Goal: Task Accomplishment & Management: Manage account settings

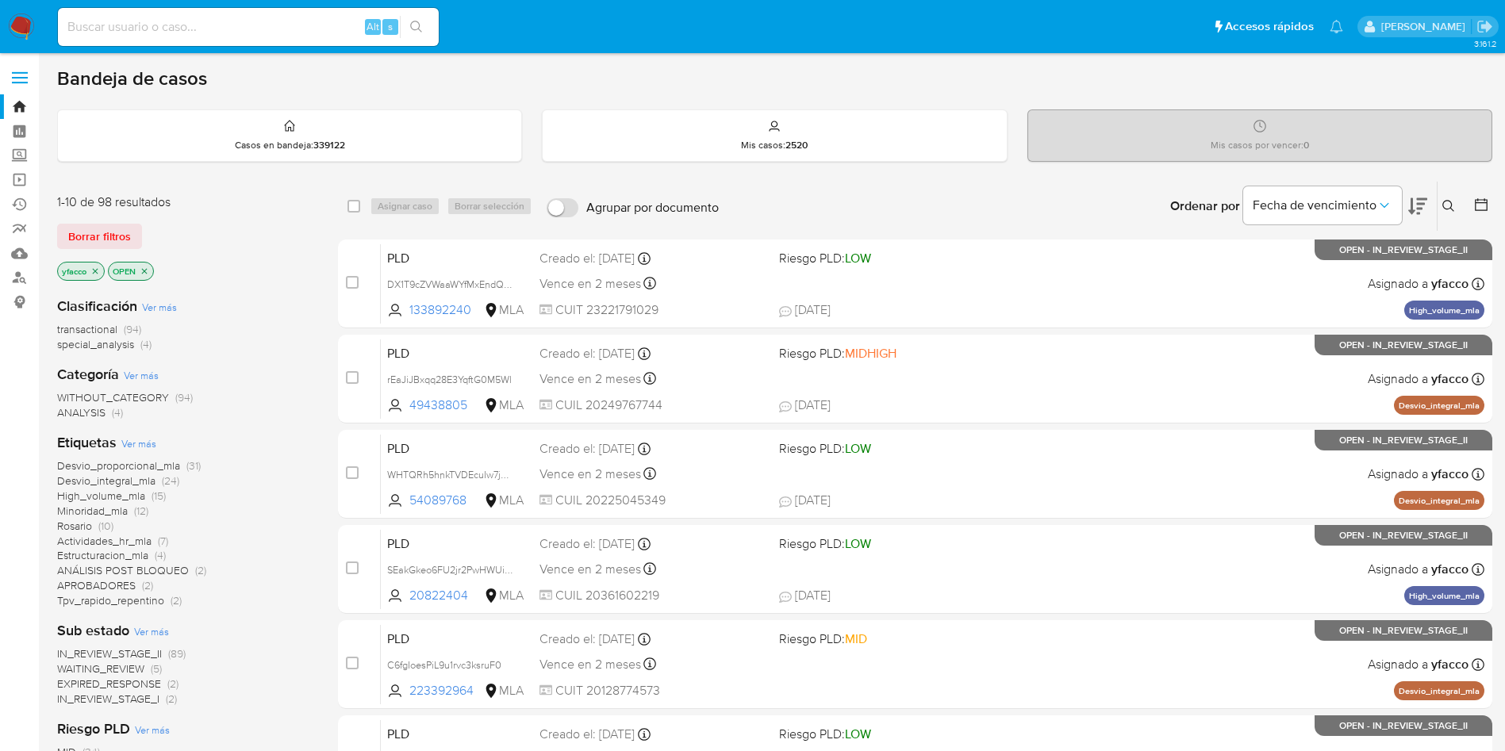
click at [251, 28] on input at bounding box center [248, 27] width 381 height 21
paste input "627816124"
type input "627816124"
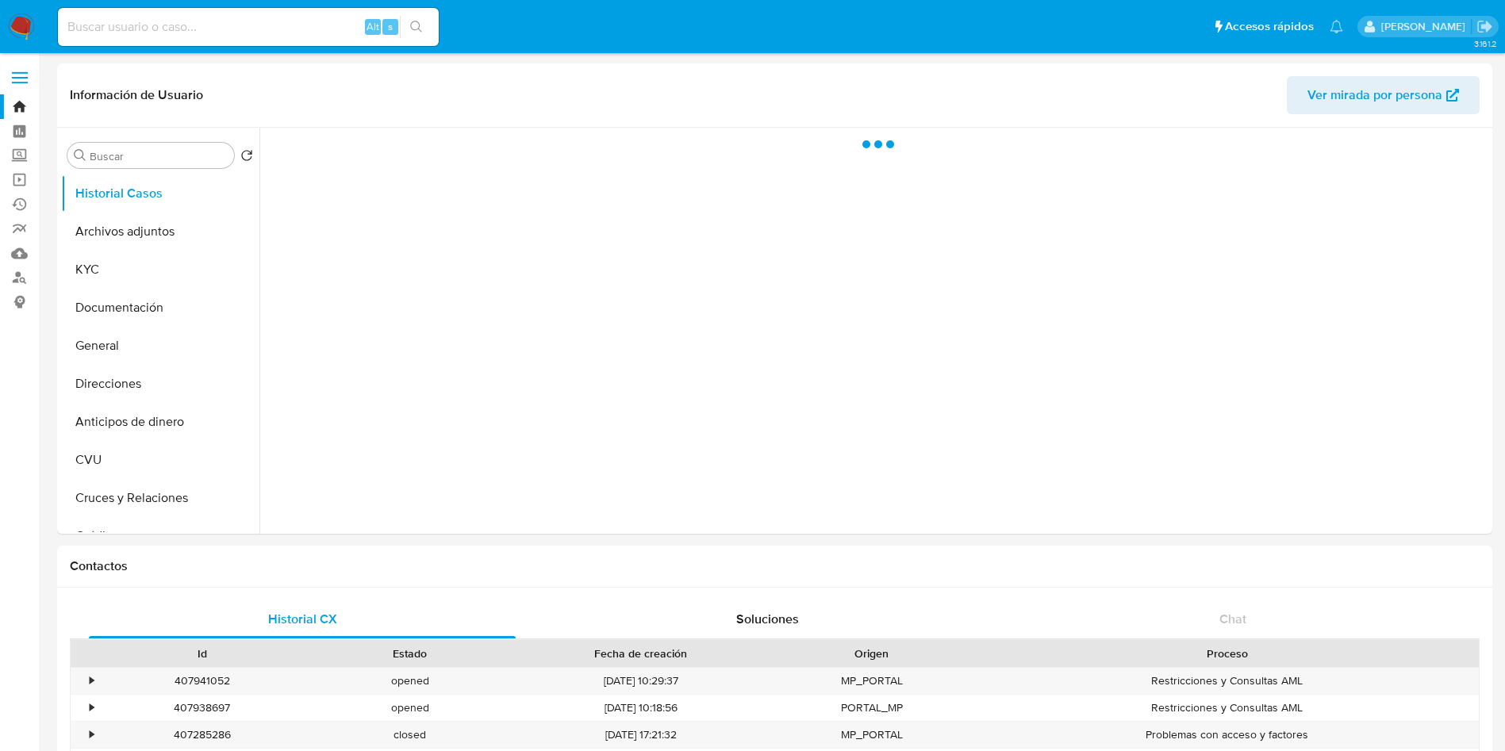
select select "10"
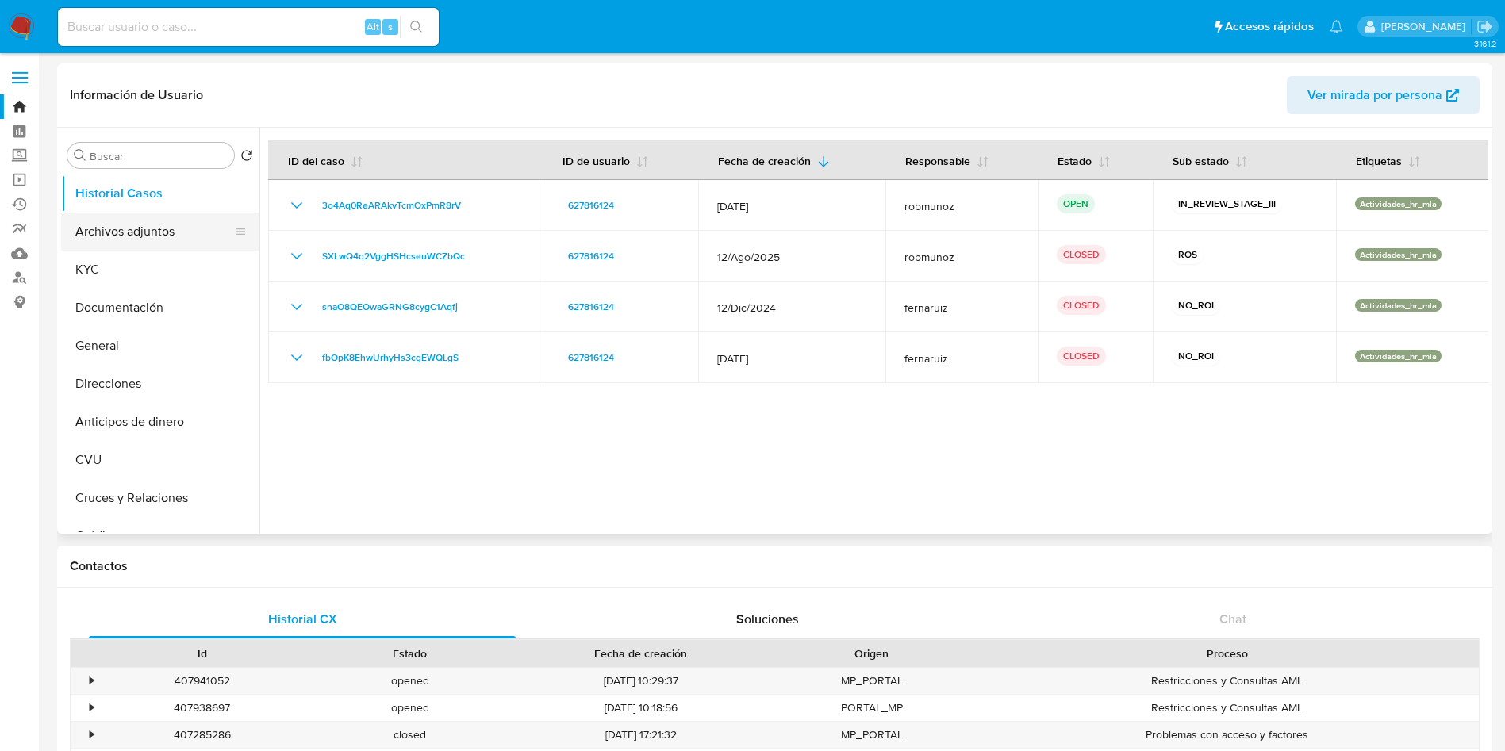
click at [149, 243] on button "Archivos adjuntos" at bounding box center [154, 232] width 186 height 38
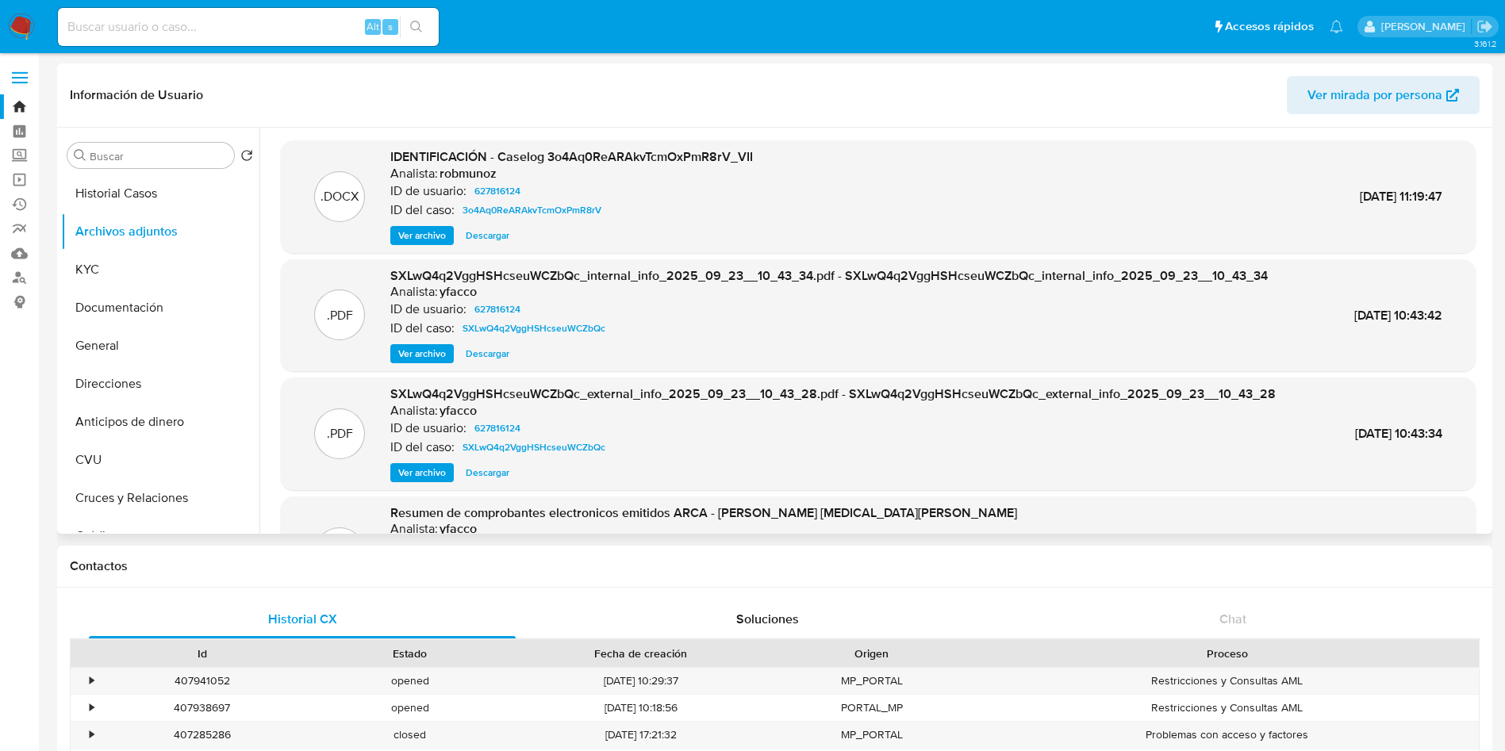
click at [416, 239] on span "Ver archivo" at bounding box center [422, 236] width 48 height 16
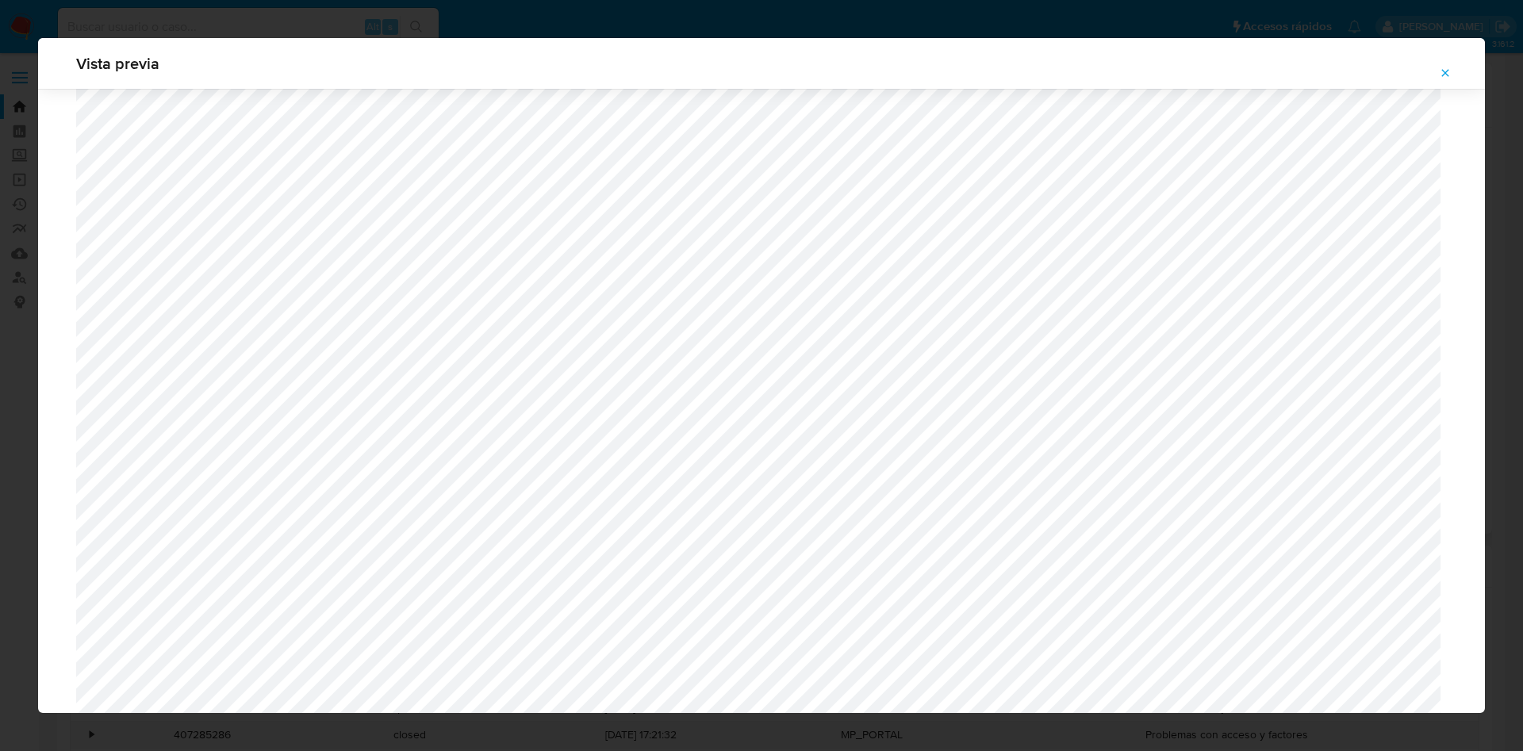
scroll to position [1039, 0]
click at [1448, 76] on icon "Attachment preview" at bounding box center [1445, 73] width 13 height 13
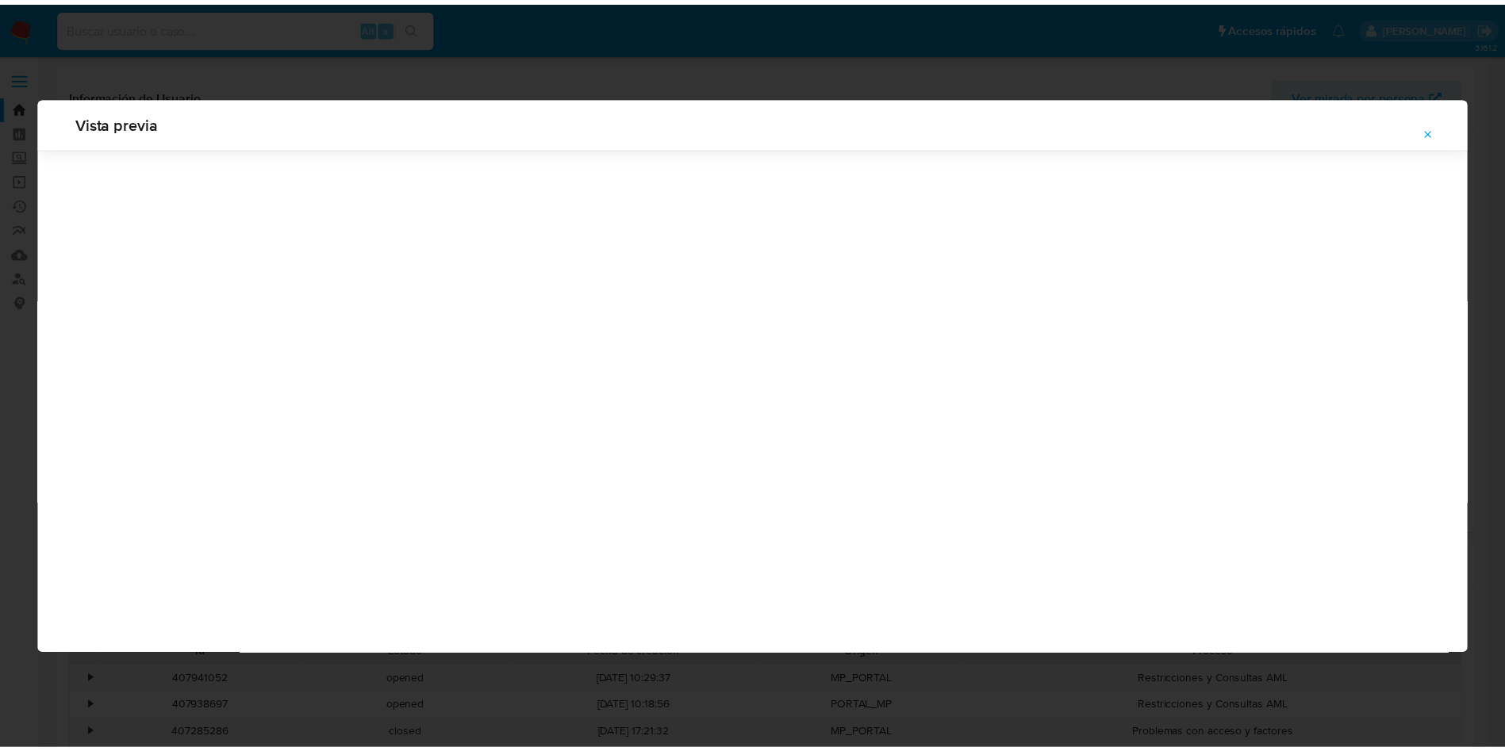
scroll to position [0, 0]
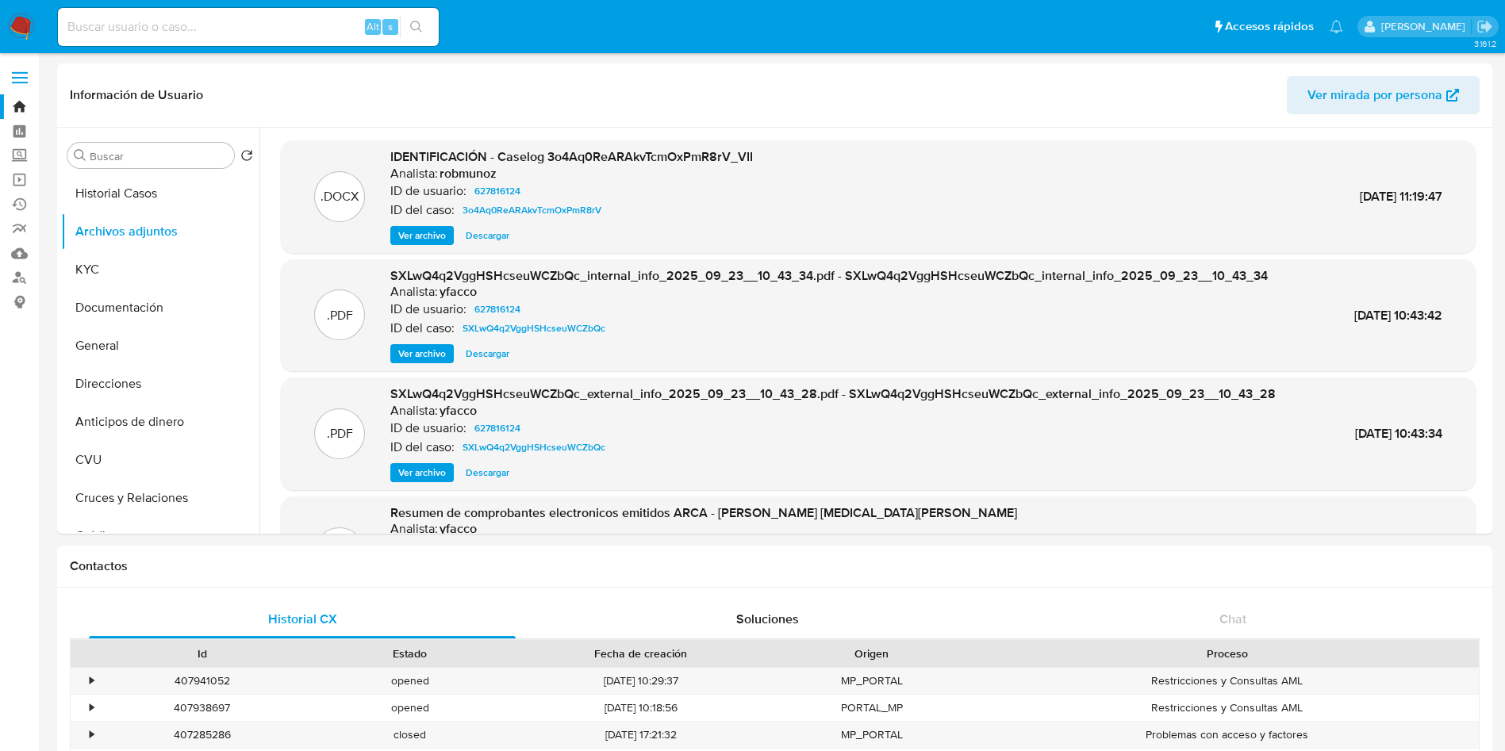
click at [365, 31] on div "Alt" at bounding box center [373, 27] width 16 height 16
click at [346, 29] on input at bounding box center [248, 27] width 381 height 21
paste input "201139691"
type input "201139691"
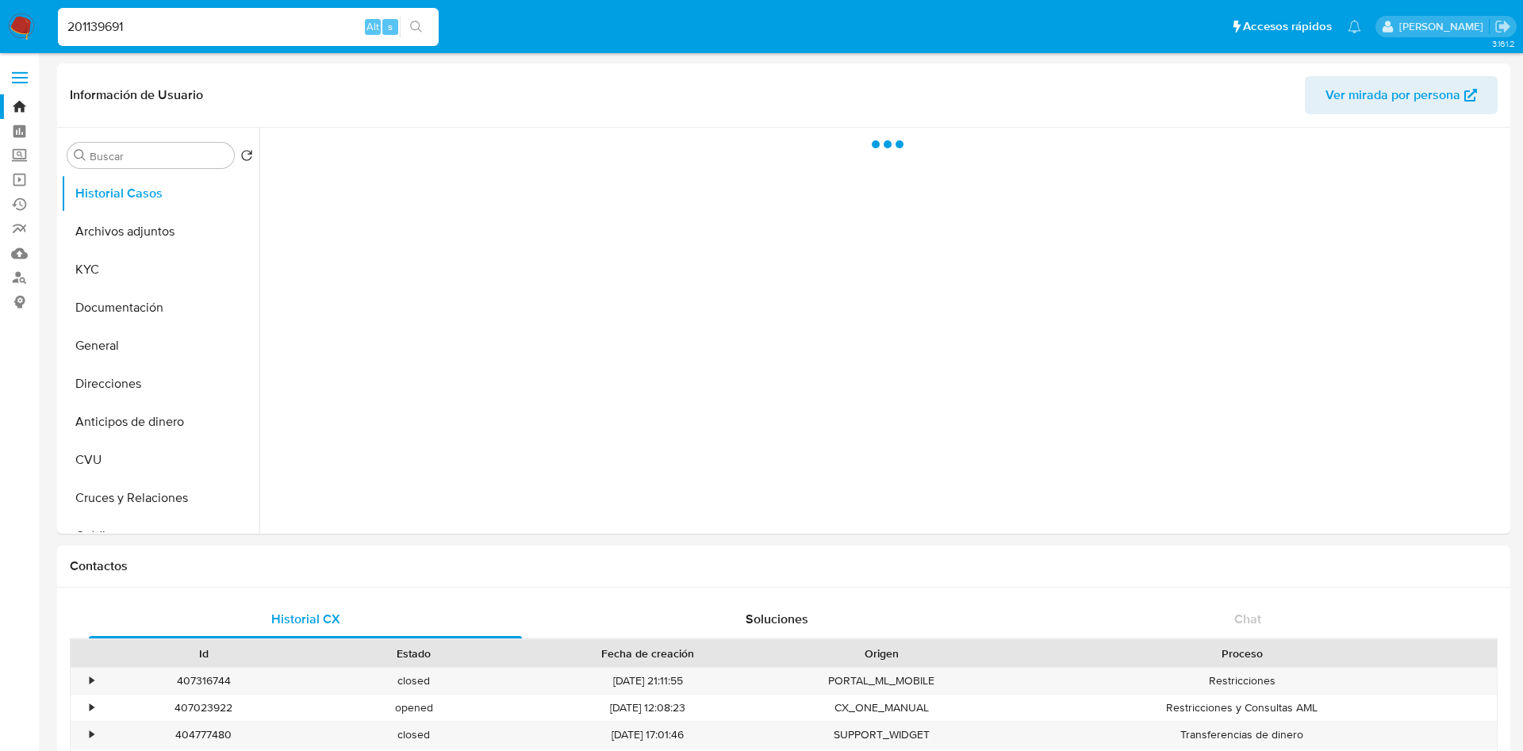
select select "10"
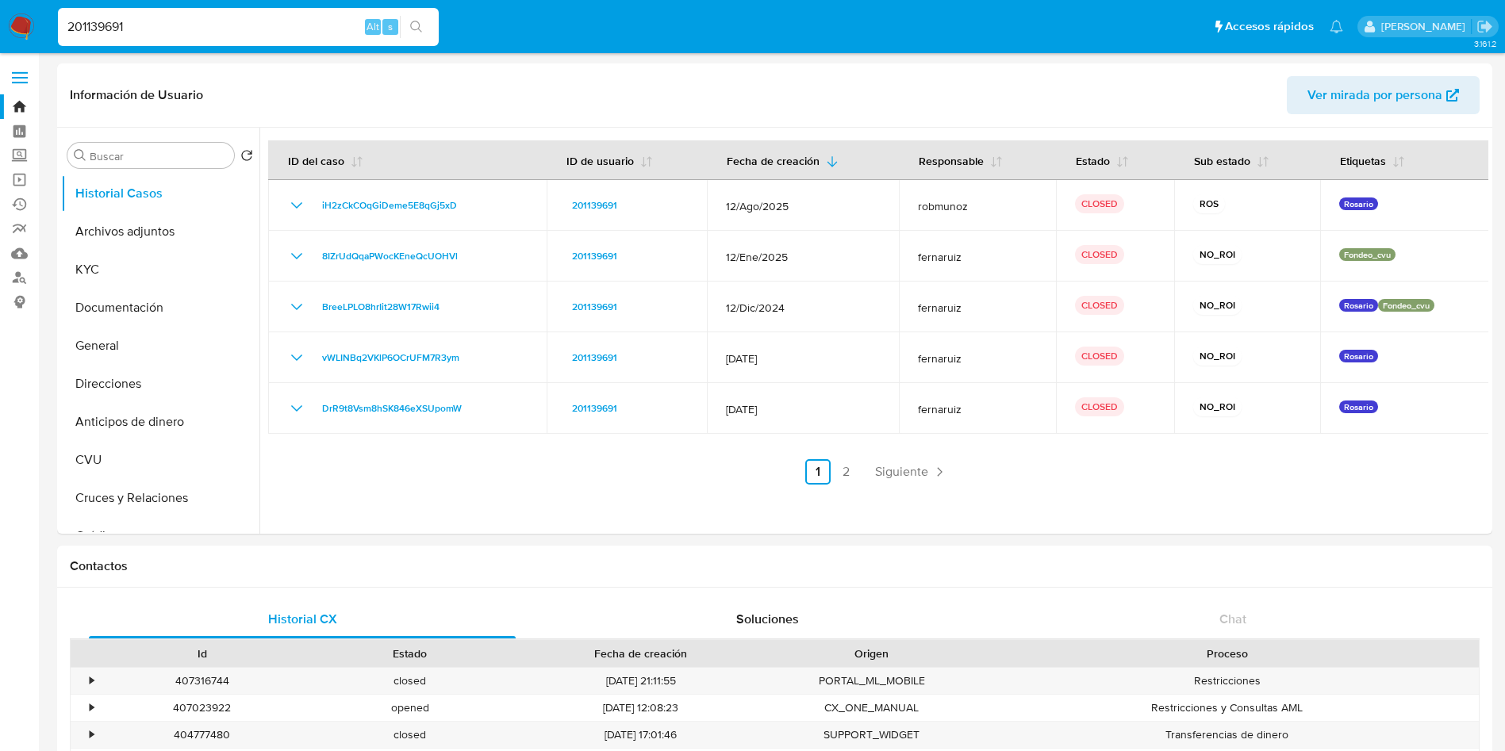
click at [244, 33] on input "201139691" at bounding box center [248, 27] width 381 height 21
paste input "RPuPTuZl6YyZaIgKzm5VSbi8"
type input "RPuPTuZl6YyZaIgKzm5VSbi8"
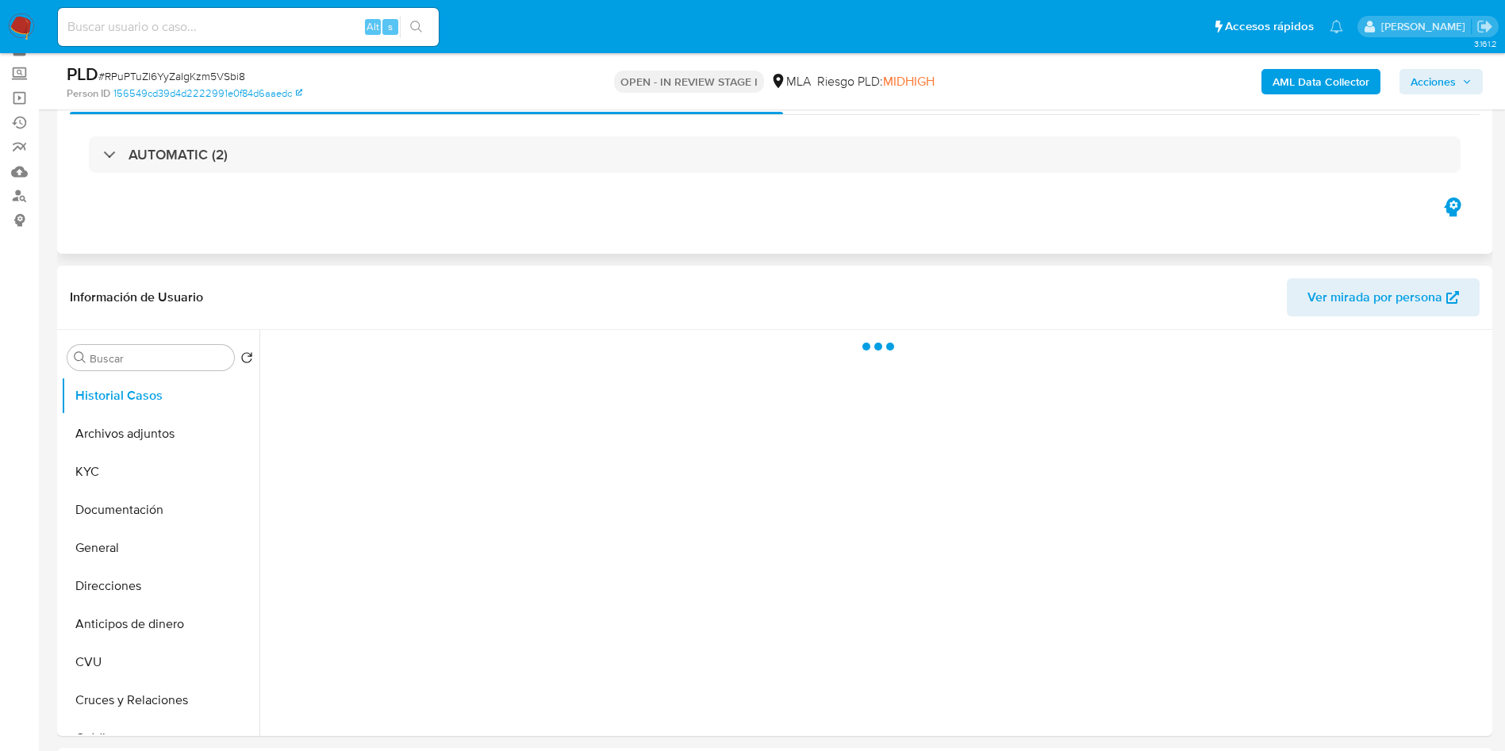
scroll to position [119, 0]
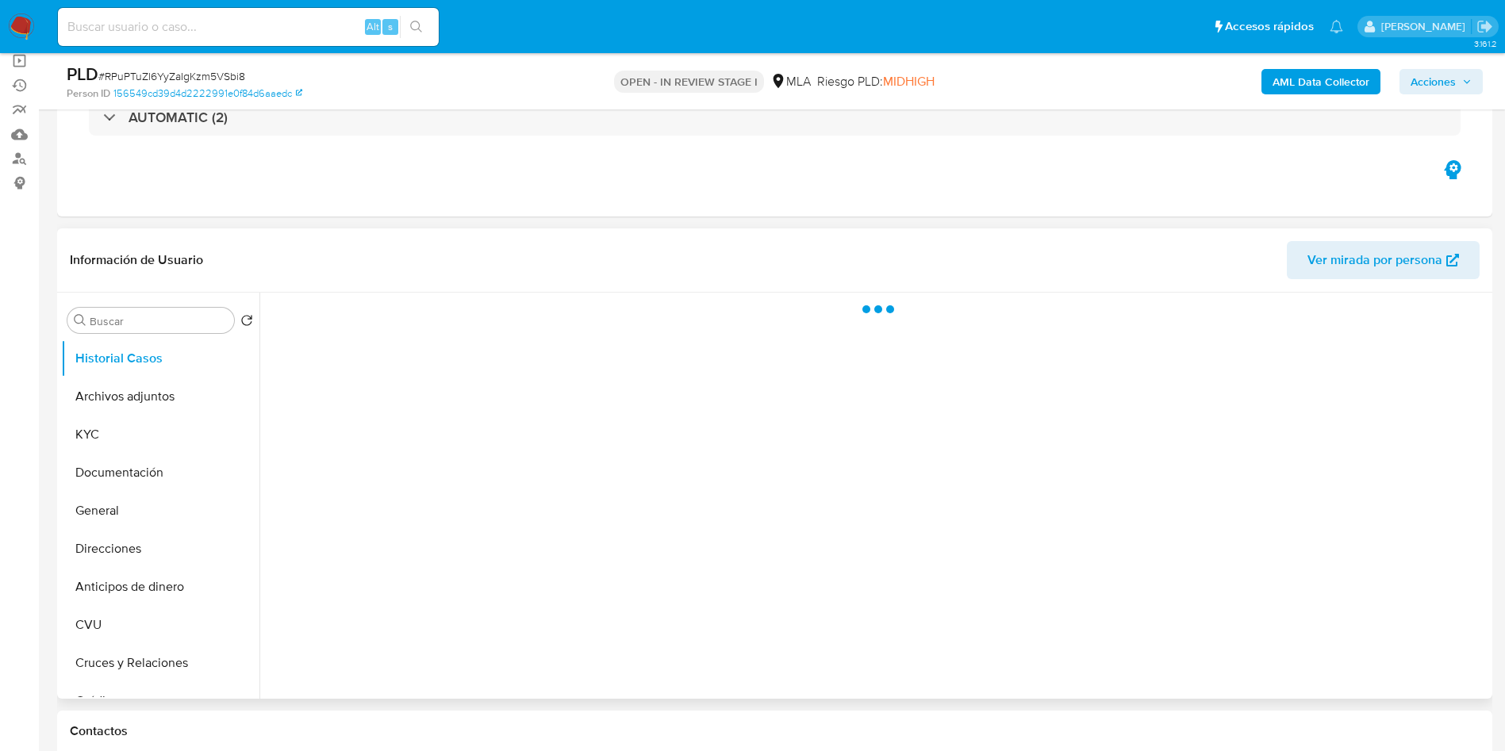
select select "10"
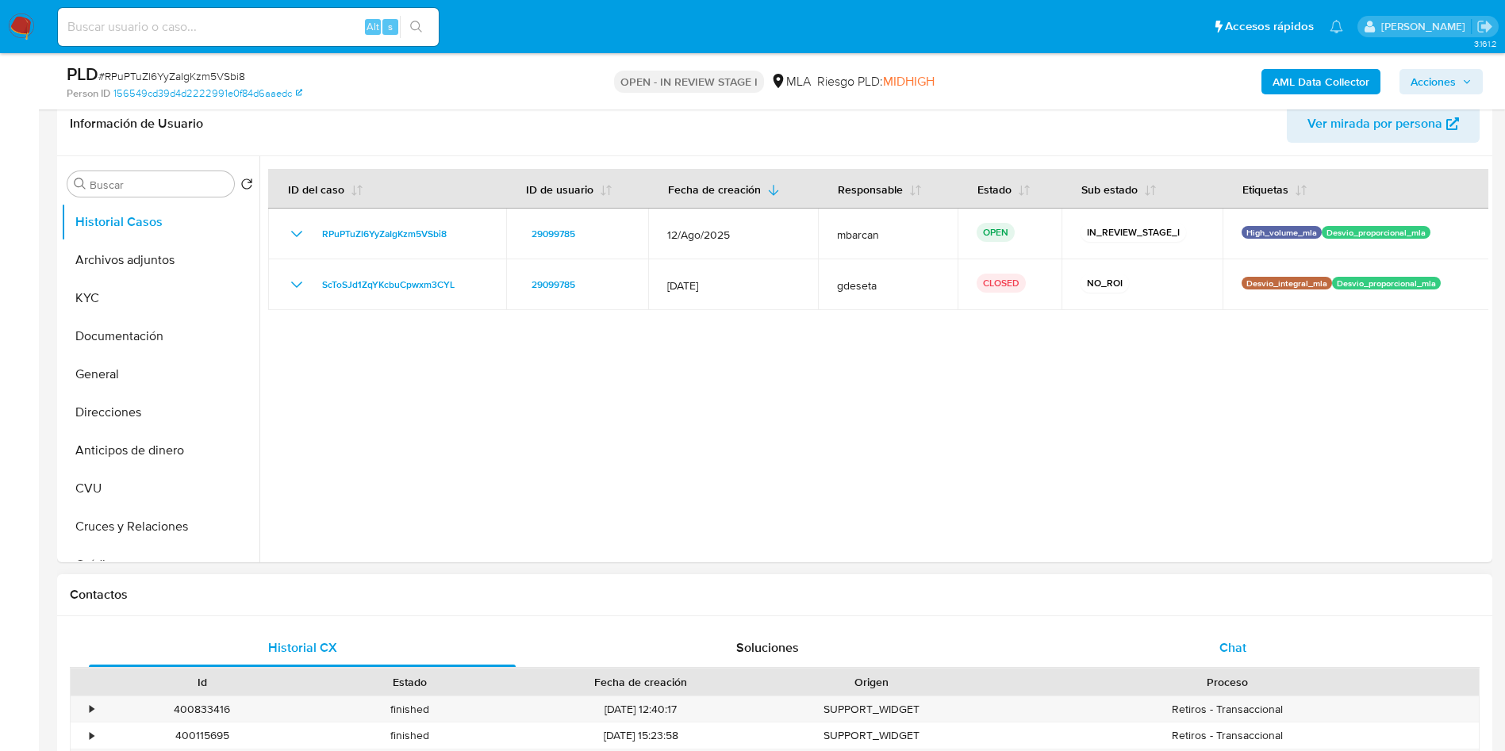
scroll to position [357, 0]
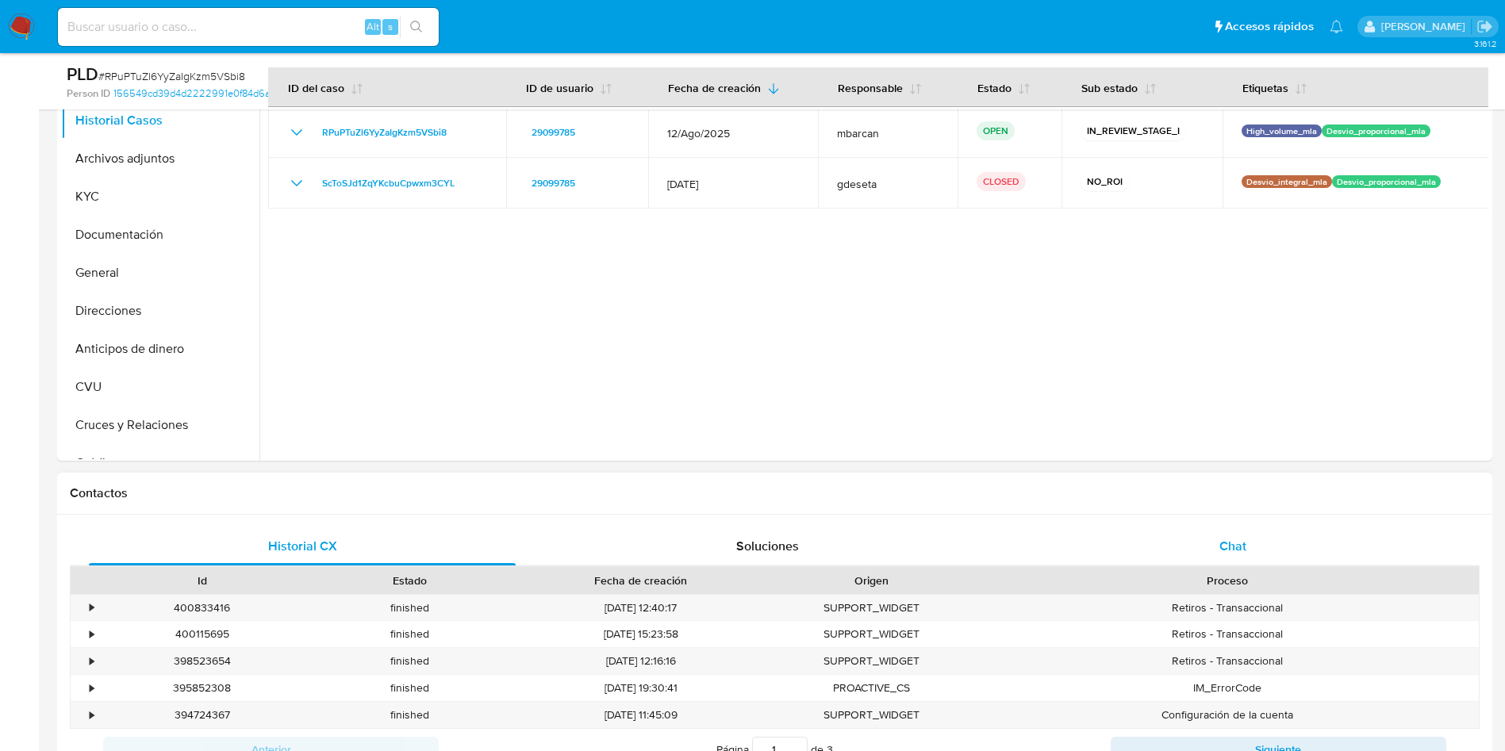
click at [1221, 539] on span "Chat" at bounding box center [1233, 546] width 27 height 18
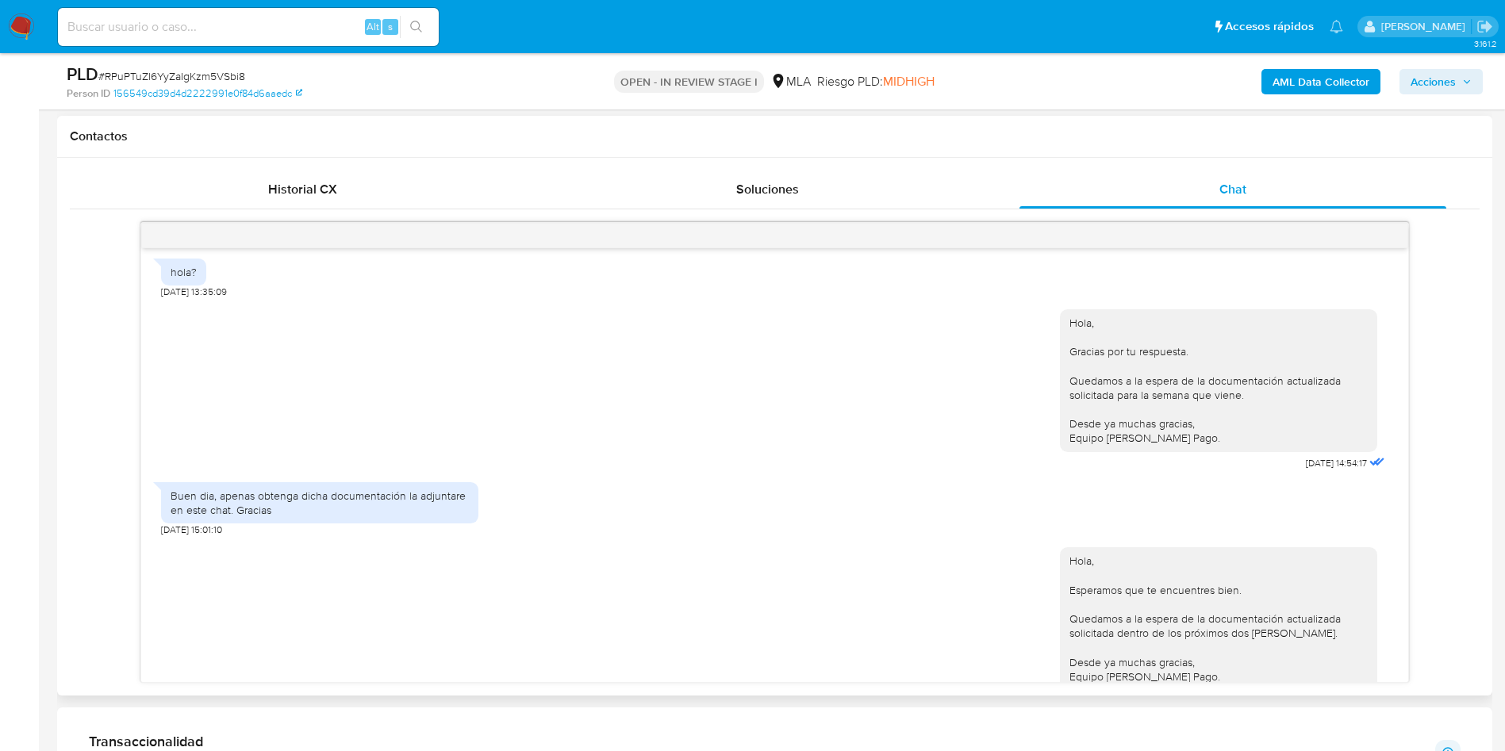
scroll to position [0, 0]
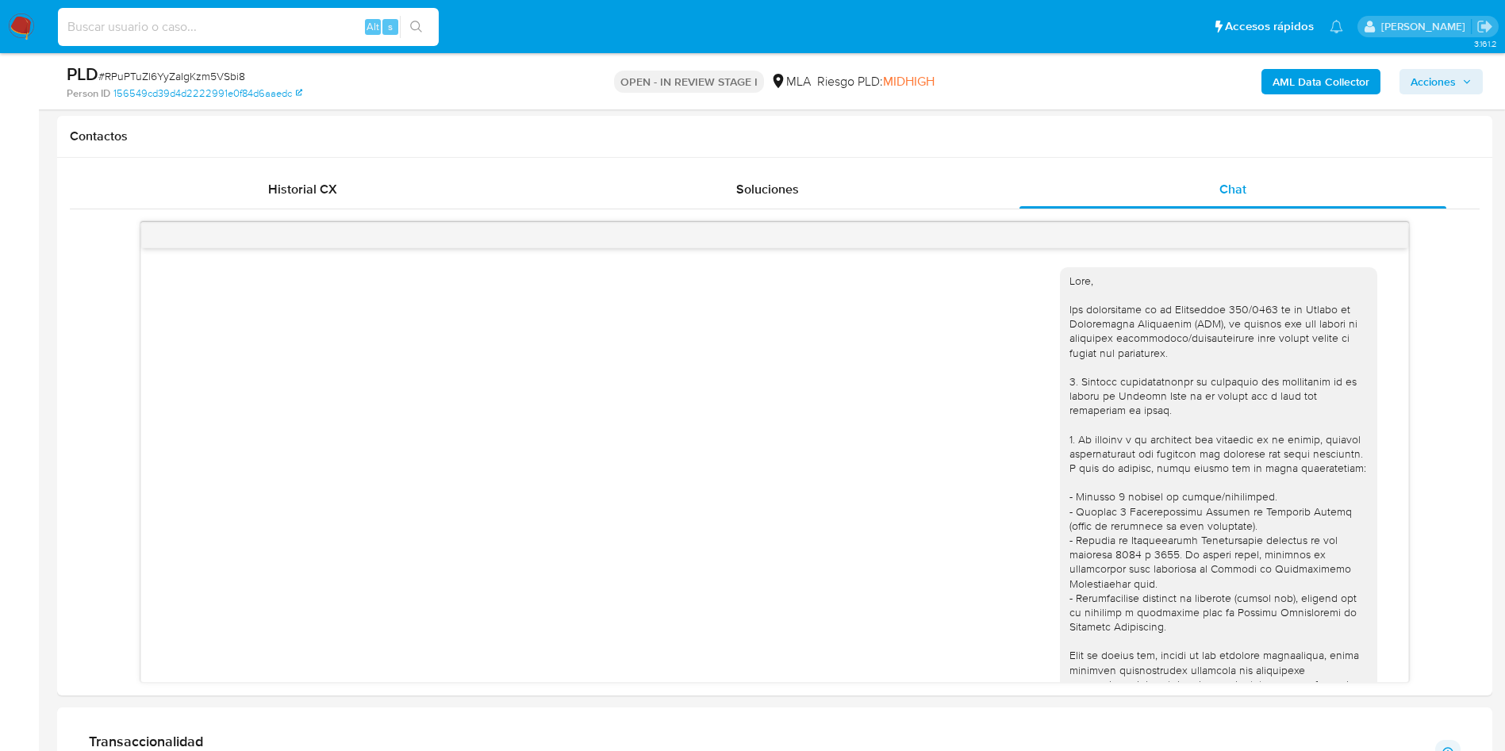
click at [133, 23] on input at bounding box center [248, 27] width 381 height 21
paste input "201139691"
type input "201139691"
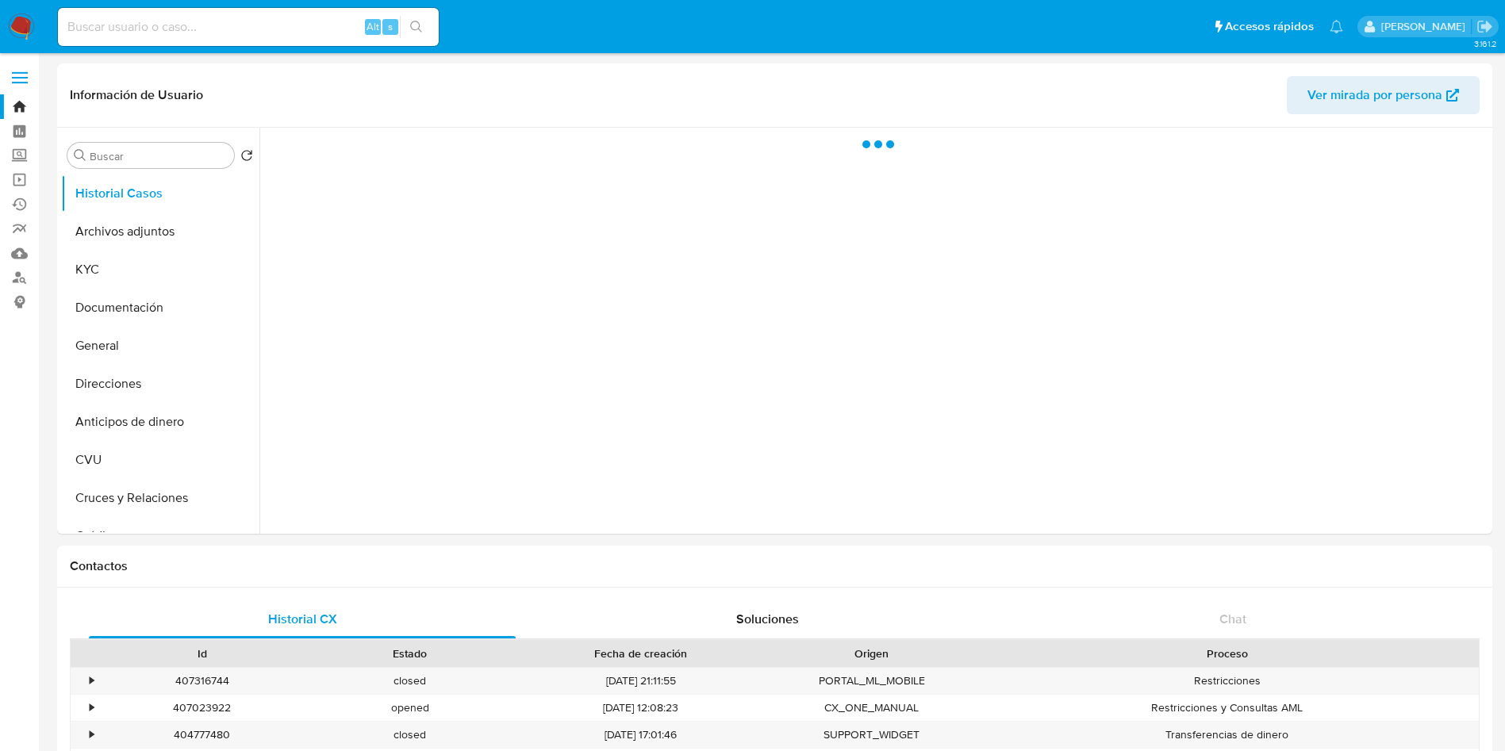
select select "10"
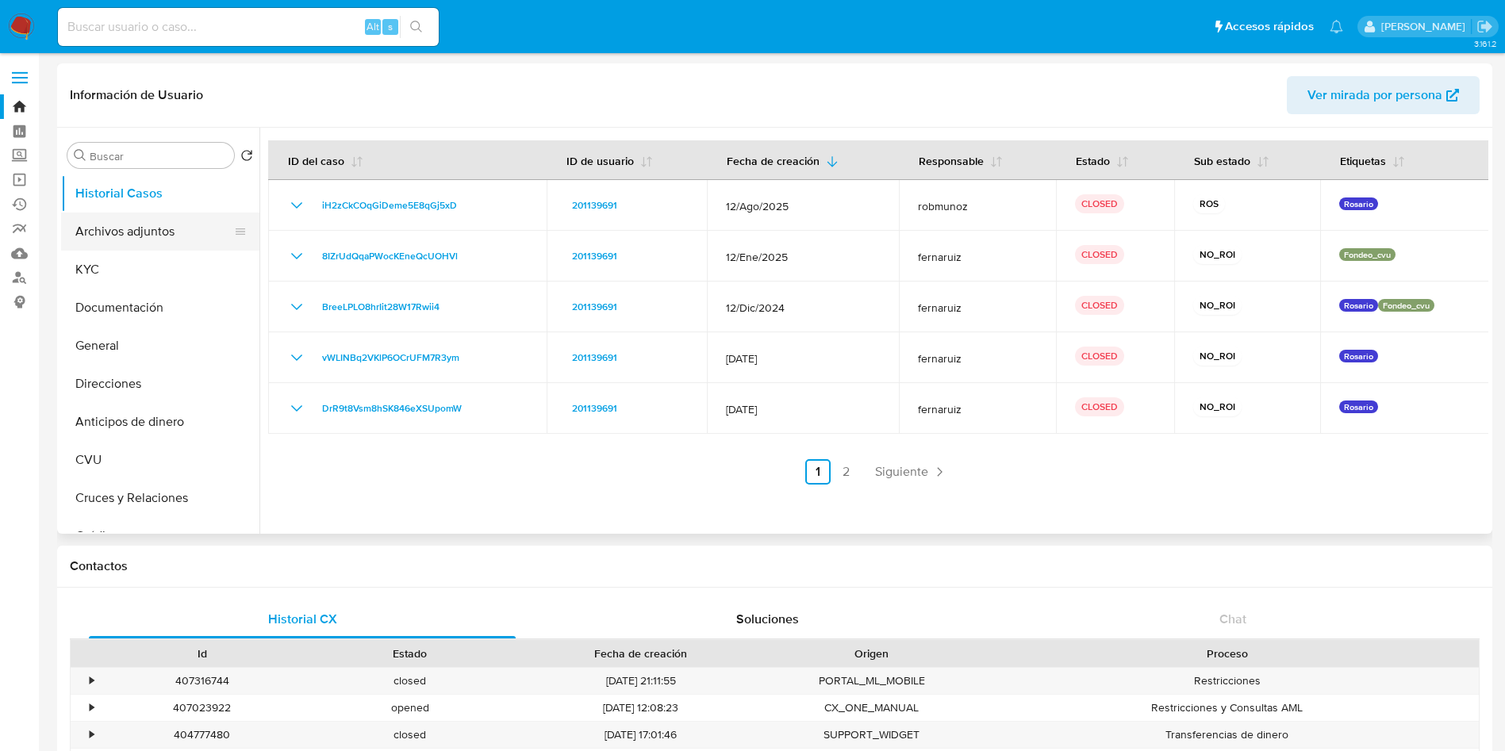
click at [169, 234] on button "Archivos adjuntos" at bounding box center [154, 232] width 186 height 38
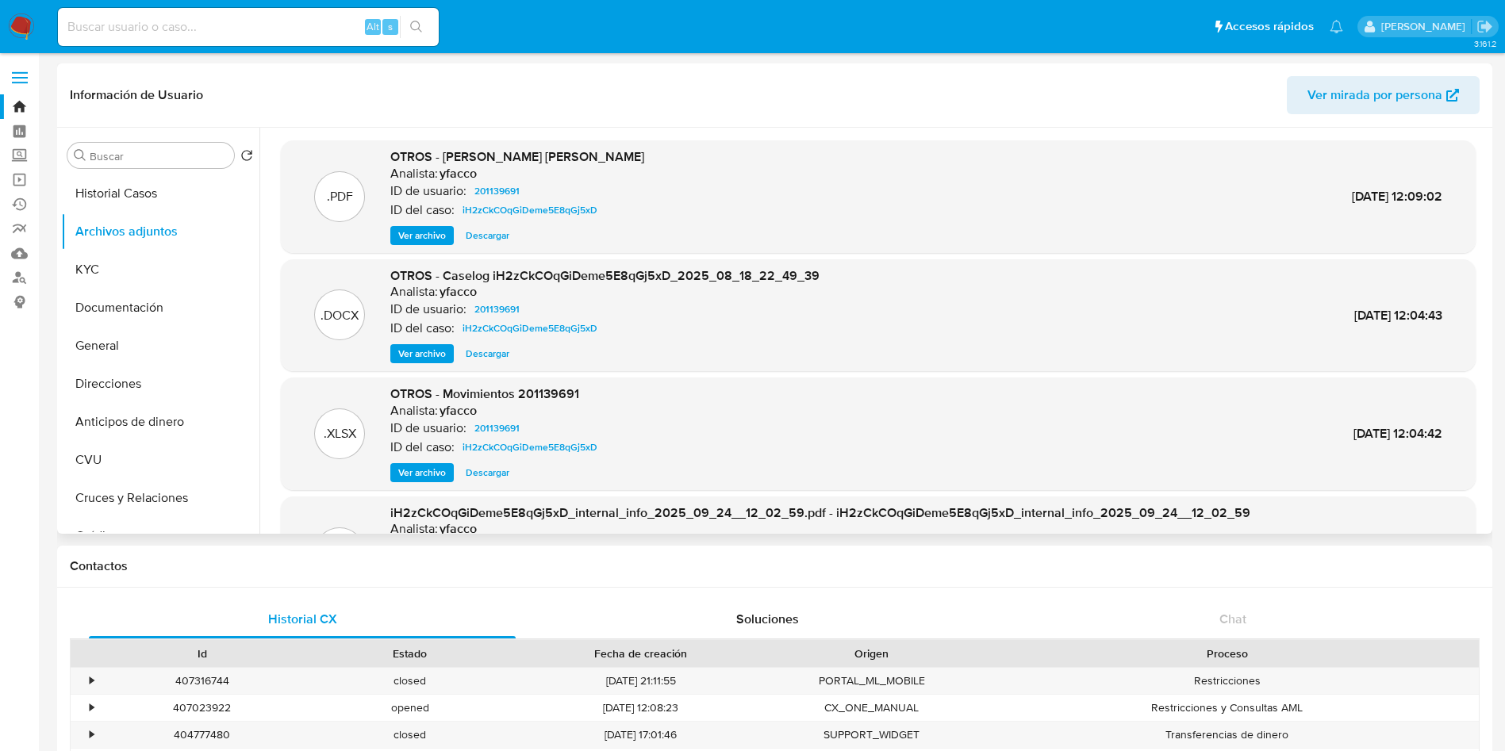
click at [424, 244] on span "Ver archivo" at bounding box center [422, 236] width 48 height 16
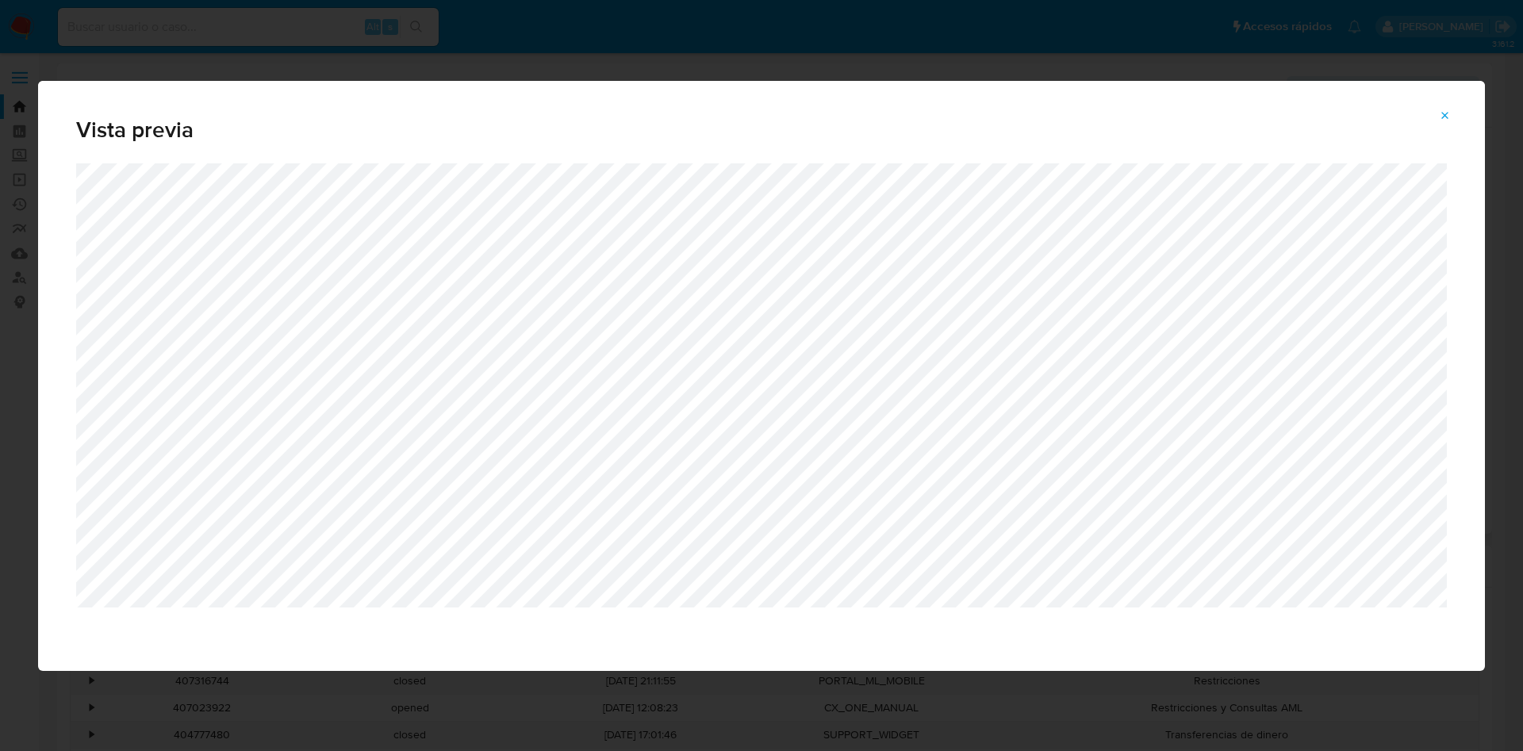
click at [1440, 108] on span "Attachment preview" at bounding box center [1445, 116] width 13 height 22
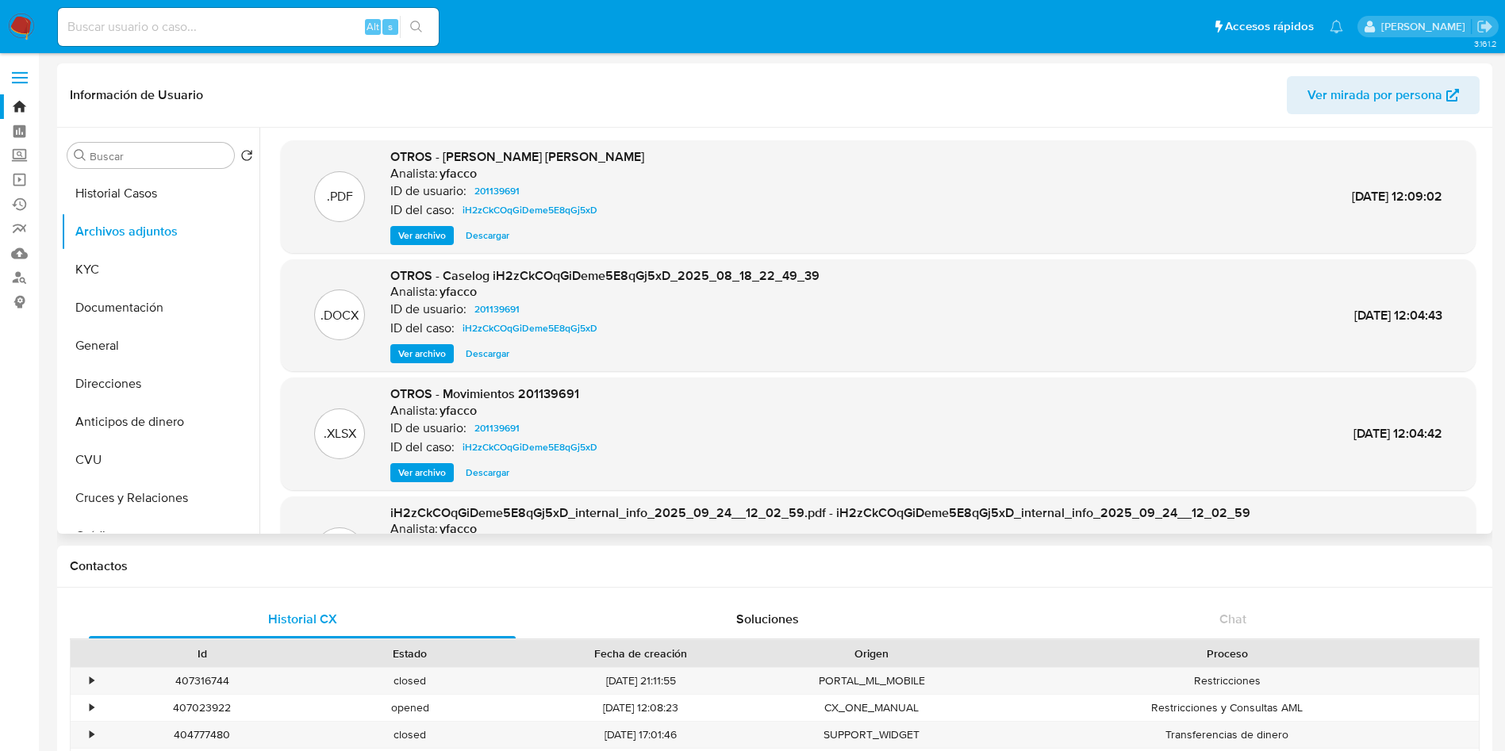
click at [439, 355] on span "Ver archivo" at bounding box center [422, 354] width 48 height 16
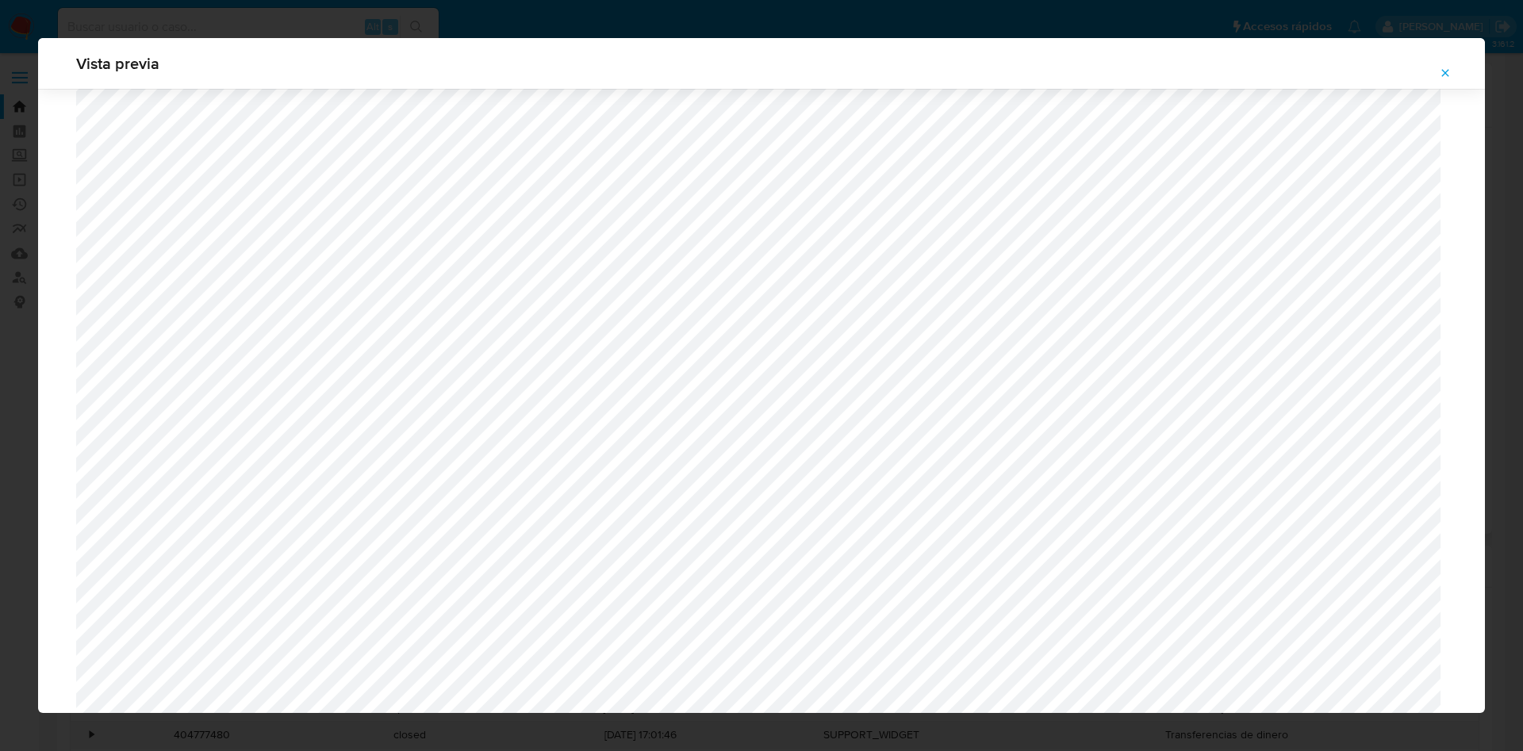
scroll to position [1277, 0]
click at [1439, 71] on button "Attachment preview" at bounding box center [1445, 72] width 35 height 25
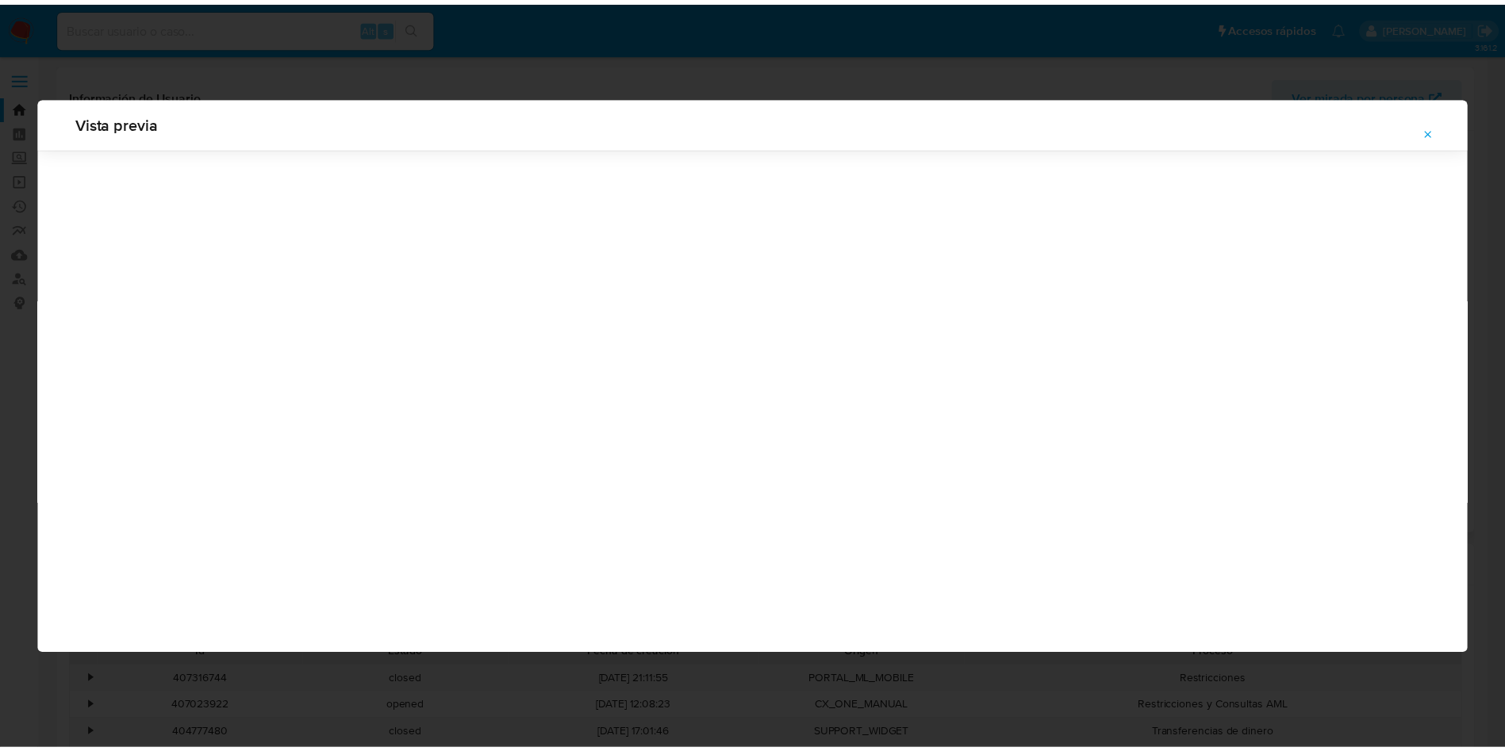
scroll to position [0, 0]
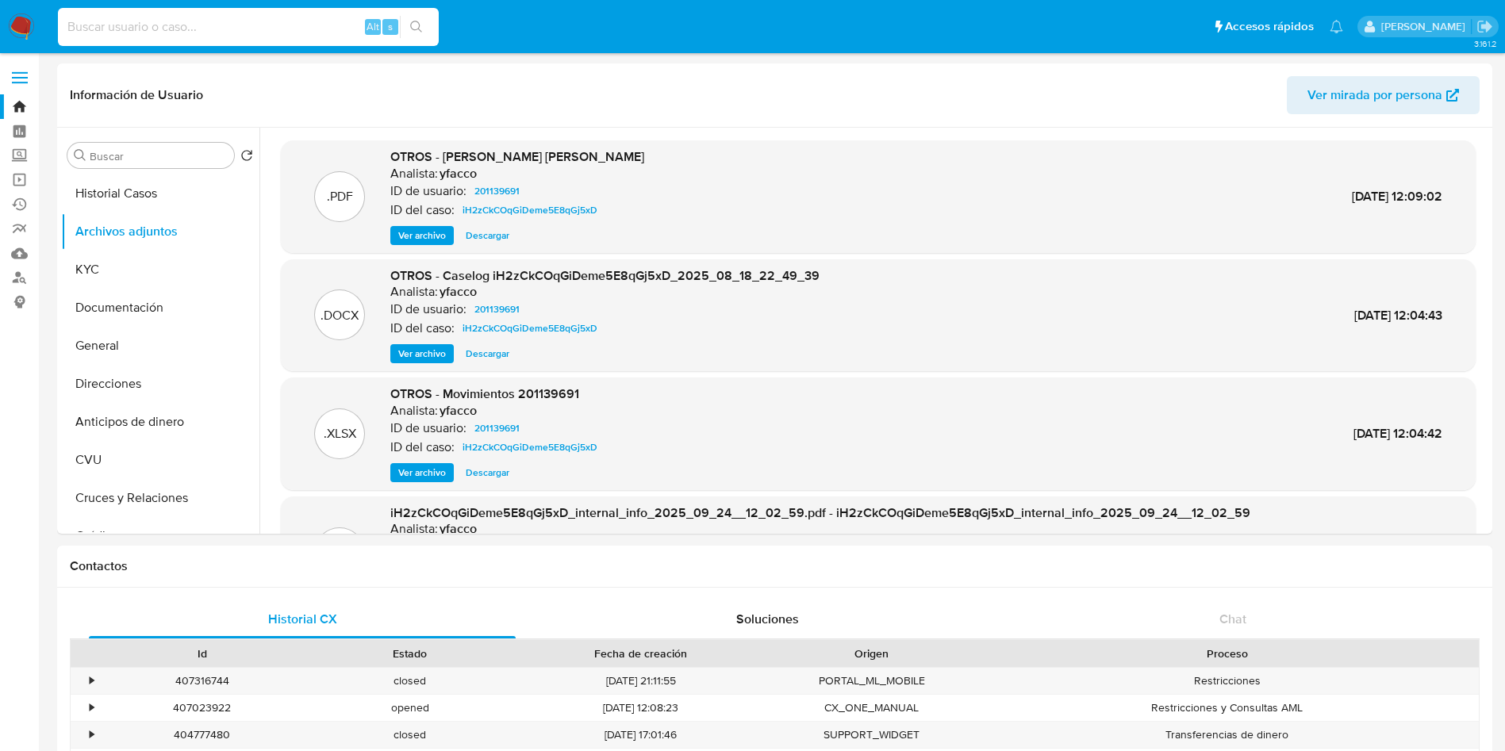
click at [281, 21] on input at bounding box center [248, 27] width 381 height 21
paste input "557735841"
type input "557735841"
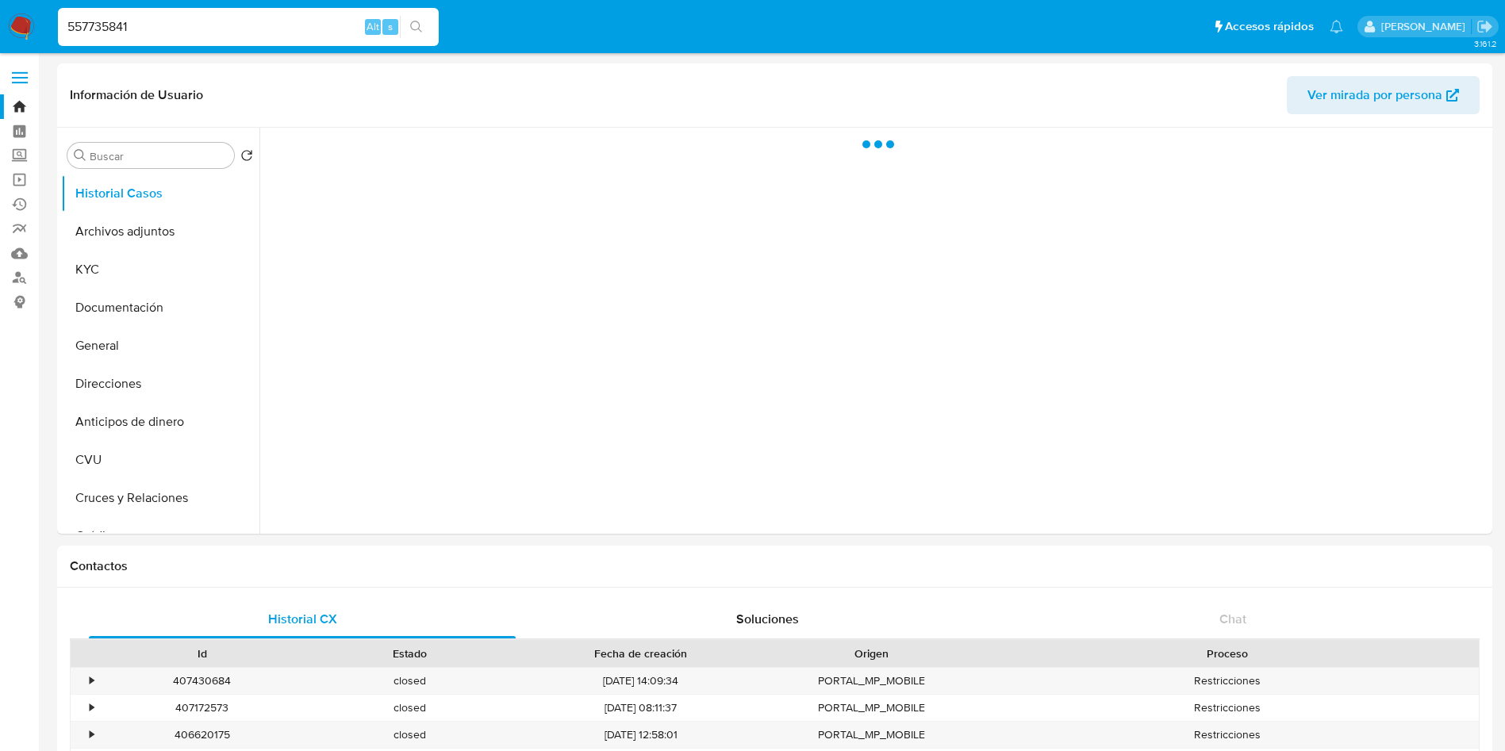
select select "10"
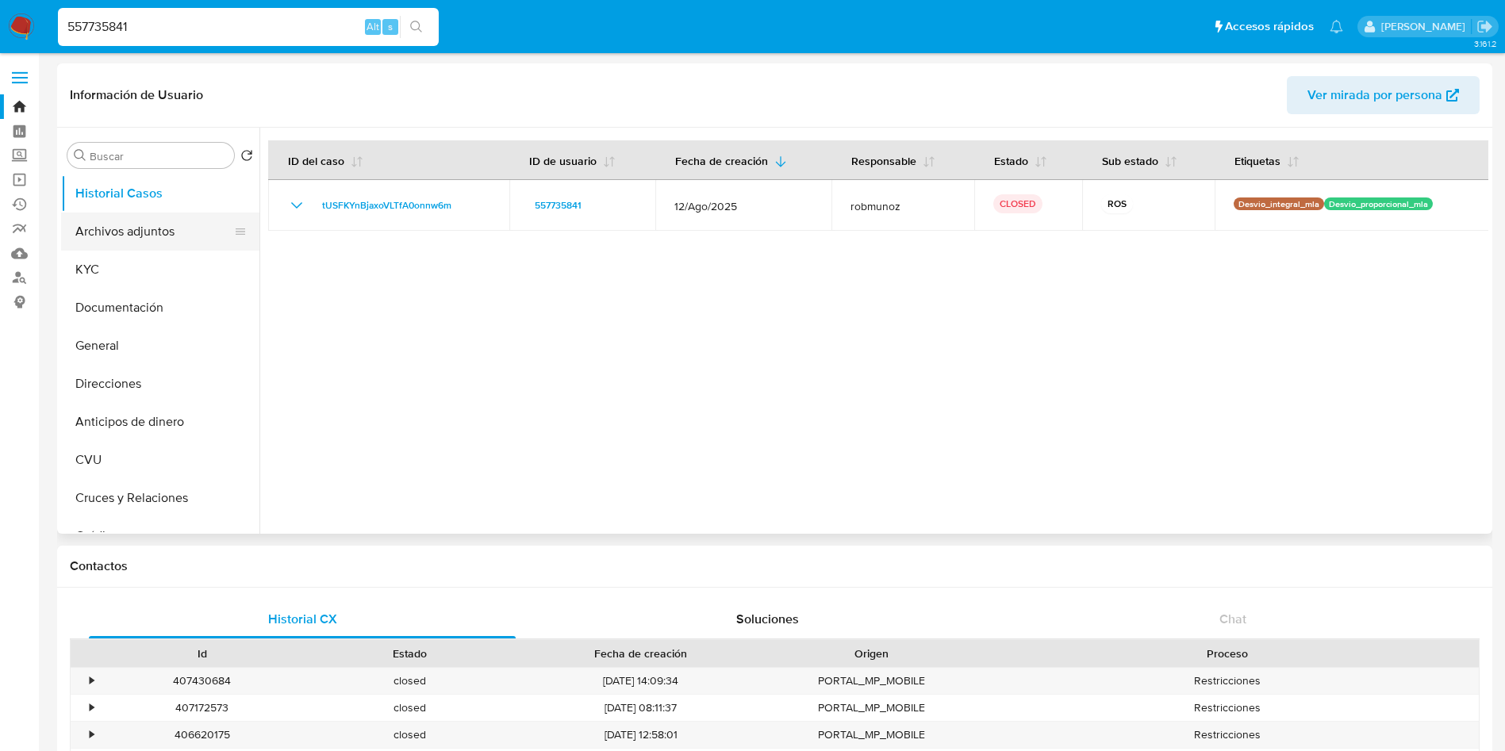
click at [142, 239] on button "Archivos adjuntos" at bounding box center [154, 232] width 186 height 38
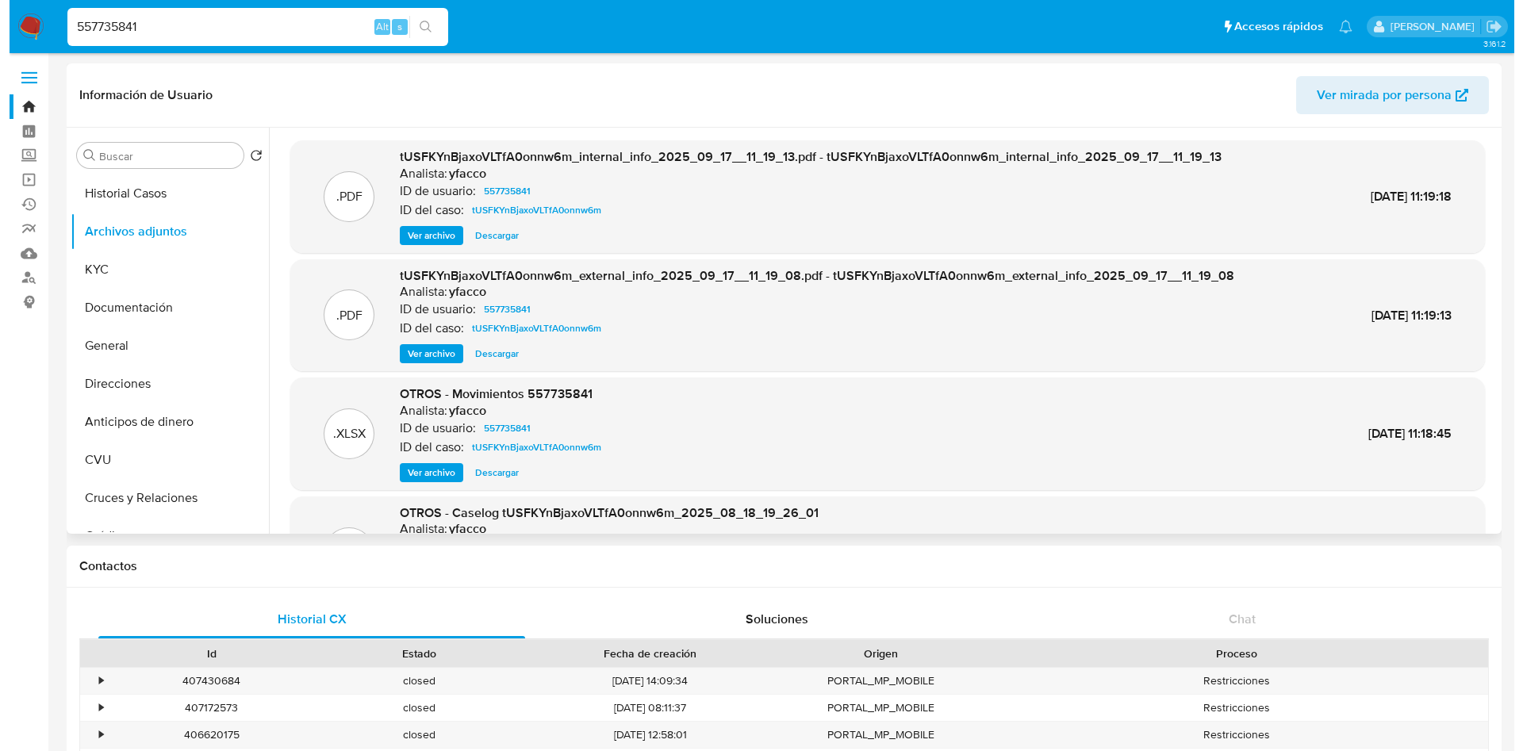
scroll to position [89, 0]
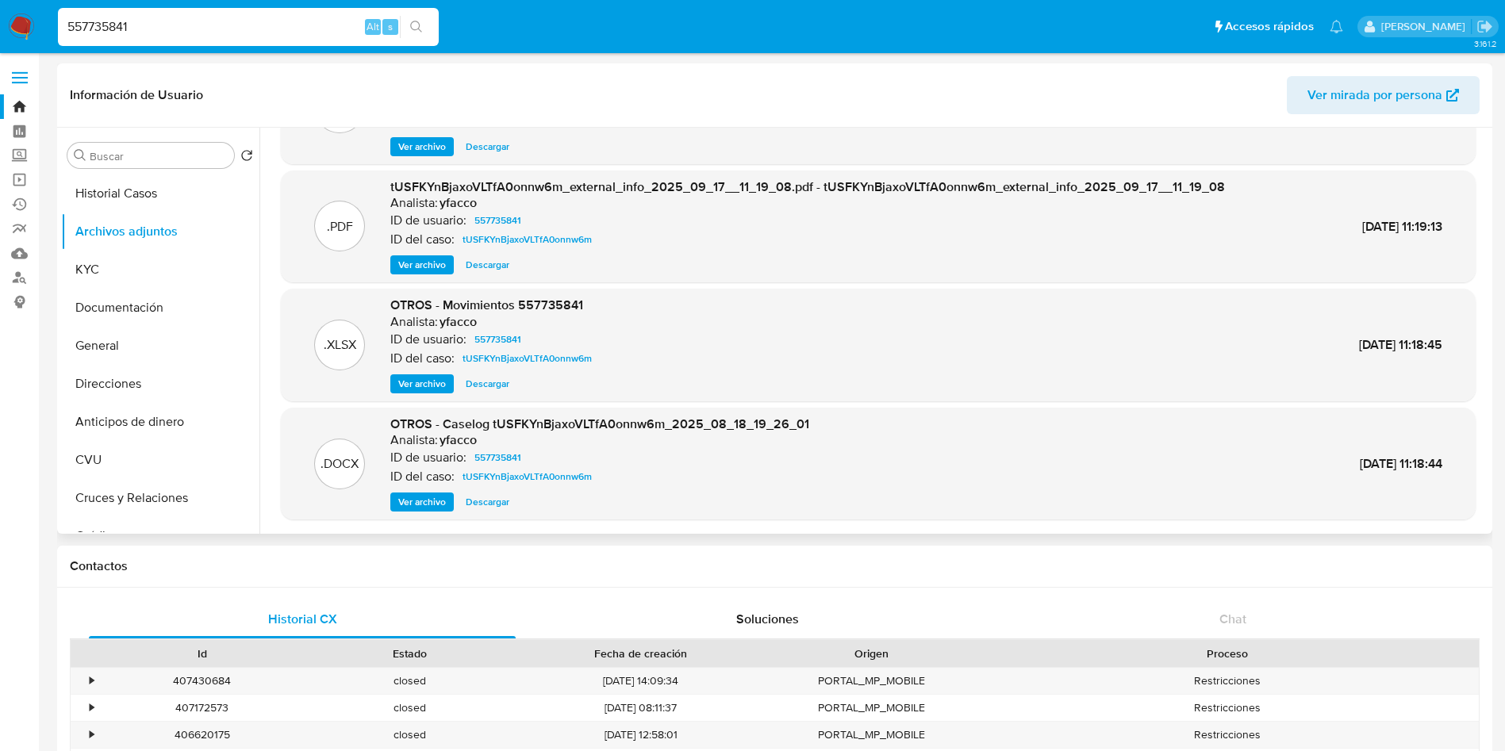
click at [409, 504] on span "Ver archivo" at bounding box center [422, 502] width 48 height 16
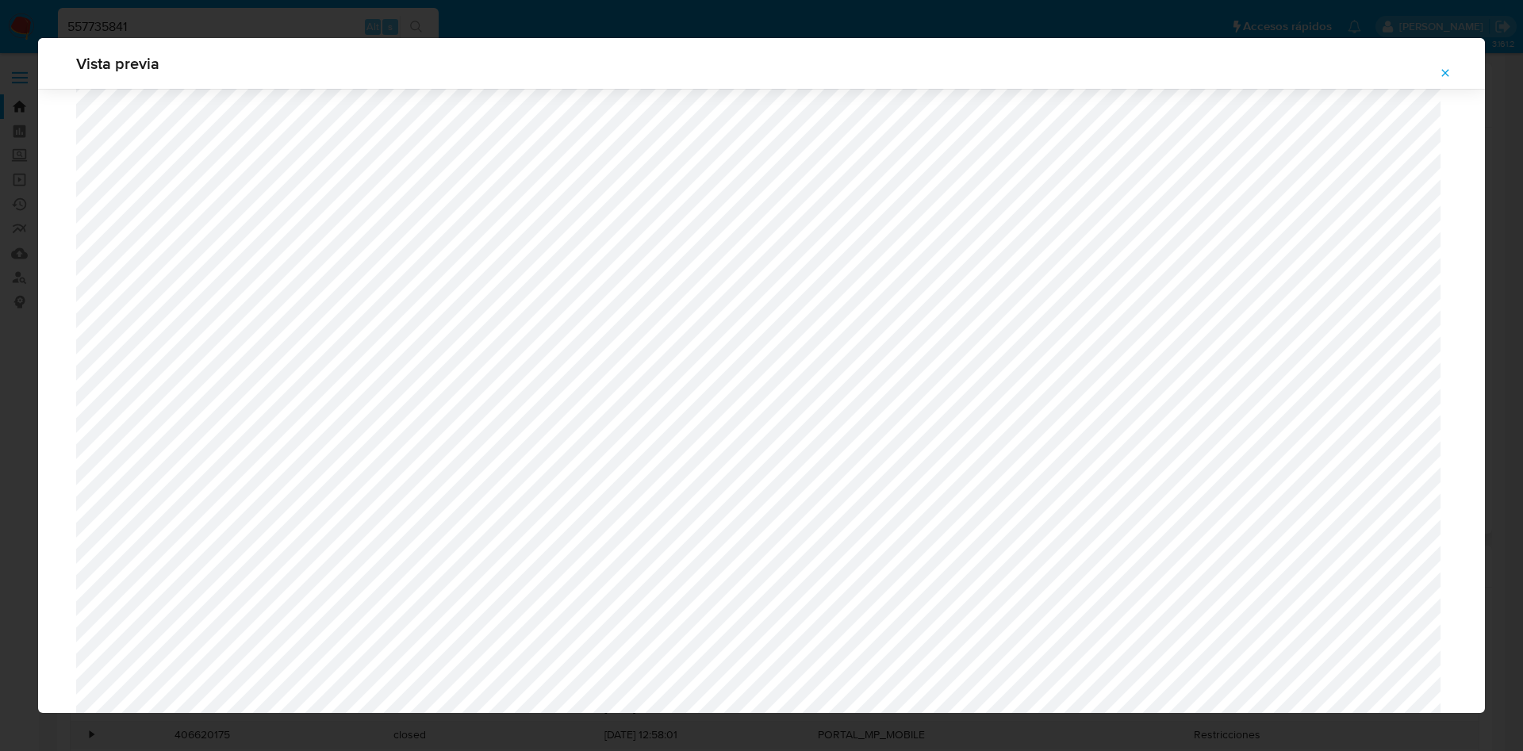
scroll to position [1277, 0]
click at [1454, 71] on button "Attachment preview" at bounding box center [1445, 72] width 35 height 25
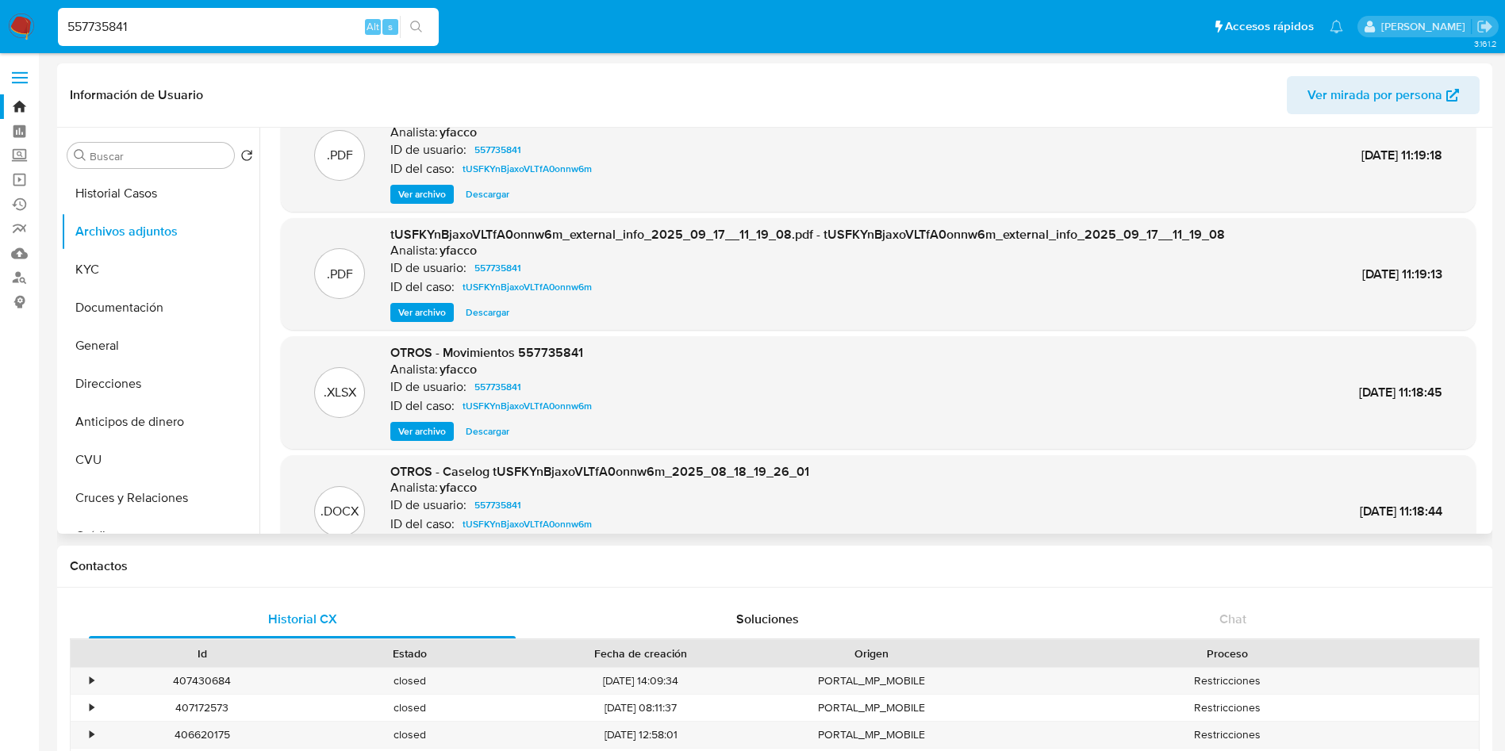
scroll to position [0, 0]
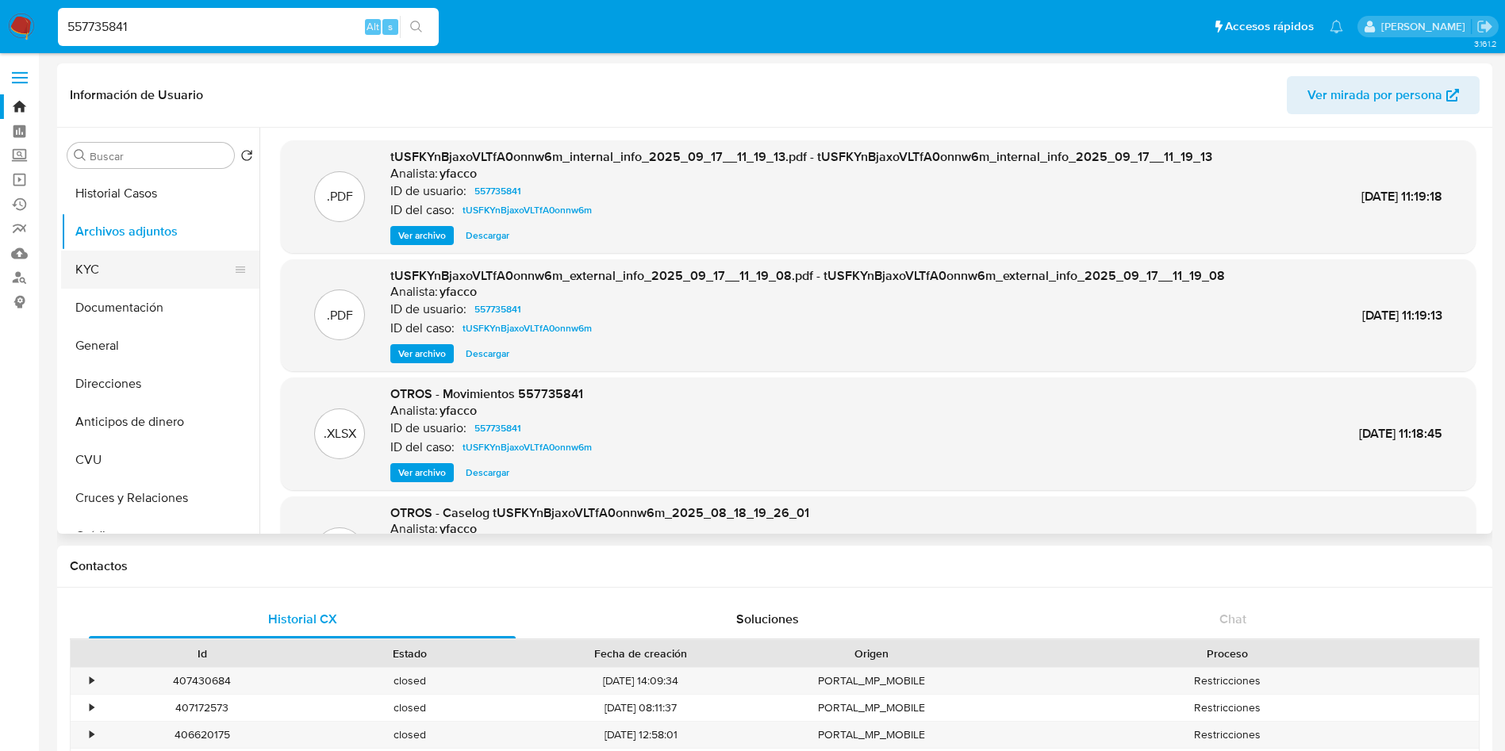
click at [122, 272] on button "KYC" at bounding box center [154, 270] width 186 height 38
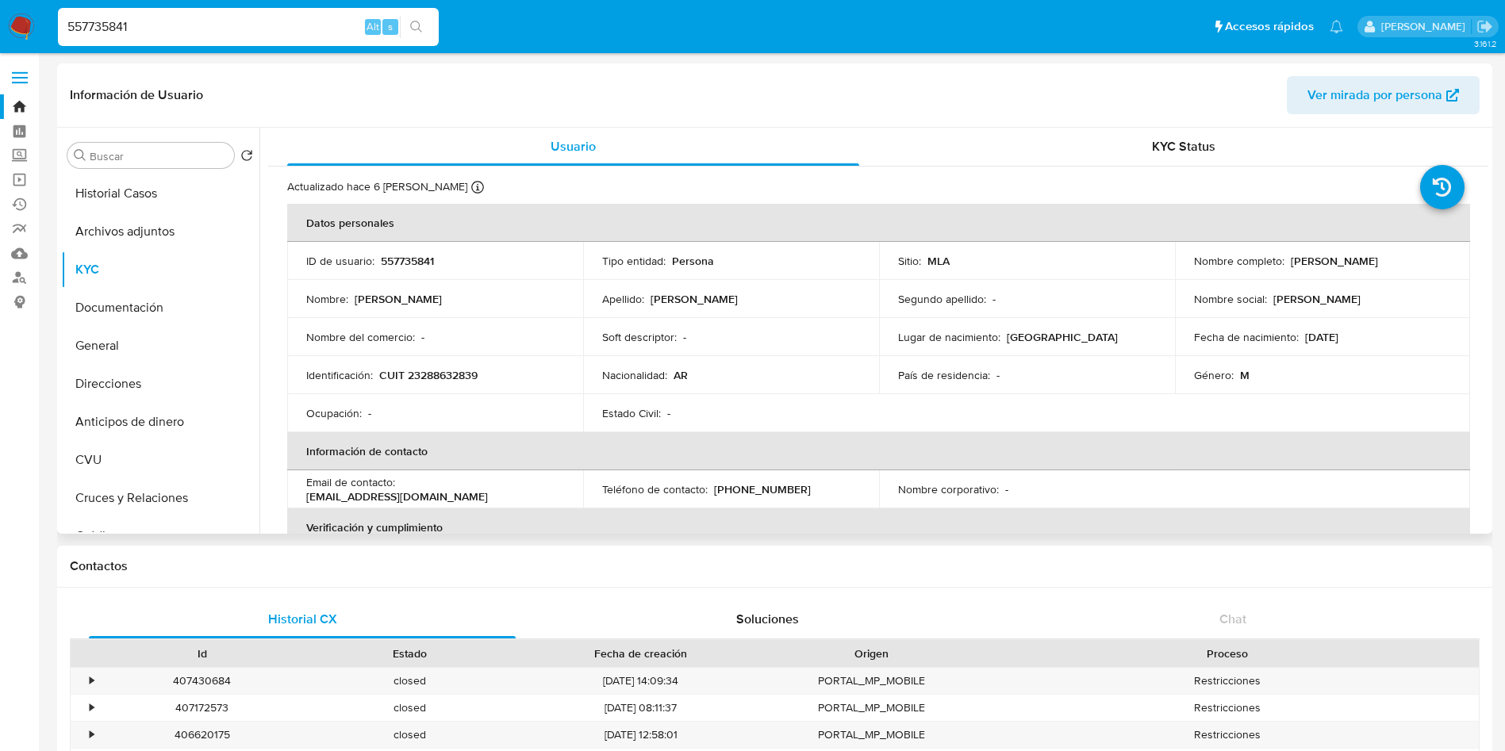
drag, startPoint x: 1288, startPoint y: 263, endPoint x: 1403, endPoint y: 259, distance: 115.1
click at [1403, 259] on div "Nombre completo : Ricardo Alberto Bruno" at bounding box center [1323, 261] width 258 height 14
copy p "Ricardo Alberto Bruno"
click at [135, 233] on button "Archivos adjuntos" at bounding box center [154, 232] width 186 height 38
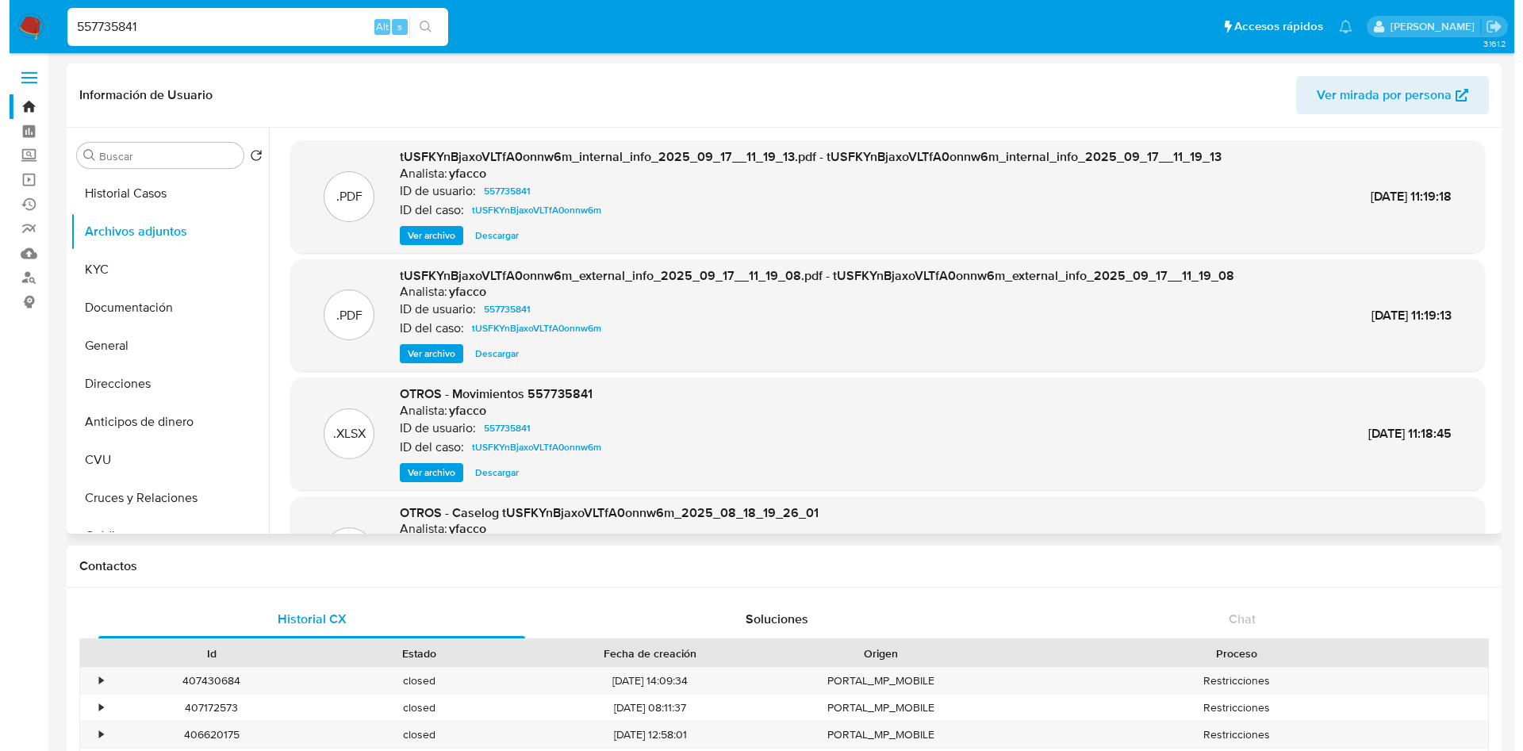
scroll to position [89, 0]
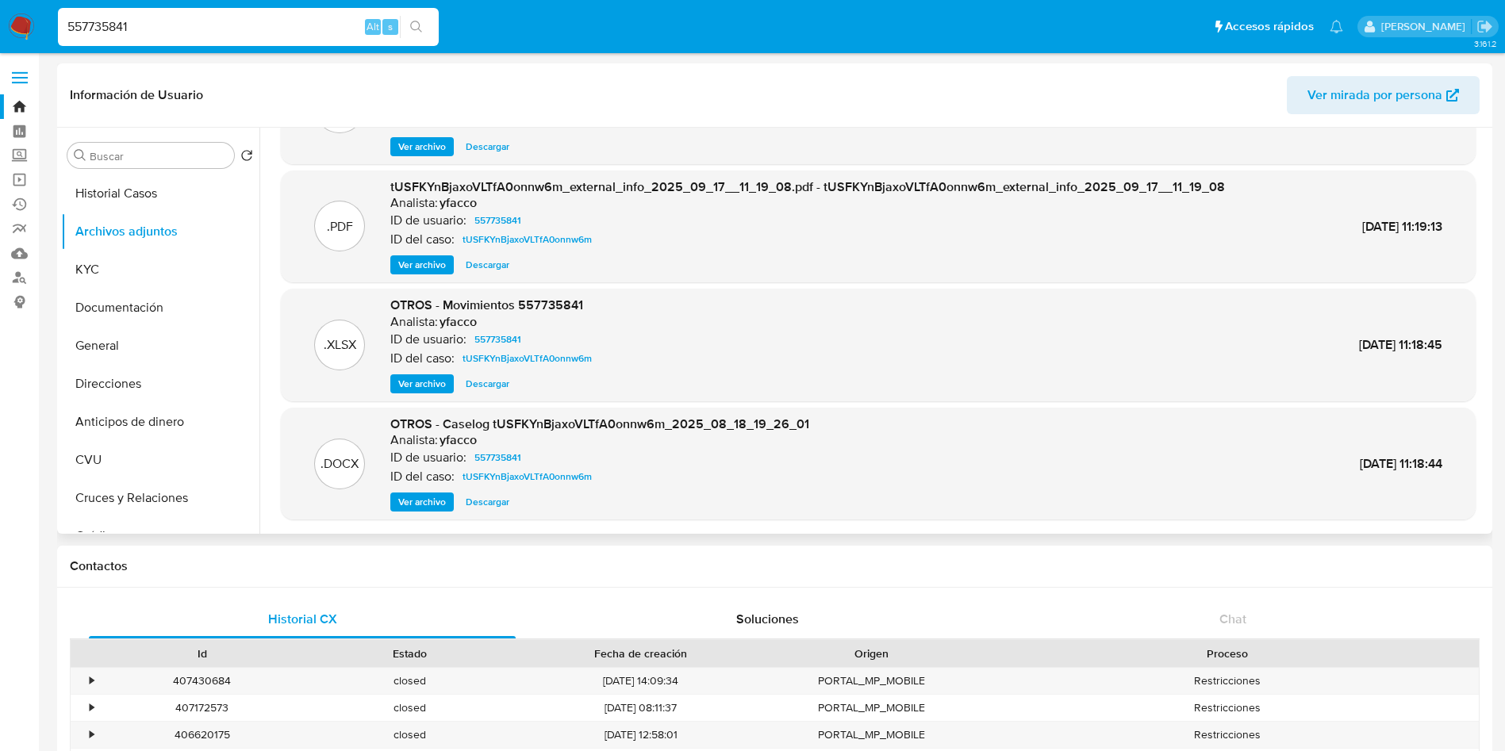
click at [430, 499] on span "Ver archivo" at bounding box center [422, 502] width 48 height 16
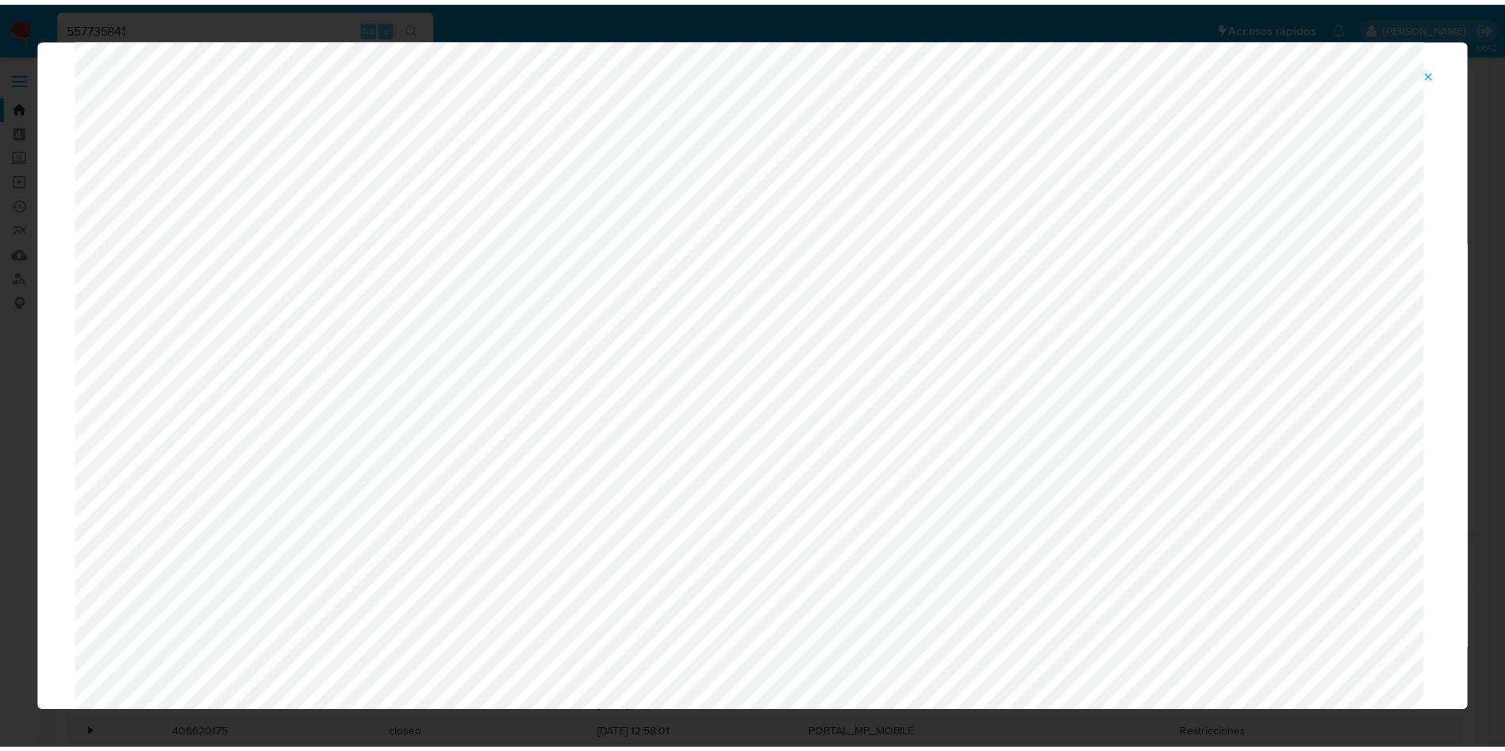
scroll to position [0, 0]
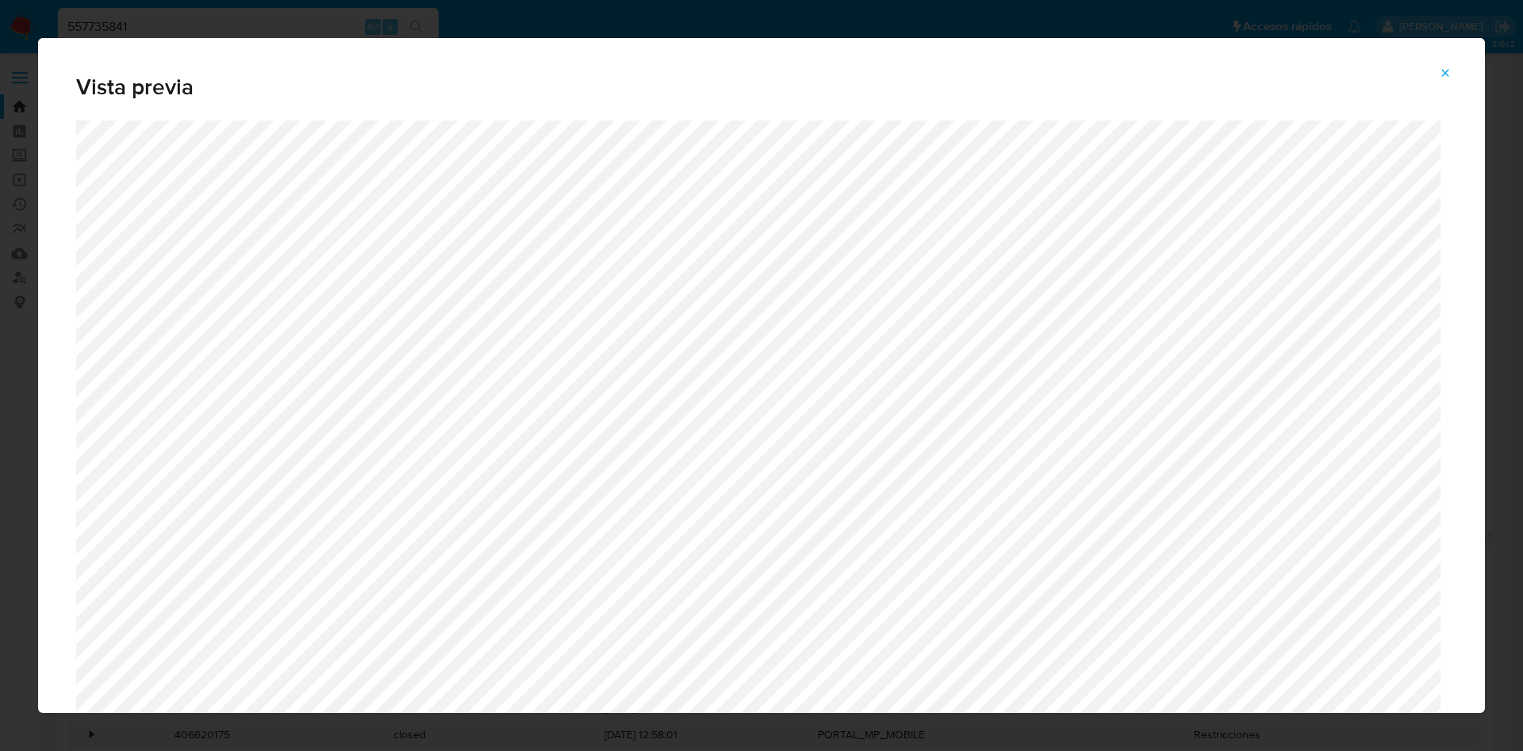
click at [1446, 71] on icon "Attachment preview" at bounding box center [1445, 73] width 13 height 13
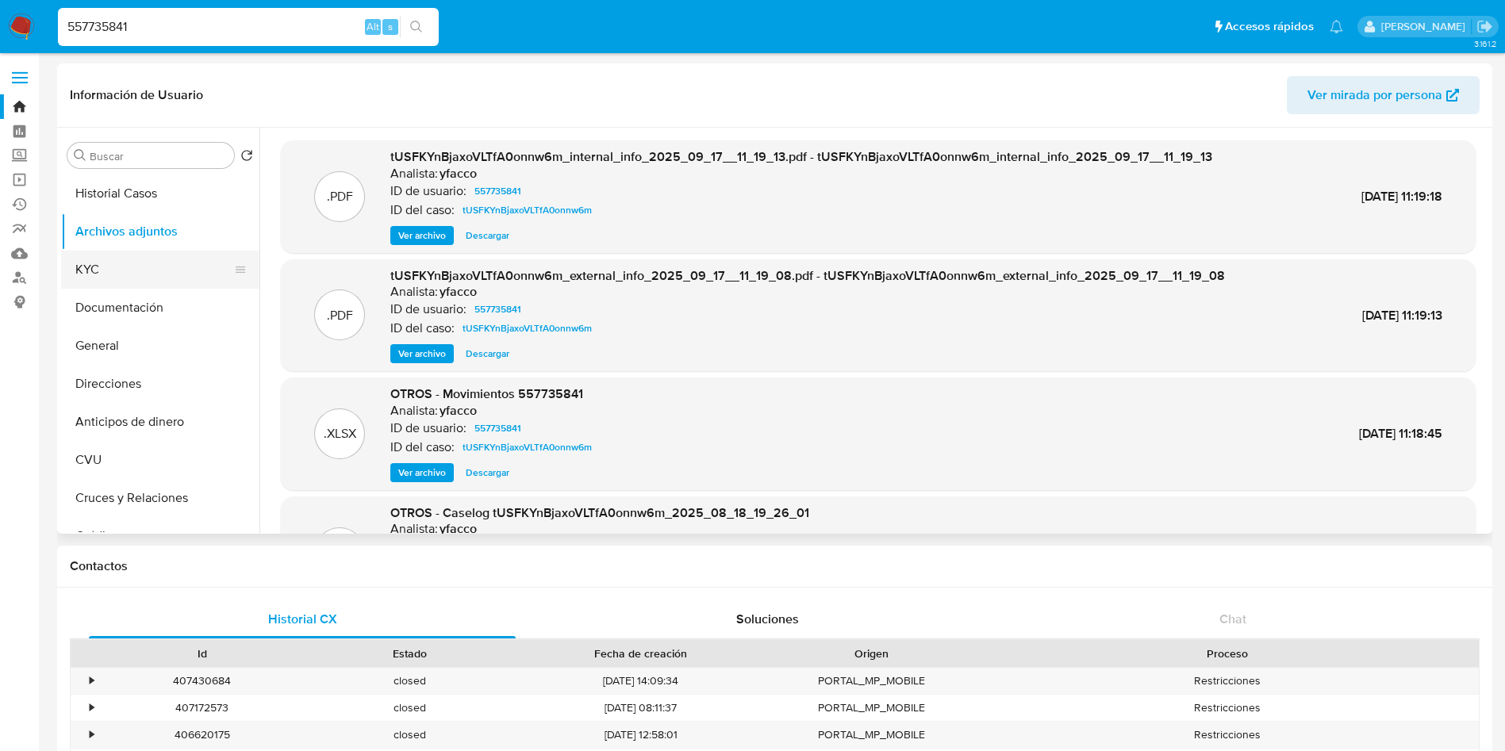
drag, startPoint x: 87, startPoint y: 255, endPoint x: 112, endPoint y: 264, distance: 26.1
click at [87, 255] on button "KYC" at bounding box center [154, 270] width 186 height 38
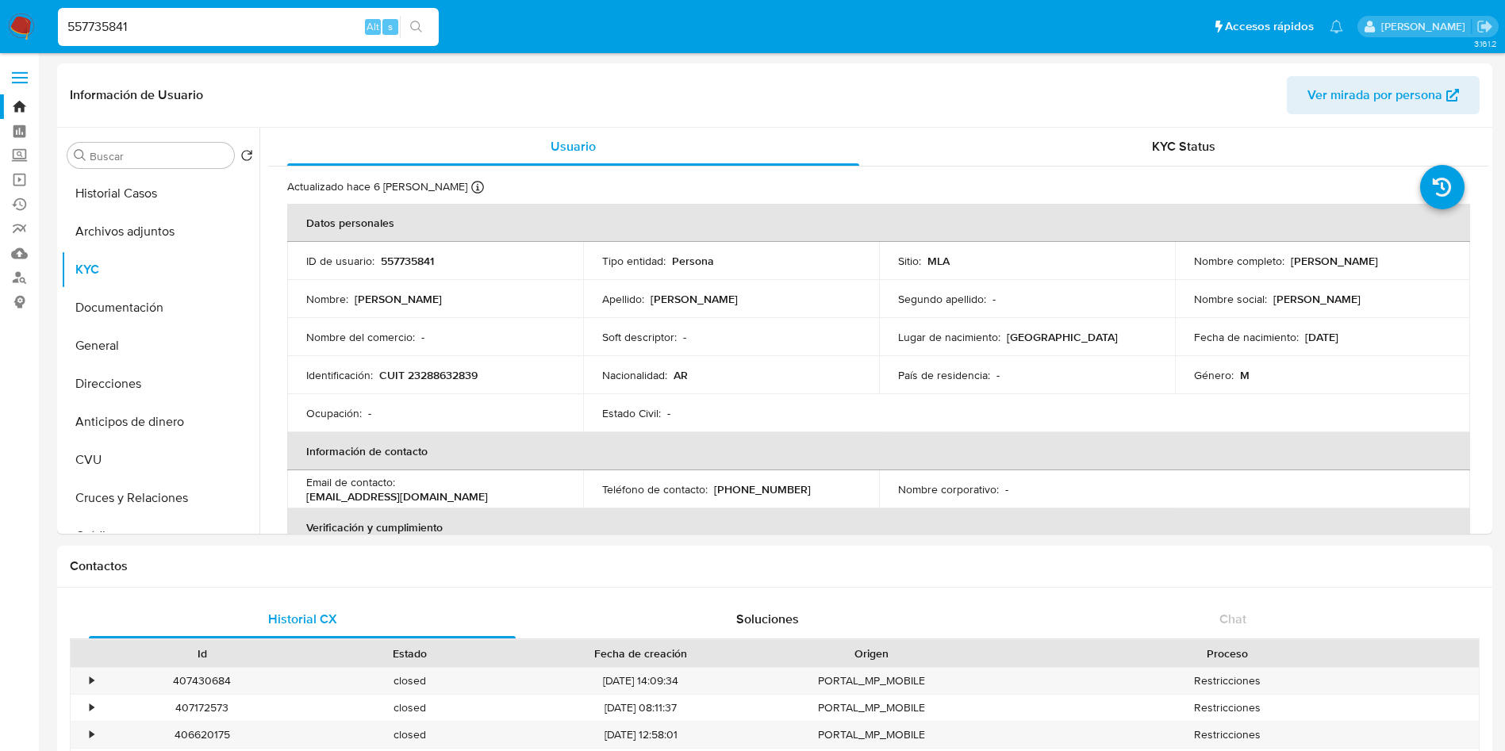
drag, startPoint x: 1287, startPoint y: 261, endPoint x: 1393, endPoint y: 266, distance: 106.4
click at [1378, 266] on p "Ricardo Alberto Bruno" at bounding box center [1334, 261] width 87 height 14
copy p "Ricardo Alberto Bruno"
click at [121, 348] on button "General" at bounding box center [154, 346] width 186 height 38
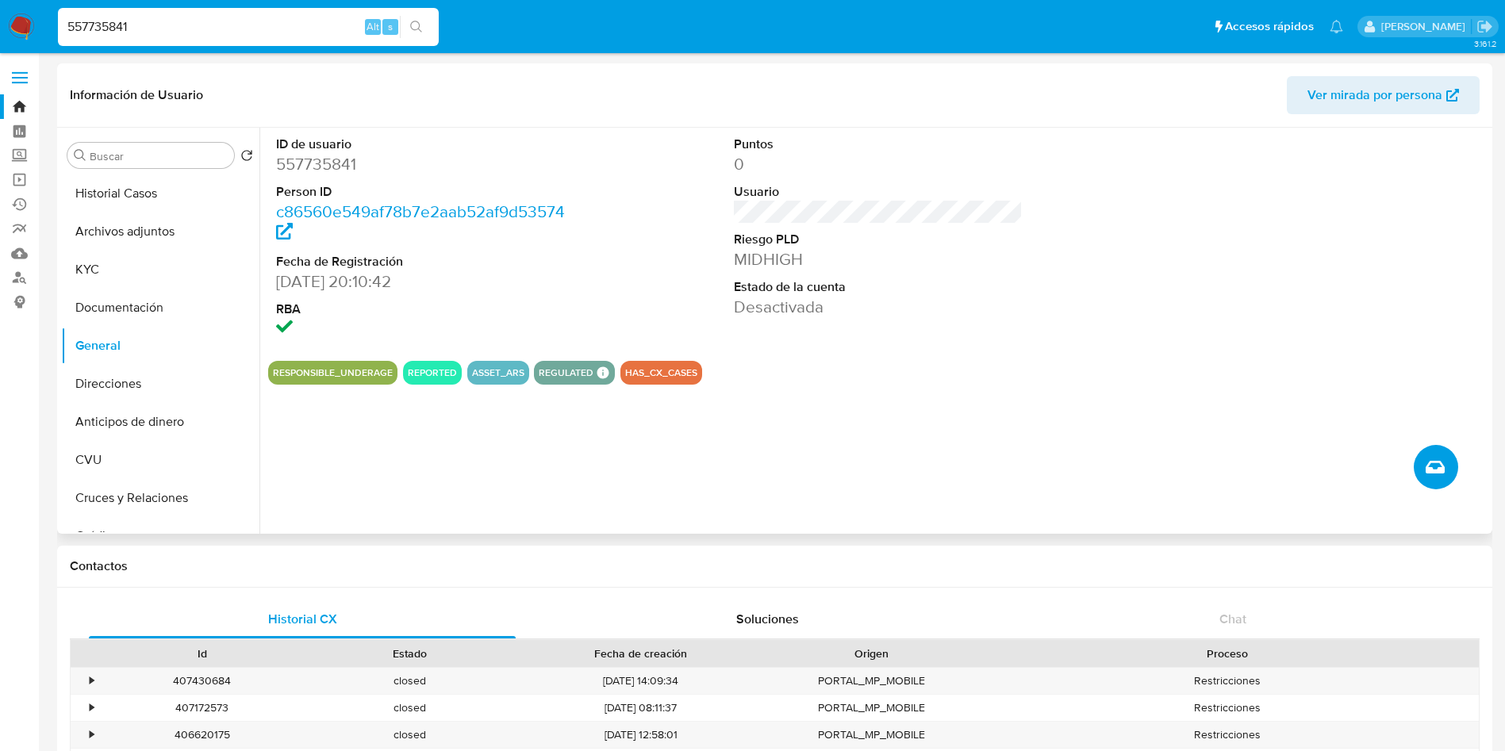
click at [1435, 475] on icon "Crear caso manual" at bounding box center [1435, 467] width 19 height 19
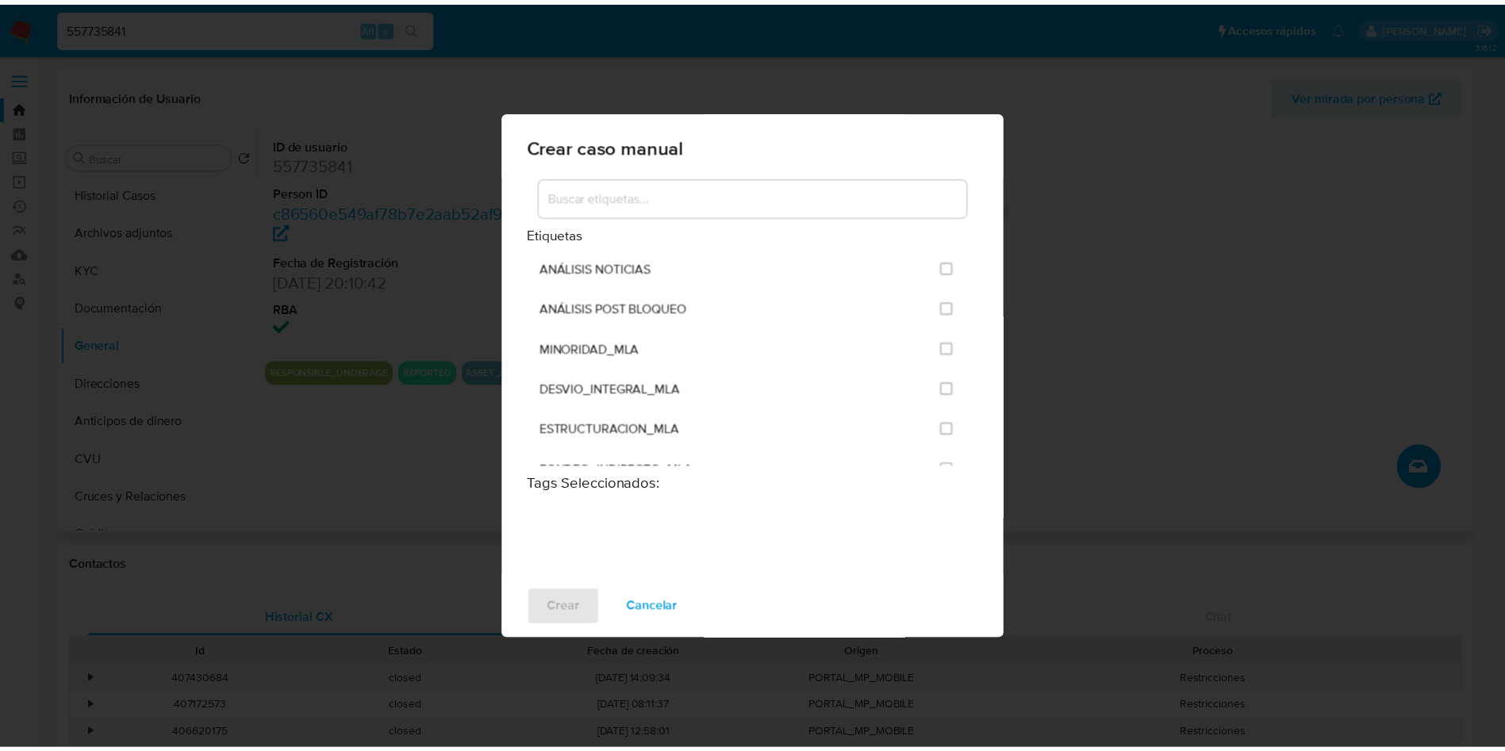
scroll to position [3119, 0]
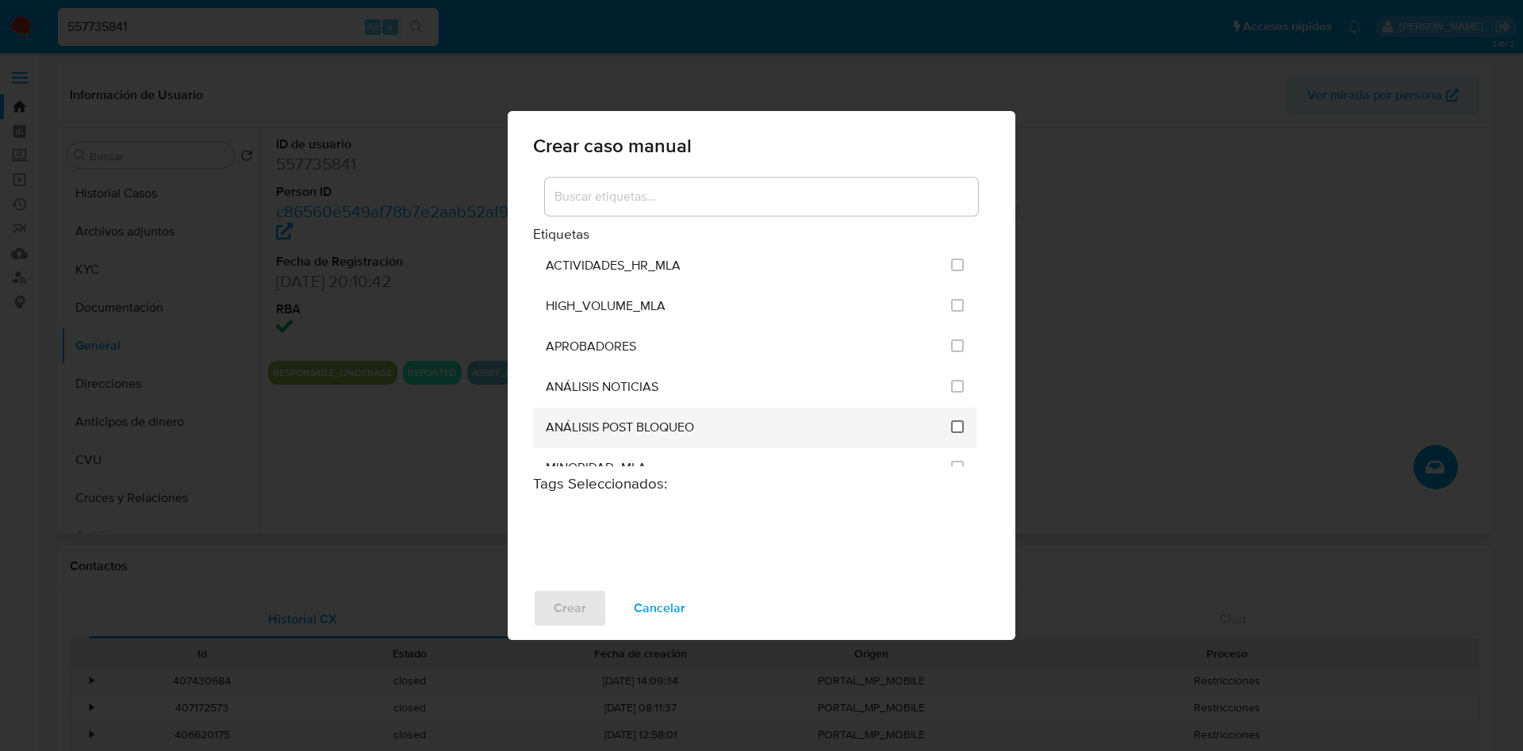
click at [957, 428] on input "3249" at bounding box center [957, 427] width 13 height 13
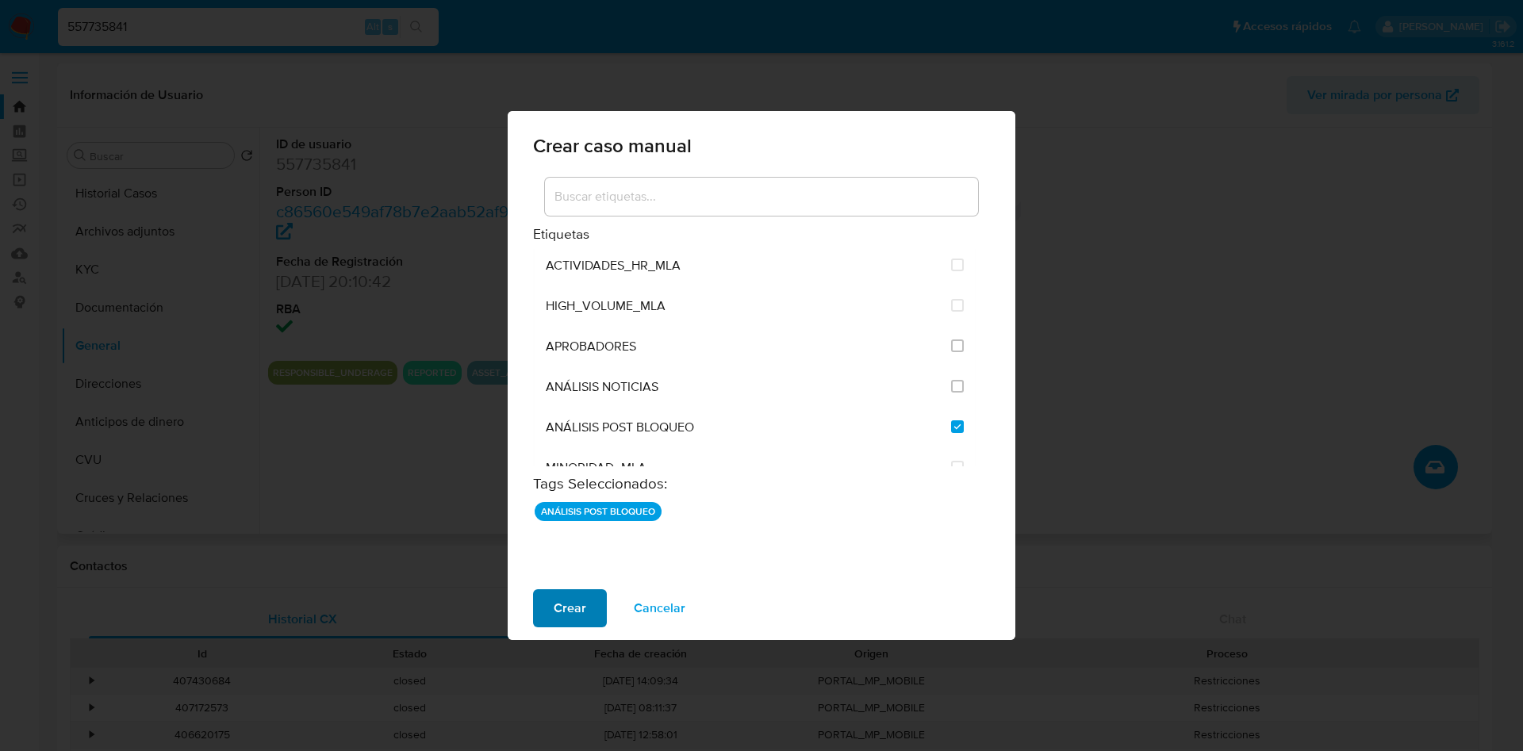
click at [584, 613] on span "Crear" at bounding box center [570, 608] width 33 height 35
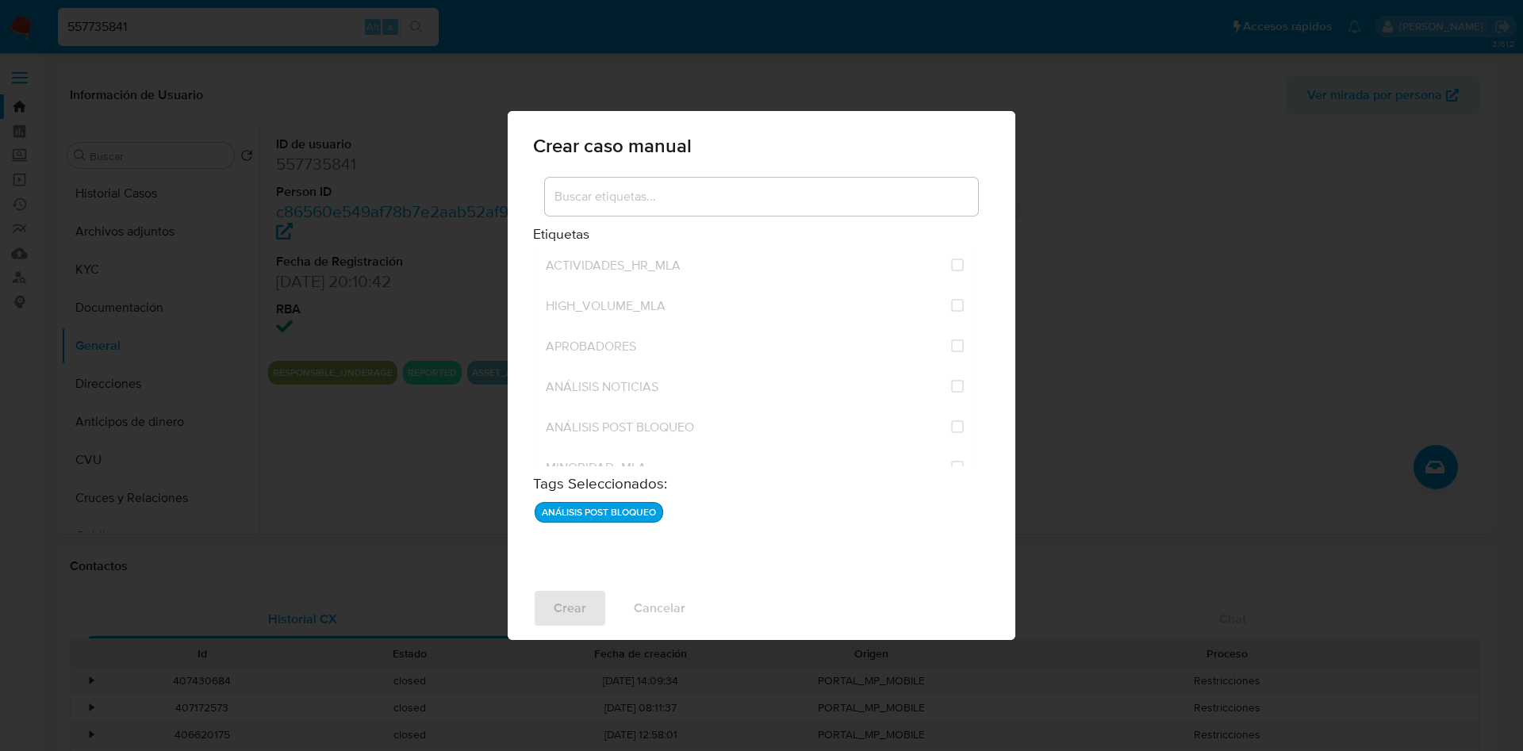
checkbox input "false"
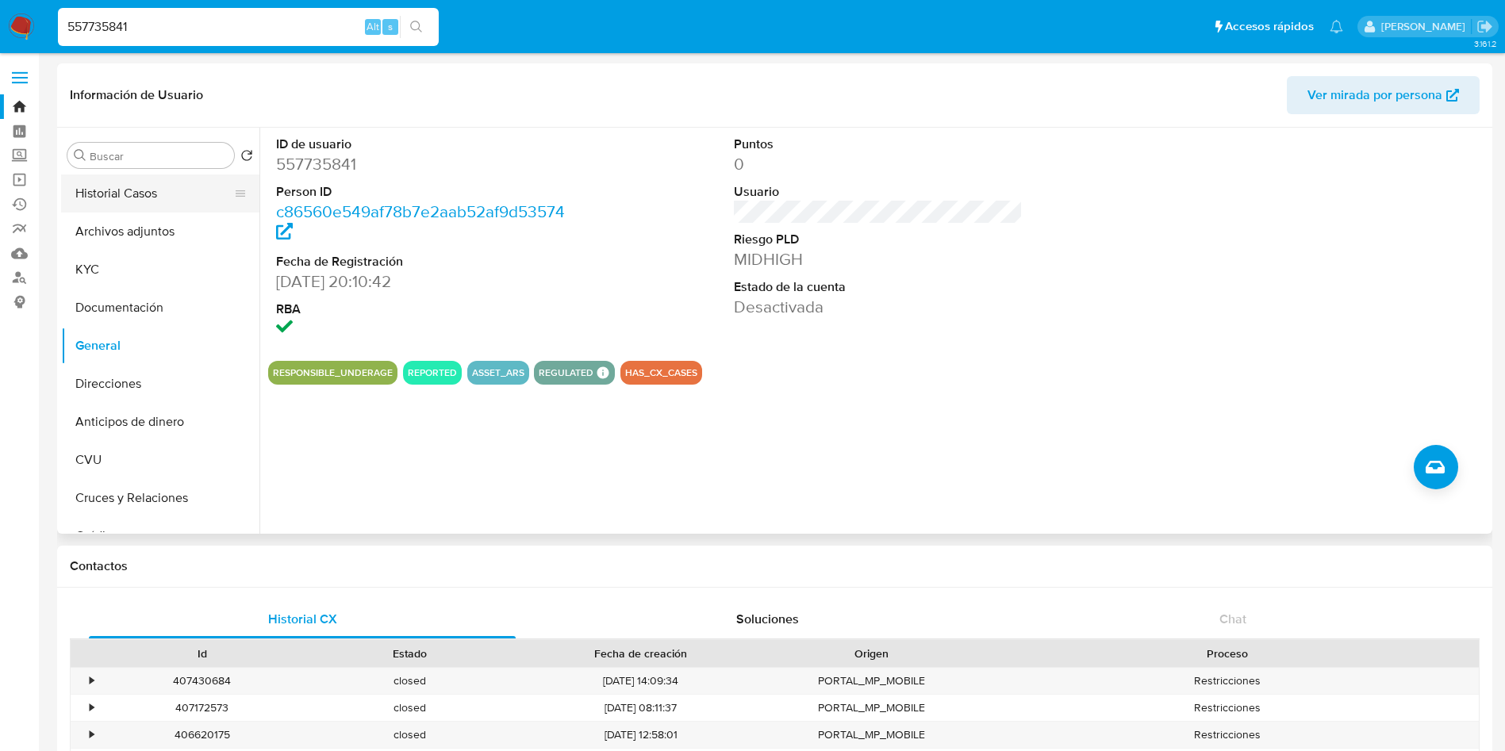
click at [91, 195] on button "Historial Casos" at bounding box center [154, 194] width 186 height 38
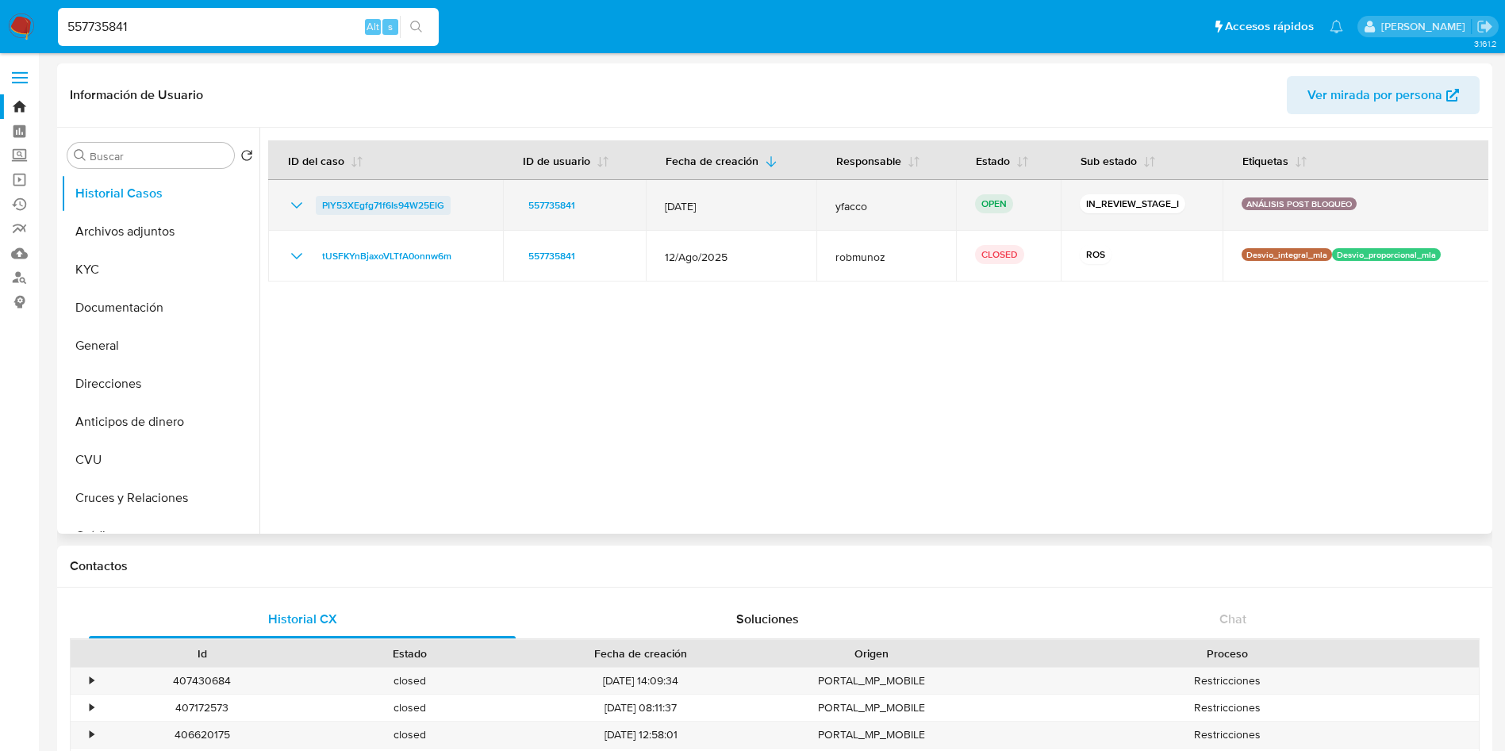
click at [386, 213] on span "PIY53XEgfg71f6Is94W25EIG" at bounding box center [383, 205] width 122 height 19
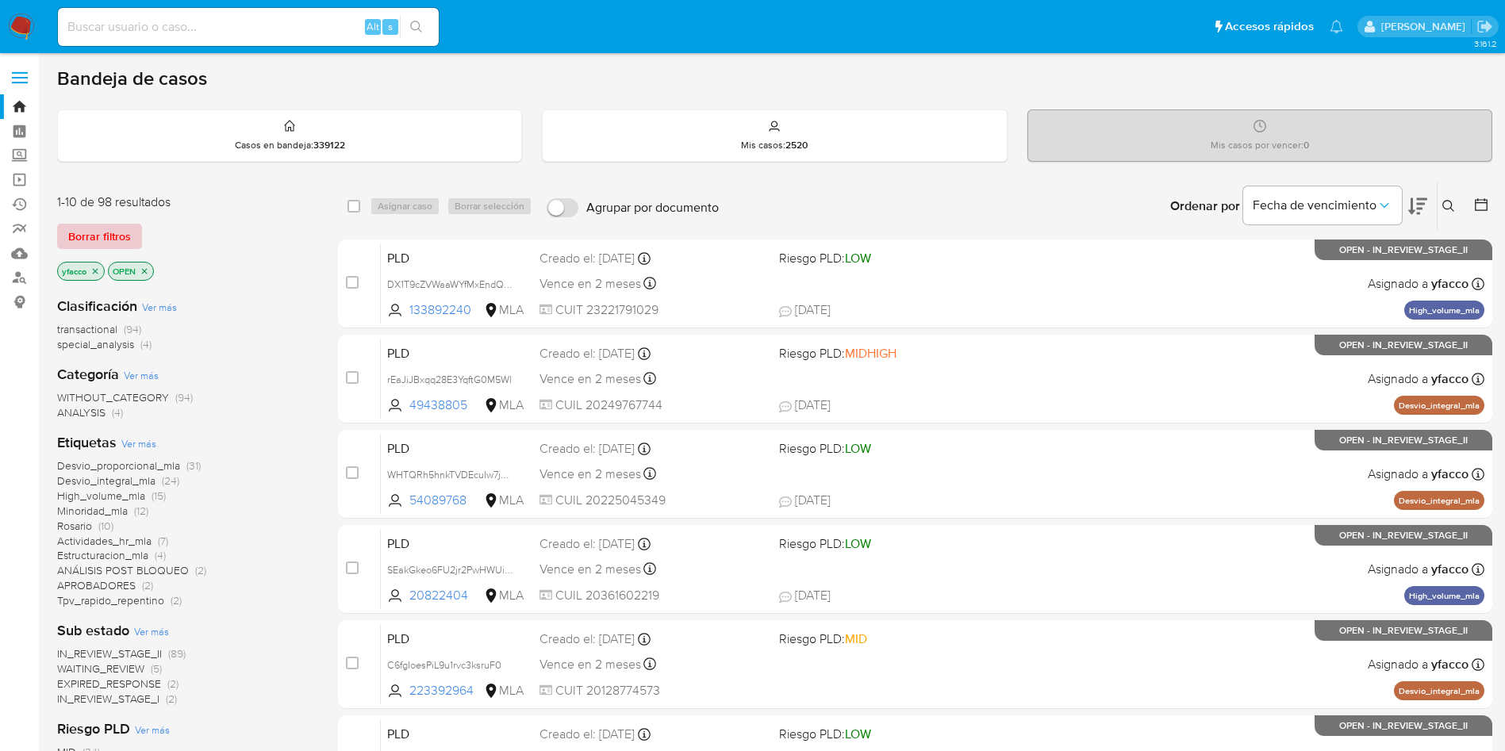
click at [98, 232] on span "Borrar filtros" at bounding box center [99, 236] width 63 height 22
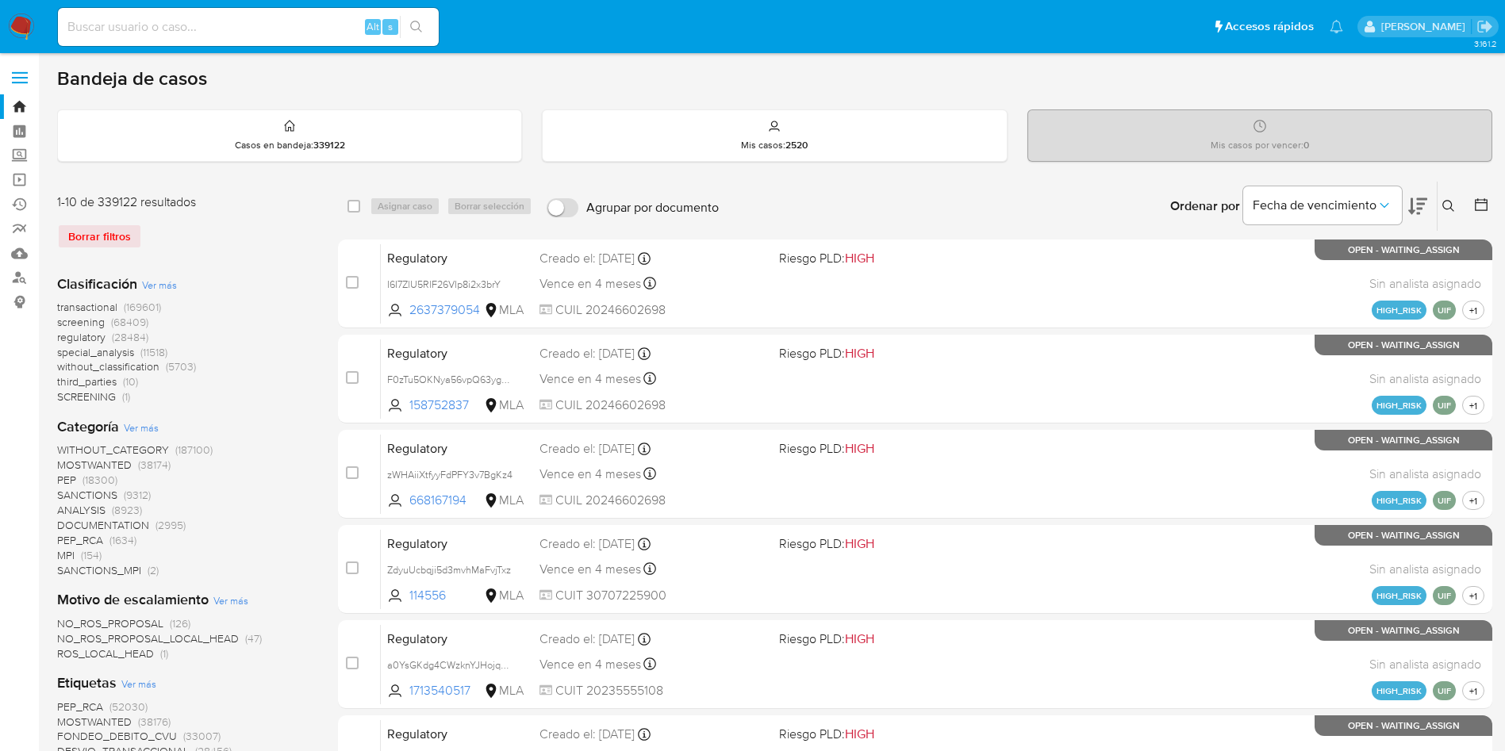
click at [1443, 201] on icon at bounding box center [1448, 206] width 13 height 13
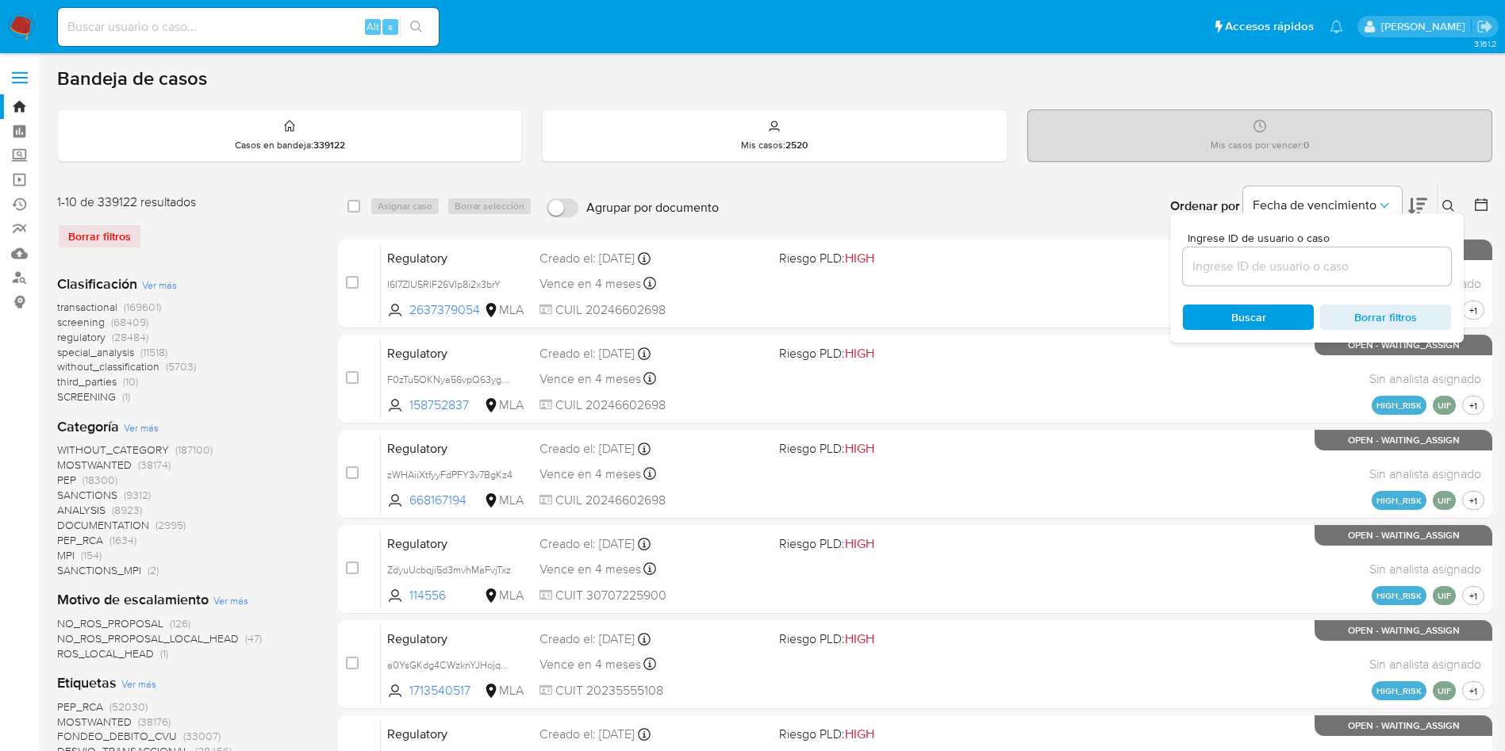
click at [1300, 271] on input at bounding box center [1317, 266] width 268 height 21
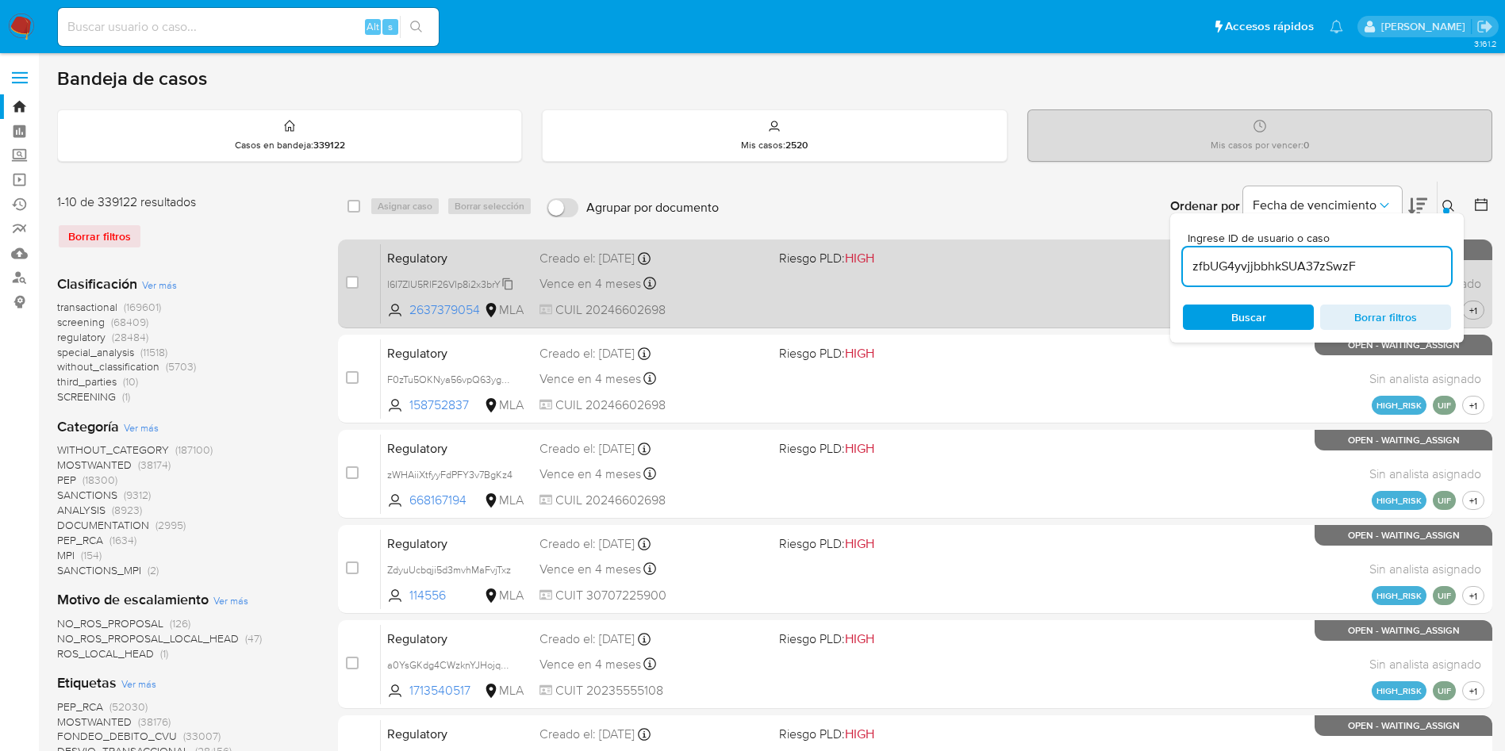
type input "zfbUG4yvjjbbhkSUA37zSwzF"
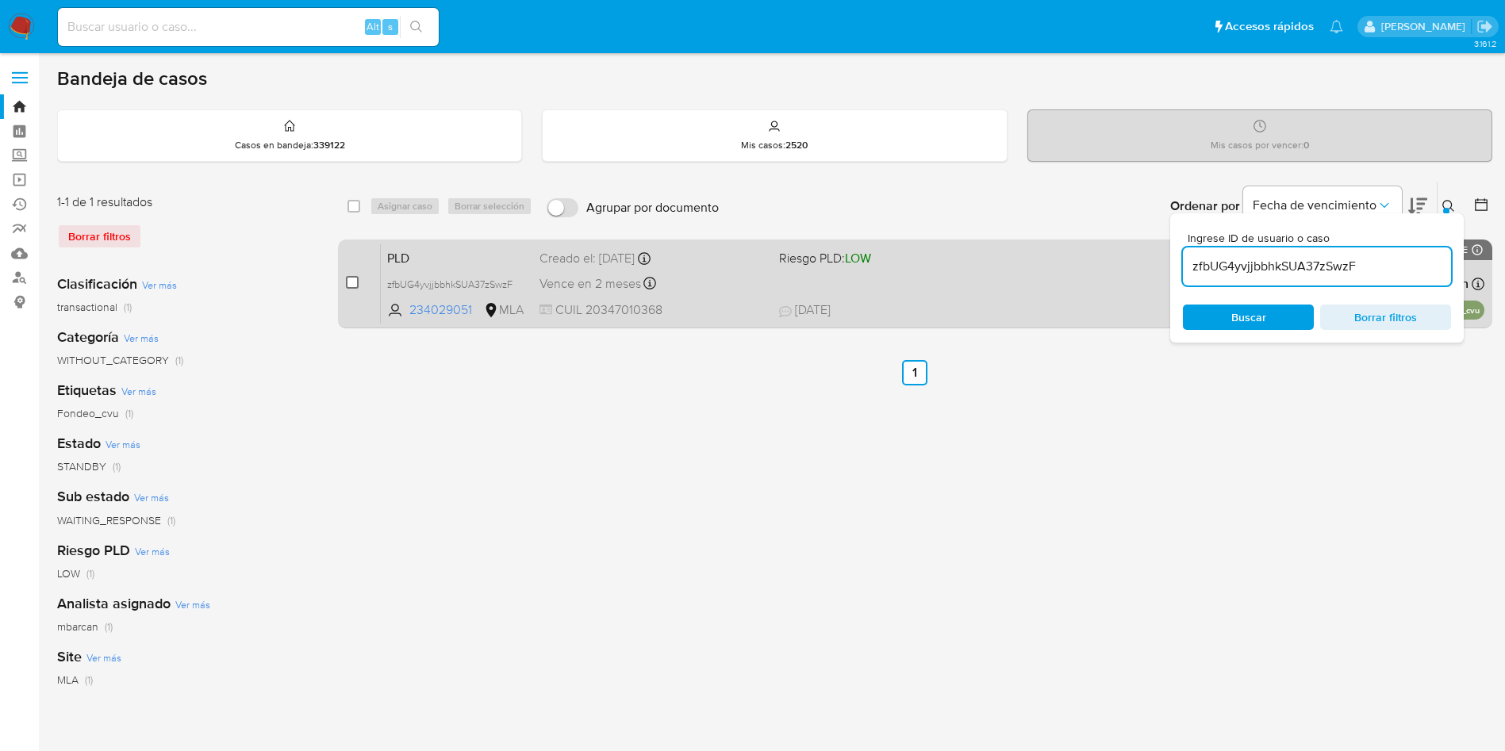
click at [352, 291] on div "case-item-checkbox" at bounding box center [352, 284] width 13 height 19
click at [351, 283] on input "checkbox" at bounding box center [352, 282] width 13 height 13
checkbox input "true"
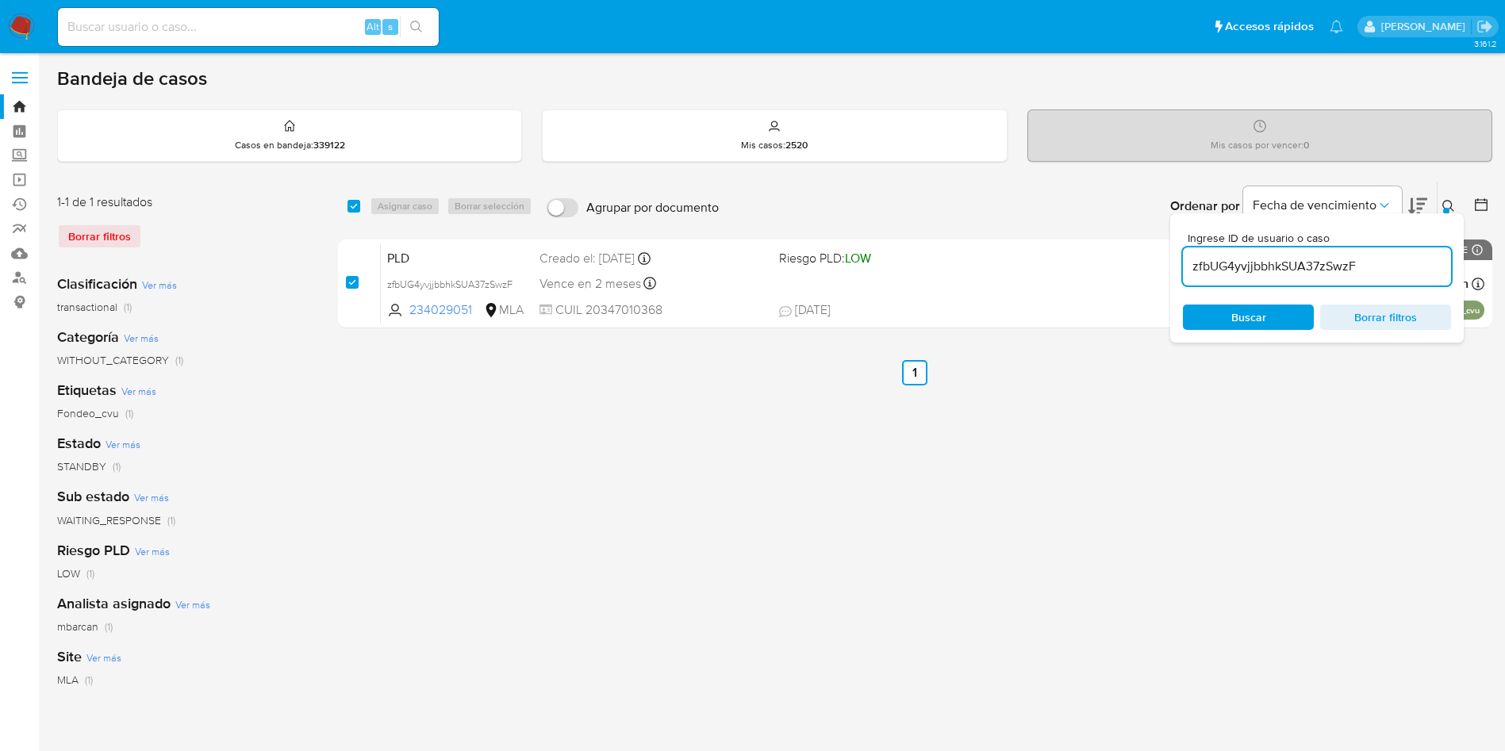
checkbox input "true"
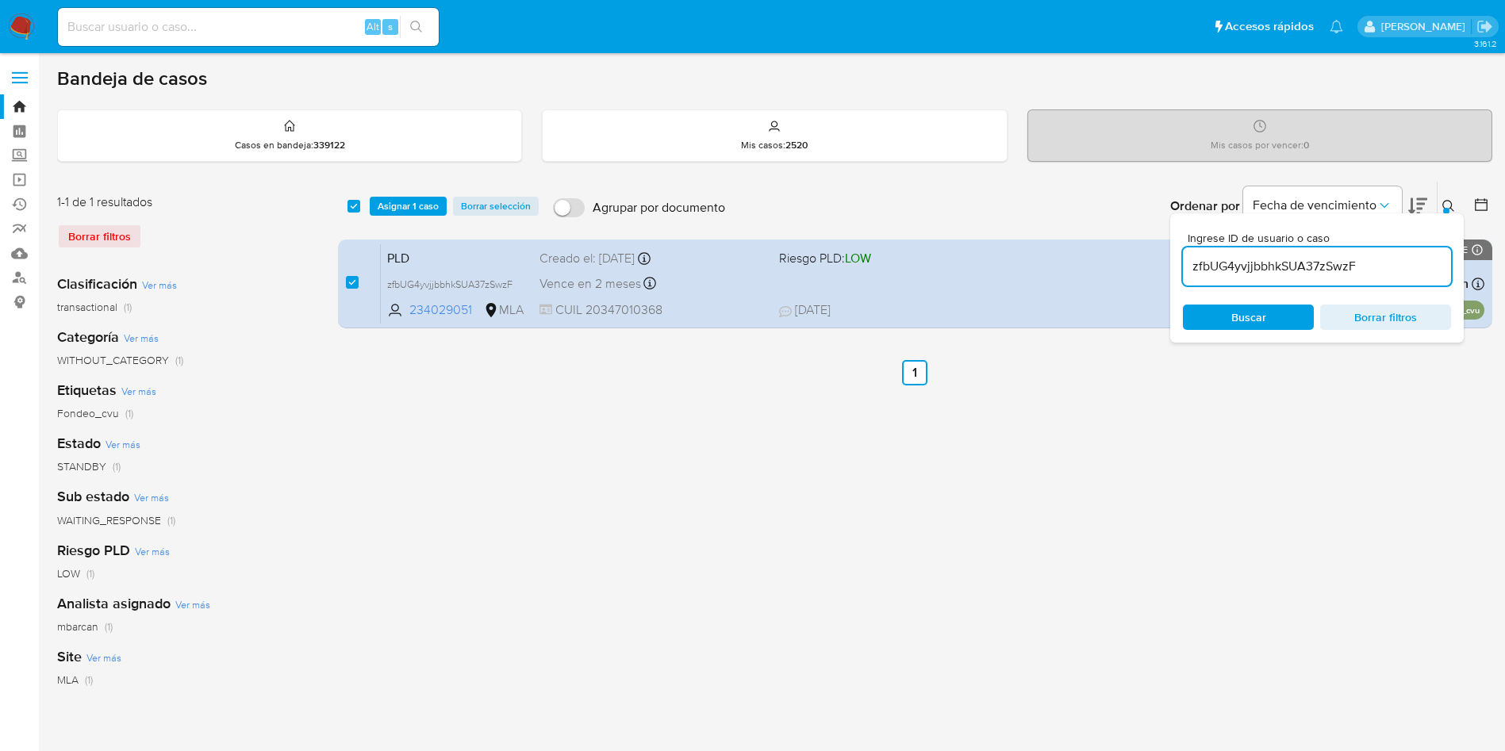
click at [389, 216] on div "select-all-cases-checkbox Asignar 1 caso Borrar selección Agrupar por documento…" at bounding box center [915, 206] width 1154 height 49
click at [390, 210] on span "Asignar 1 caso" at bounding box center [408, 206] width 61 height 16
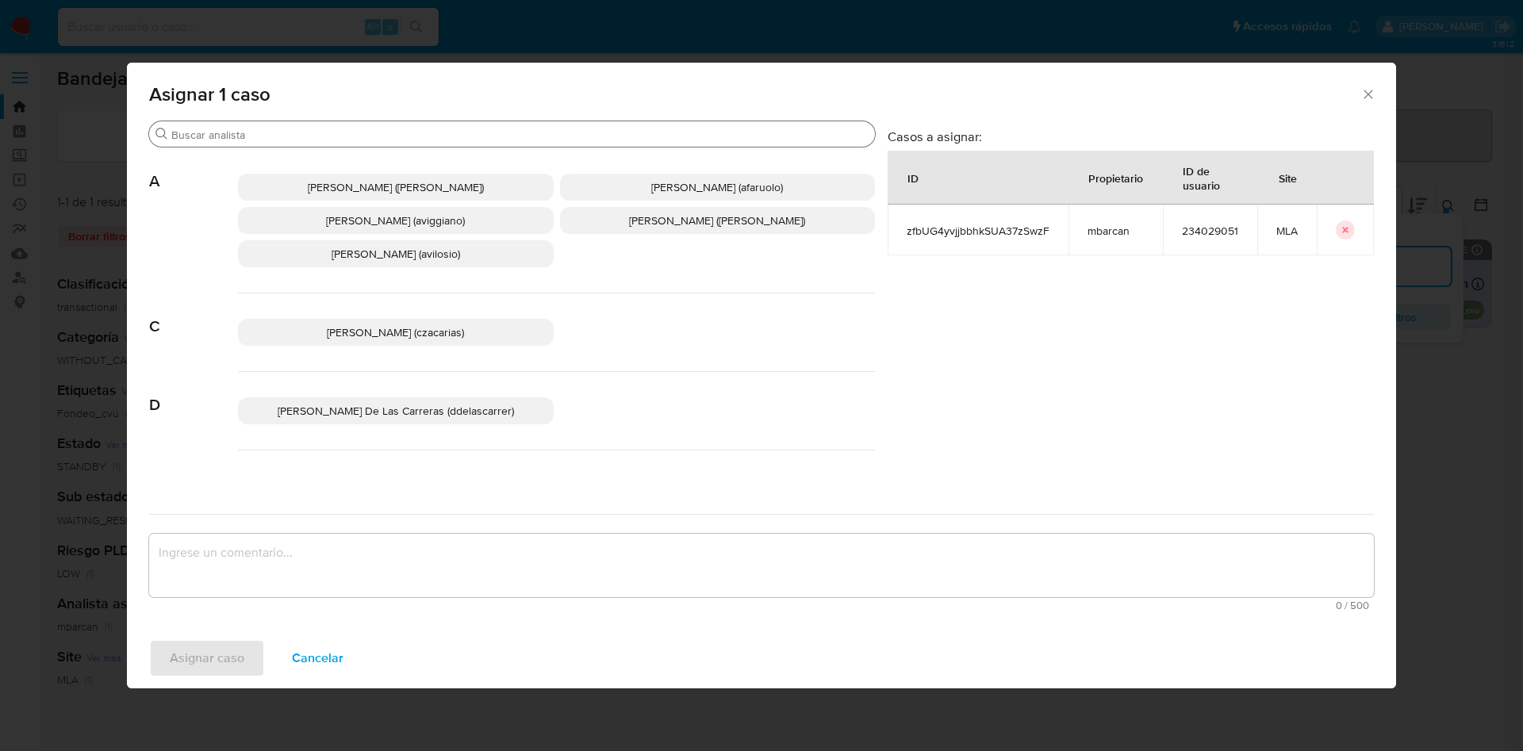
click at [261, 135] on input "Buscar" at bounding box center [519, 135] width 697 height 14
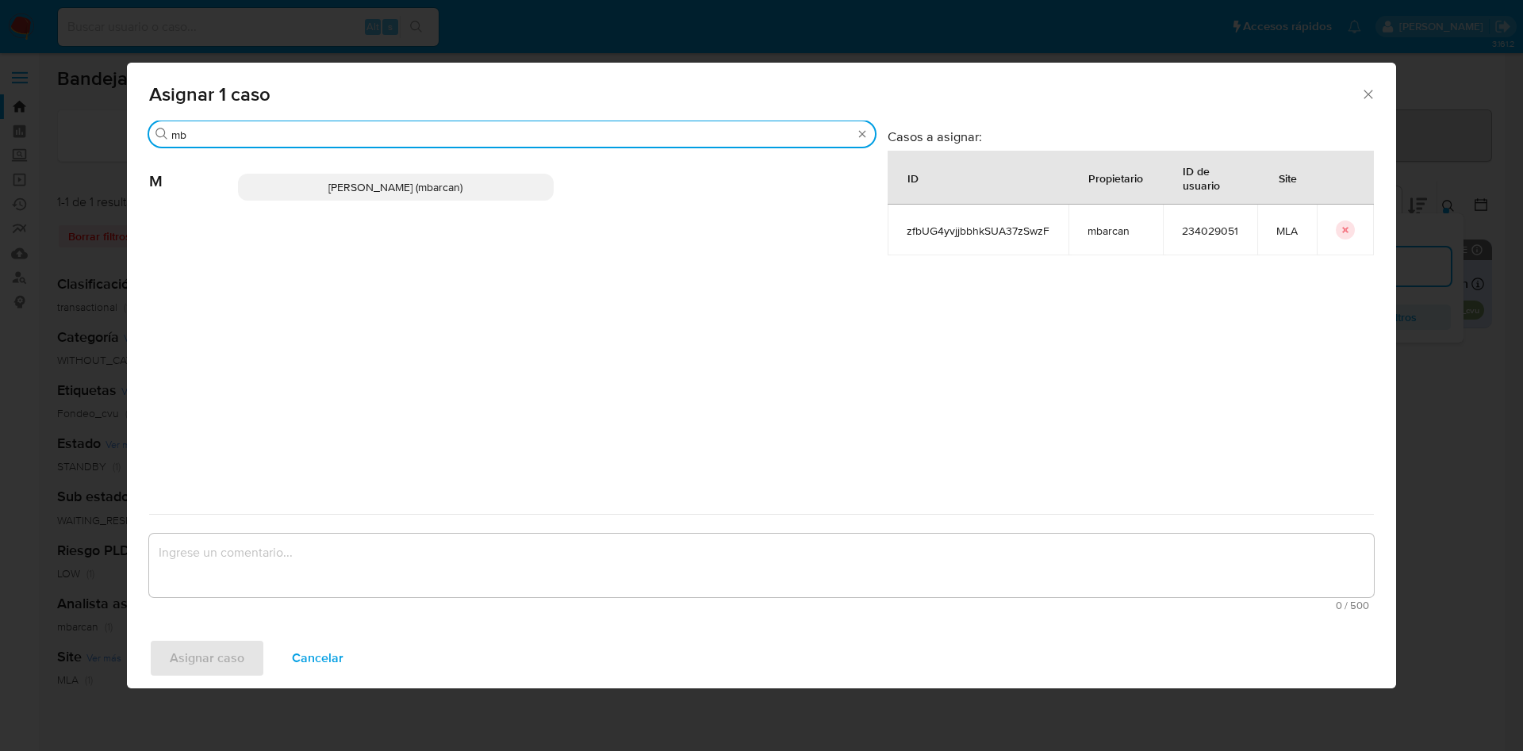
type input "mb"
click at [271, 203] on div "Magali Iael Barcan (mbarcan)" at bounding box center [556, 187] width 637 height 78
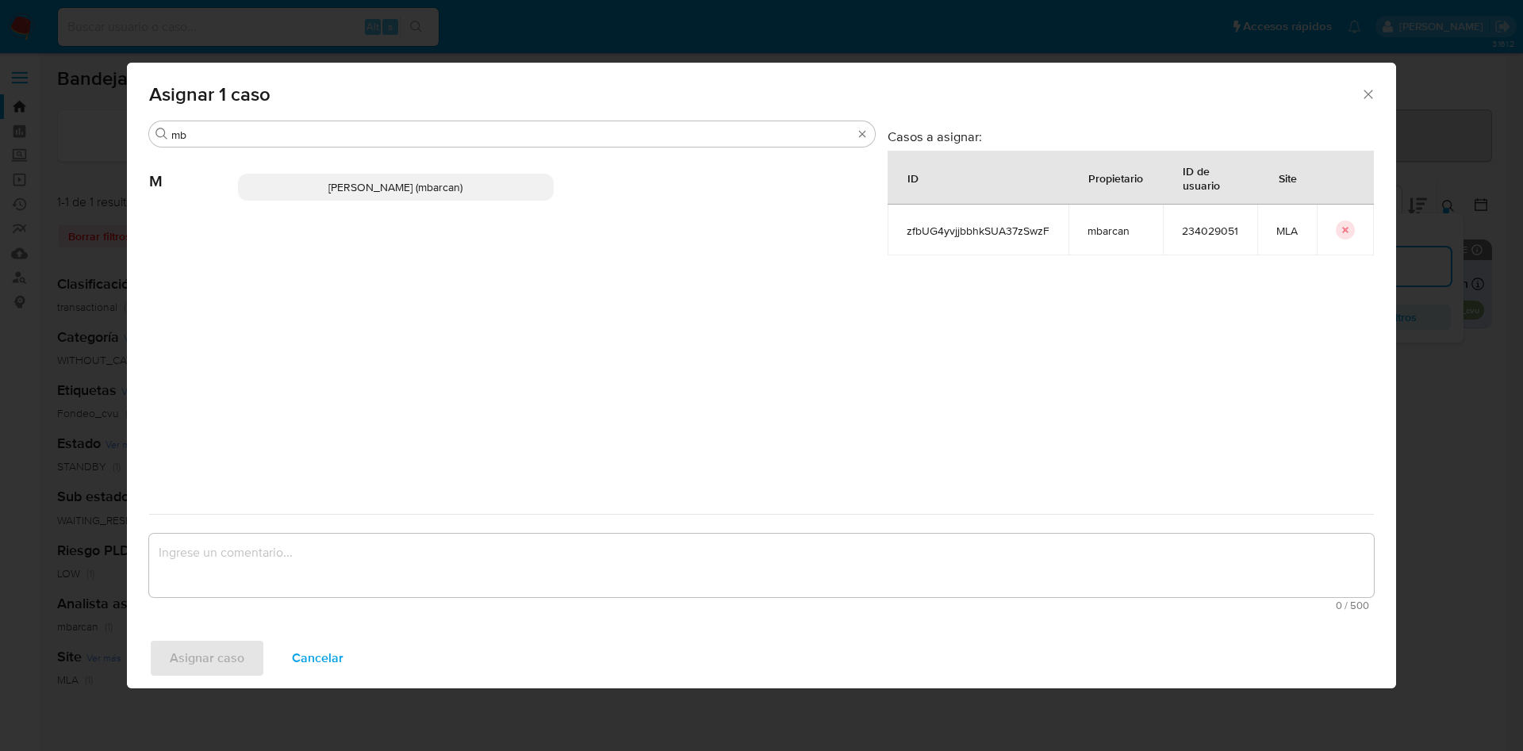
click at [283, 187] on p "Magali Iael Barcan (mbarcan)" at bounding box center [396, 187] width 316 height 27
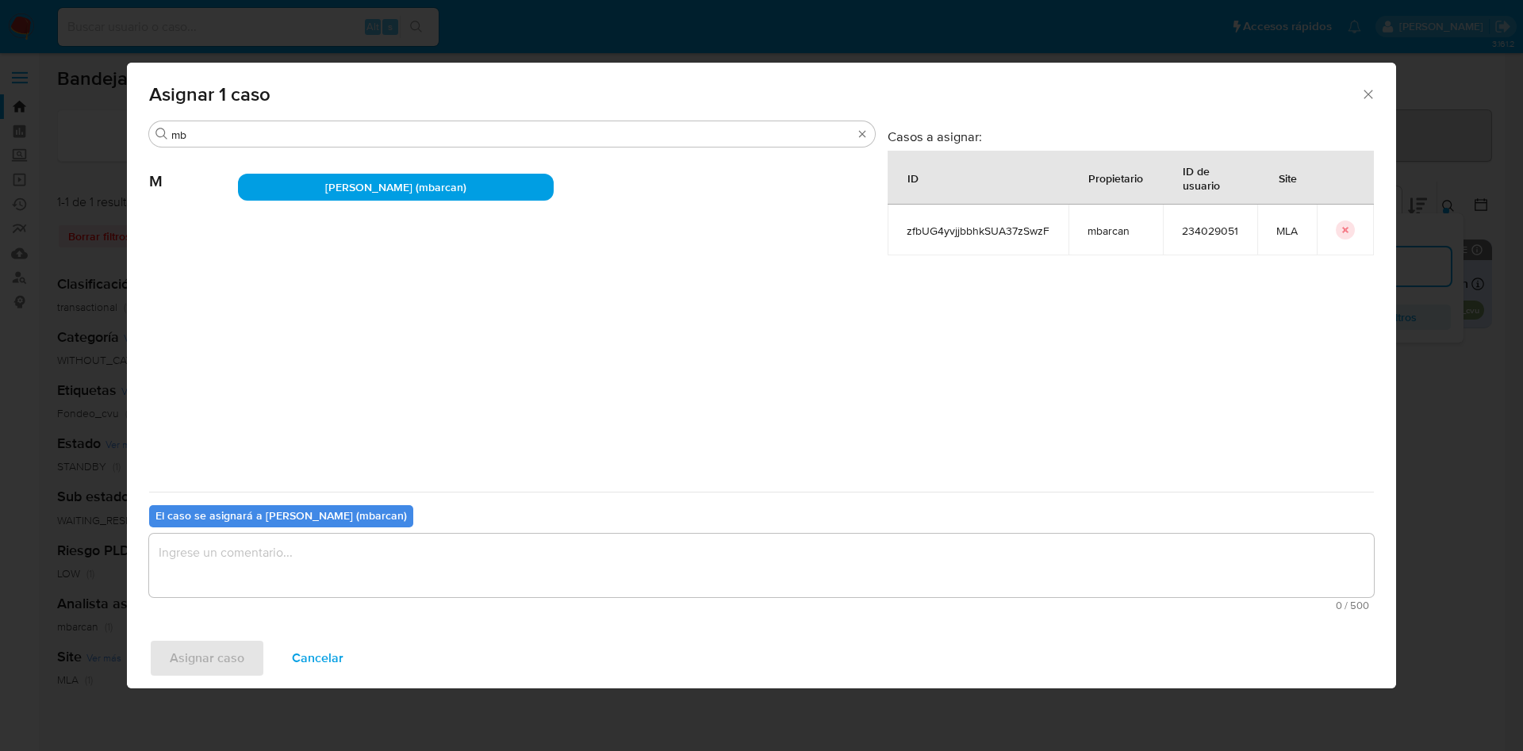
click at [271, 569] on textarea "assign-modal" at bounding box center [761, 565] width 1225 height 63
click at [217, 656] on span "Asignar caso" at bounding box center [207, 658] width 75 height 35
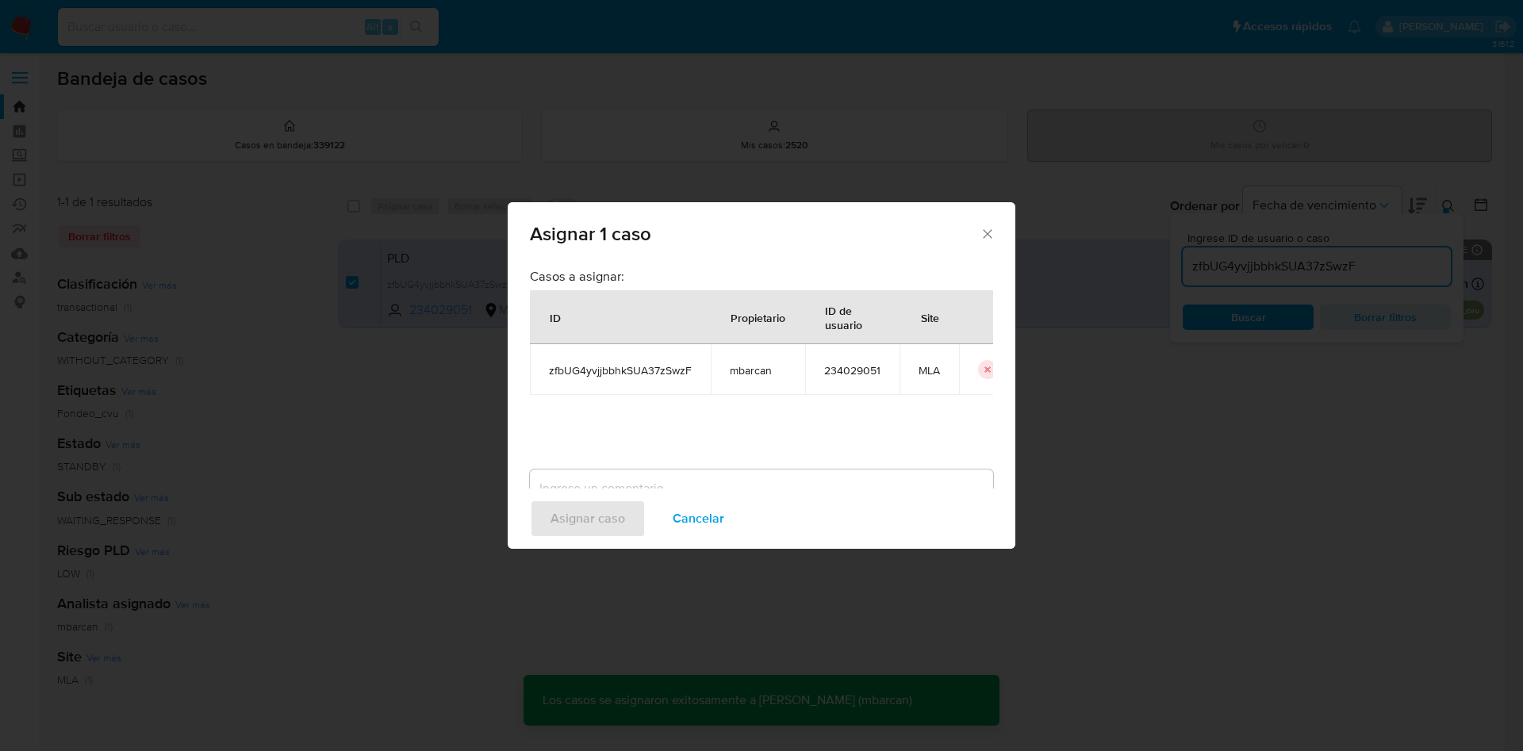
checkbox input "false"
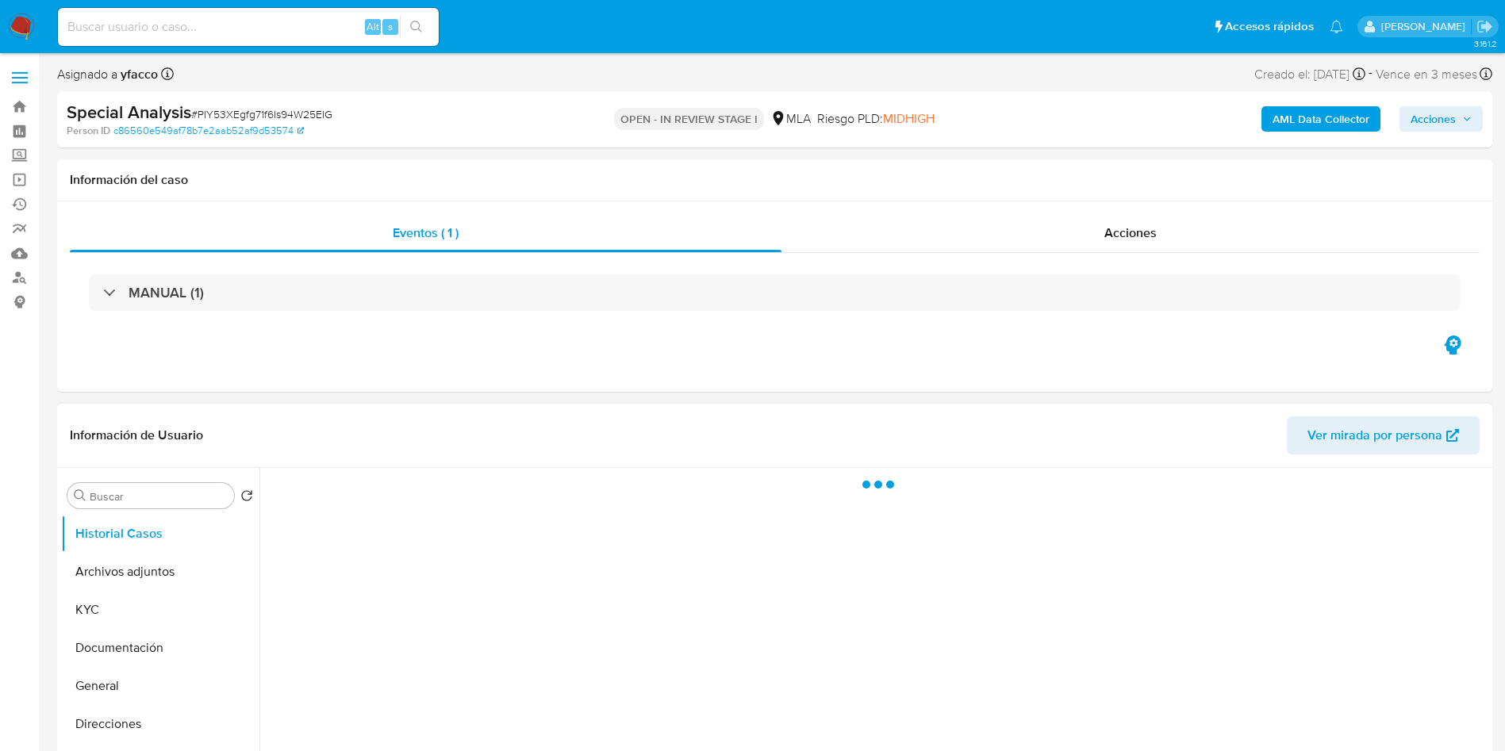
select select "10"
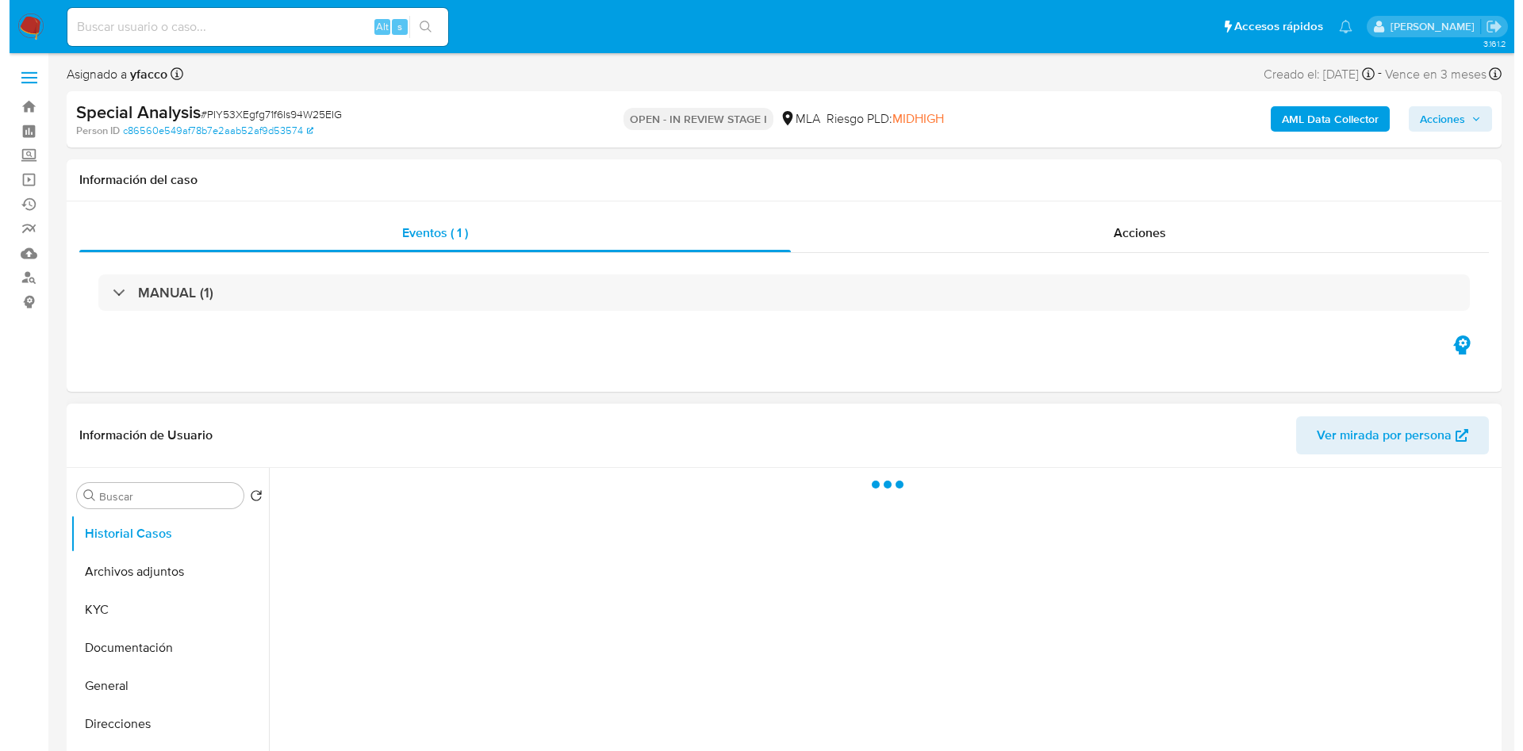
scroll to position [119, 0]
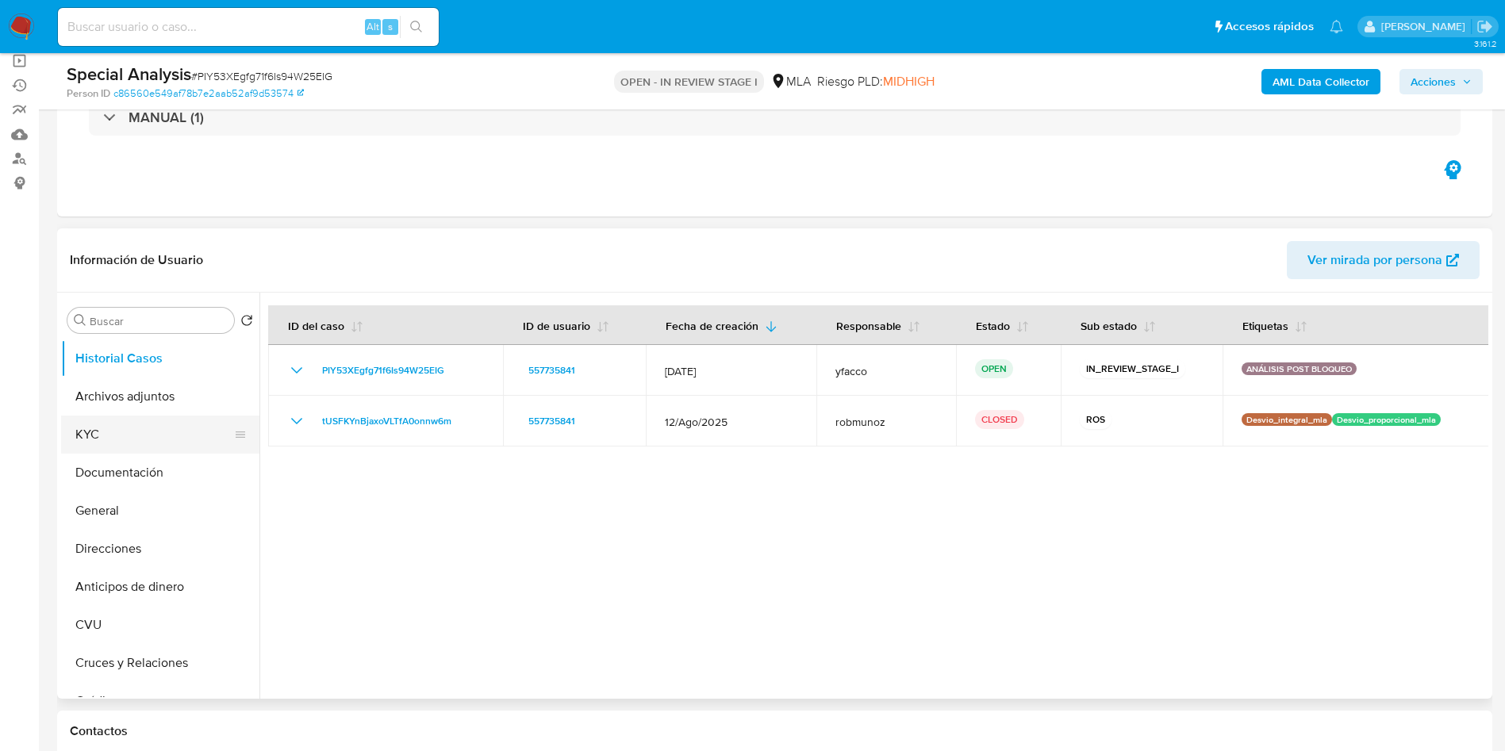
click at [115, 416] on button "KYC" at bounding box center [154, 435] width 186 height 38
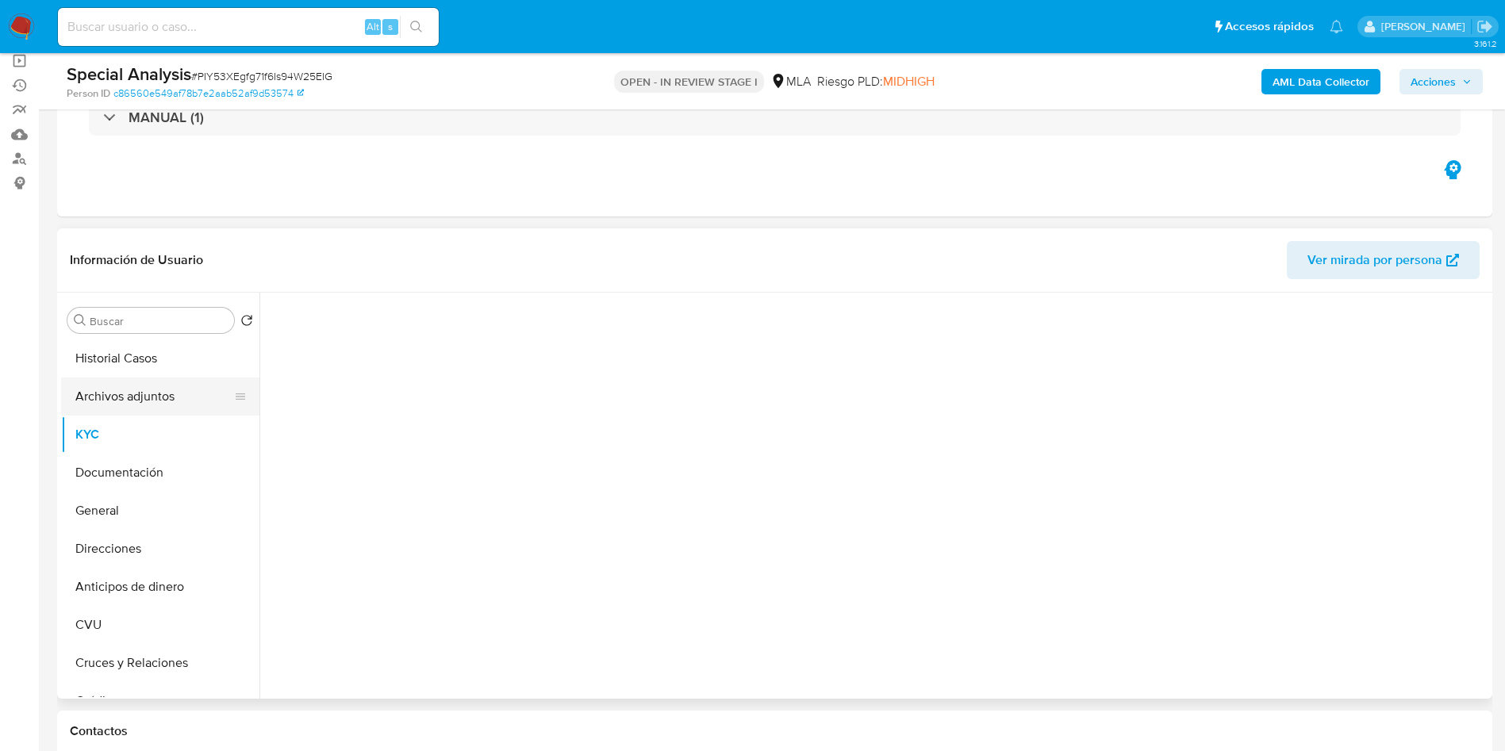
click at [125, 398] on button "Archivos adjuntos" at bounding box center [154, 397] width 186 height 38
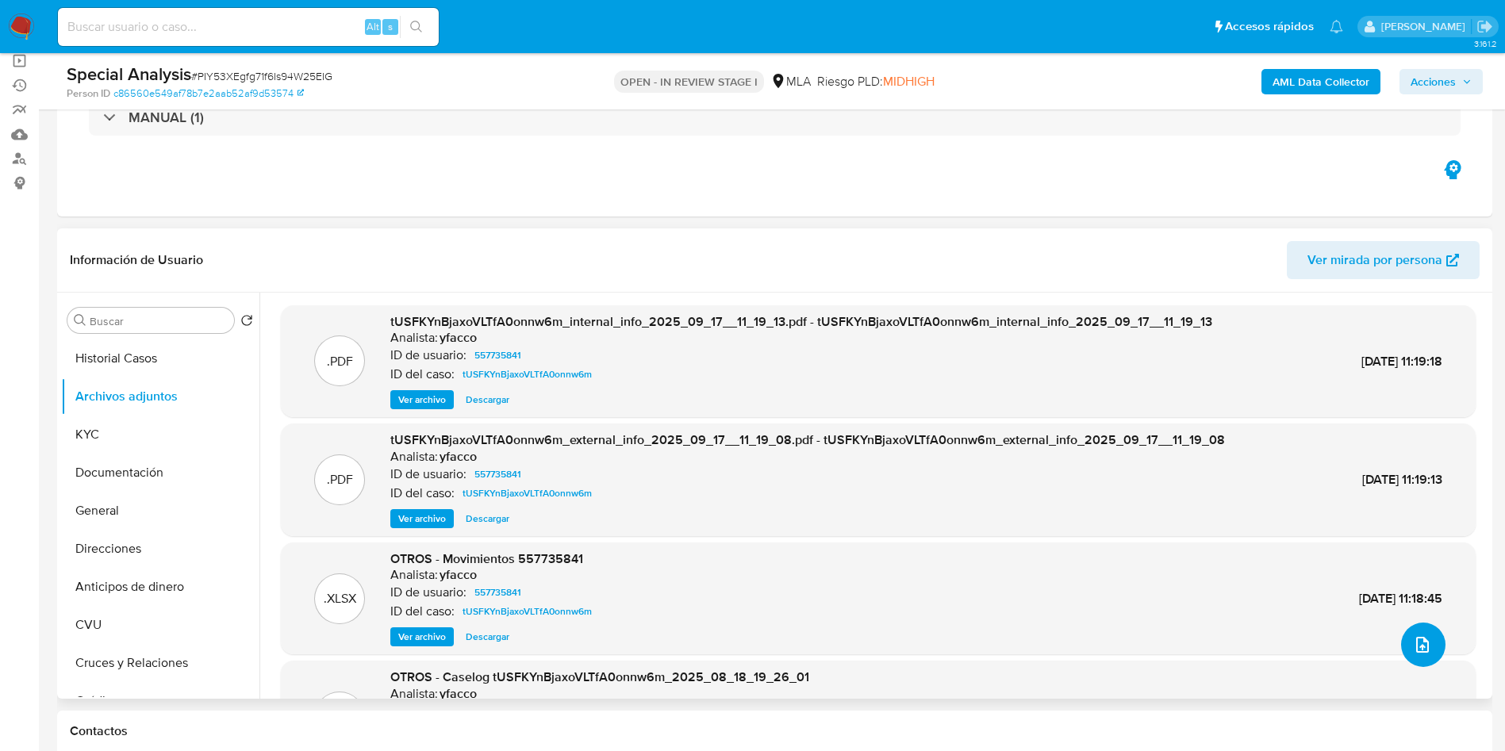
click at [1423, 660] on button "upload-file" at bounding box center [1423, 645] width 44 height 44
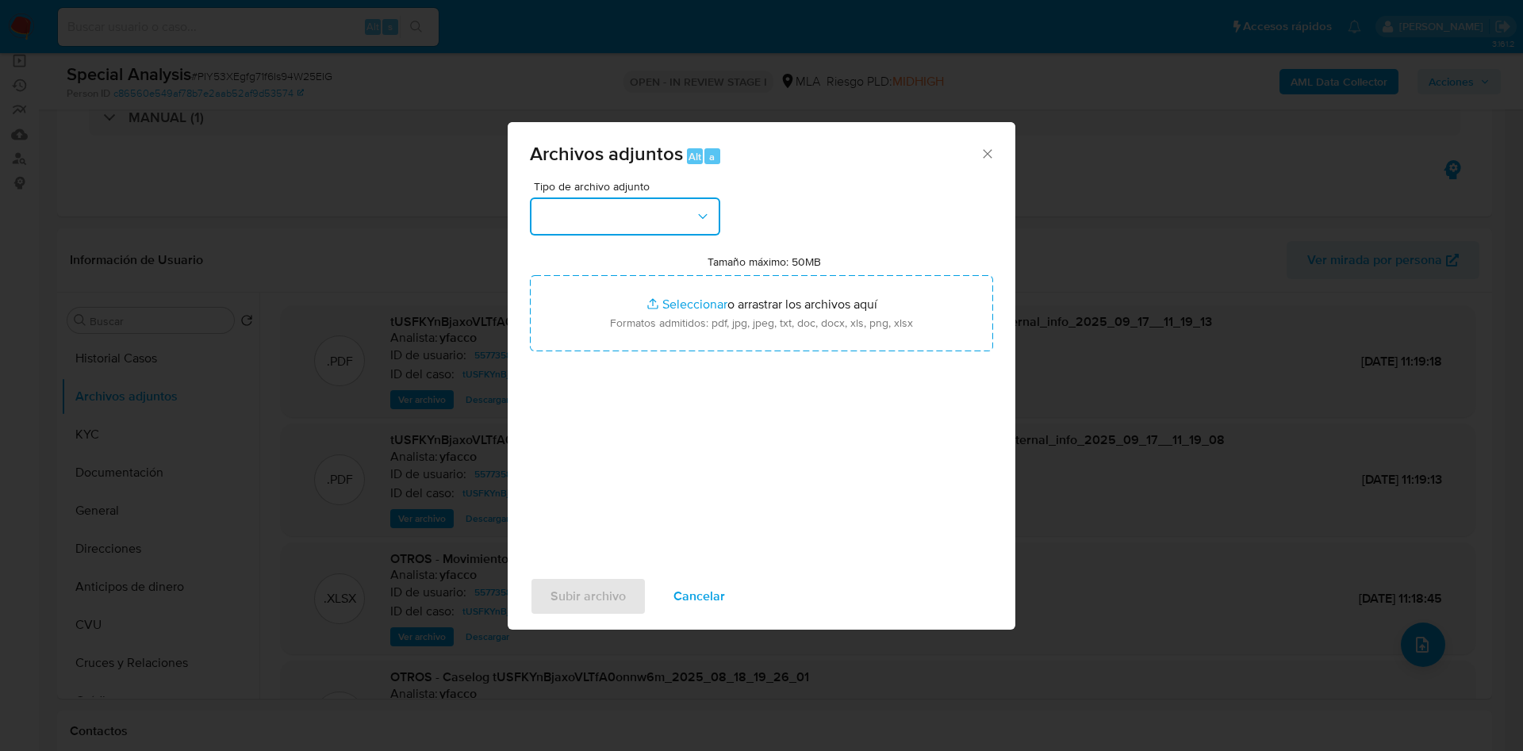
click at [640, 224] on button "button" at bounding box center [625, 217] width 190 height 38
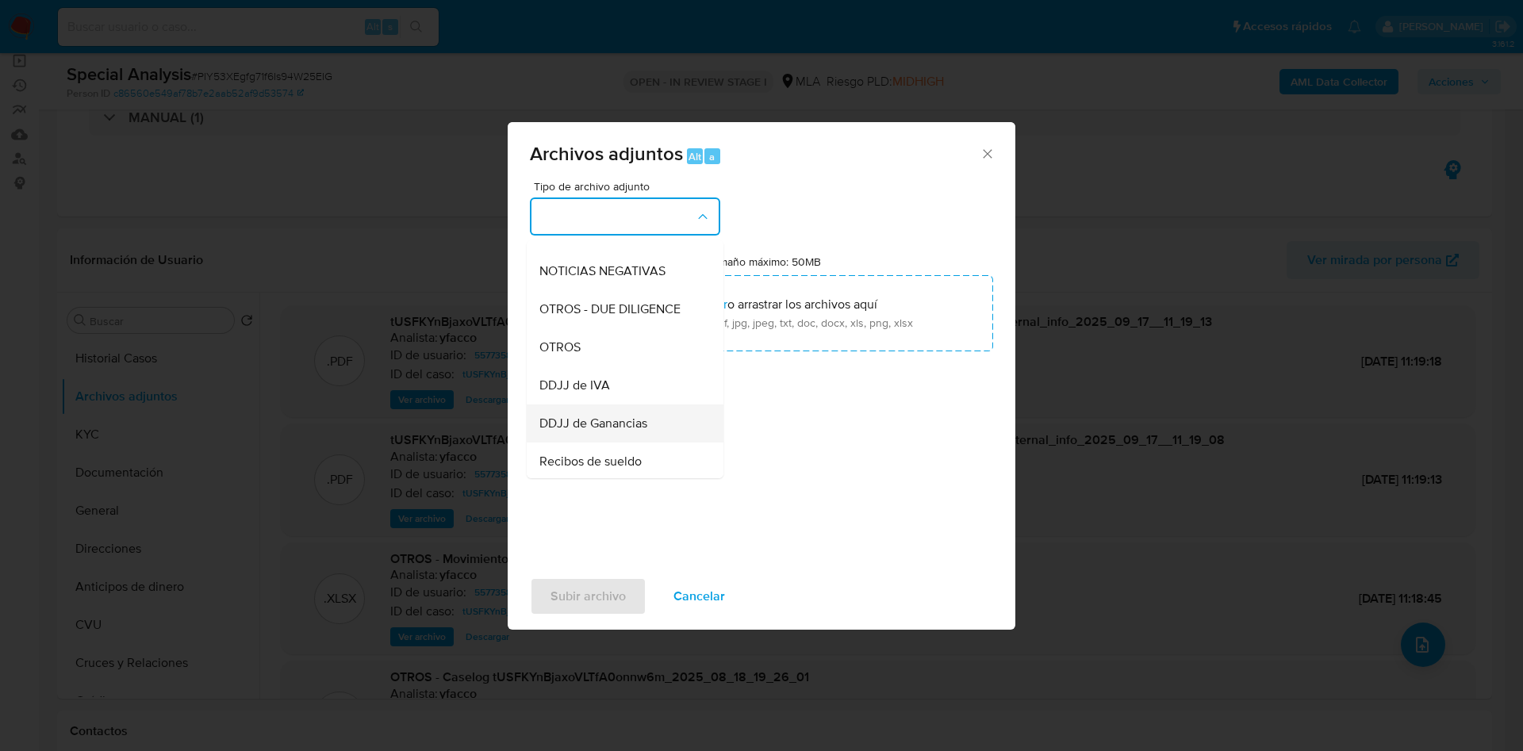
scroll to position [238, 0]
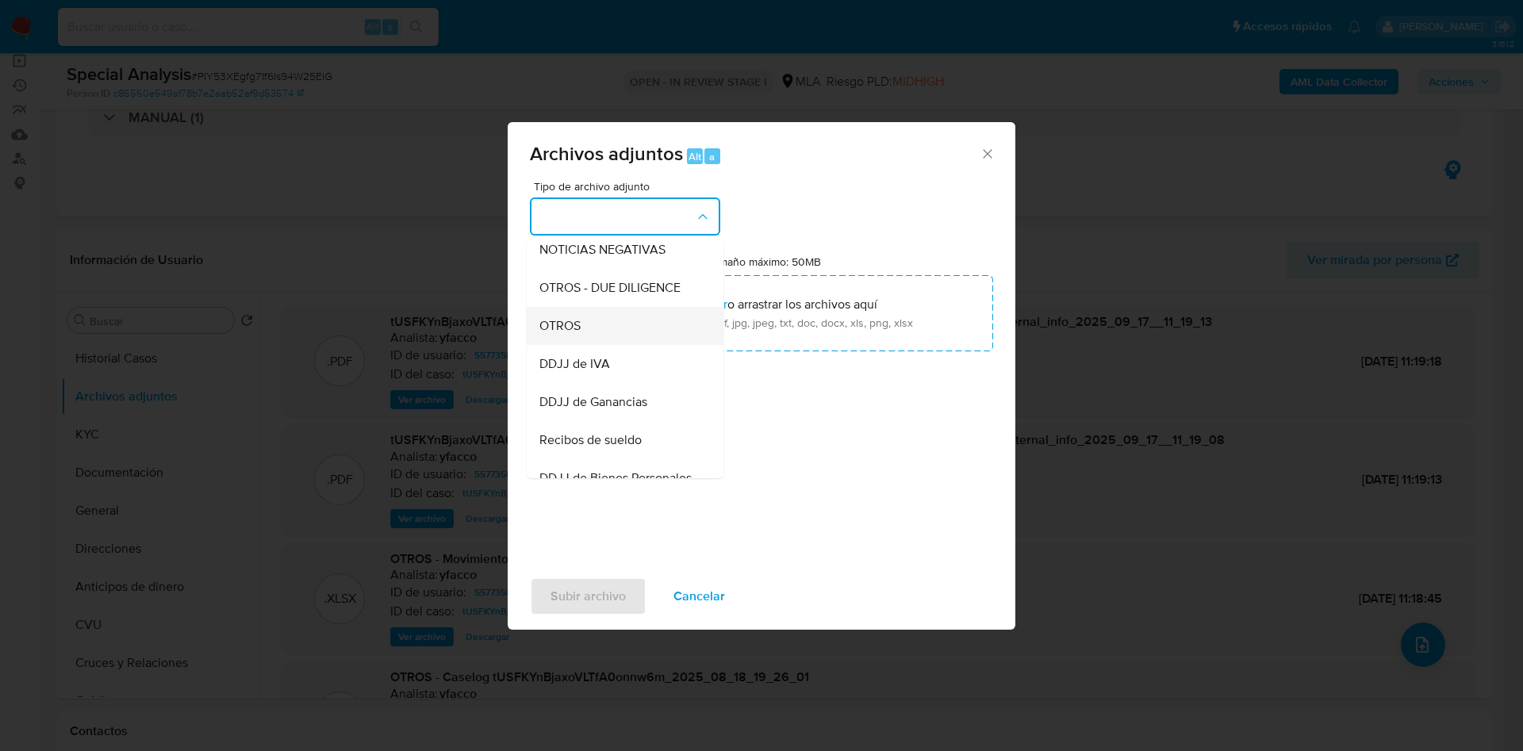
click at [585, 345] on div "OTROS" at bounding box center [621, 326] width 162 height 38
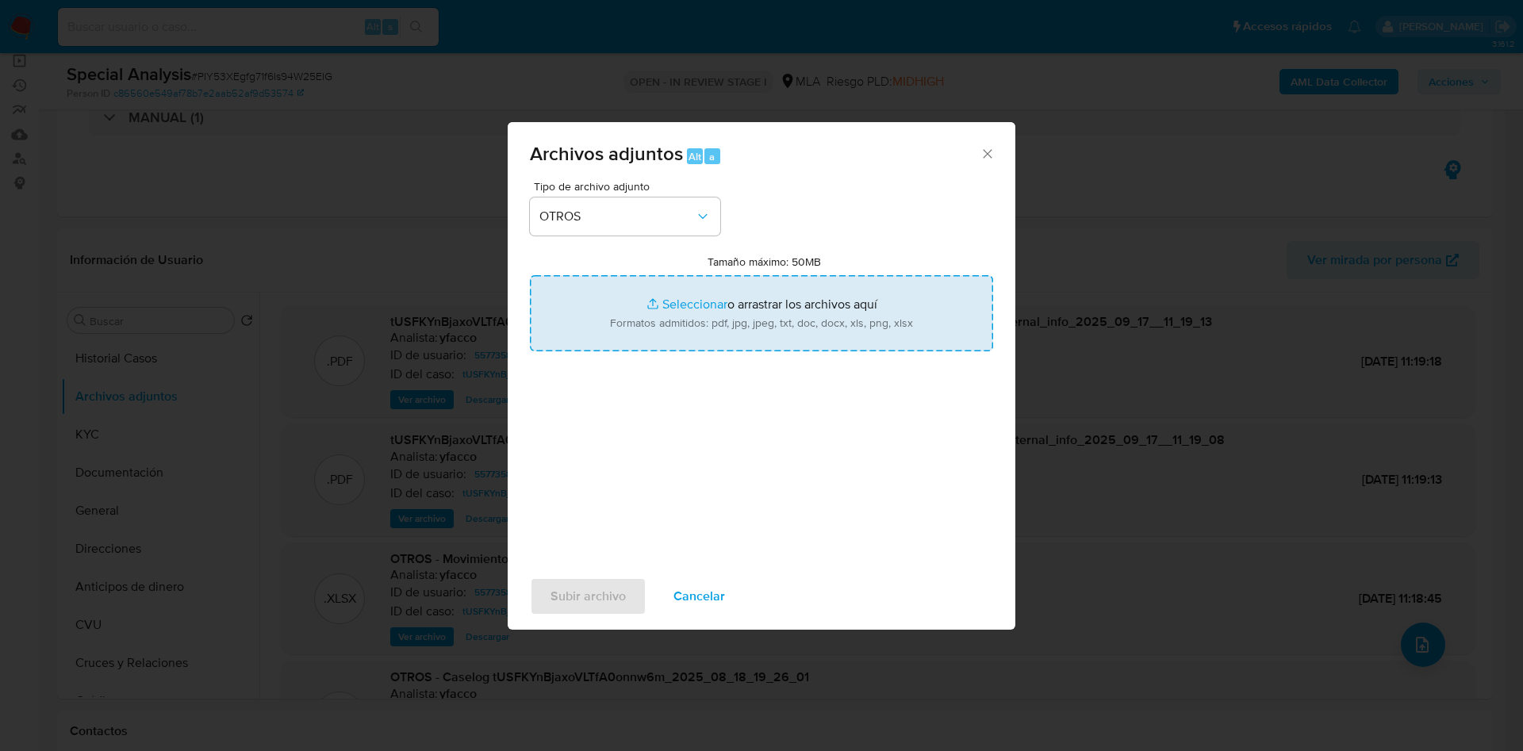
click at [688, 312] on input "Tamaño máximo: 50MB Seleccionar archivos" at bounding box center [761, 313] width 463 height 76
type input "C:\fakepath\Calculador de IVA Ricardo Alberto Bruno.xlsx"
click at [674, 307] on input "Tamaño máximo: 50MB Seleccionar archivos" at bounding box center [761, 313] width 463 height 76
click at [680, 297] on input "Tamaño máximo: 50MB Seleccionar archivos" at bounding box center [761, 313] width 463 height 76
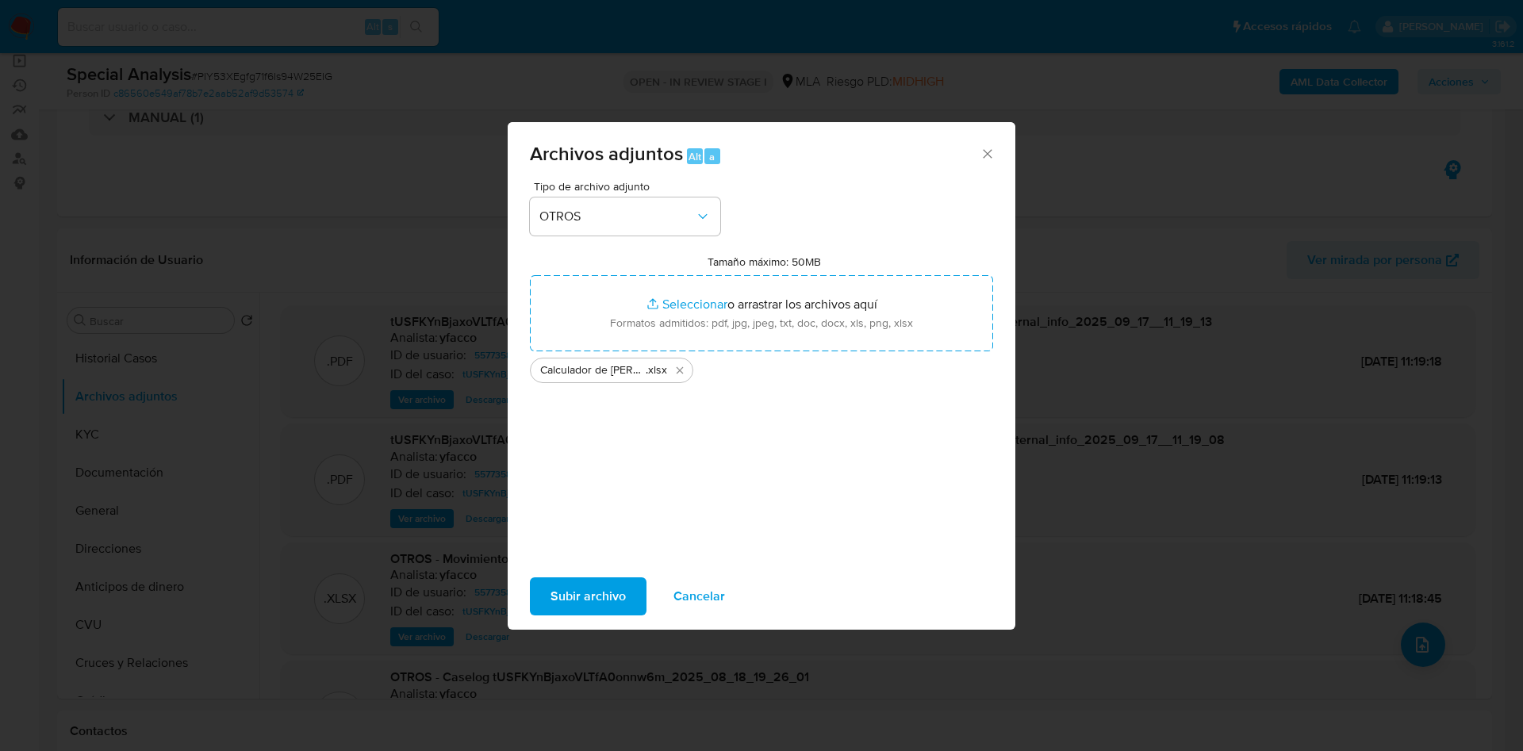
click at [603, 587] on span "Subir archivo" at bounding box center [588, 596] width 75 height 35
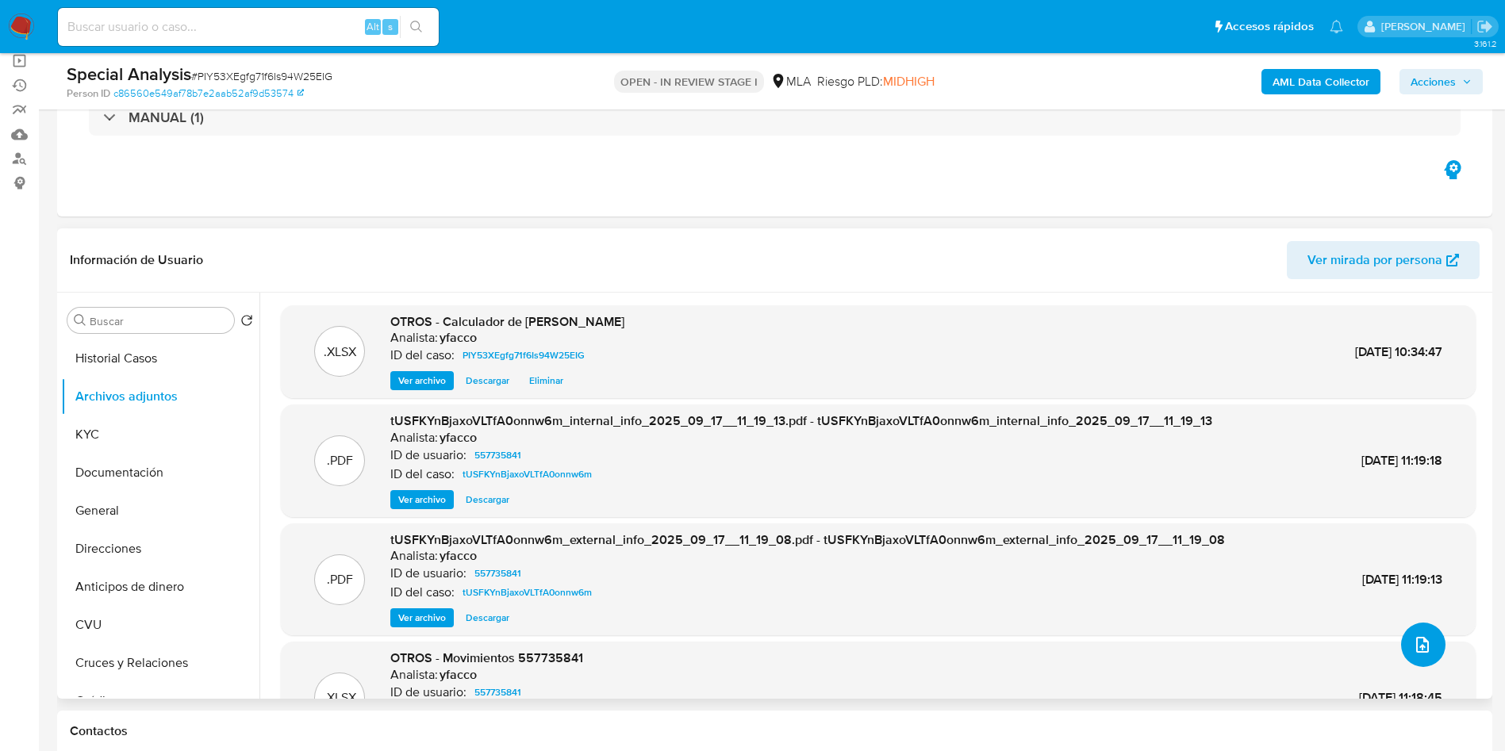
click at [1416, 650] on icon "upload-file" at bounding box center [1422, 645] width 13 height 16
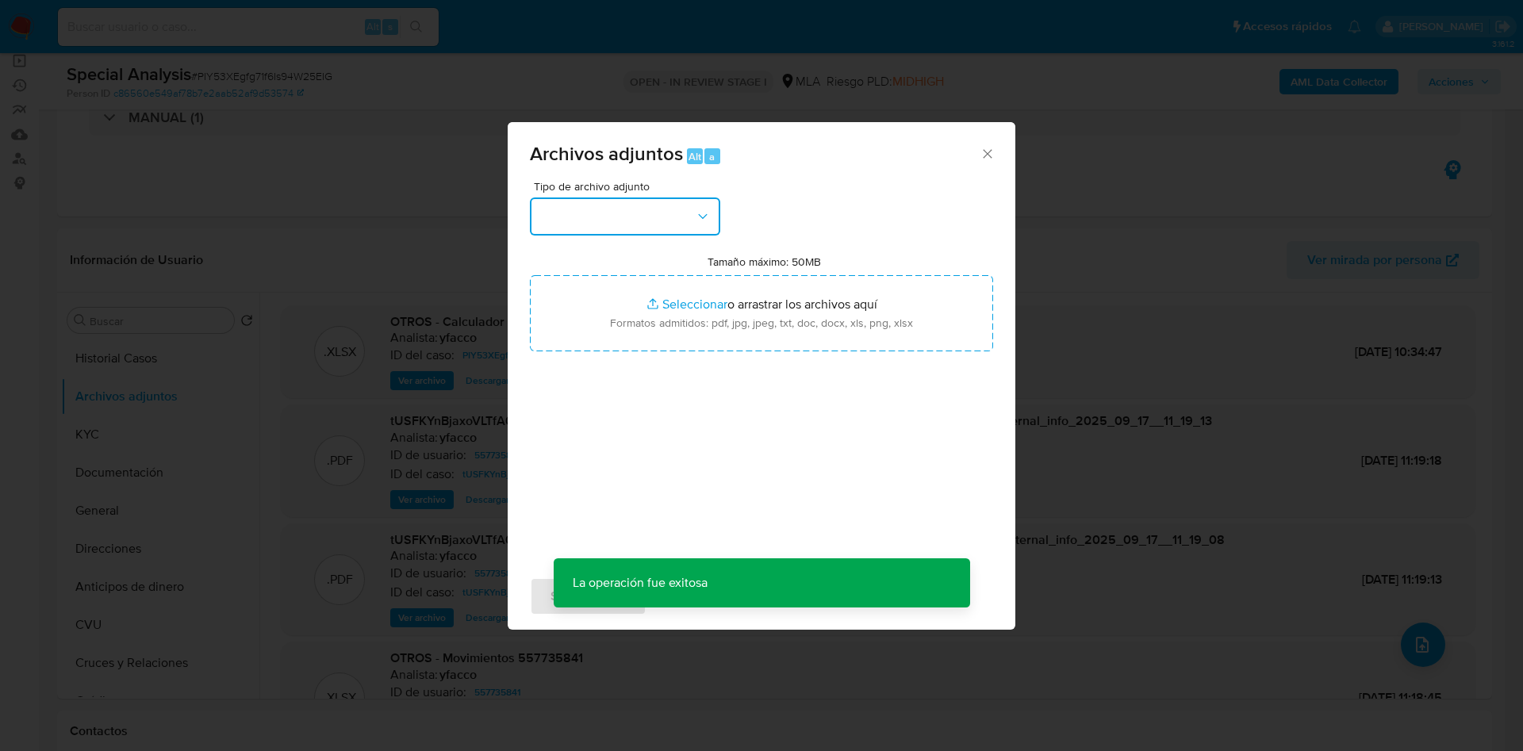
click at [642, 229] on button "button" at bounding box center [625, 217] width 190 height 38
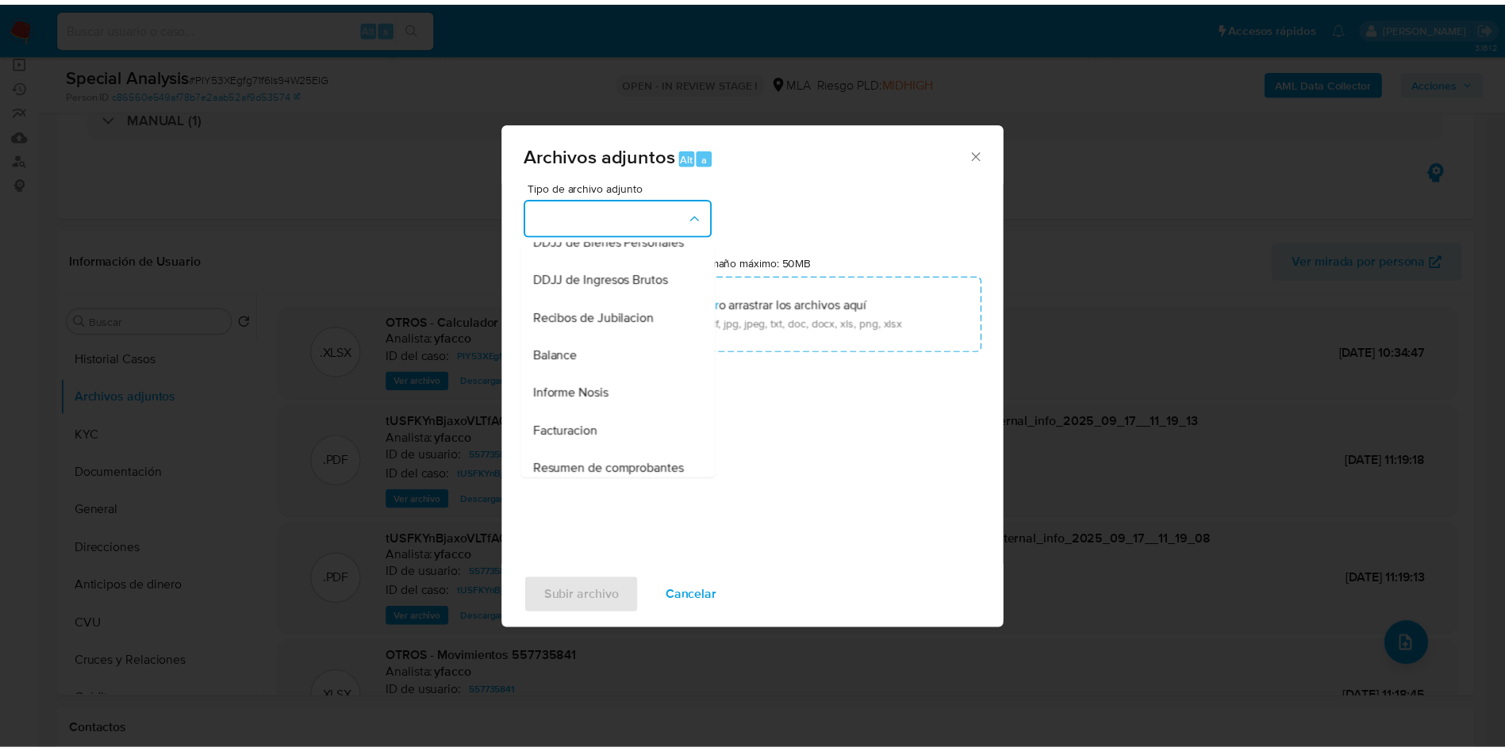
scroll to position [357, 0]
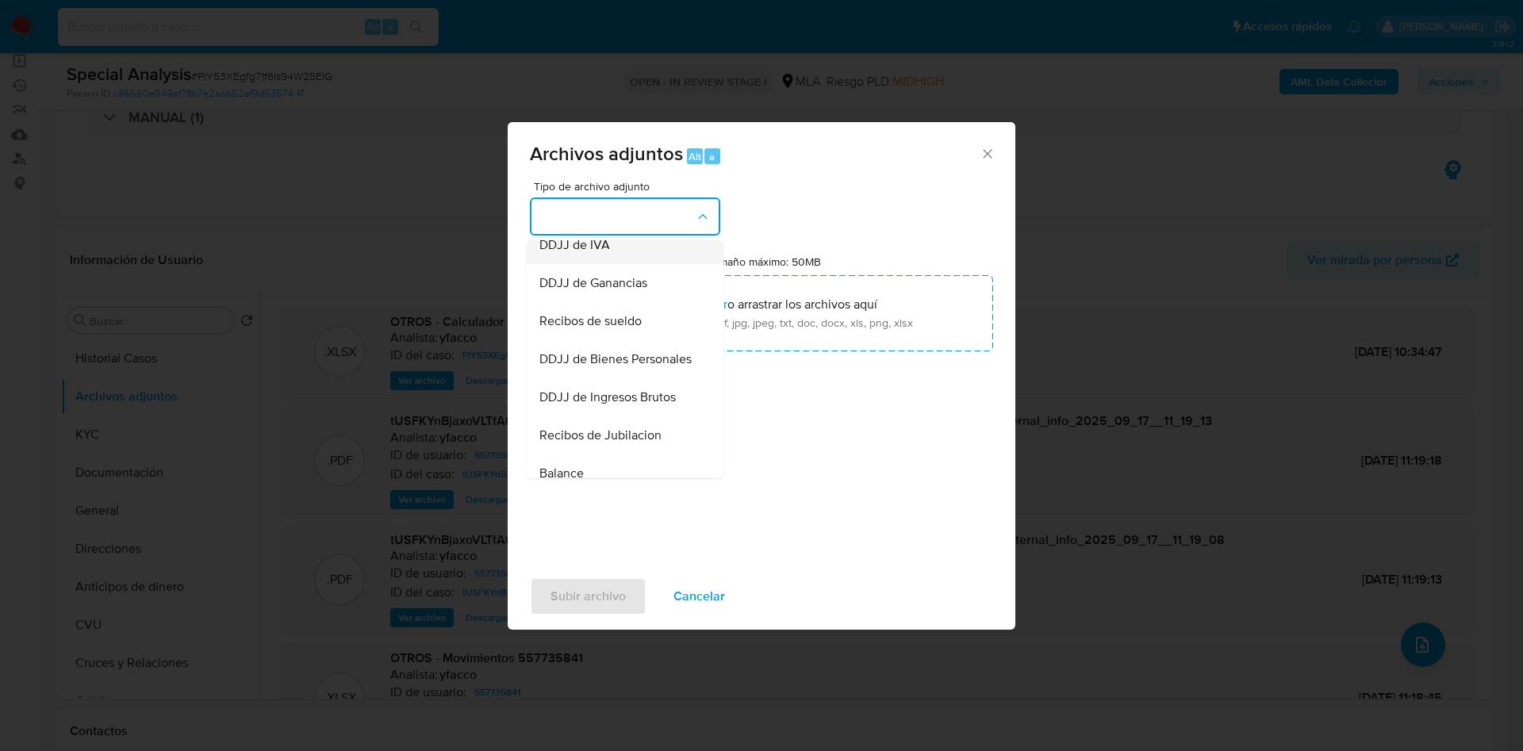
click at [596, 253] on span "DDJJ de IVA" at bounding box center [575, 245] width 71 height 16
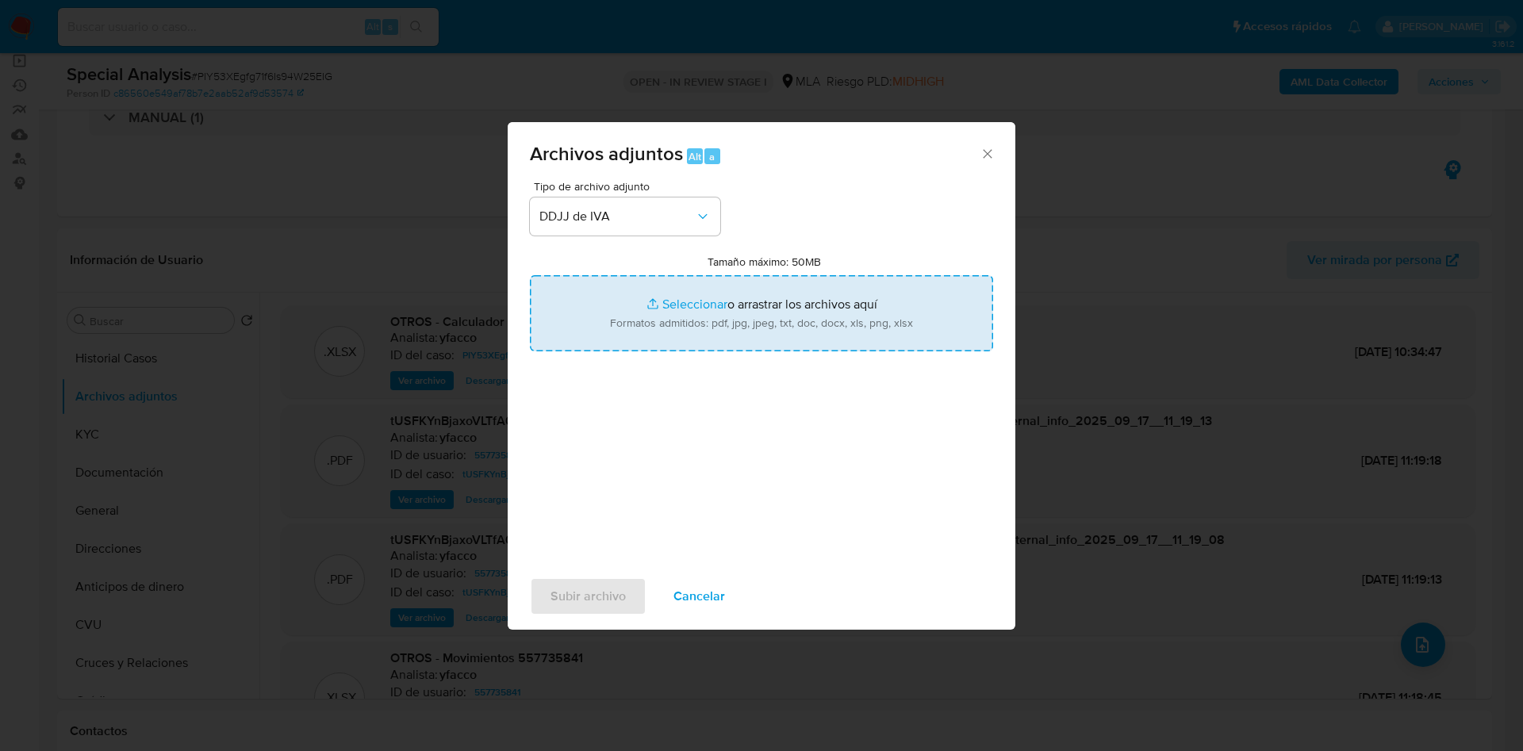
click at [689, 309] on input "Tamaño máximo: 50MB Seleccionar archivos" at bounding box center [761, 313] width 463 height 76
type input "C:\fakepath\Ricardo Alberto Bruno.pdf"
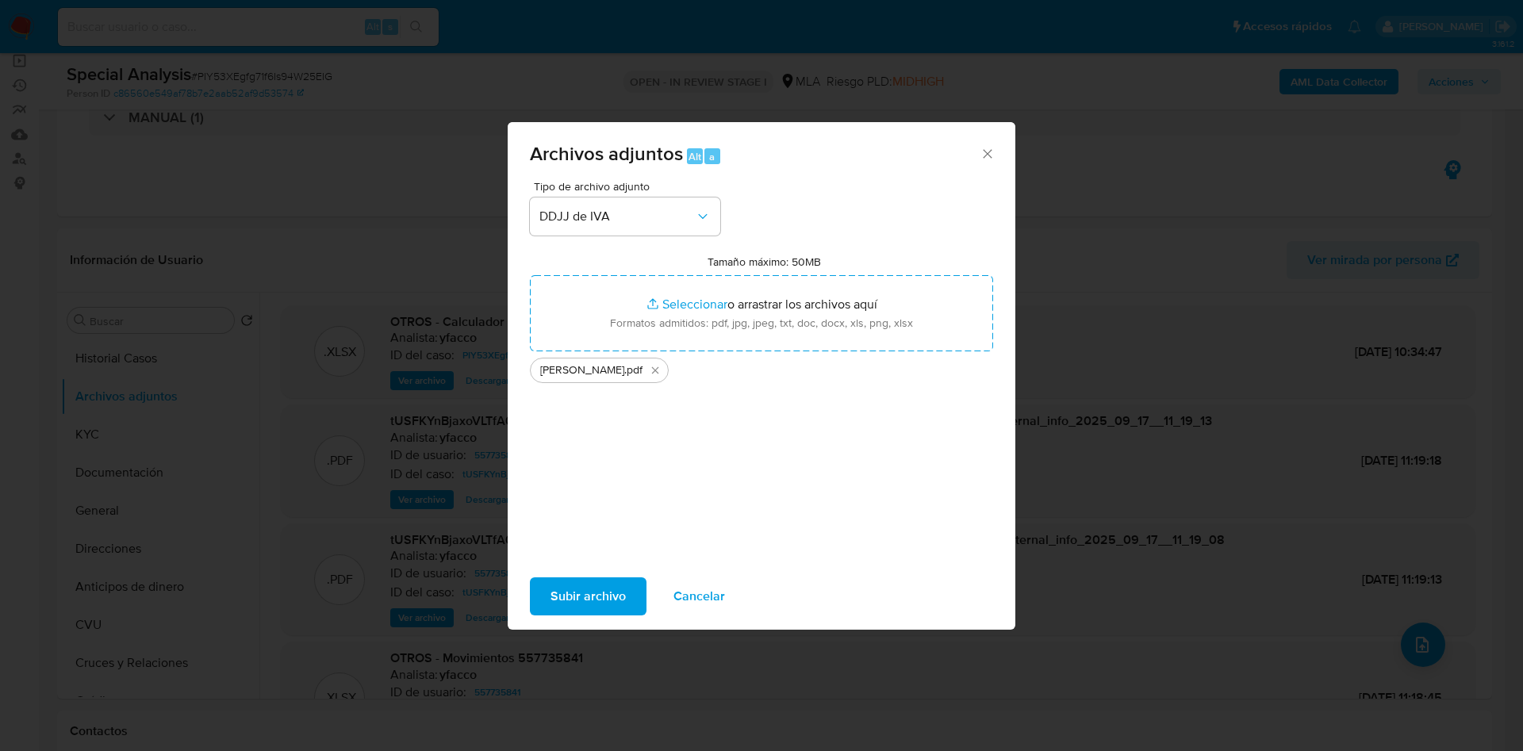
click at [606, 592] on span "Subir archivo" at bounding box center [588, 596] width 75 height 35
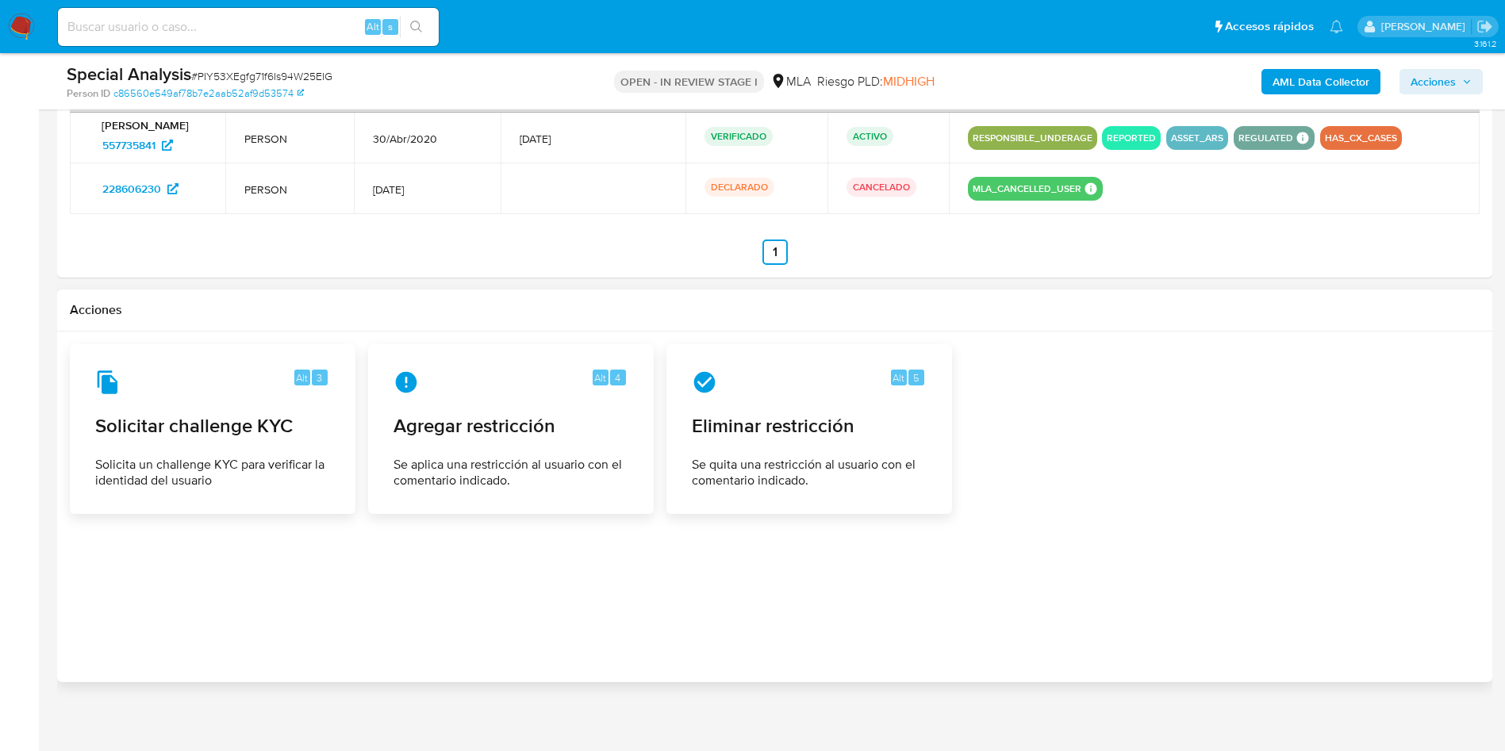
scroll to position [2091, 0]
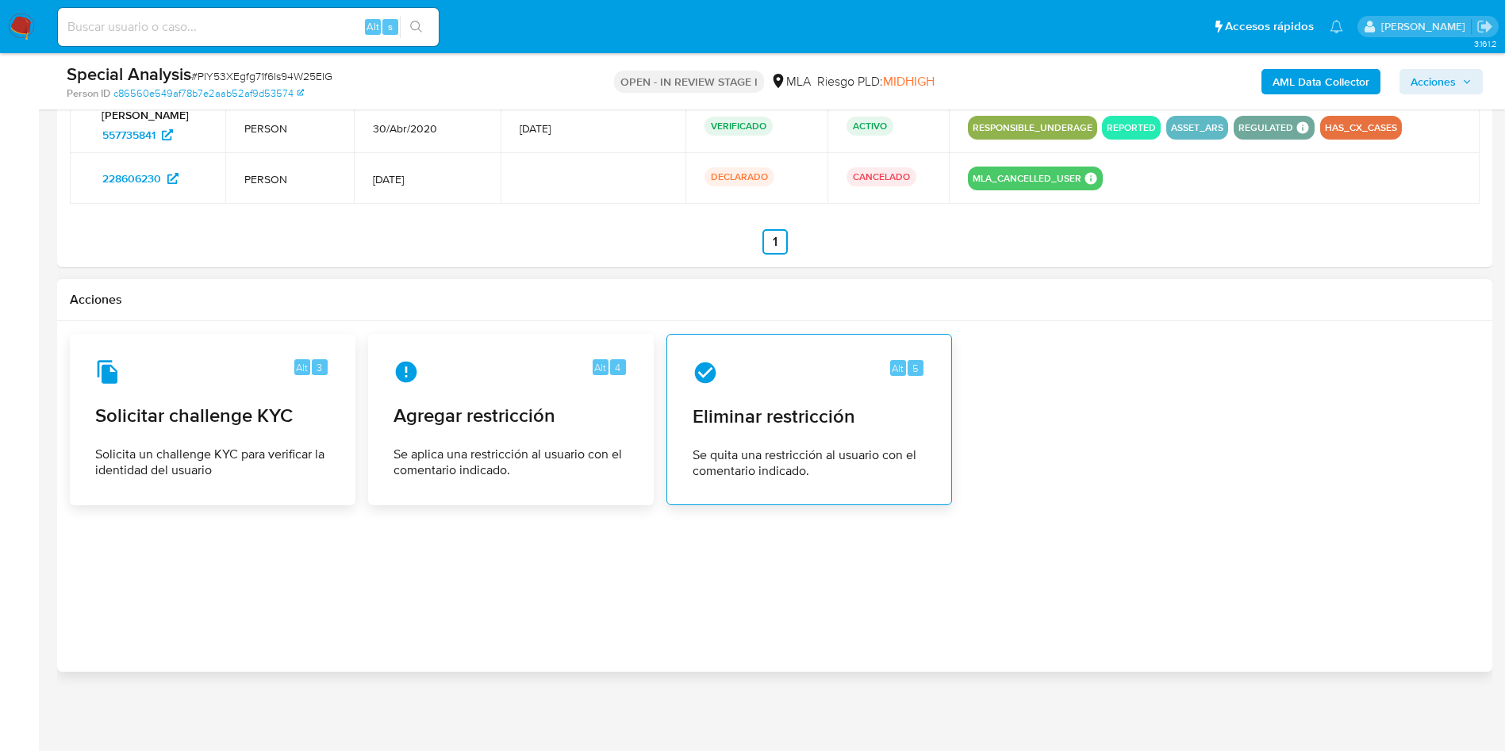
click at [835, 455] on span "Se quita una restricción al usuario con el comentario indicado." at bounding box center [809, 463] width 233 height 32
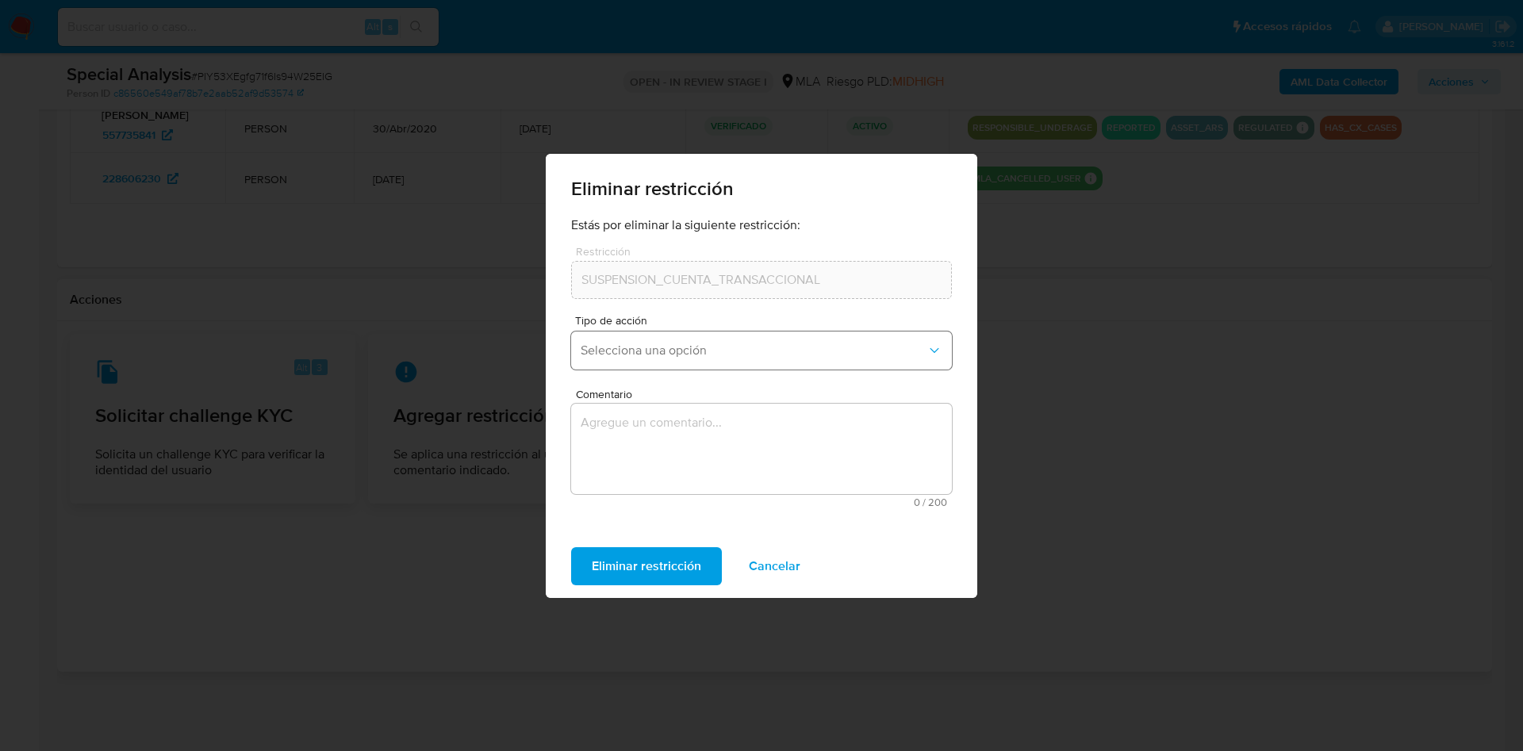
click at [730, 351] on span "Selecciona una opción" at bounding box center [754, 351] width 346 height 16
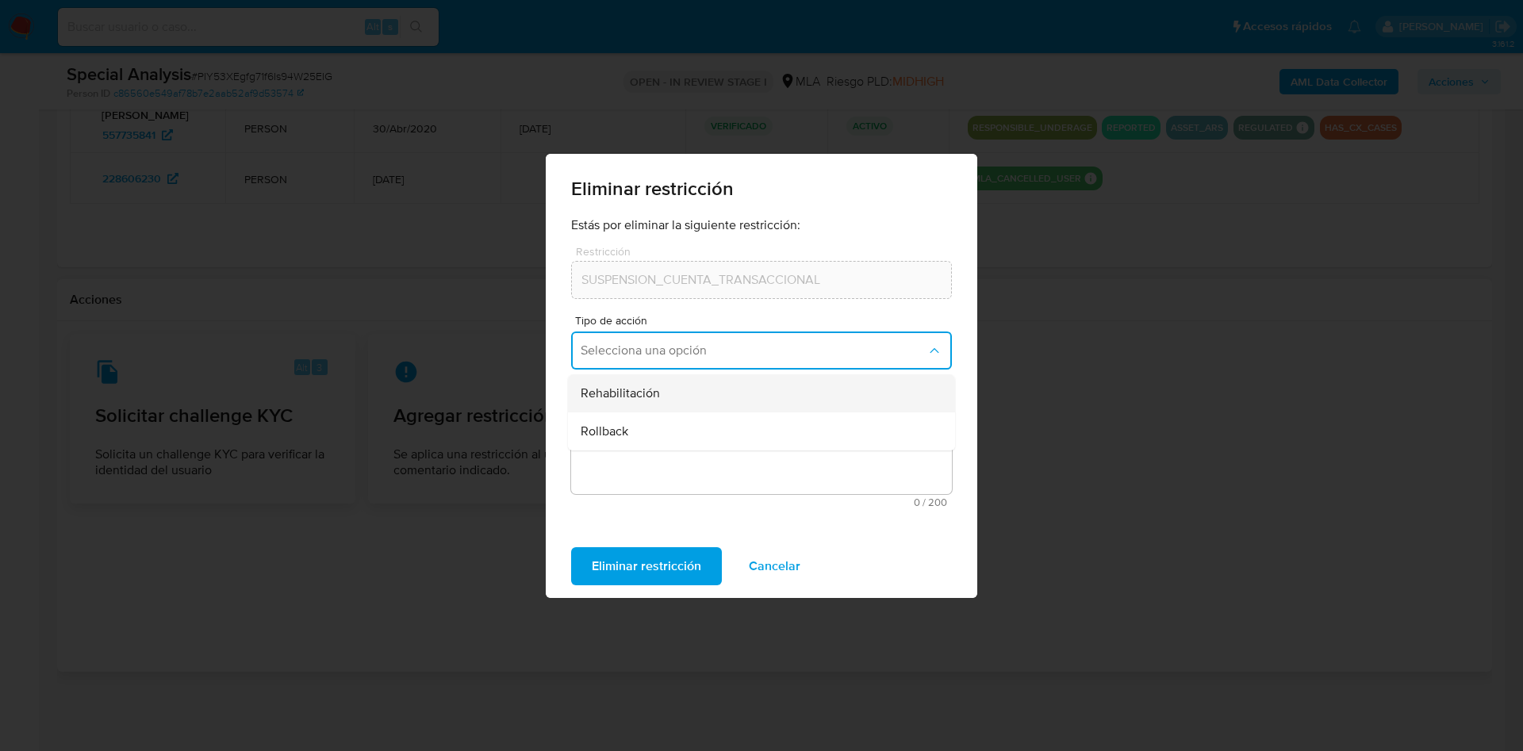
click at [697, 394] on div "Rehabilitación" at bounding box center [757, 394] width 352 height 38
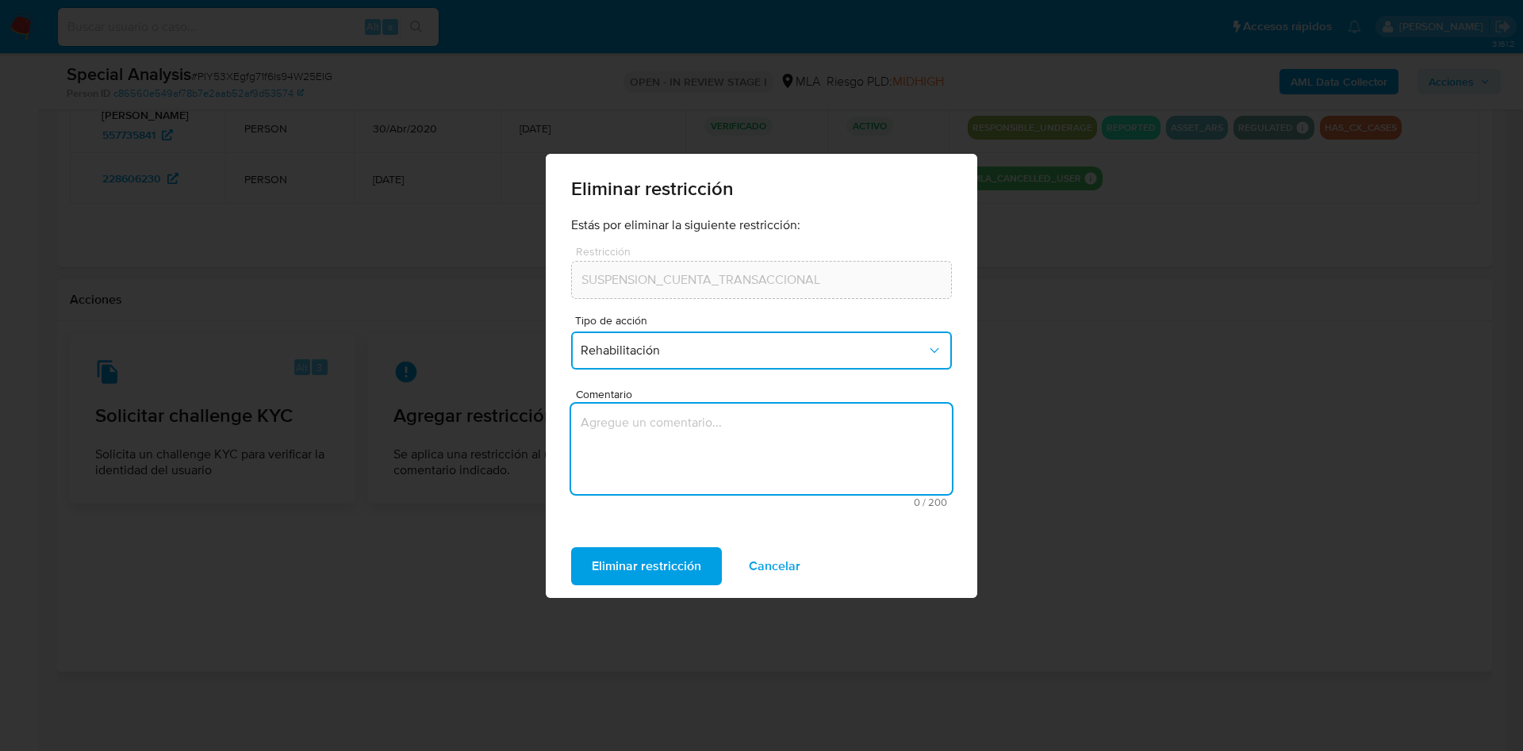
click at [700, 463] on textarea "Comentario" at bounding box center [761, 449] width 381 height 90
type textarea "S"
type textarea "AML"
click at [648, 567] on span "Eliminar restricción" at bounding box center [646, 566] width 109 height 35
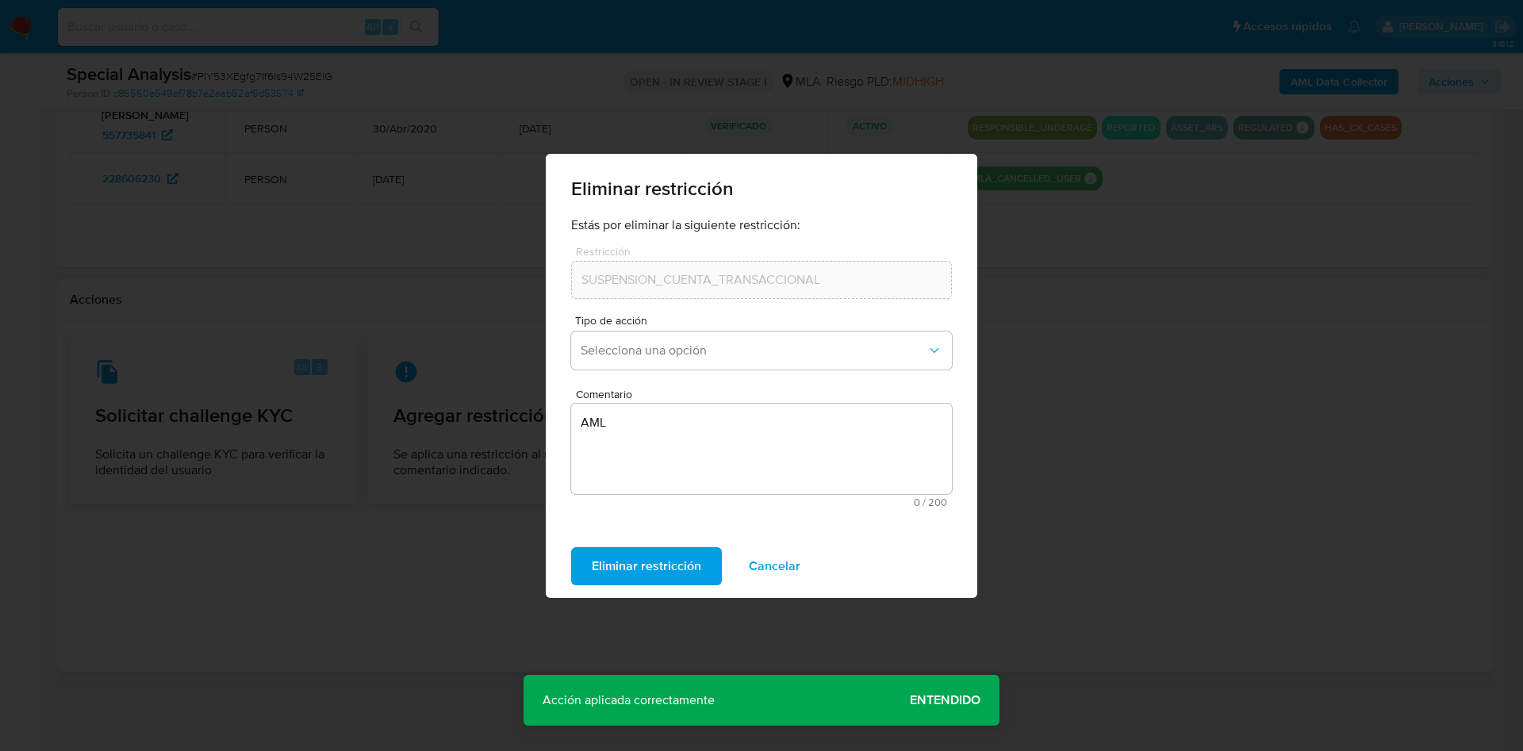
click at [918, 701] on span "Entendido" at bounding box center [945, 701] width 71 height 0
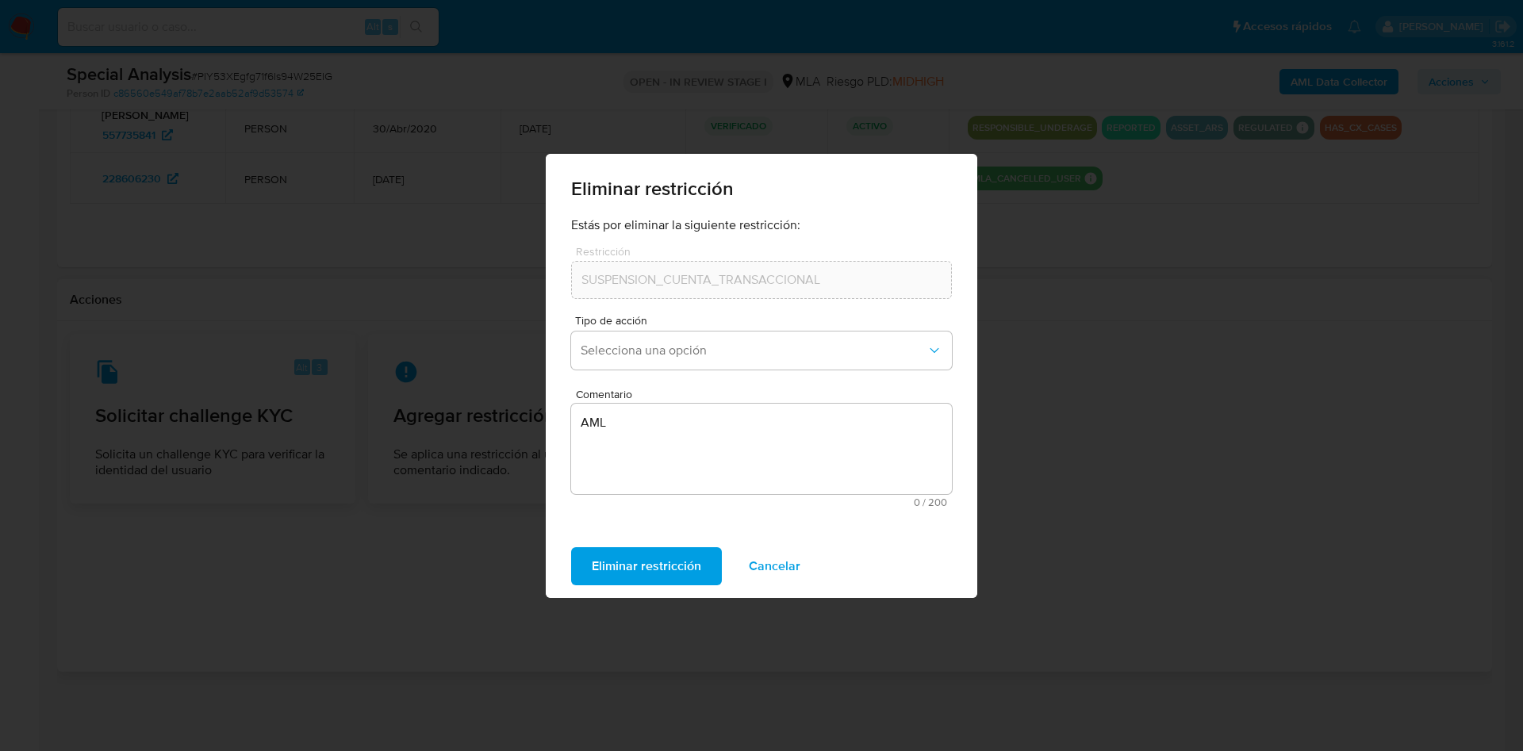
click at [1322, 487] on div "Eliminar restricción Estás por eliminar la siguiente restricción: Restricción S…" at bounding box center [761, 375] width 1523 height 751
click at [788, 570] on span "Cancelar" at bounding box center [775, 566] width 52 height 35
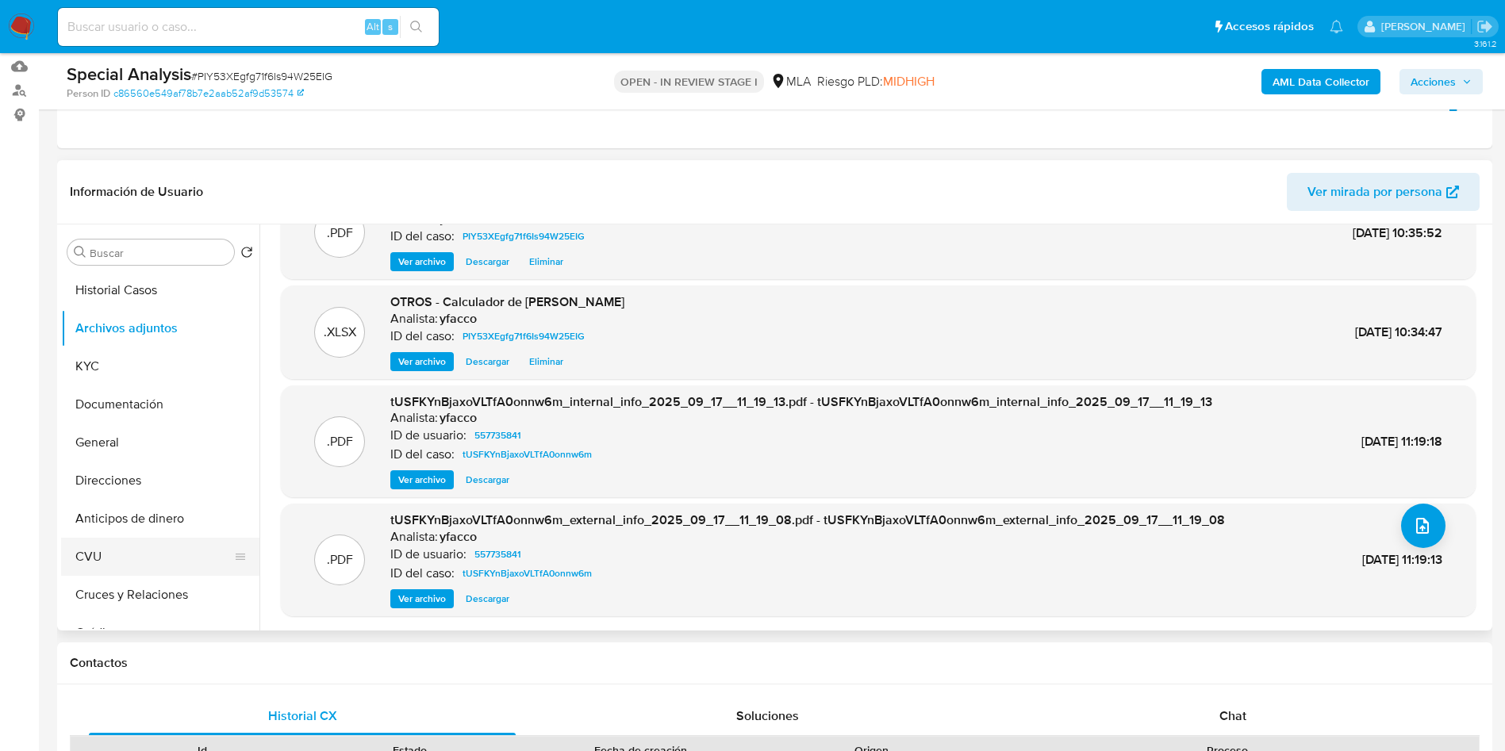
scroll to position [0, 0]
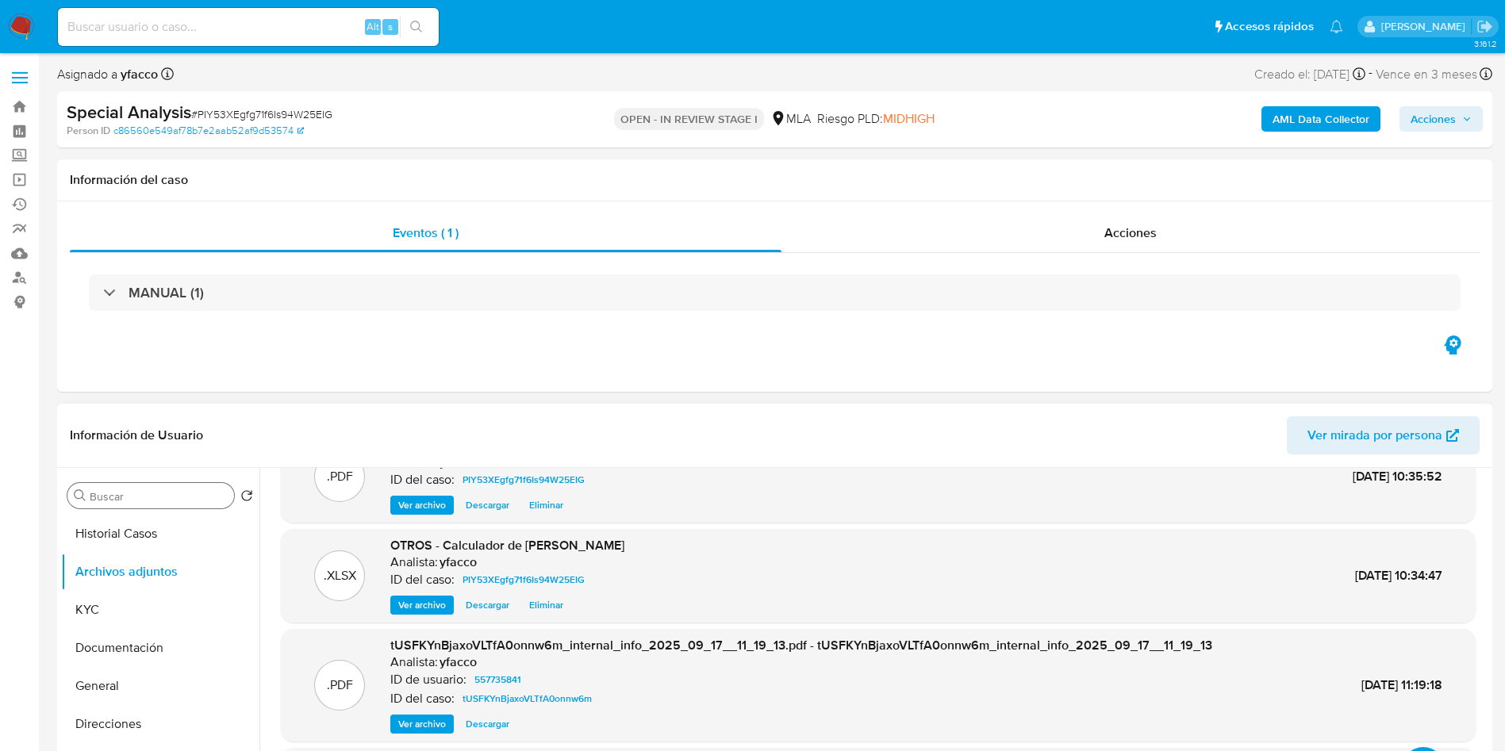
click at [147, 505] on div "Buscar" at bounding box center [150, 495] width 167 height 25
click at [147, 501] on input "Buscar" at bounding box center [159, 497] width 138 height 14
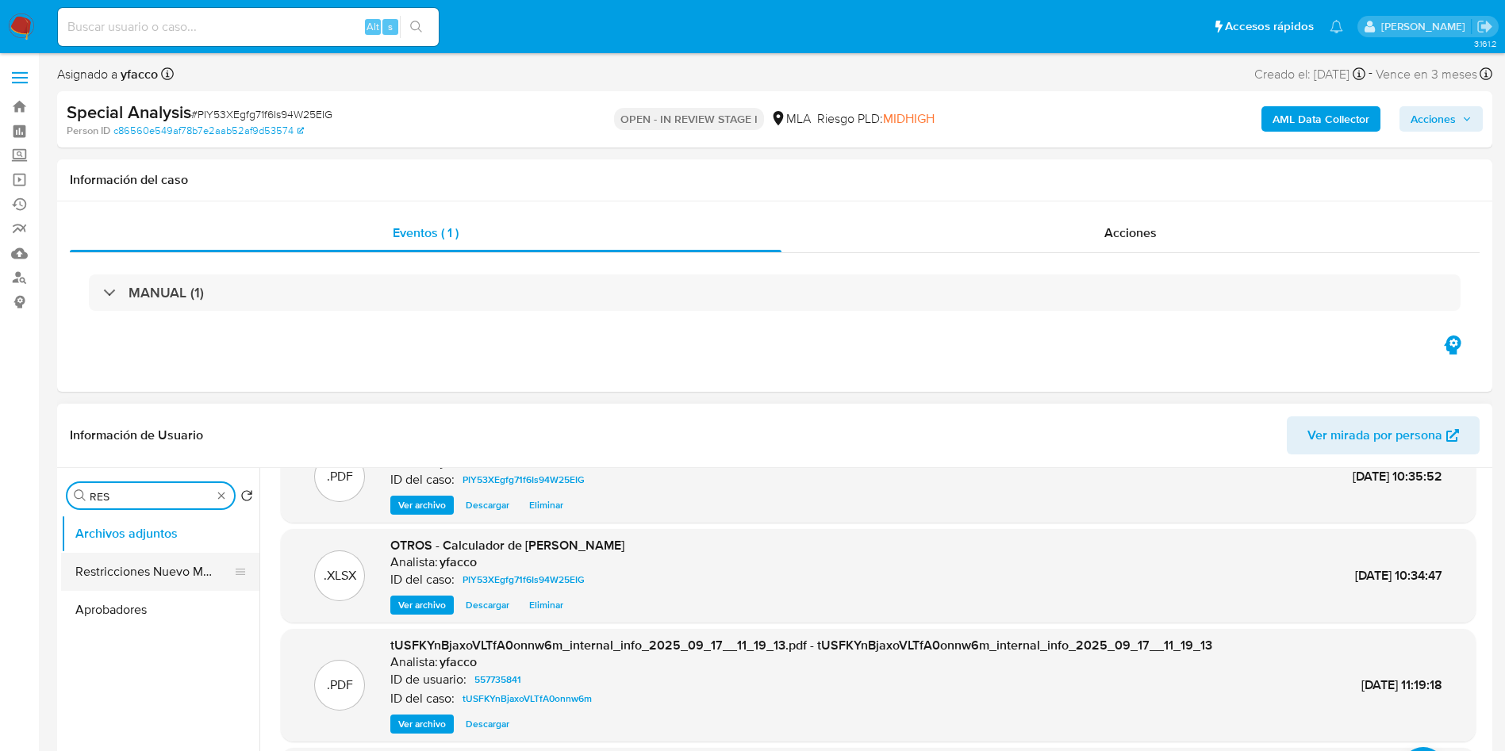
type input "RES"
click at [133, 570] on button "Restricciones Nuevo Mundo" at bounding box center [154, 572] width 186 height 38
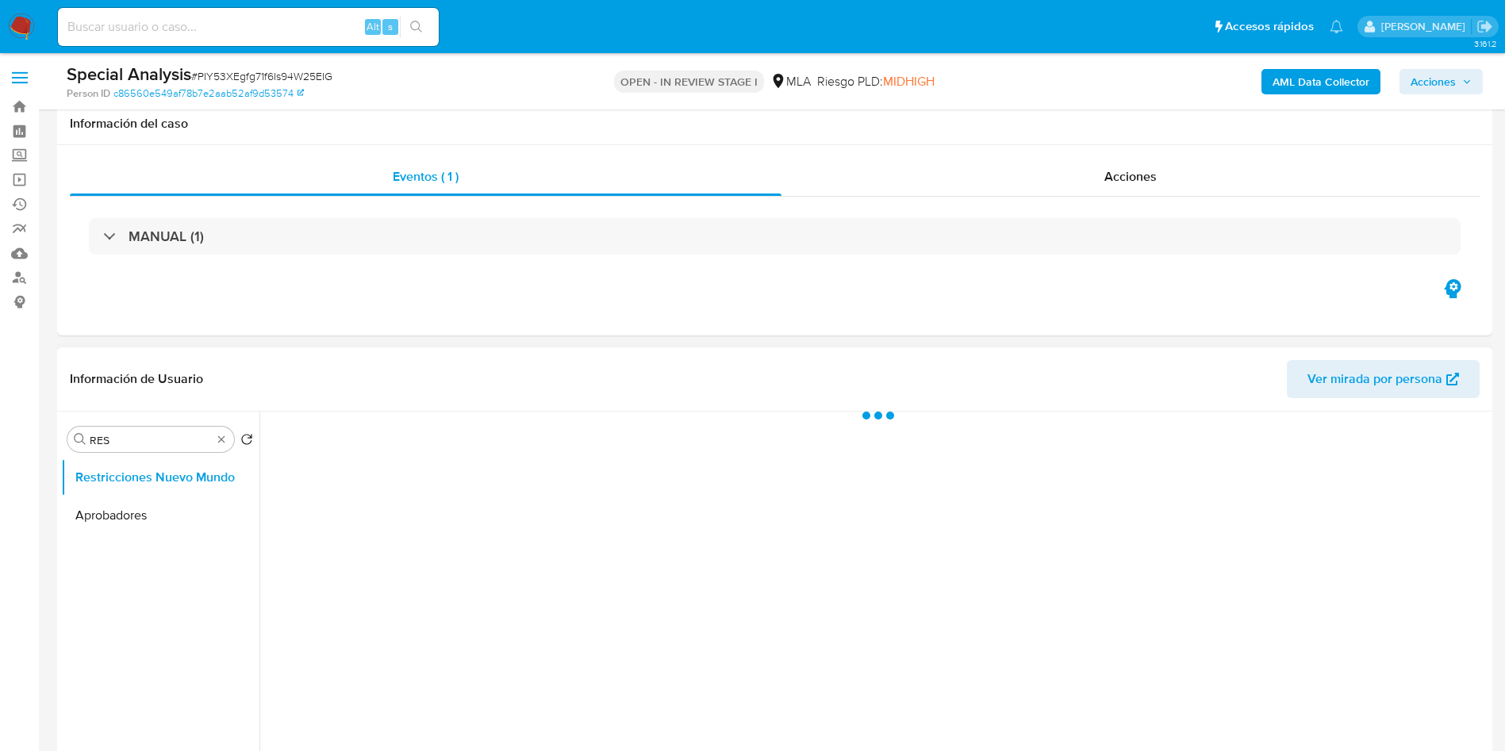
scroll to position [119, 0]
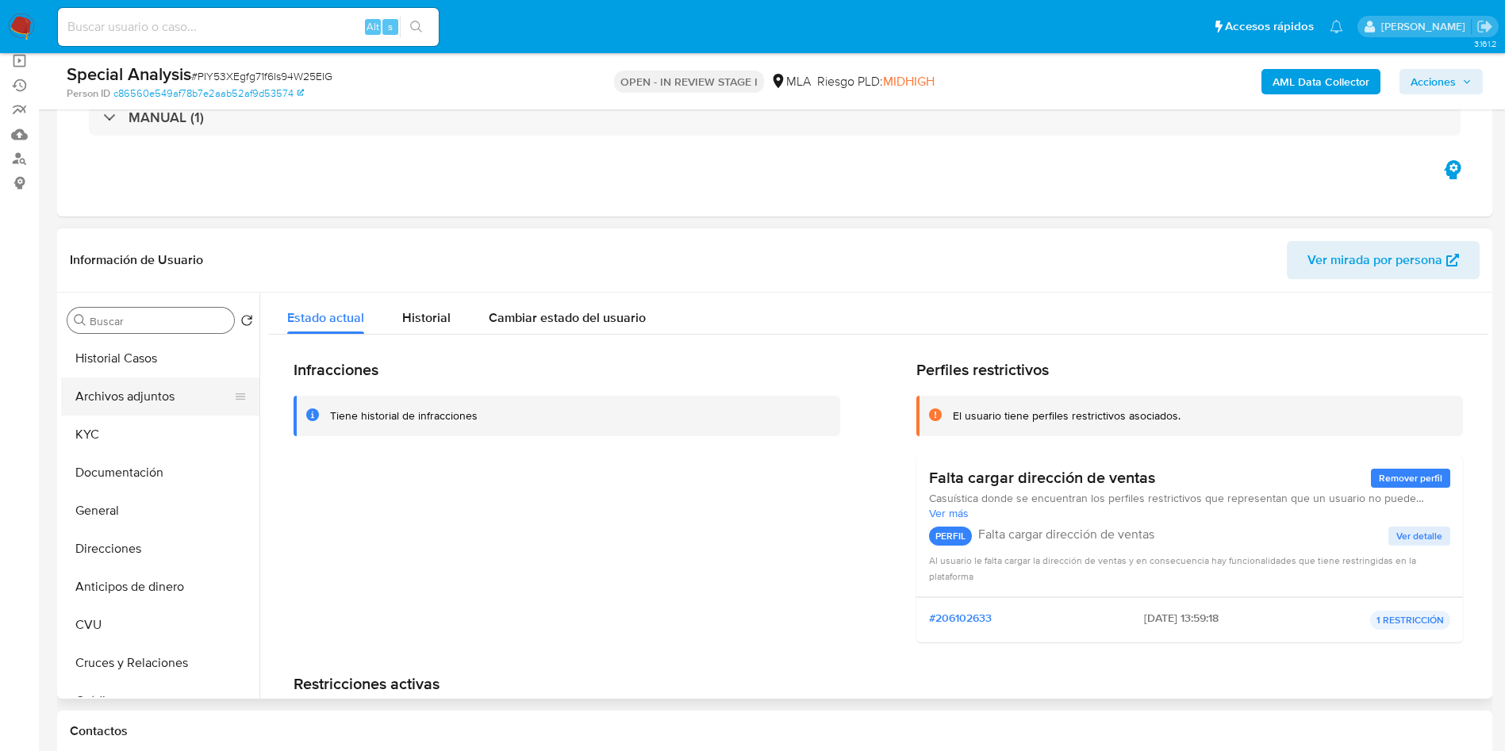
click at [186, 387] on button "Archivos adjuntos" at bounding box center [154, 397] width 186 height 38
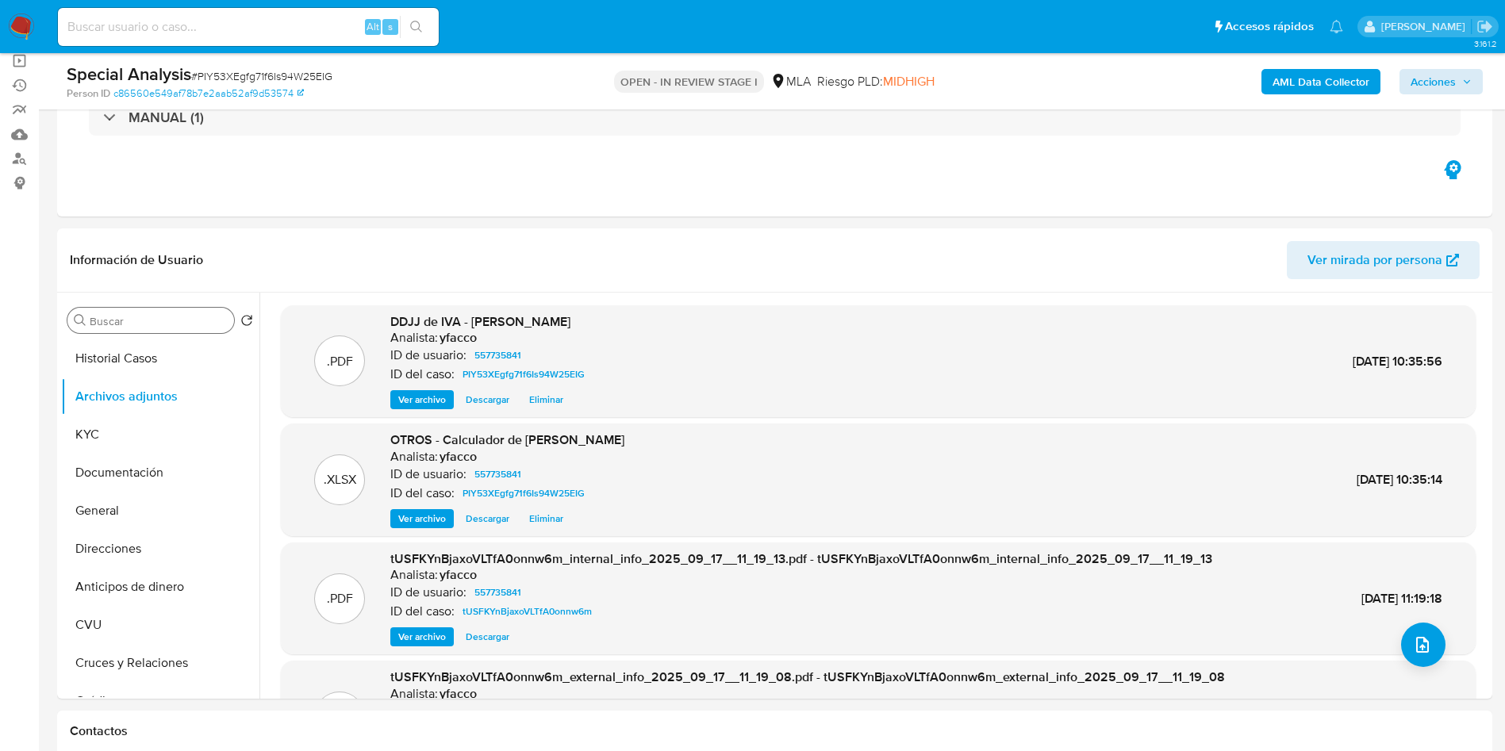
drag, startPoint x: 1435, startPoint y: 99, endPoint x: 1434, endPoint y: 85, distance: 14.3
click at [1434, 98] on div "AML Data Collector Acciones" at bounding box center [1249, 81] width 468 height 37
click at [1435, 75] on span "Acciones" at bounding box center [1433, 81] width 45 height 25
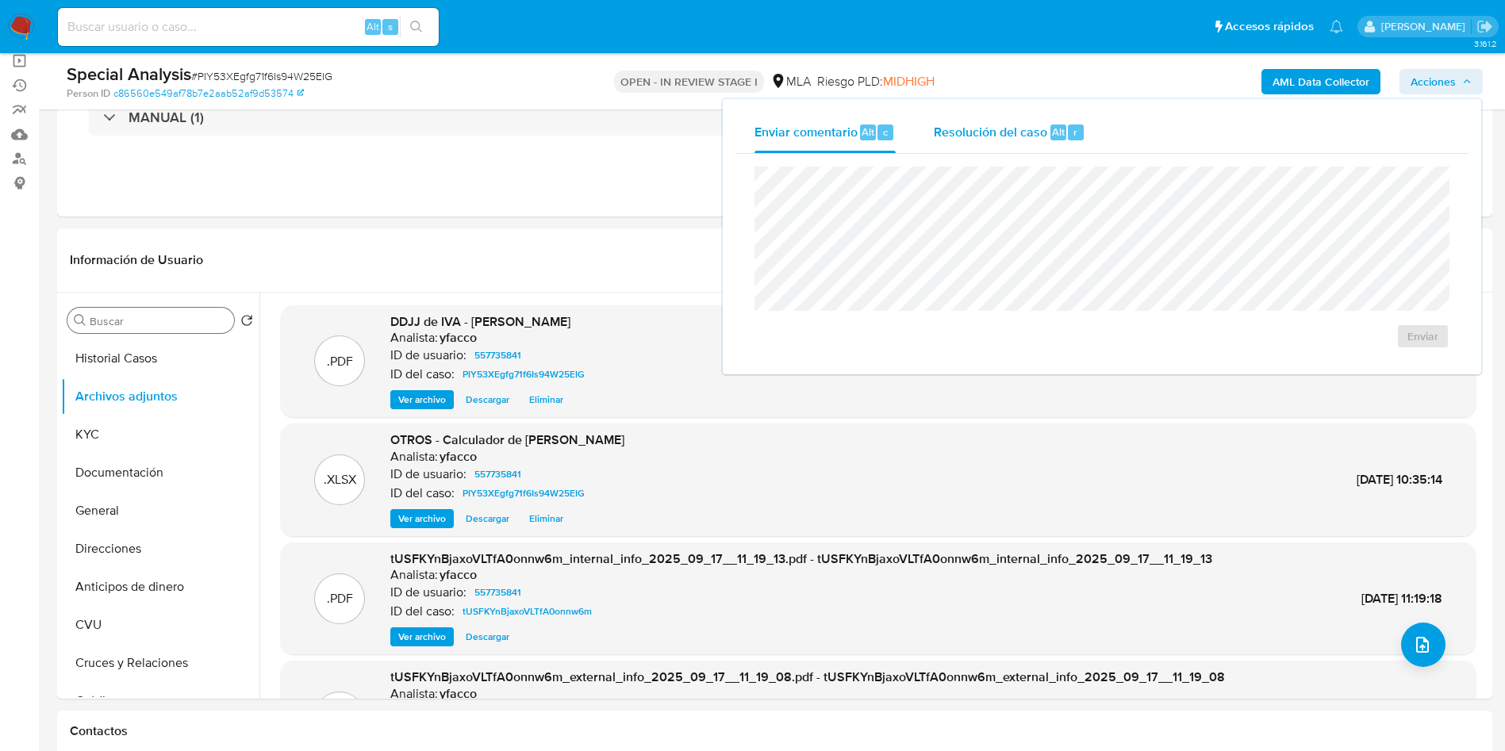
click at [988, 135] on span "Resolución del caso" at bounding box center [990, 131] width 113 height 18
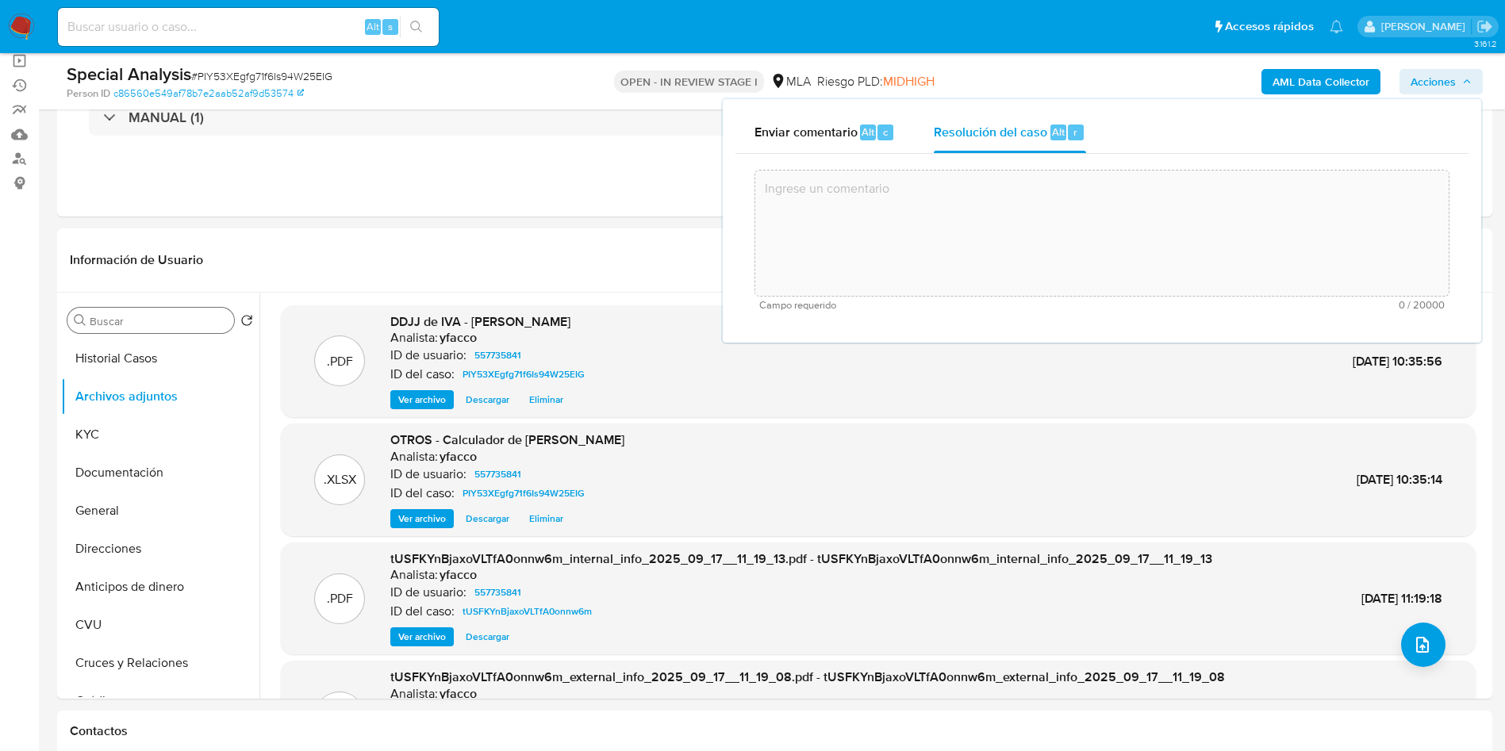
click at [1015, 239] on textarea at bounding box center [1101, 233] width 693 height 127
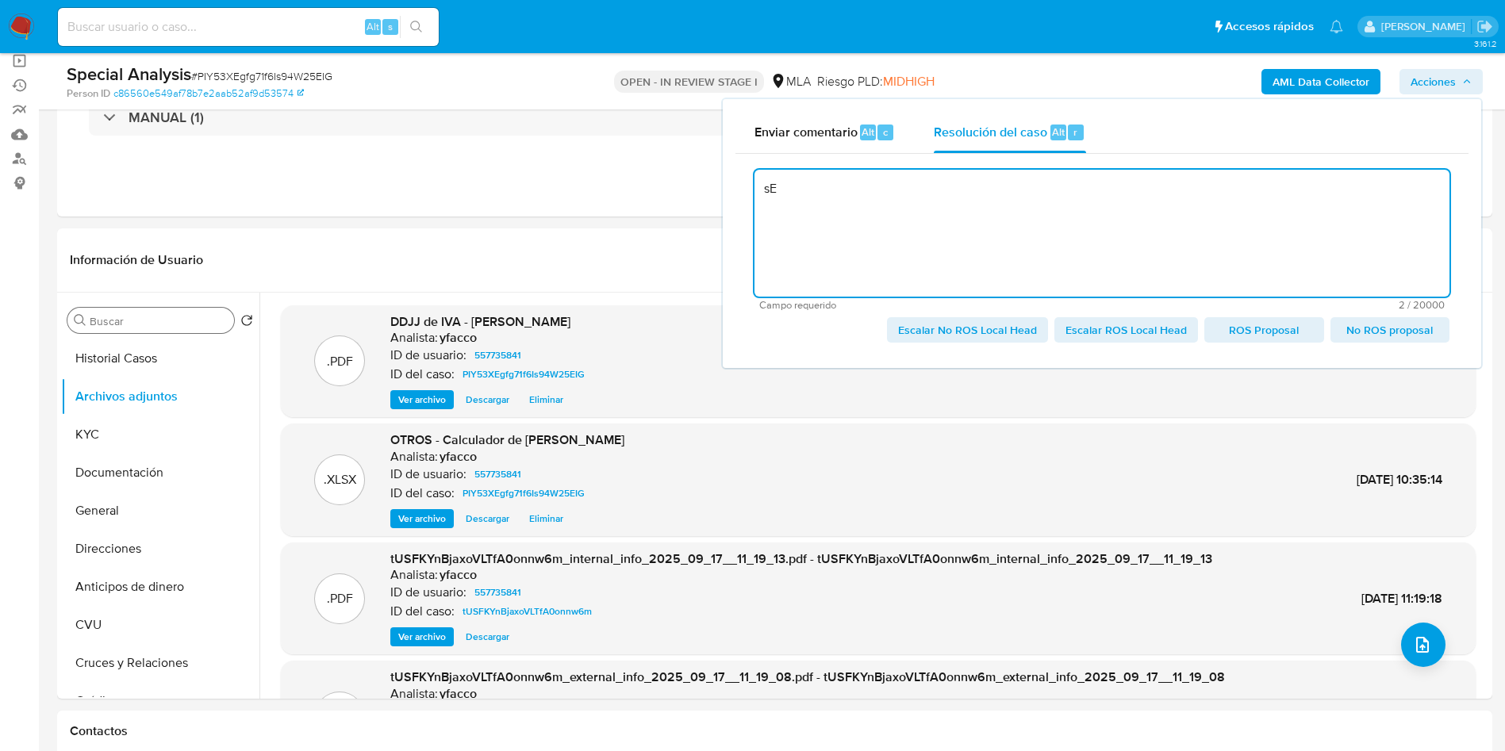
type textarea "s"
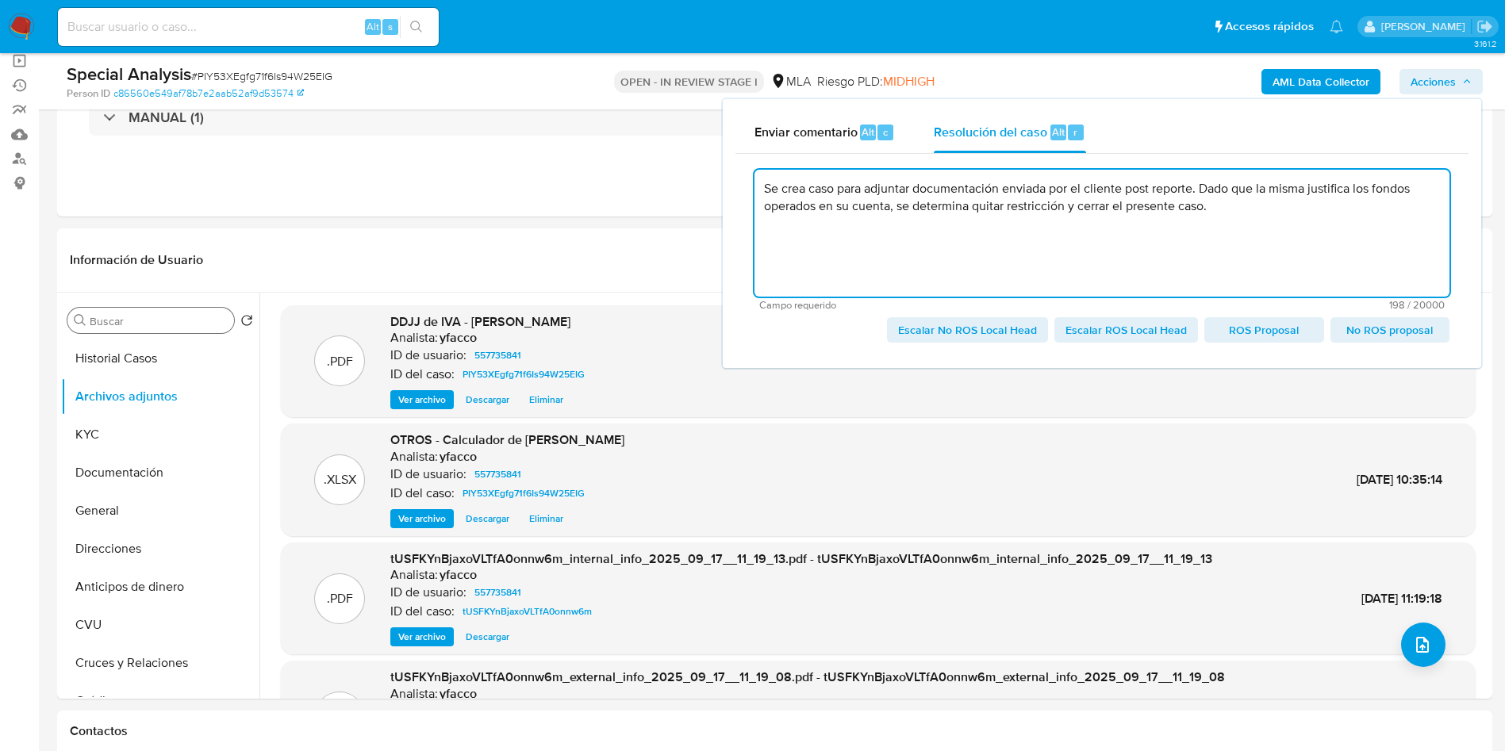
type textarea "Se crea caso para adjuntar documentación enviada por el cliente post reporte. D…"
drag, startPoint x: 1228, startPoint y: 209, endPoint x: 752, endPoint y: 162, distance: 478.4
click at [752, 162] on div "Se crea caso para adjuntar documentación enviada por el cliente post reporte. D…" at bounding box center [1102, 255] width 733 height 202
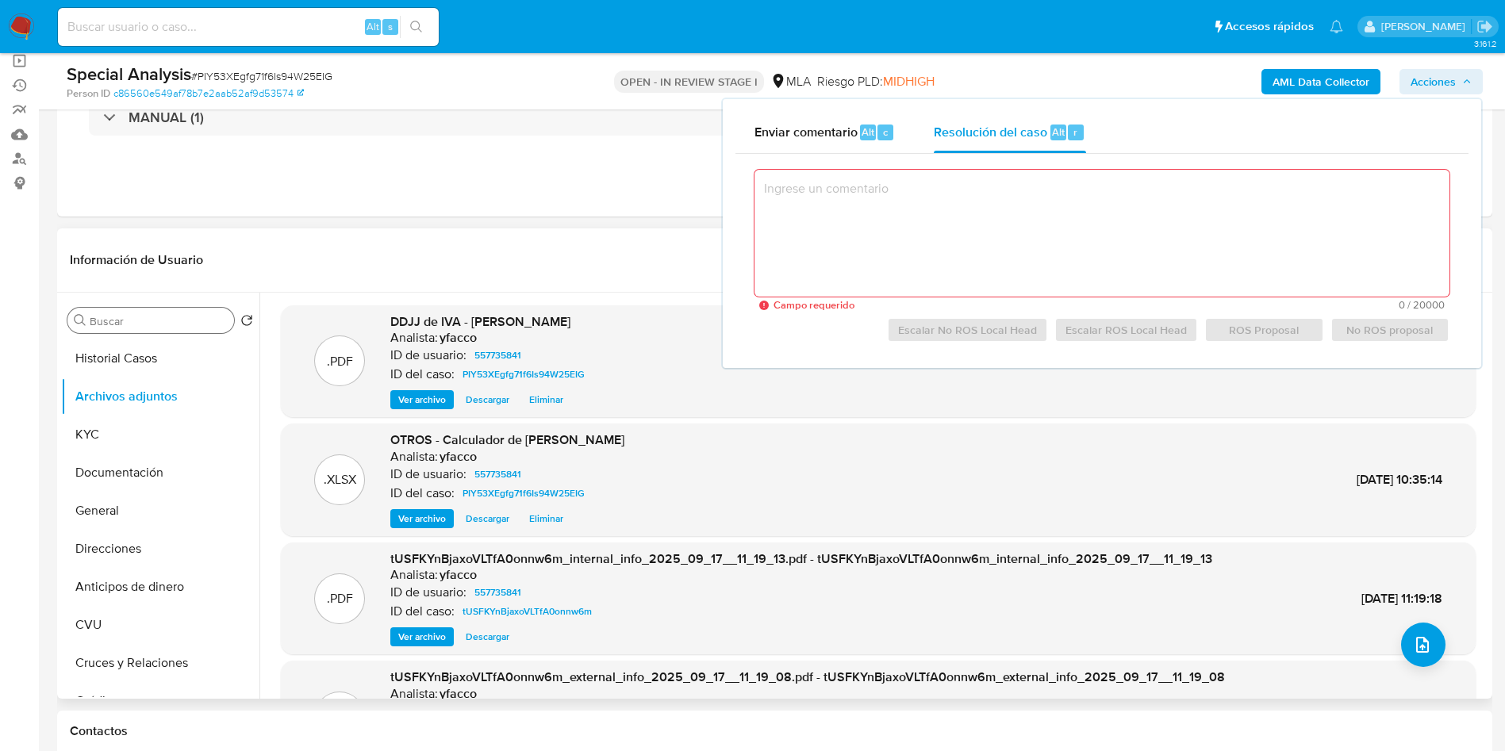
click at [411, 248] on header "Información de Usuario Ver mirada por persona" at bounding box center [775, 260] width 1410 height 38
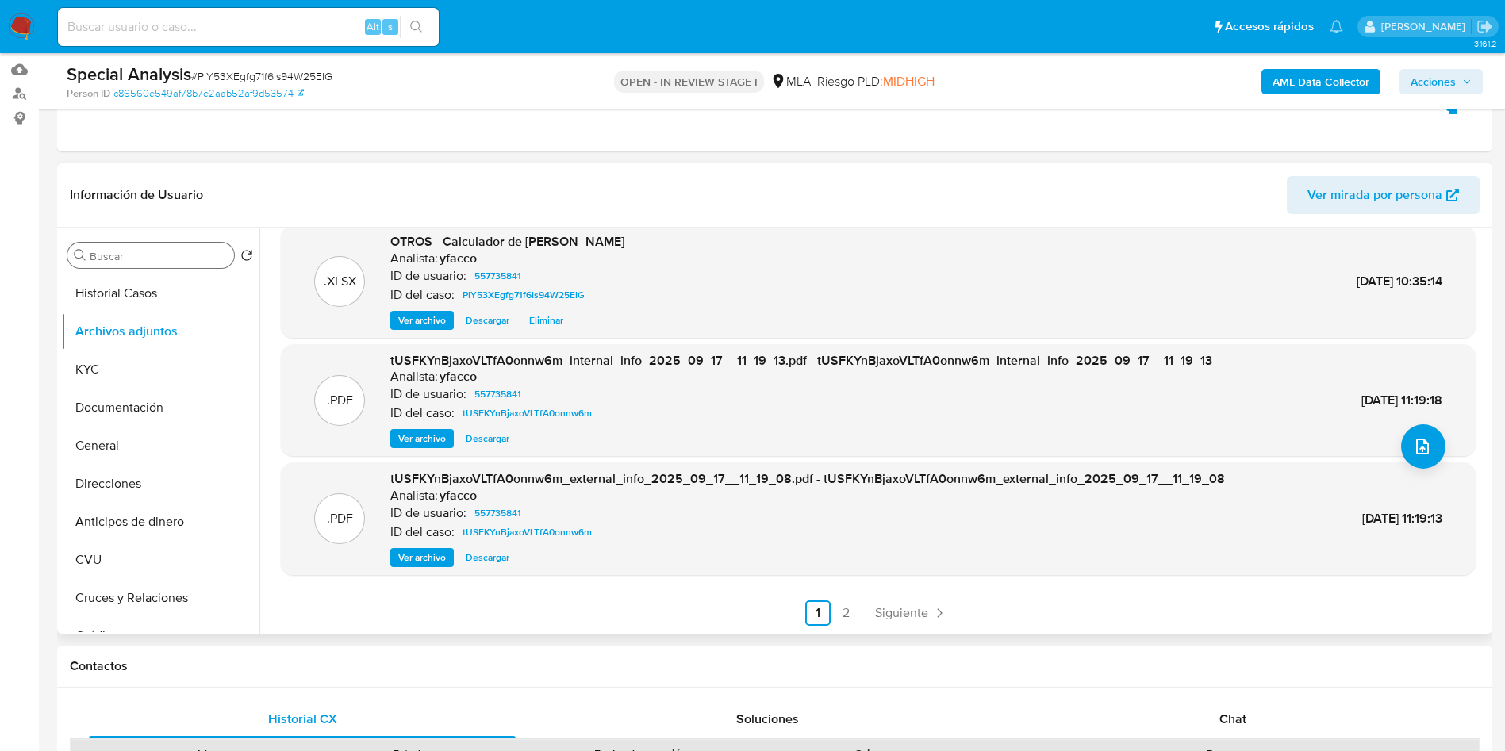
scroll to position [238, 0]
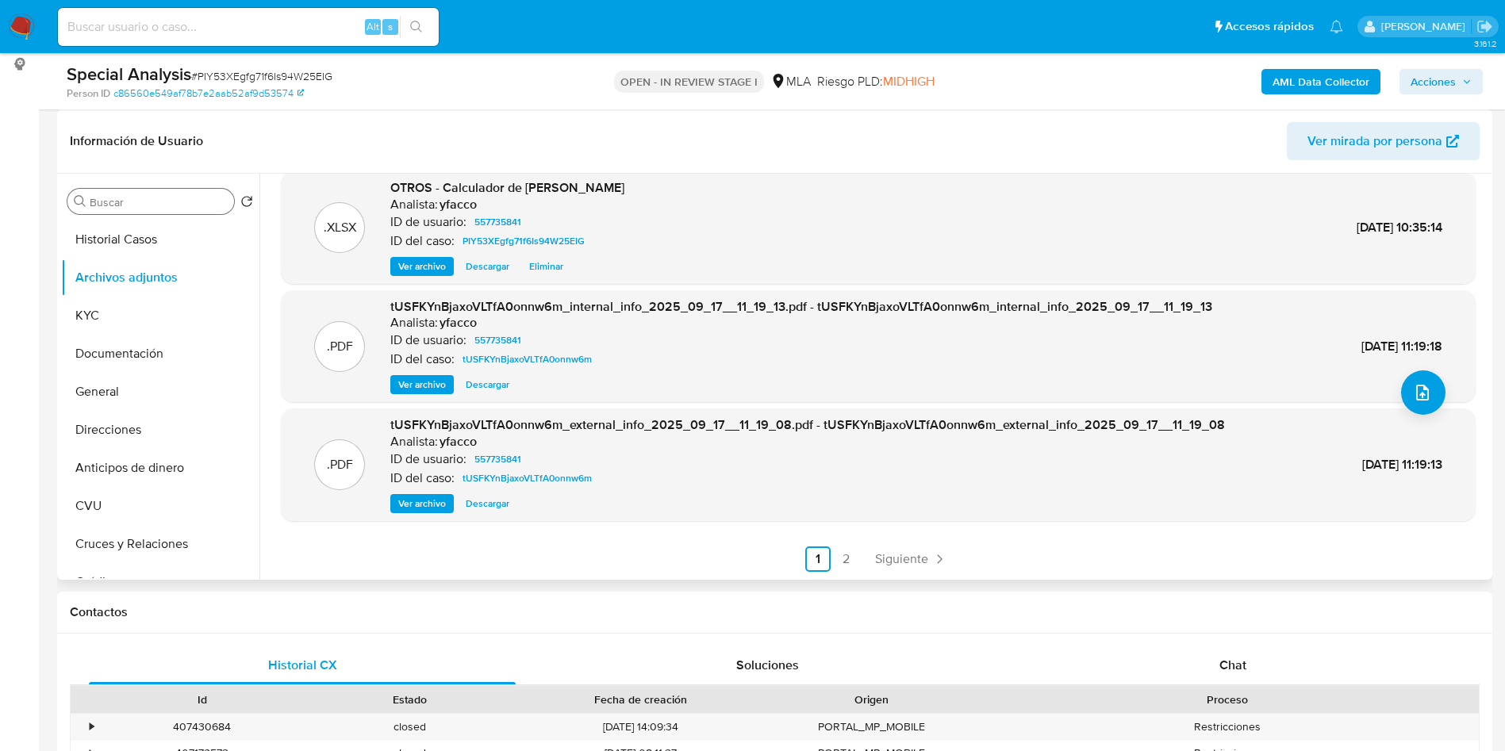
click at [913, 544] on div ".PDF DDJJ de IVA - Ricardo Alberto Bruno Analista: yfacco ID de usuario: 557735…" at bounding box center [878, 312] width 1195 height 519
click at [914, 547] on div ".PDF DDJJ de IVA - Ricardo Alberto Bruno Analista: yfacco ID de usuario: 557735…" at bounding box center [878, 312] width 1195 height 519
click at [917, 561] on span "Siguiente" at bounding box center [901, 559] width 53 height 13
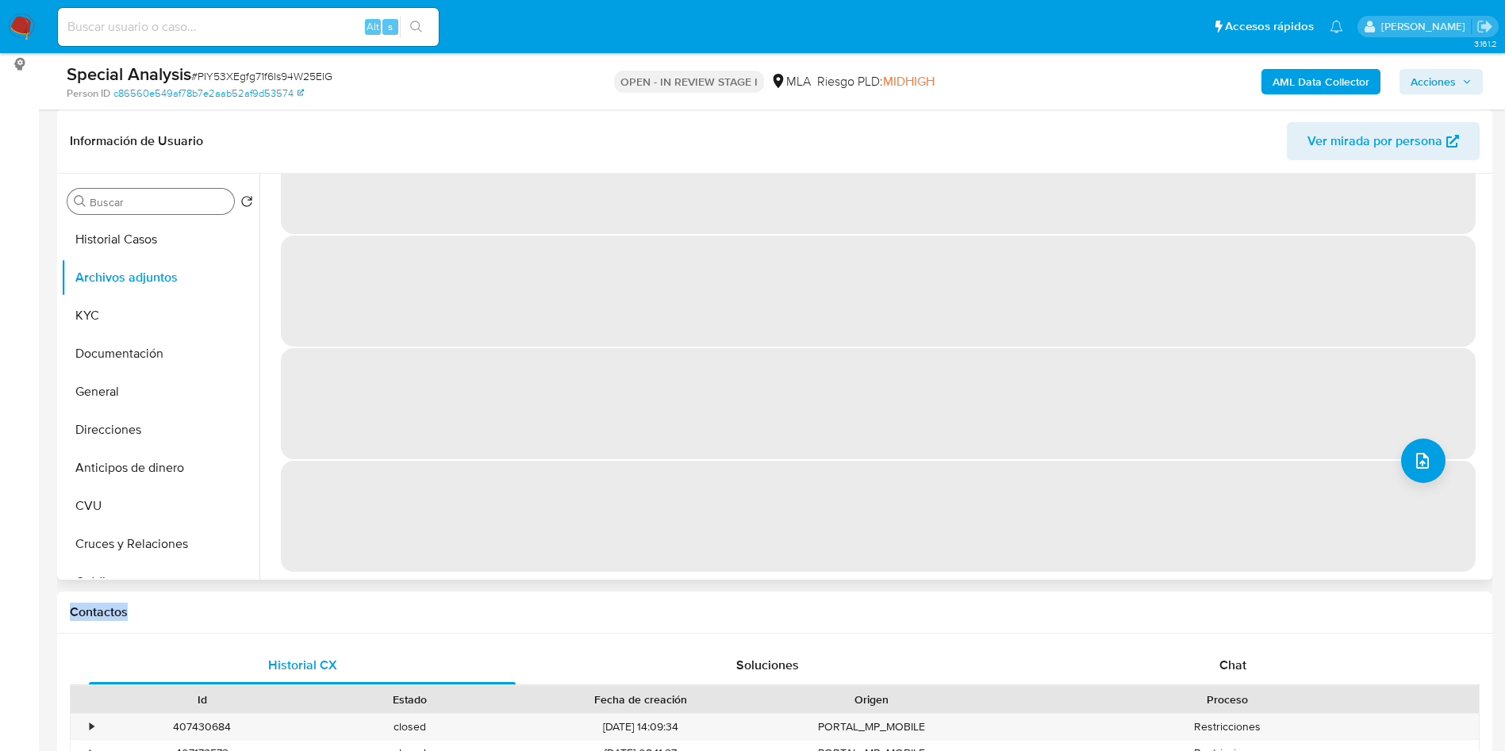
scroll to position [0, 0]
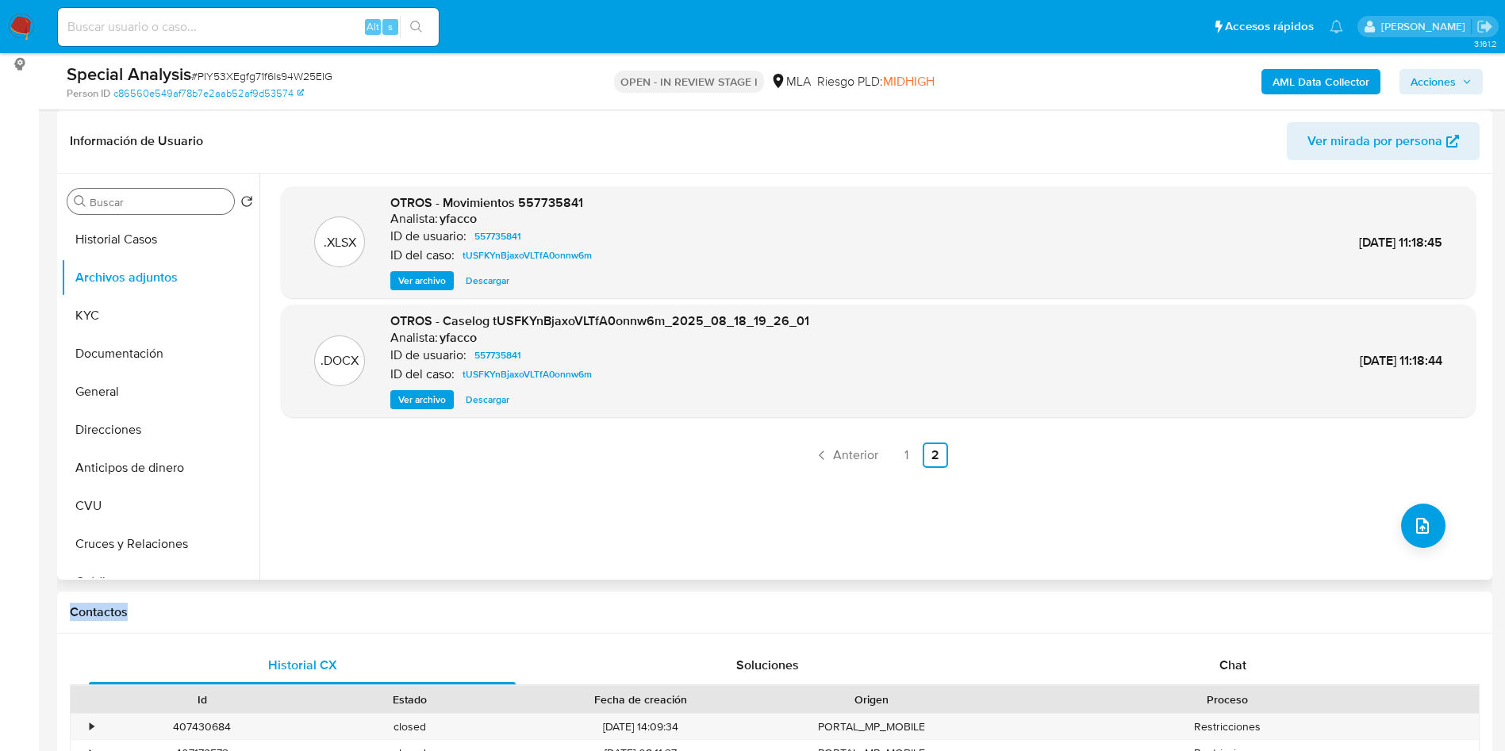
click at [390, 398] on button "Ver archivo" at bounding box center [421, 399] width 63 height 19
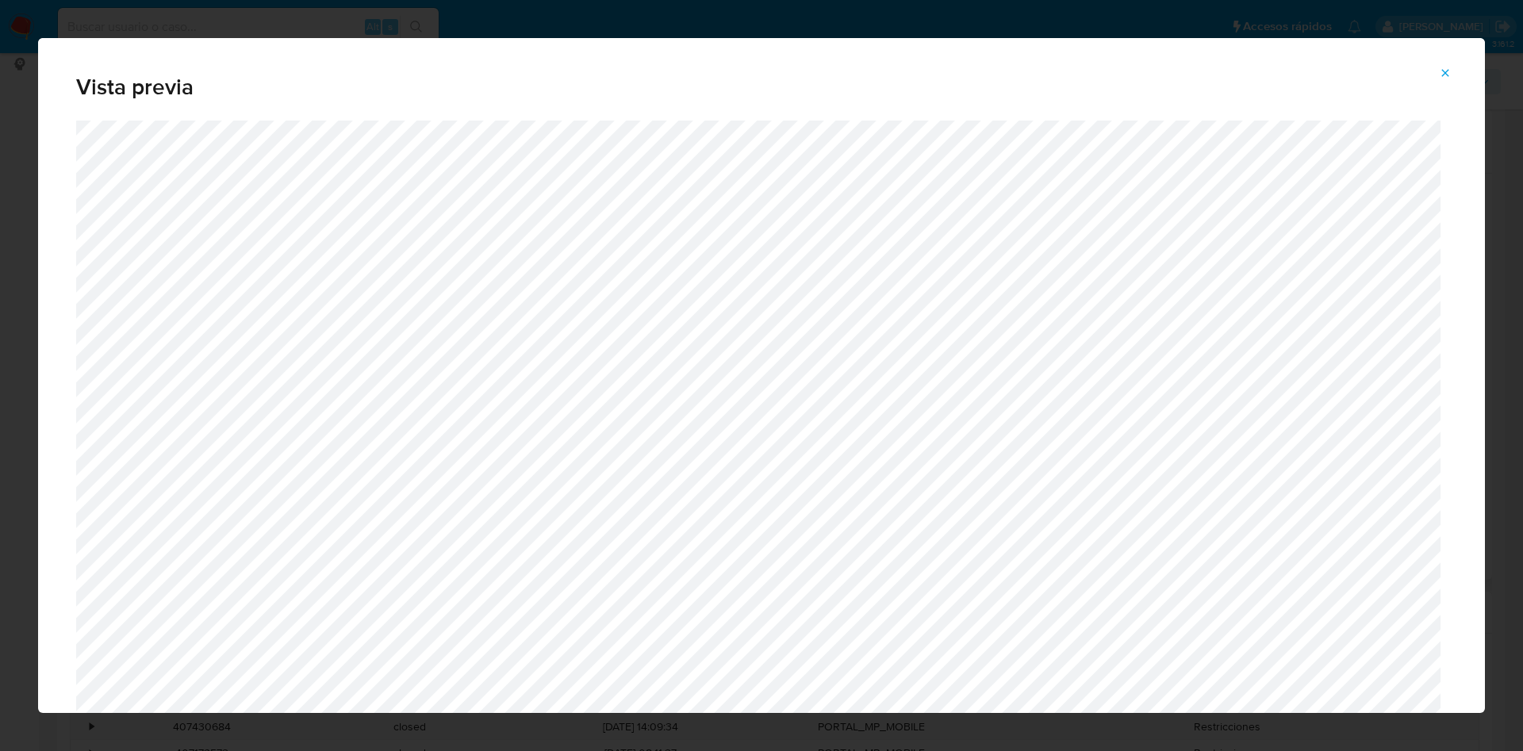
click at [1445, 75] on icon "Attachment preview" at bounding box center [1445, 73] width 13 height 13
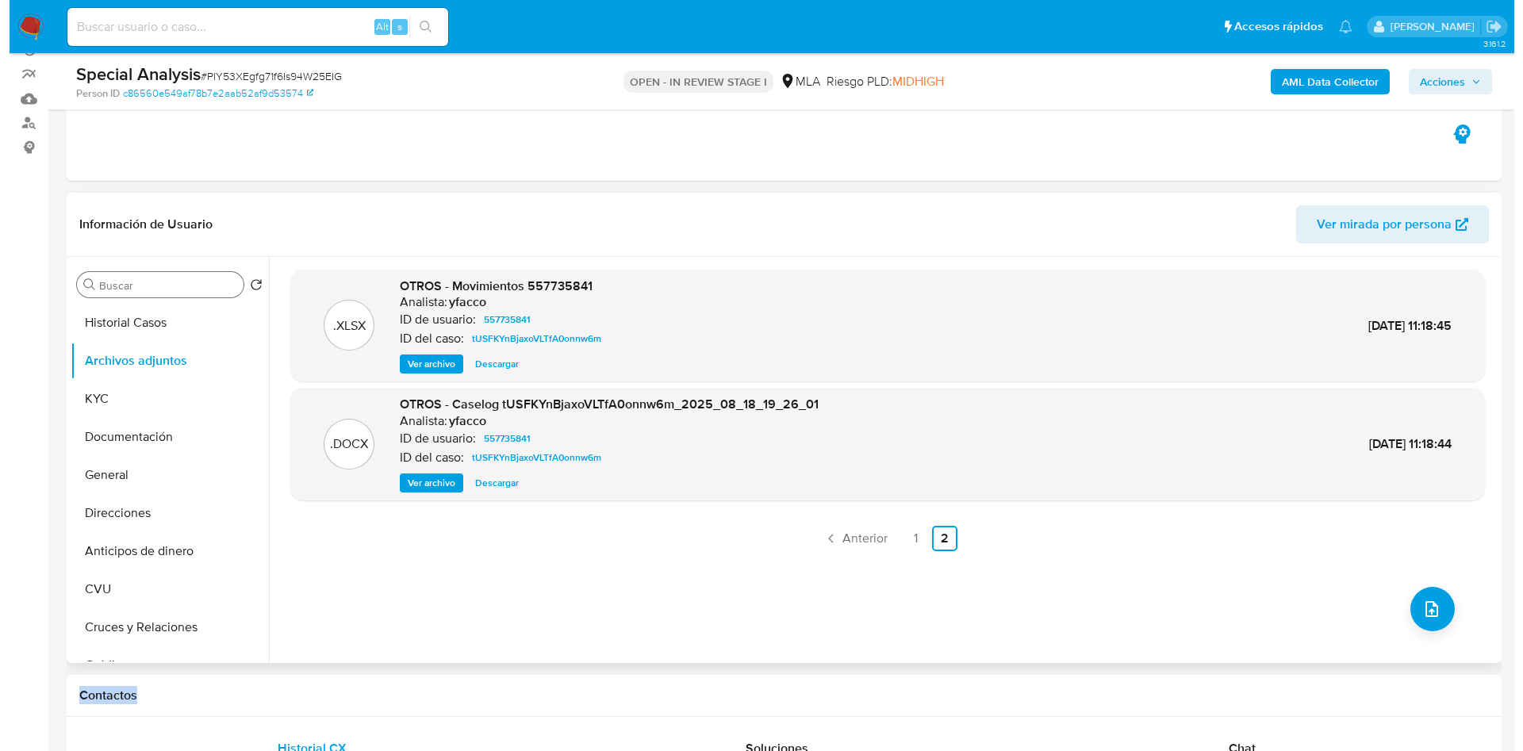
scroll to position [119, 0]
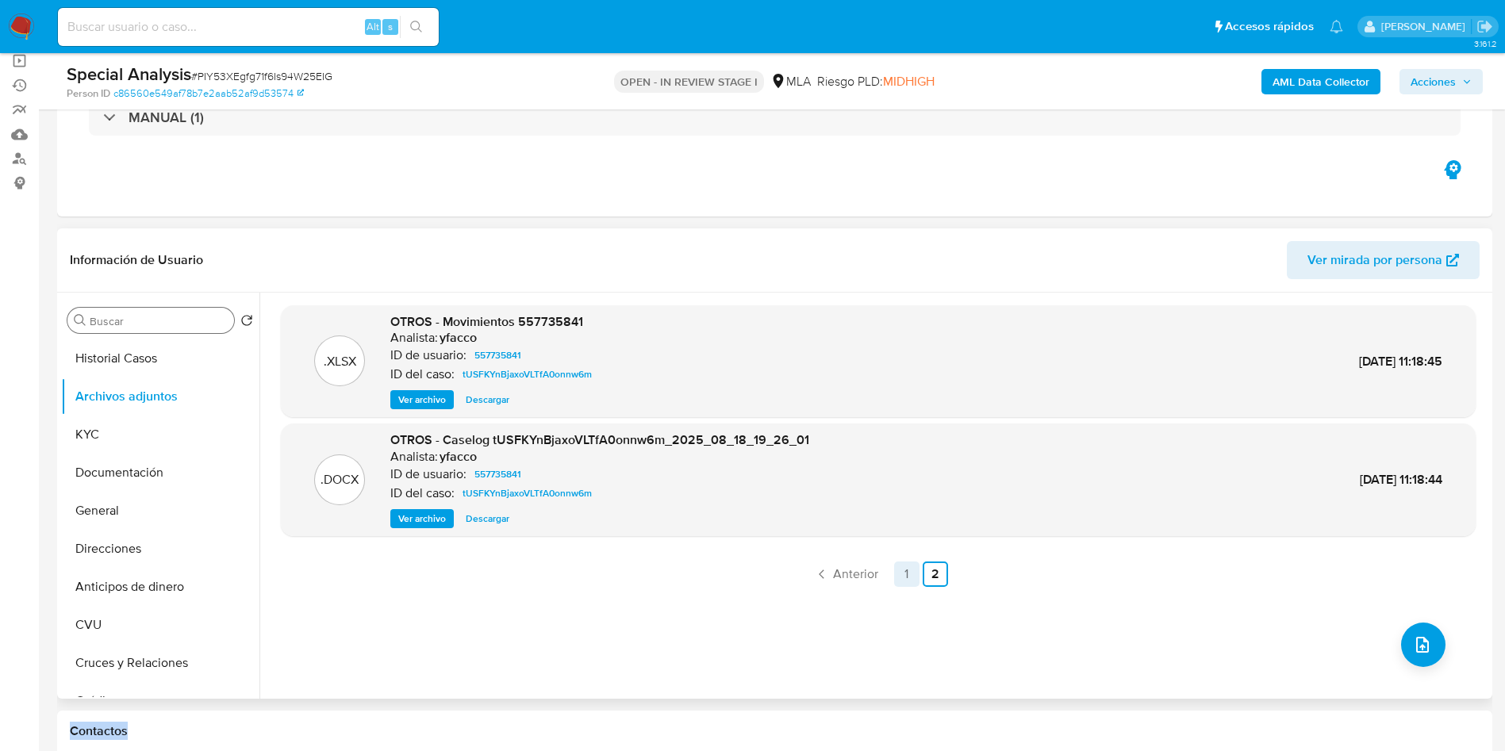
click at [914, 575] on link "1" at bounding box center [906, 574] width 25 height 25
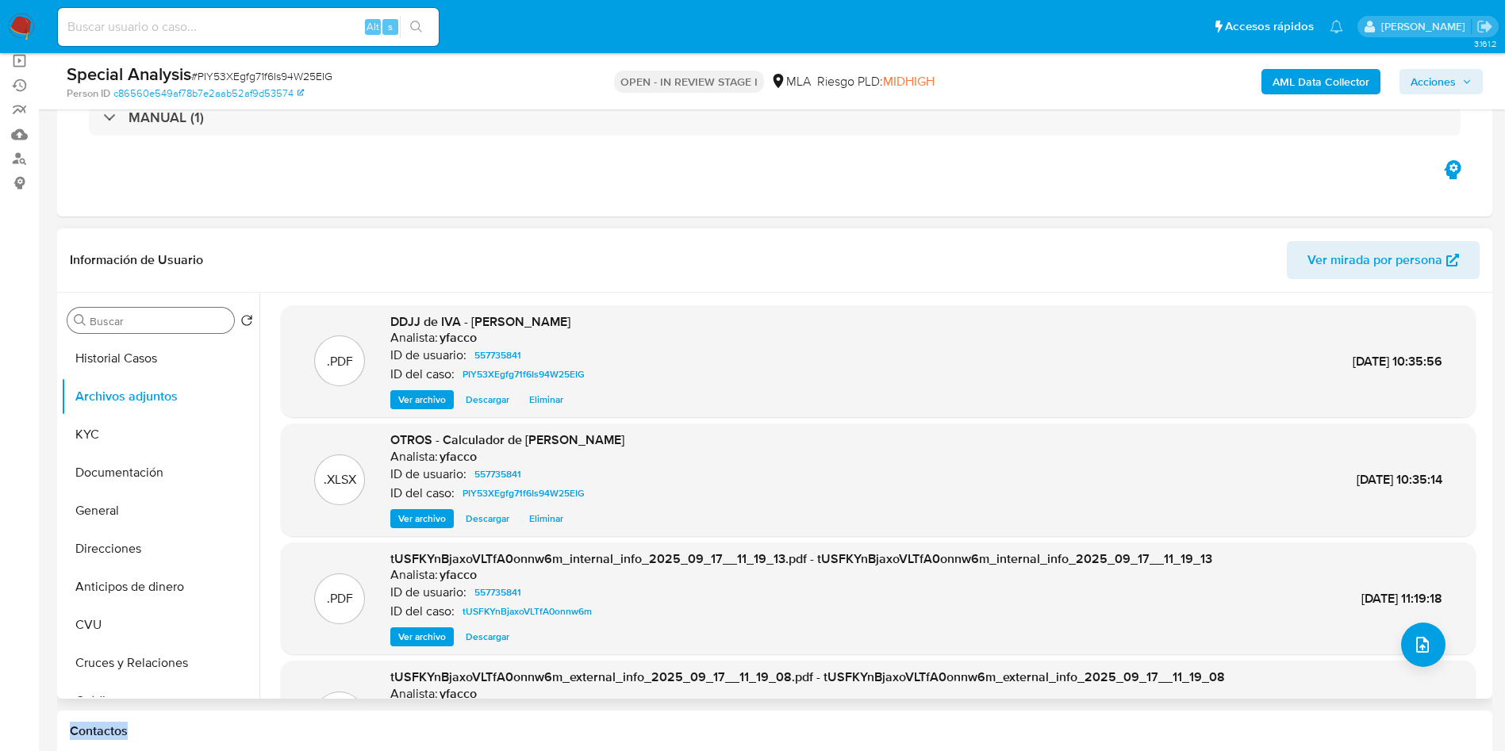
click at [141, 326] on input "Buscar" at bounding box center [159, 321] width 138 height 14
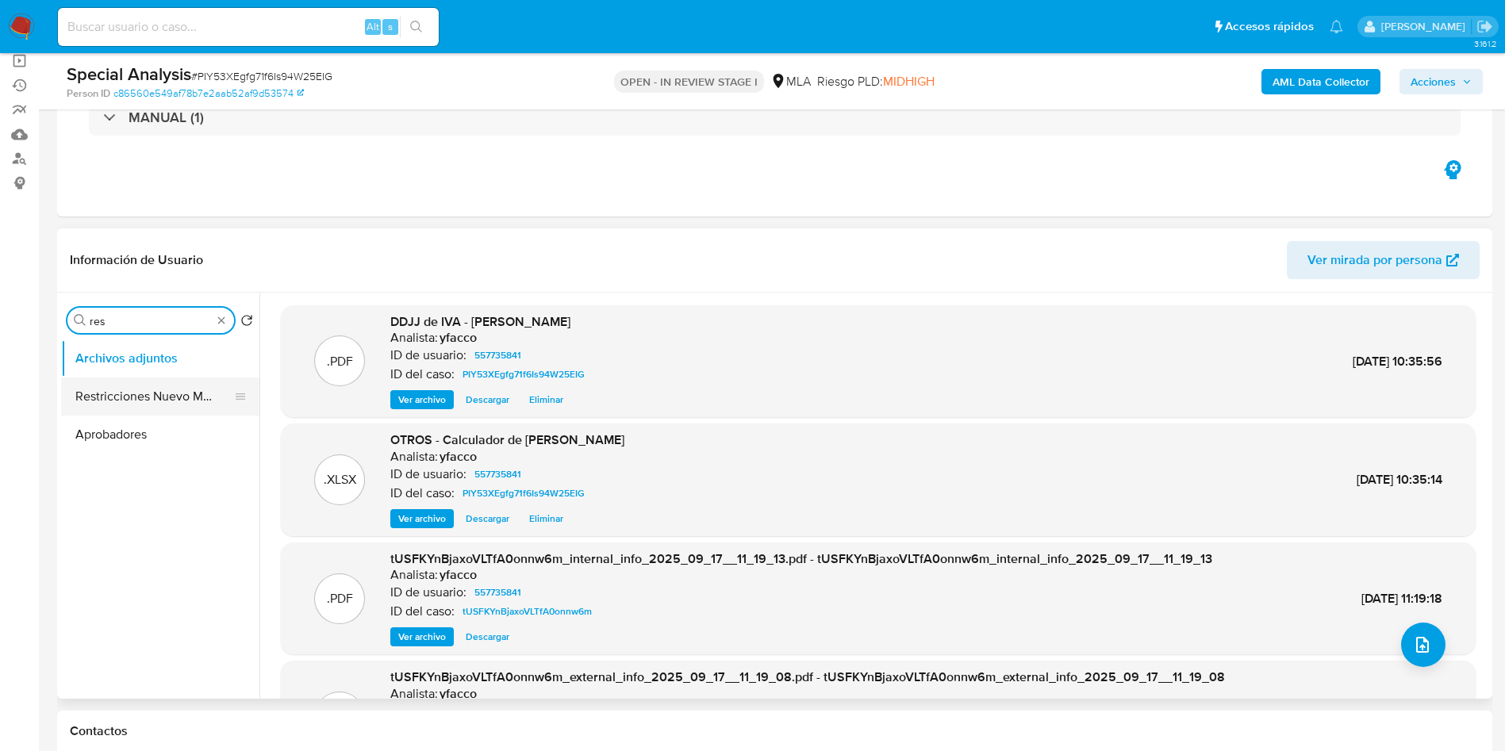
type input "res"
click at [127, 385] on button "Restricciones Nuevo Mundo" at bounding box center [154, 397] width 186 height 38
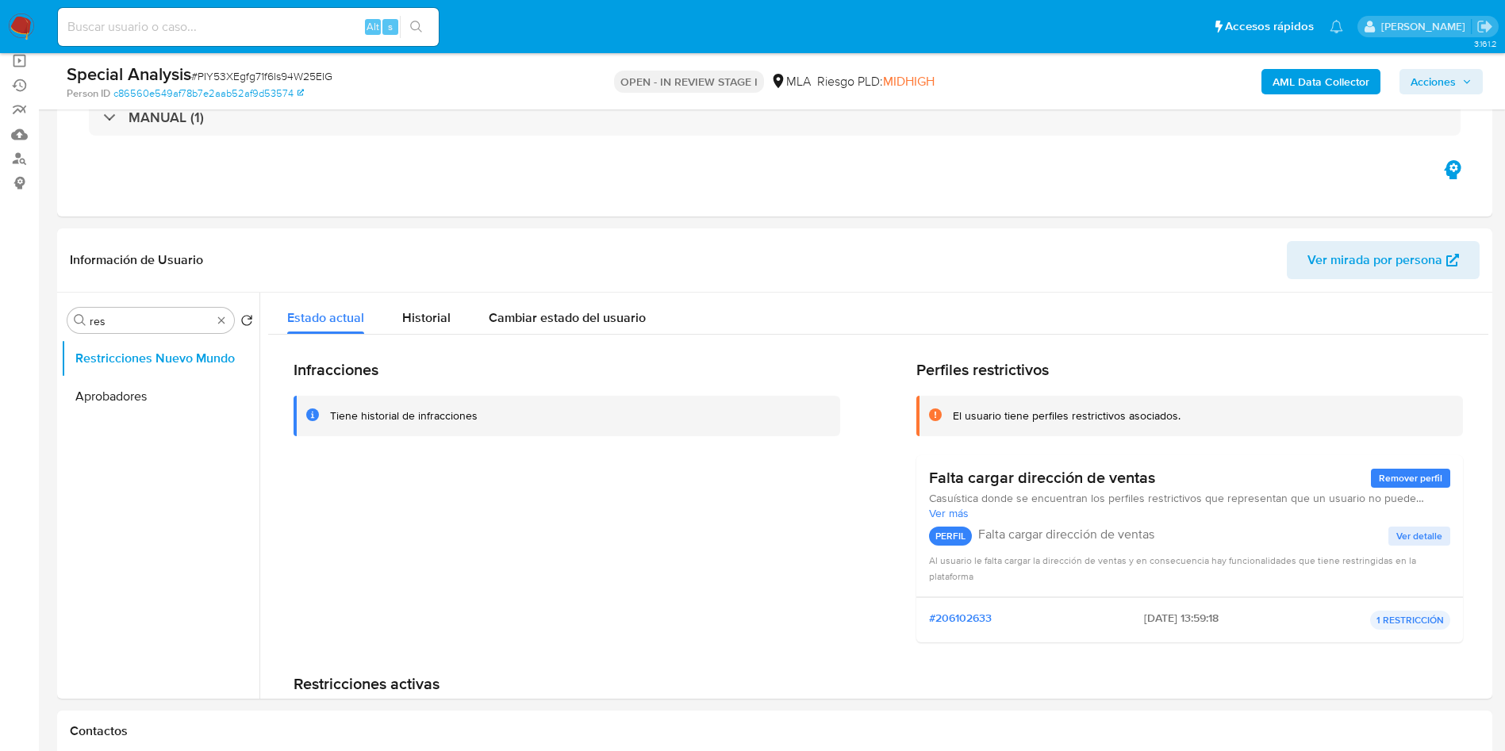
click at [1429, 72] on span "Acciones" at bounding box center [1433, 81] width 45 height 25
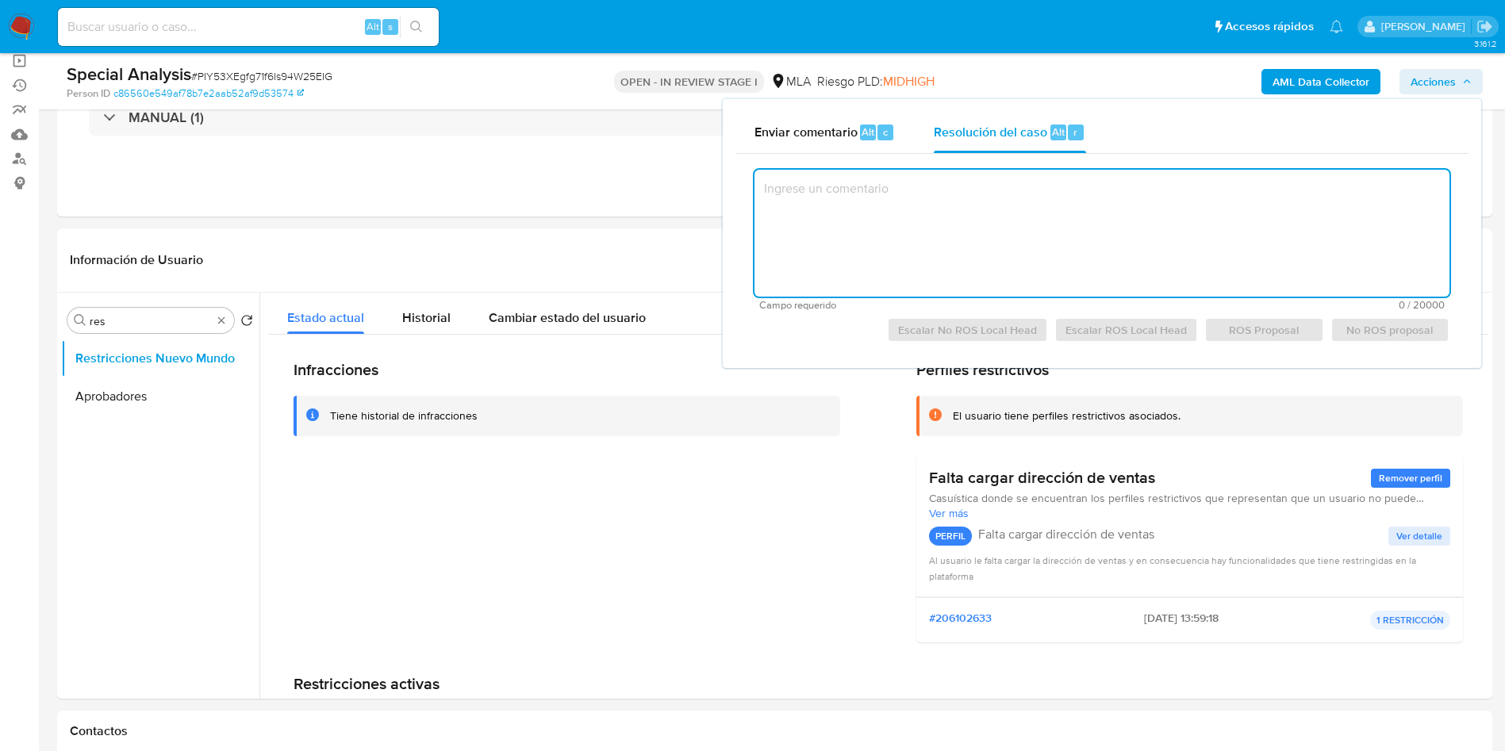
click at [1043, 204] on textarea at bounding box center [1102, 233] width 695 height 127
paste textarea "Se crea caso para adjuntar documentación enviada por el cliente post reporte. D…"
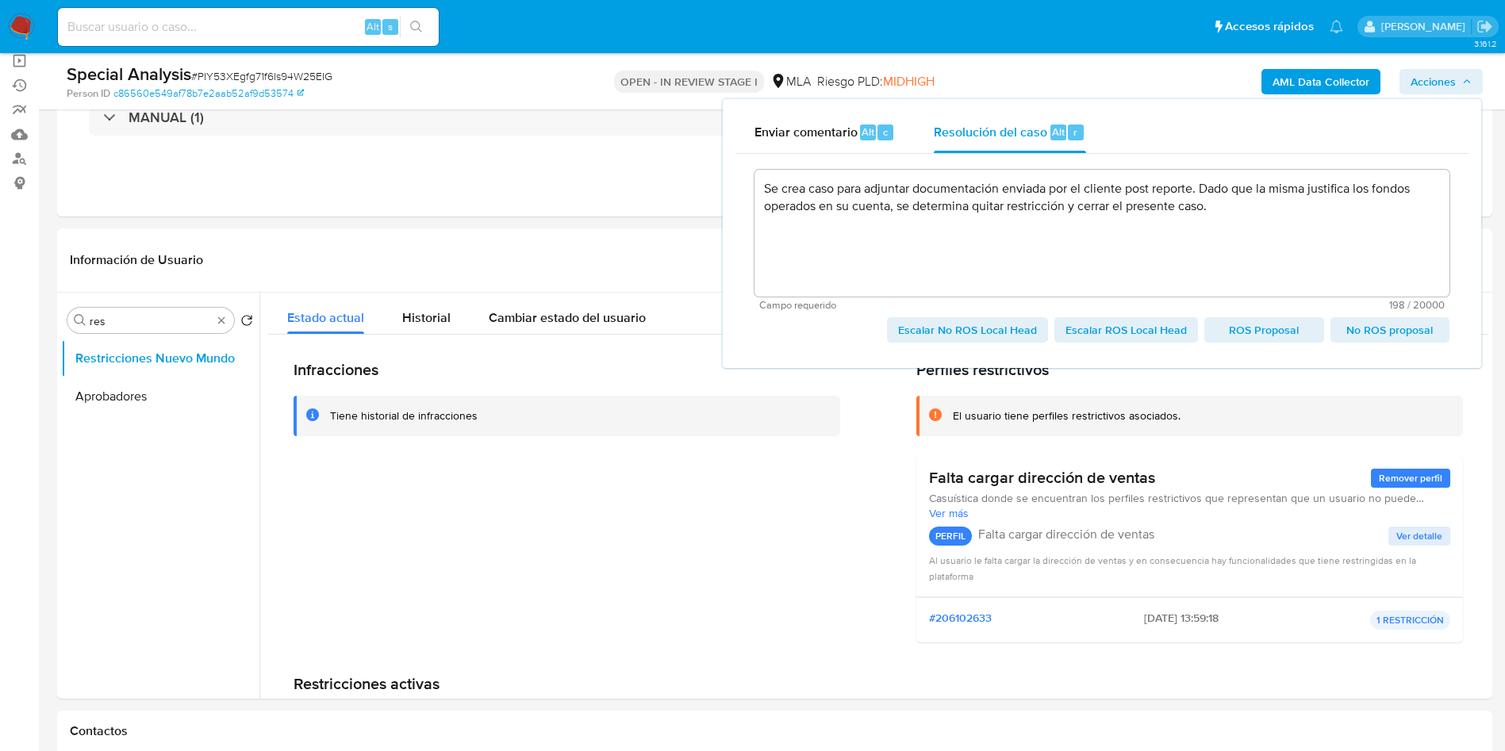
click at [943, 332] on span "Escalar No ROS Local Head" at bounding box center [967, 330] width 139 height 22
type textarea "Se crea caso para adjuntar documentación enviada por el cliente post reporte. D…"
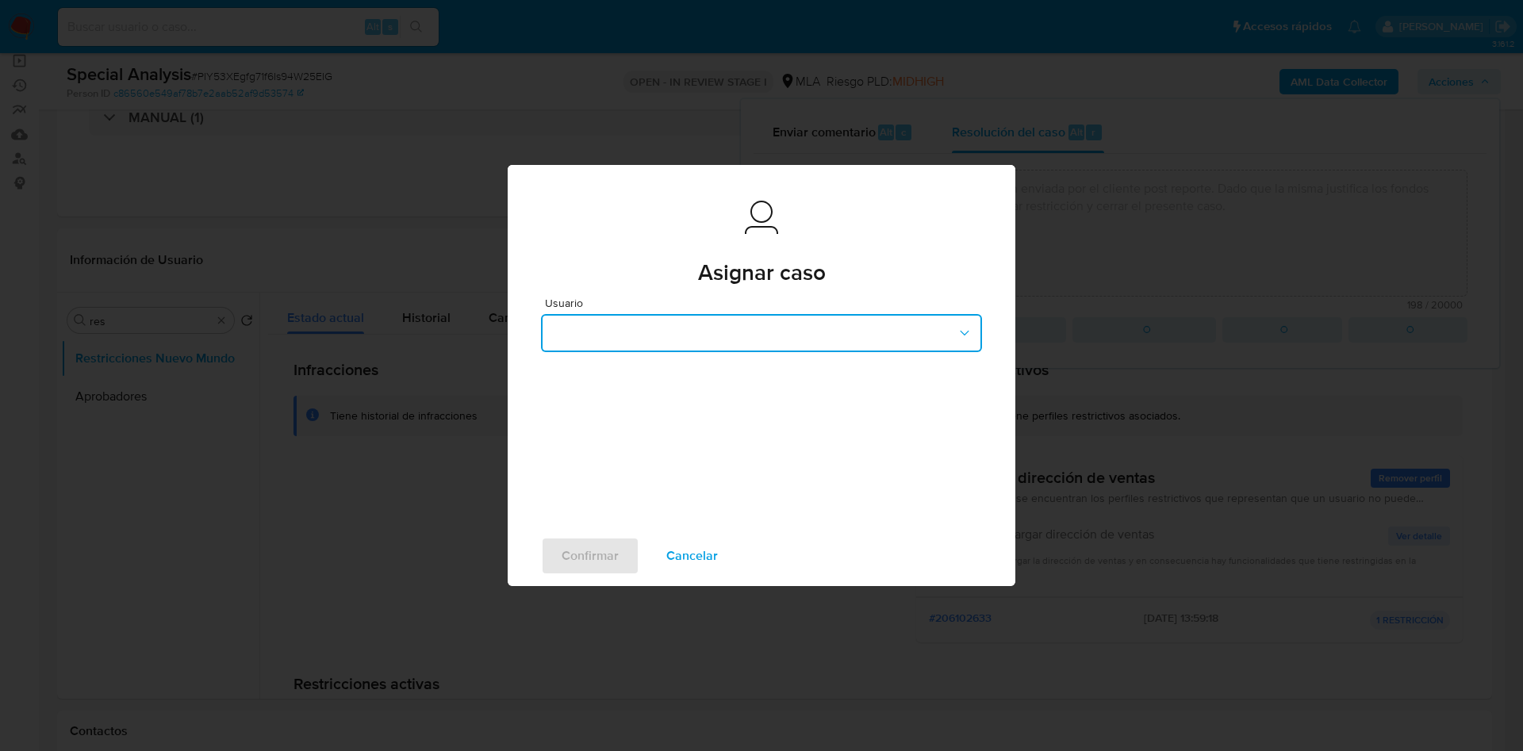
click at [787, 330] on button "button" at bounding box center [761, 333] width 441 height 38
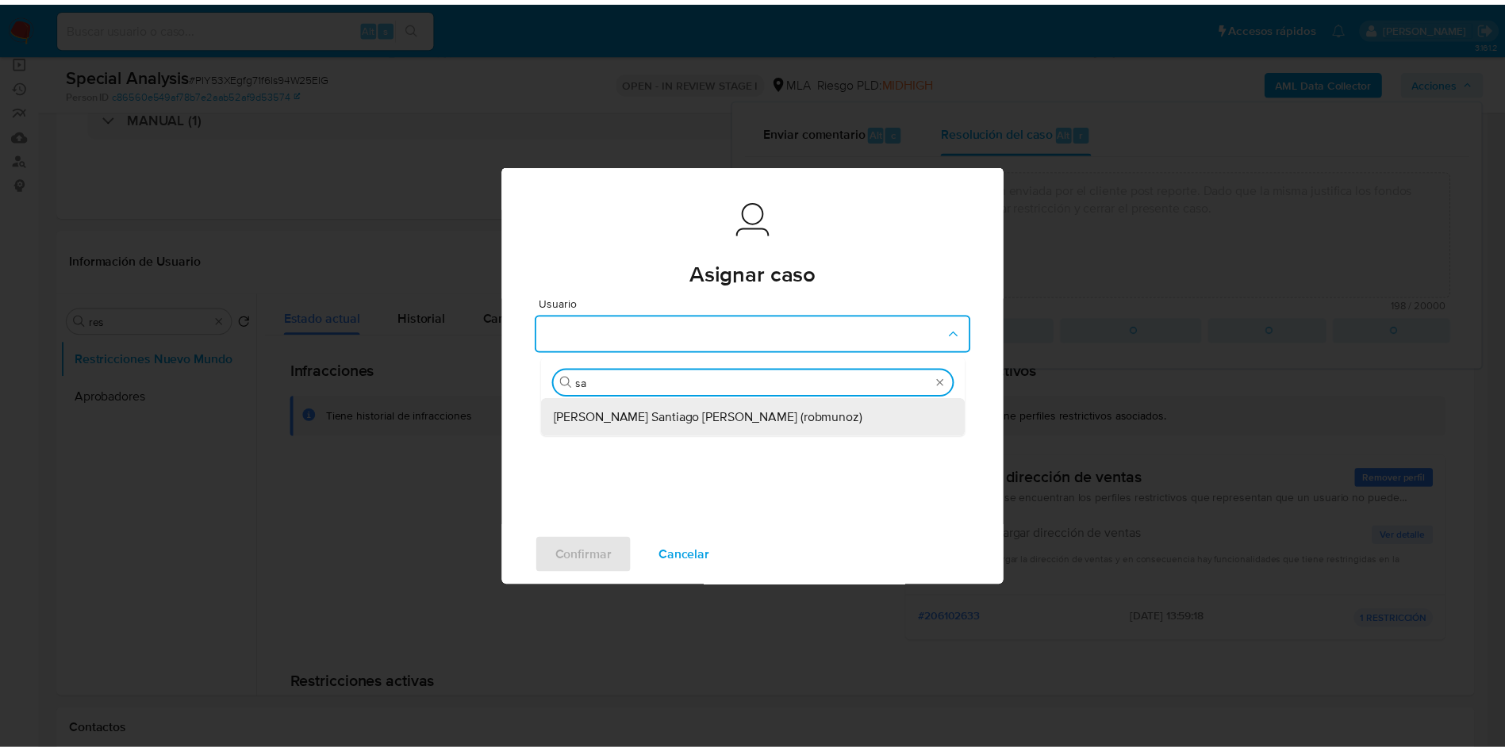
scroll to position [0, 0]
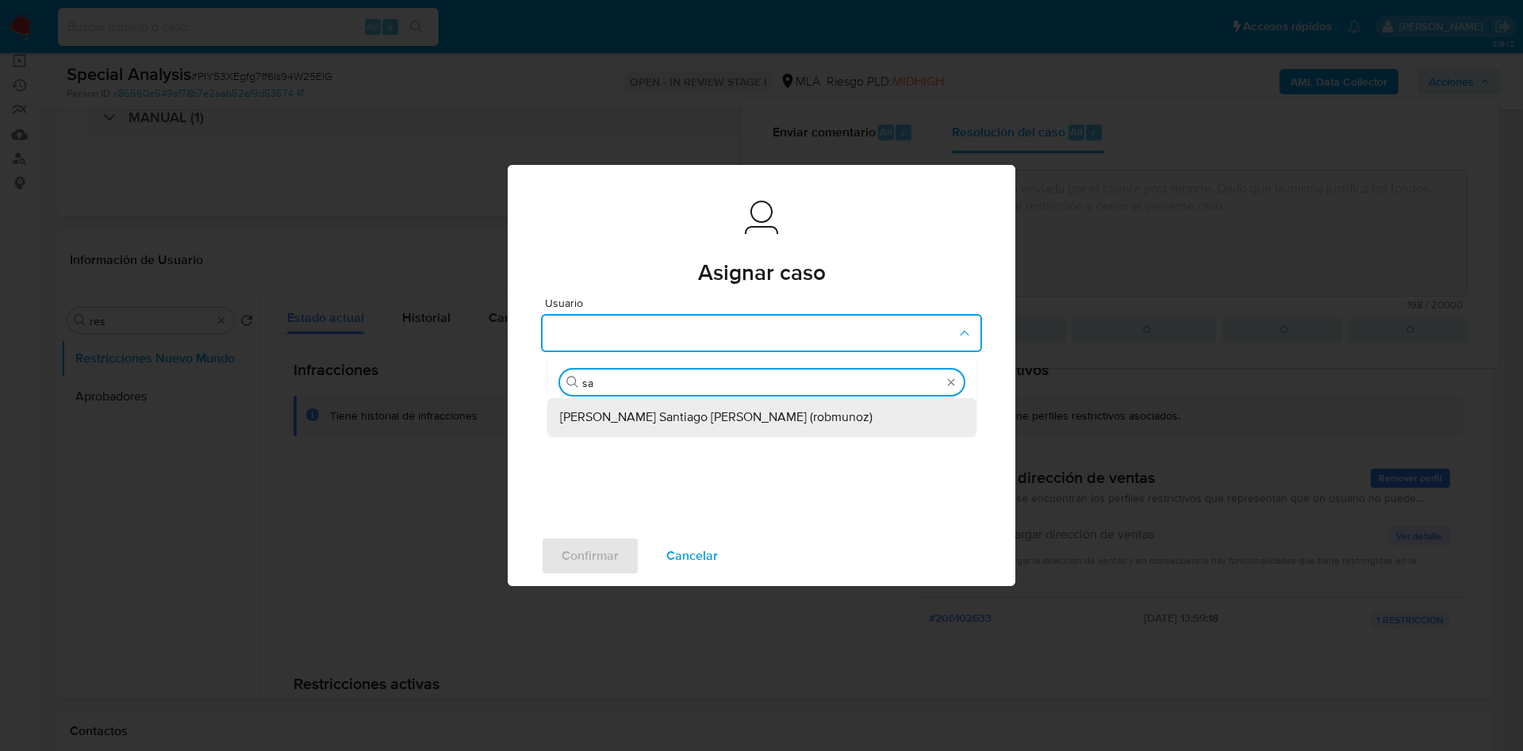
type input "san"
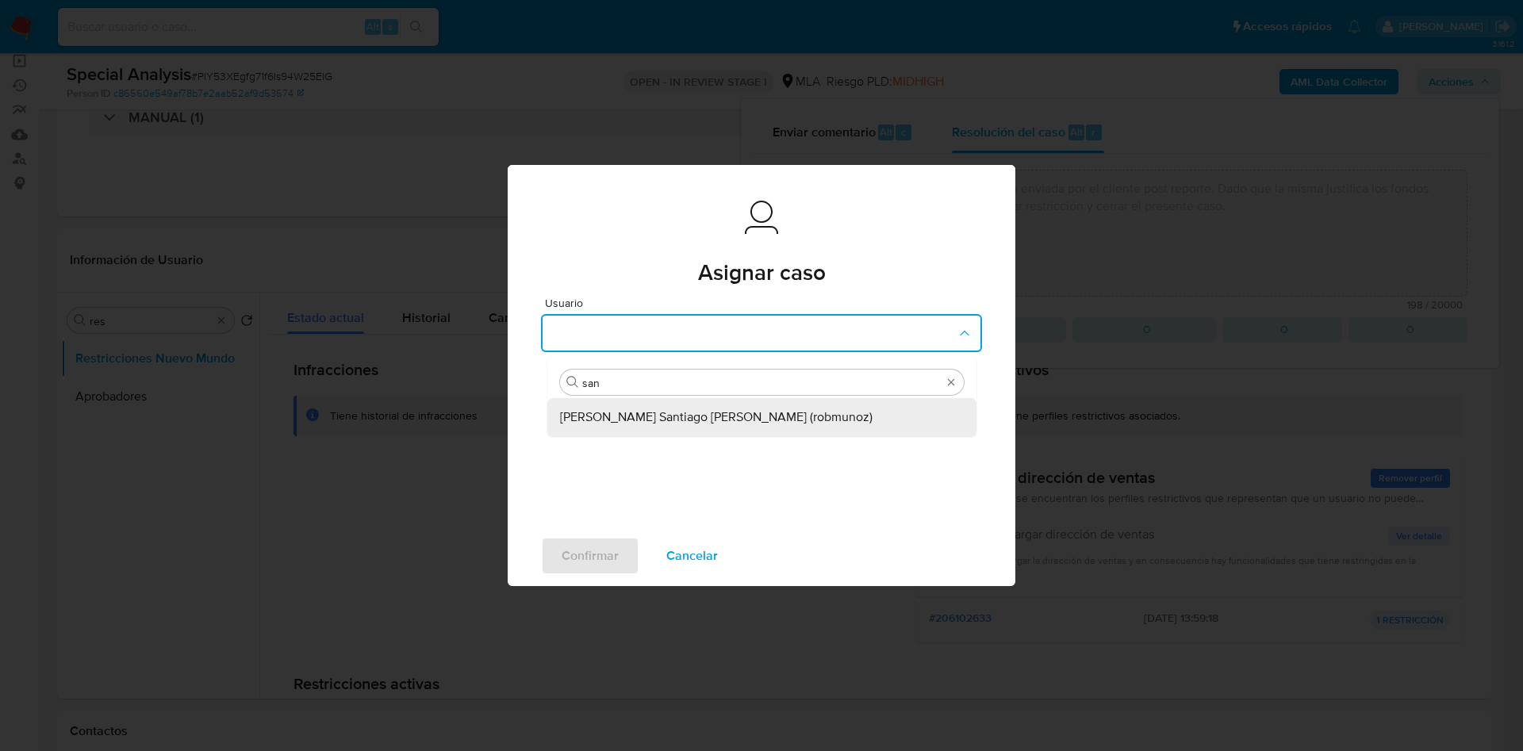
click at [762, 424] on span "[PERSON_NAME] Santiago [PERSON_NAME] (robmunoz)" at bounding box center [716, 417] width 313 height 16
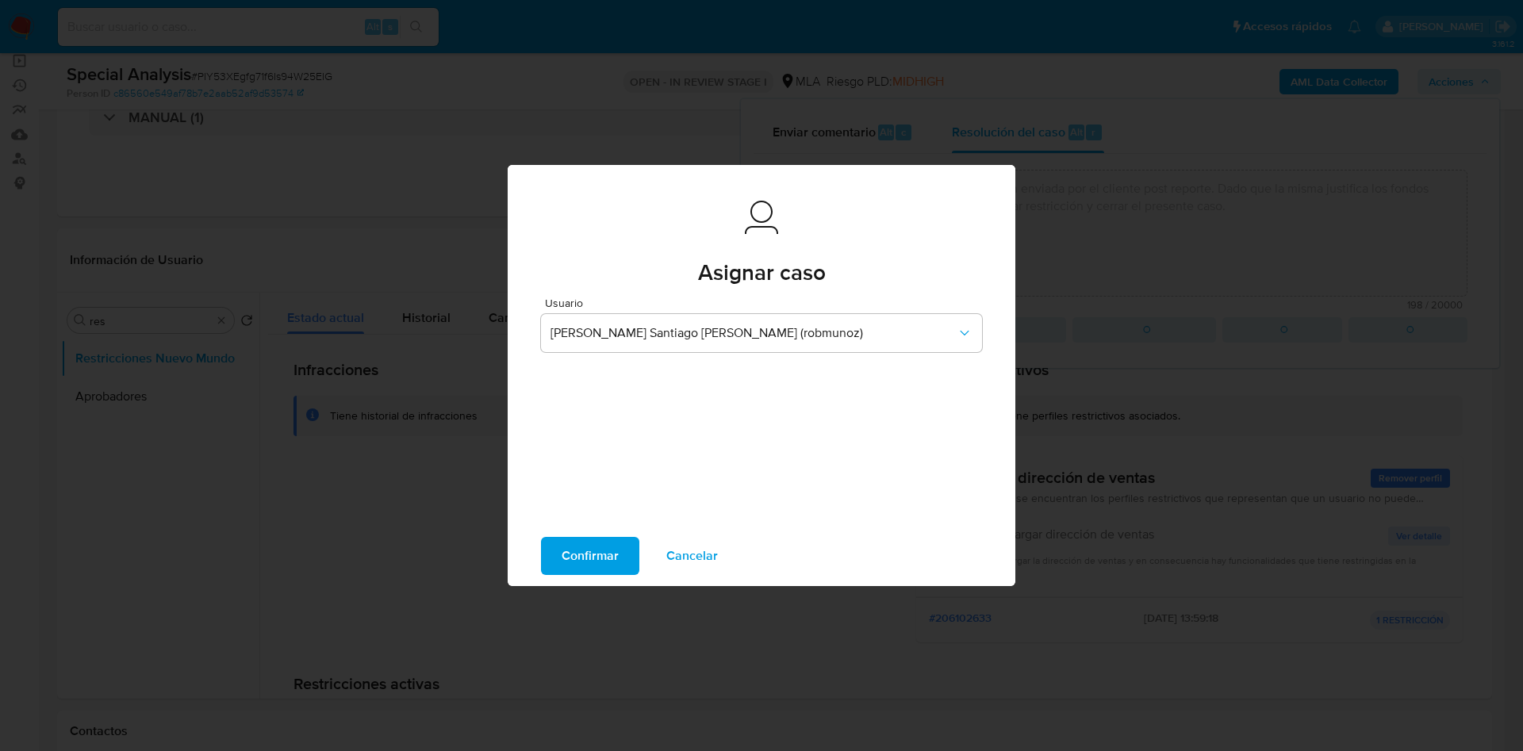
click at [587, 558] on span "Confirmar" at bounding box center [590, 556] width 57 height 35
type textarea "Se crea caso para adjuntar documentación enviada por el cliente post reporte. D…"
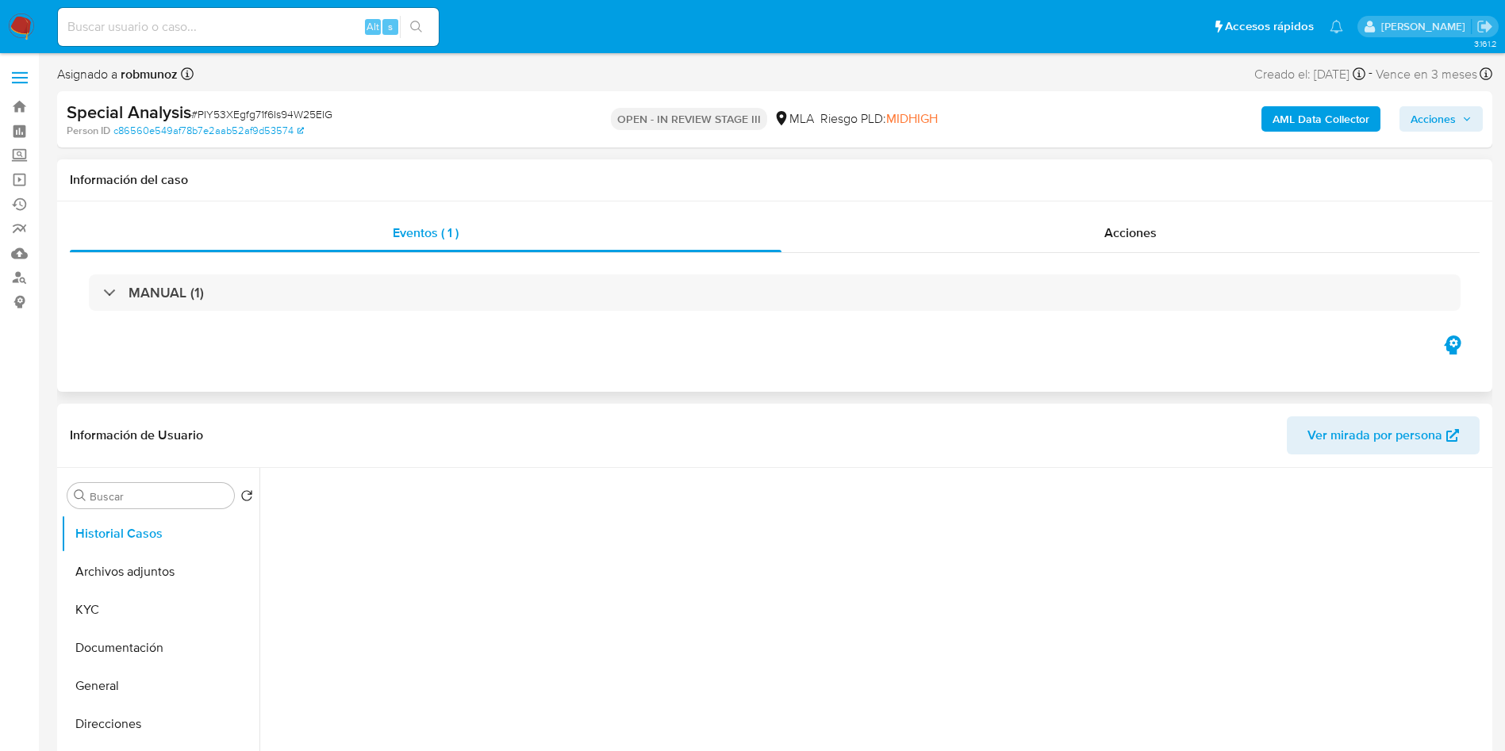
select select "10"
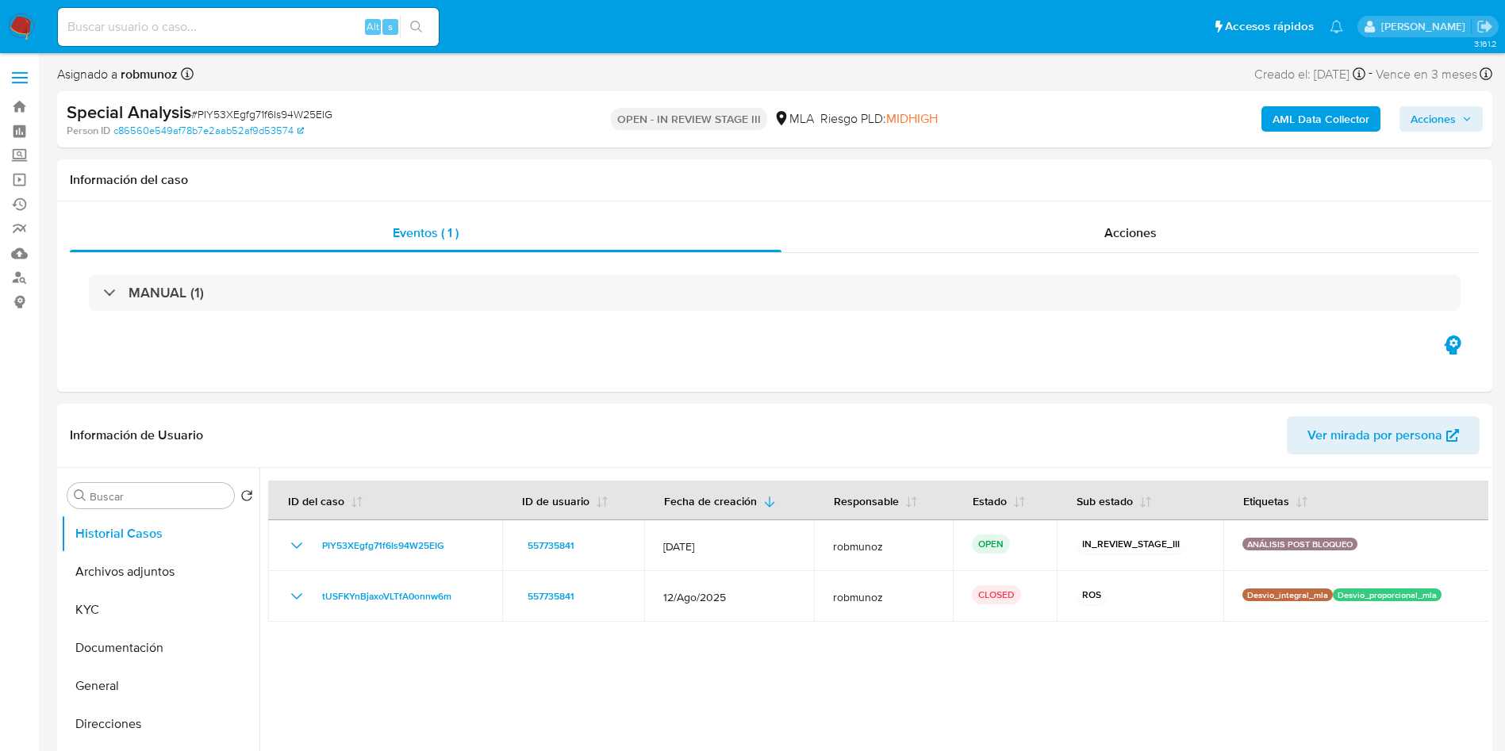
click at [197, 27] on input at bounding box center [248, 27] width 381 height 21
paste input "2470979907"
type input "2470979907"
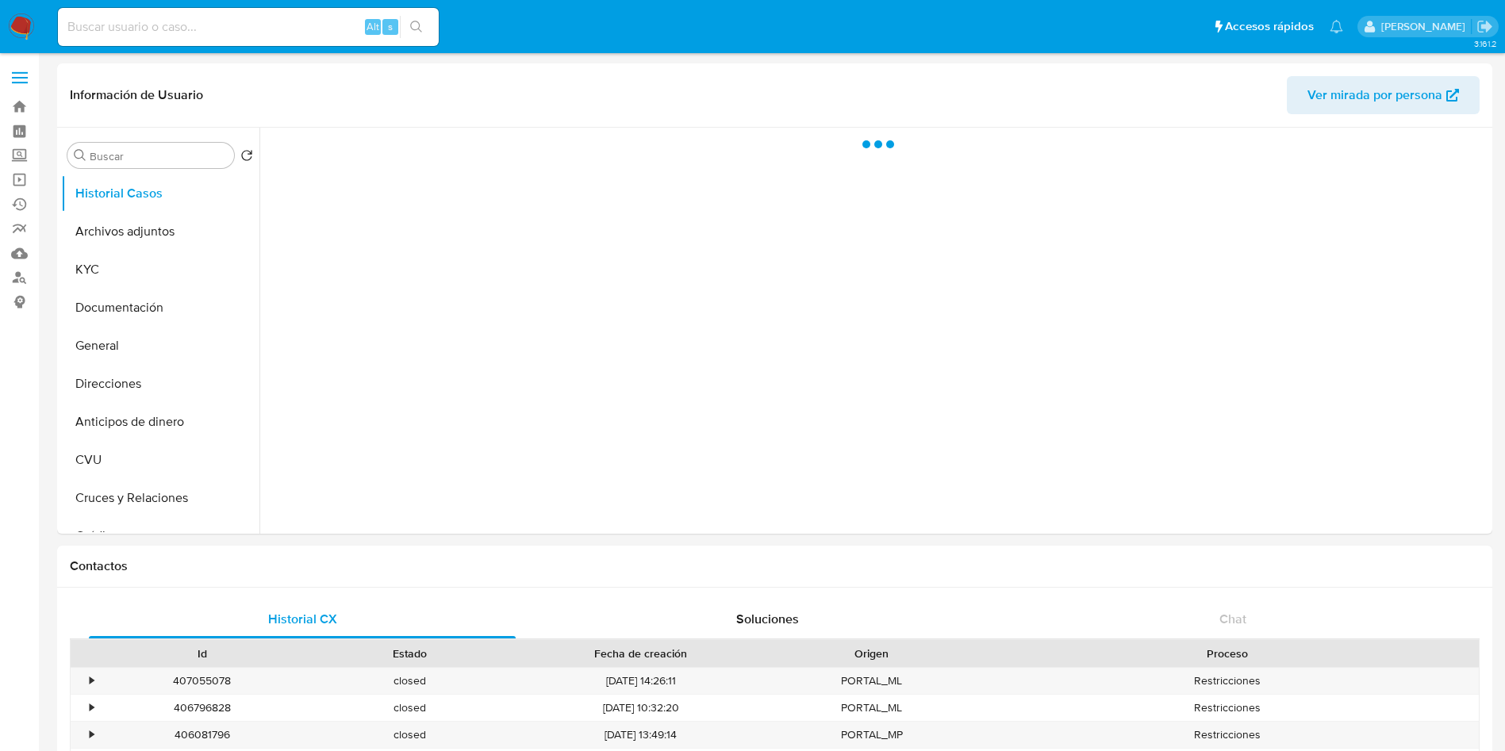
select select "10"
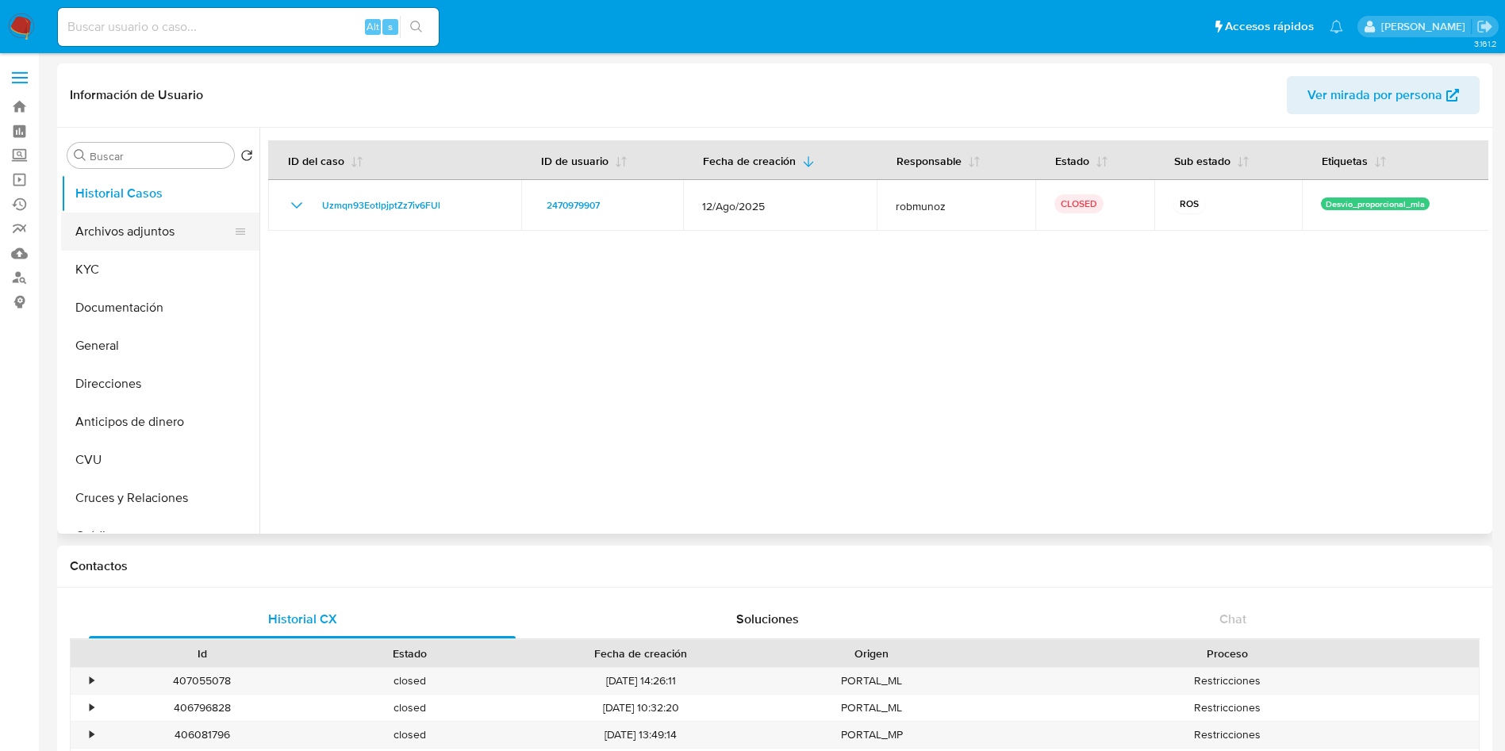
click at [138, 239] on button "Archivos adjuntos" at bounding box center [154, 232] width 186 height 38
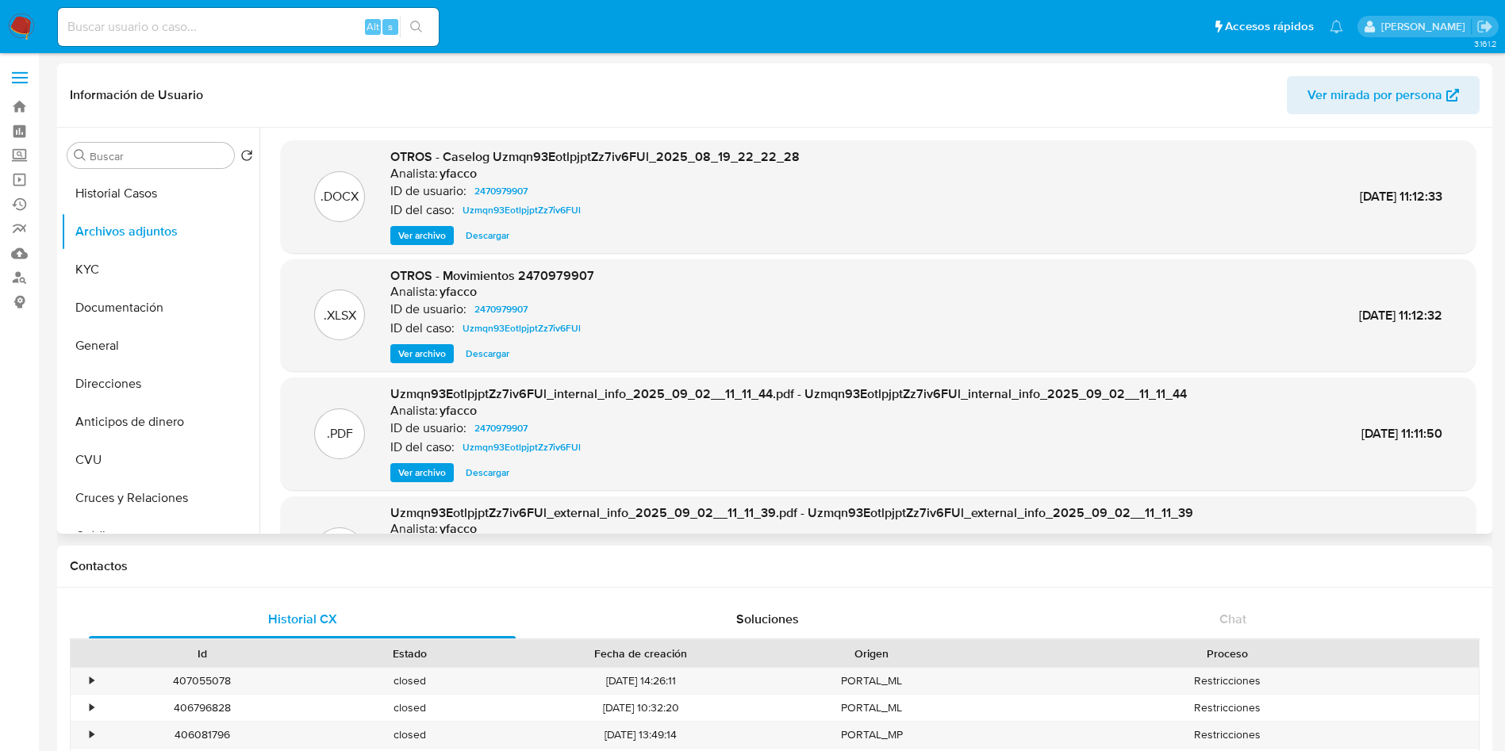
click at [421, 229] on span "Ver archivo" at bounding box center [422, 236] width 48 height 16
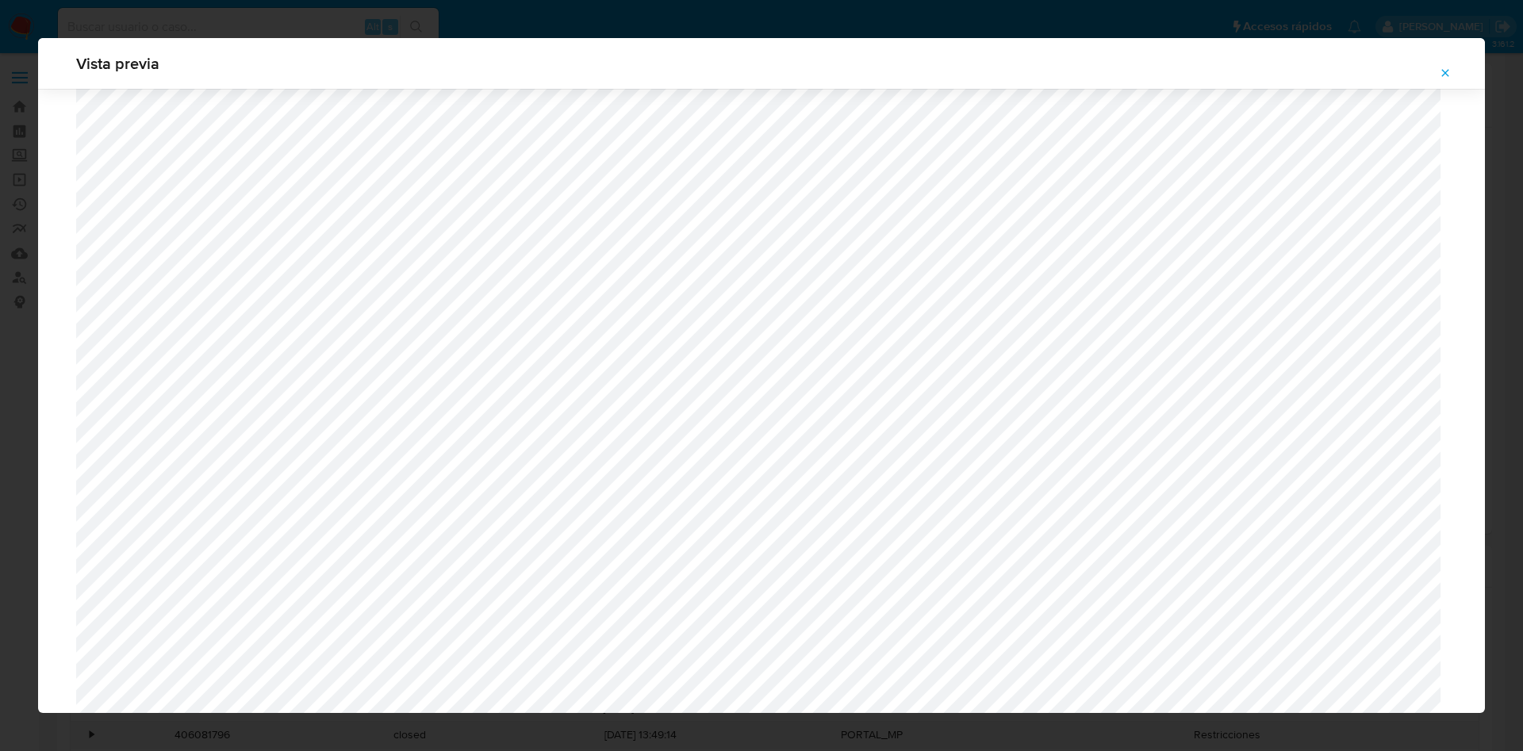
scroll to position [1396, 0]
click at [1442, 71] on icon "Attachment preview" at bounding box center [1445, 73] width 13 height 13
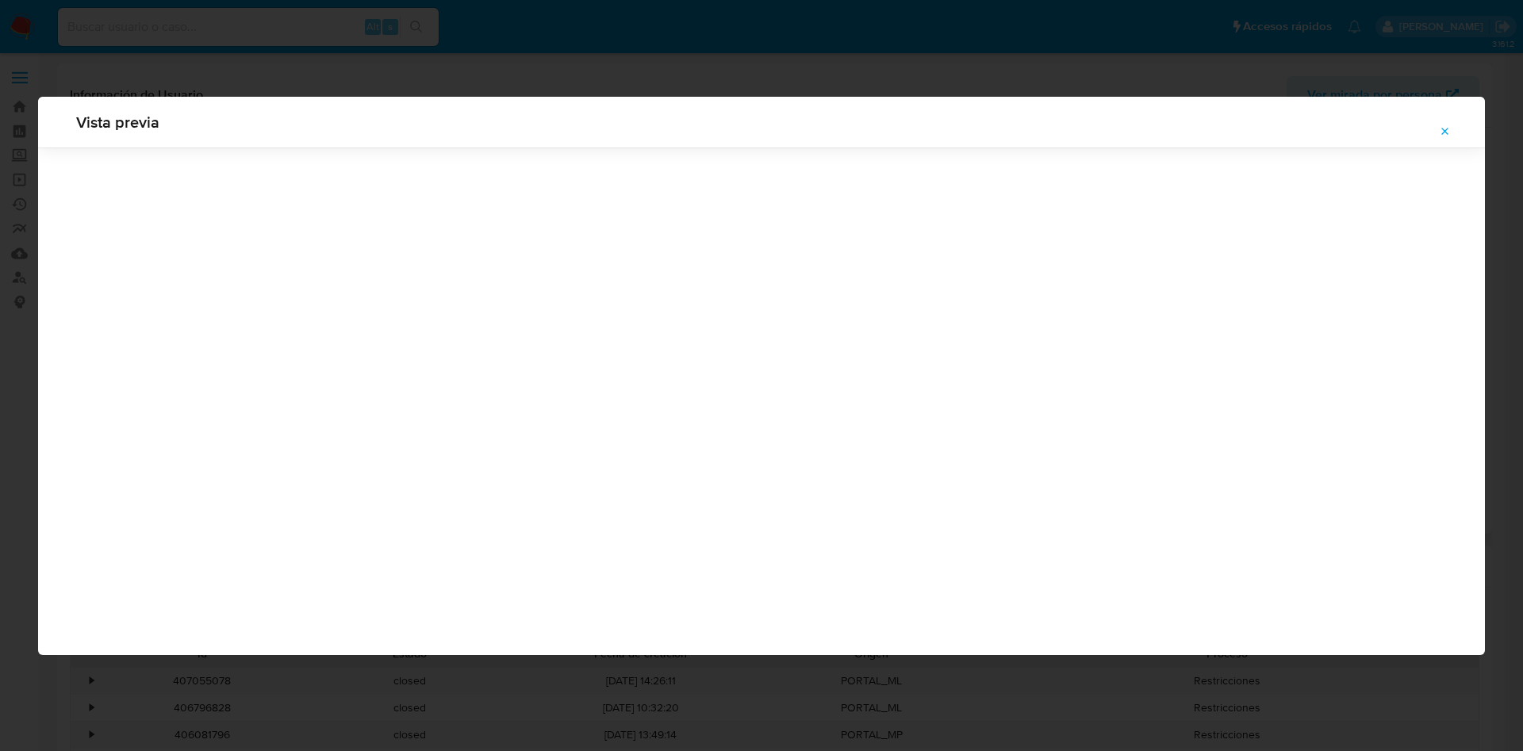
scroll to position [0, 0]
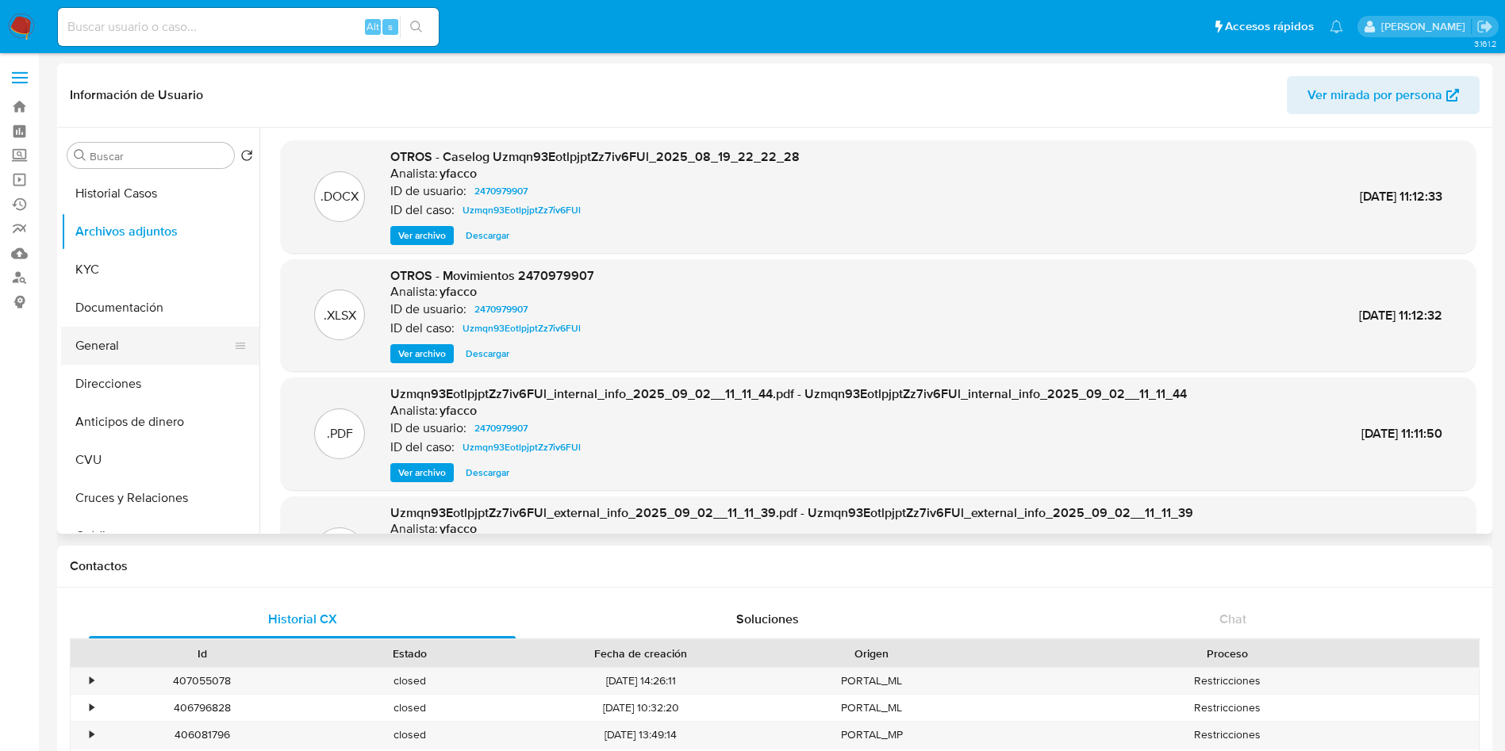
click at [128, 339] on button "General" at bounding box center [154, 346] width 186 height 38
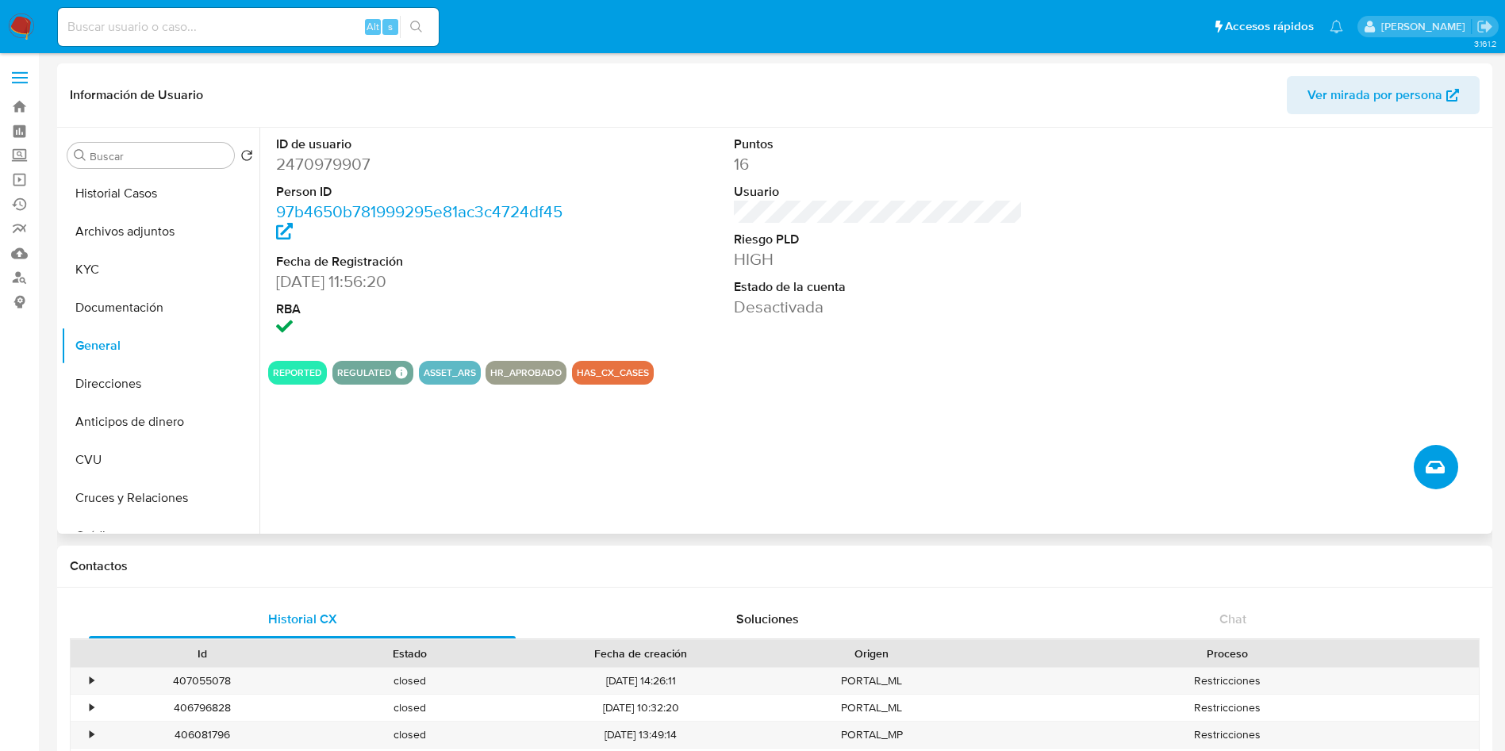
click at [1433, 461] on icon "Crear caso manual" at bounding box center [1435, 467] width 19 height 13
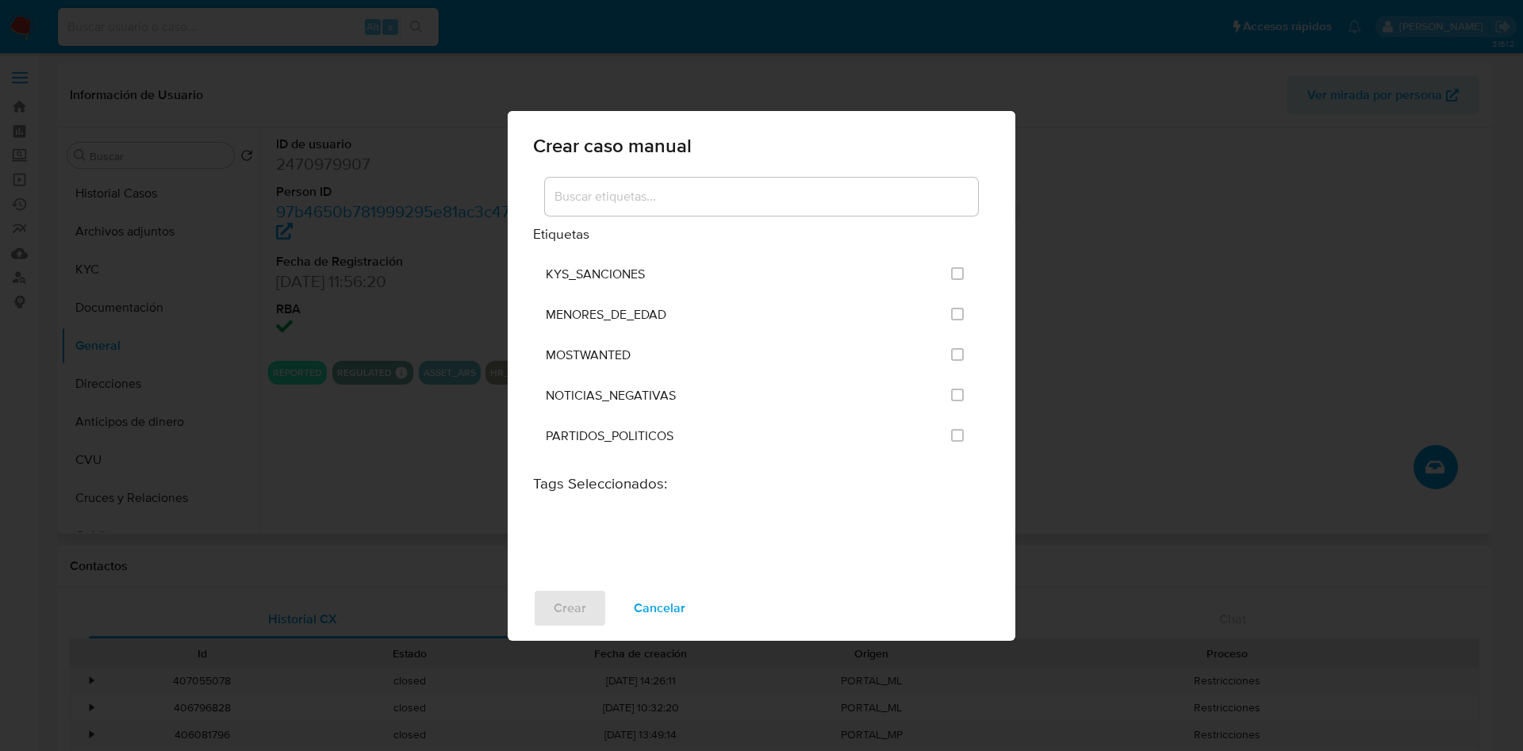
scroll to position [1666, 0]
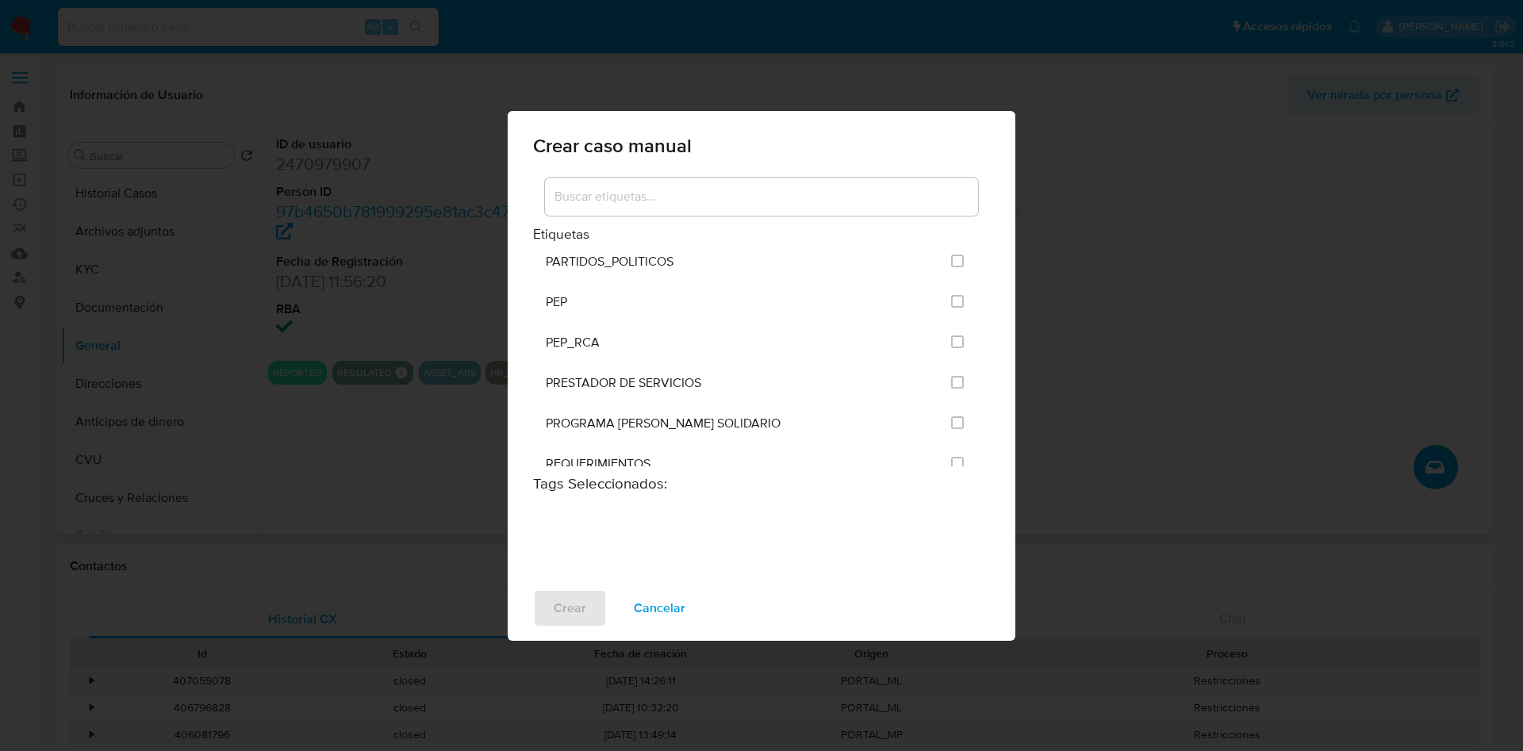
click at [582, 206] on input at bounding box center [761, 196] width 433 height 21
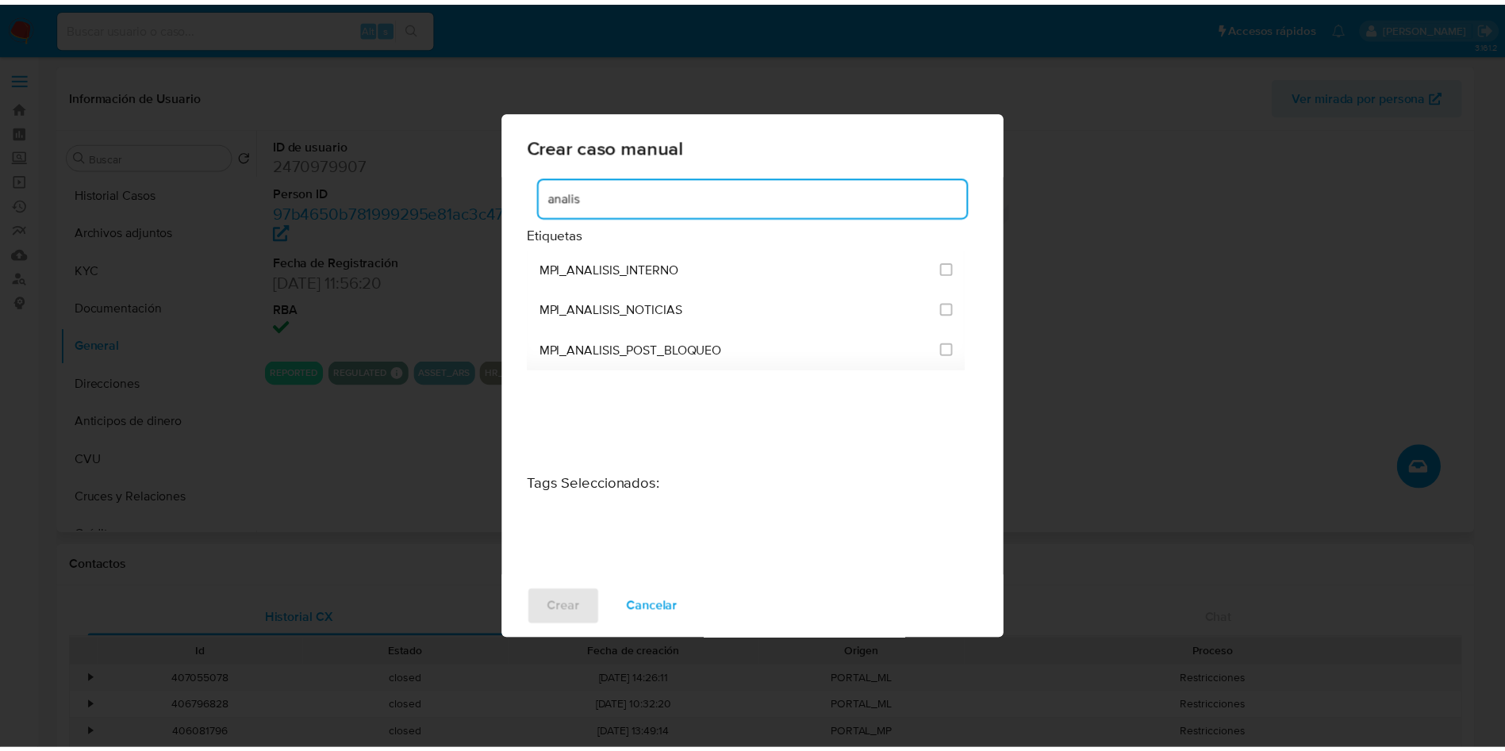
scroll to position [0, 0]
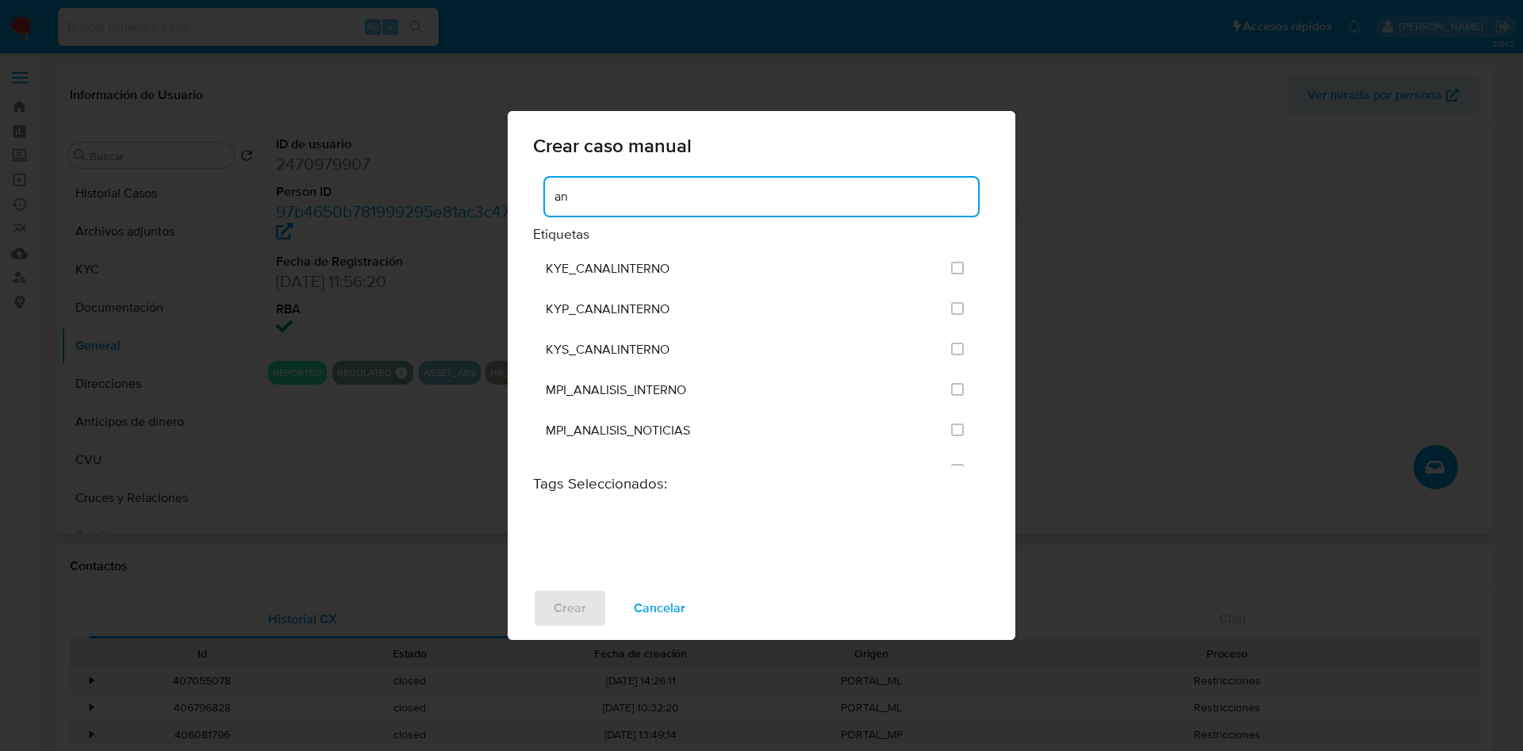
type input "a"
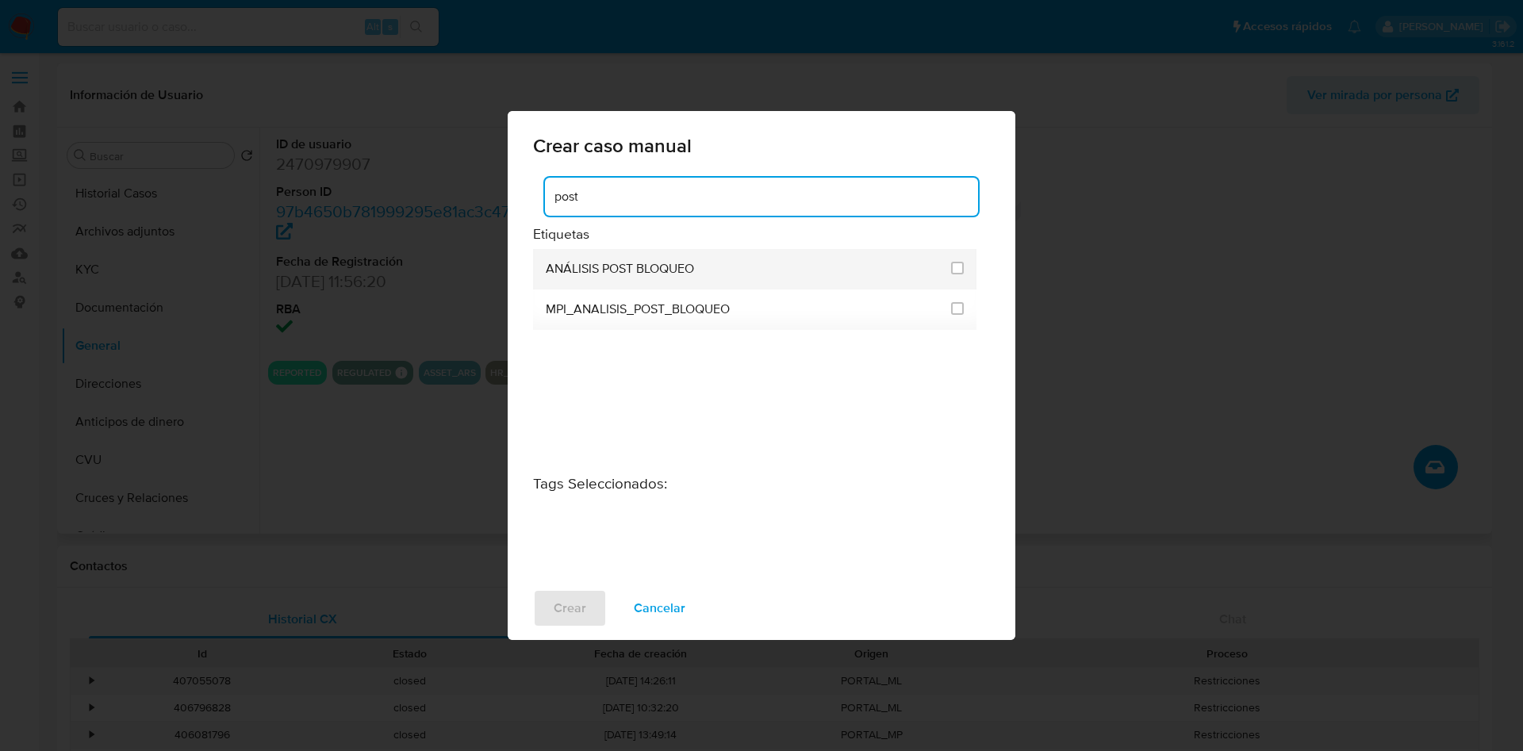
type input "post"
click at [924, 271] on div "ANÁLISIS POST BLOQUEO" at bounding box center [744, 269] width 396 height 40
click at [960, 263] on input "3249" at bounding box center [957, 268] width 13 height 13
checkbox input "true"
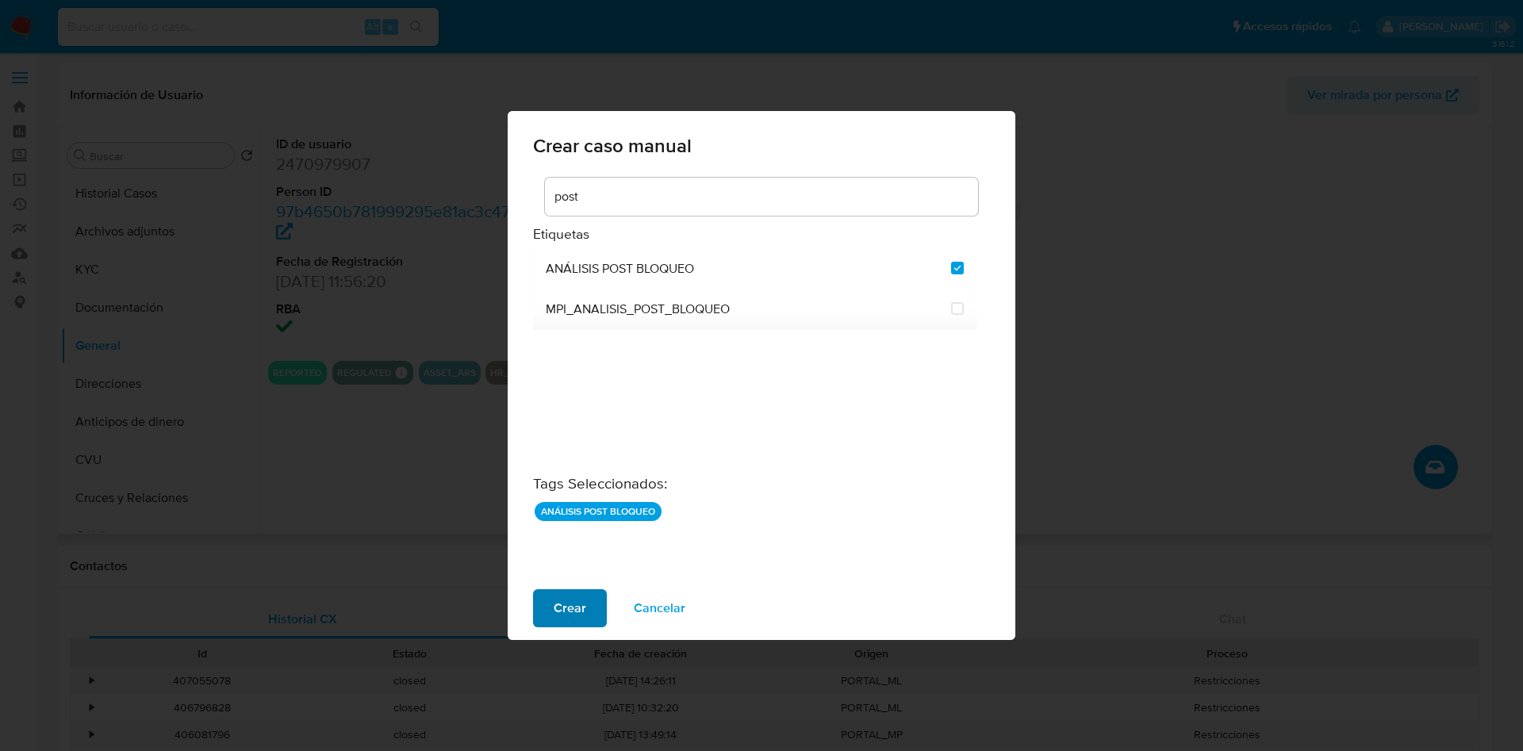
click at [562, 606] on span "Crear" at bounding box center [570, 608] width 33 height 35
checkbox input "false"
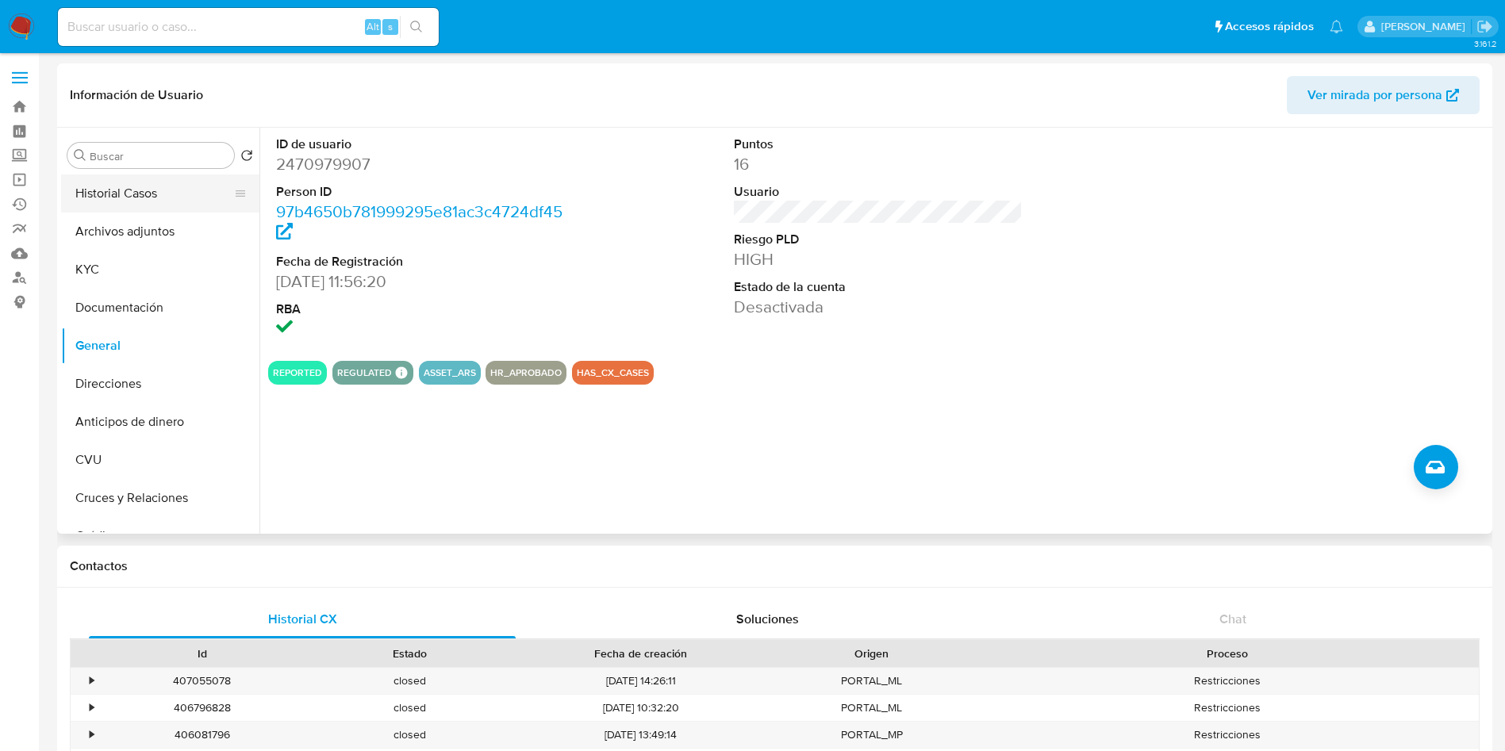
click at [117, 190] on button "Historial Casos" at bounding box center [154, 194] width 186 height 38
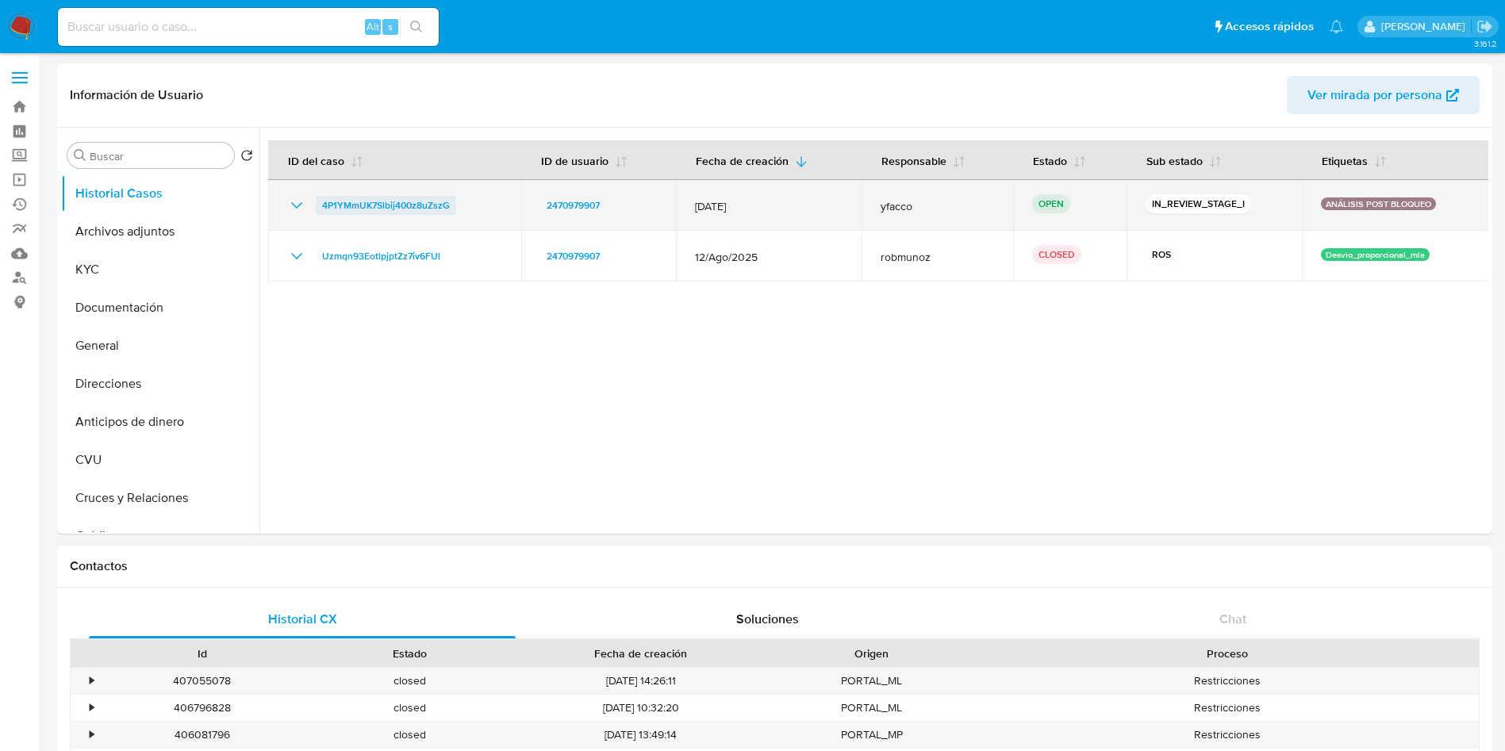
click at [347, 208] on span "4P1YMmUK7Slbij400z8uZszG" at bounding box center [386, 205] width 128 height 19
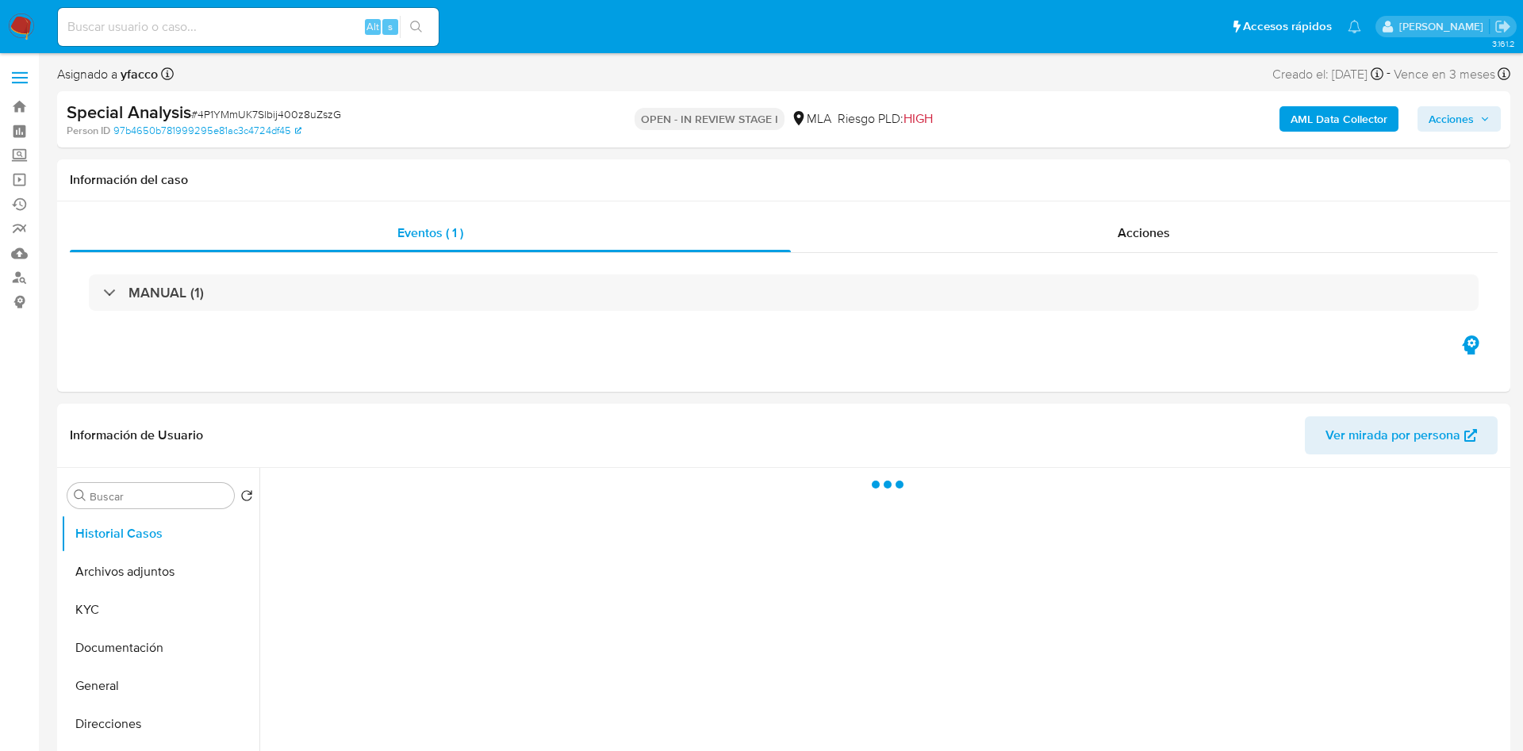
select select "10"
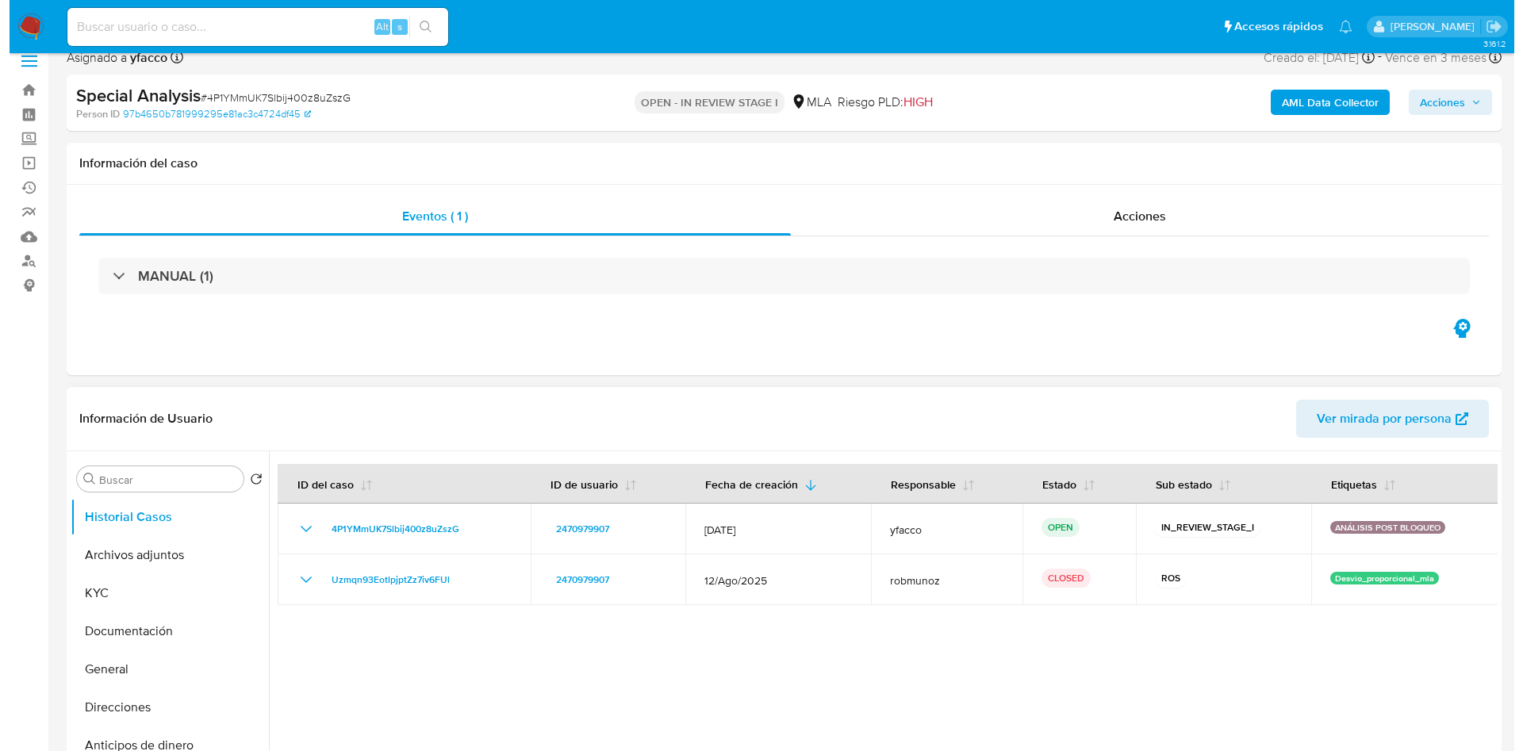
scroll to position [119, 0]
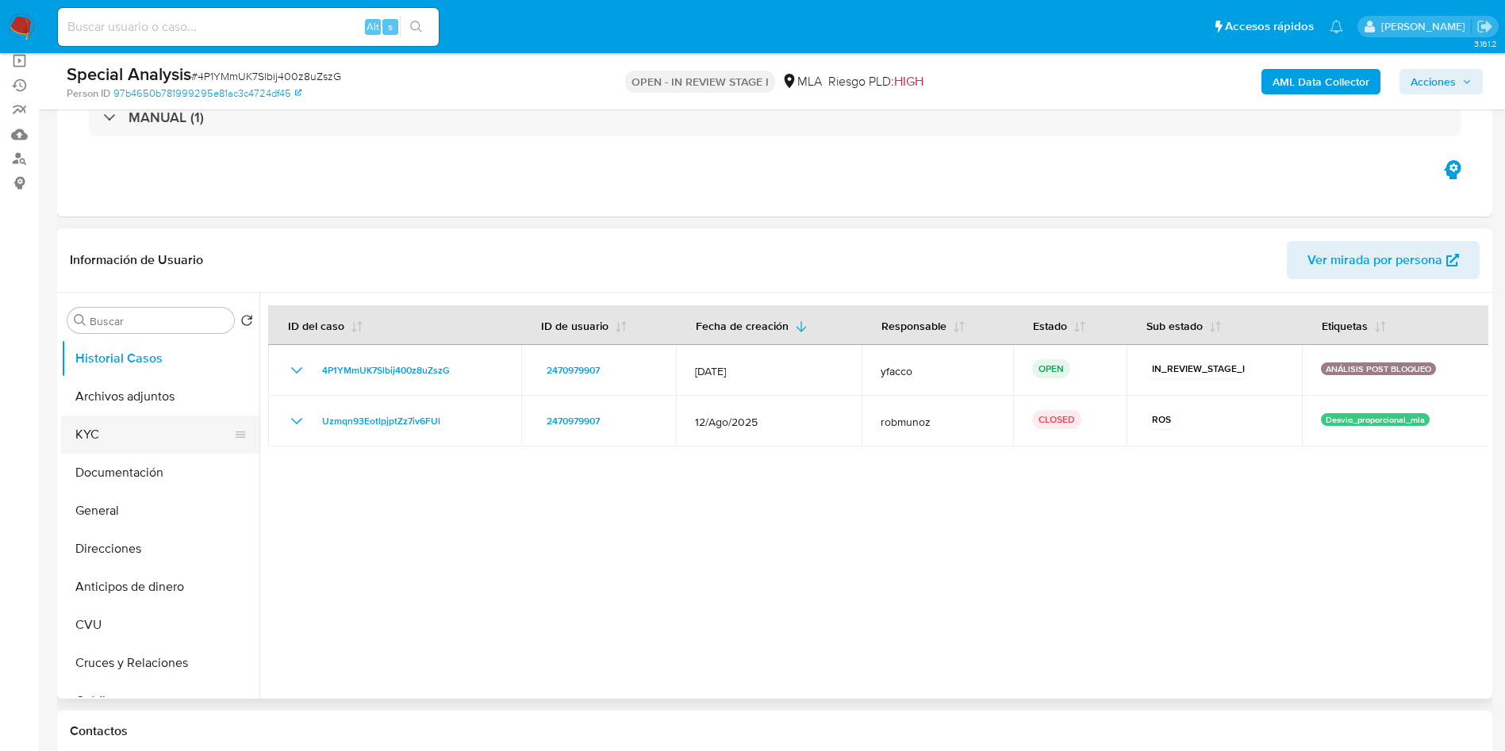
click at [172, 444] on button "KYC" at bounding box center [154, 435] width 186 height 38
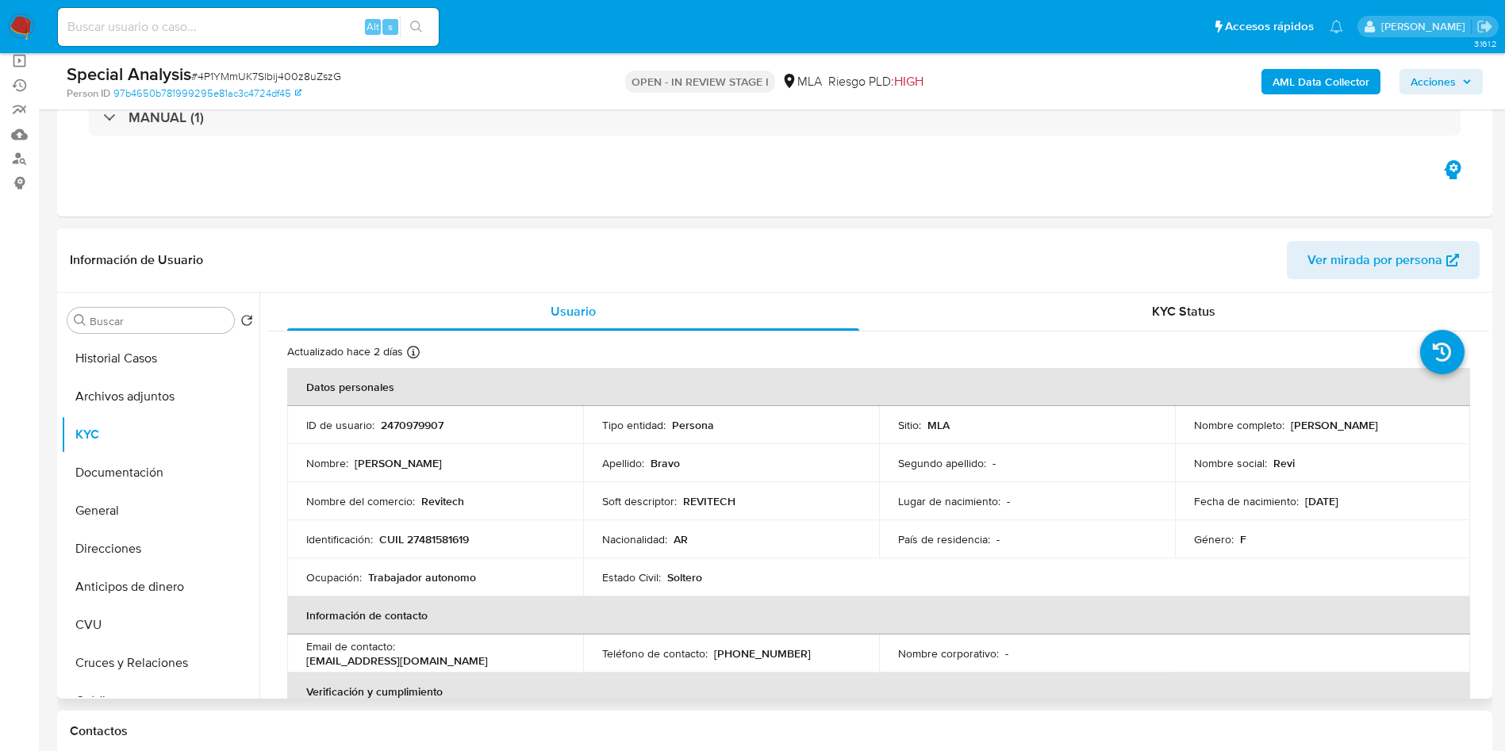
click at [447, 537] on p "CUIL 27481581619" at bounding box center [424, 539] width 90 height 14
copy p "27481581619"
click at [113, 384] on button "Archivos adjuntos" at bounding box center [154, 397] width 186 height 38
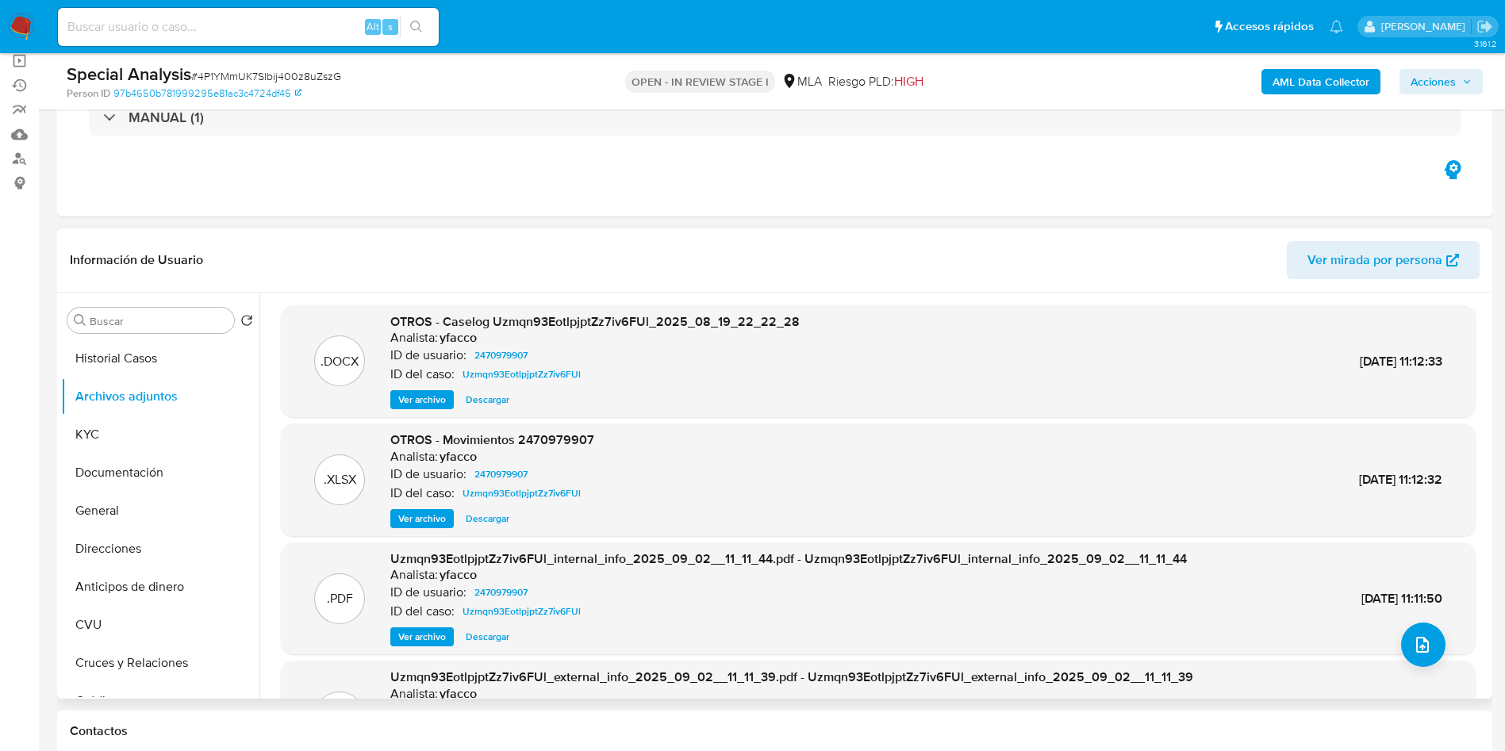
click at [440, 398] on span "Ver archivo" at bounding box center [422, 400] width 48 height 16
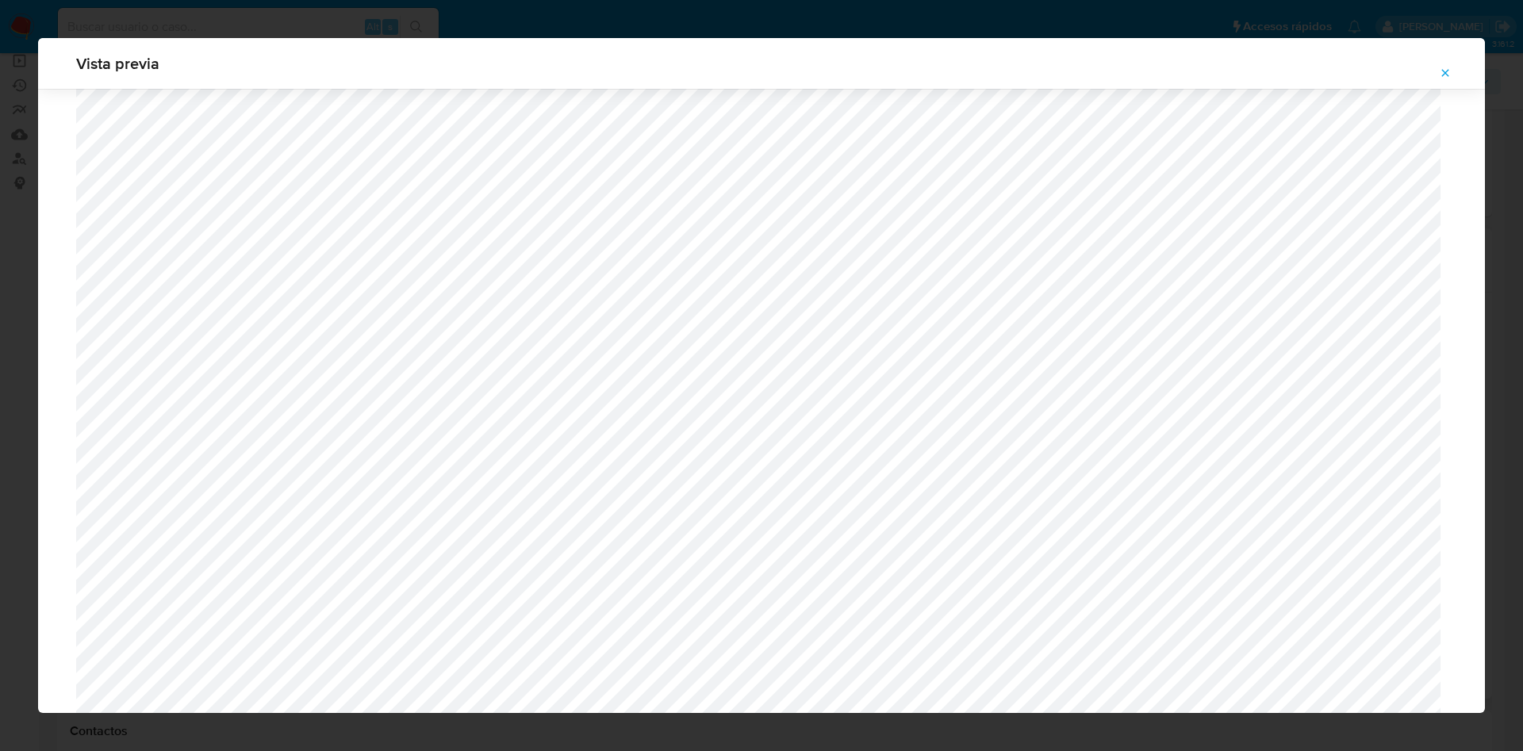
scroll to position [1396, 0]
drag, startPoint x: 1450, startPoint y: 83, endPoint x: 1381, endPoint y: 99, distance: 71.8
click at [1450, 82] on span "Attachment preview" at bounding box center [1445, 73] width 13 height 22
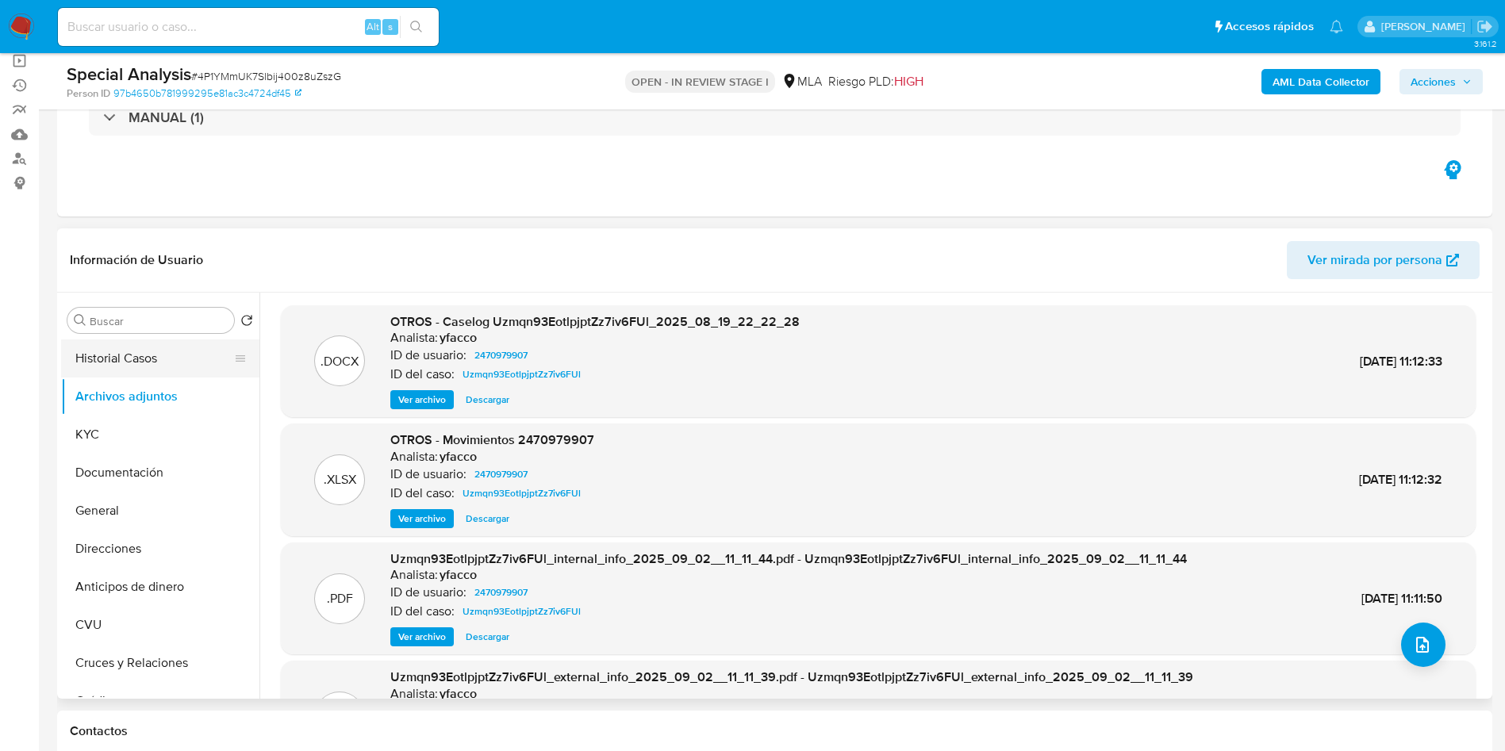
click at [196, 361] on button "Historial Casos" at bounding box center [154, 359] width 186 height 38
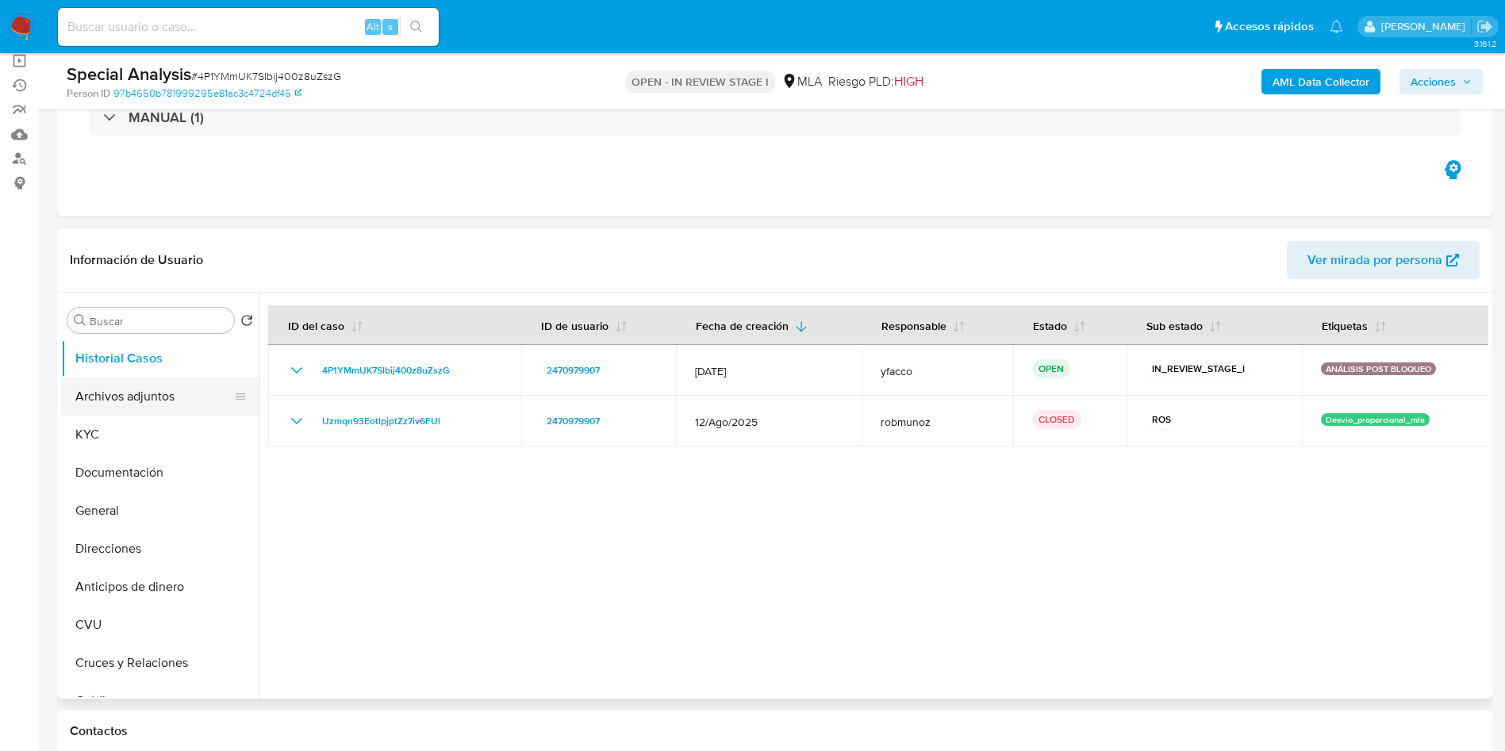
click at [89, 389] on button "Archivos adjuntos" at bounding box center [154, 397] width 186 height 38
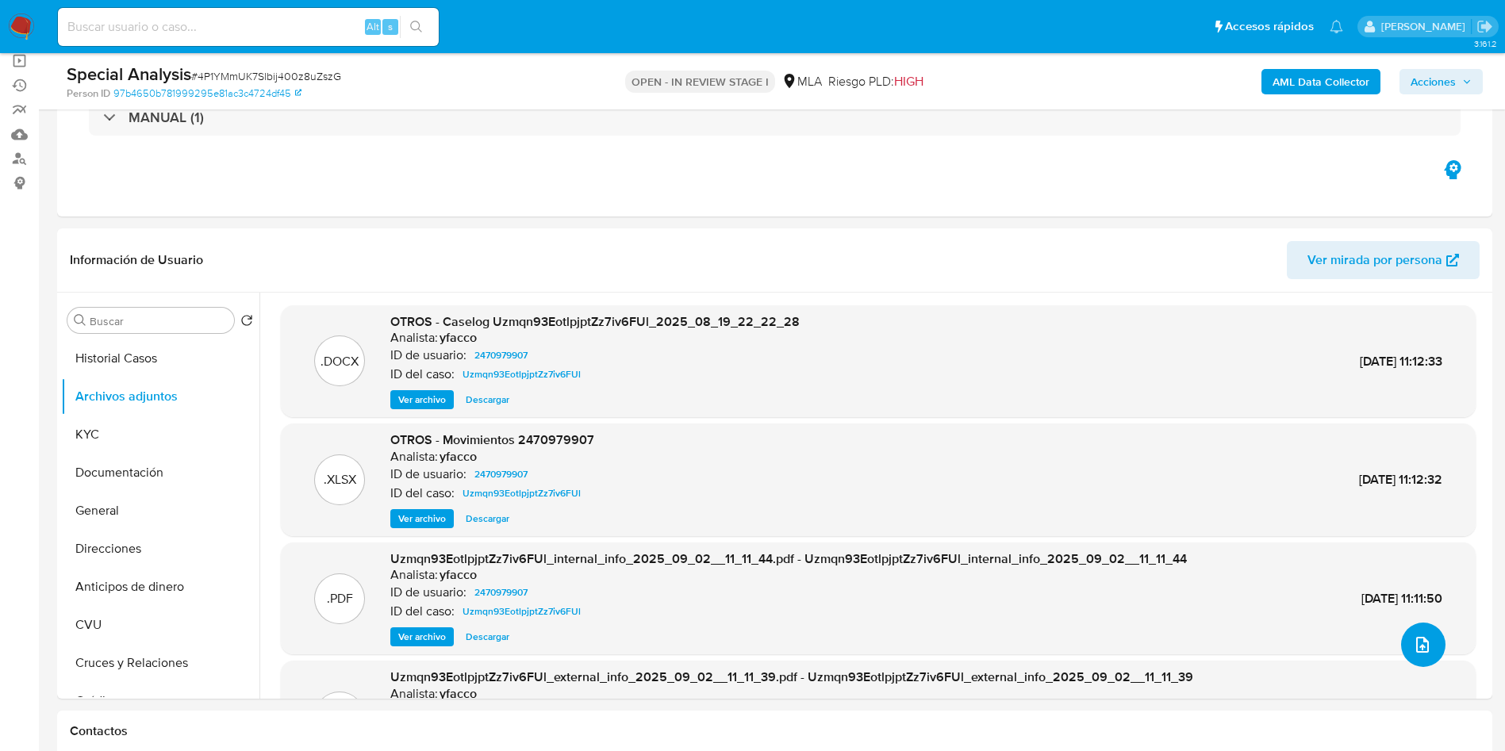
click at [1427, 659] on button "upload-file" at bounding box center [1423, 645] width 44 height 44
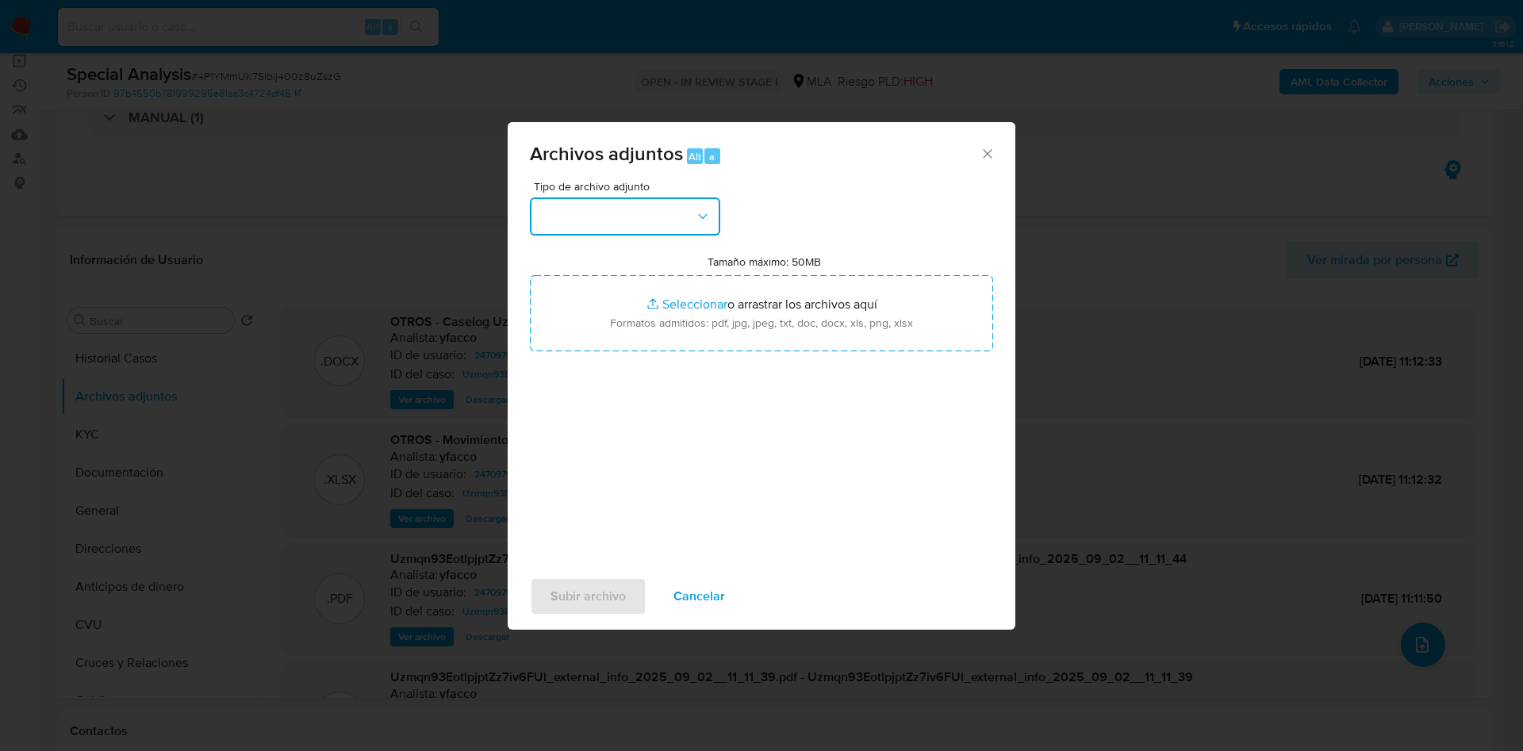
click at [624, 209] on button "button" at bounding box center [625, 217] width 190 height 38
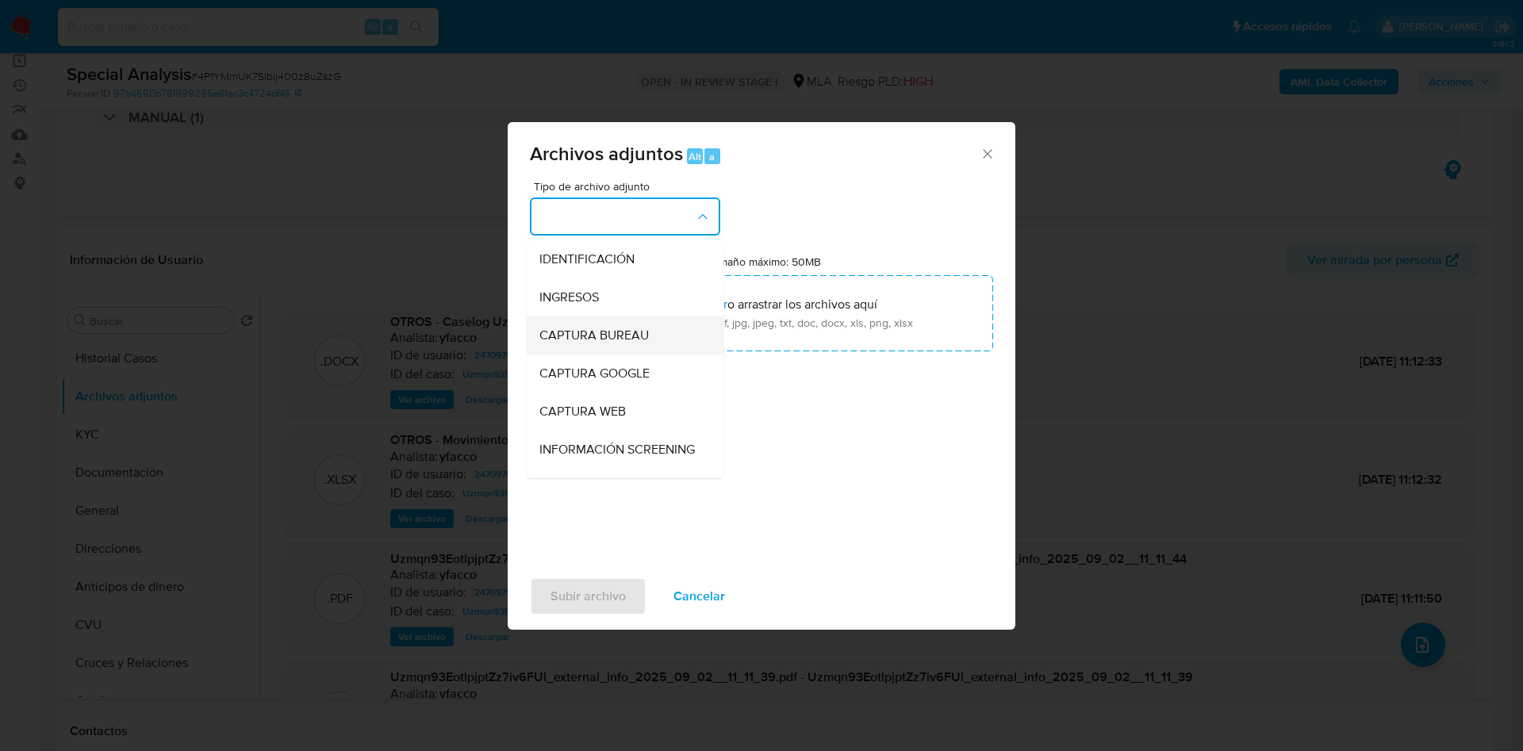
scroll to position [238, 0]
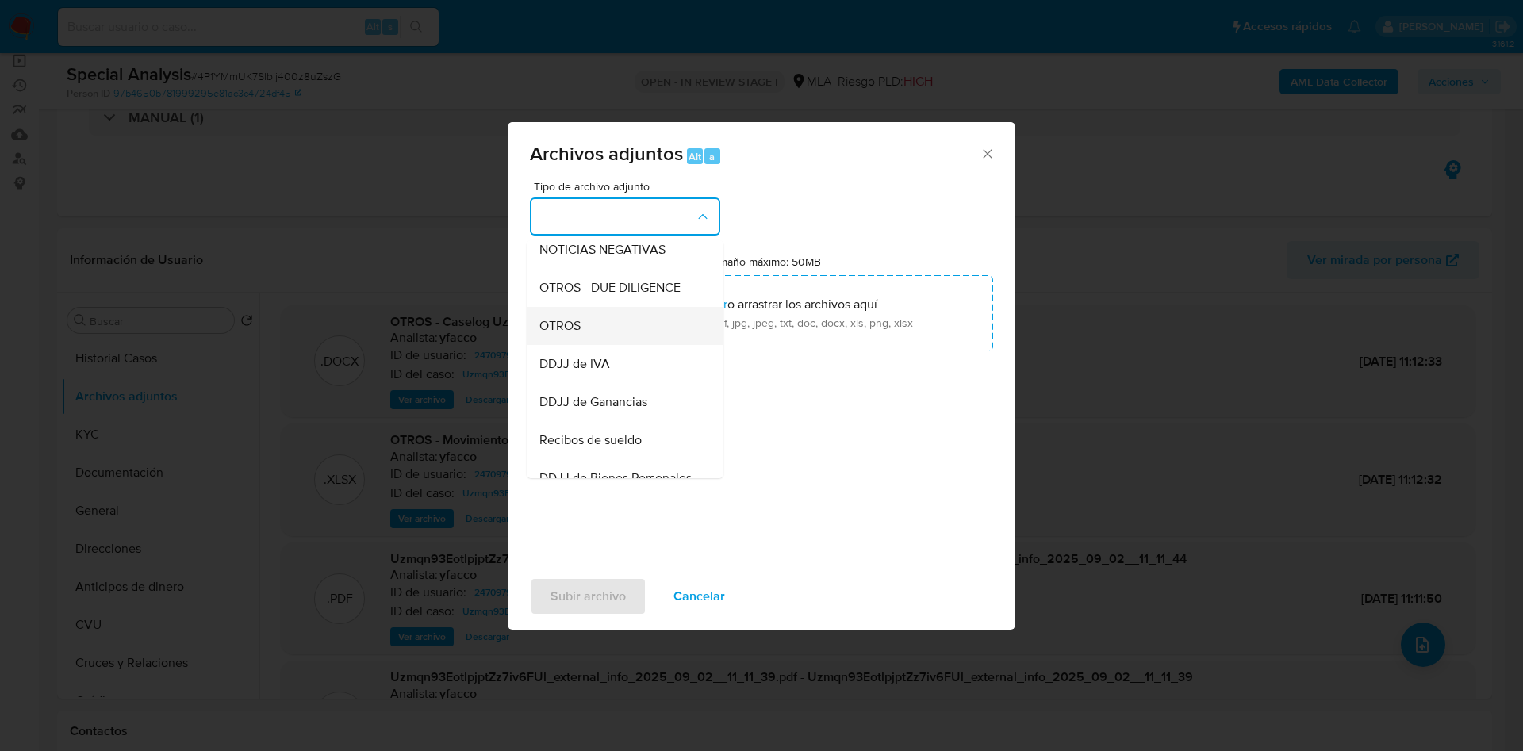
click at [598, 334] on div "OTROS" at bounding box center [621, 326] width 162 height 38
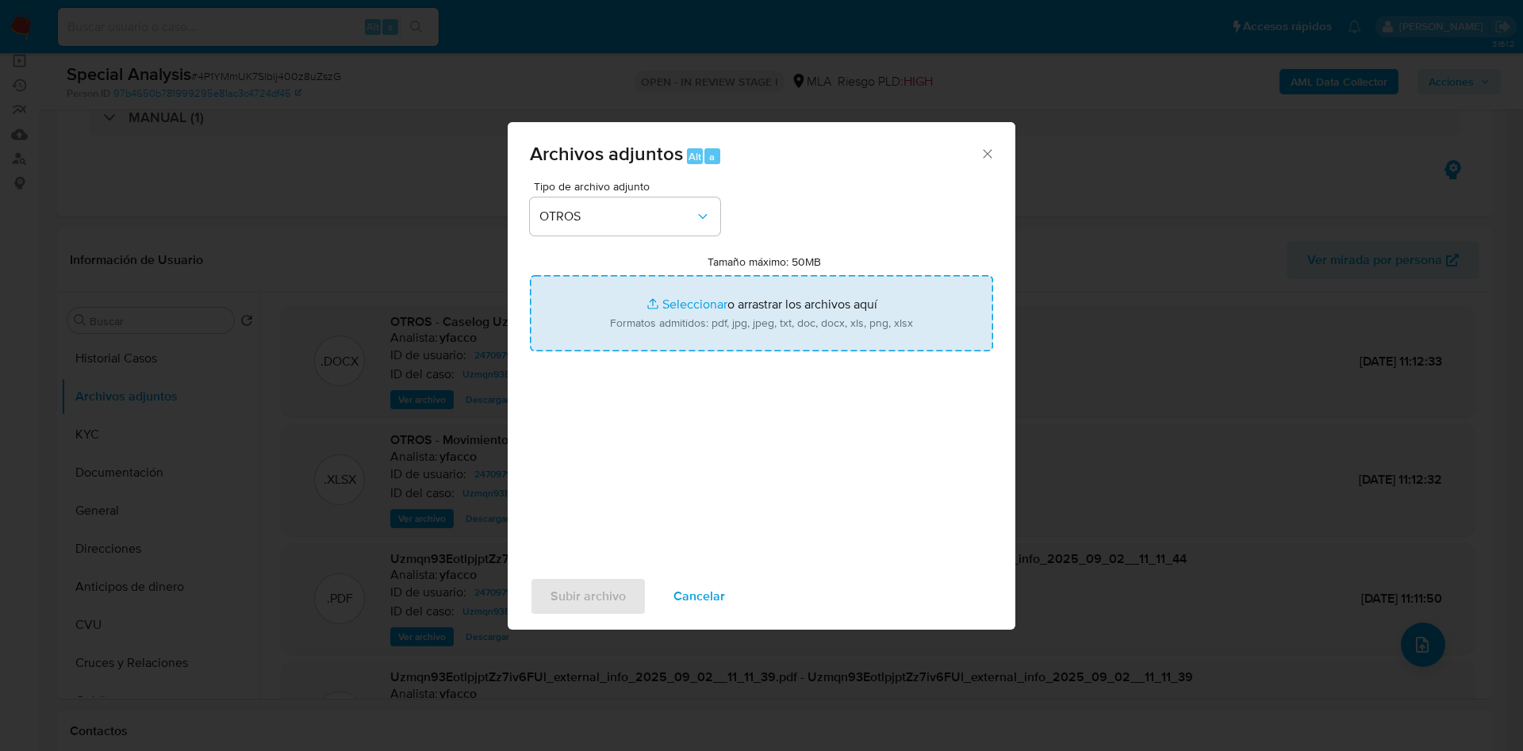
click at [668, 298] on input "Tamaño máximo: 50MB Seleccionar archivos" at bounding box center [761, 313] width 463 height 76
type input "C:\fakepath\Recibos__F_ONE_0620255.jpeg"
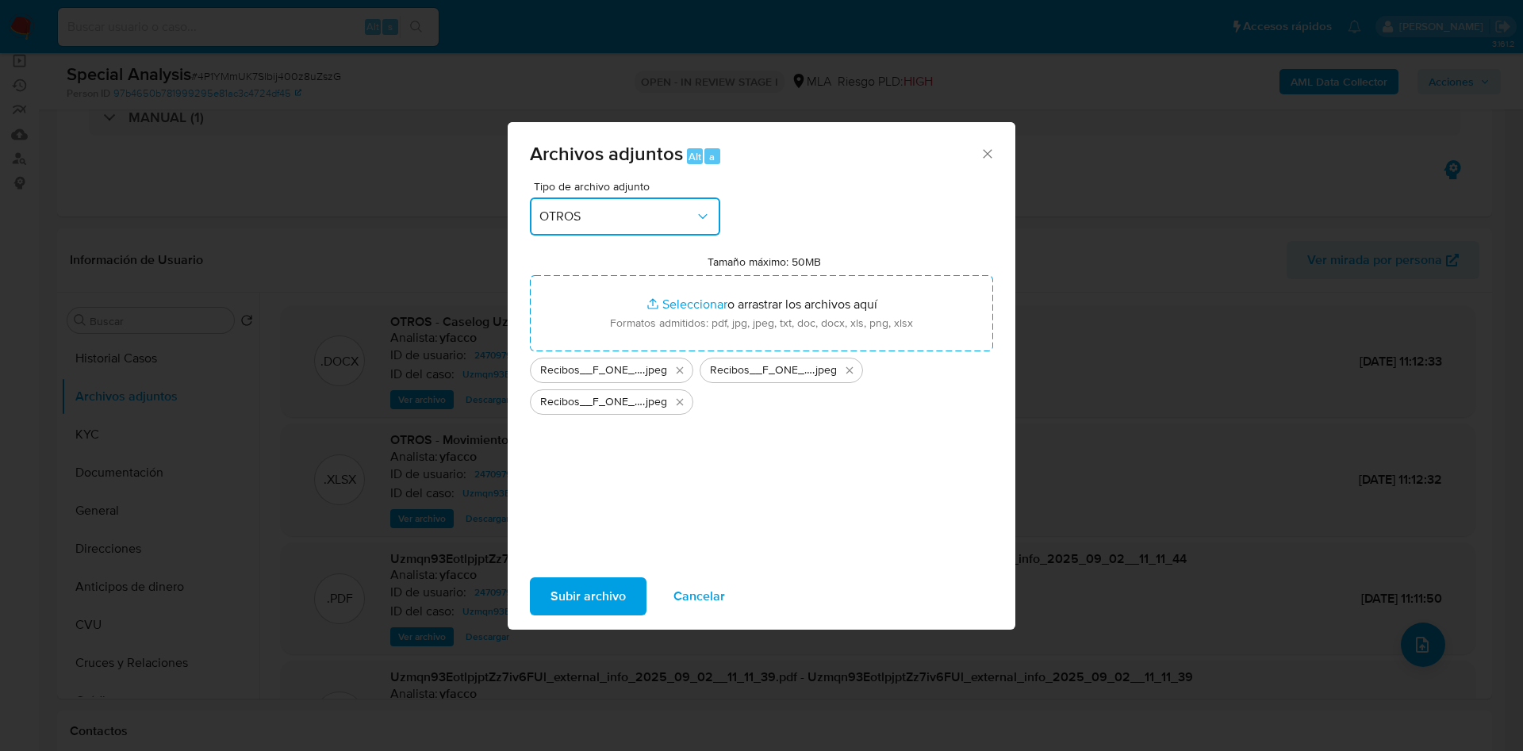
click at [623, 217] on span "OTROS" at bounding box center [618, 217] width 156 height 16
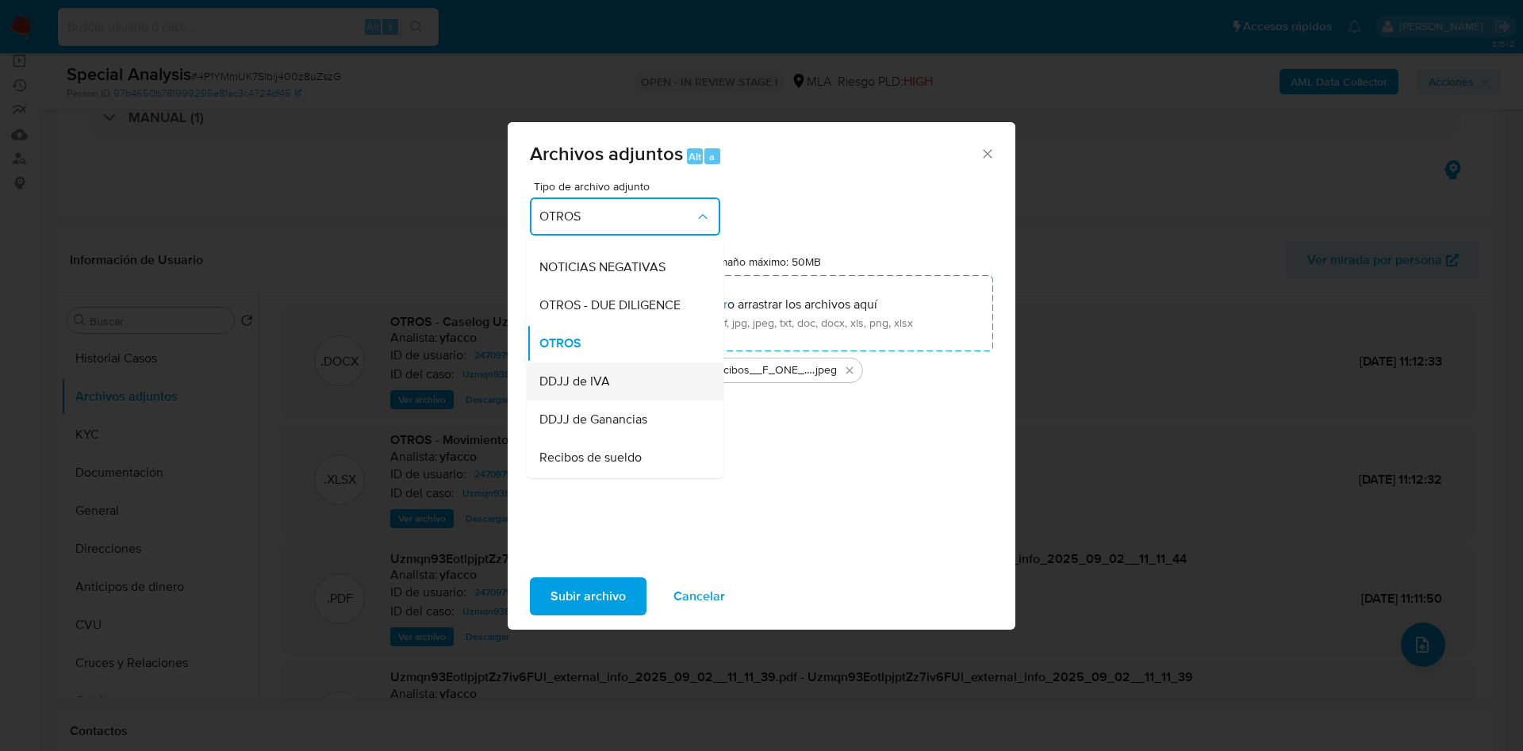
scroll to position [340, 0]
click at [601, 347] on span "Recibos de sueldo" at bounding box center [591, 339] width 102 height 16
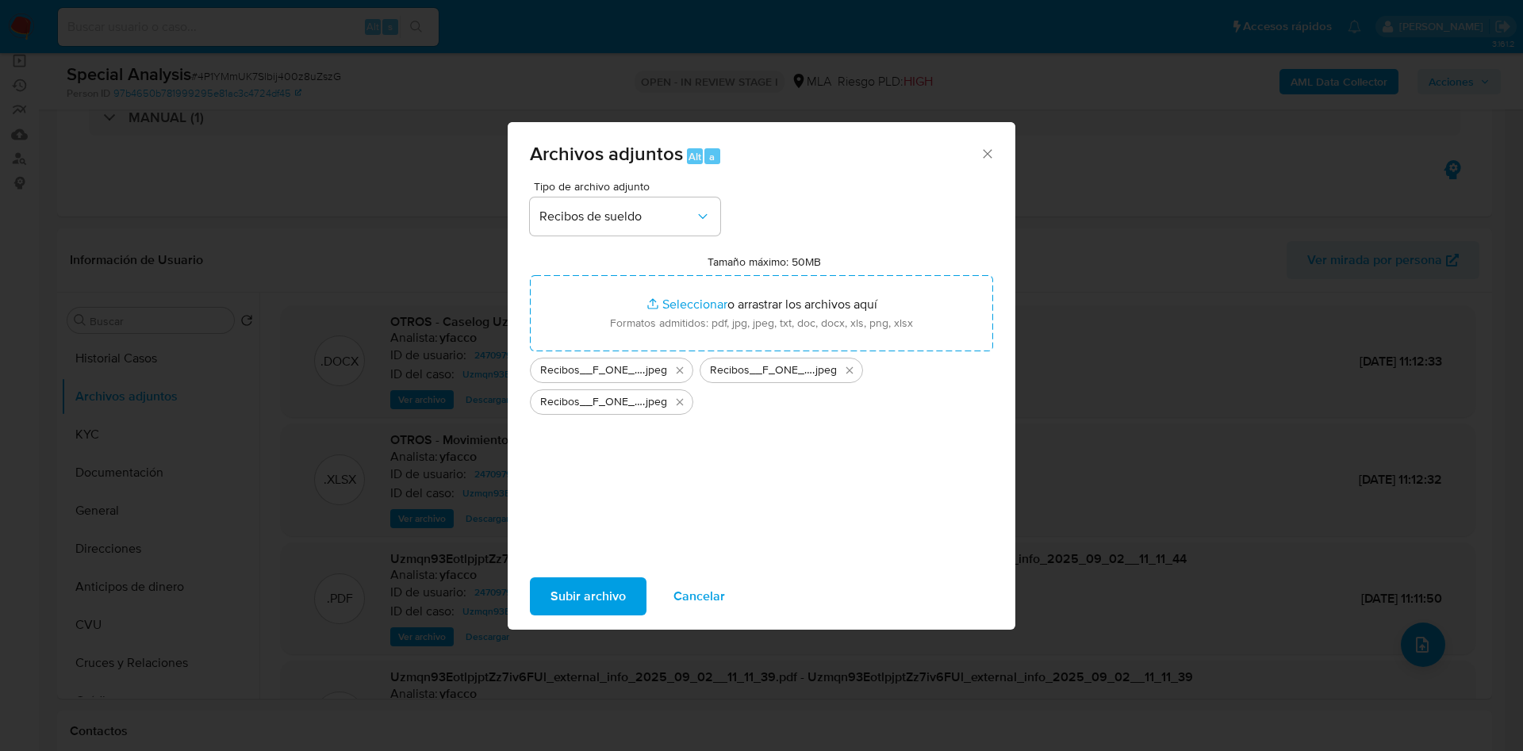
click at [596, 596] on span "Subir archivo" at bounding box center [588, 596] width 75 height 35
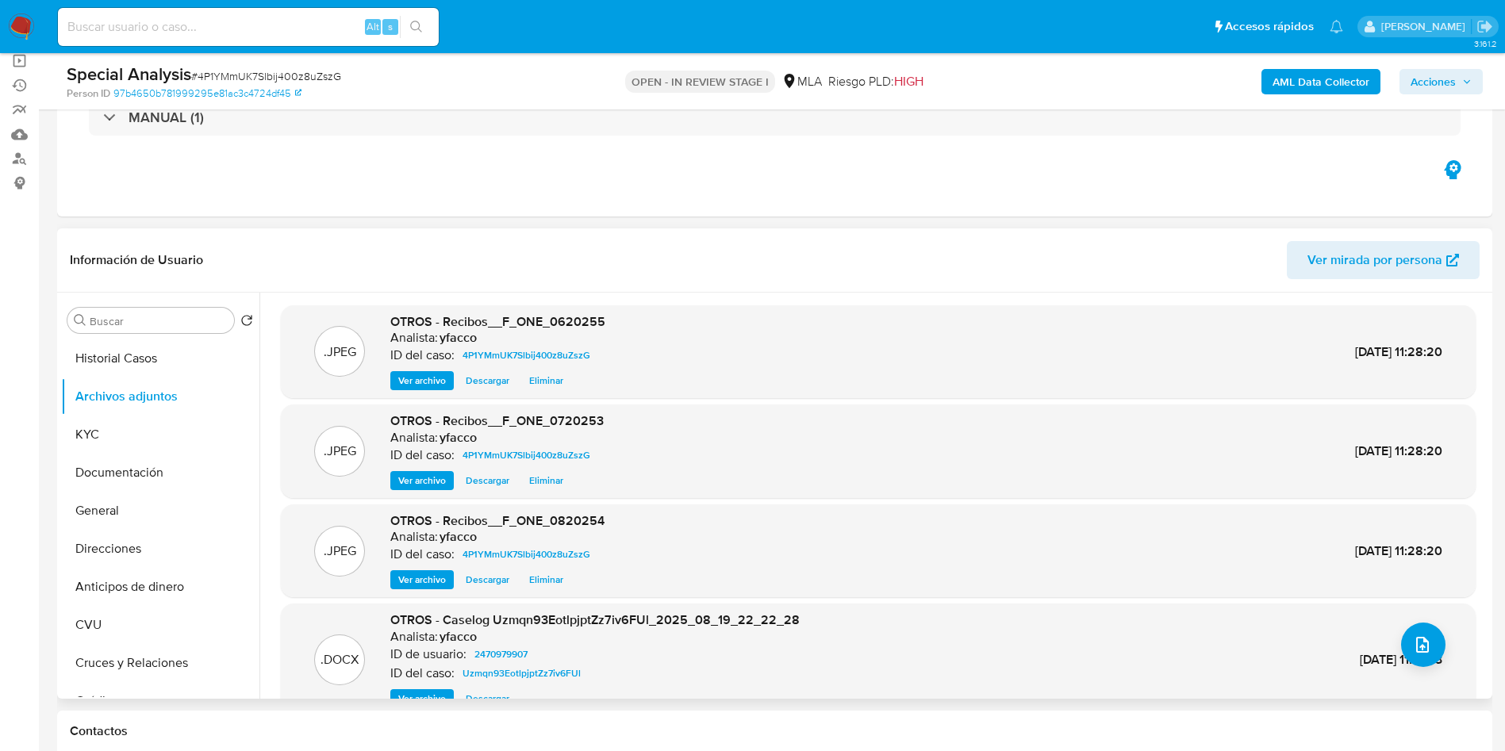
click at [1439, 655] on div ".DOCX OTROS - Caselog Uzmqn93EotlpjptZz7iv6FUl_2025_08_19_22_22_28 Analista: yf…" at bounding box center [878, 660] width 1179 height 97
click at [1416, 644] on icon "upload-file" at bounding box center [1422, 645] width 13 height 16
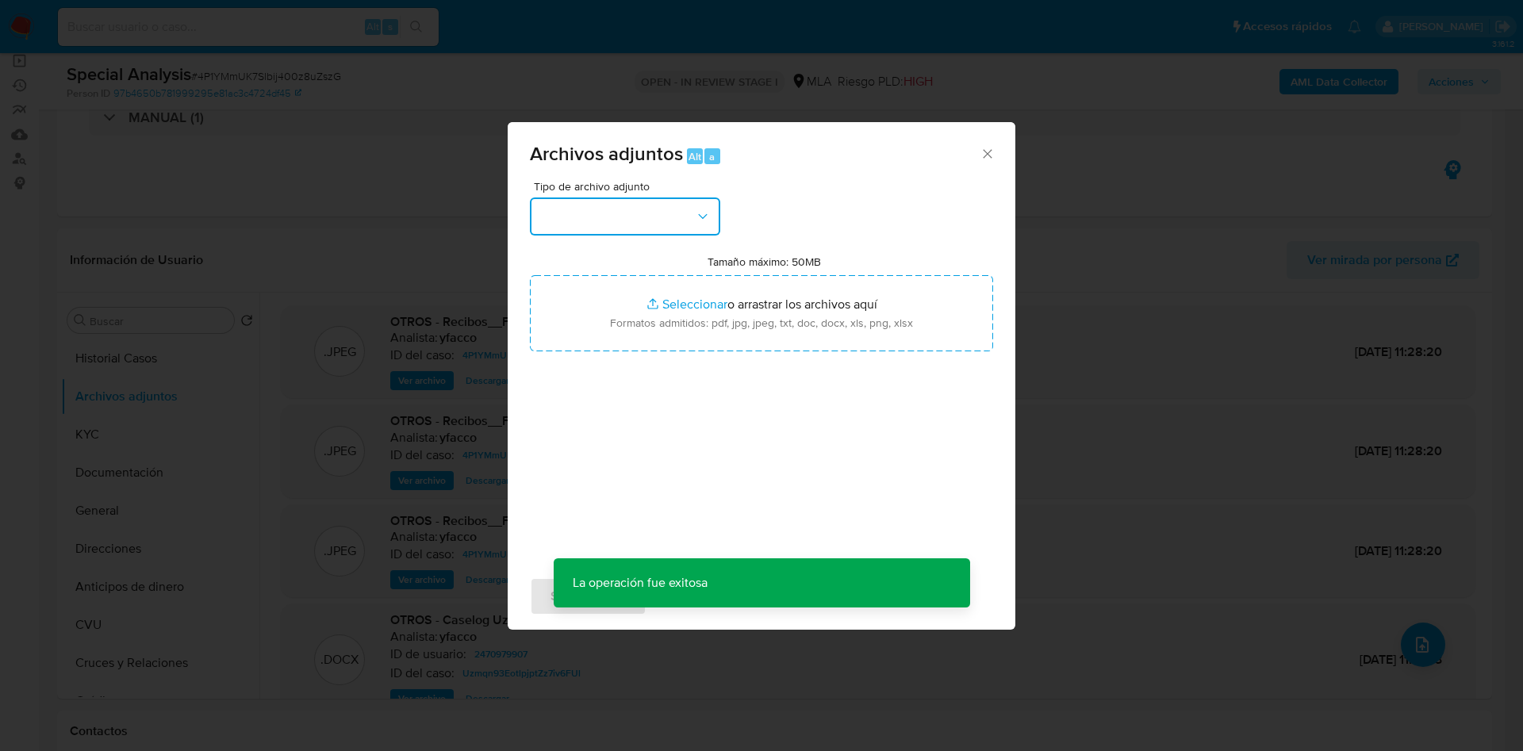
drag, startPoint x: 686, startPoint y: 216, endPoint x: 685, endPoint y: 225, distance: 8.8
click at [685, 217] on button "button" at bounding box center [625, 217] width 190 height 38
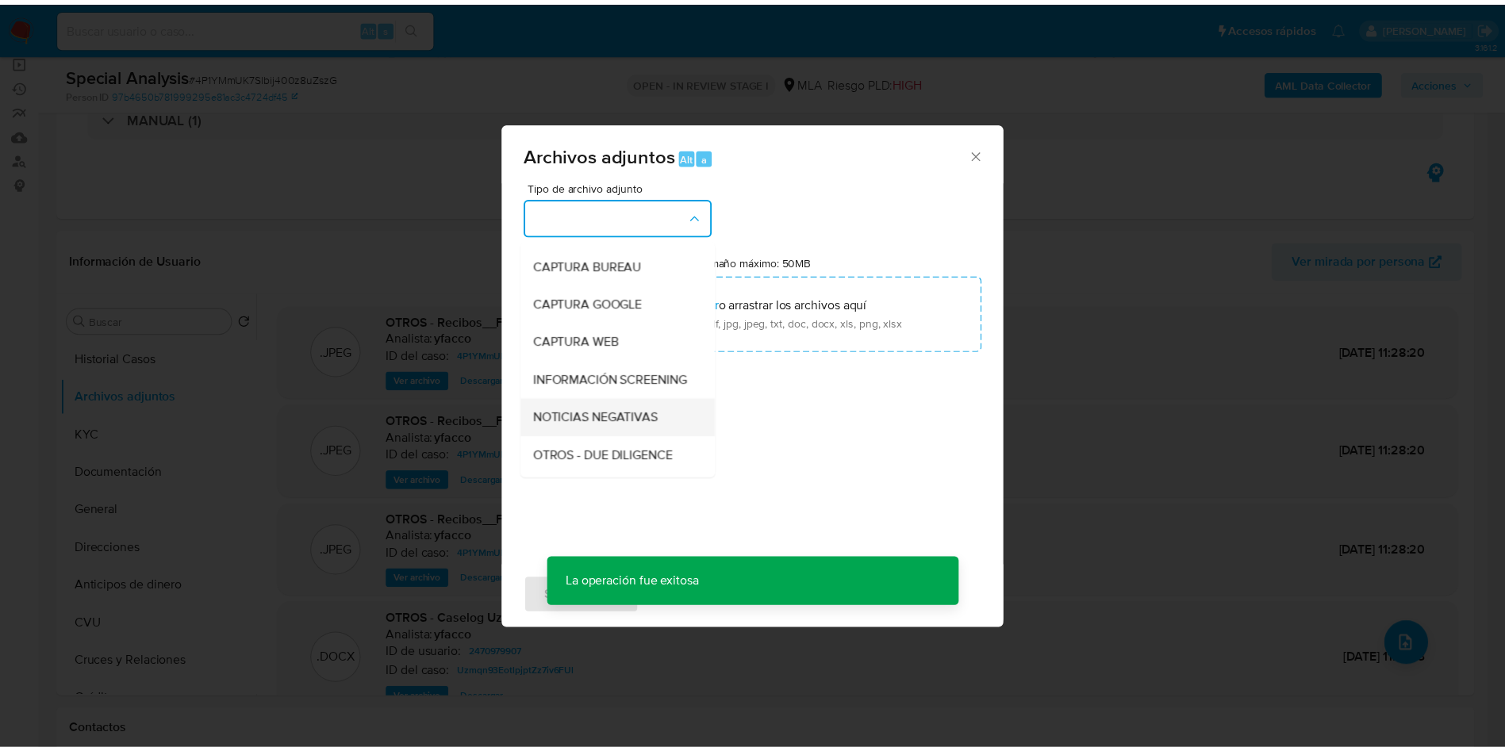
scroll to position [119, 0]
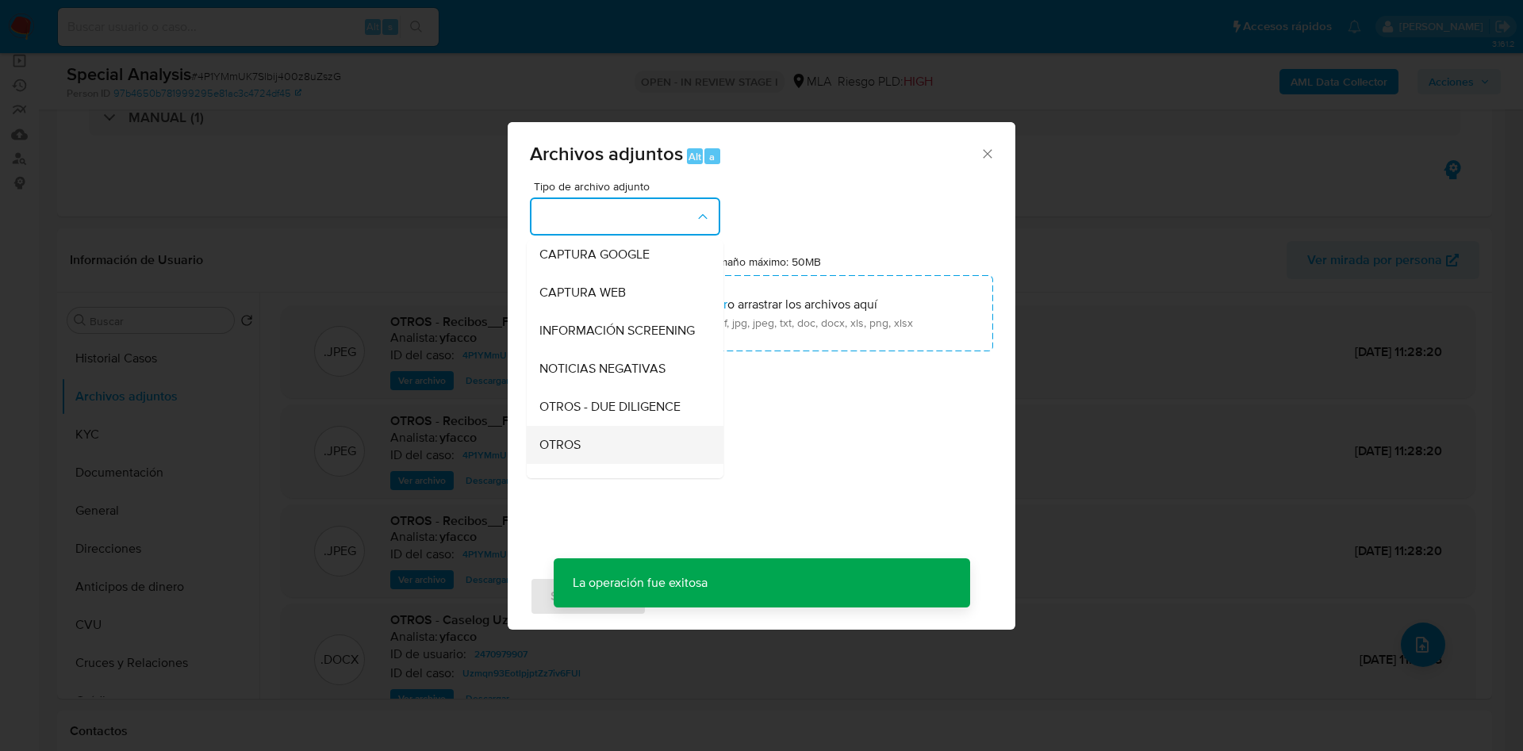
click at [597, 452] on div "OTROS" at bounding box center [621, 445] width 162 height 38
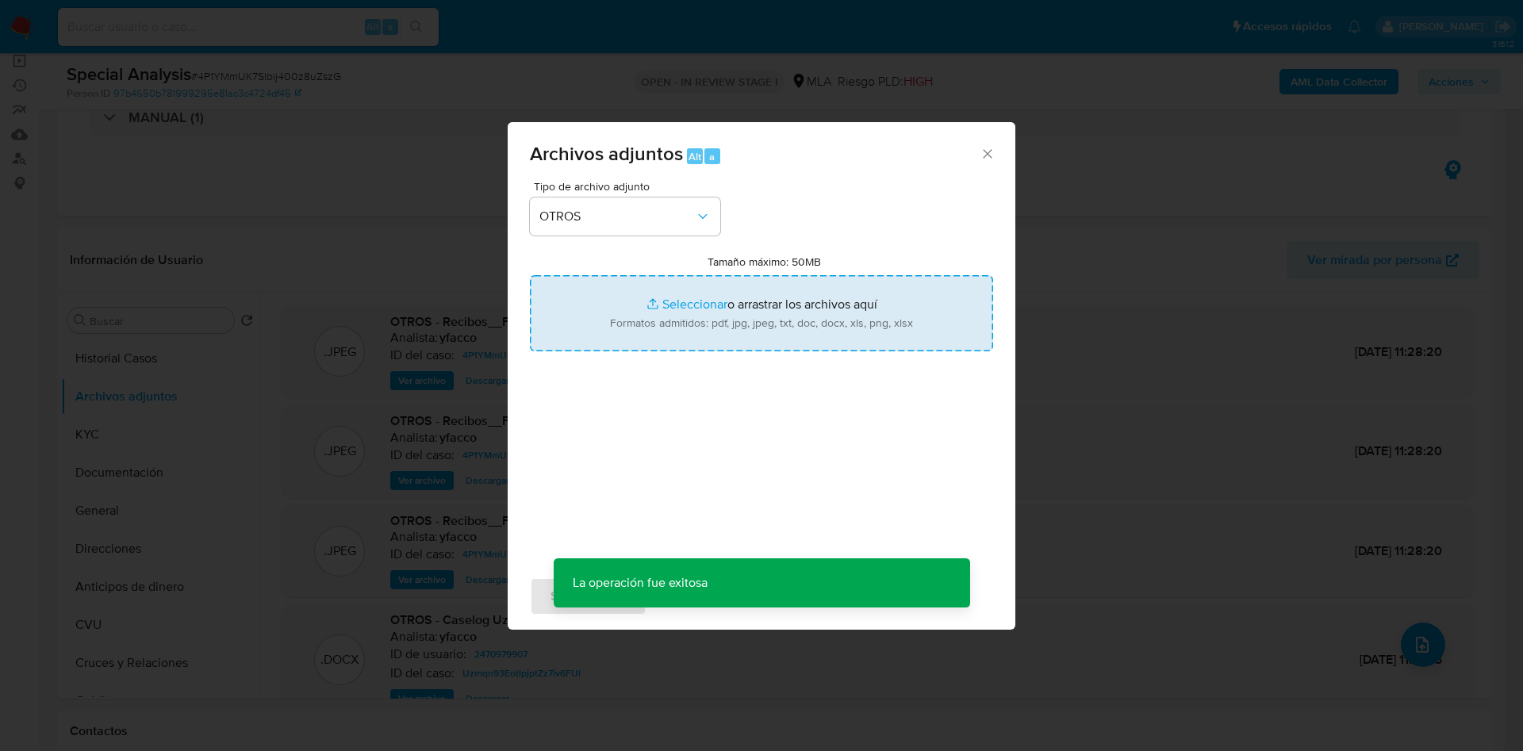
click at [670, 291] on input "Tamaño máximo: 50MB Seleccionar archivos" at bounding box center [761, 313] width 463 height 76
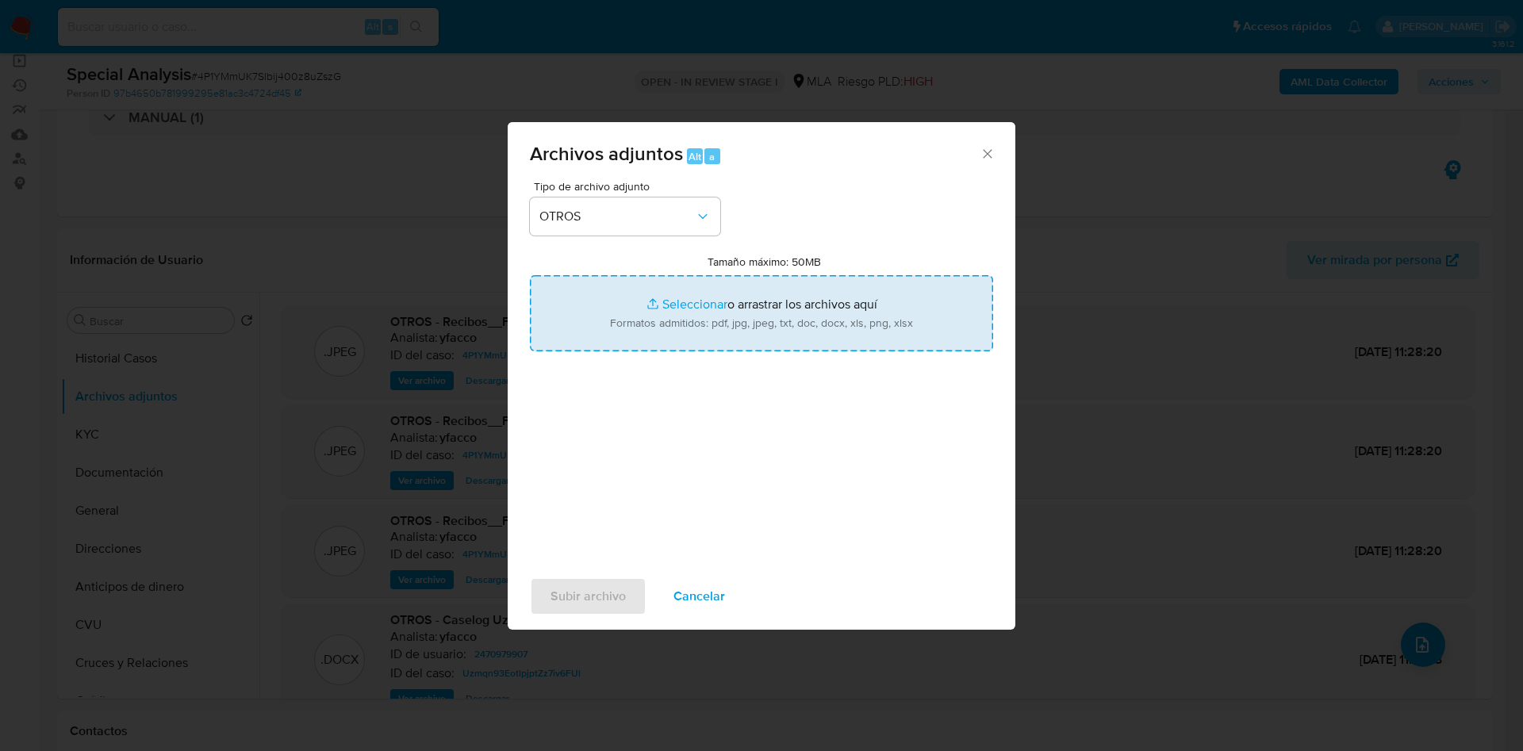
click at [690, 305] on input "Tamaño máximo: 50MB Seleccionar archivos" at bounding box center [761, 313] width 463 height 76
type input "C:\fakepath\Declaracion_jurada_Nahiara [PERSON_NAME].pdf"
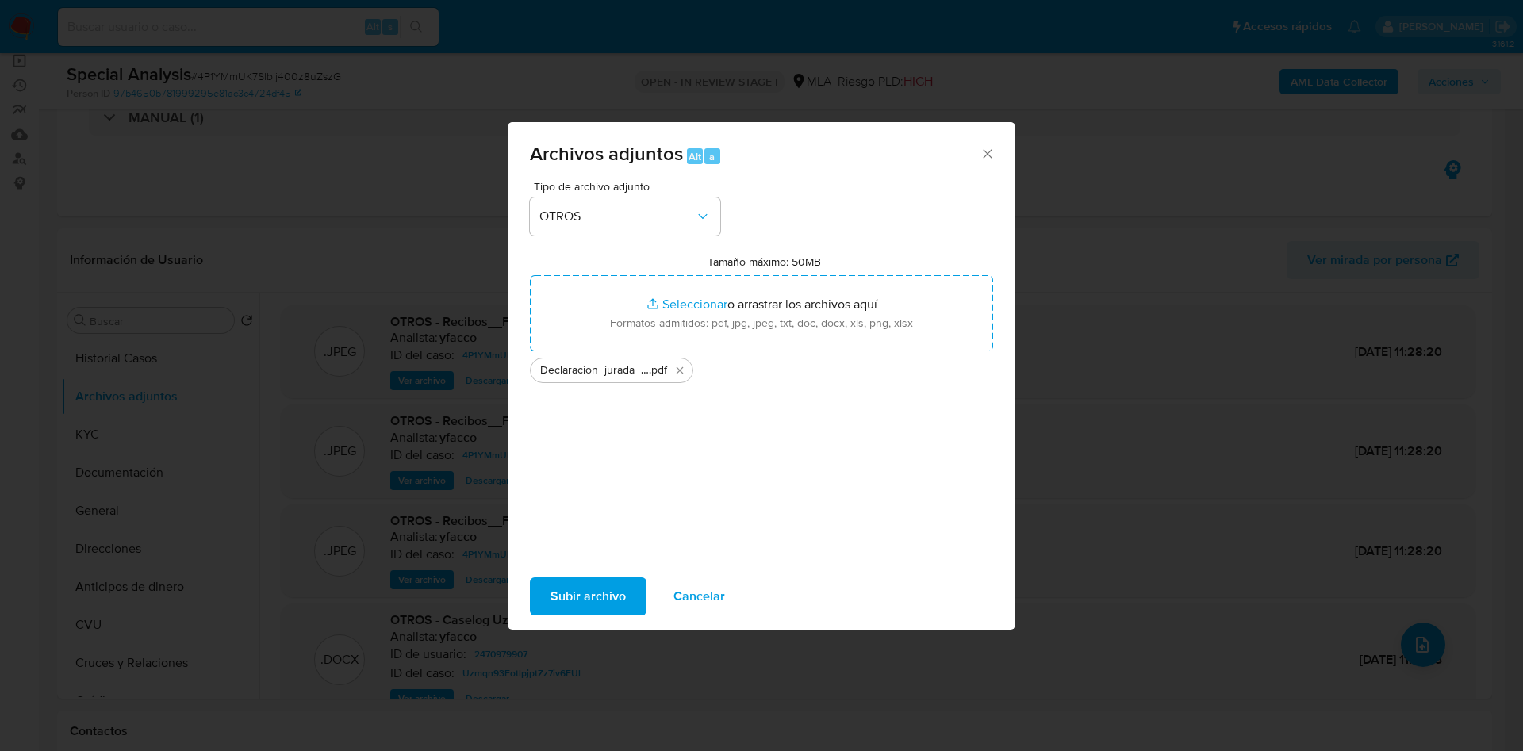
click at [624, 604] on span "Subir archivo" at bounding box center [588, 596] width 75 height 35
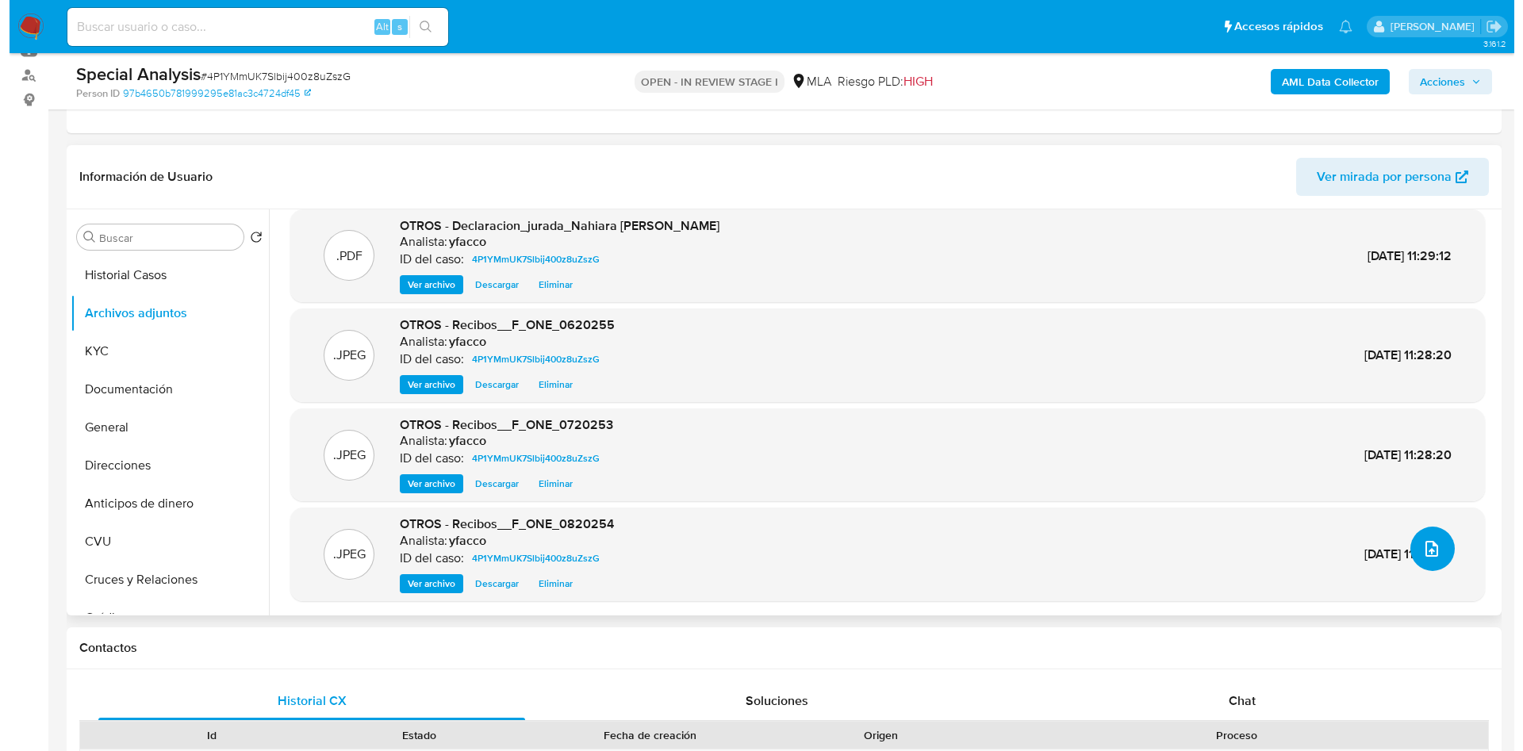
scroll to position [238, 0]
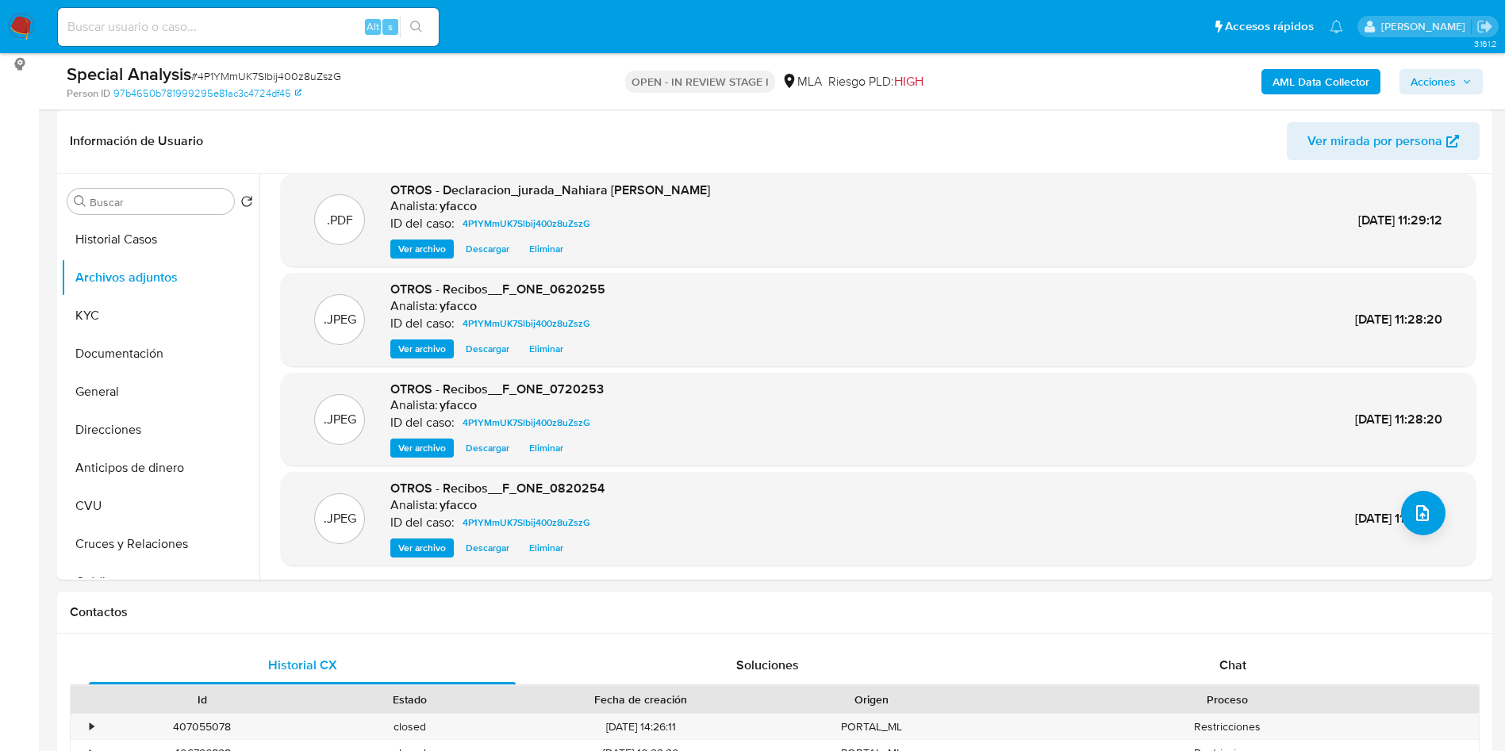
click at [1424, 75] on span "Acciones" at bounding box center [1433, 81] width 45 height 25
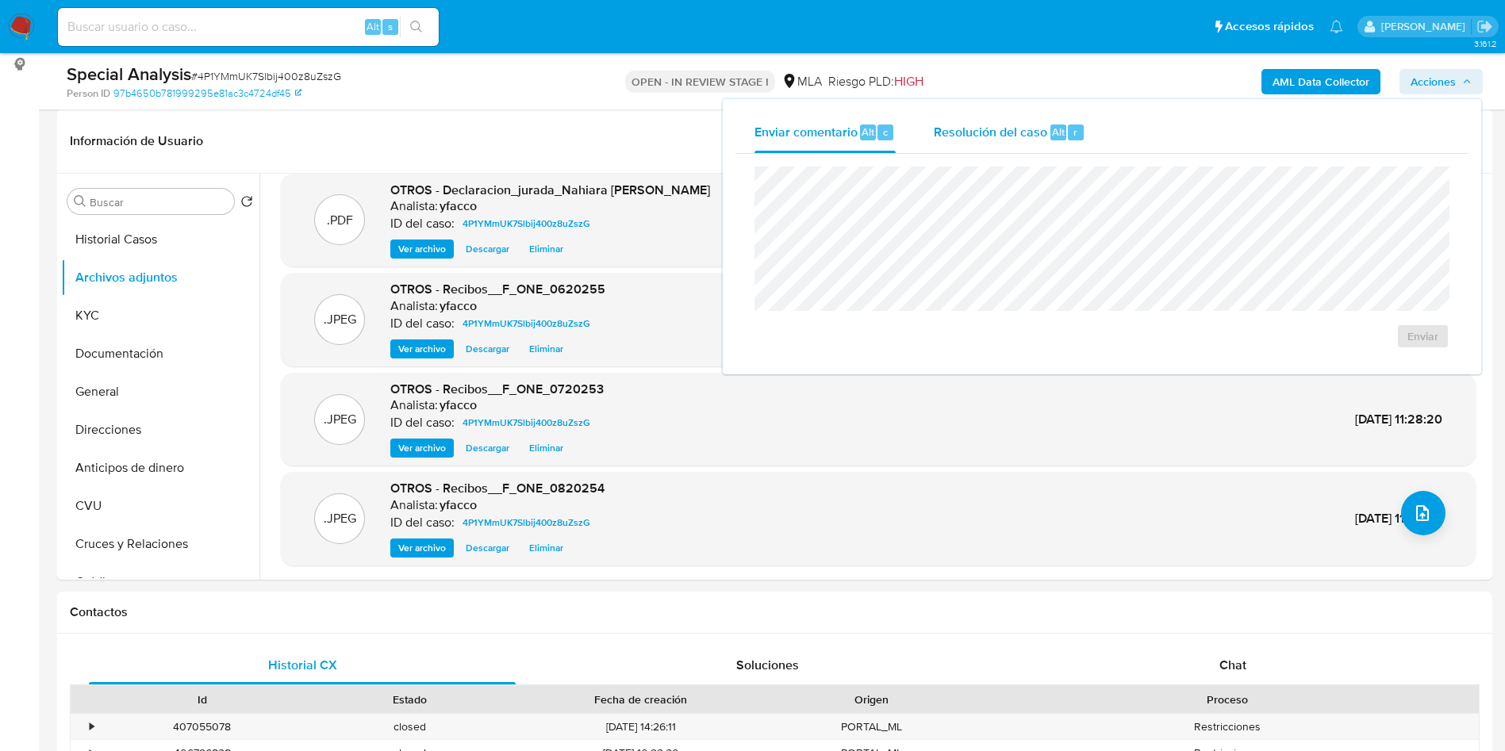
click at [1020, 130] on span "Resolución del caso" at bounding box center [990, 131] width 113 height 18
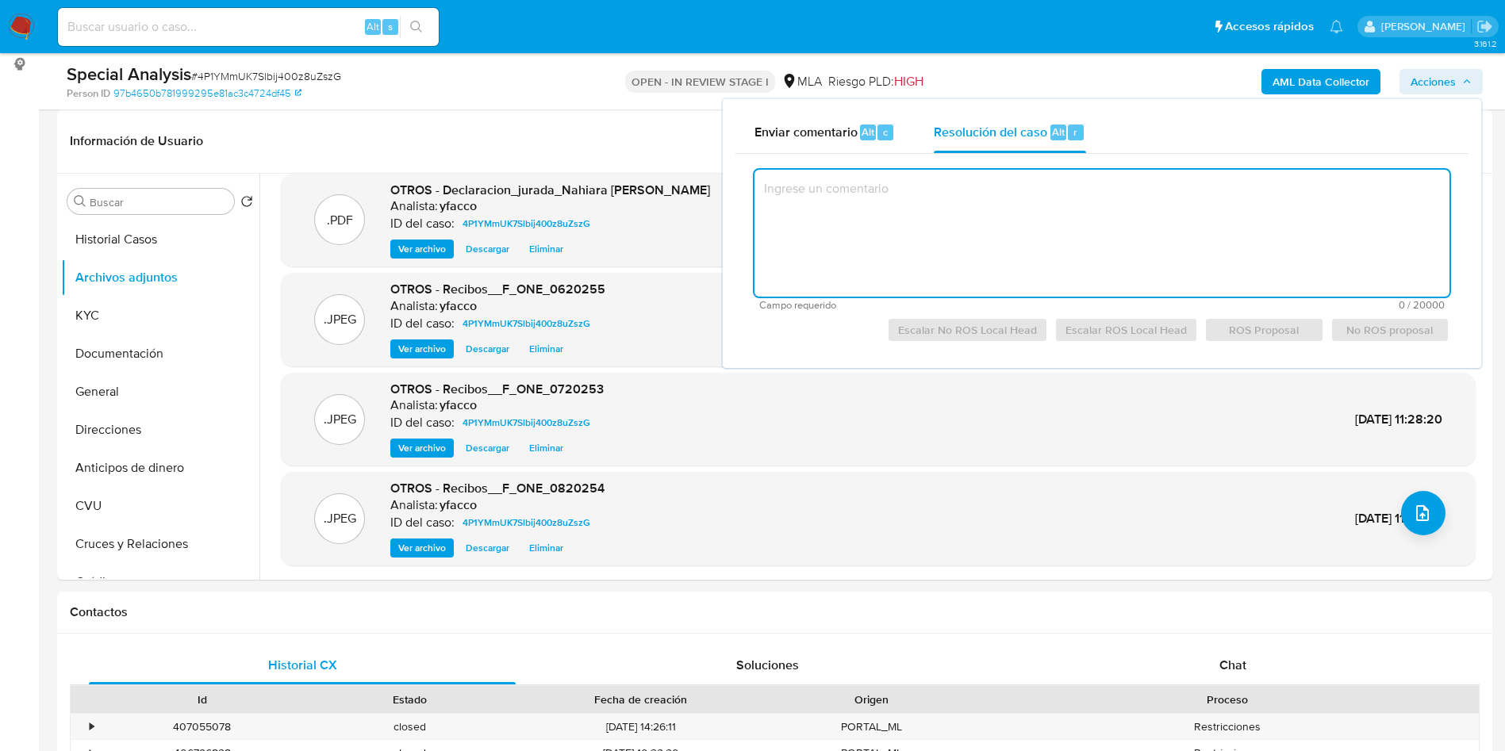
click at [946, 210] on textarea at bounding box center [1102, 233] width 695 height 127
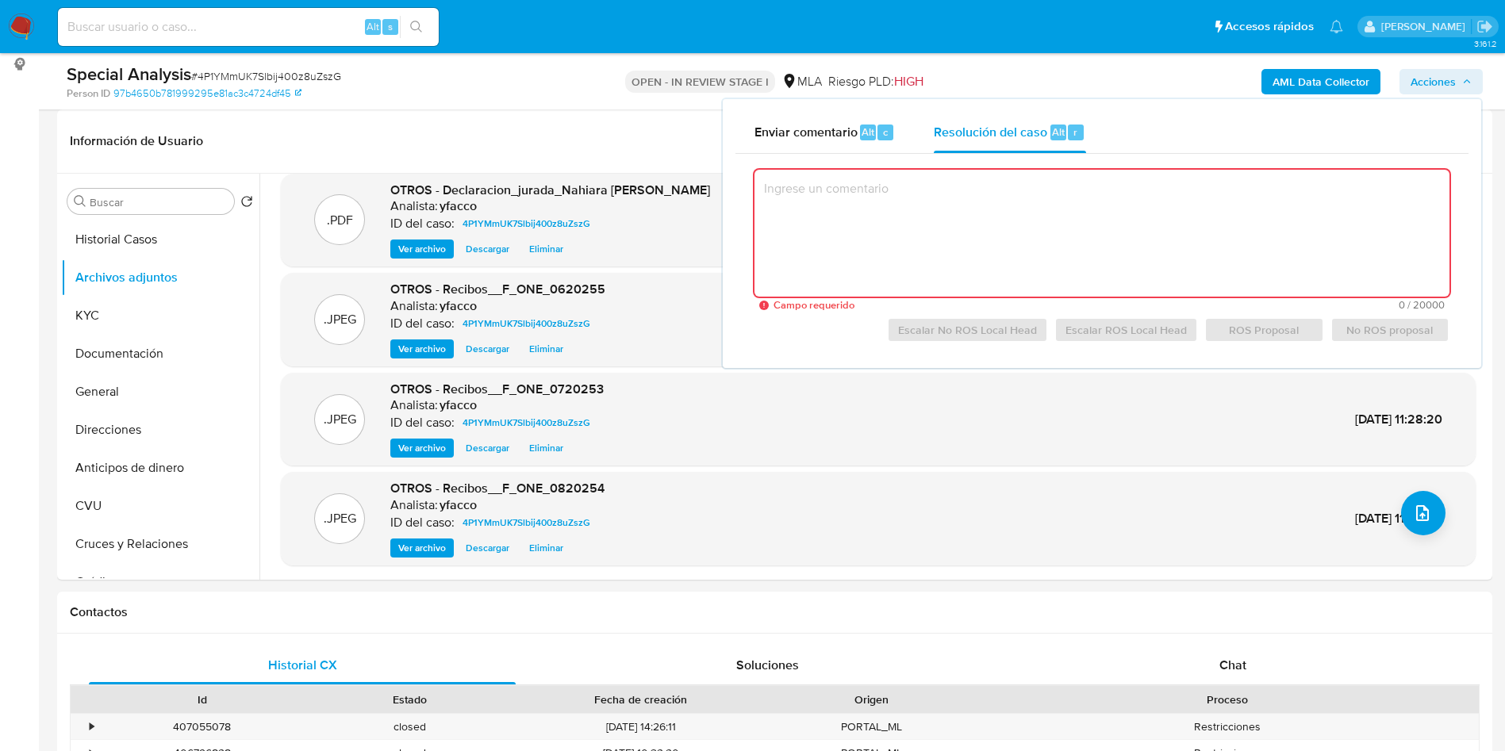
paste textarea "Se crea caso para adjuntar documentación enviada por el cliente post reporte. D…"
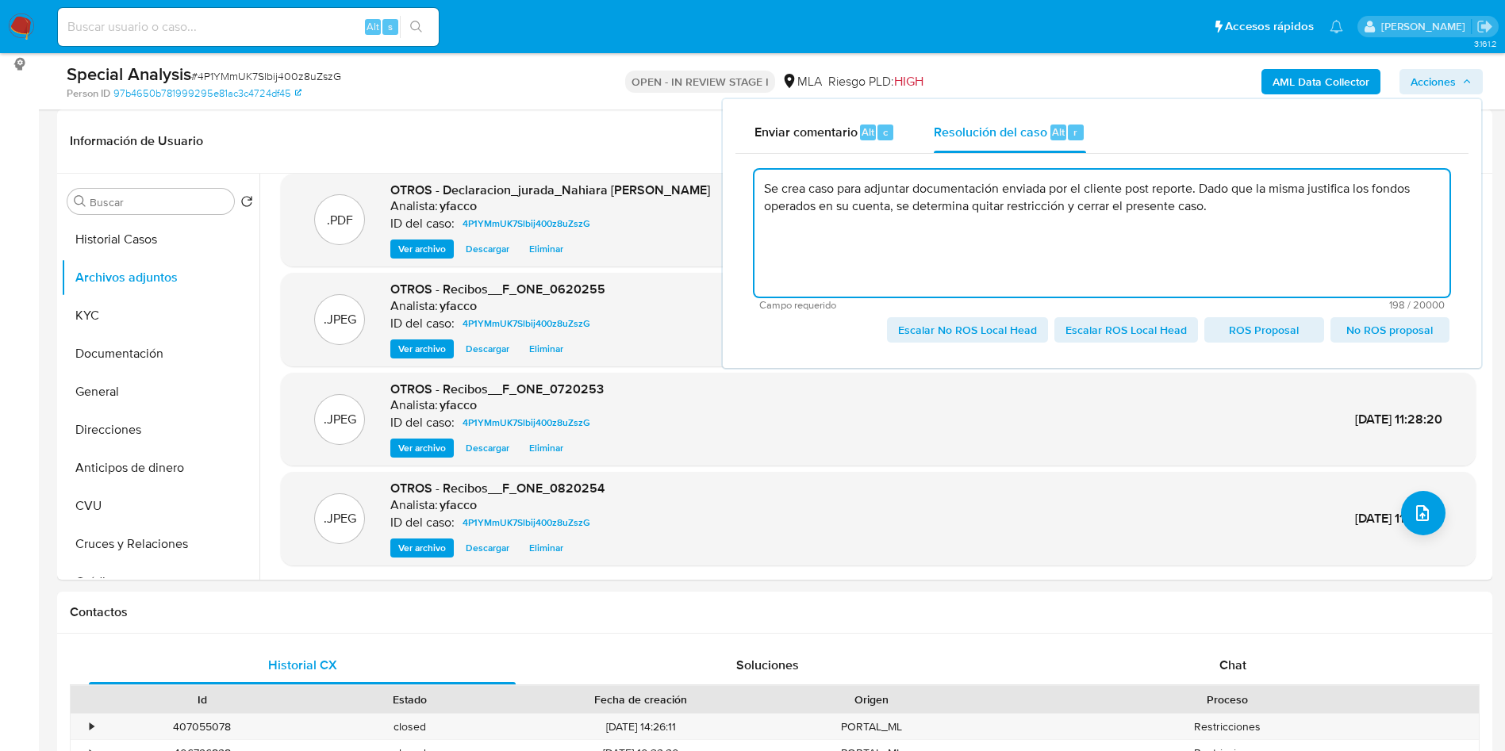
click at [1309, 191] on textarea "Se crea caso para adjuntar documentación enviada por el cliente post reporte. D…" at bounding box center [1102, 233] width 695 height 127
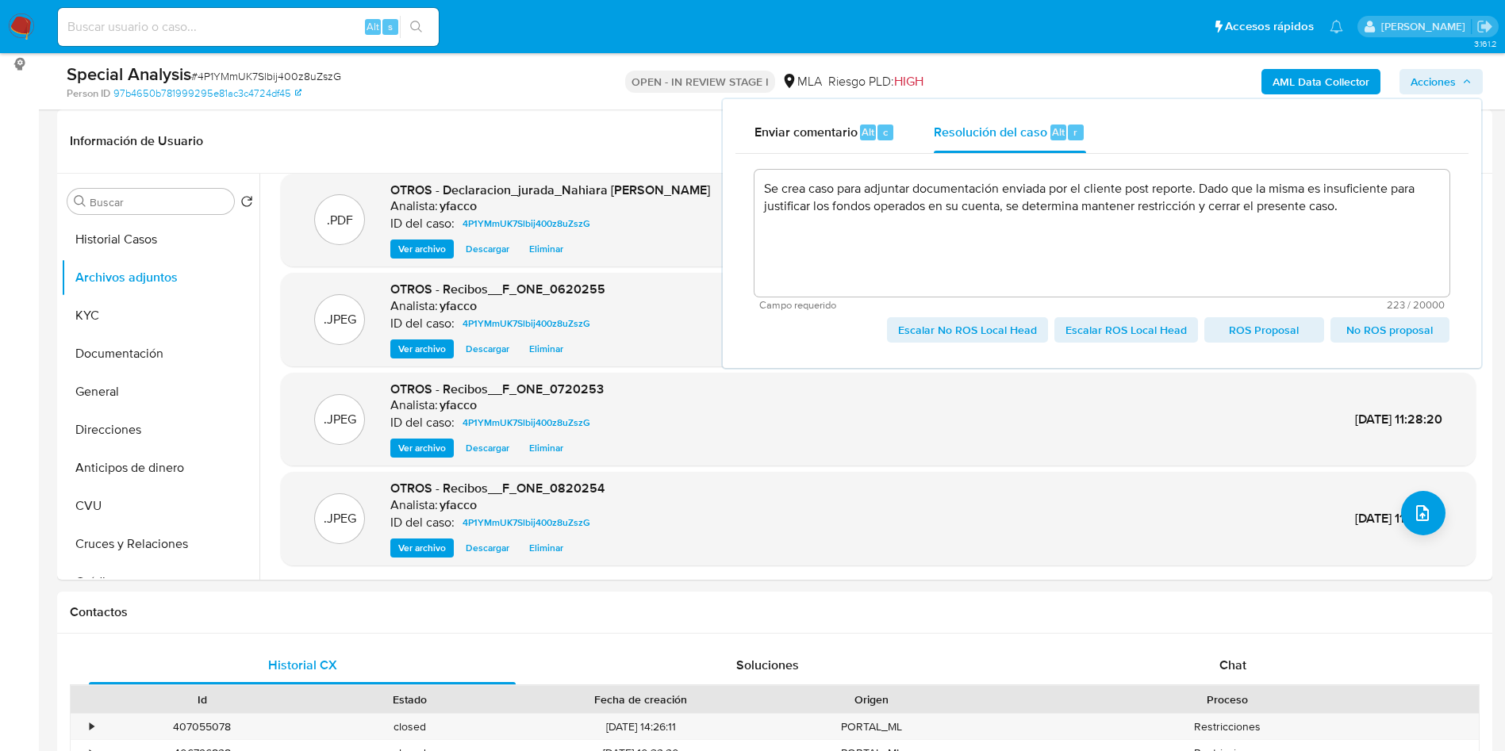
click at [968, 343] on div "Se crea caso para adjuntar documentación enviada por el cliente post reporte. D…" at bounding box center [1102, 255] width 733 height 202
click at [970, 340] on span "Escalar No ROS Local Head" at bounding box center [967, 330] width 139 height 22
type textarea "Se crea caso para adjuntar documentación enviada por el cliente post reporte. D…"
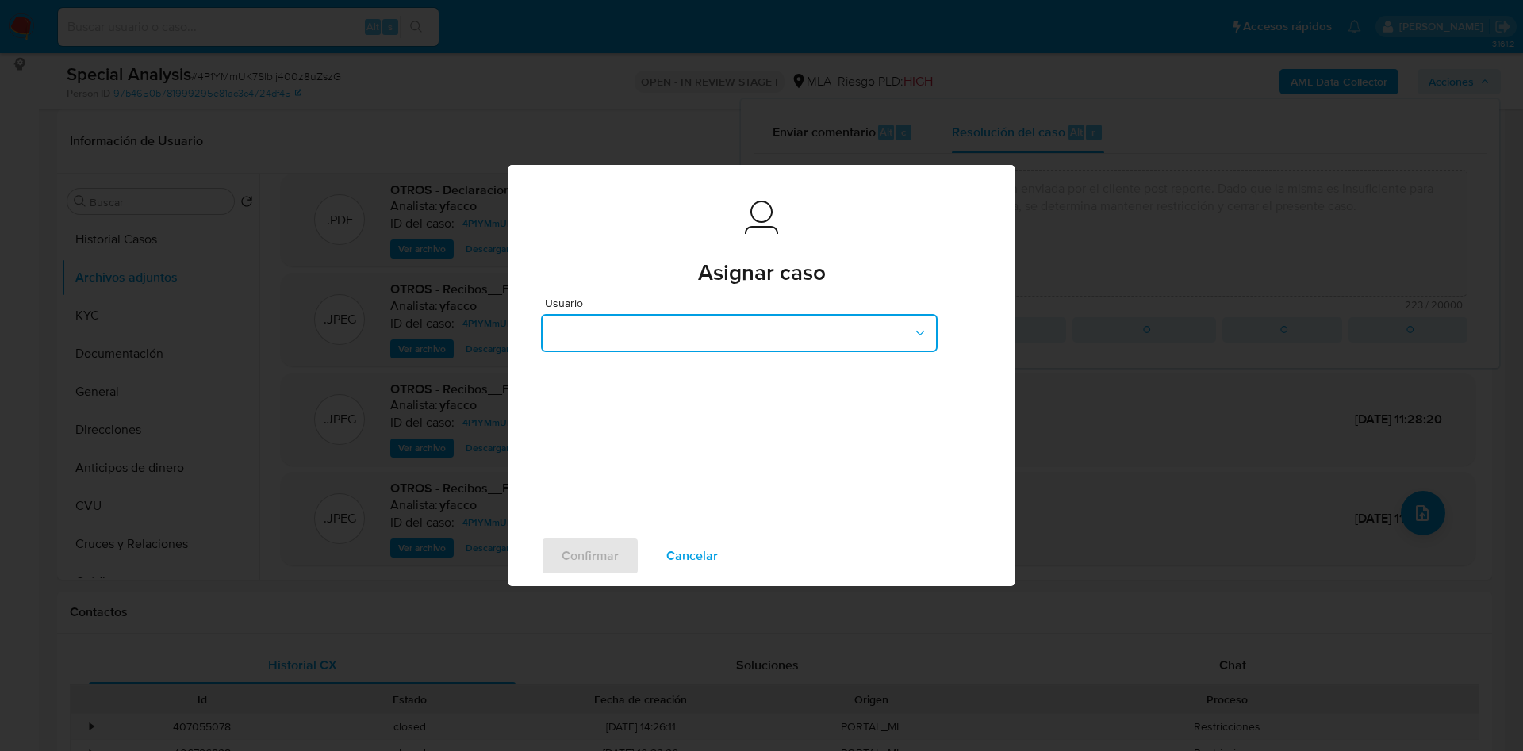
click at [713, 337] on button "button" at bounding box center [739, 333] width 397 height 38
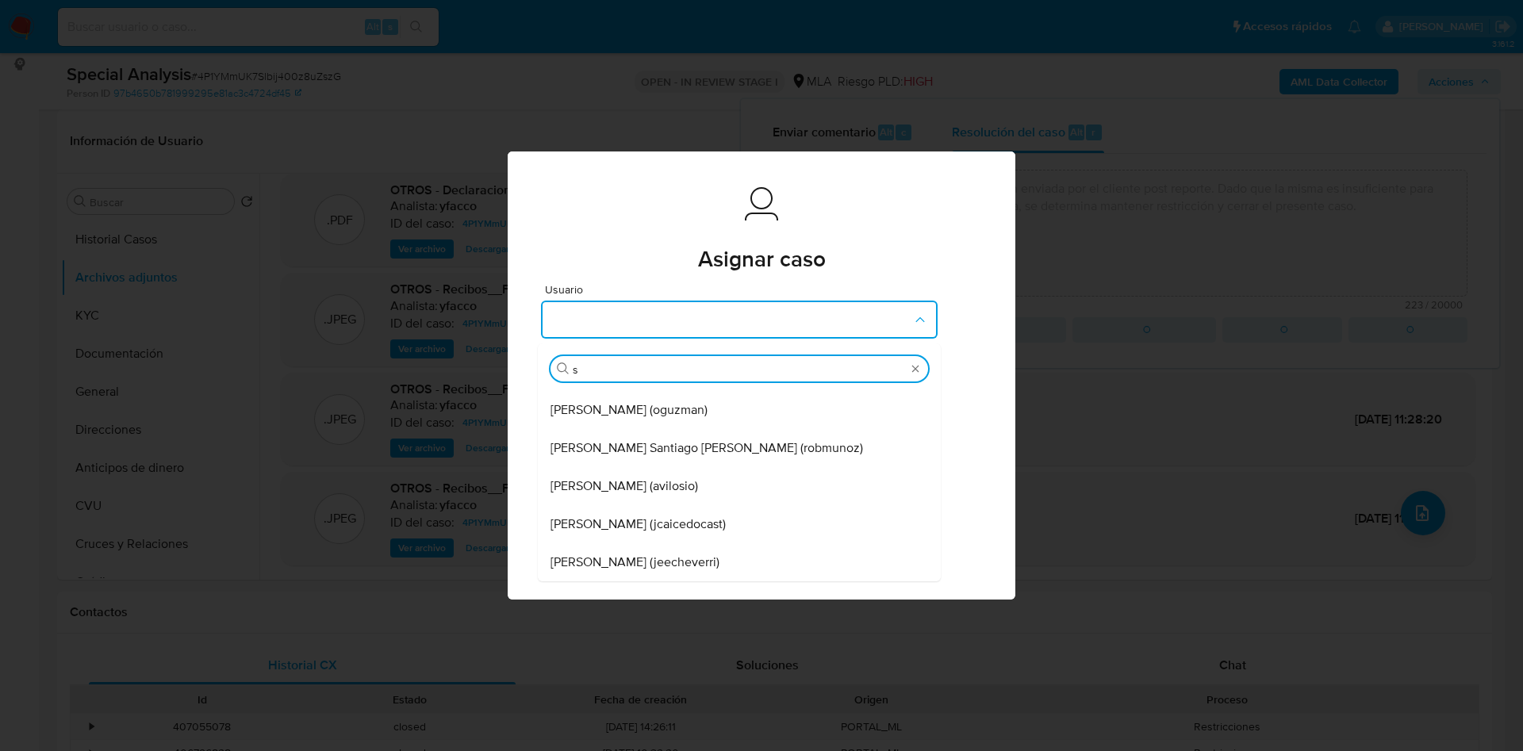
scroll to position [222, 0]
type input "sa"
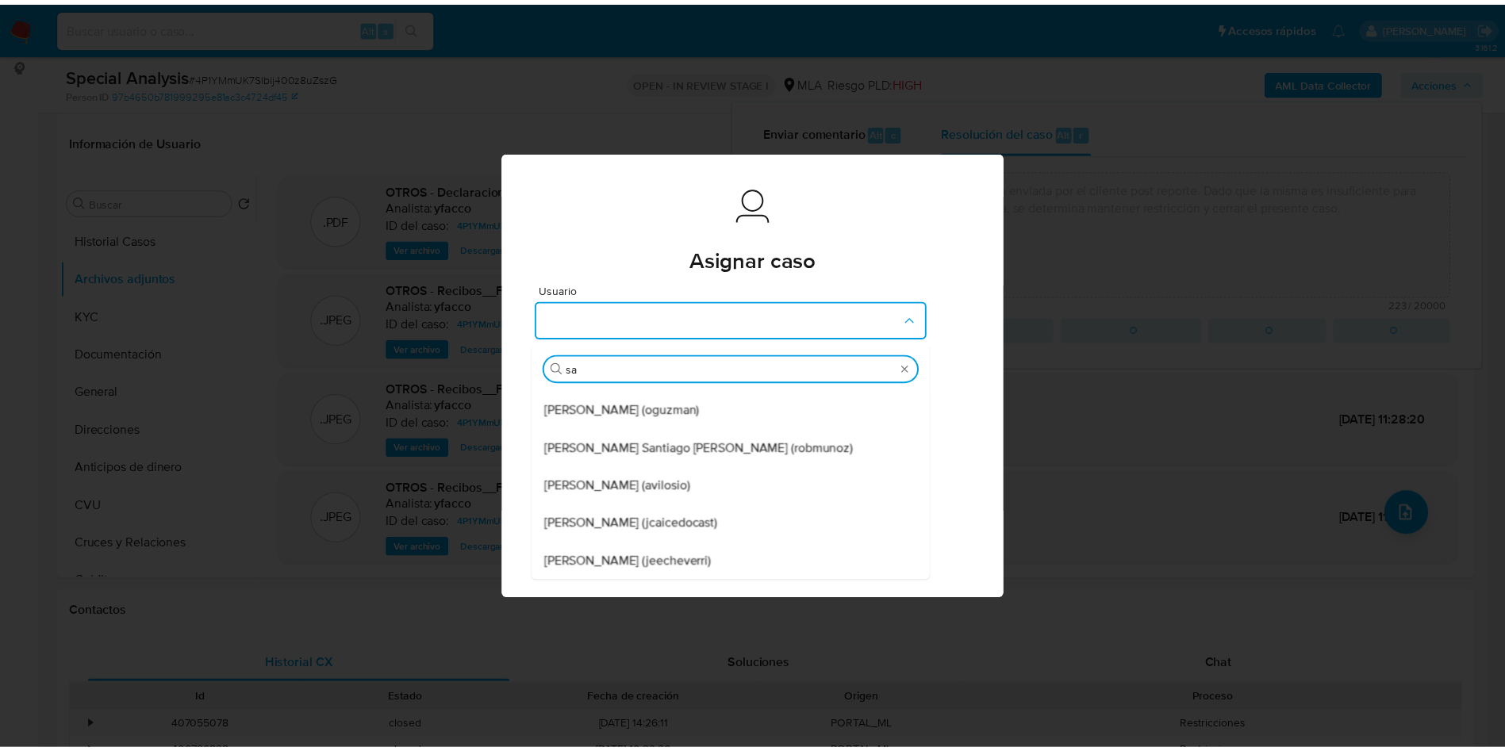
scroll to position [0, 0]
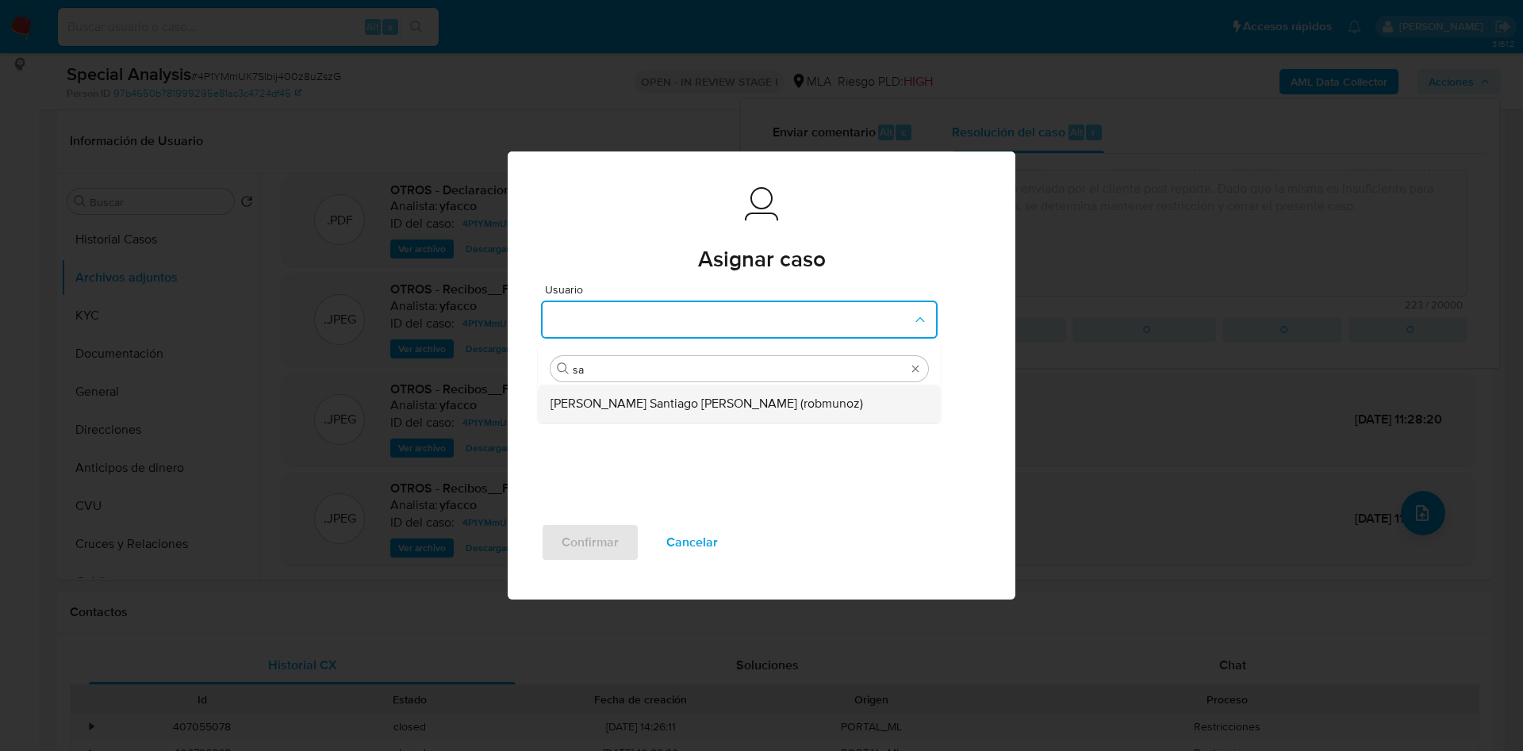
click at [667, 396] on span "[PERSON_NAME] Santiago [PERSON_NAME] (robmunoz)" at bounding box center [707, 404] width 313 height 16
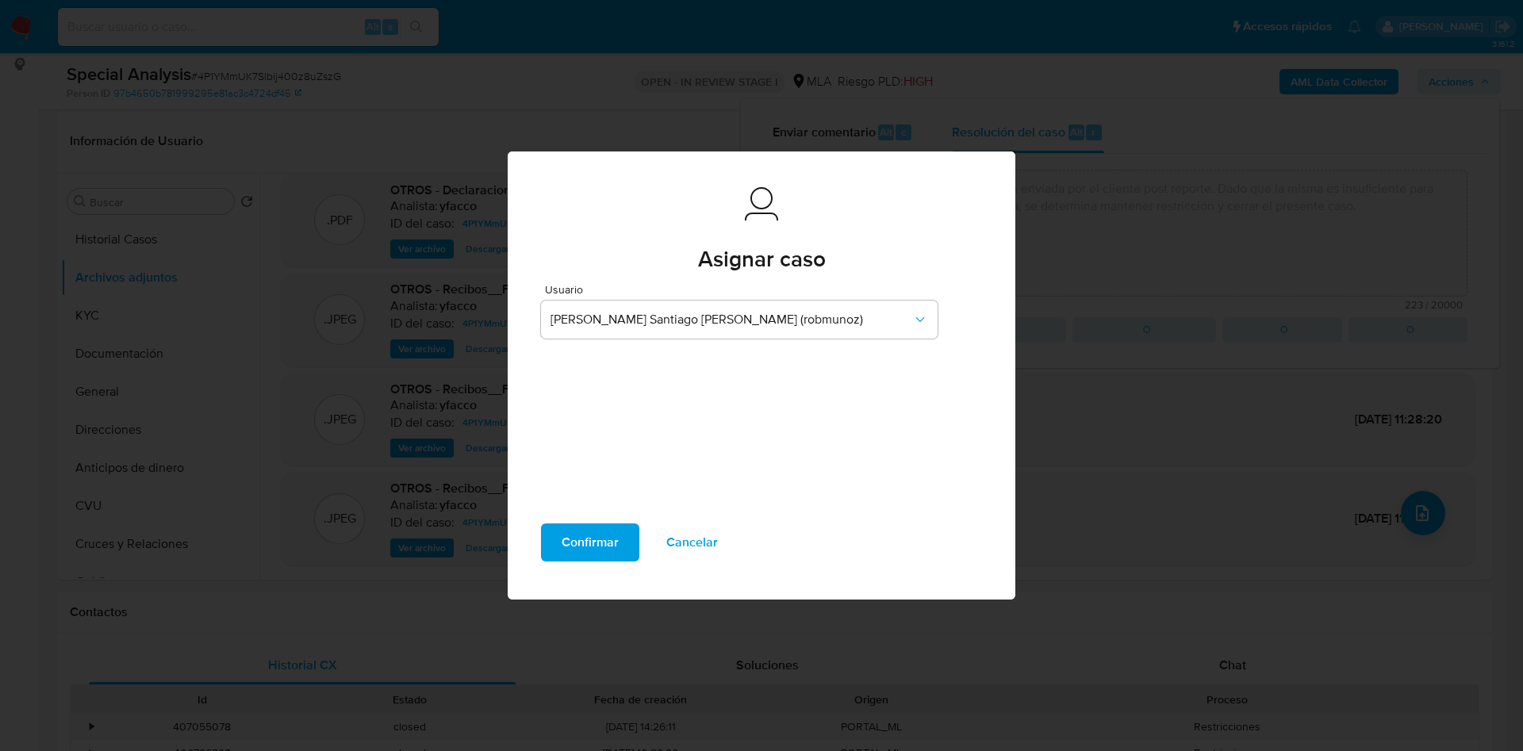
click at [607, 538] on span "Confirmar" at bounding box center [590, 542] width 57 height 35
type textarea "Se crea caso para adjuntar documentación enviada por el cliente post reporte. D…"
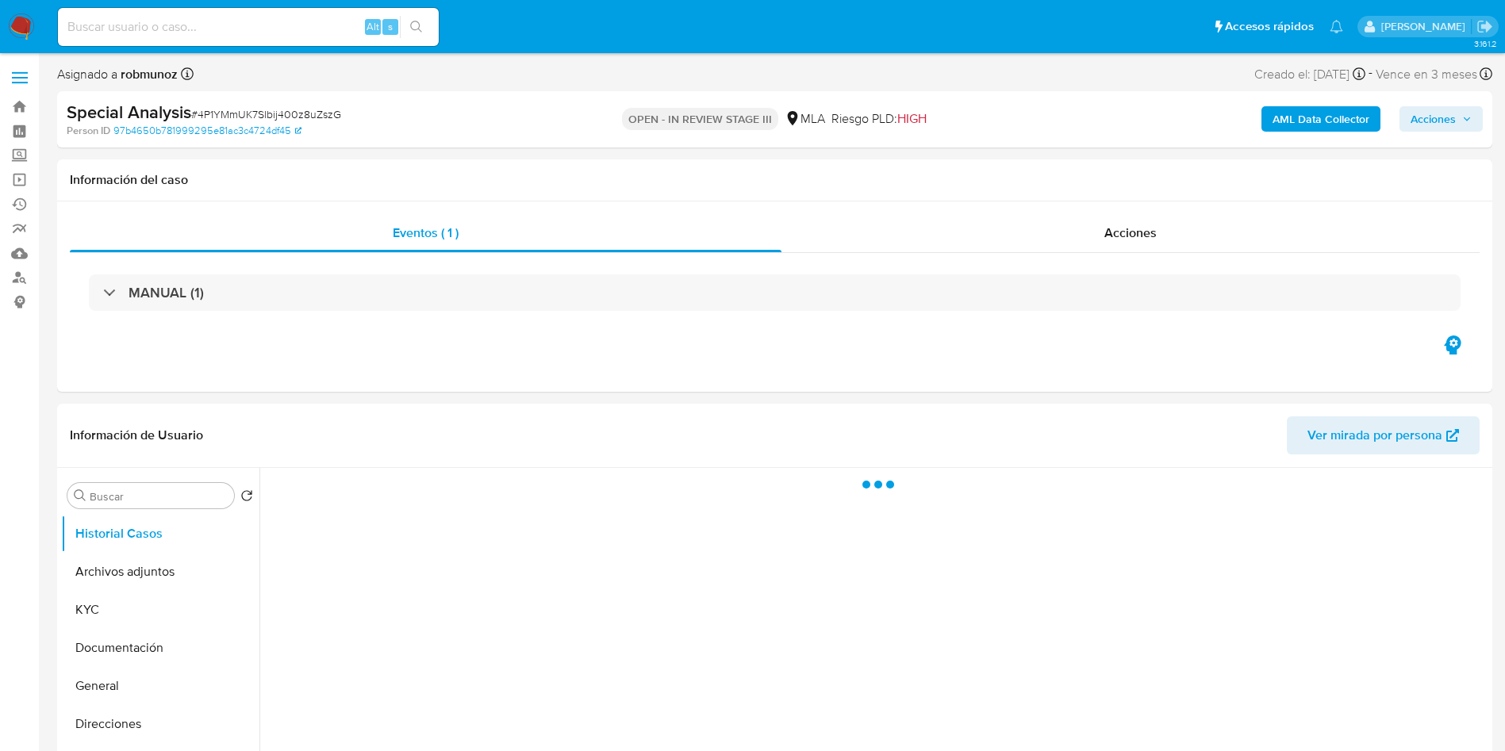
select select "10"
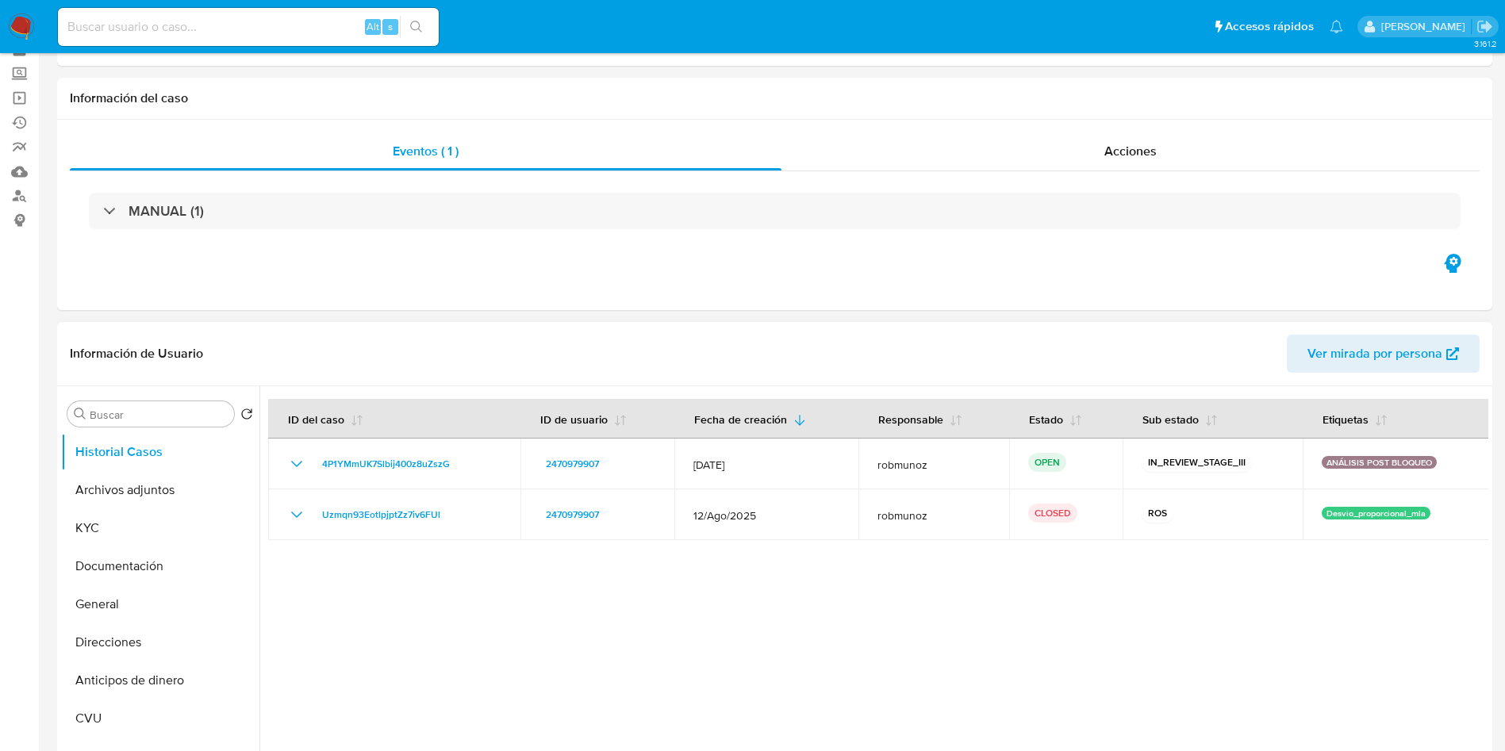
scroll to position [119, 0]
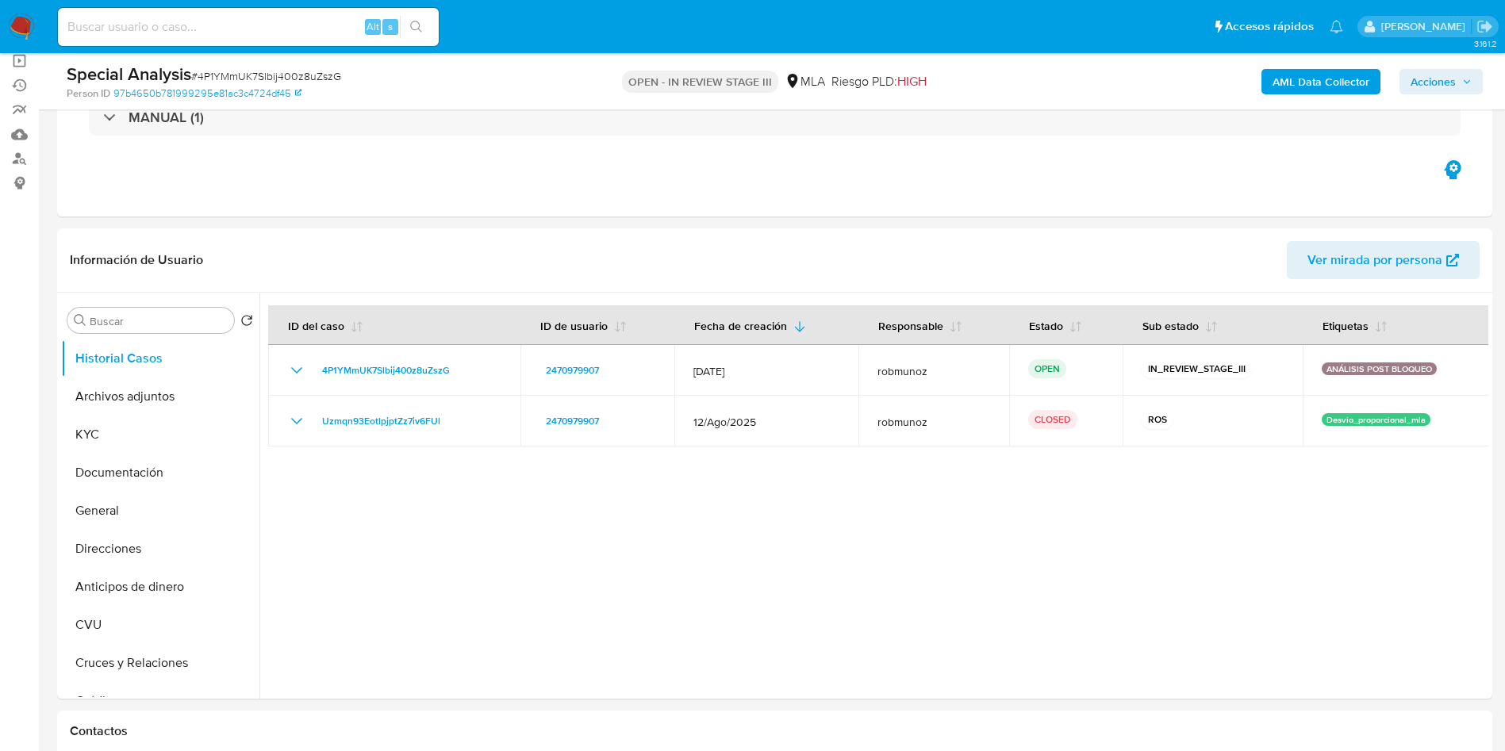
click at [227, 34] on input at bounding box center [248, 27] width 381 height 21
paste input "159468826"
type input "159468826"
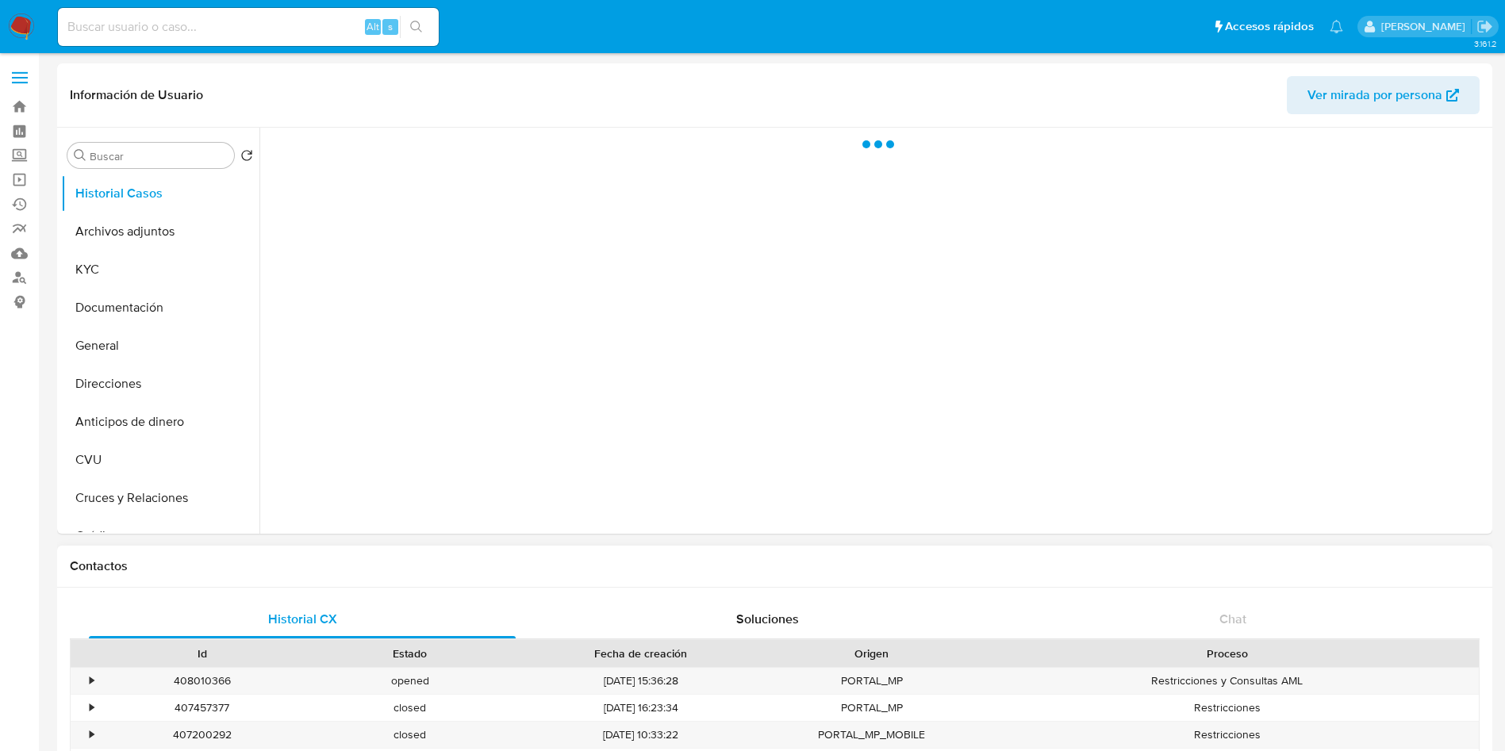
select select "10"
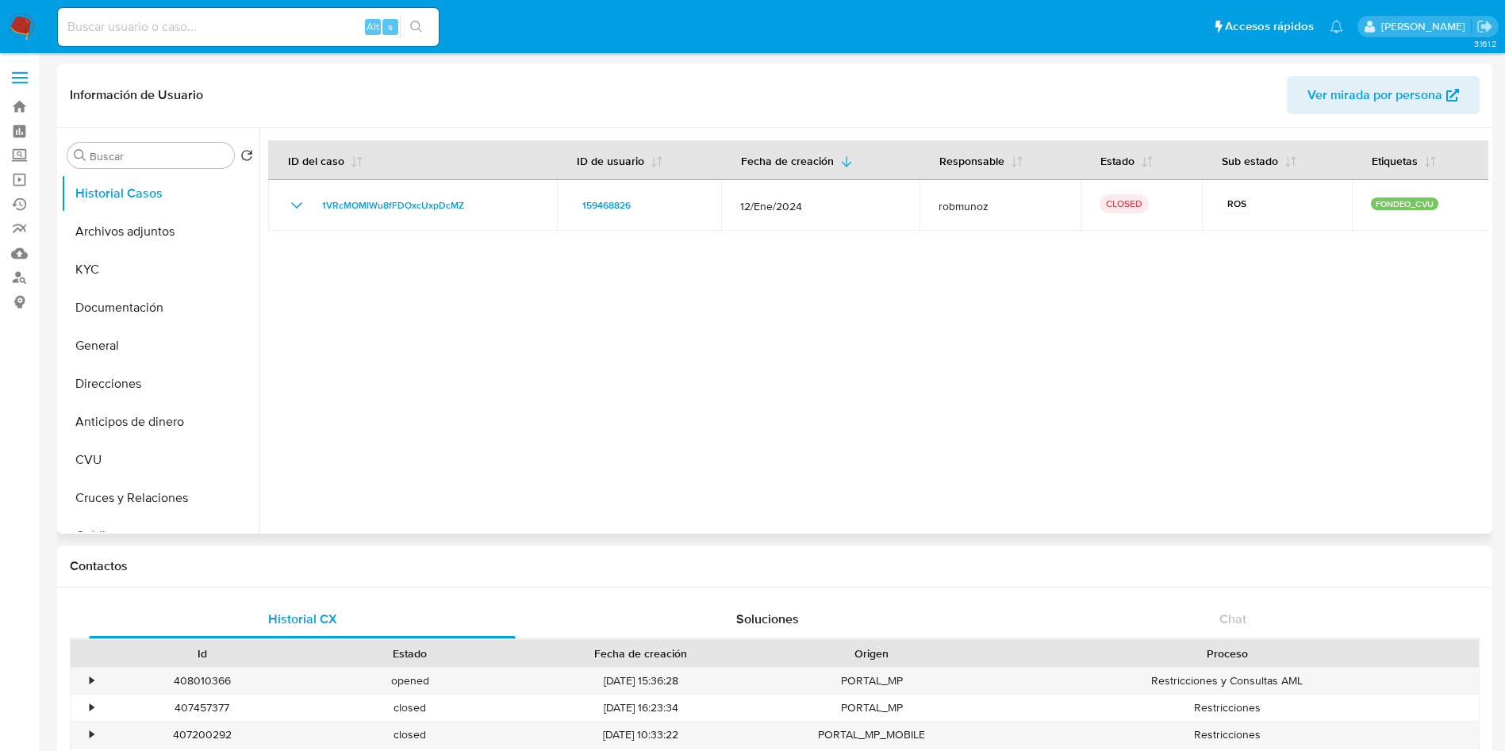
click at [916, 427] on div at bounding box center [873, 331] width 1229 height 406
click at [139, 236] on button "Archivos adjuntos" at bounding box center [154, 232] width 186 height 38
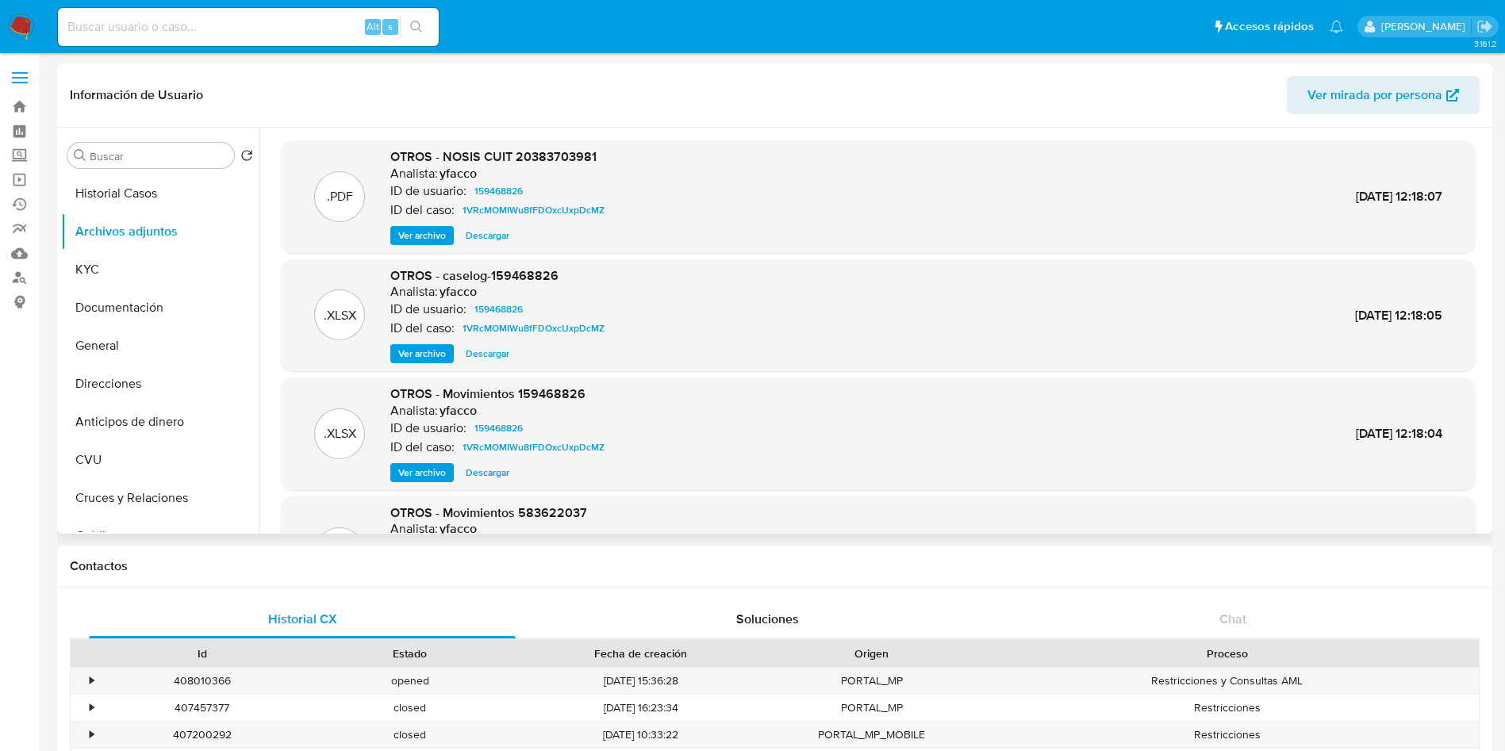
click at [425, 359] on span "Ver archivo" at bounding box center [422, 354] width 48 height 16
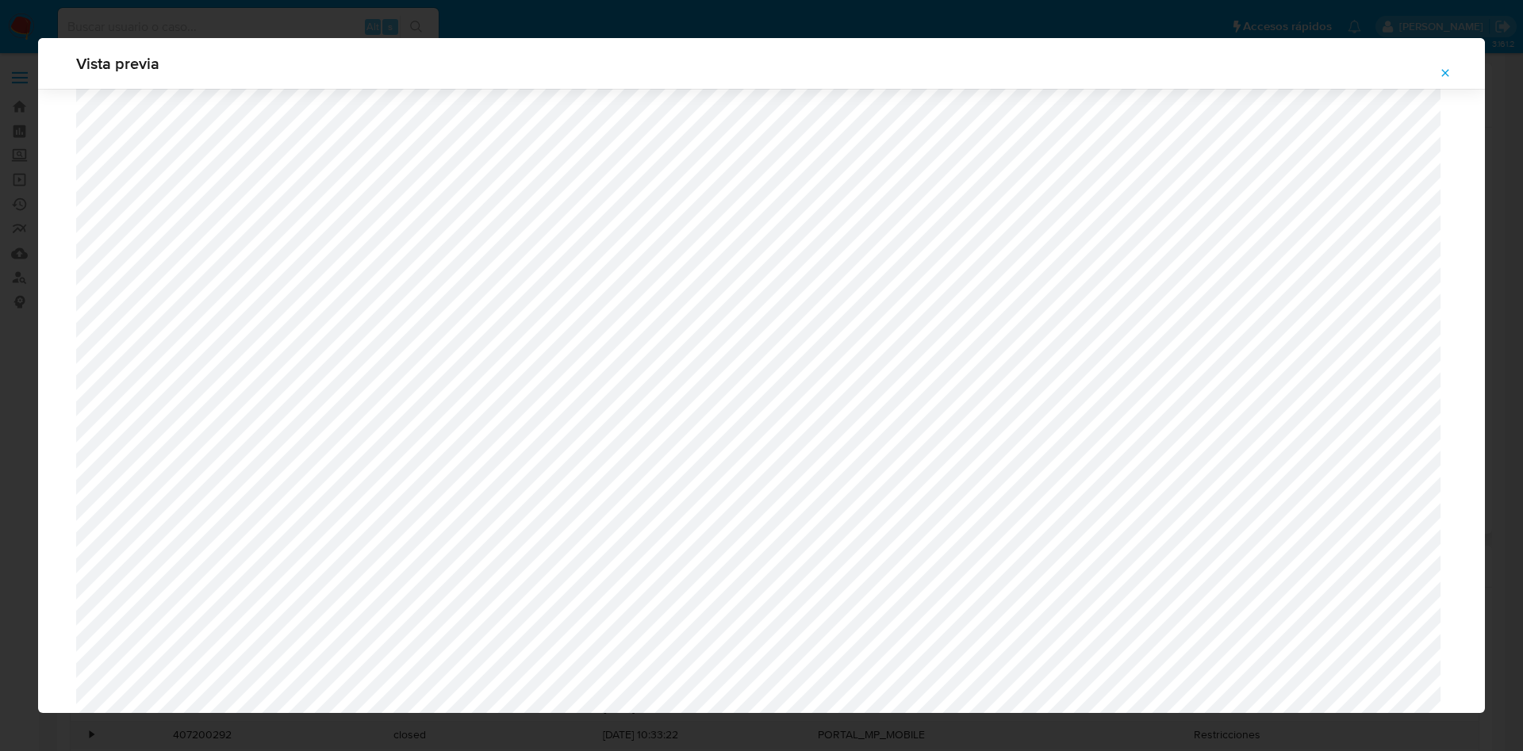
scroll to position [1039, 0]
click at [1444, 67] on icon "Attachment preview" at bounding box center [1445, 73] width 13 height 13
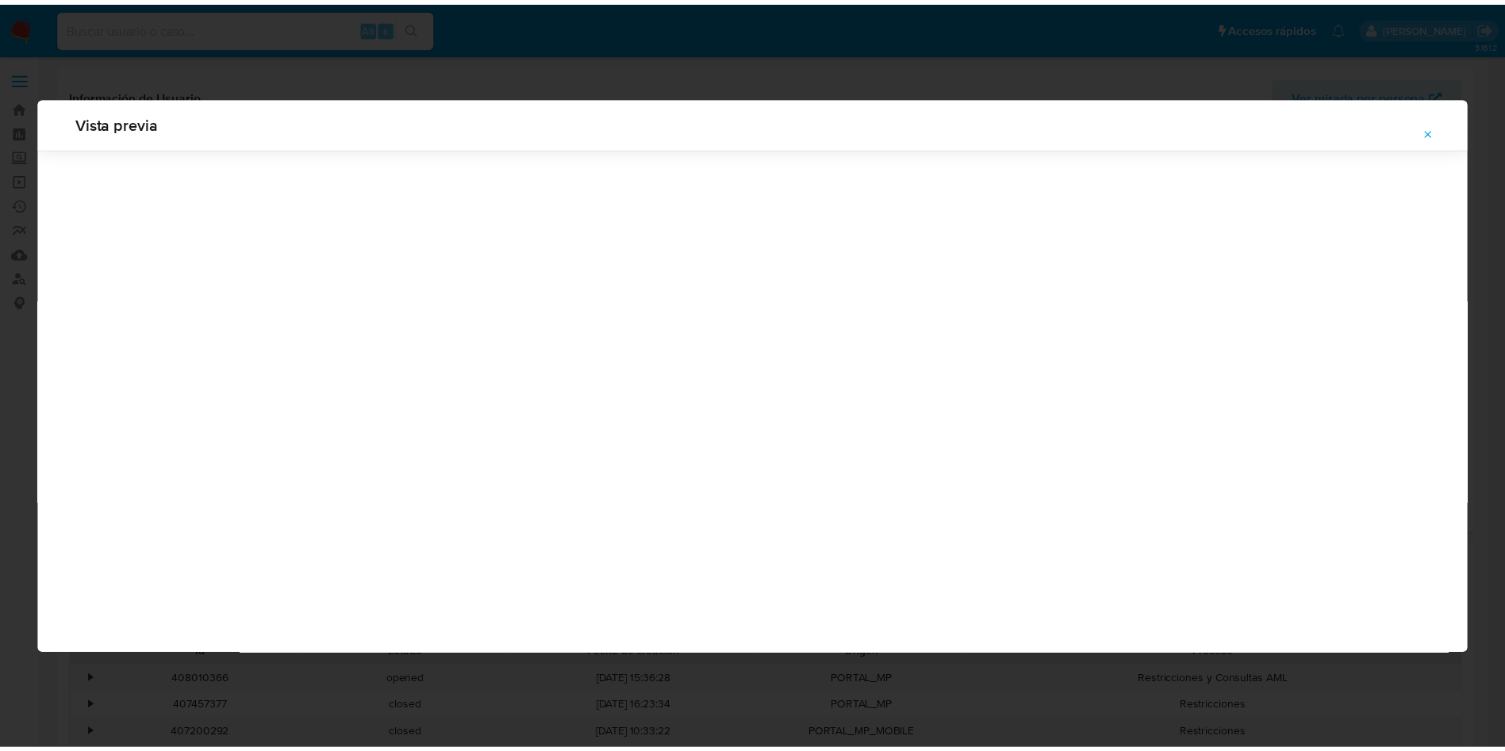
scroll to position [0, 0]
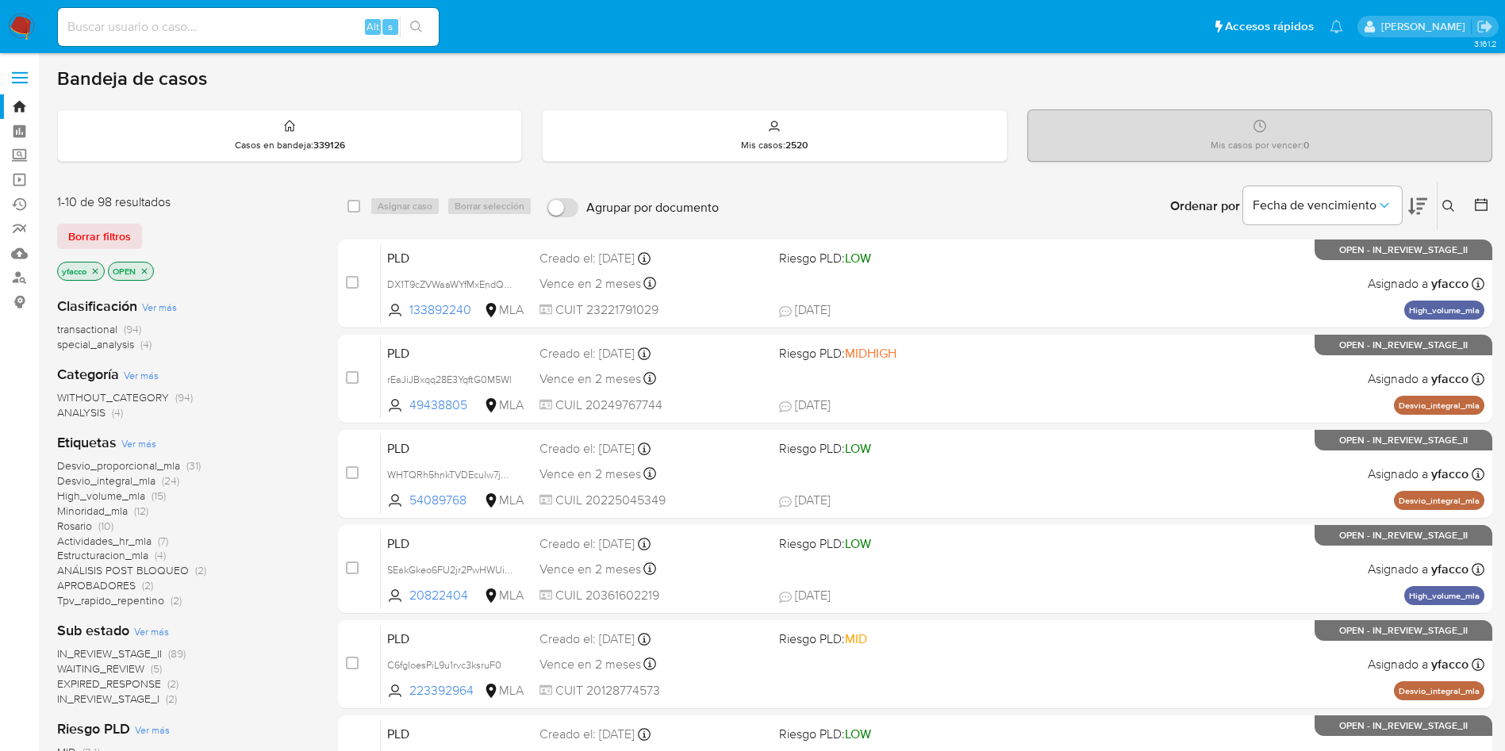
click at [336, 36] on input at bounding box center [248, 27] width 381 height 21
paste input "QRRi72KLRp7G75fMYuUGJdQc"
type input "QRRi72KLRp7G75fMYuUGJdQc"
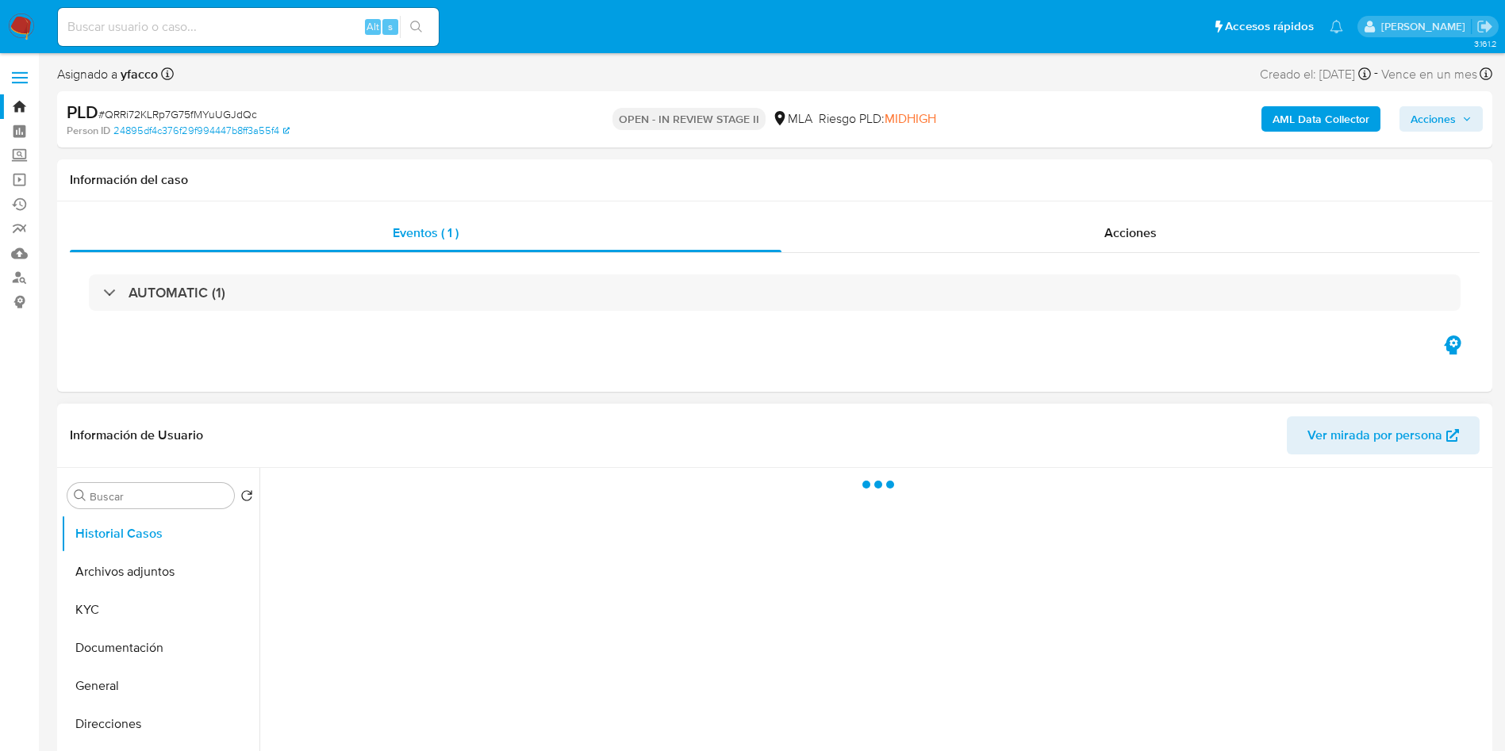
select select "10"
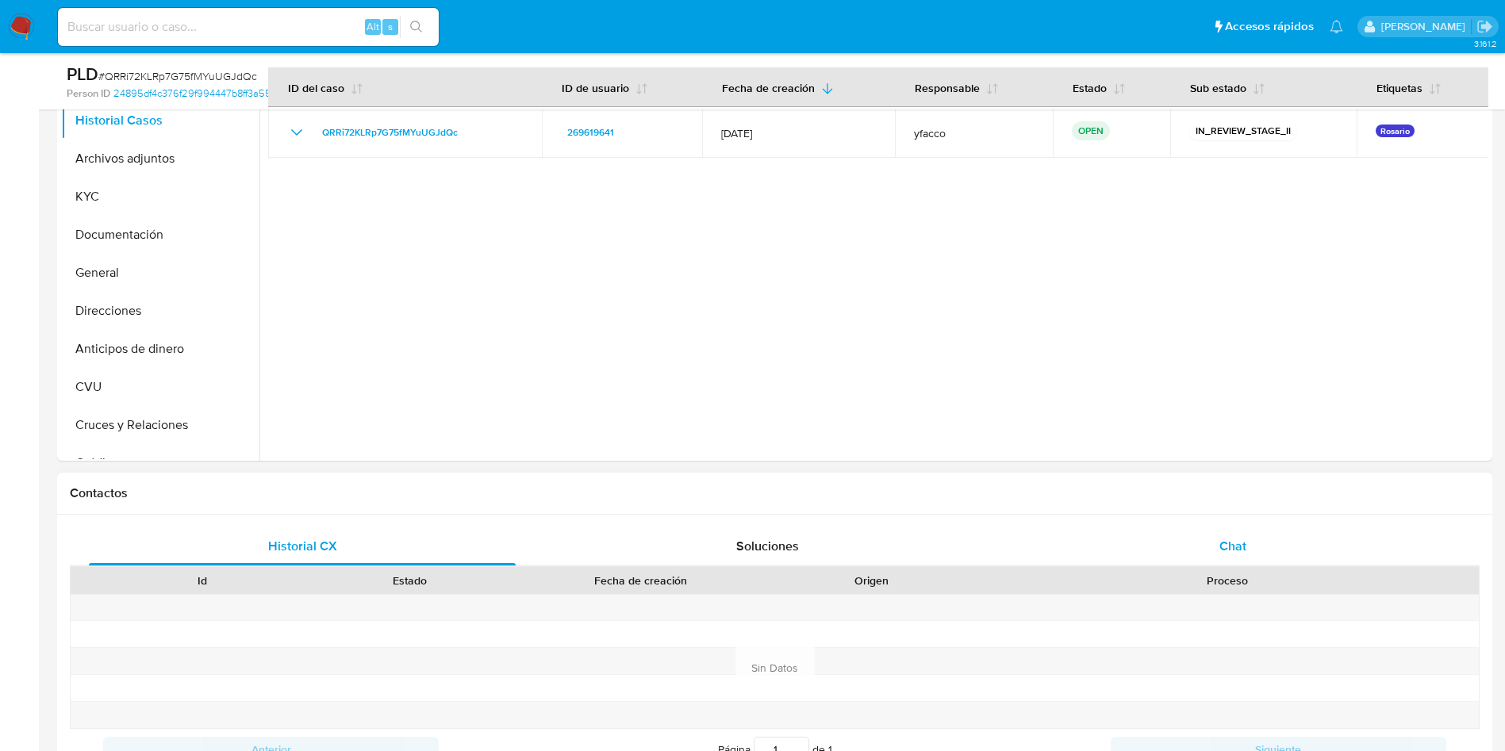
click at [1243, 546] on span "Chat" at bounding box center [1233, 546] width 27 height 18
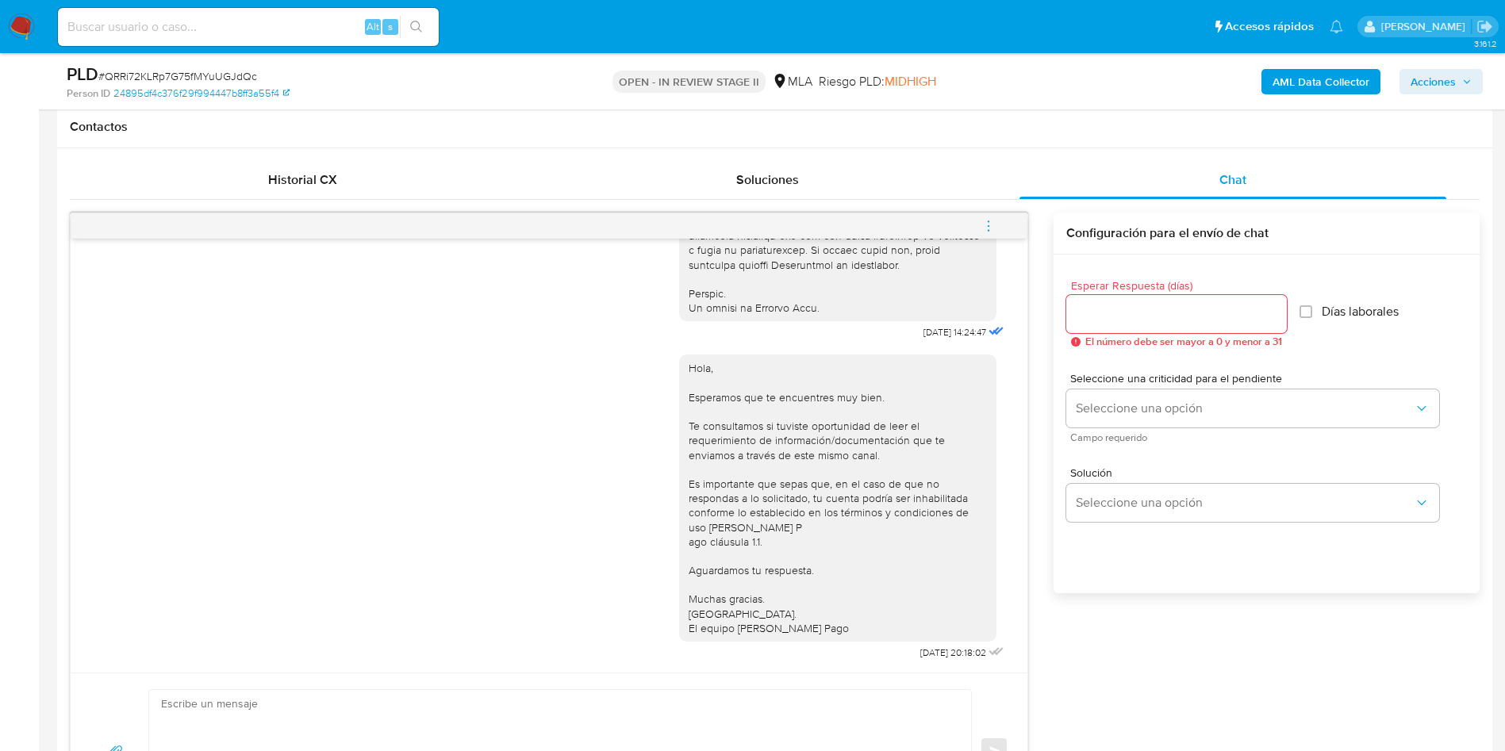
scroll to position [595, 0]
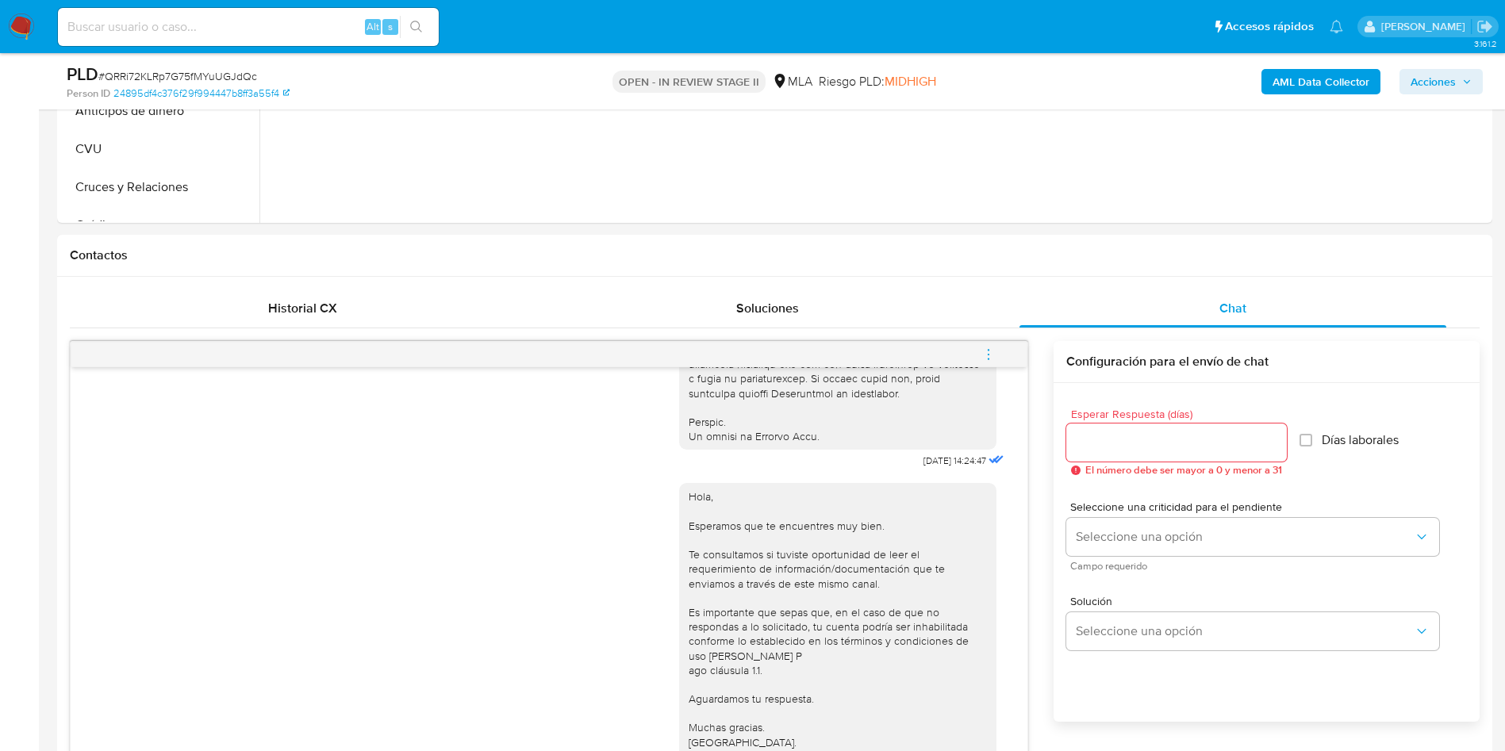
drag, startPoint x: 990, startPoint y: 348, endPoint x: 924, endPoint y: 340, distance: 66.3
click at [991, 350] on icon "menu-action" at bounding box center [988, 355] width 14 height 14
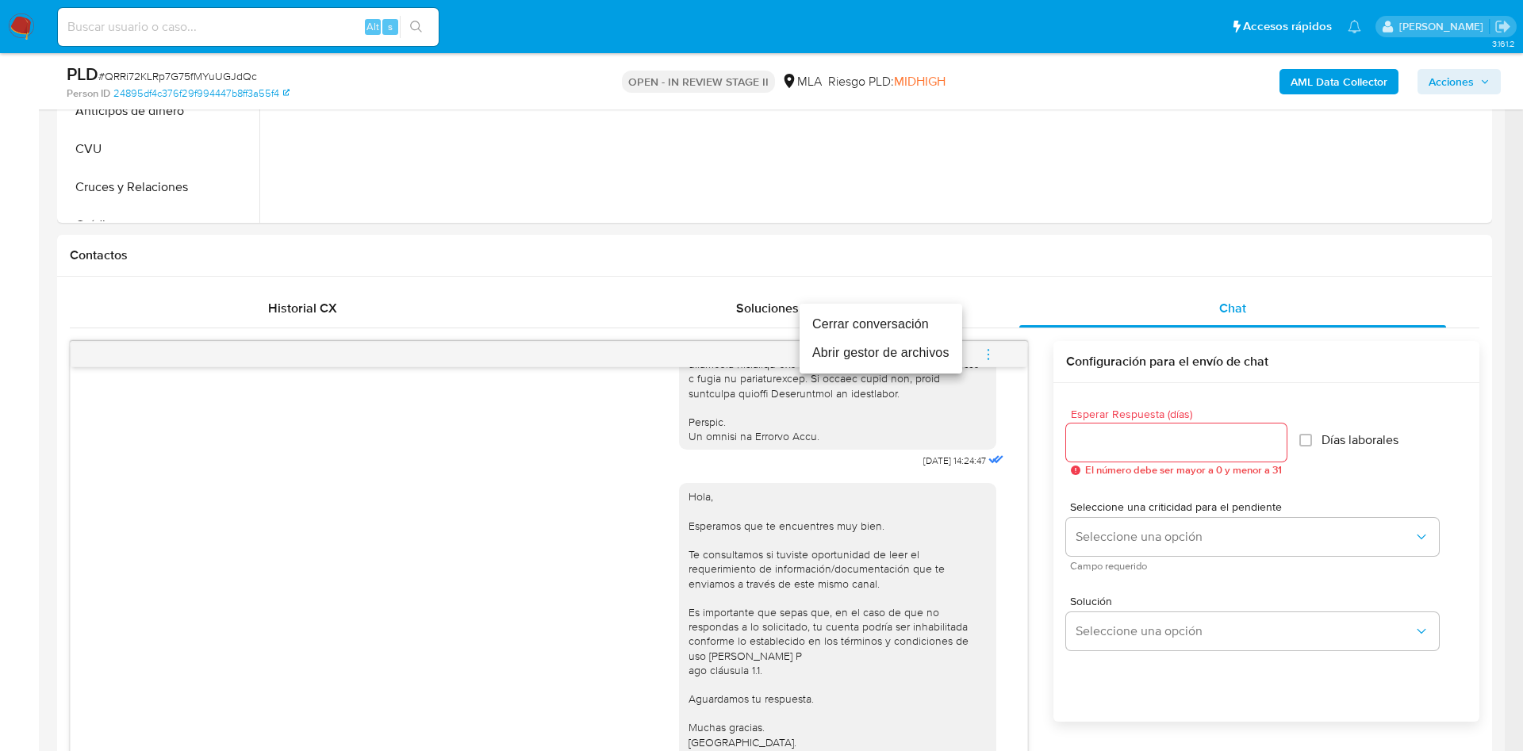
click at [866, 317] on li "Cerrar conversación" at bounding box center [881, 324] width 163 height 29
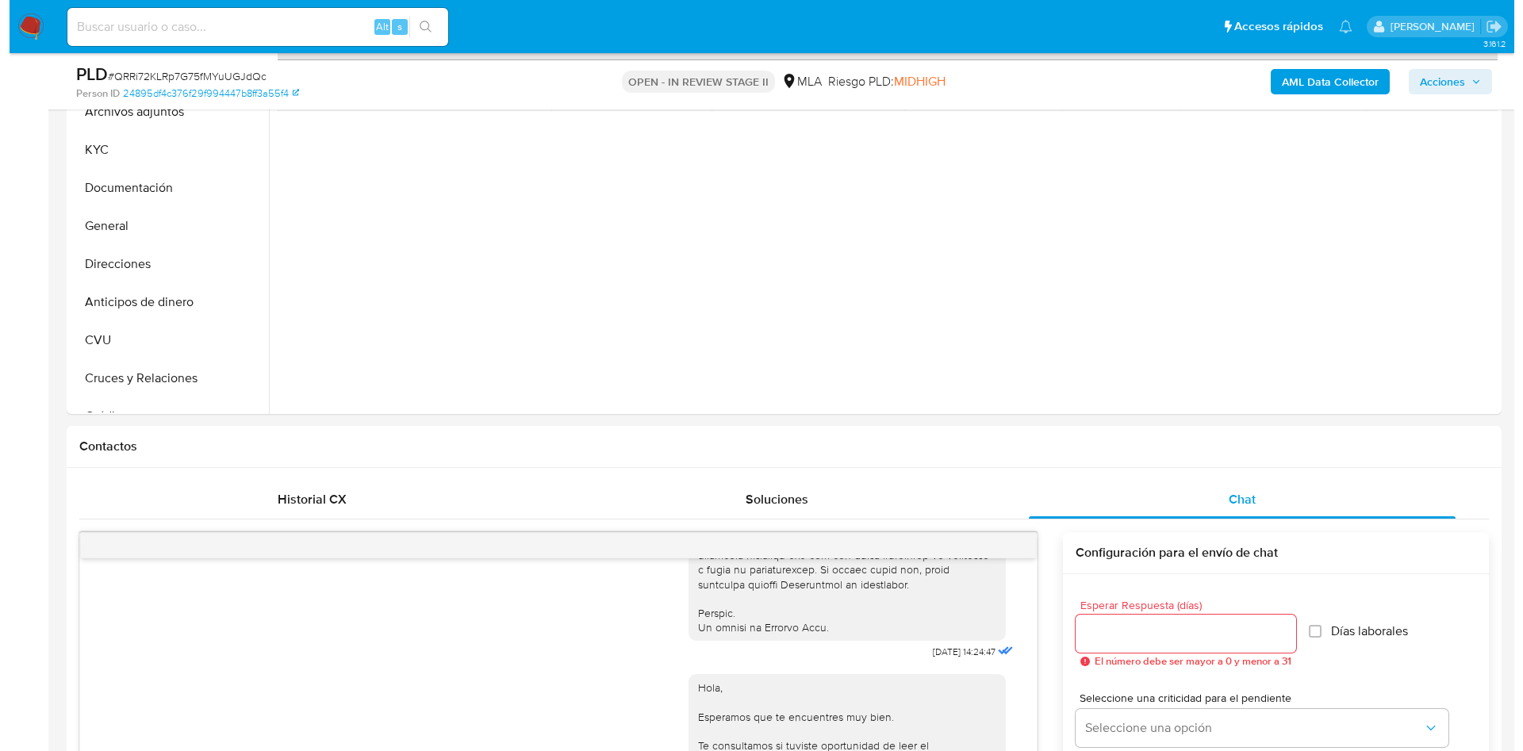
scroll to position [238, 0]
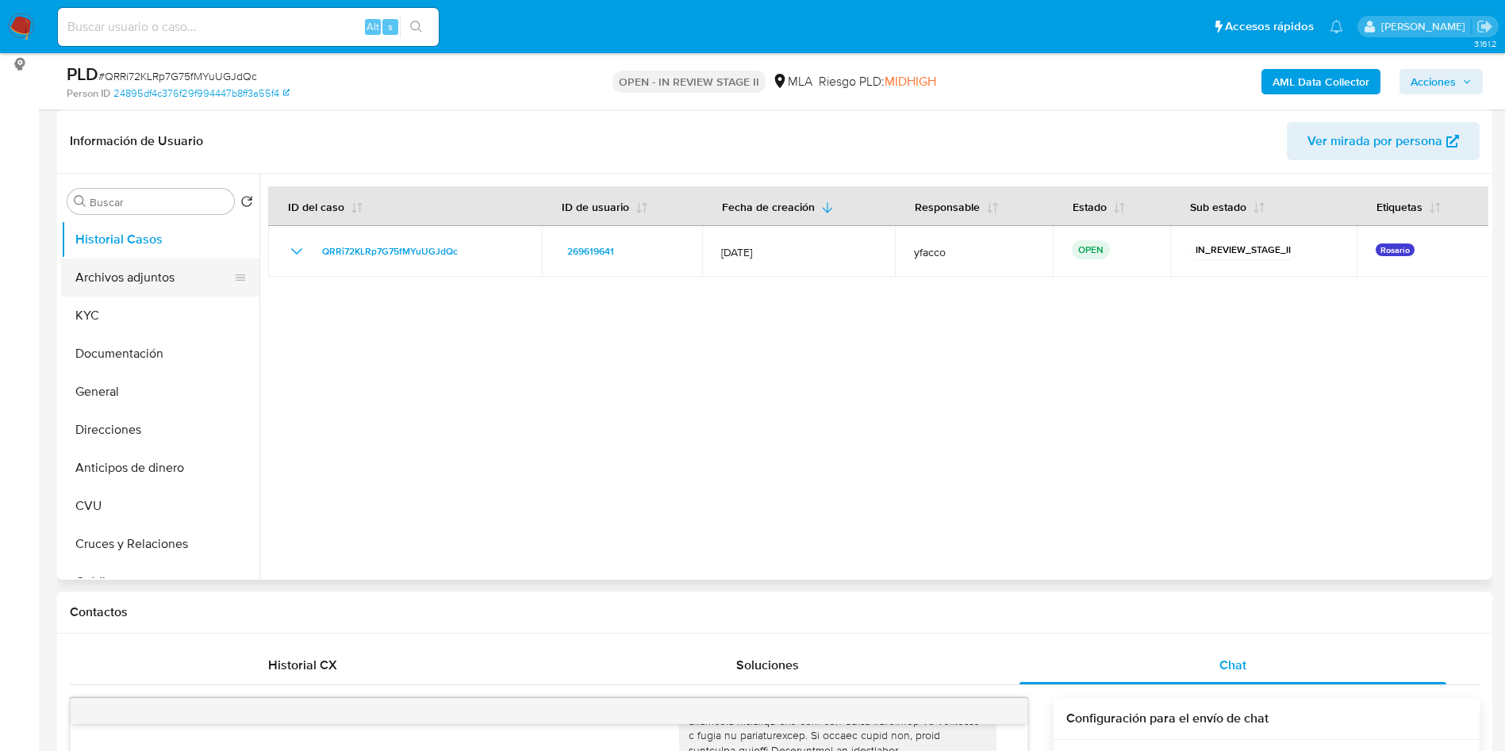
click at [173, 273] on button "Archivos adjuntos" at bounding box center [154, 278] width 186 height 38
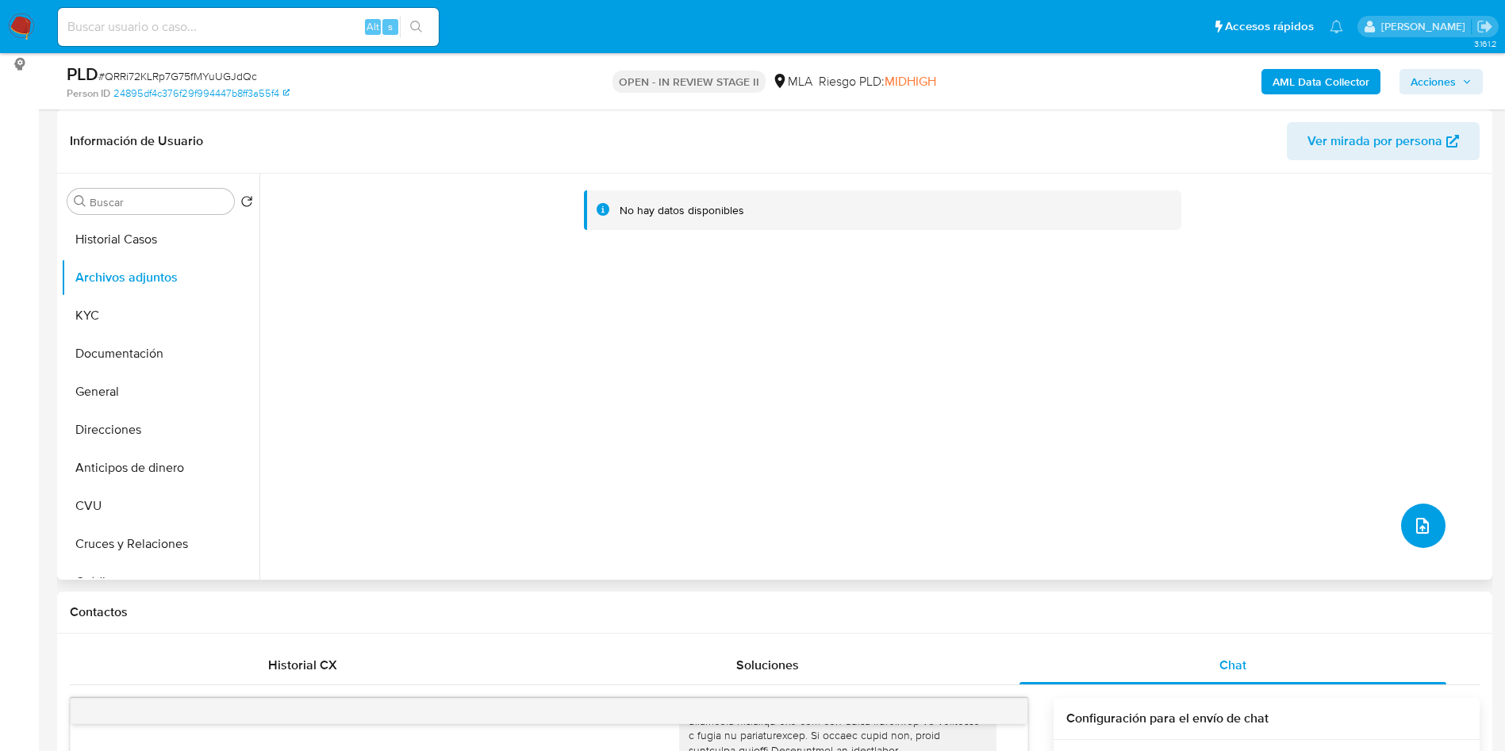
click at [1413, 532] on icon "upload-file" at bounding box center [1422, 526] width 19 height 19
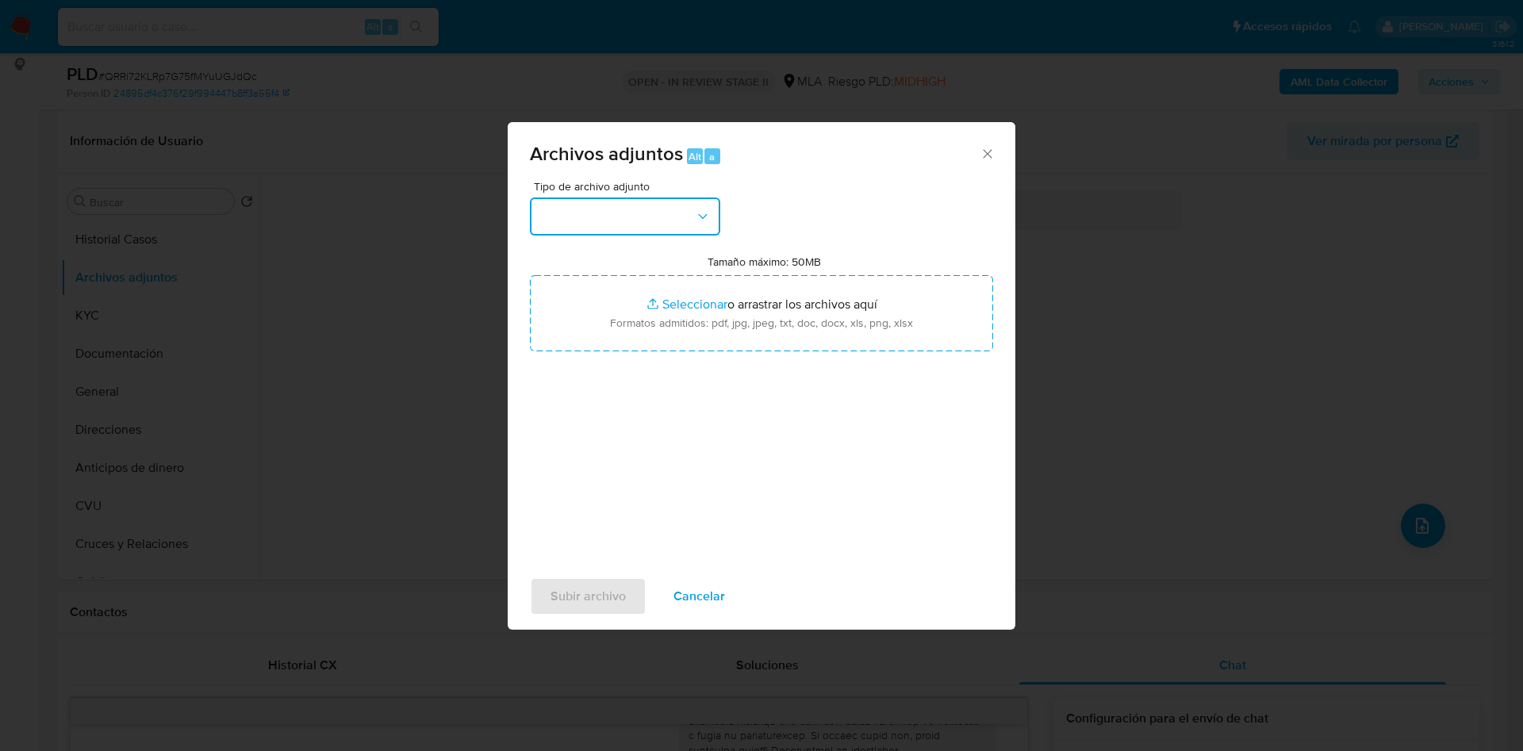
click at [666, 206] on button "button" at bounding box center [625, 217] width 190 height 38
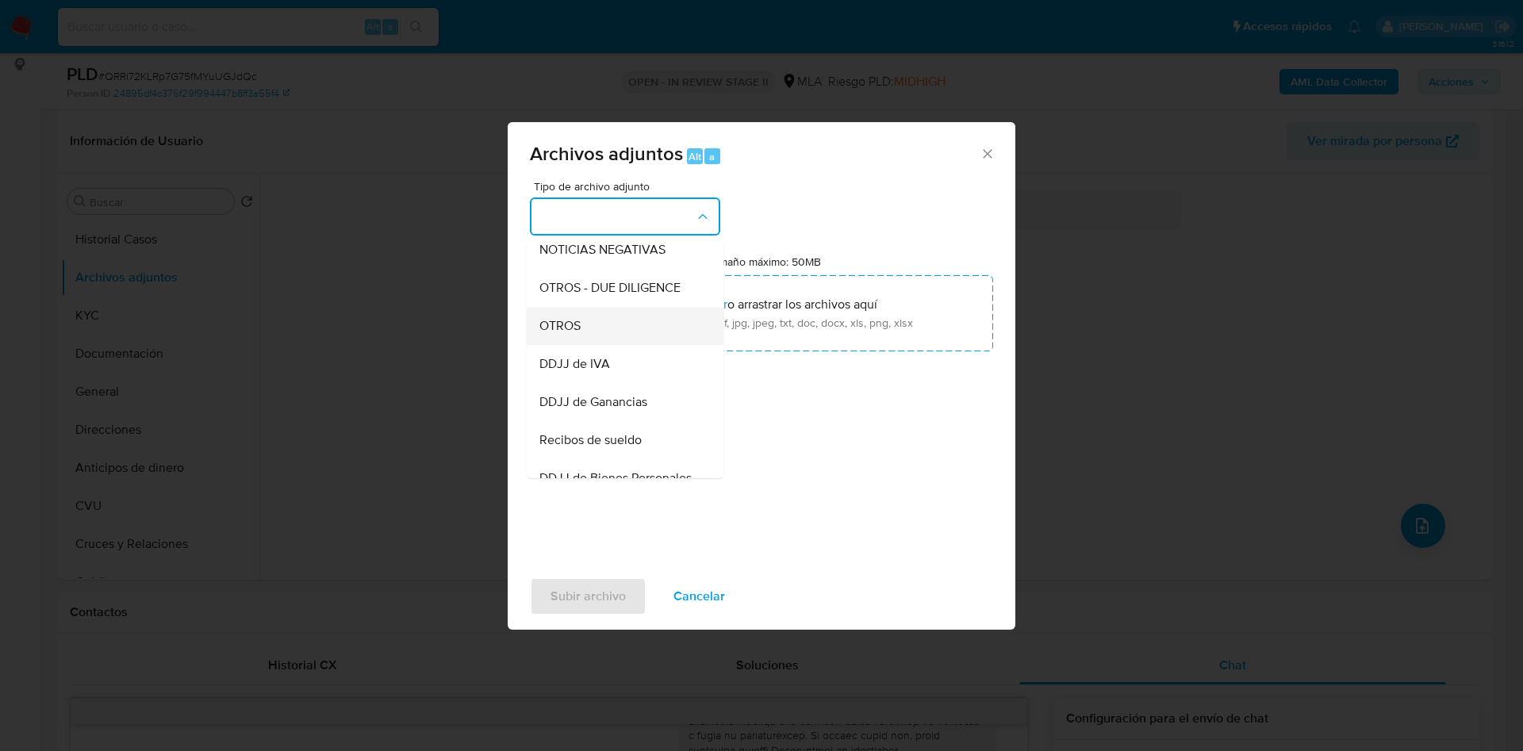
click at [575, 334] on span "OTROS" at bounding box center [560, 326] width 41 height 16
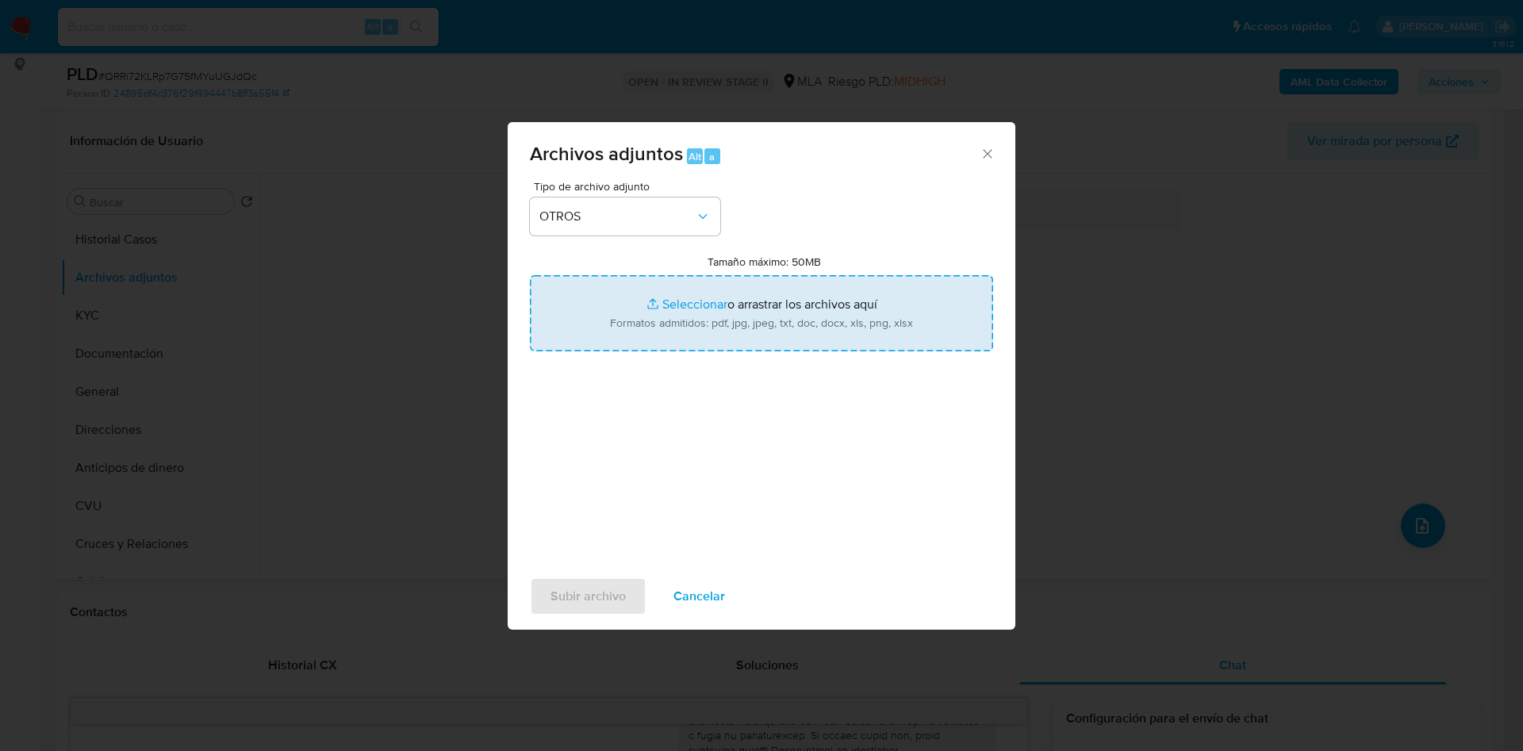
click at [663, 300] on input "Tamaño máximo: 50MB Seleccionar archivos" at bounding box center [761, 313] width 463 height 76
type input "C:\fakepath\Caselog QRRi72KLRp7G75fMYuUGJdQc_2025_09_17_12_21_43.docx"
click at [687, 304] on input "Tamaño máximo: 50MB Seleccionar archivos" at bounding box center [761, 313] width 463 height 76
type input "C:\fakepath\Movimientos 269619641.xlsx"
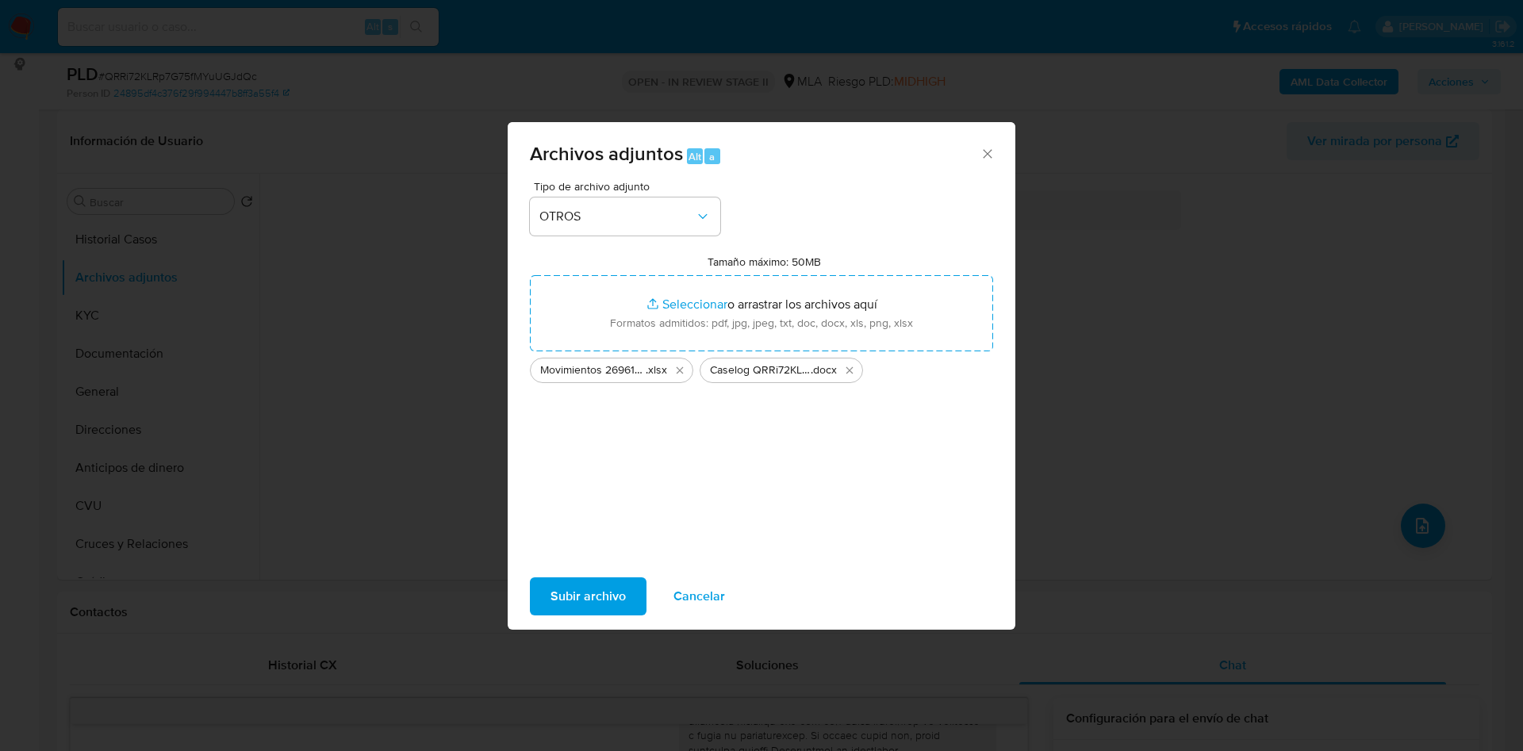
click at [616, 593] on span "Subir archivo" at bounding box center [588, 596] width 75 height 35
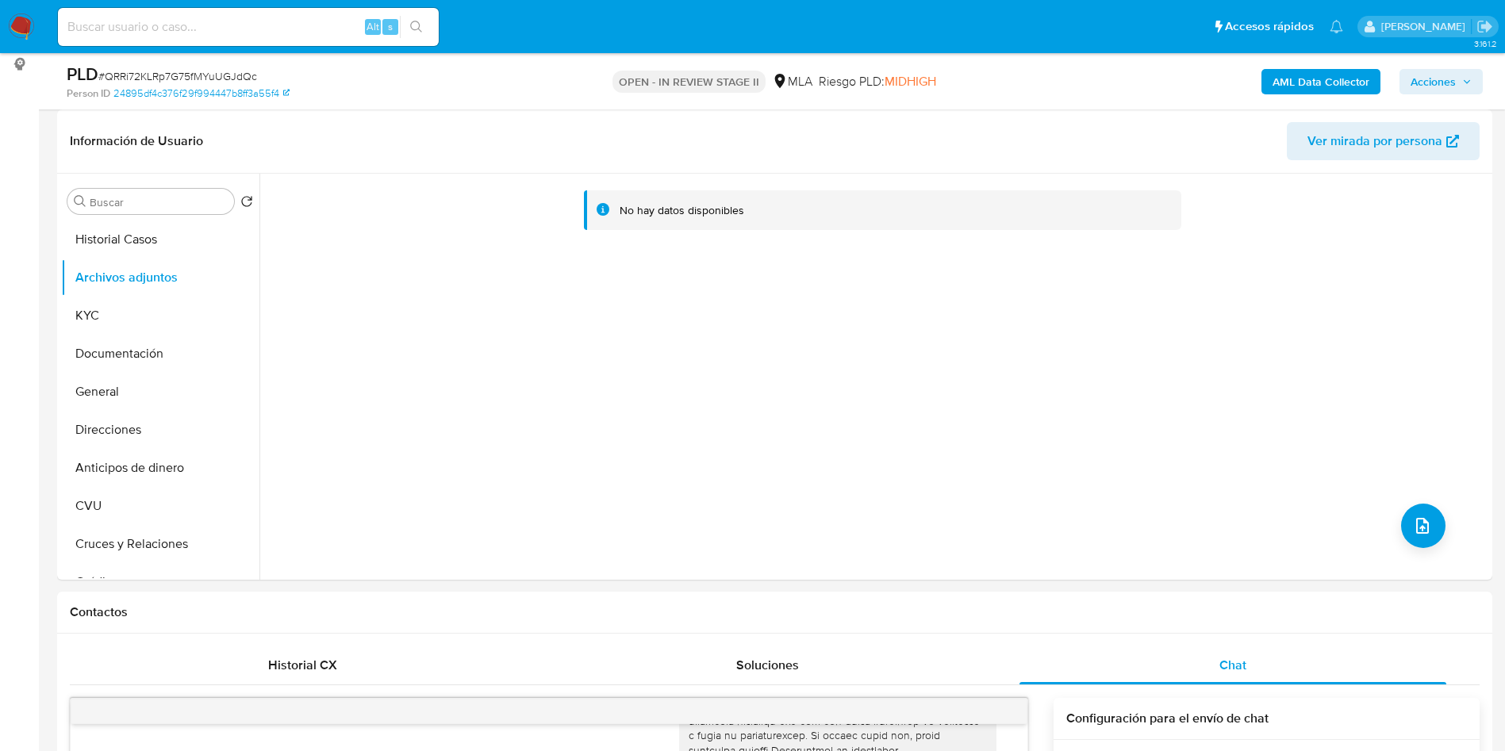
click at [1304, 71] on b "AML Data Collector" at bounding box center [1321, 81] width 97 height 25
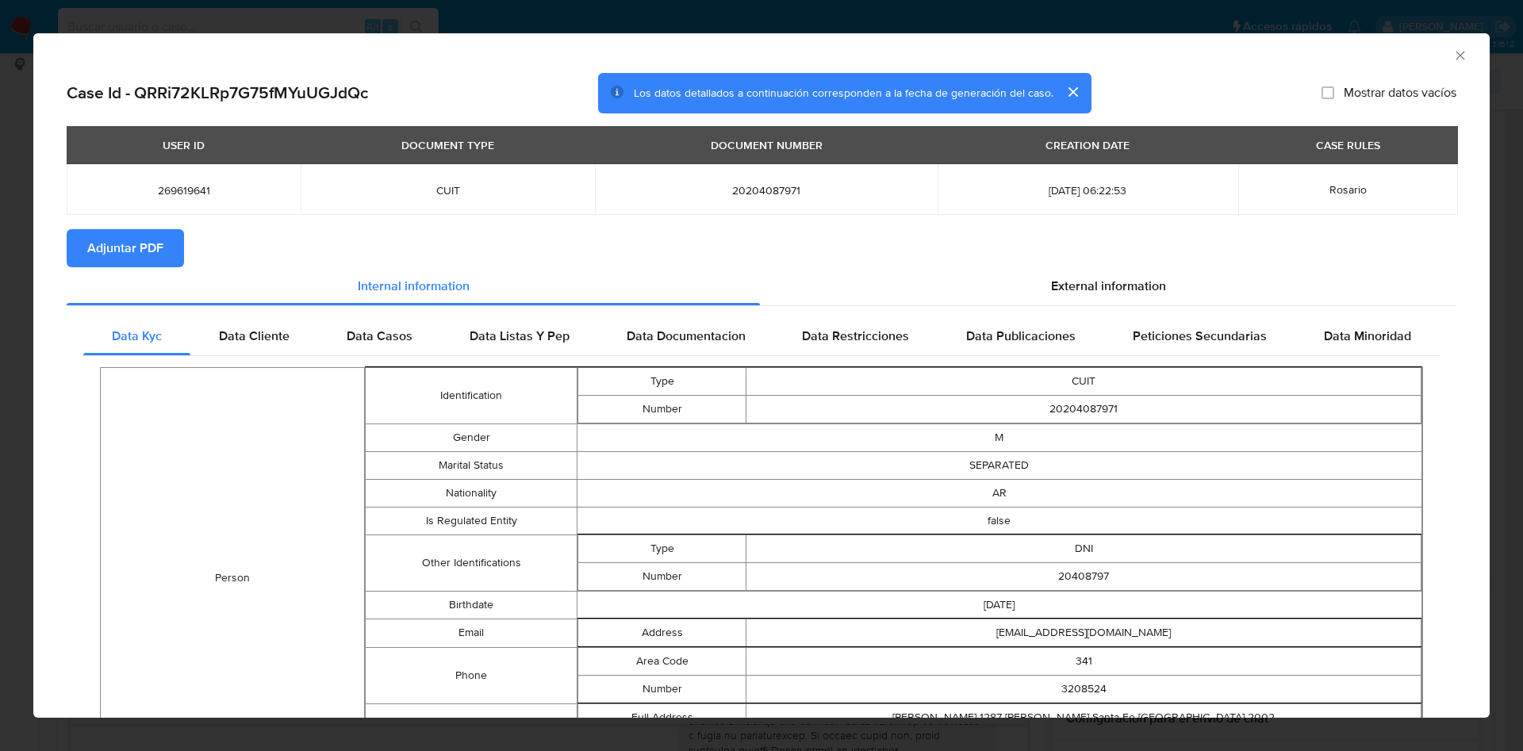
click at [144, 244] on span "Adjuntar PDF" at bounding box center [125, 248] width 76 height 35
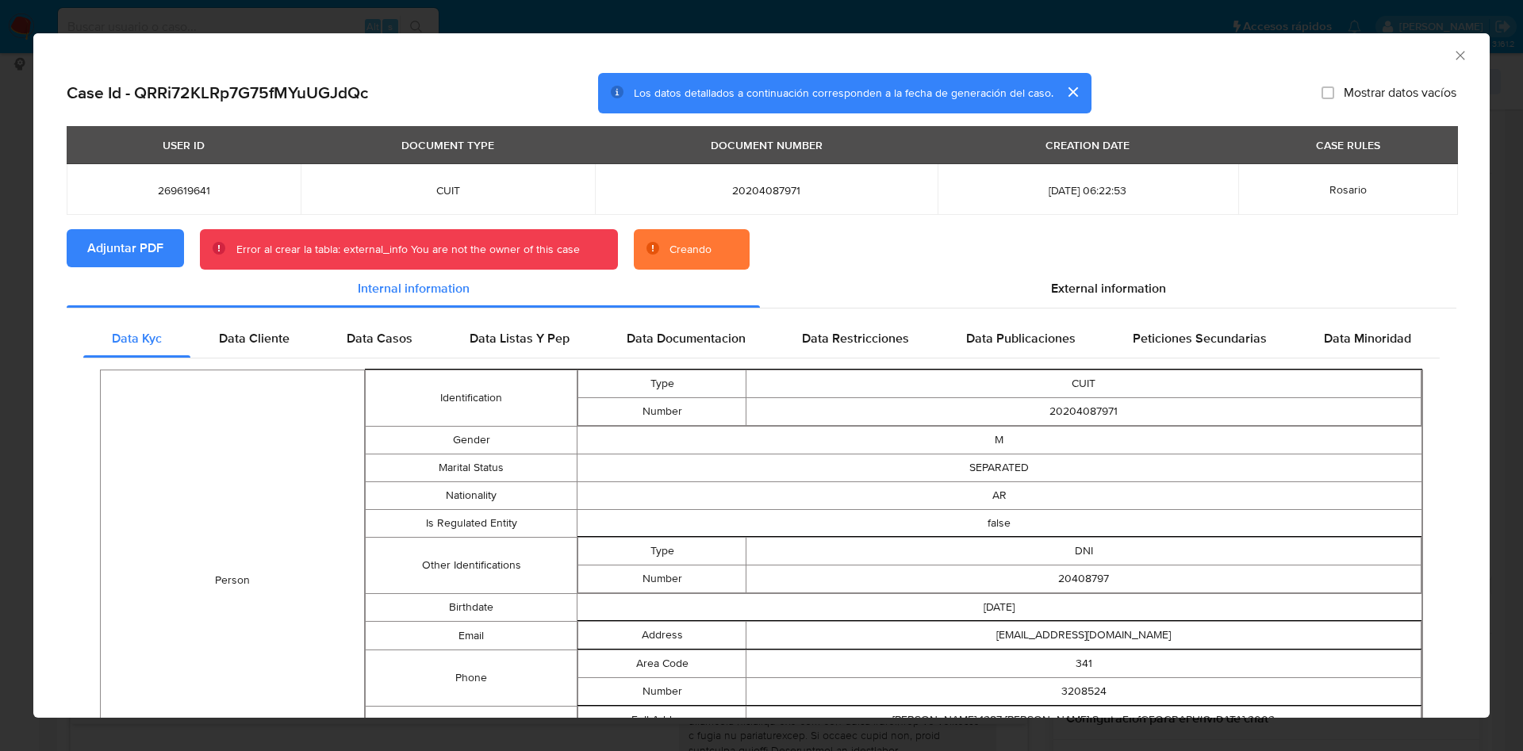
click at [1432, 53] on div "AML Data Collector" at bounding box center [748, 52] width 1408 height 17
click at [1453, 55] on icon "Cerrar ventana" at bounding box center [1461, 56] width 16 height 16
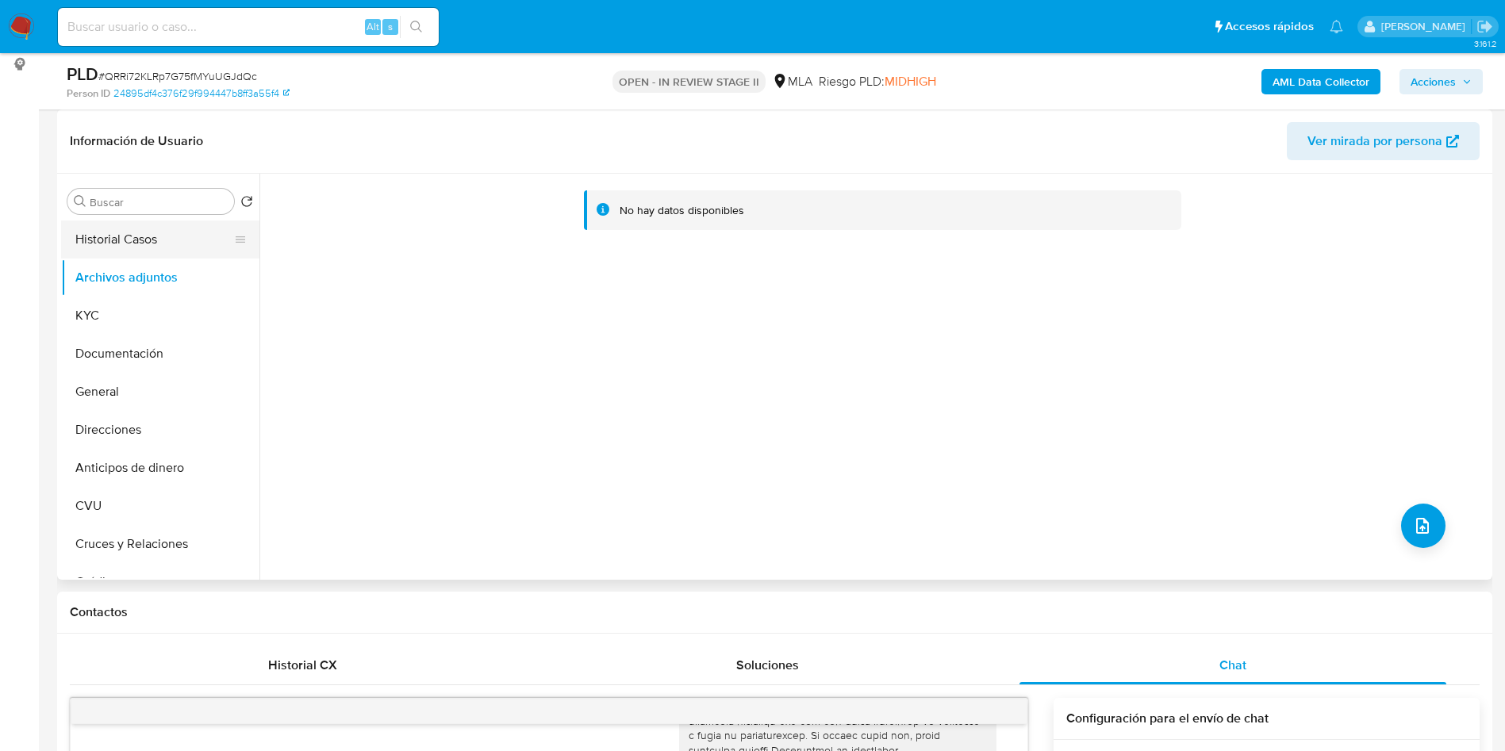
click at [82, 248] on button "Historial Casos" at bounding box center [154, 240] width 186 height 38
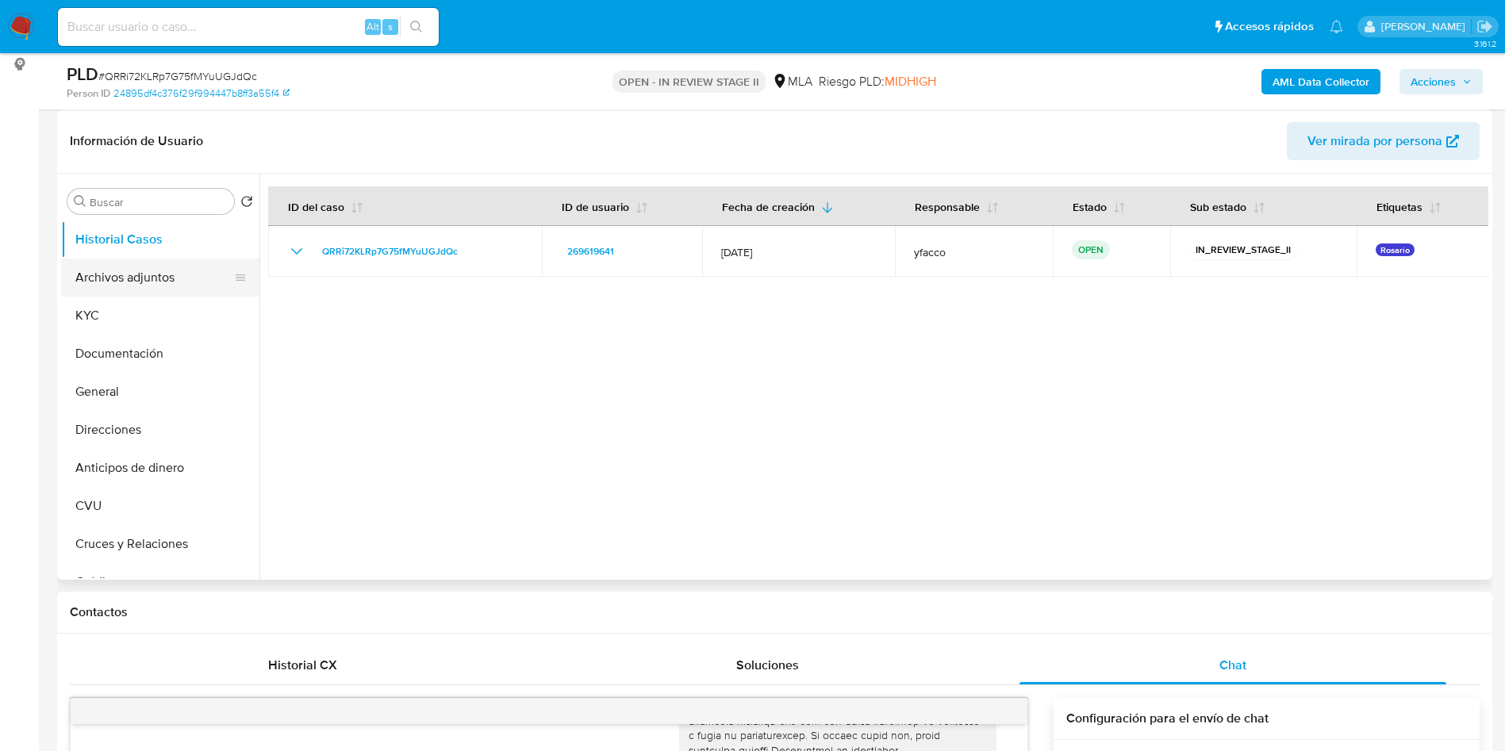
click at [144, 294] on button "Archivos adjuntos" at bounding box center [154, 278] width 186 height 38
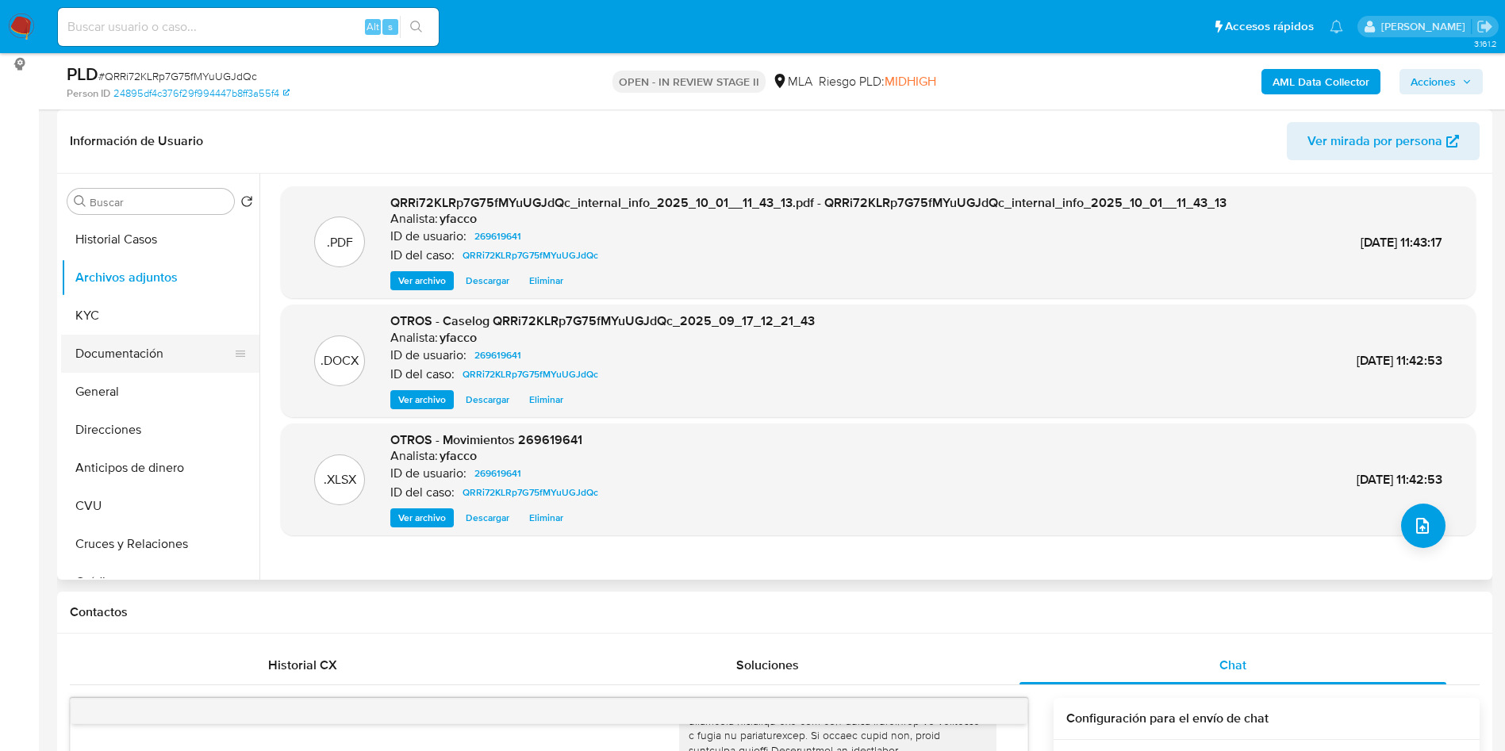
click at [102, 357] on button "Documentación" at bounding box center [154, 354] width 186 height 38
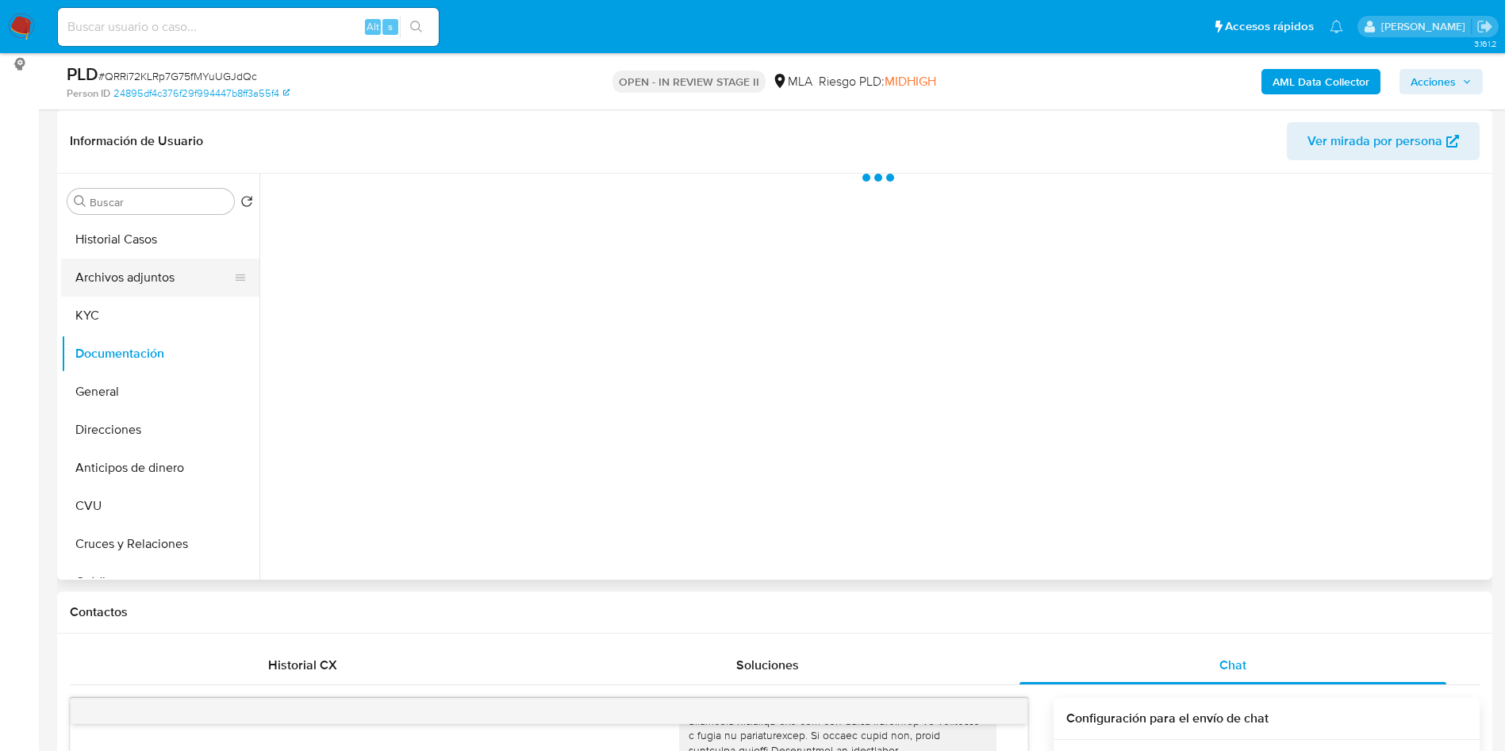
click at [159, 282] on button "Archivos adjuntos" at bounding box center [154, 278] width 186 height 38
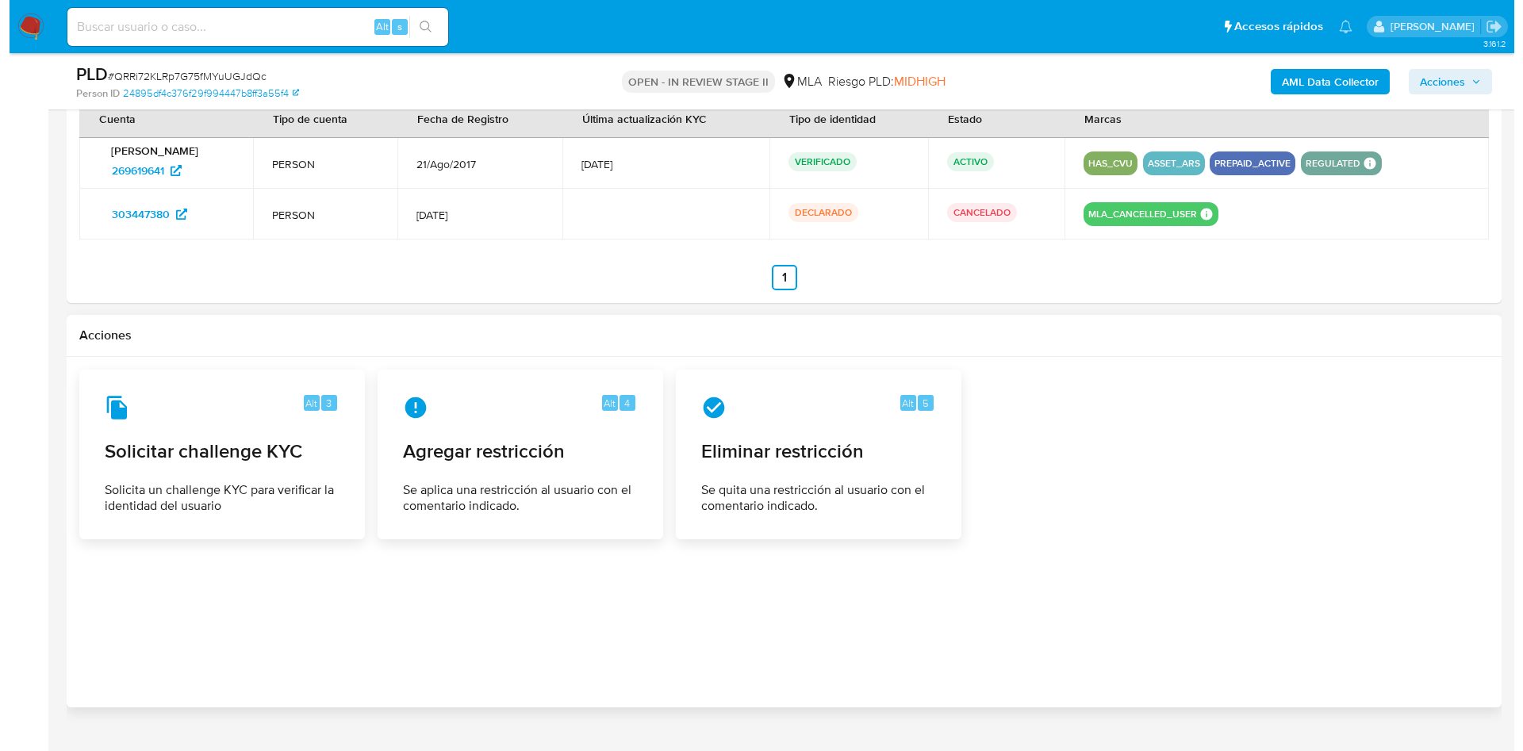
scroll to position [2494, 0]
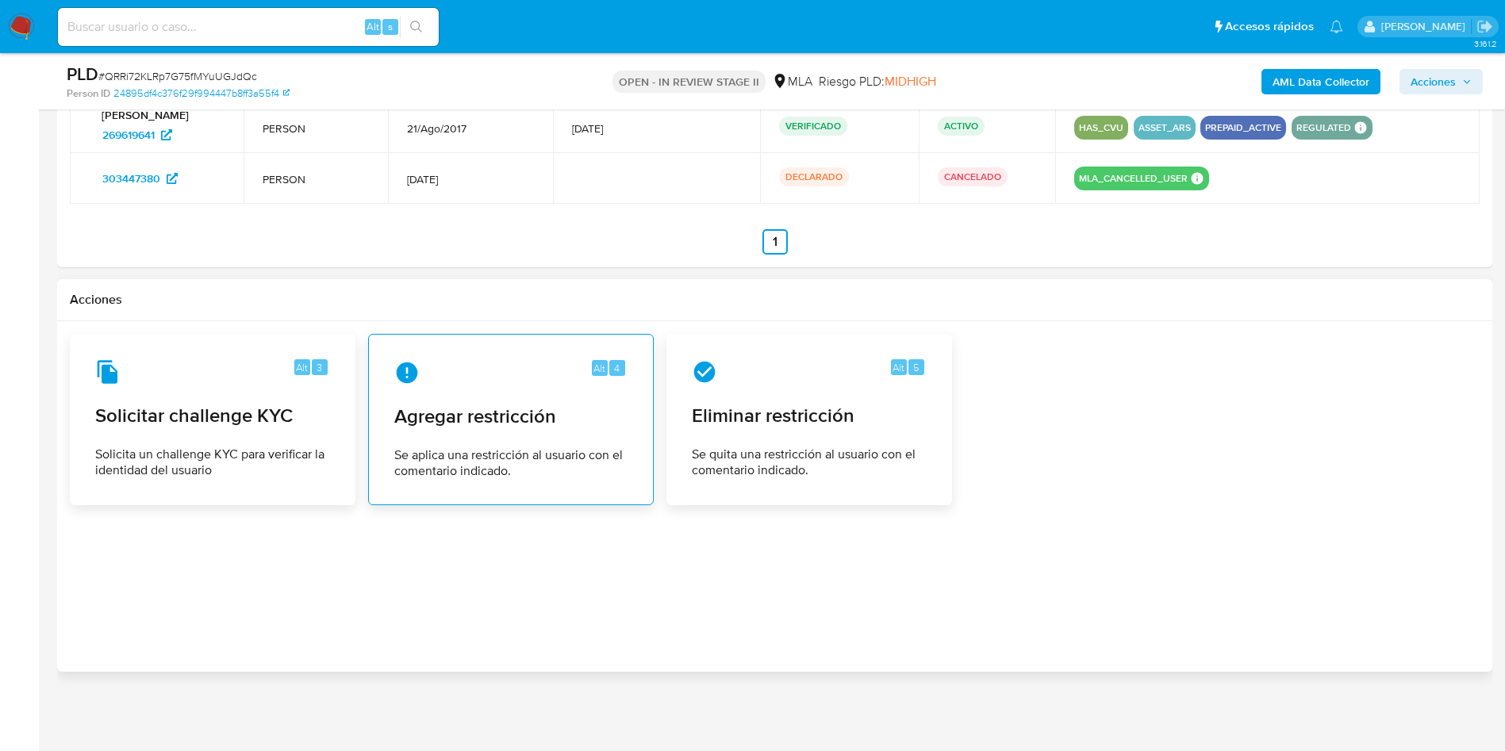
click at [505, 432] on div "Alt 4 Agregar restricción Se aplica una restricción al usuario con el comentari…" at bounding box center [511, 420] width 259 height 144
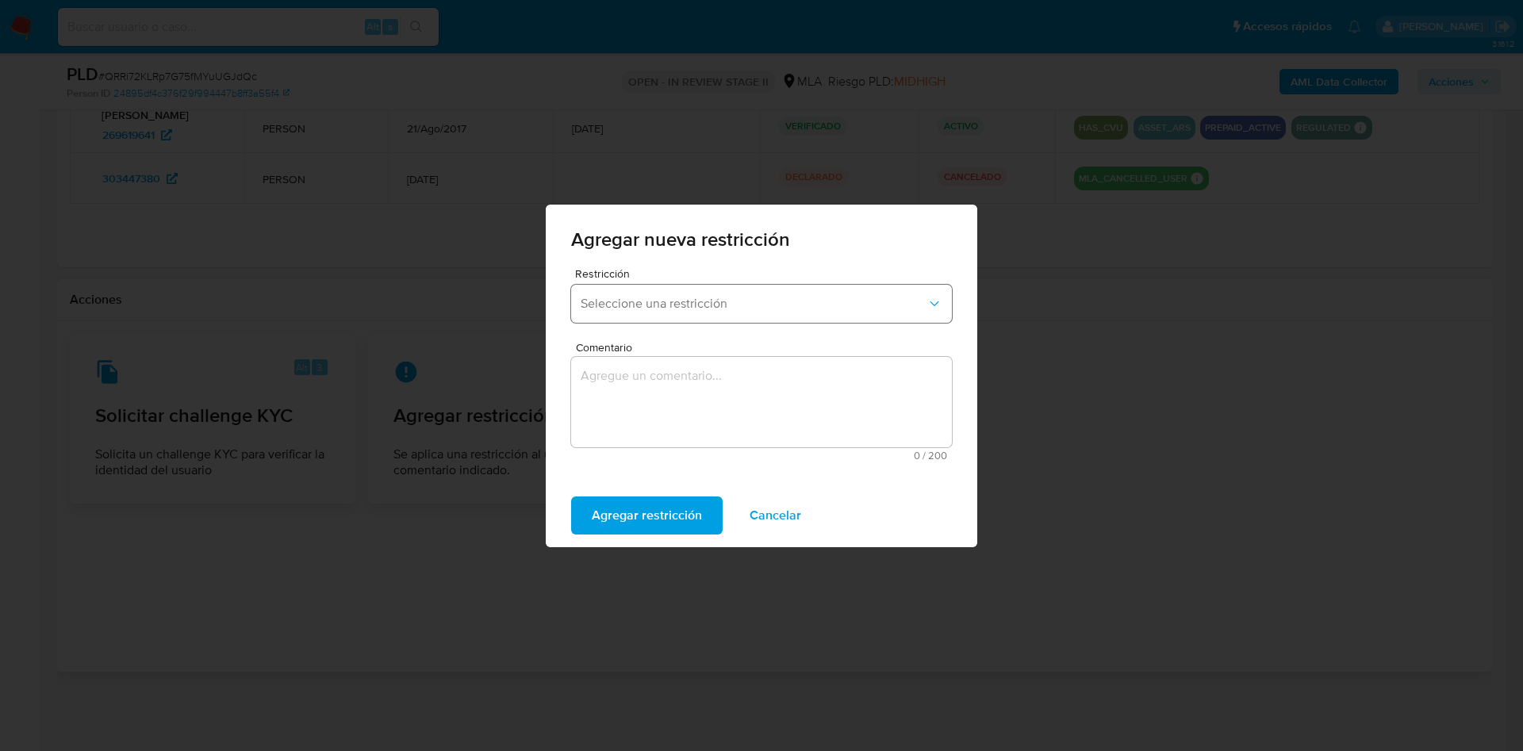
click at [699, 318] on button "Seleccione una restricción" at bounding box center [761, 304] width 381 height 38
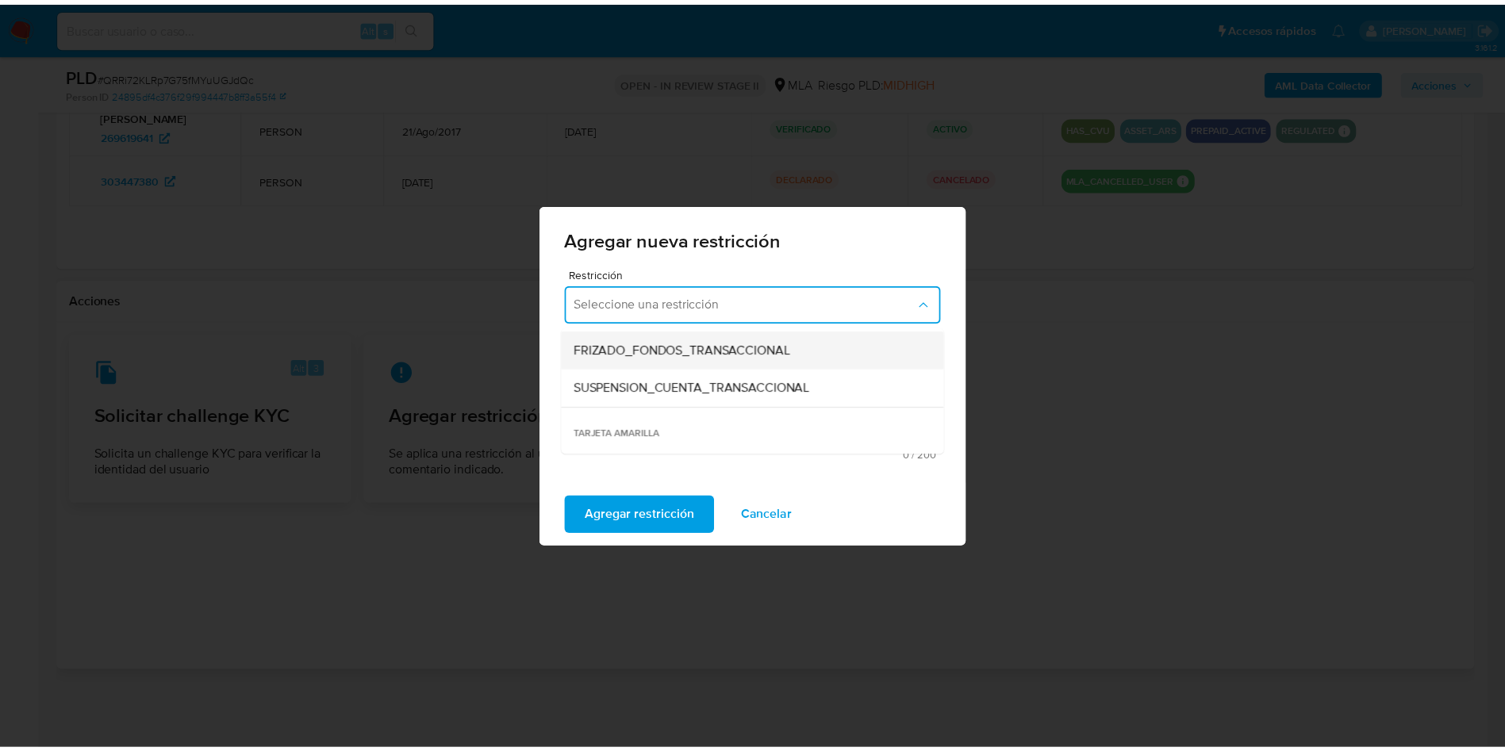
scroll to position [238, 0]
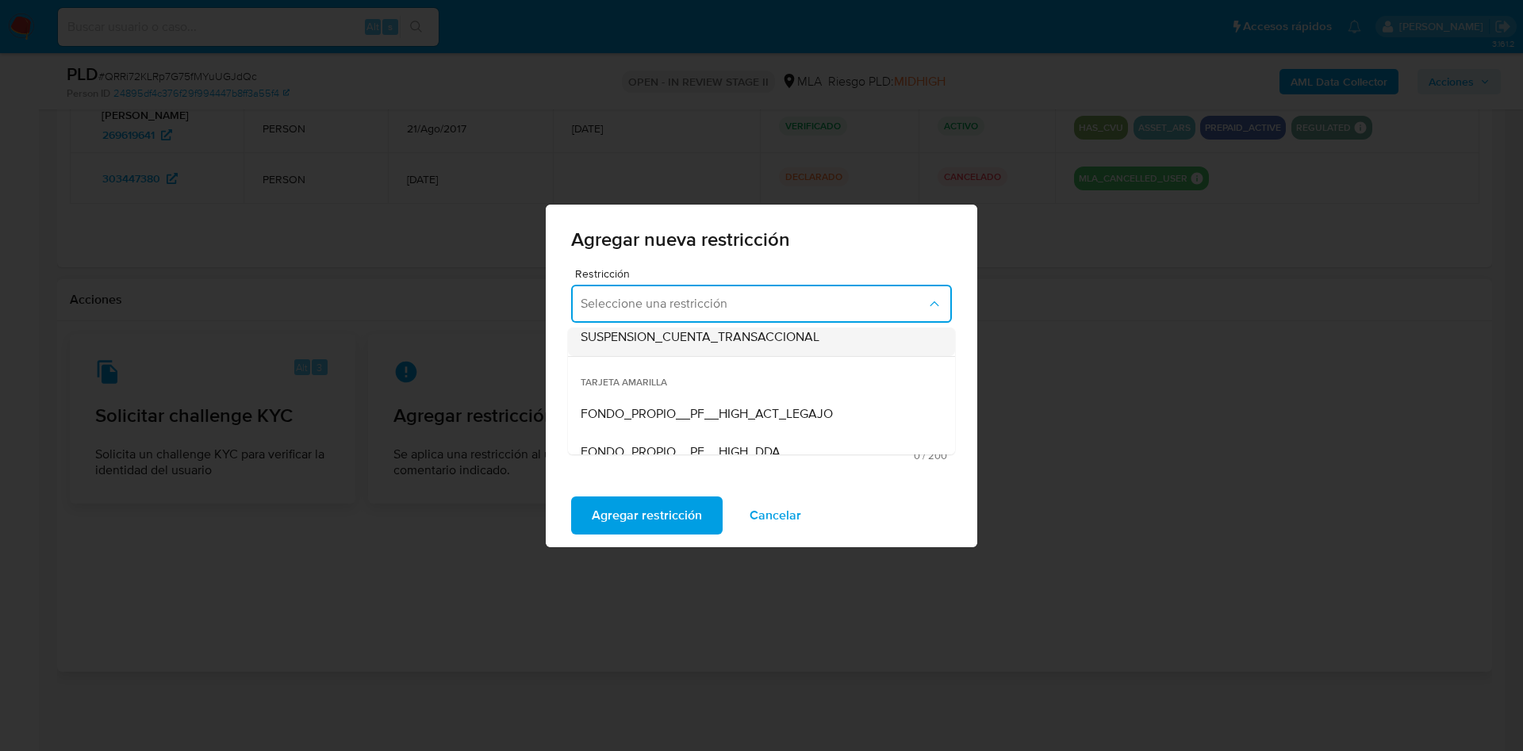
click at [732, 340] on span "SUSPENSION_CUENTA_TRANSACCIONAL" at bounding box center [700, 337] width 239 height 16
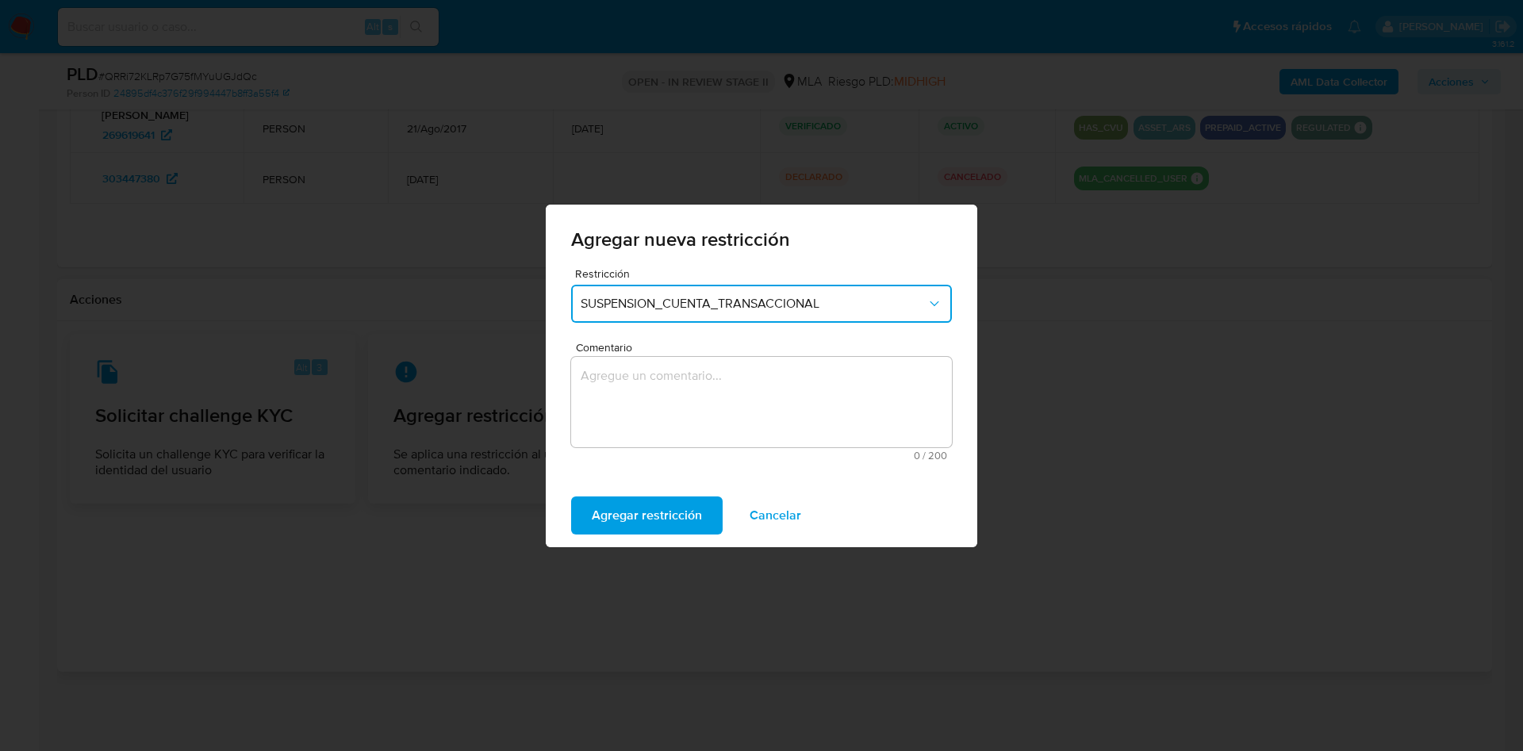
click at [697, 403] on textarea "Comentario" at bounding box center [761, 402] width 381 height 90
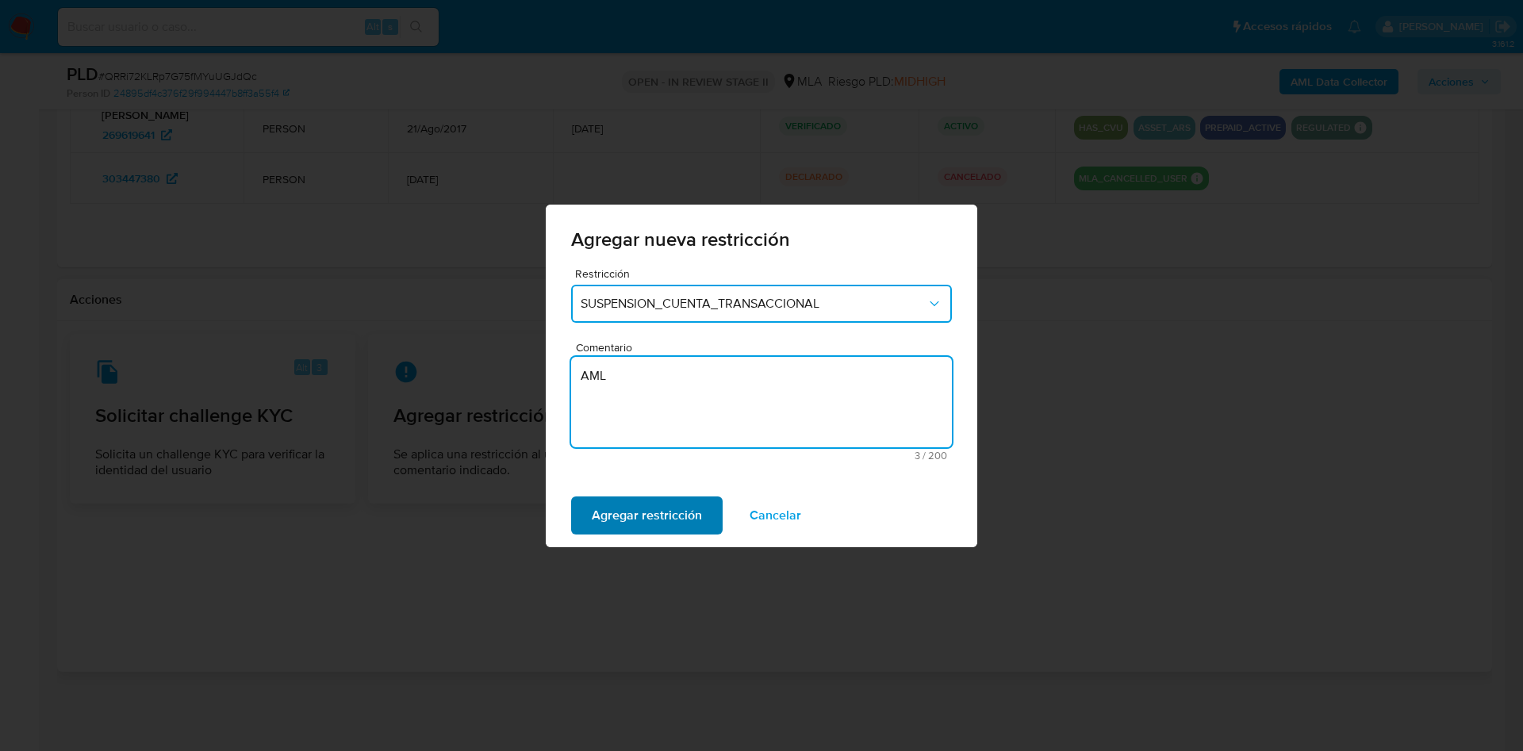
type textarea "AML"
click at [626, 524] on span "Agregar restricción" at bounding box center [647, 515] width 110 height 35
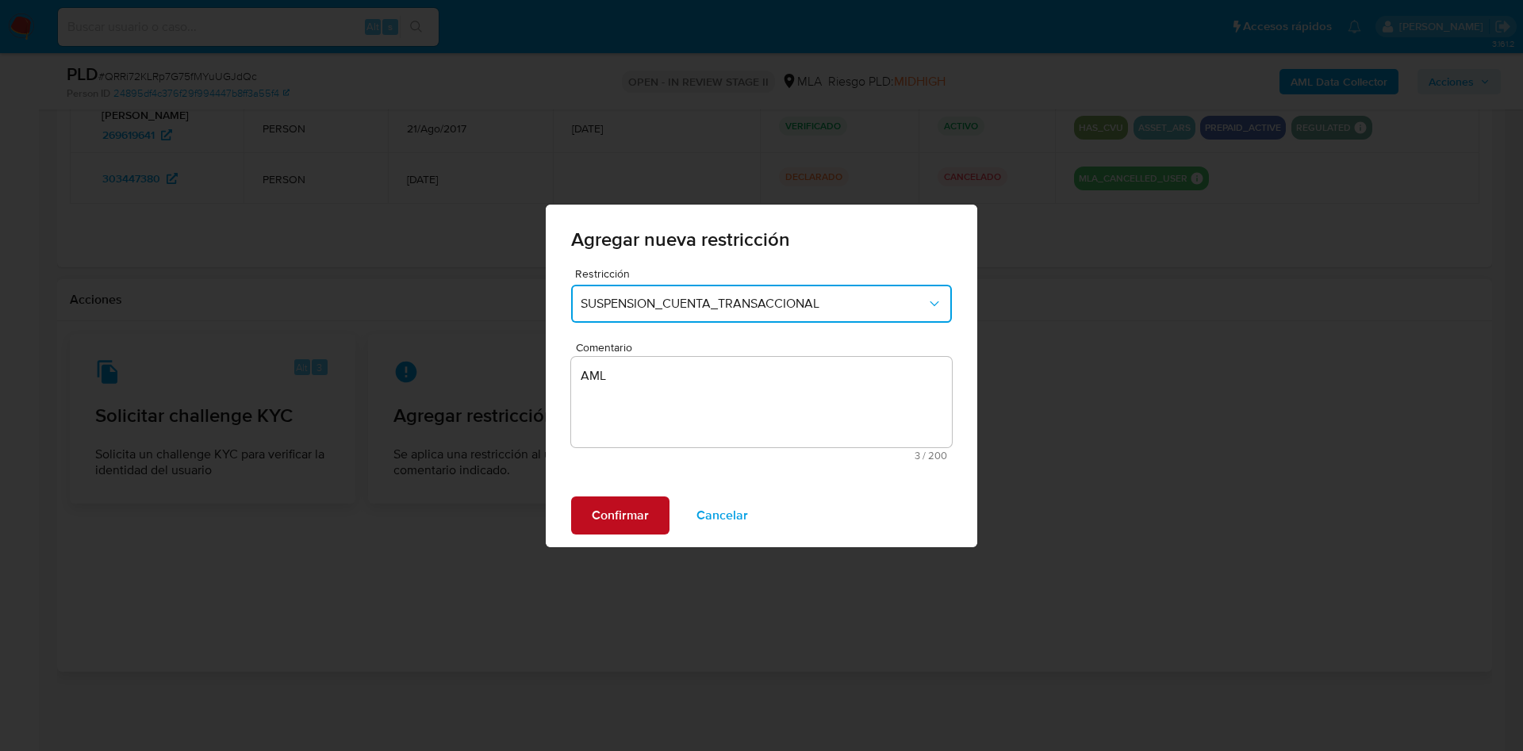
click at [595, 515] on span "Confirmar" at bounding box center [620, 515] width 57 height 35
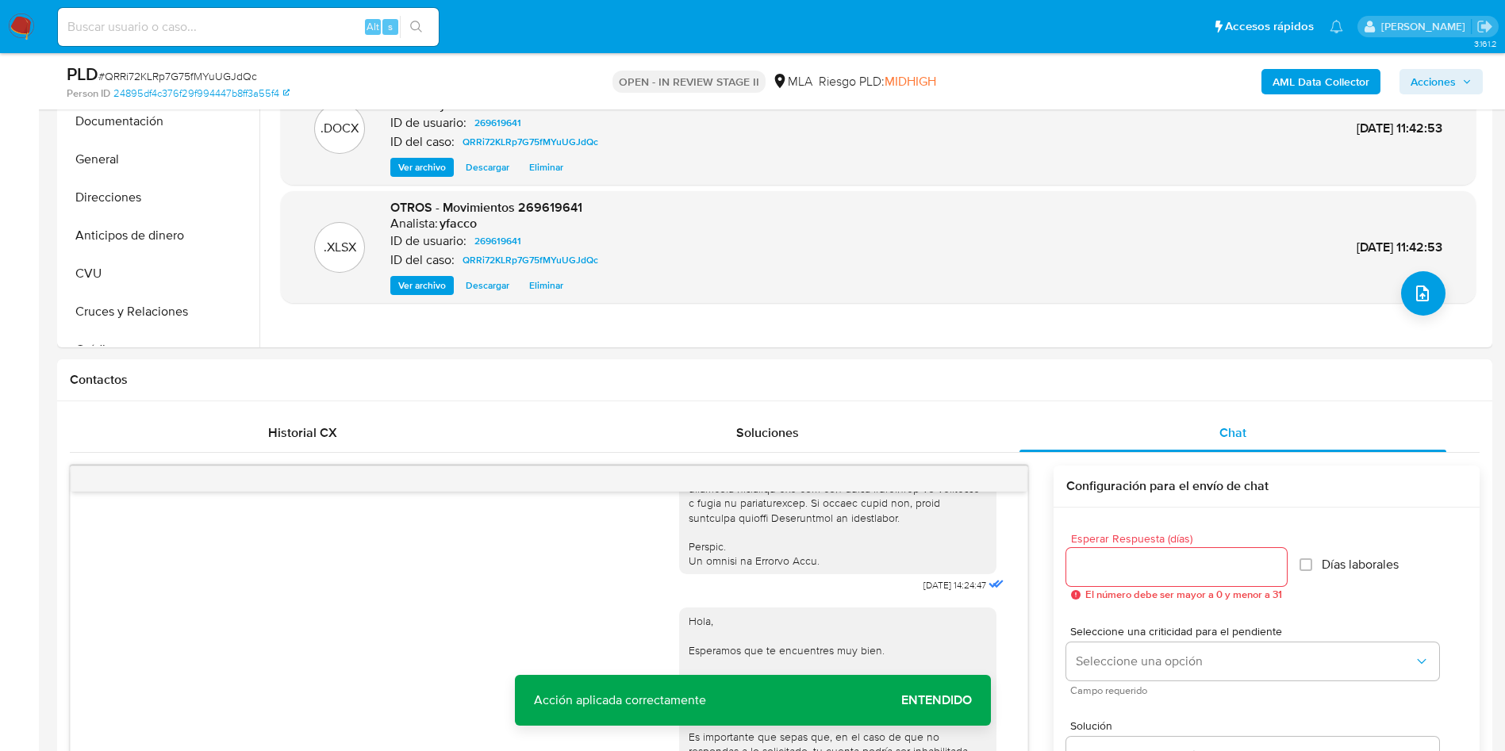
scroll to position [113, 0]
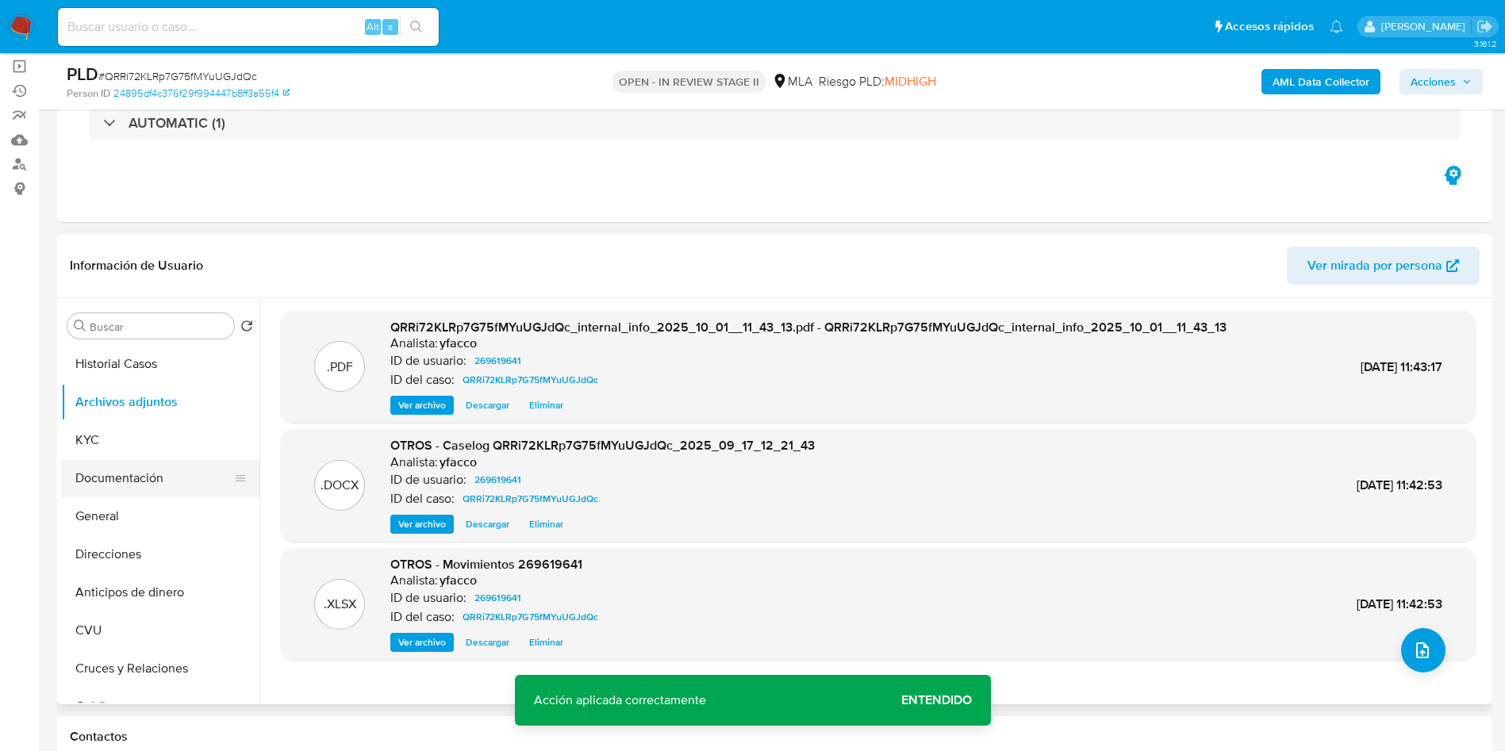
click at [126, 476] on button "Documentación" at bounding box center [154, 478] width 186 height 38
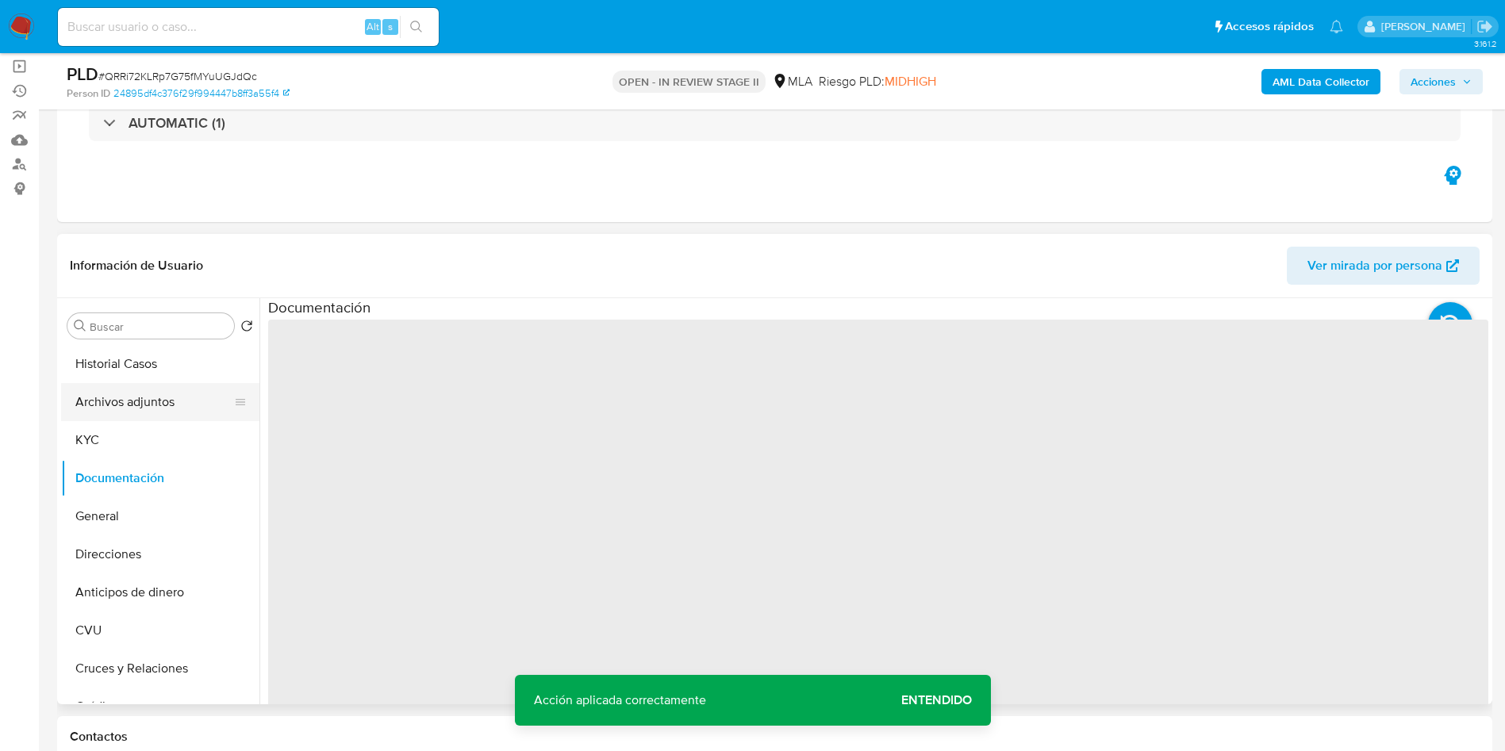
click at [137, 418] on button "Archivos adjuntos" at bounding box center [154, 402] width 186 height 38
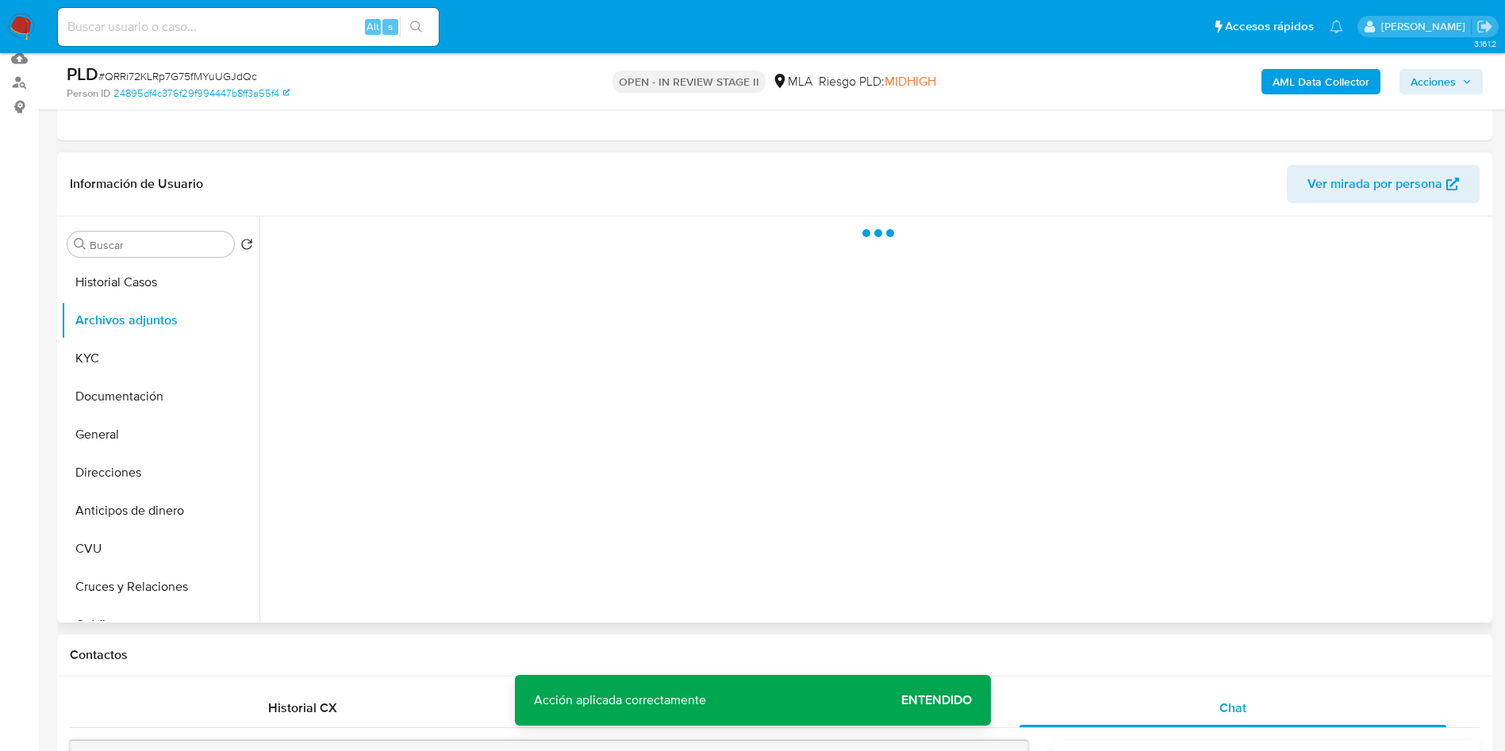
scroll to position [232, 0]
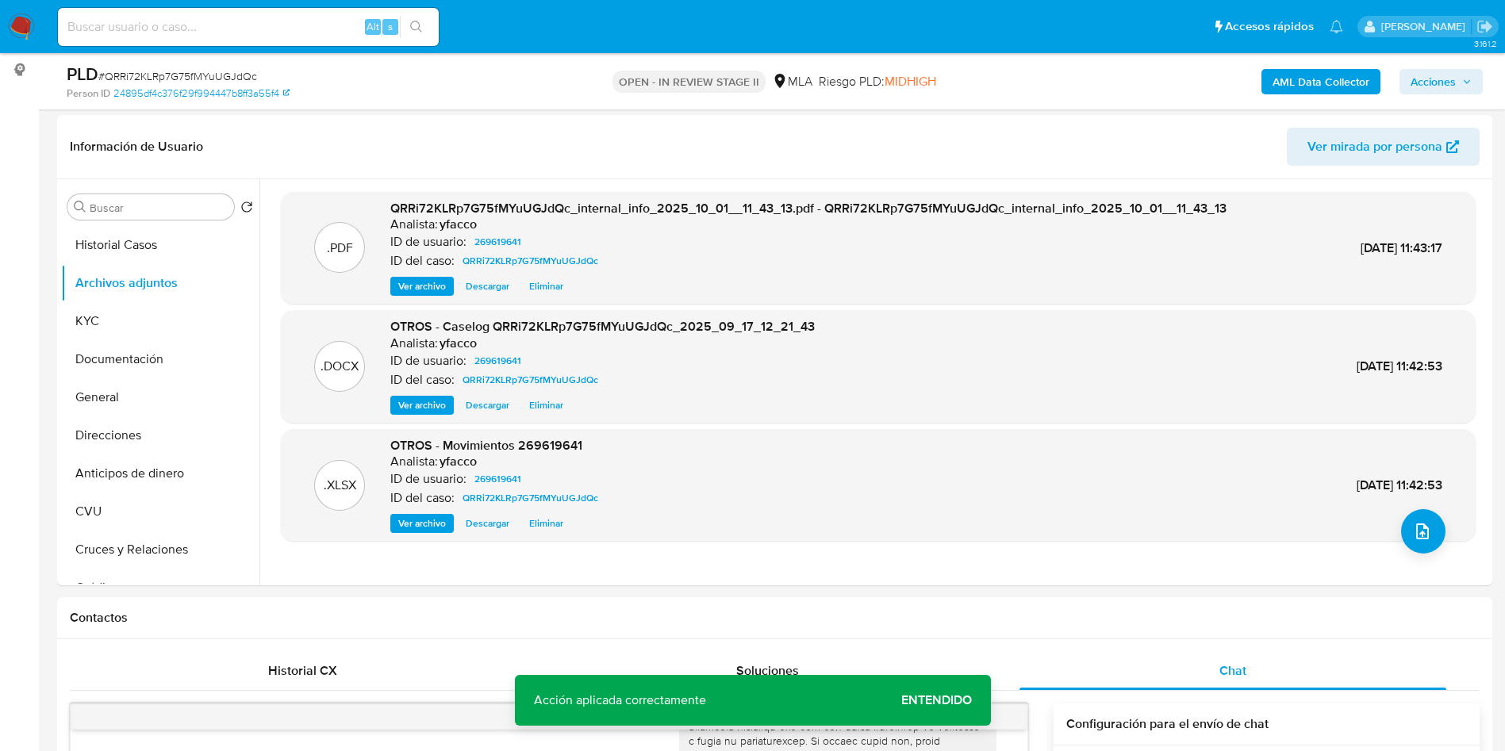
click at [1308, 75] on b "AML Data Collector" at bounding box center [1321, 81] width 97 height 25
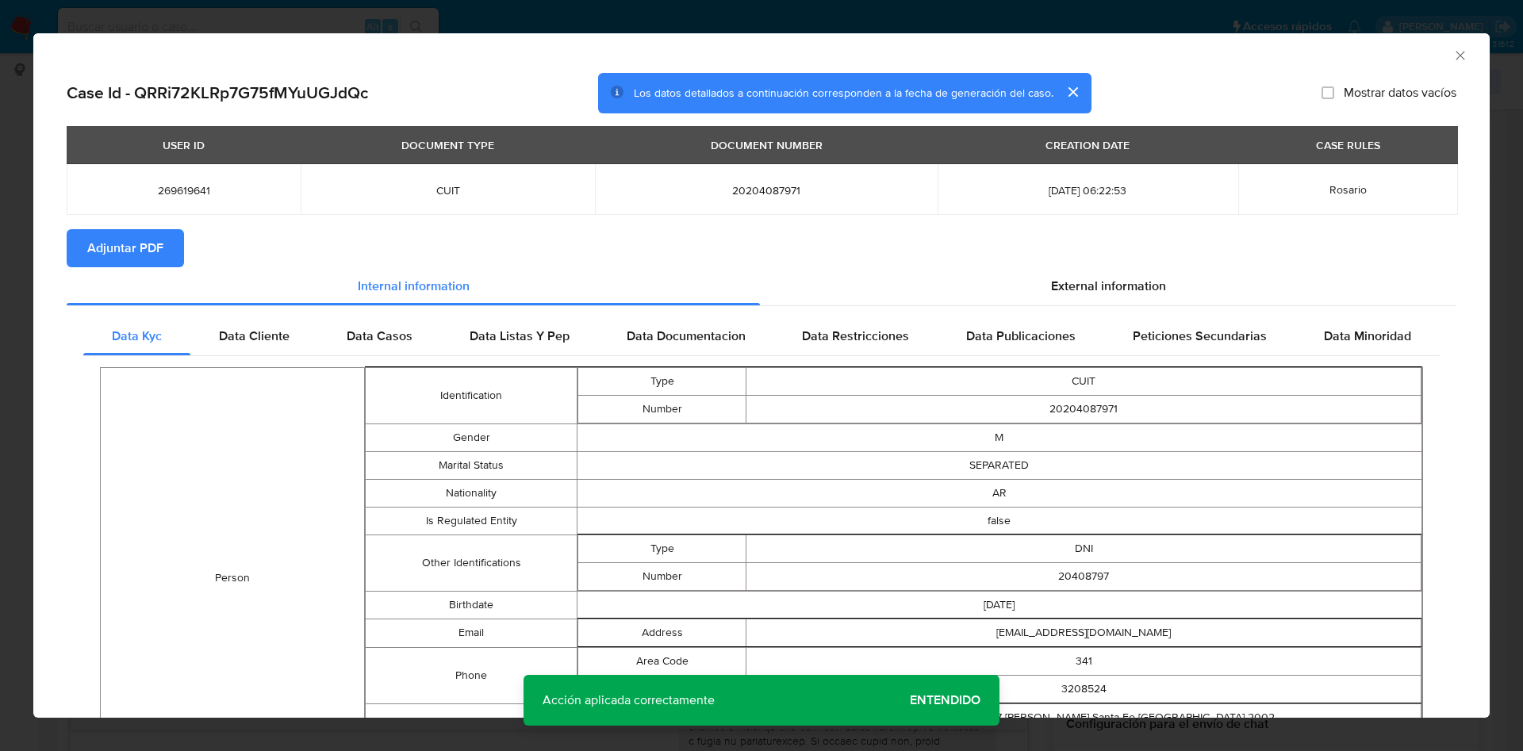
click at [156, 253] on span "Adjuntar PDF" at bounding box center [125, 248] width 76 height 35
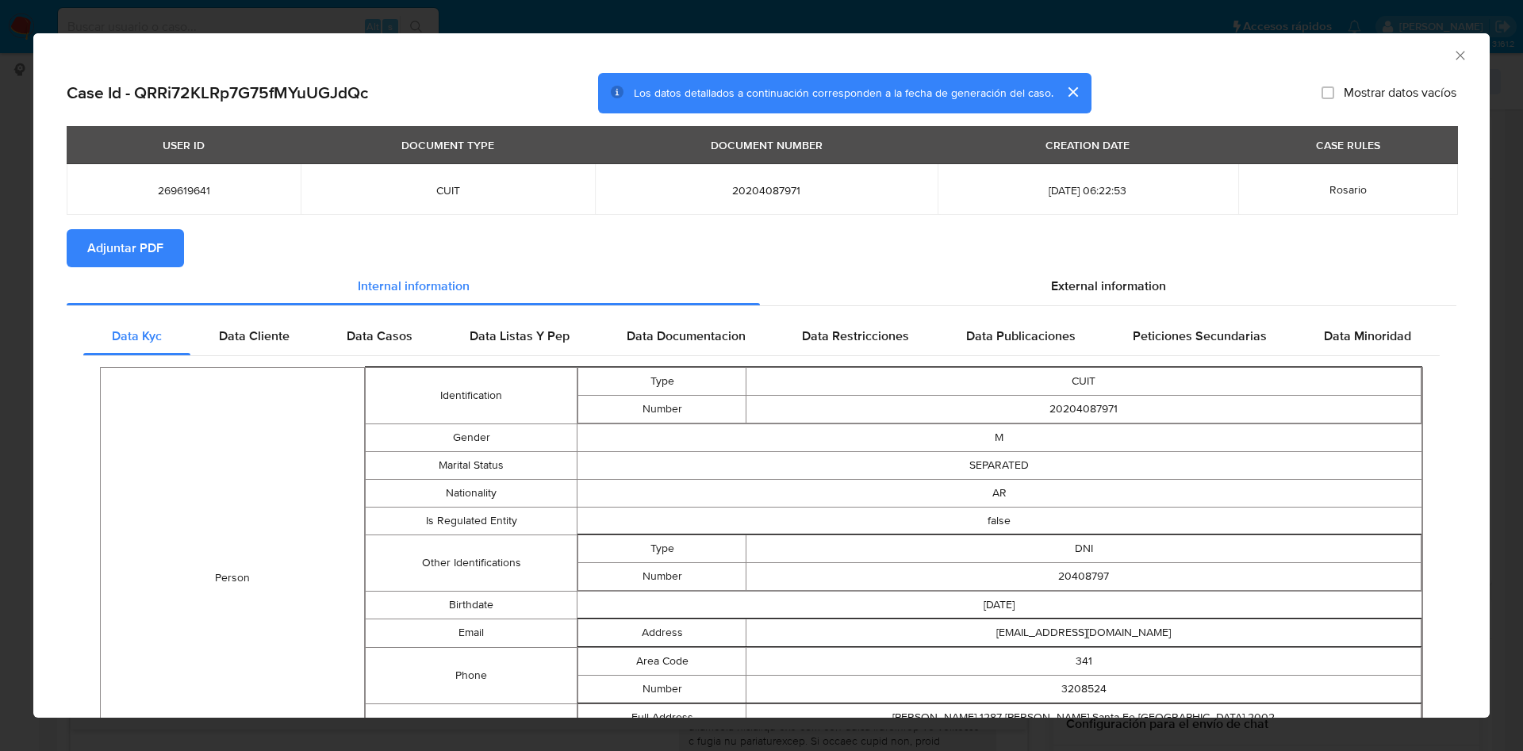
click at [1453, 54] on icon "Cerrar ventana" at bounding box center [1461, 56] width 16 height 16
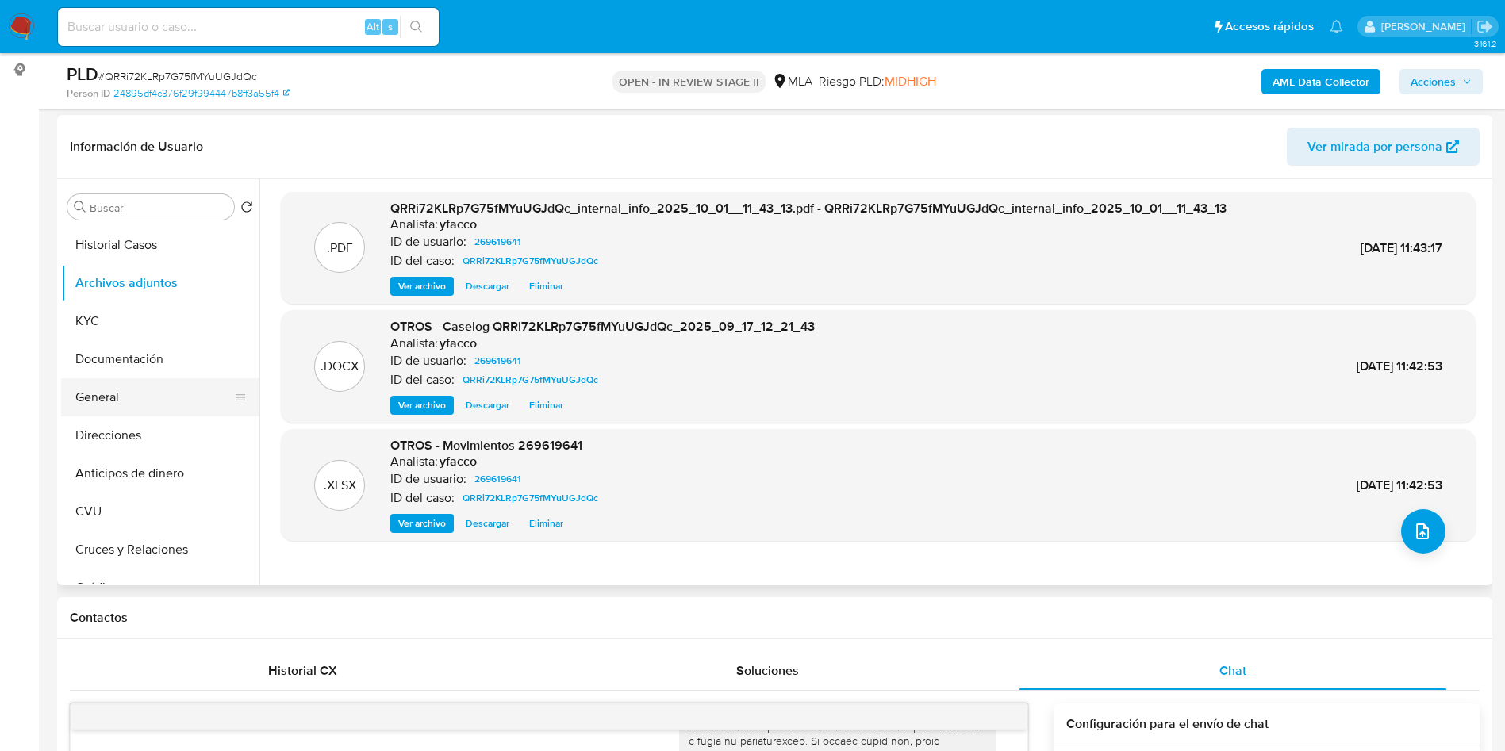
click at [121, 398] on button "General" at bounding box center [154, 397] width 186 height 38
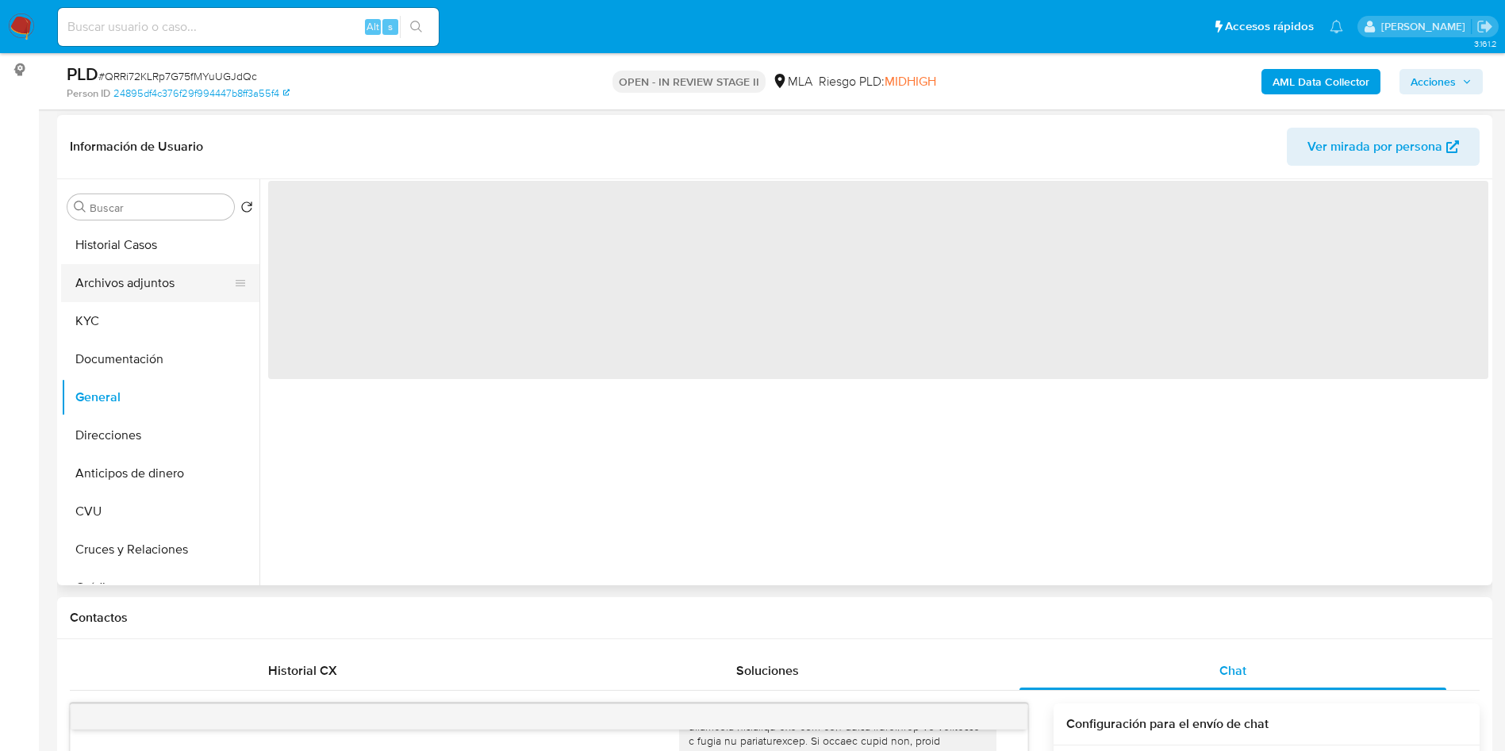
click at [150, 294] on button "Archivos adjuntos" at bounding box center [154, 283] width 186 height 38
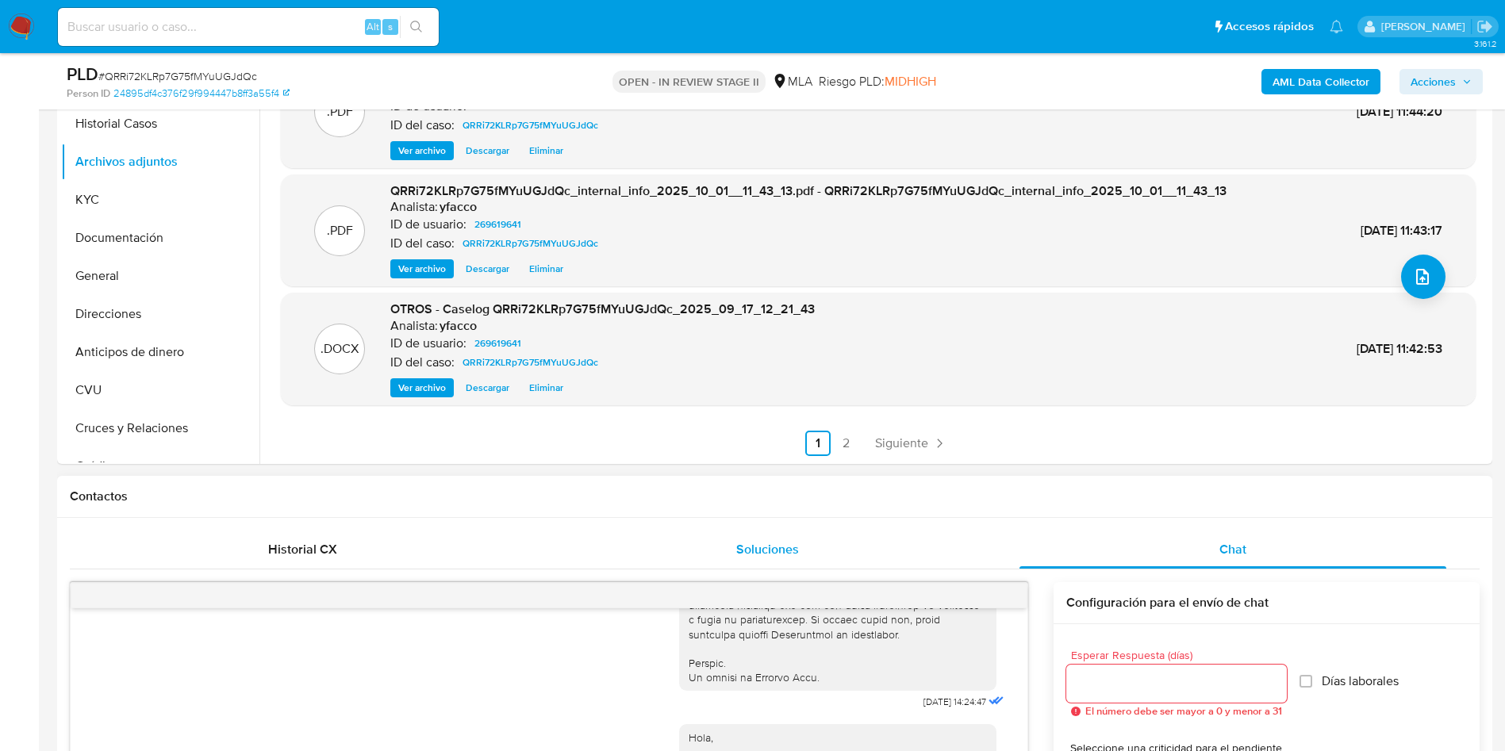
scroll to position [471, 0]
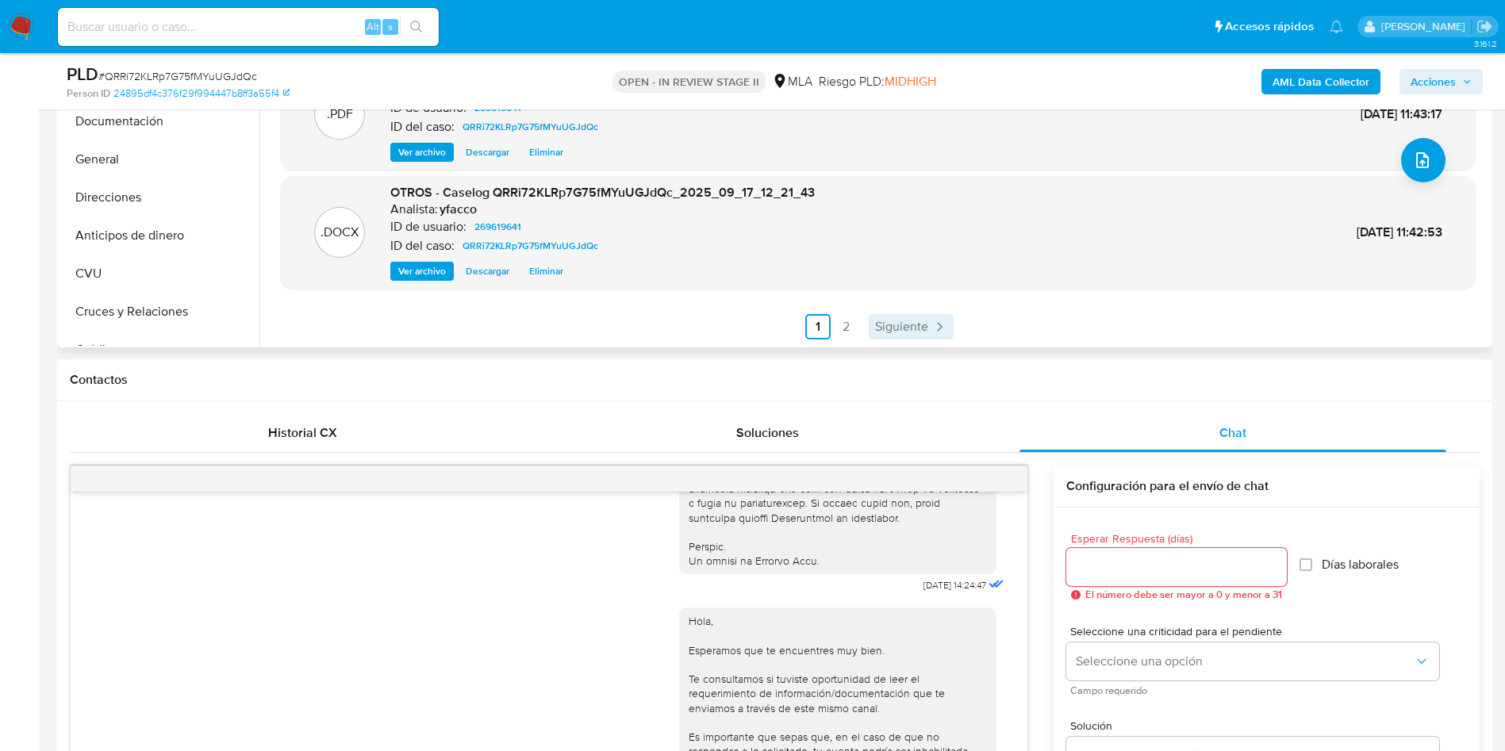
click at [897, 324] on span "Siguiente" at bounding box center [901, 327] width 53 height 13
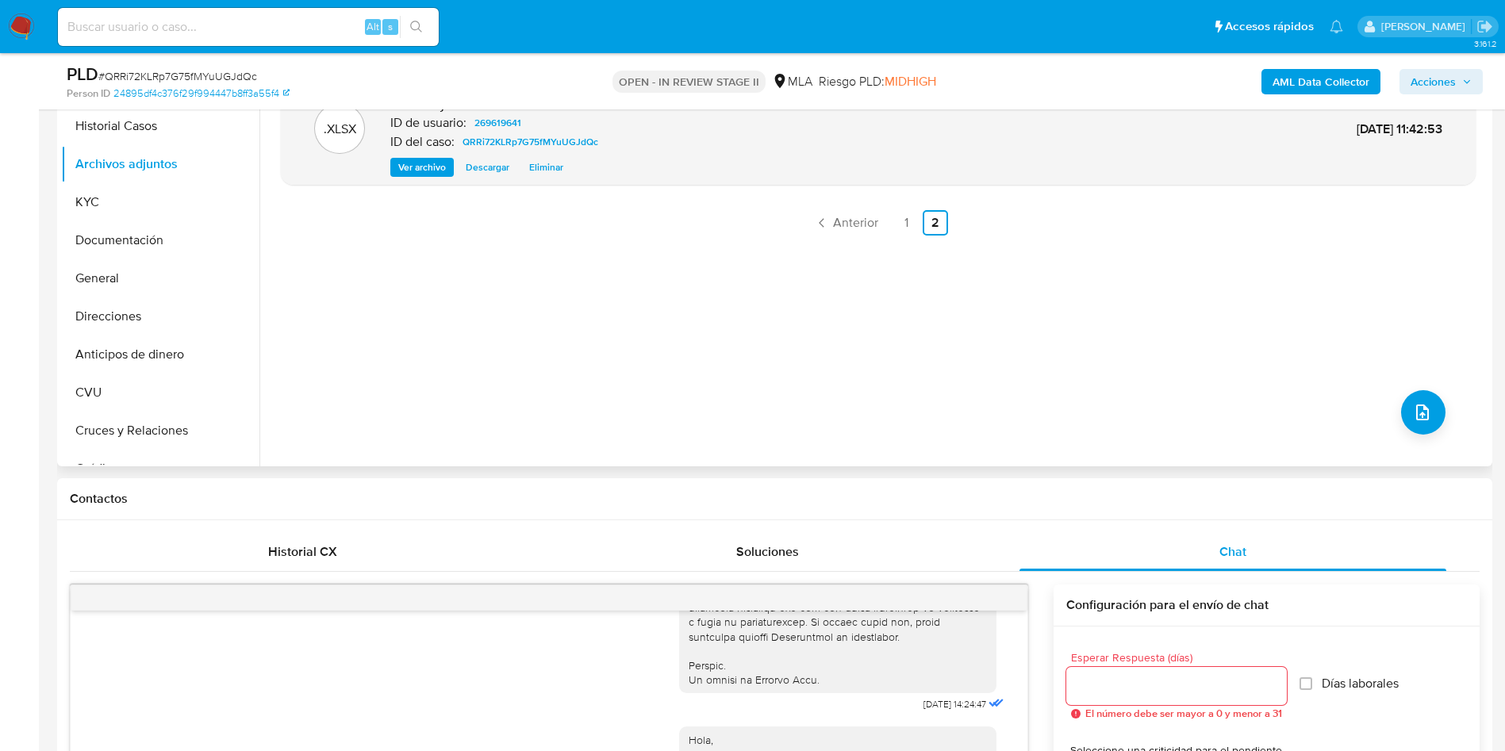
scroll to position [232, 0]
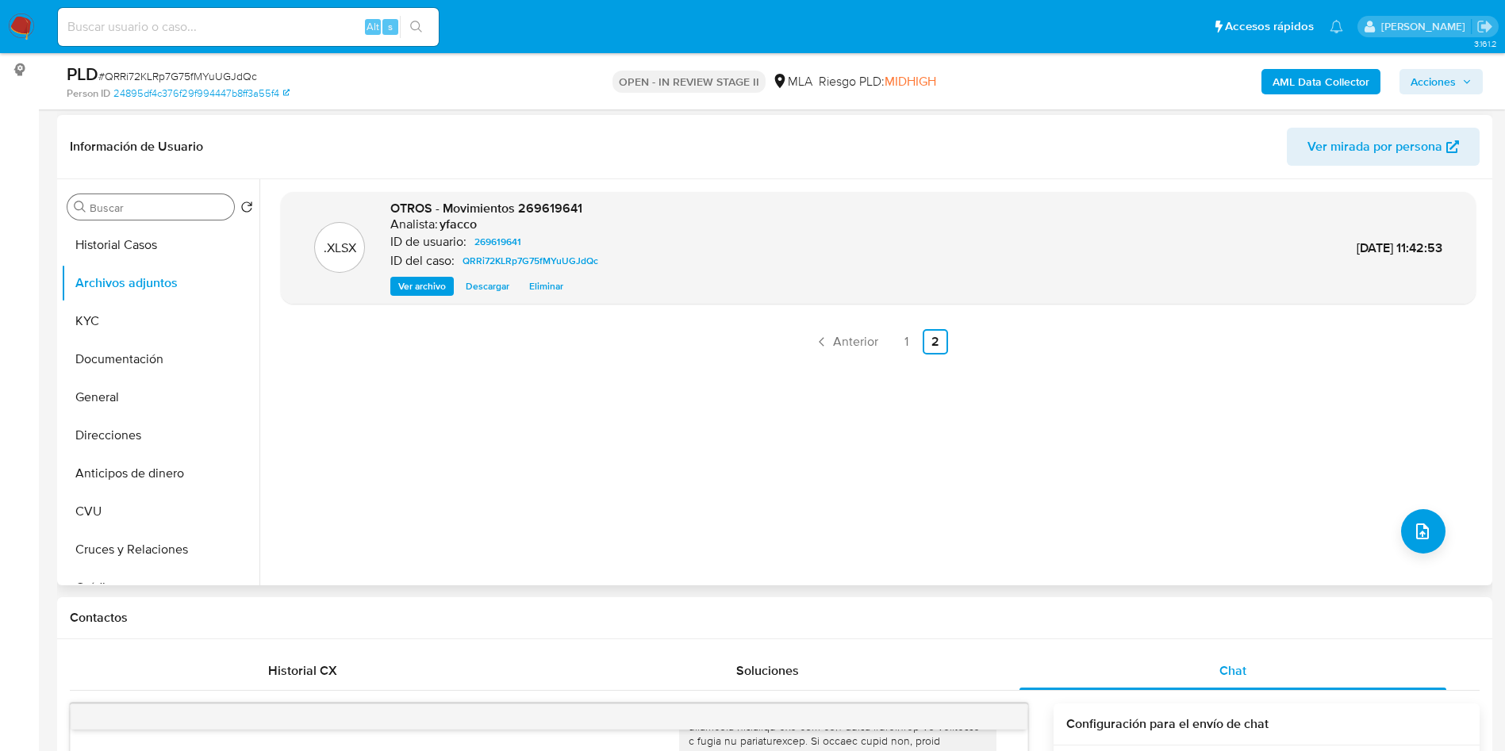
click at [122, 217] on div "Buscar" at bounding box center [150, 206] width 167 height 25
click at [122, 213] on input "Buscar" at bounding box center [159, 208] width 138 height 14
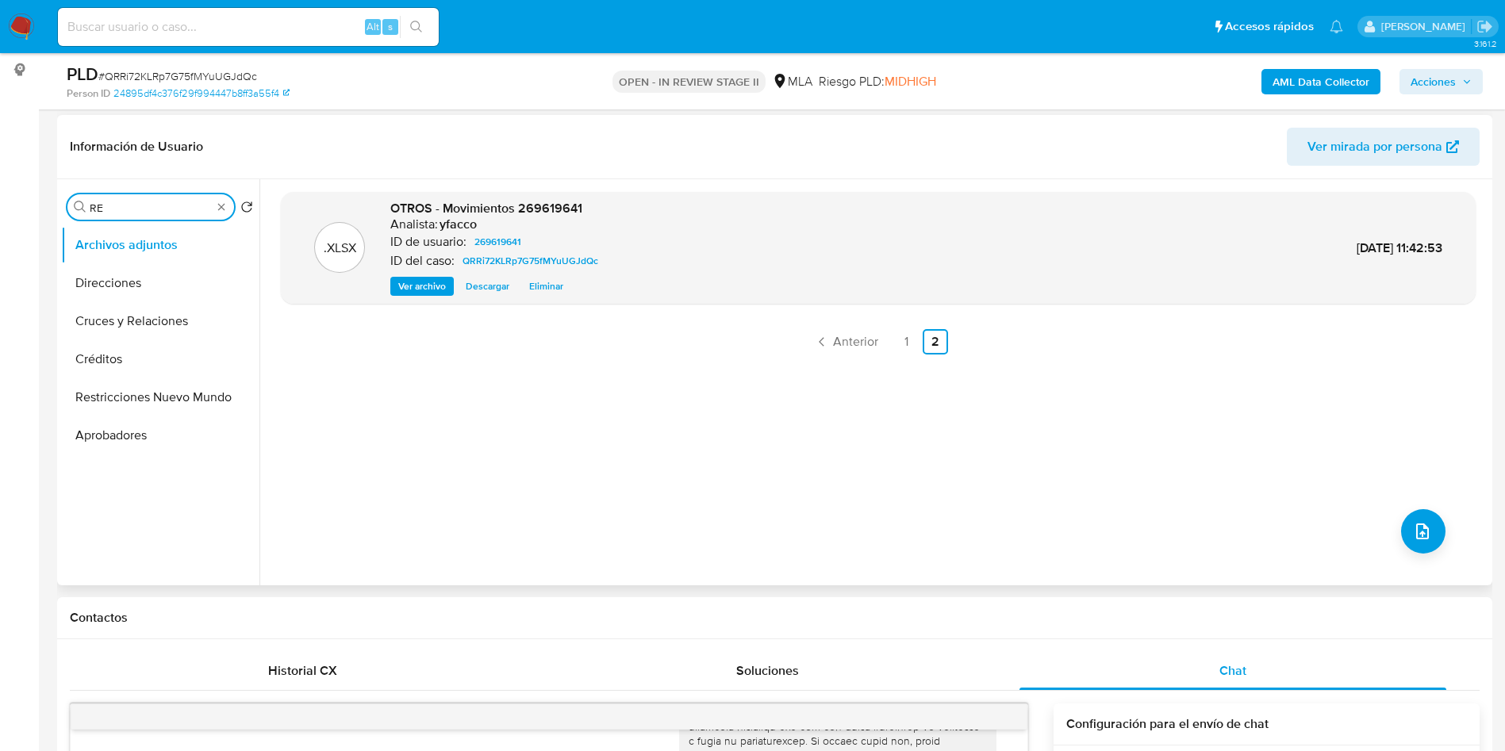
type input "R"
type input "CONV"
click at [125, 286] on button "Historial de conversaciones" at bounding box center [154, 283] width 186 height 38
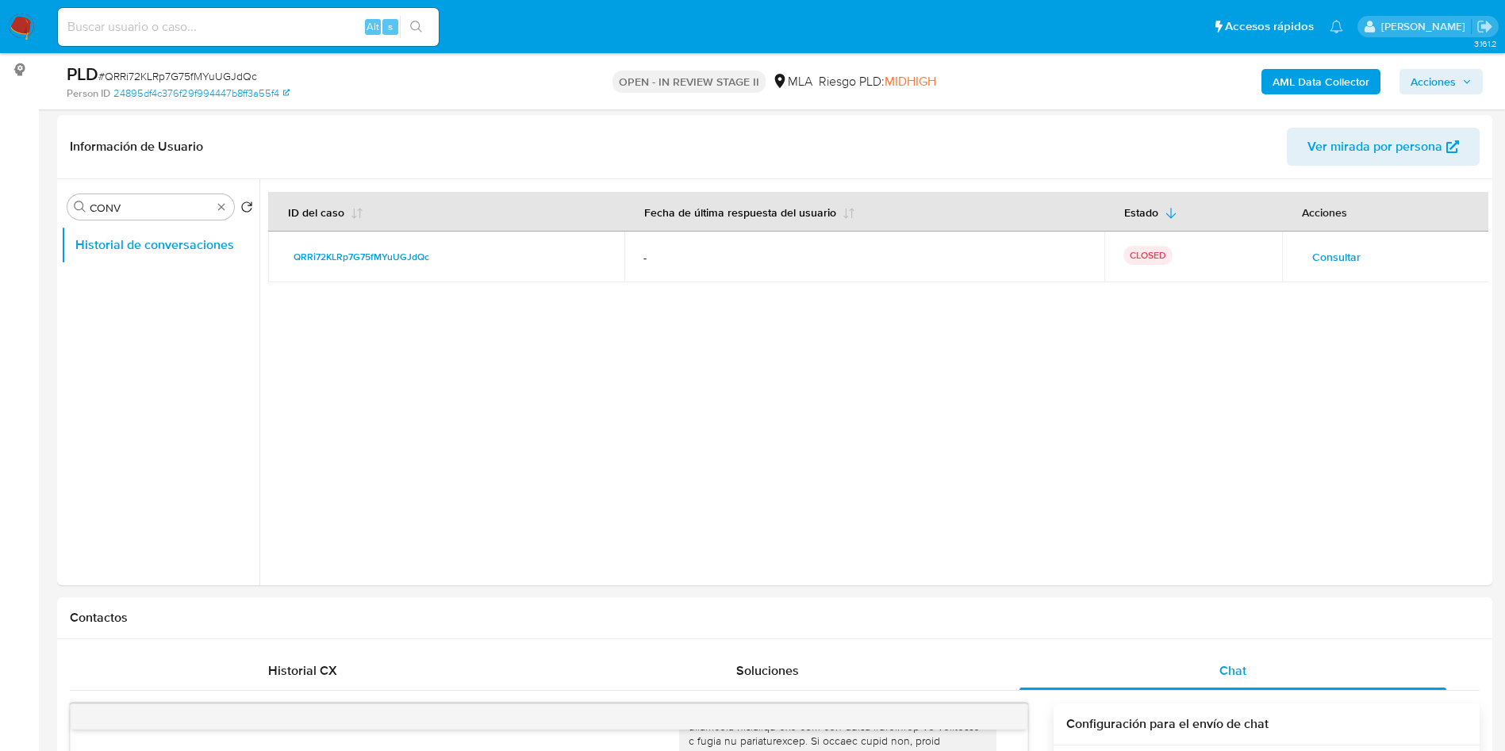
click at [1469, 85] on icon "button" at bounding box center [1467, 82] width 10 height 10
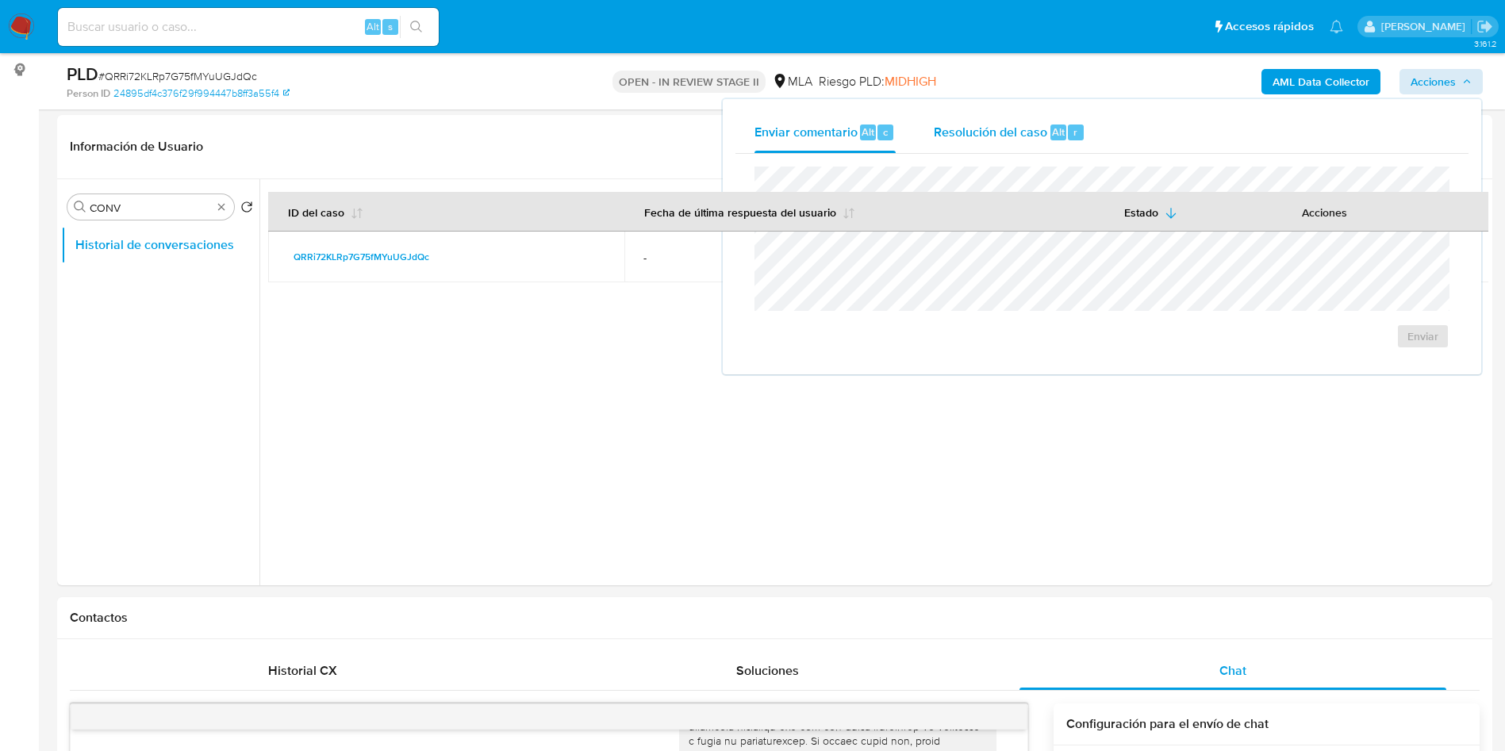
click at [1026, 129] on span "Resolución del caso" at bounding box center [990, 131] width 113 height 18
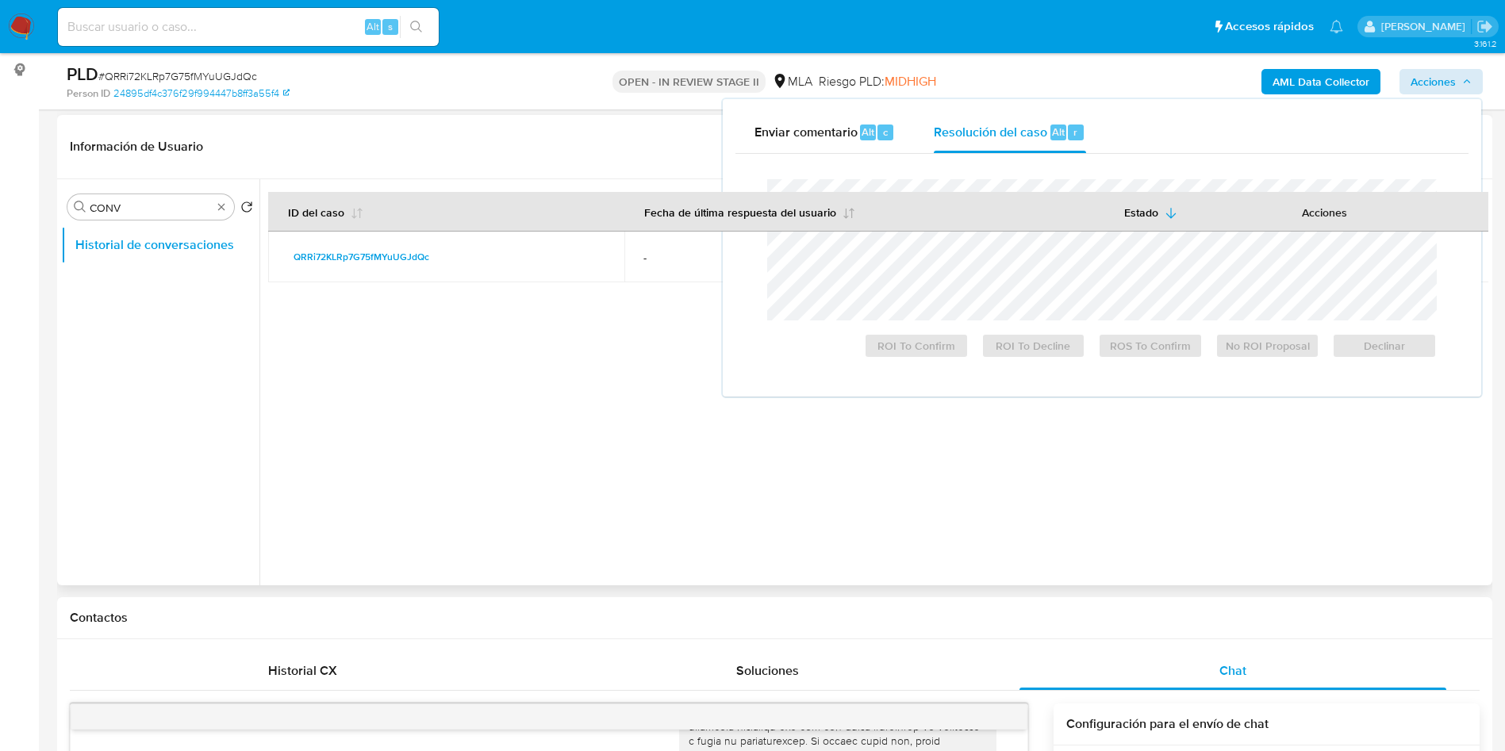
click at [1011, 223] on th "Fecha de última respuesta del usuario" at bounding box center [863, 212] width 479 height 40
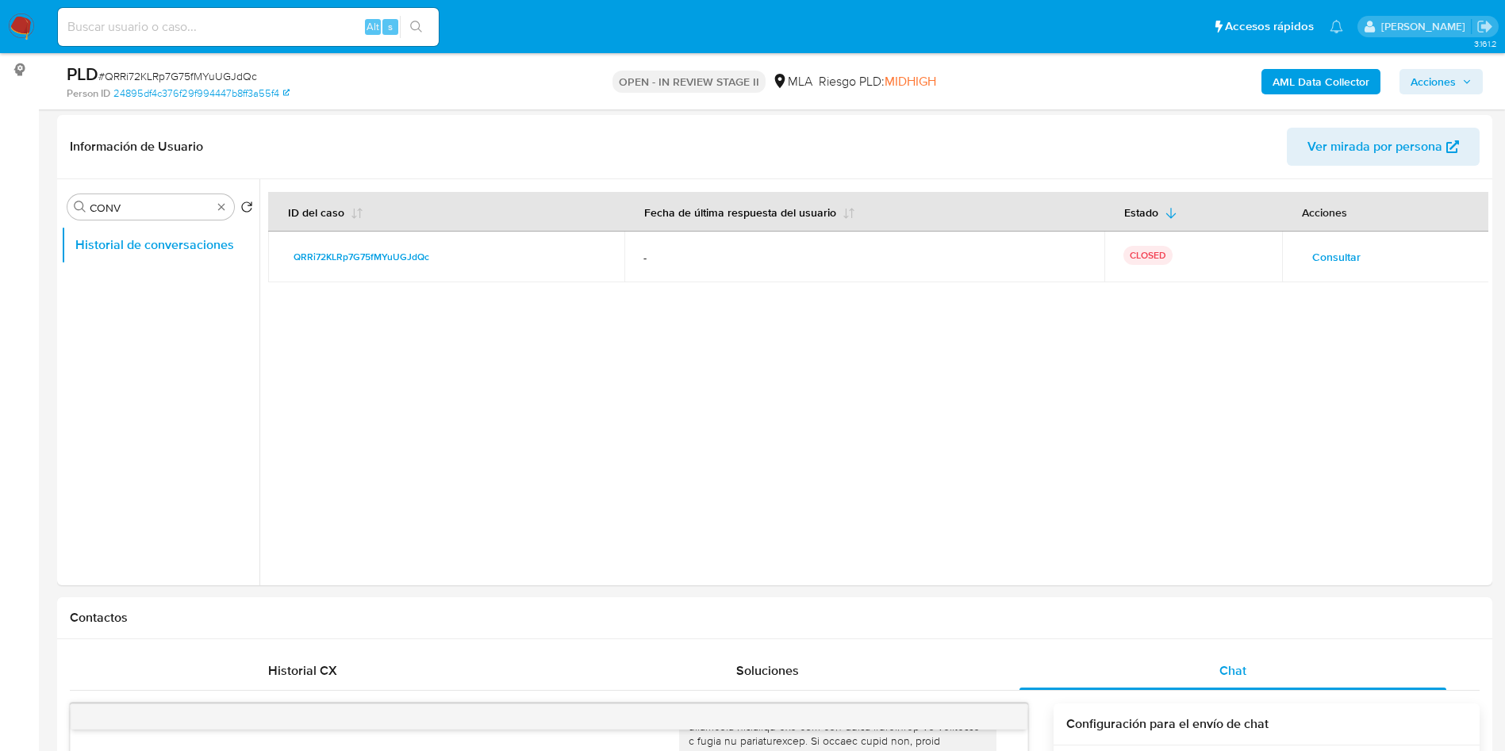
click at [1411, 77] on span "Acciones" at bounding box center [1433, 81] width 45 height 25
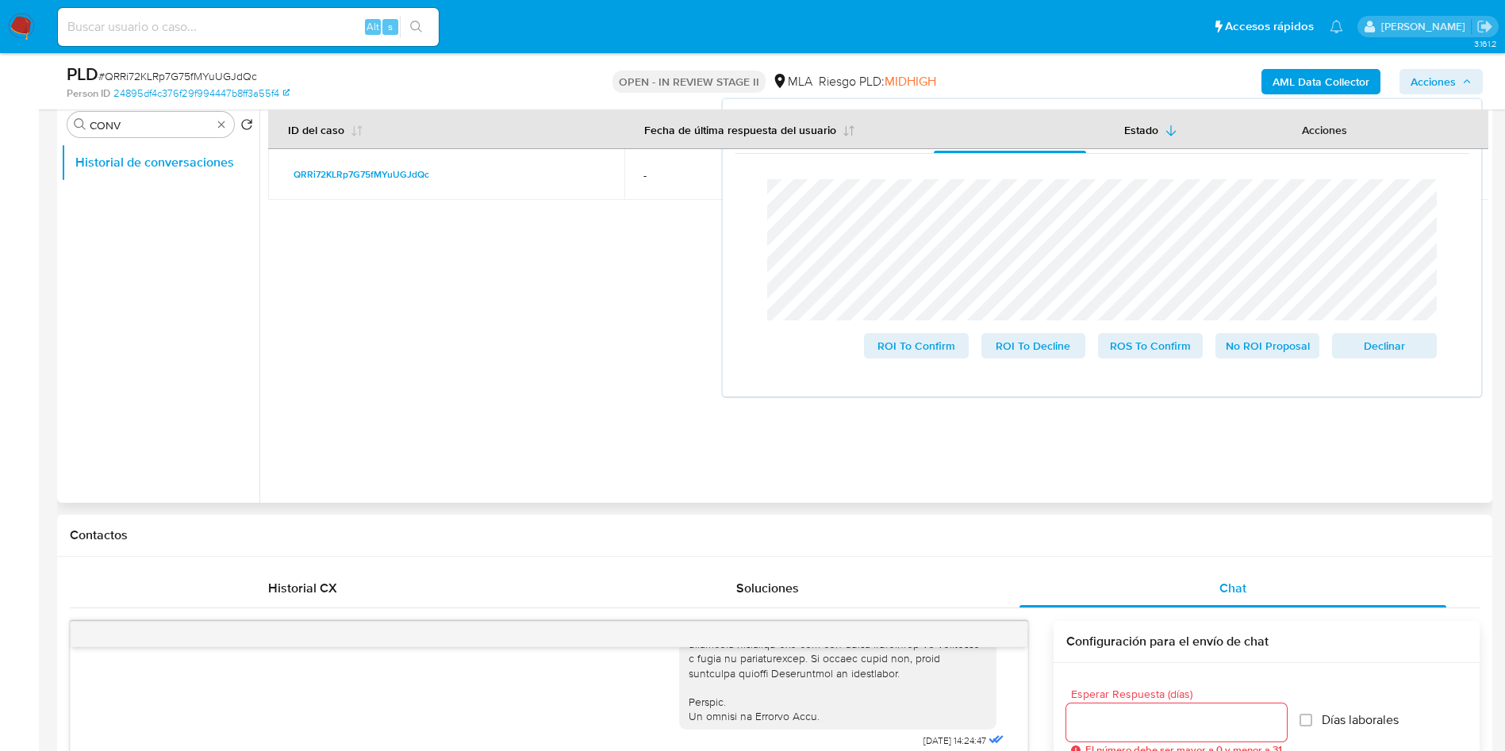
scroll to position [351, 0]
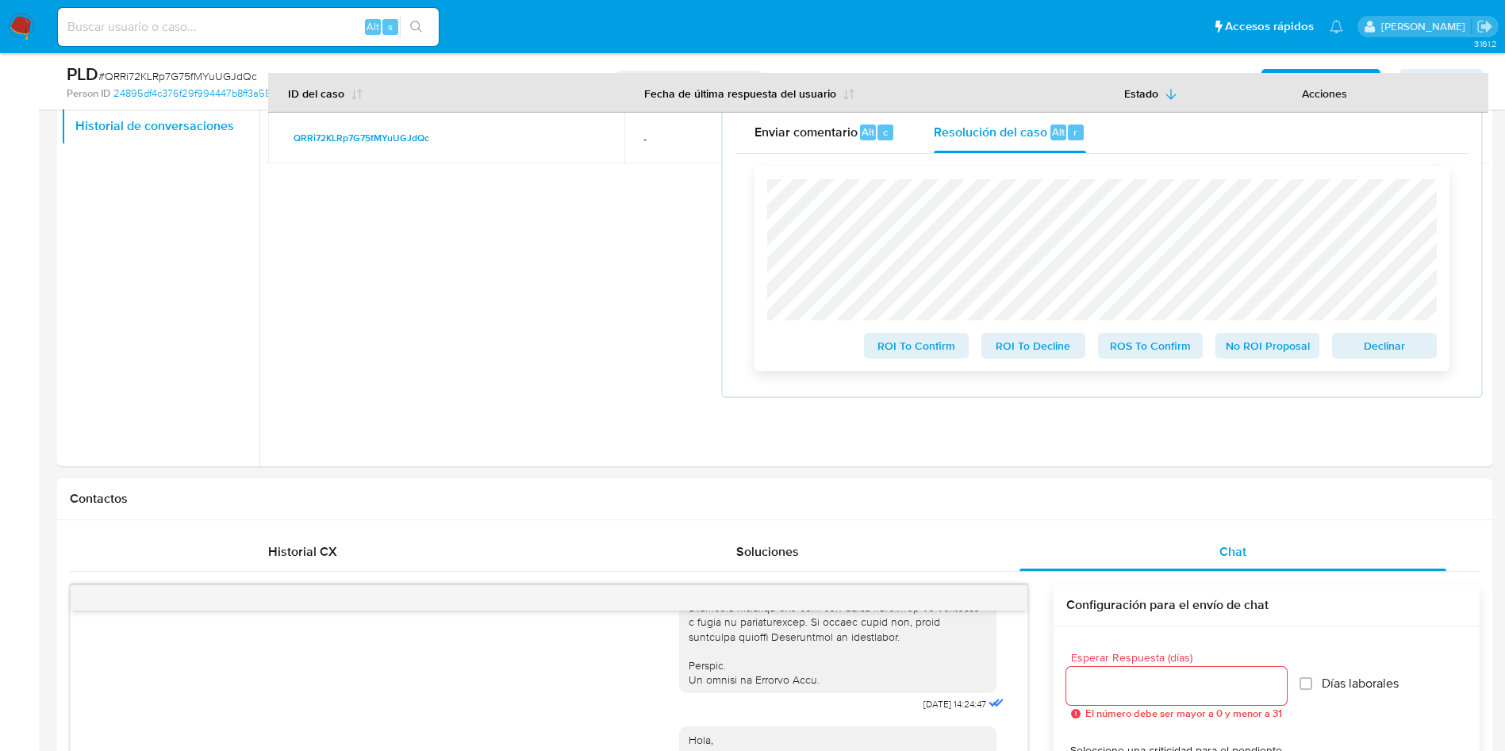
click at [1158, 351] on span "ROS To Confirm" at bounding box center [1150, 346] width 83 height 22
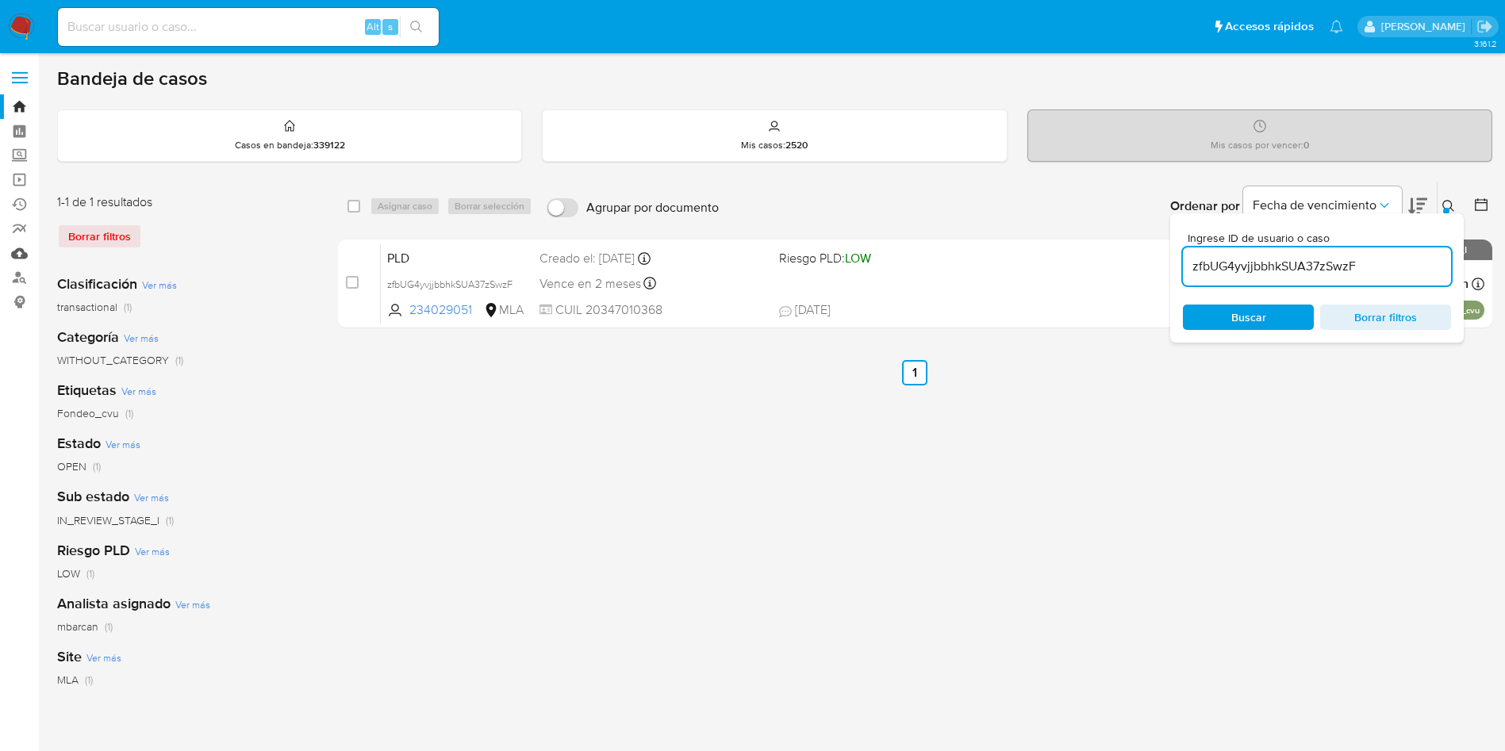
click at [18, 251] on link "Mulan" at bounding box center [94, 253] width 189 height 25
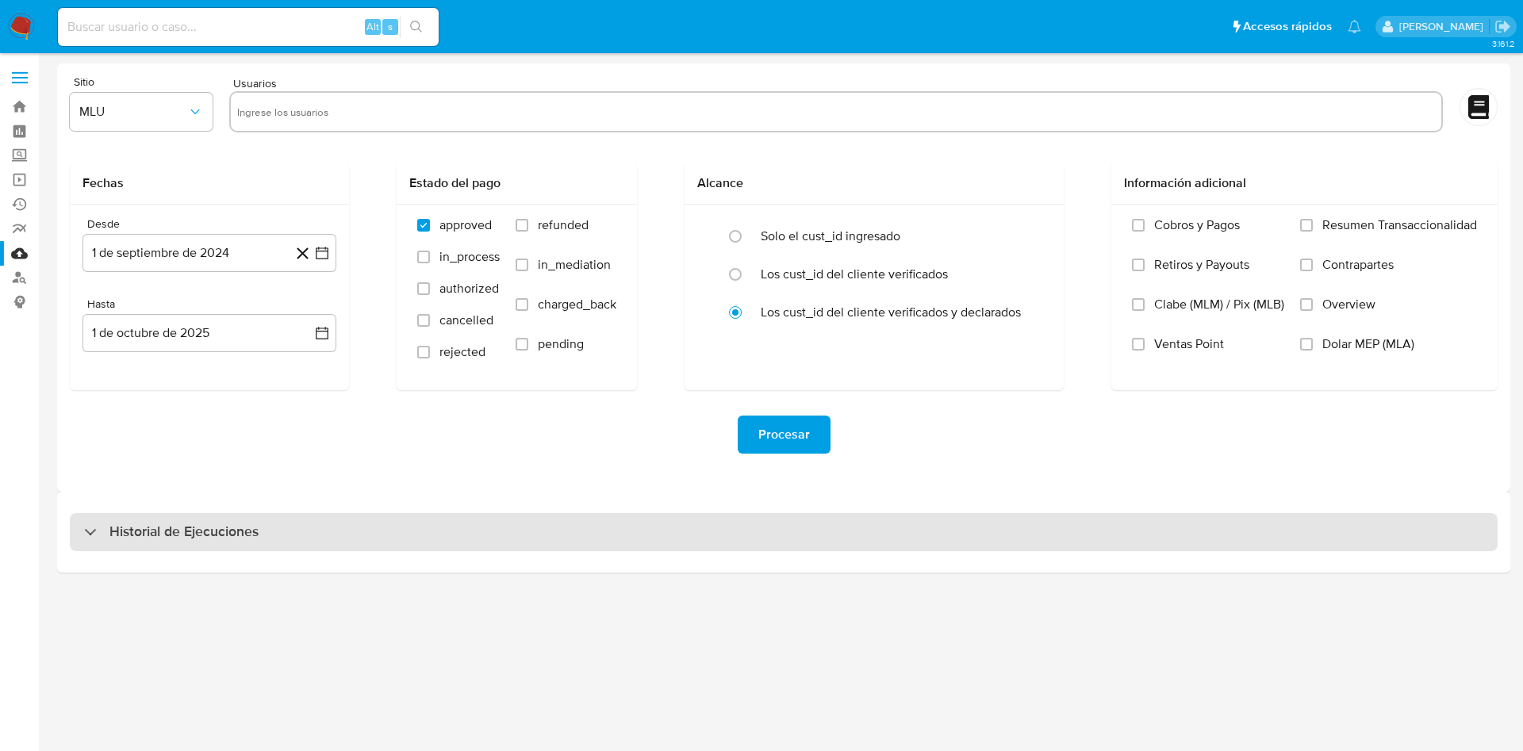
click at [163, 537] on h3 "Historial de Ejecuciones" at bounding box center [183, 532] width 149 height 19
select select "10"
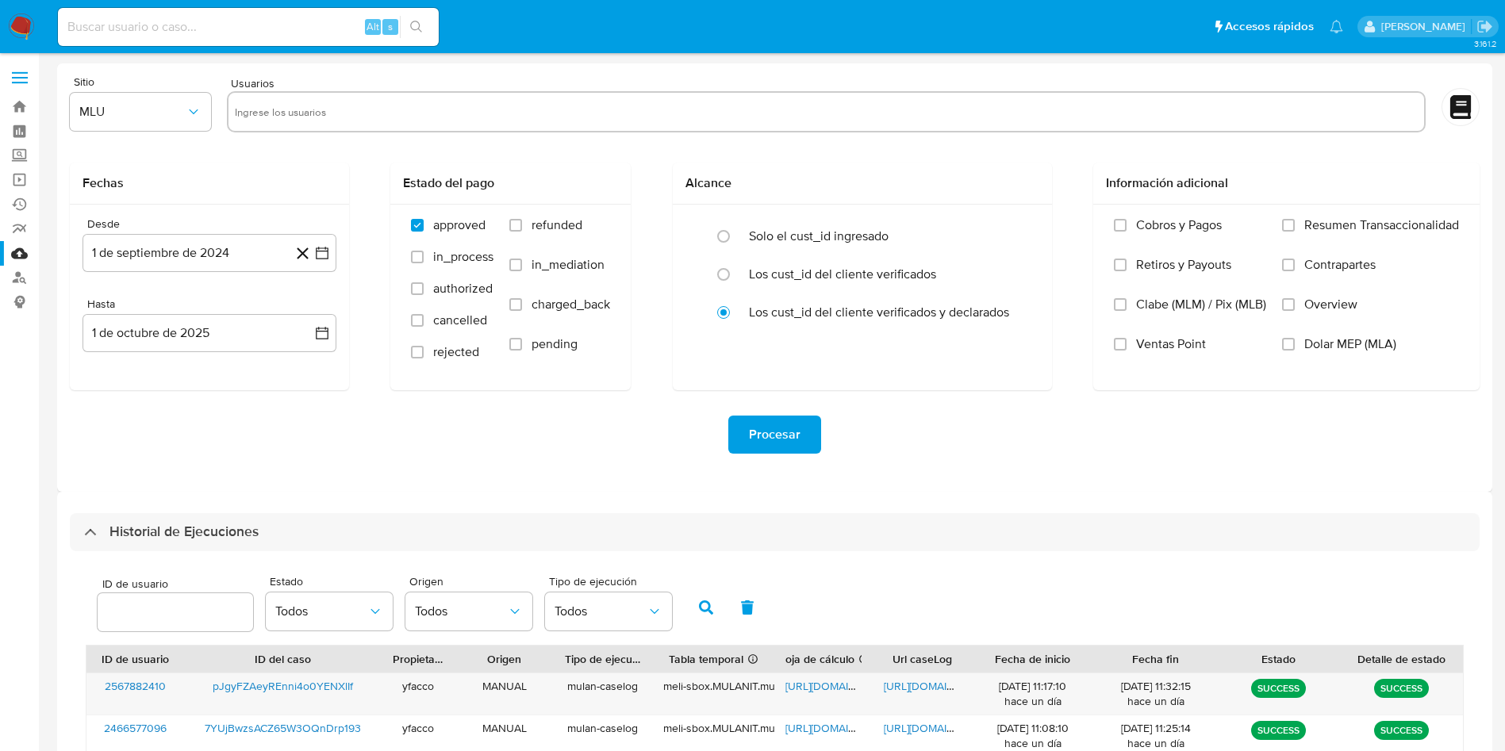
click at [164, 613] on input "number" at bounding box center [176, 612] width 156 height 21
type input "269619641"
click at [715, 610] on button "button" at bounding box center [706, 608] width 41 height 38
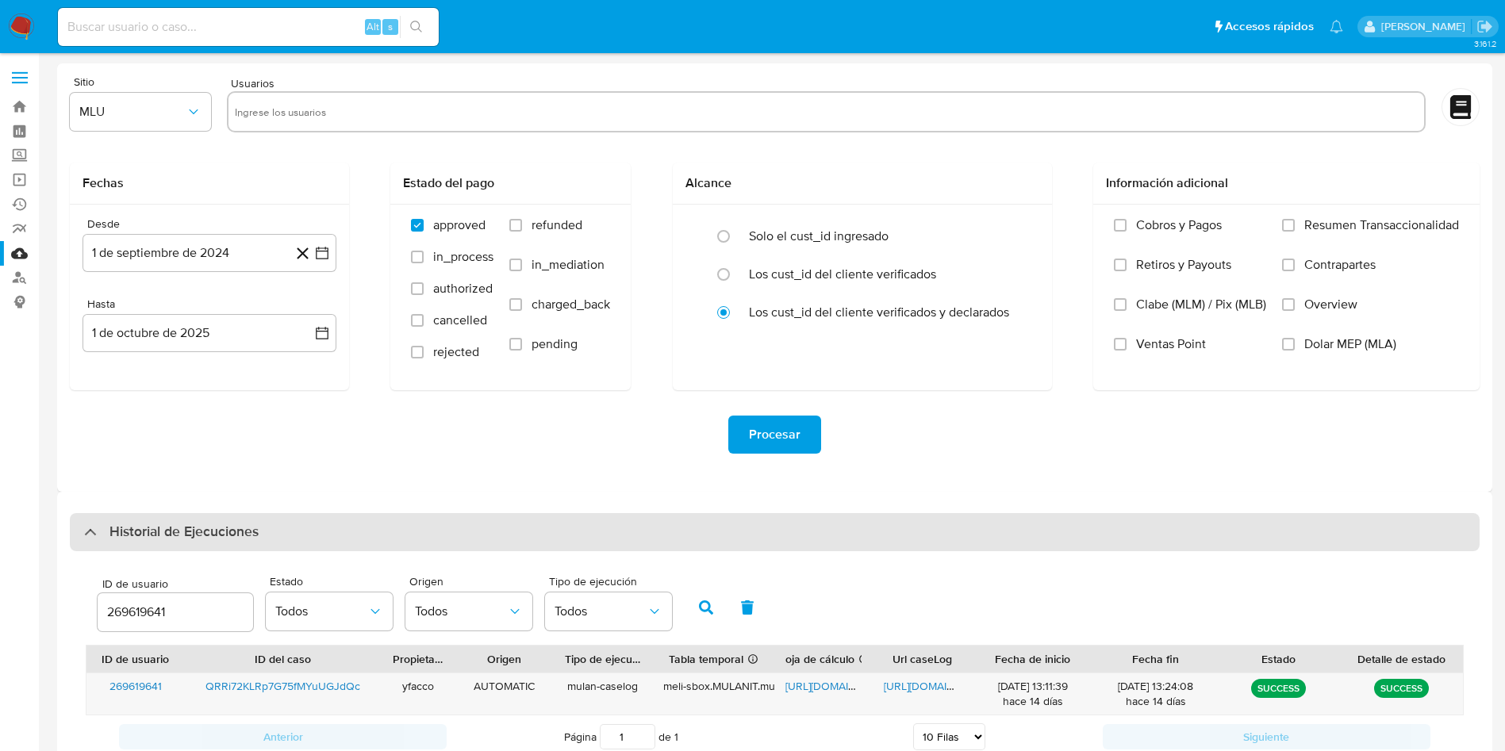
scroll to position [112, 0]
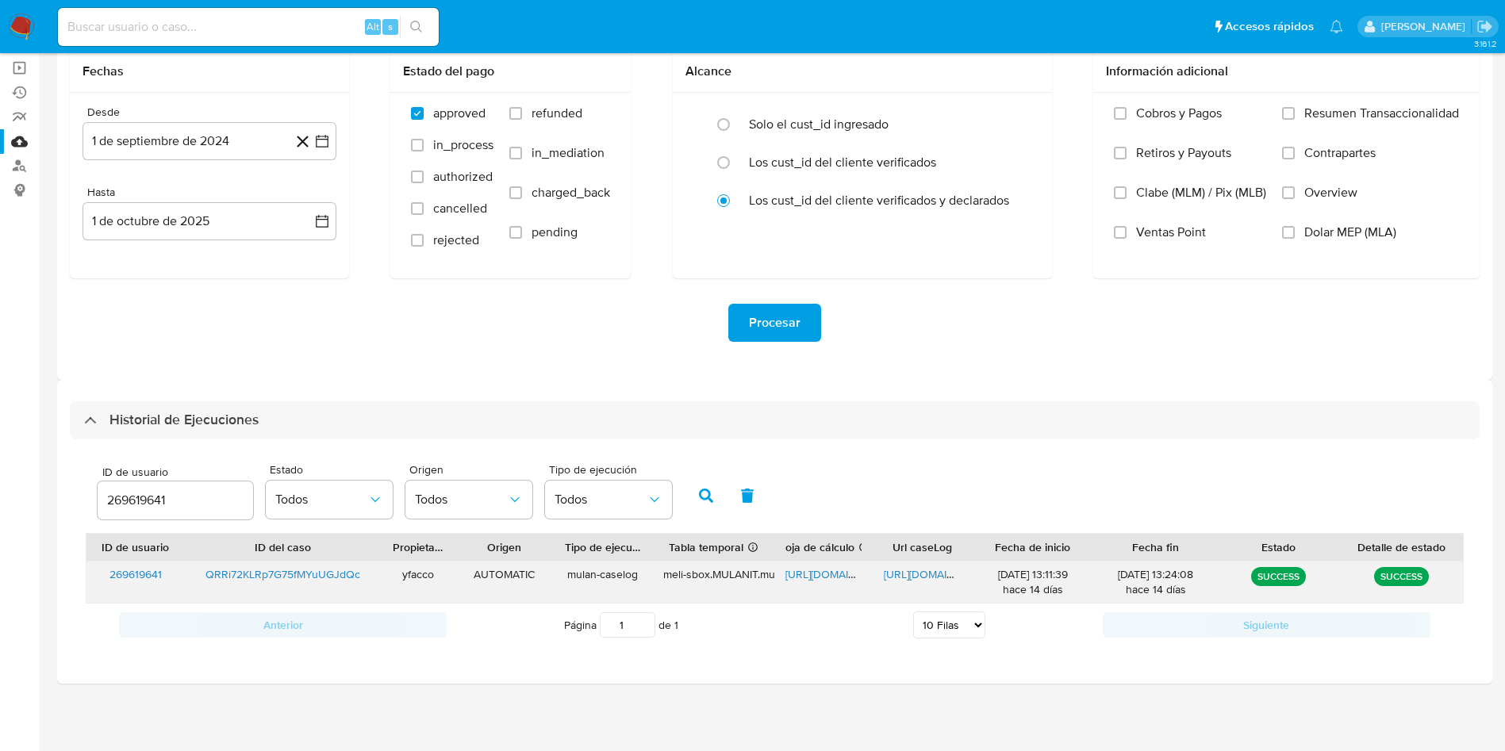
click at [802, 567] on span "[URL][DOMAIN_NAME]" at bounding box center [840, 575] width 109 height 16
click at [928, 575] on span "[URL][DOMAIN_NAME]" at bounding box center [938, 575] width 109 height 16
drag, startPoint x: 180, startPoint y: 498, endPoint x: 44, endPoint y: 460, distance: 140.9
click at [44, 460] on main "3.161.2" at bounding box center [752, 319] width 1505 height 863
type input "1121010305"
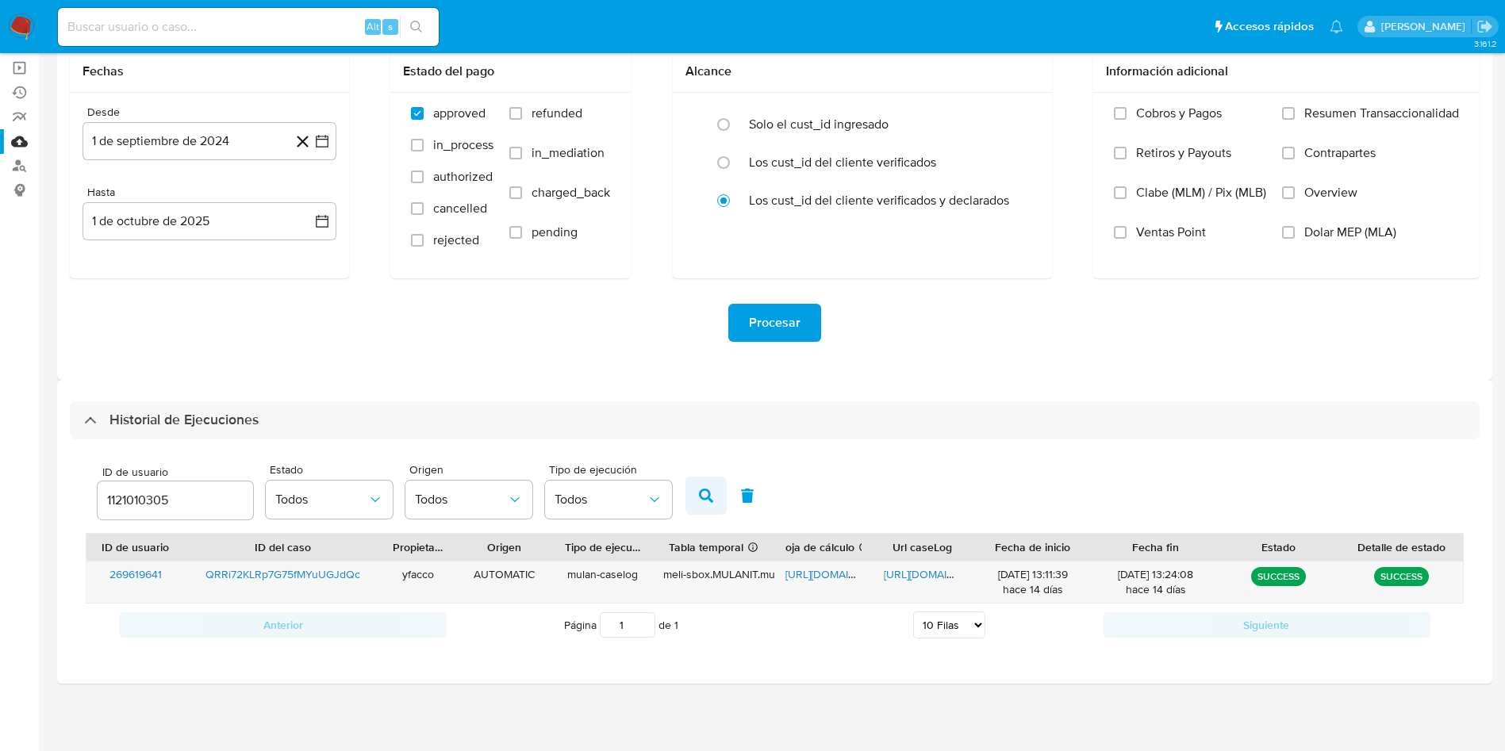
click at [697, 496] on button "button" at bounding box center [706, 496] width 41 height 38
click at [816, 578] on span "[URL][DOMAIN_NAME]" at bounding box center [840, 575] width 109 height 16
click at [918, 579] on span "[URL][DOMAIN_NAME]" at bounding box center [938, 575] width 109 height 16
drag, startPoint x: 194, startPoint y: 497, endPoint x: 0, endPoint y: 461, distance: 197.6
click at [0, 462] on section "Bandeja Tablero Screening Búsqueda en Listas Watchlist Herramientas Operaciones…" at bounding box center [752, 319] width 1505 height 863
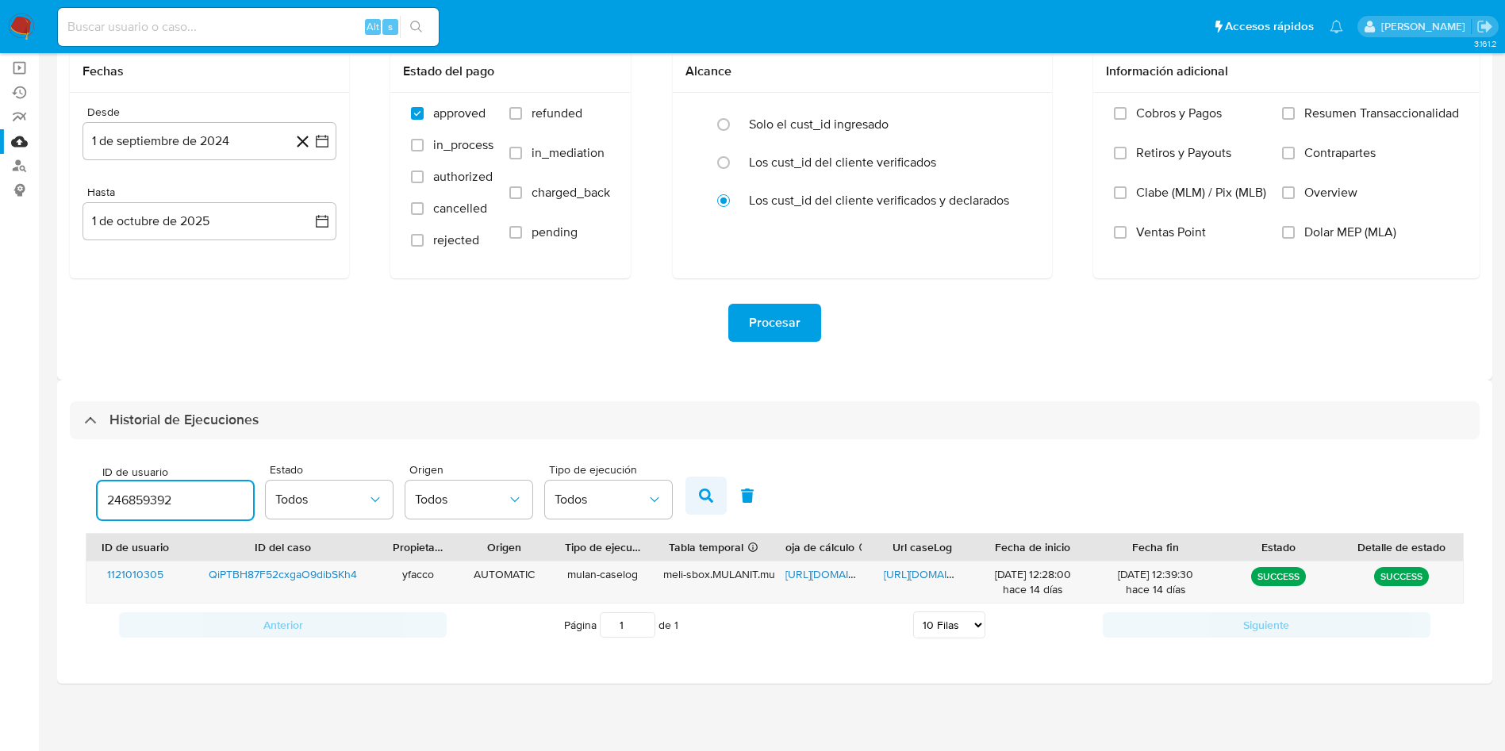
type input "246859392"
click at [710, 493] on icon "button" at bounding box center [706, 496] width 14 height 14
click at [812, 581] on span "[URL][DOMAIN_NAME]" at bounding box center [840, 575] width 109 height 16
click at [935, 577] on span "[URL][DOMAIN_NAME]" at bounding box center [938, 575] width 109 height 16
drag, startPoint x: 934, startPoint y: 565, endPoint x: 924, endPoint y: 552, distance: 16.4
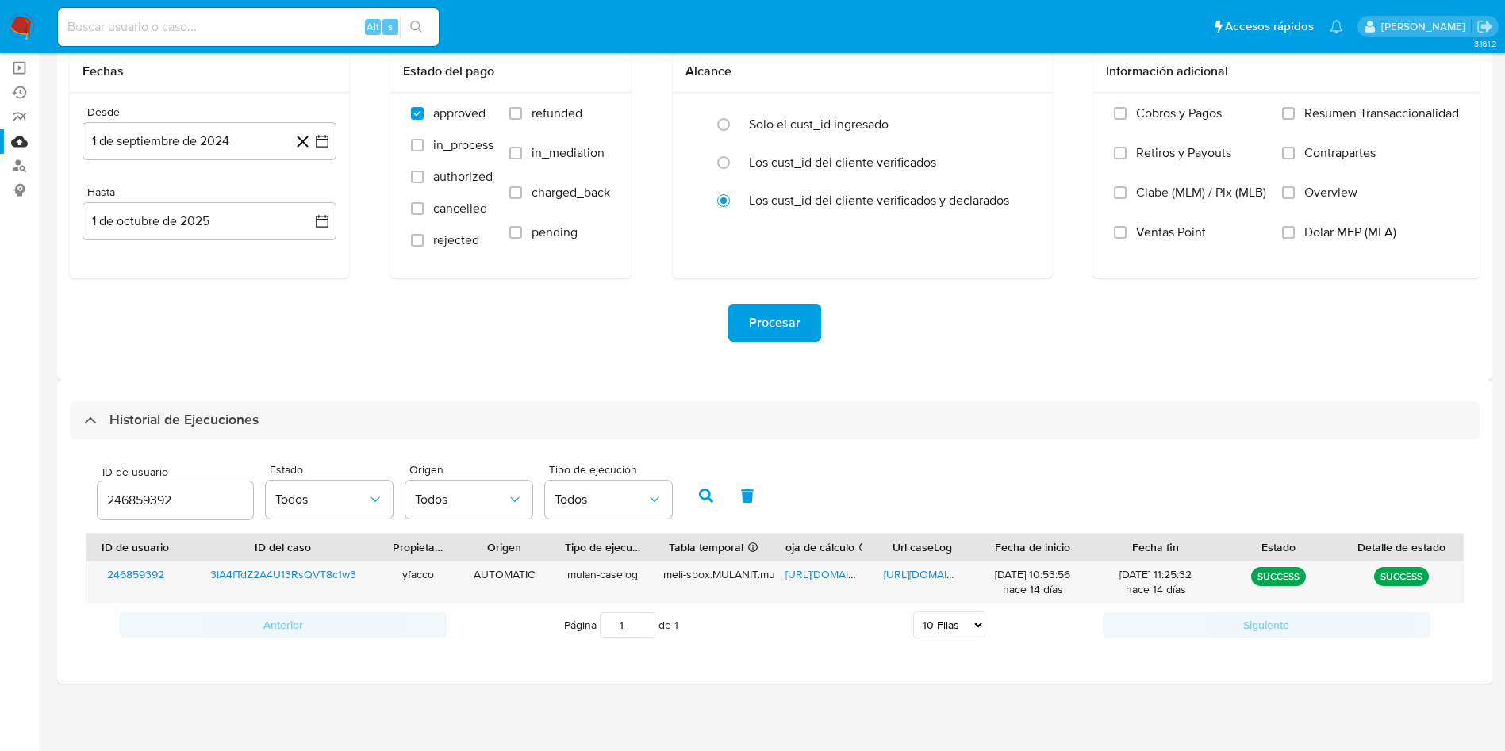
click at [932, 567] on div "[URL][DOMAIN_NAME]" at bounding box center [922, 582] width 98 height 41
click at [900, 574] on span "[URL][DOMAIN_NAME]" at bounding box center [938, 575] width 109 height 16
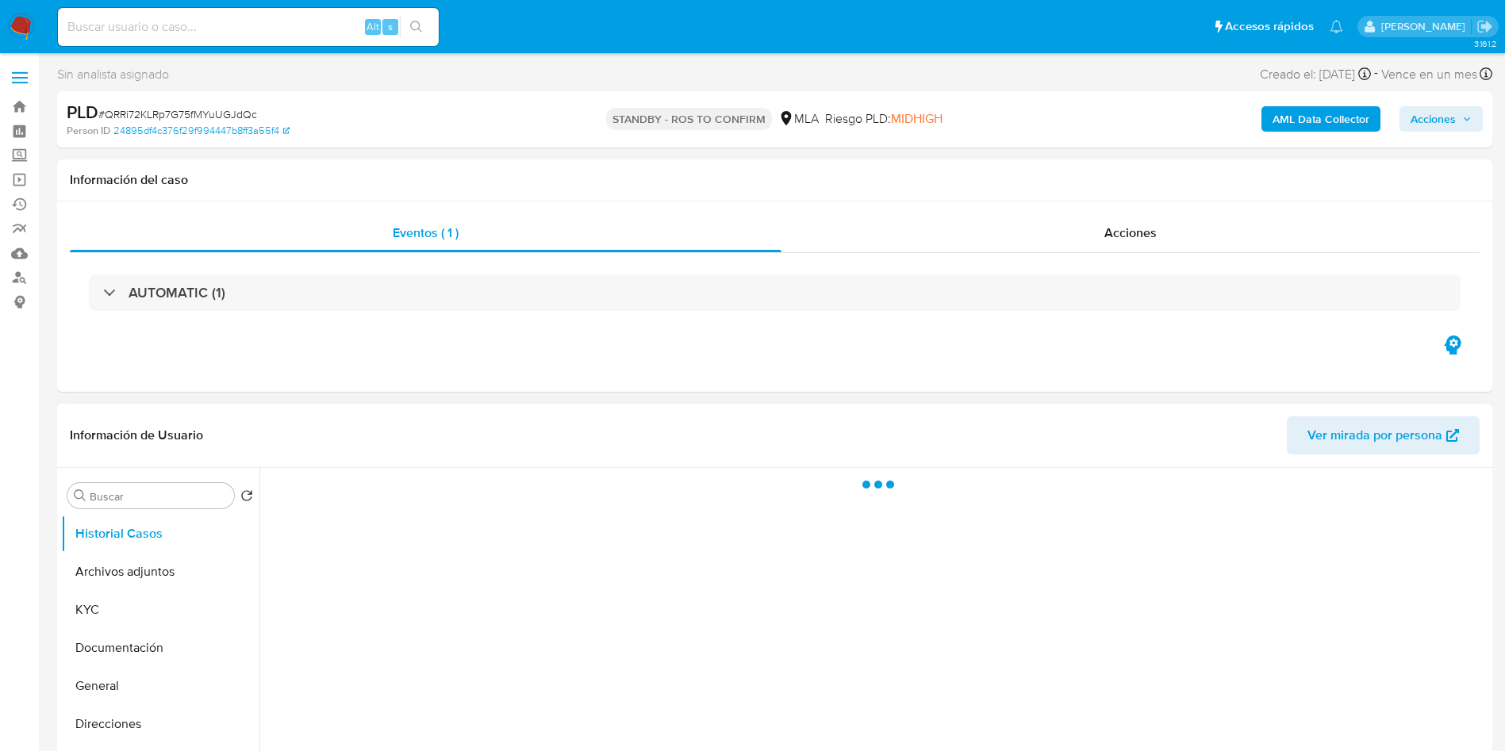
select select "10"
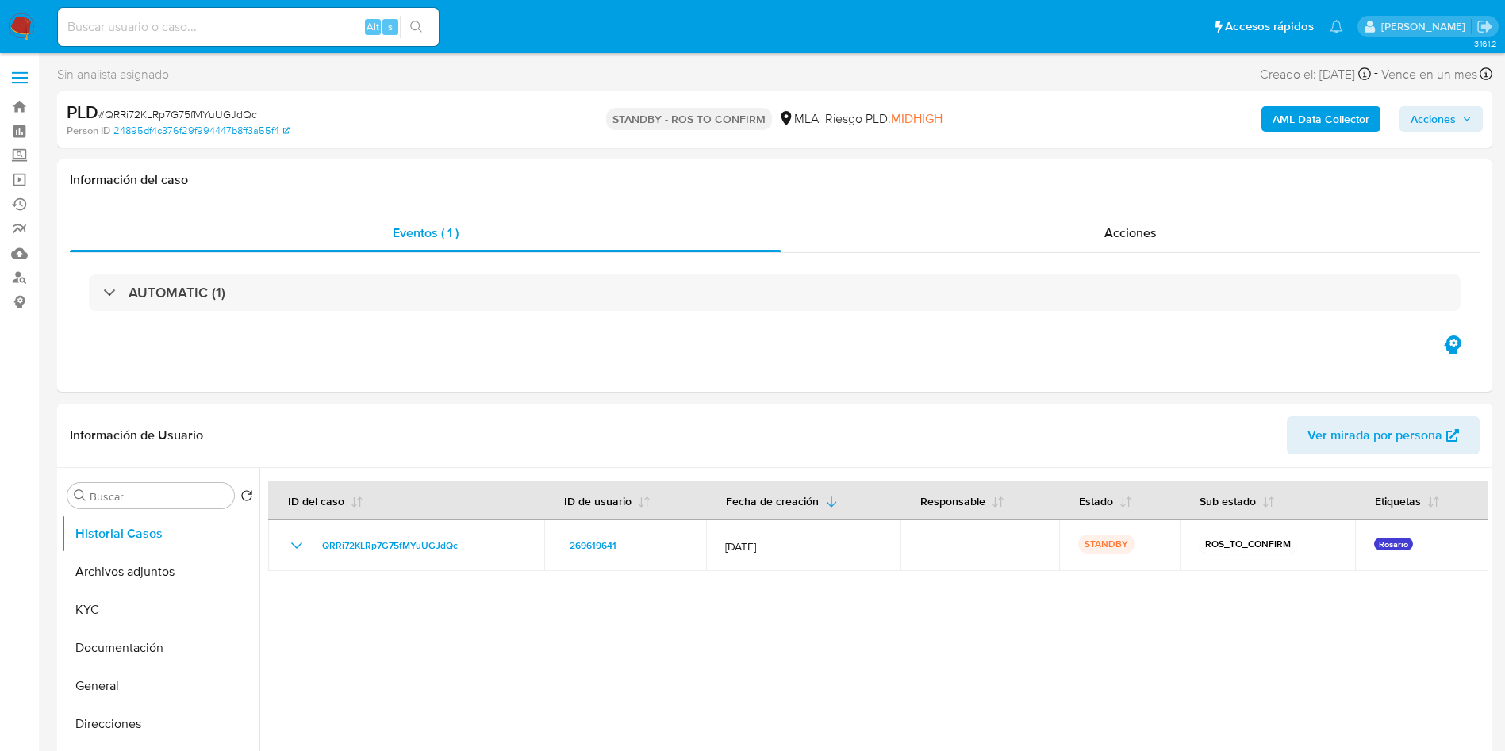
click at [232, 33] on input at bounding box center [248, 27] width 381 height 21
paste input "QiPTBH87F52cxgaO9dibSKh4"
type input "QiPTBH87F52cxgaO9dibSKh4"
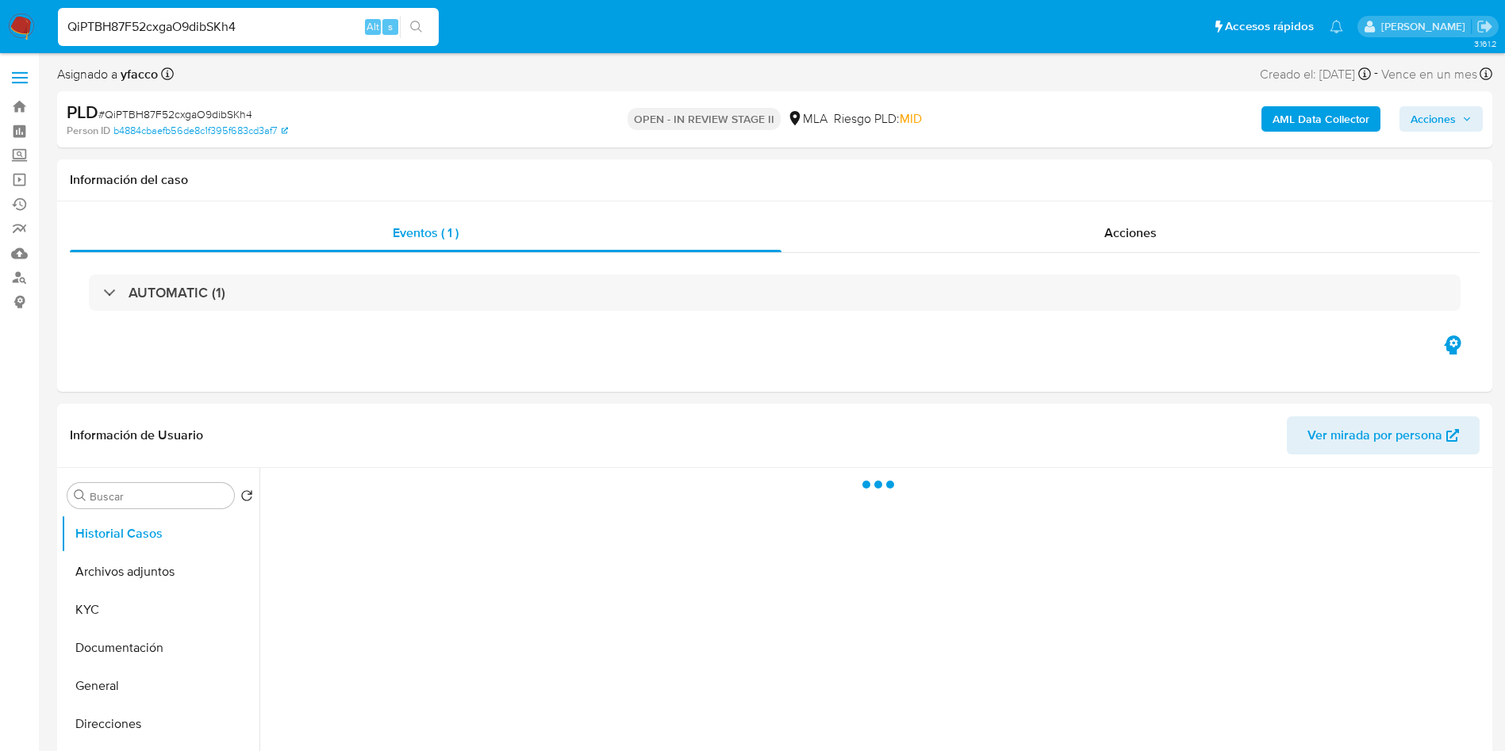
select select "10"
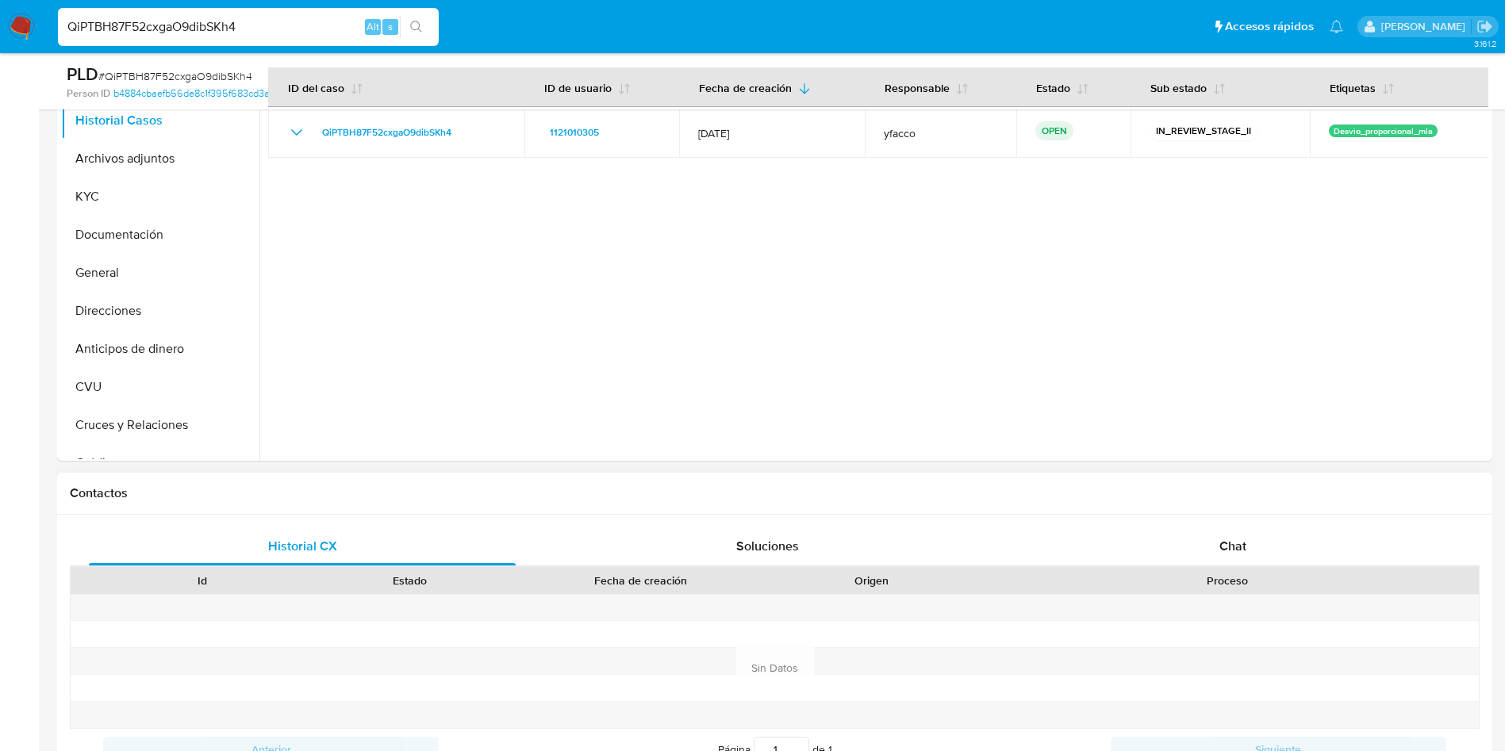
drag, startPoint x: 1147, startPoint y: 547, endPoint x: 1058, endPoint y: 493, distance: 105.1
click at [1152, 555] on div "Chat" at bounding box center [1233, 547] width 427 height 38
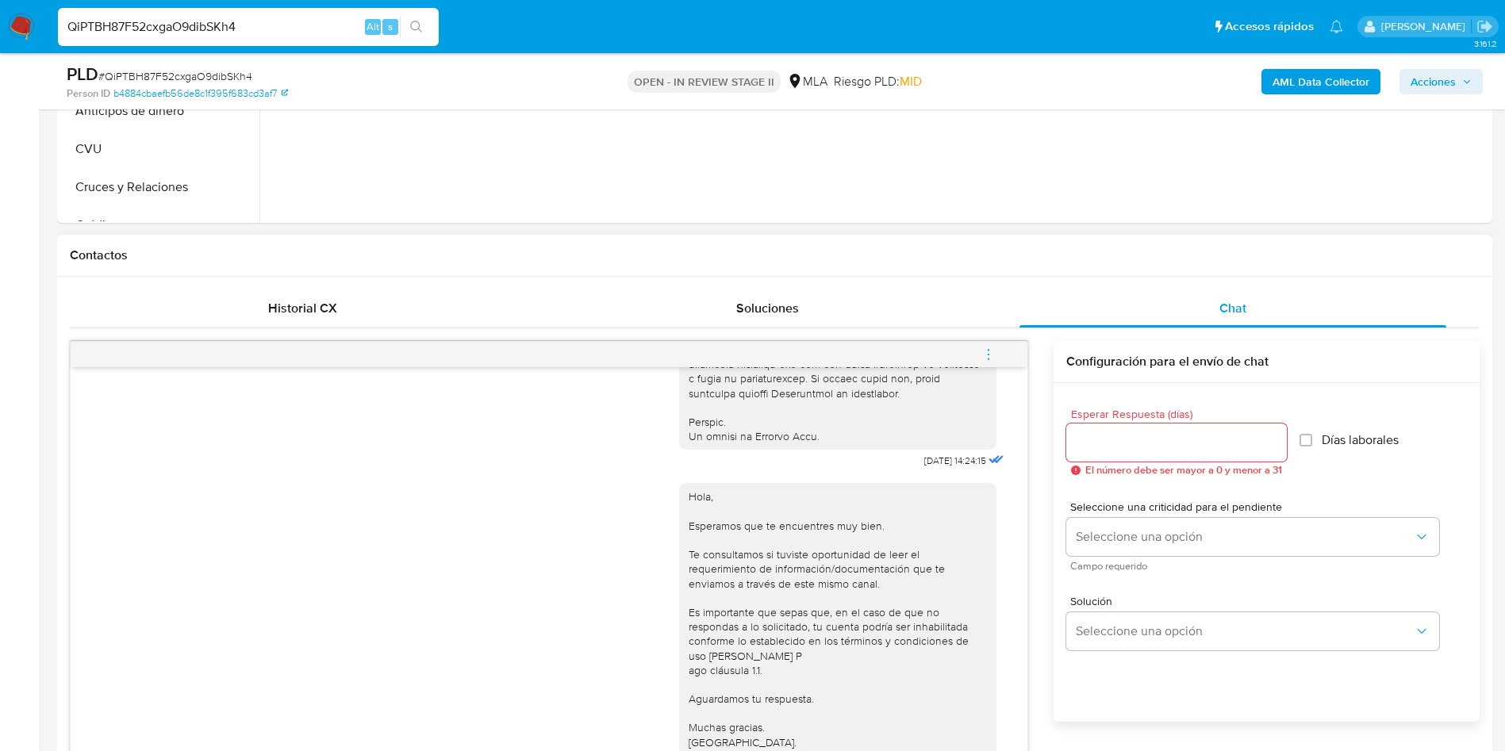
scroll to position [714, 0]
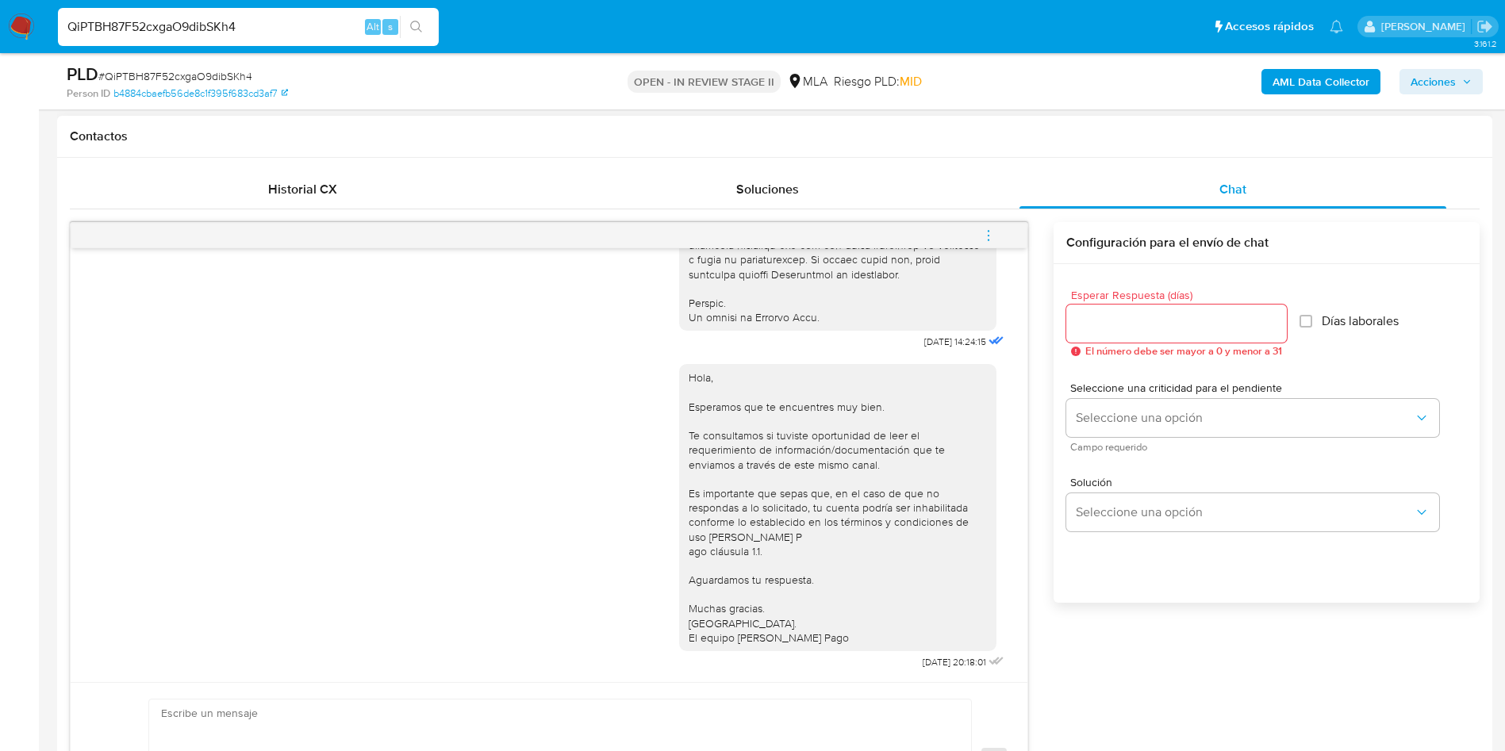
click at [992, 242] on icon "menu-action" at bounding box center [988, 236] width 14 height 14
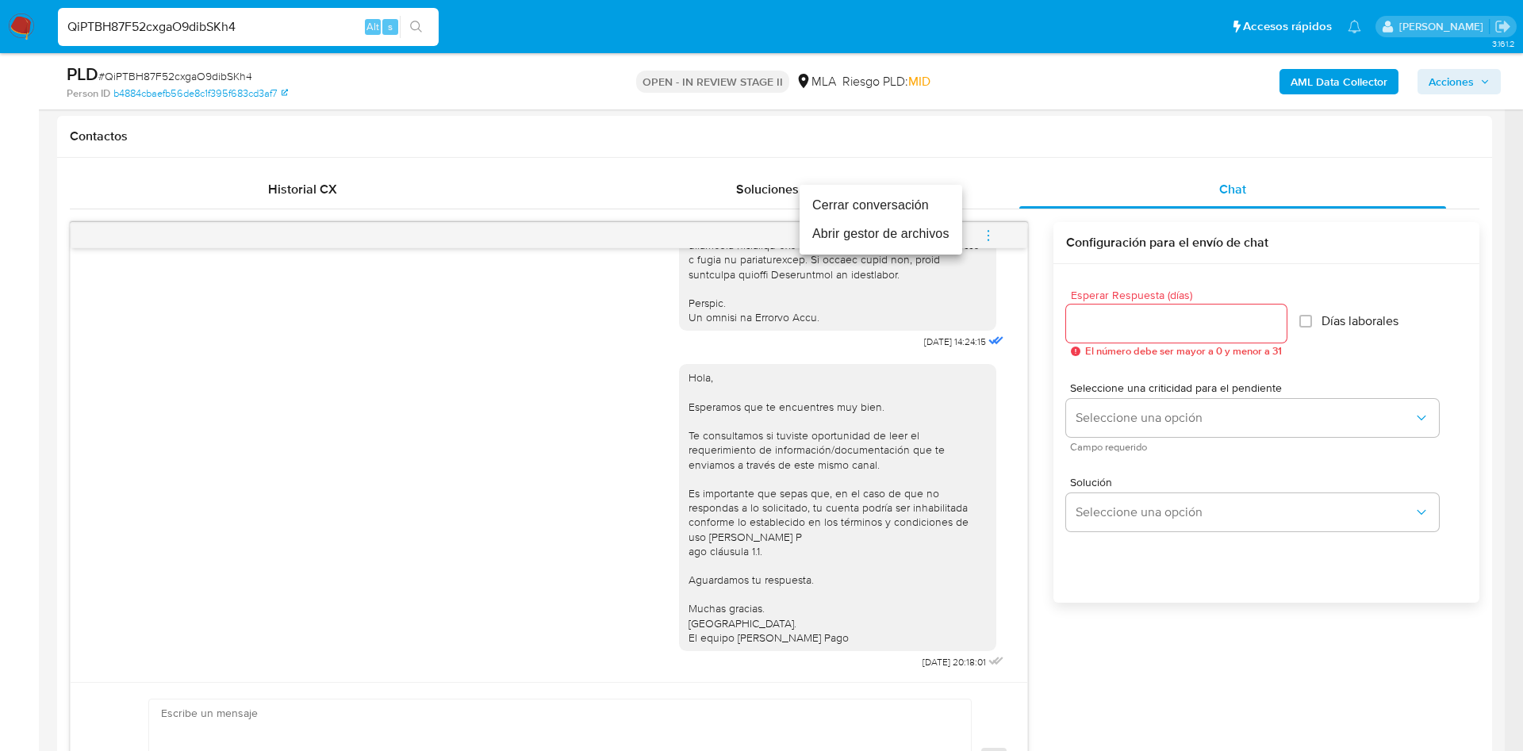
click at [919, 209] on li "Cerrar conversación" at bounding box center [881, 205] width 163 height 29
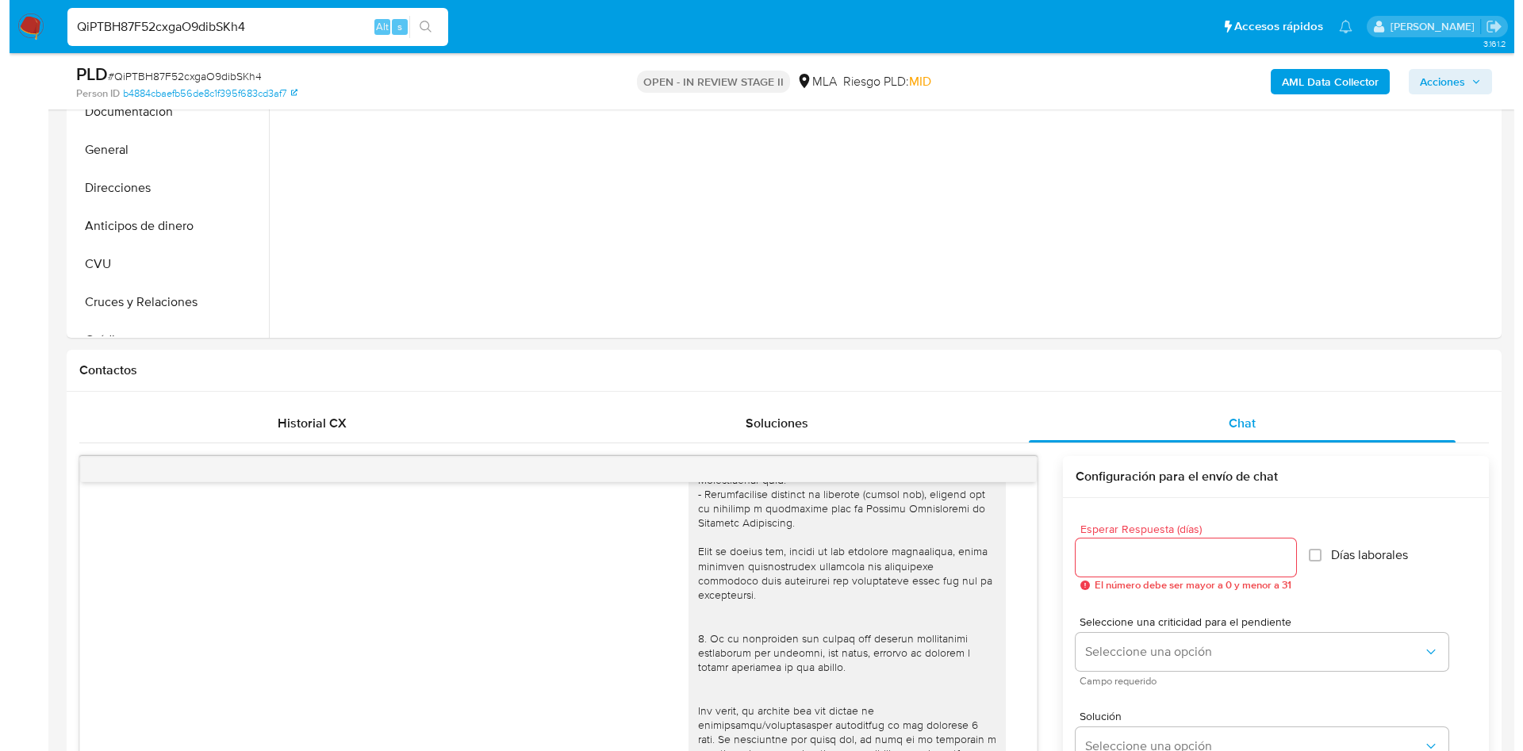
scroll to position [238, 0]
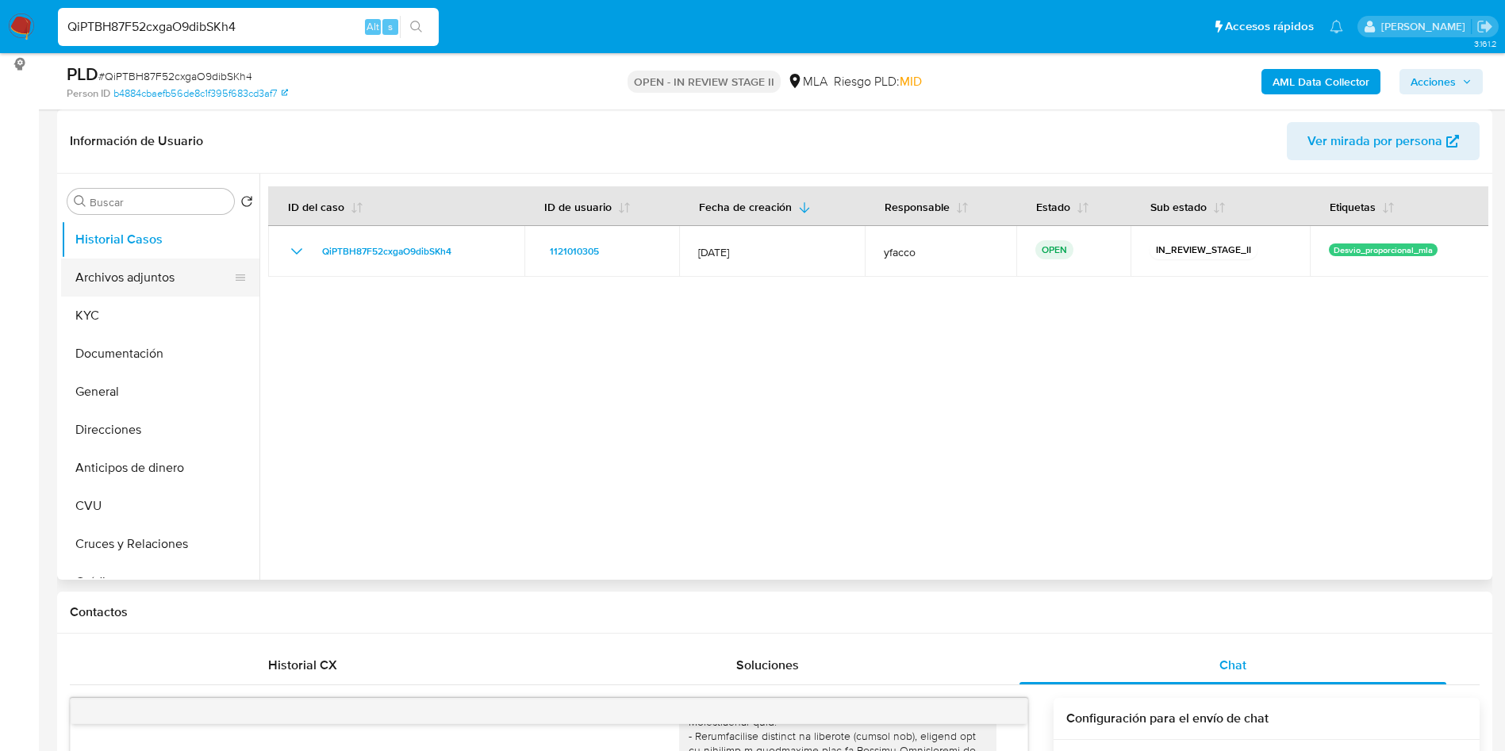
click at [184, 272] on button "Archivos adjuntos" at bounding box center [154, 278] width 186 height 38
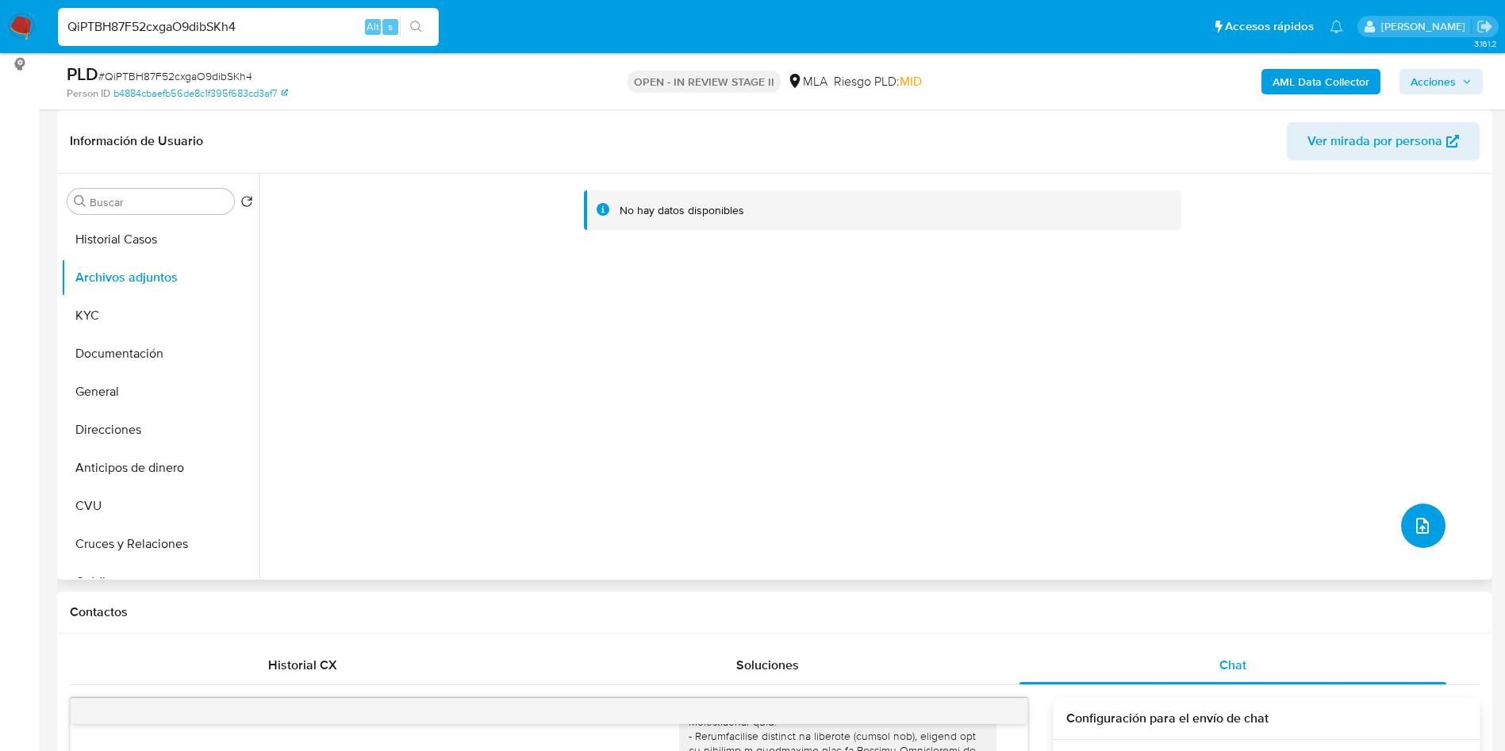
click at [1411, 541] on button "upload-file" at bounding box center [1423, 526] width 44 height 44
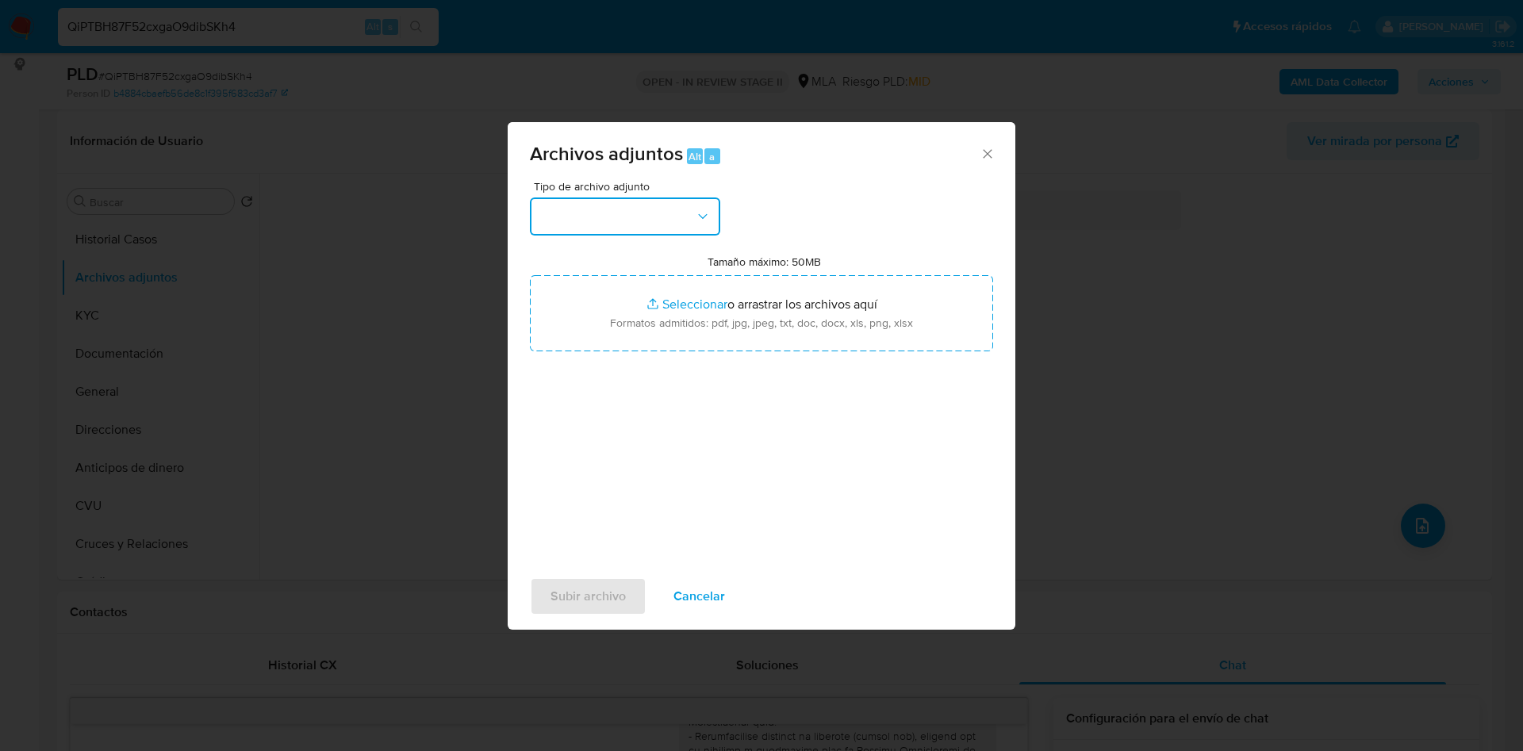
click at [617, 209] on button "button" at bounding box center [625, 217] width 190 height 38
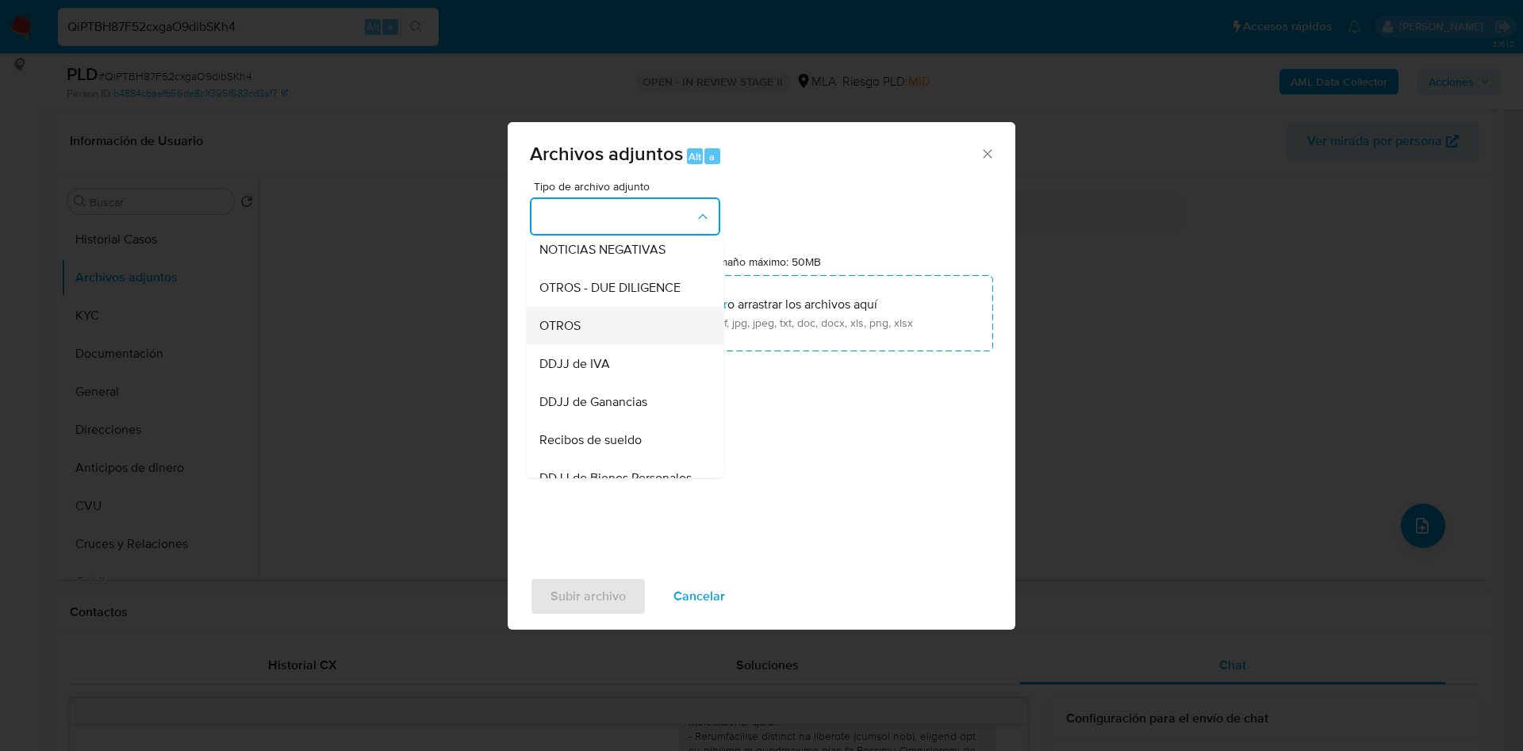
click at [547, 334] on span "OTROS" at bounding box center [560, 326] width 41 height 16
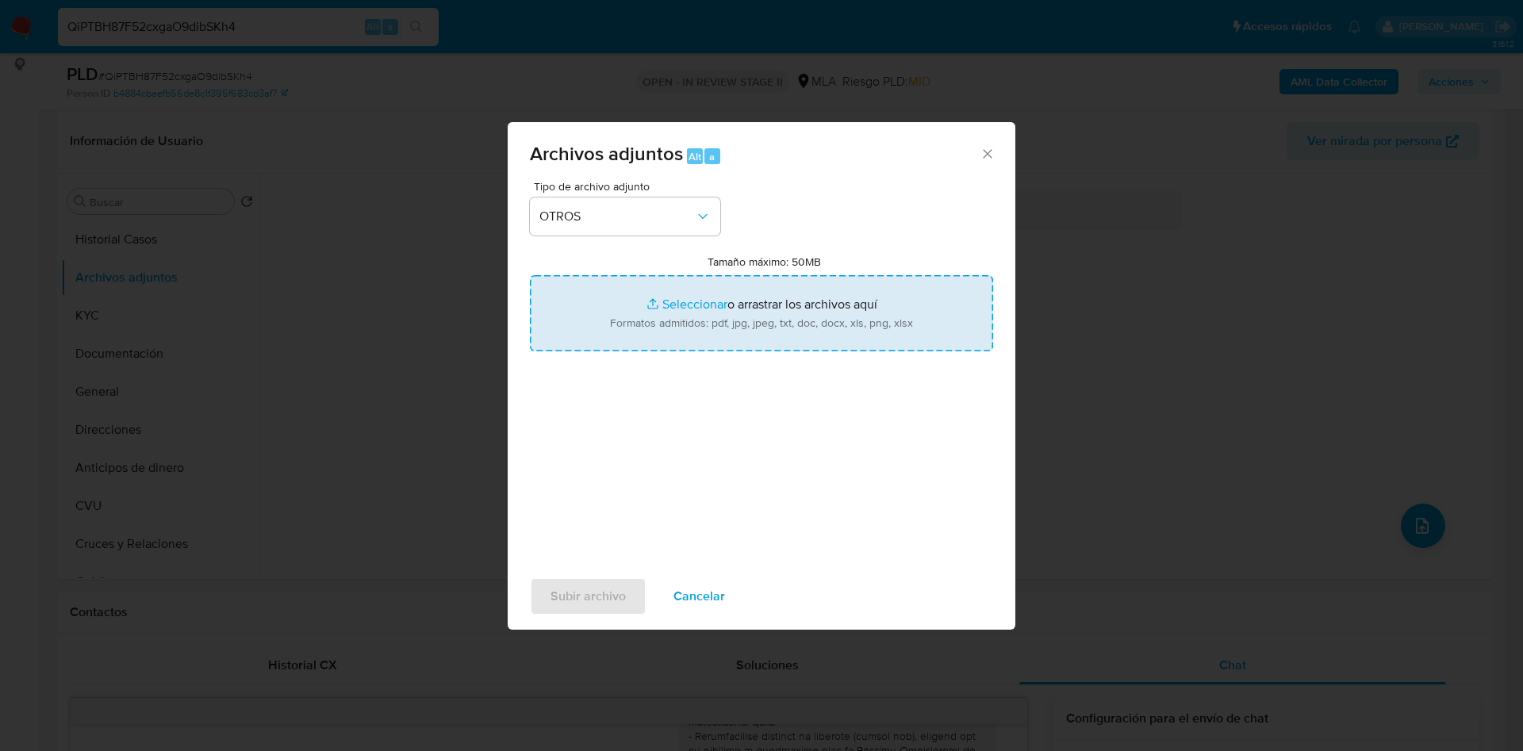
click at [671, 305] on input "Tamaño máximo: 50MB Seleccionar archivos" at bounding box center [761, 313] width 463 height 76
type input "C:\fakepath\Movimientos 1121010305.xlsx"
click at [682, 297] on input "Tamaño máximo: 50MB Seleccionar archivos" at bounding box center [761, 313] width 463 height 76
type input "C:\fakepath\Caselog QiPTBH87F52cxgaO9dibSKh4_2025_09_17_11_37_34.docx"
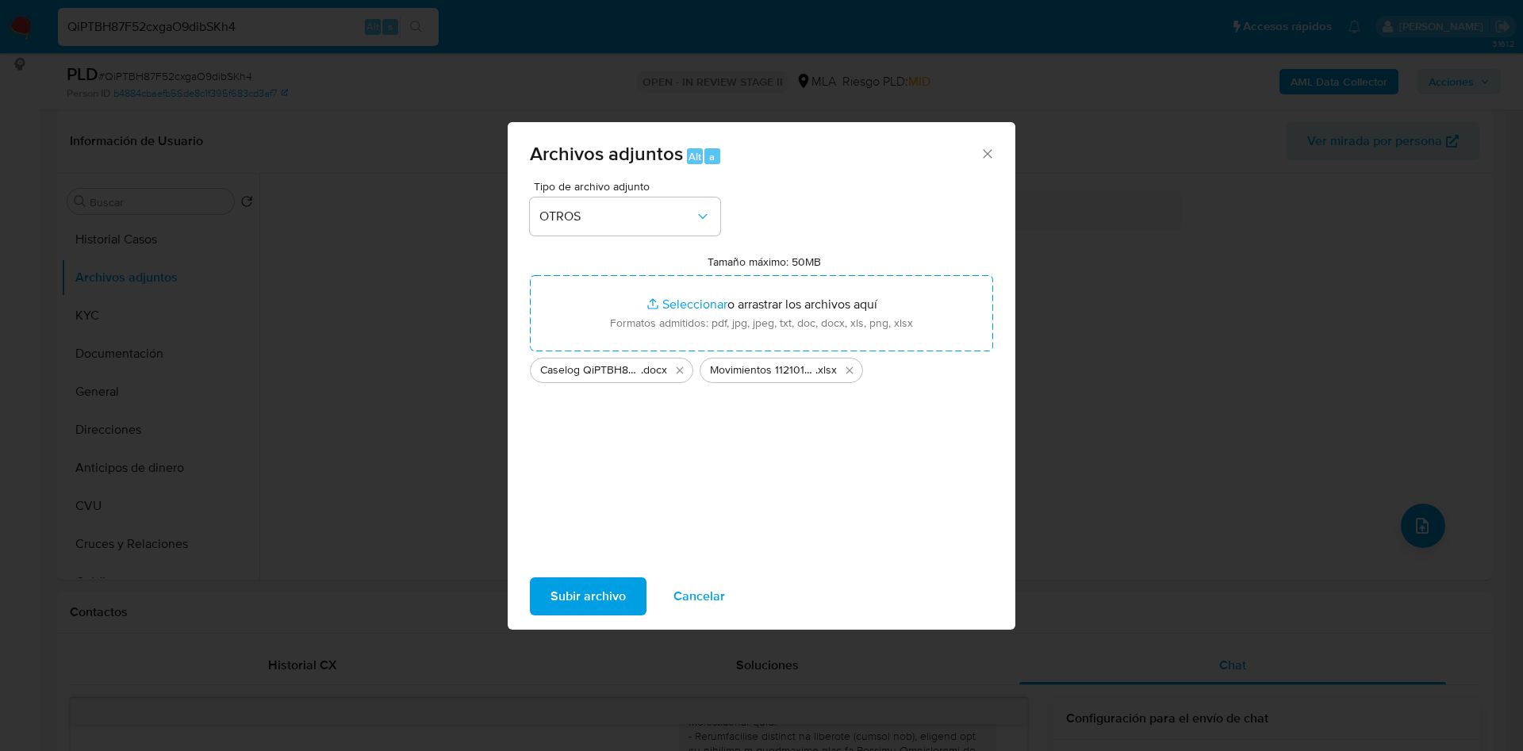
click at [590, 601] on span "Subir archivo" at bounding box center [588, 596] width 75 height 35
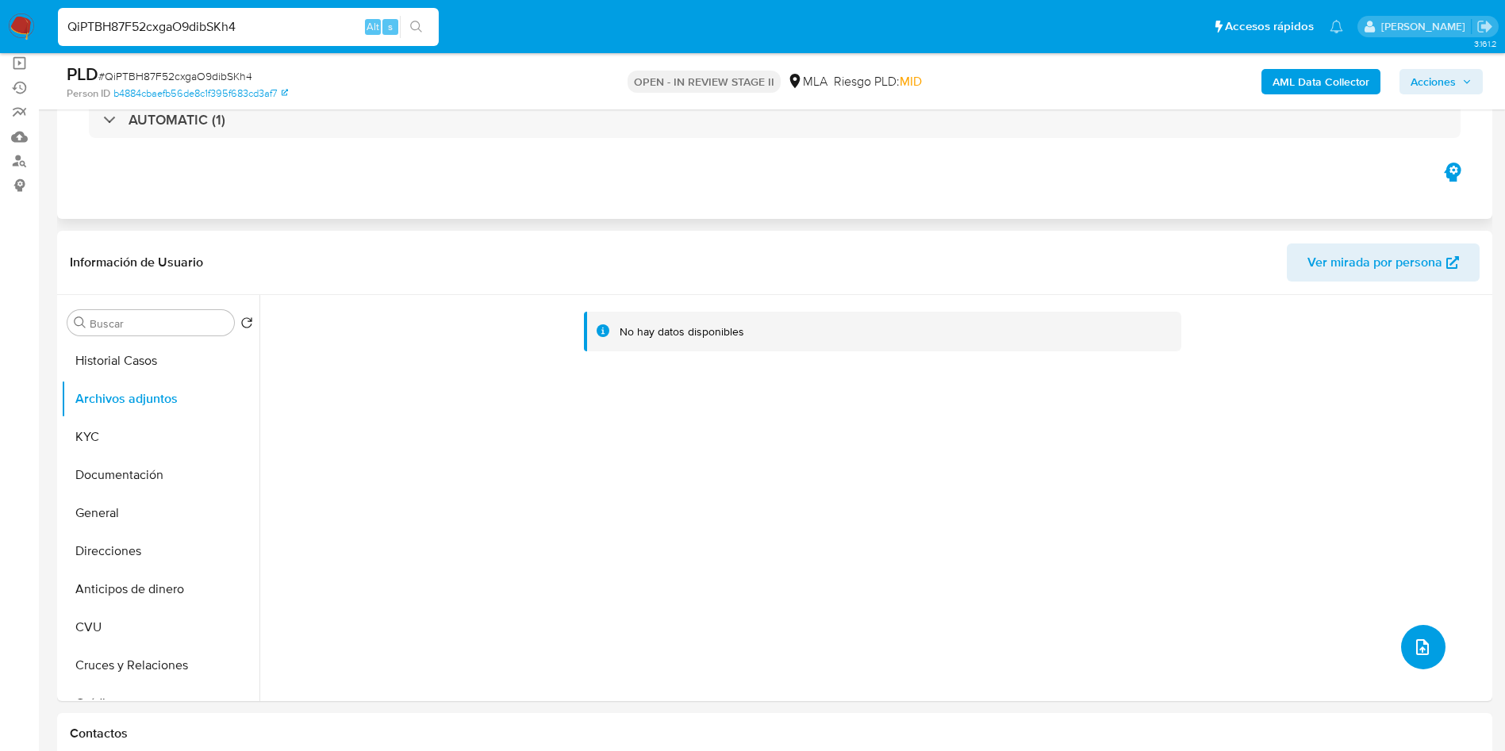
scroll to position [0, 0]
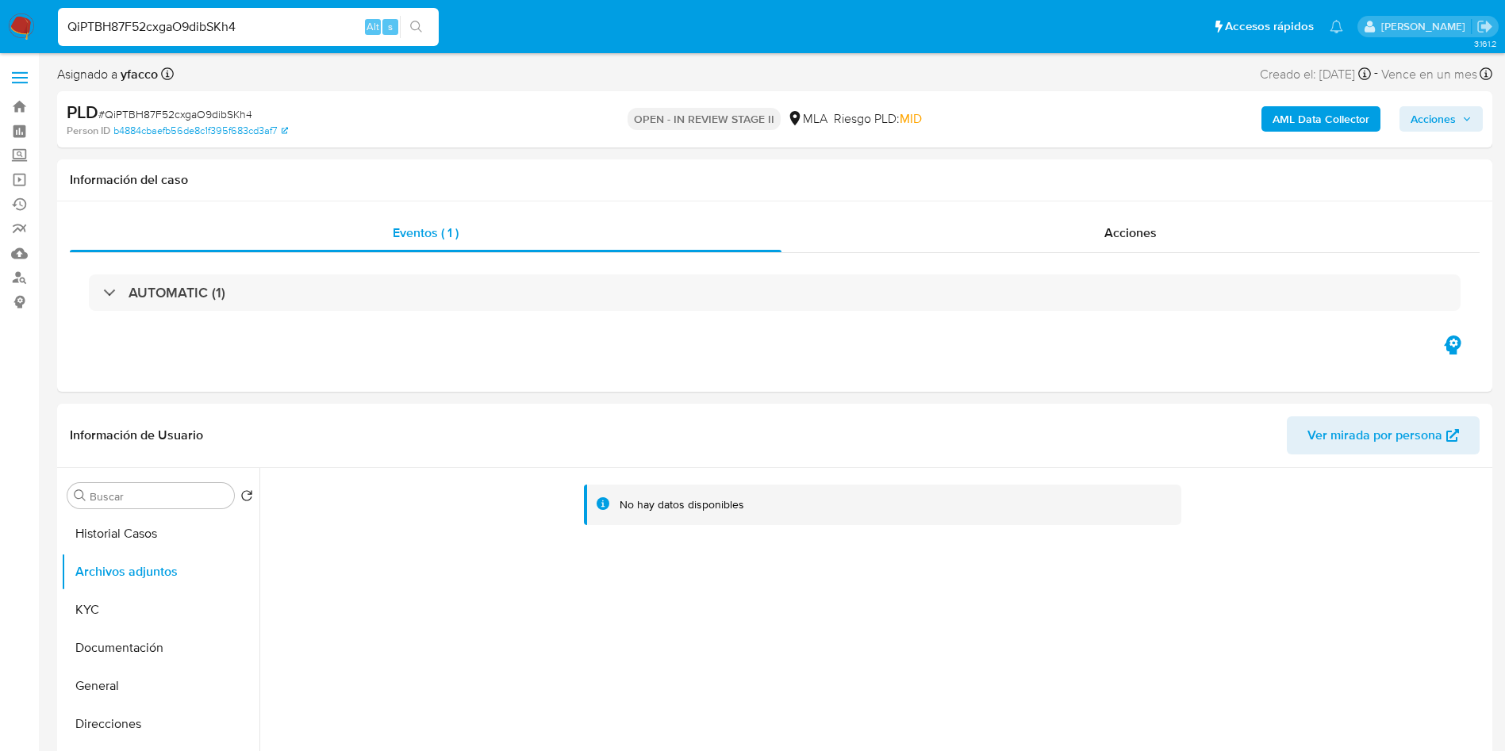
click at [1290, 110] on b "AML Data Collector" at bounding box center [1321, 118] width 97 height 25
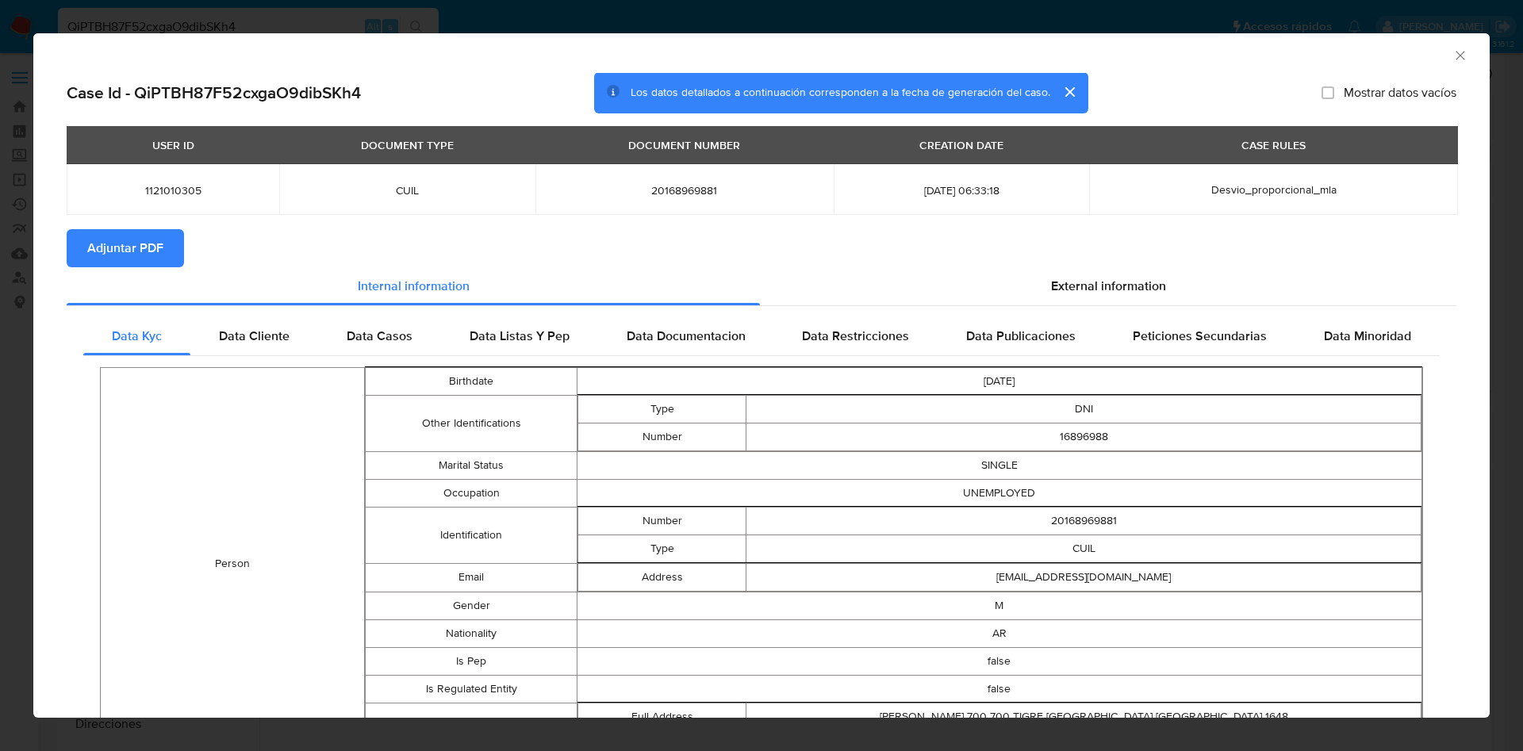
click at [120, 247] on span "Adjuntar PDF" at bounding box center [125, 248] width 76 height 35
click at [1453, 58] on icon "Cerrar ventana" at bounding box center [1461, 56] width 16 height 16
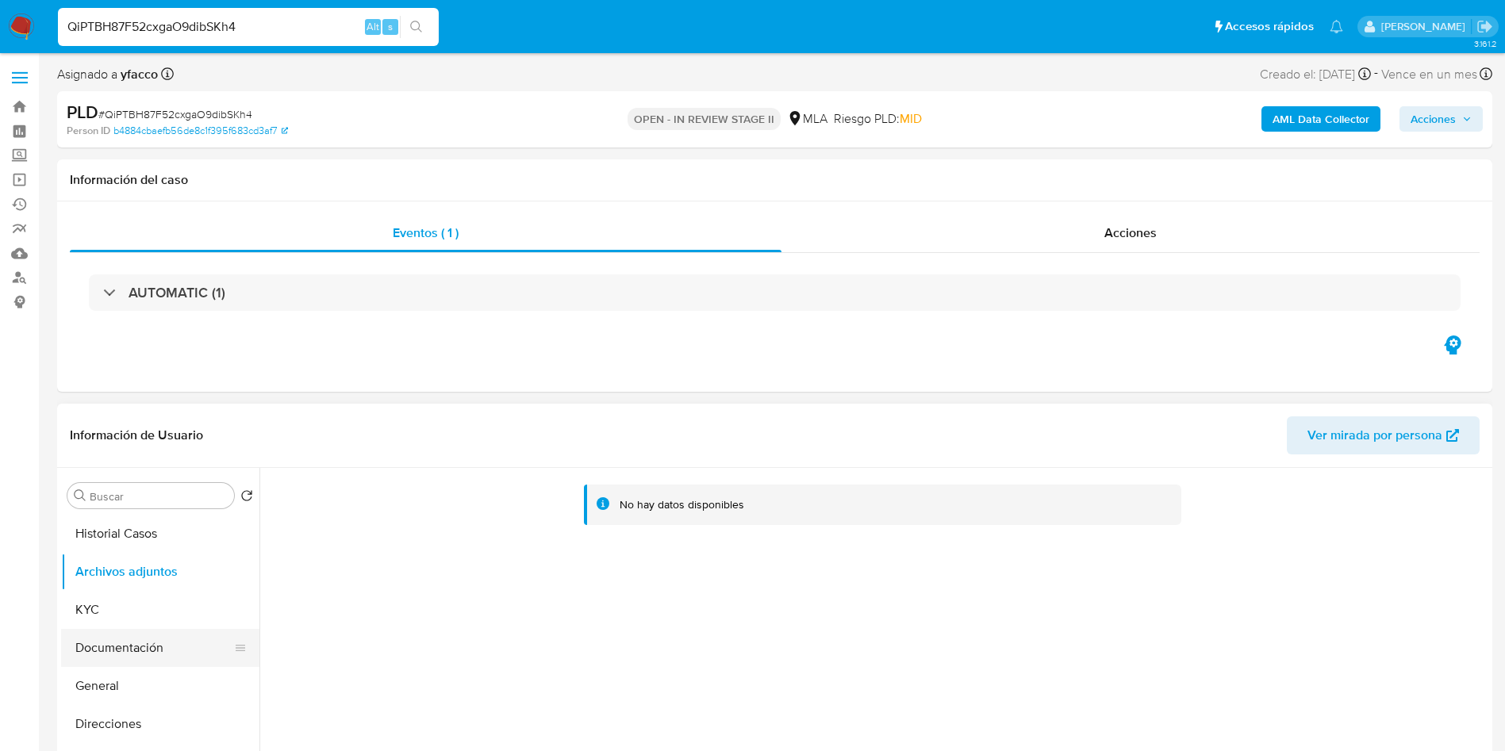
click at [130, 632] on button "Documentación" at bounding box center [154, 648] width 186 height 38
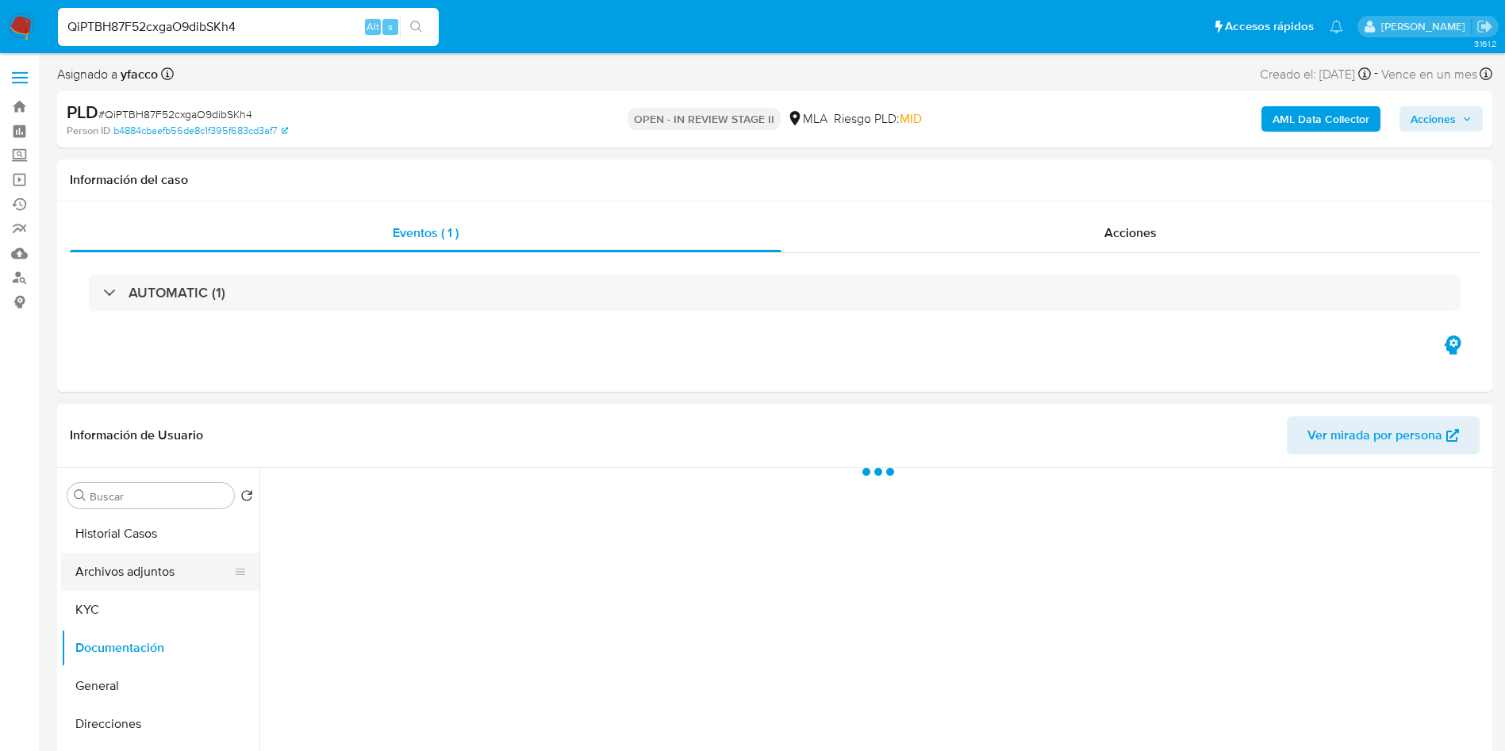
click at [128, 586] on button "Archivos adjuntos" at bounding box center [154, 572] width 186 height 38
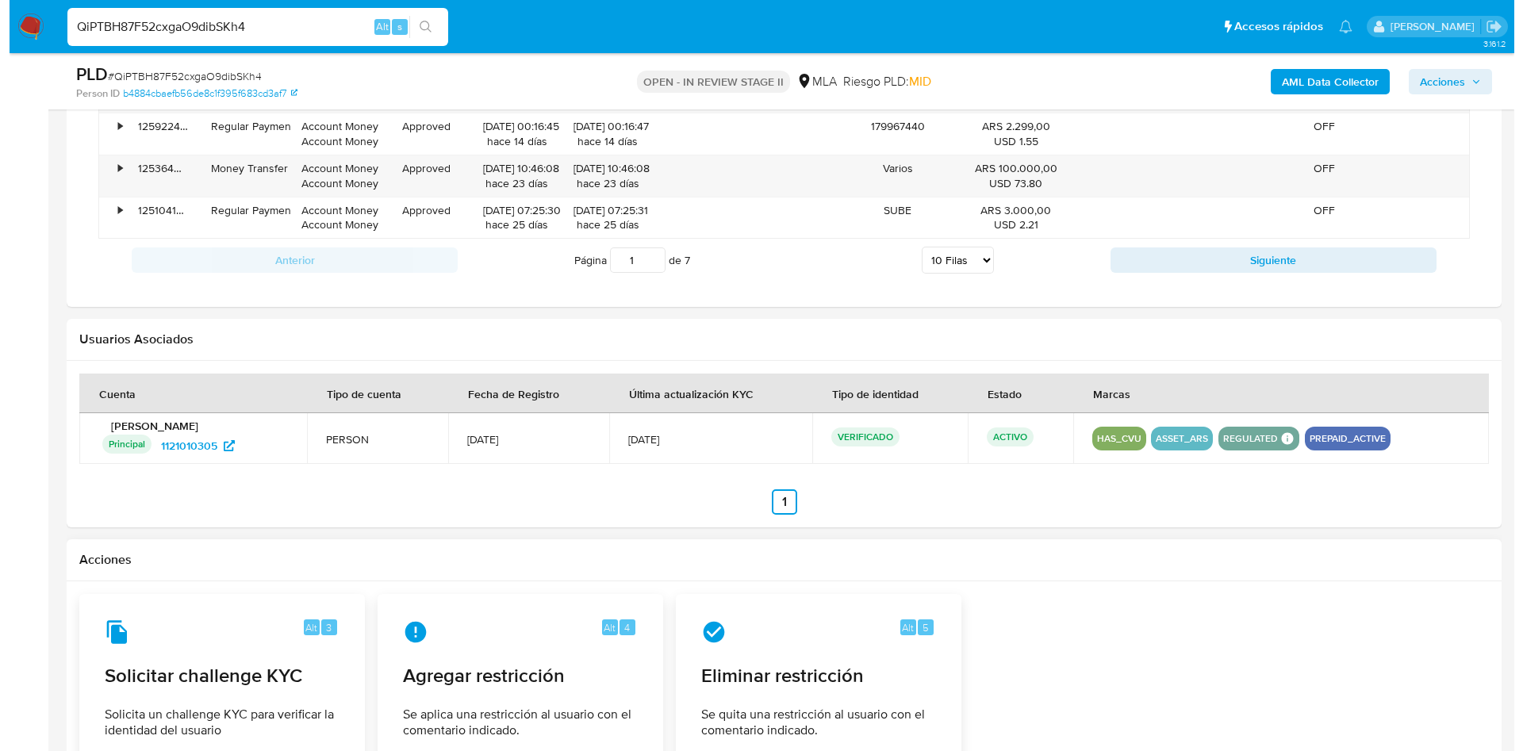
scroll to position [2428, 0]
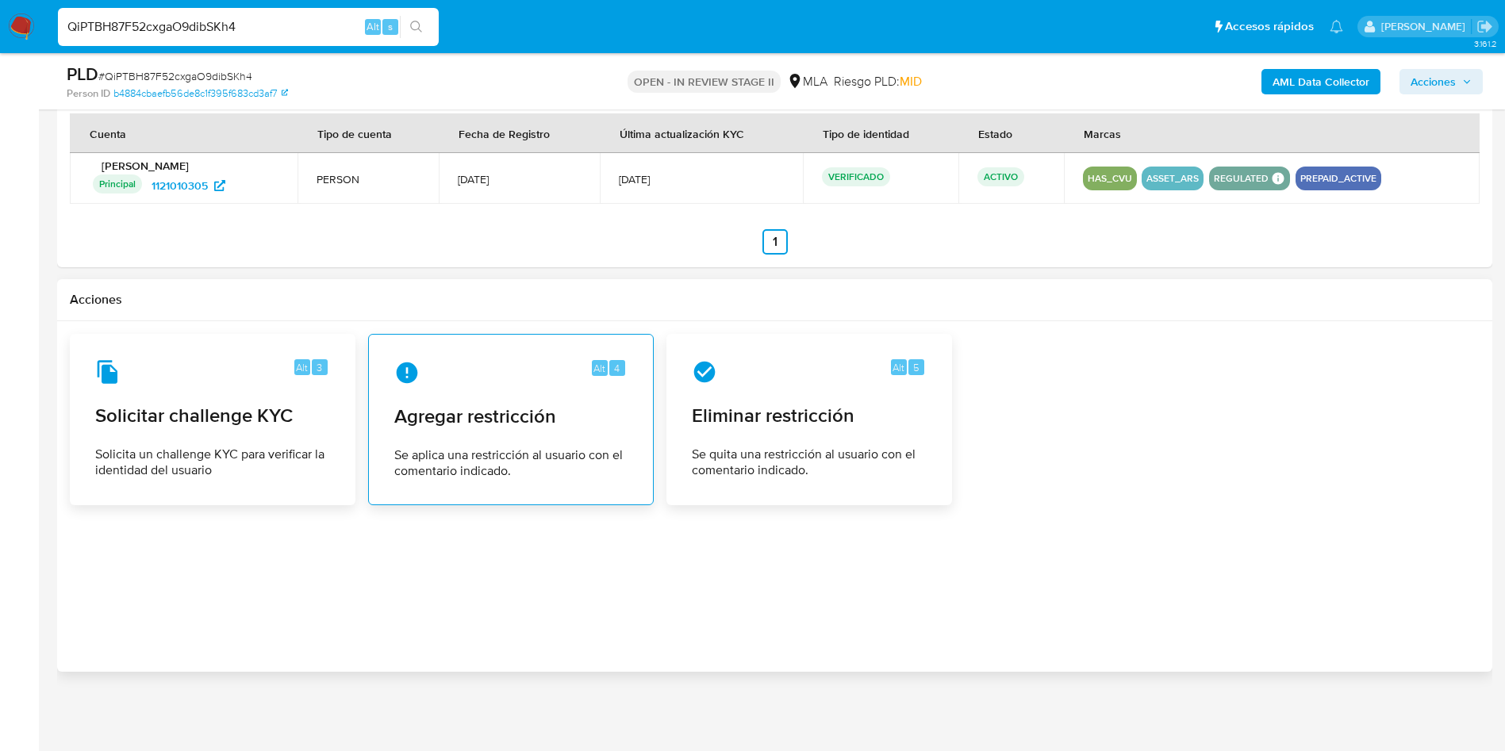
click at [479, 440] on div "Alt 4 Agregar restricción Se aplica una restricción al usuario con el comentari…" at bounding box center [511, 420] width 259 height 144
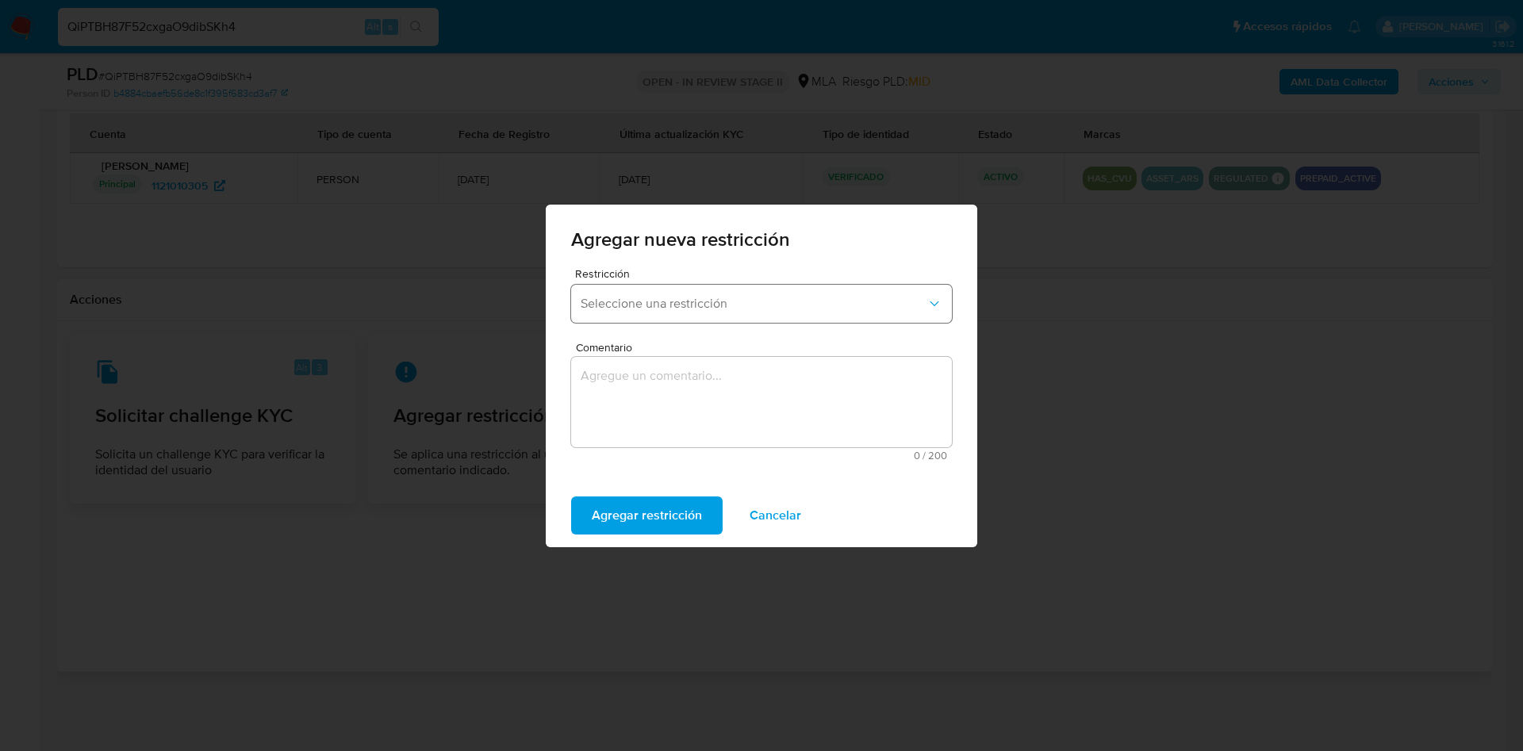
click at [673, 302] on span "Seleccione una restricción" at bounding box center [754, 304] width 346 height 16
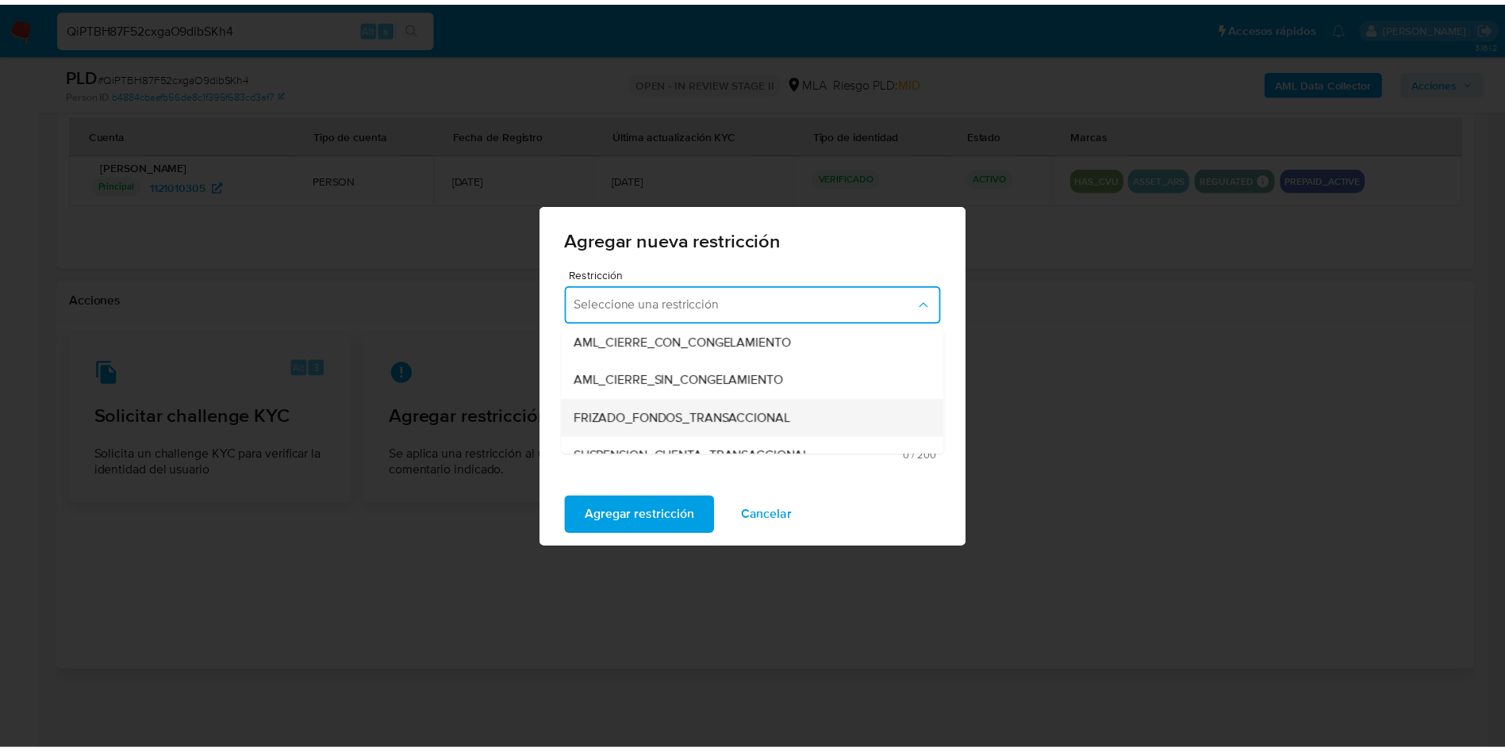
scroll to position [238, 0]
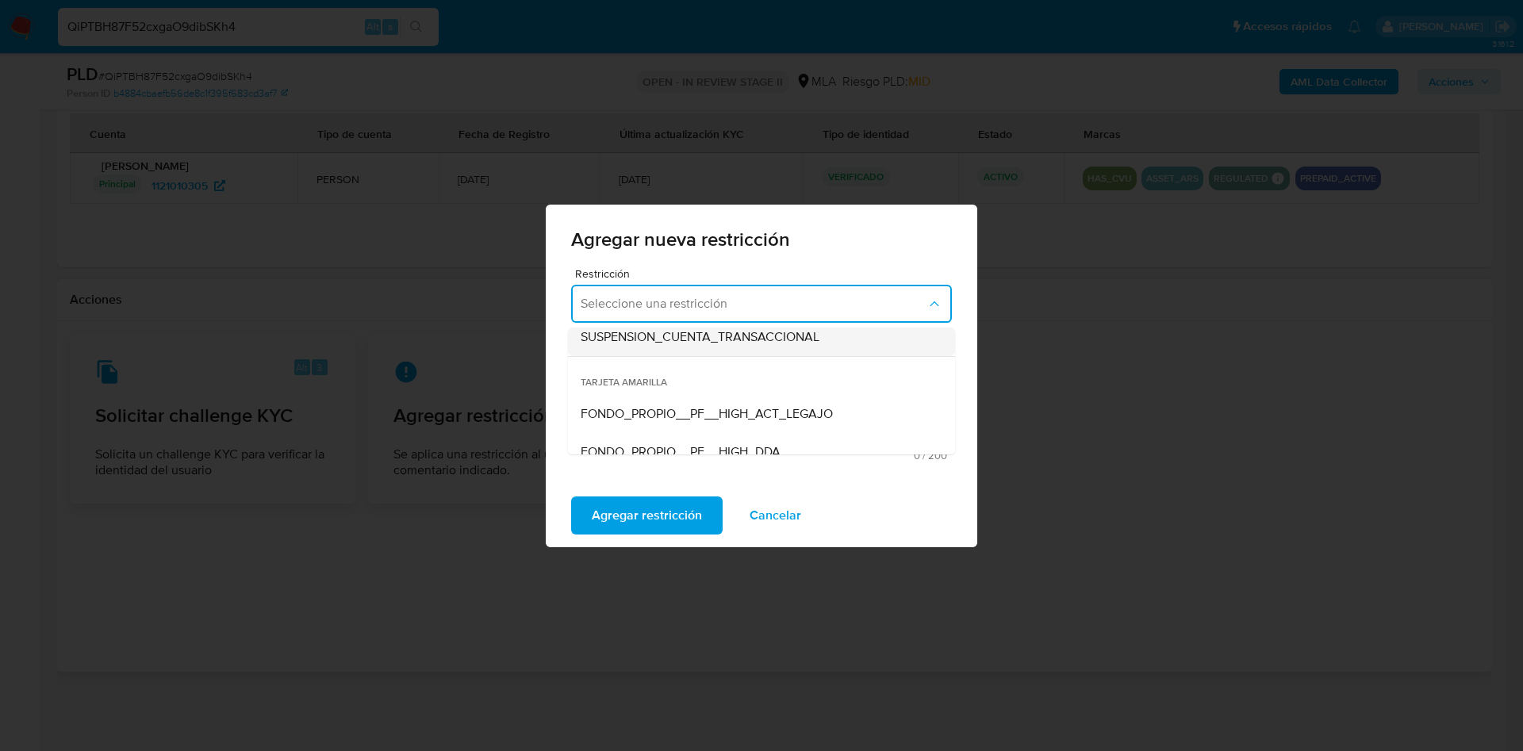
click at [733, 353] on div "SUSPENSION_CUENTA_TRANSACCIONAL" at bounding box center [757, 337] width 352 height 38
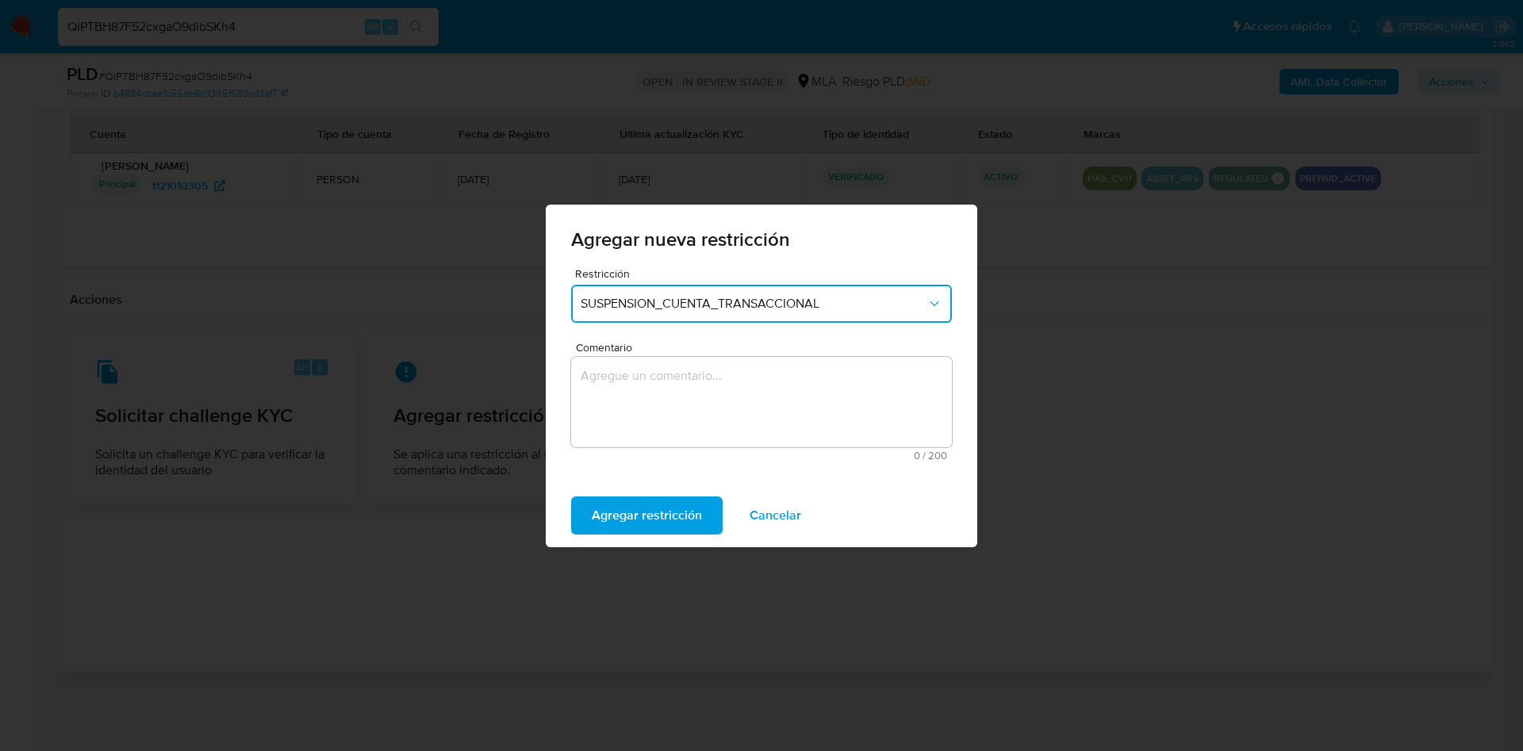
click at [715, 412] on textarea "Comentario" at bounding box center [761, 402] width 381 height 90
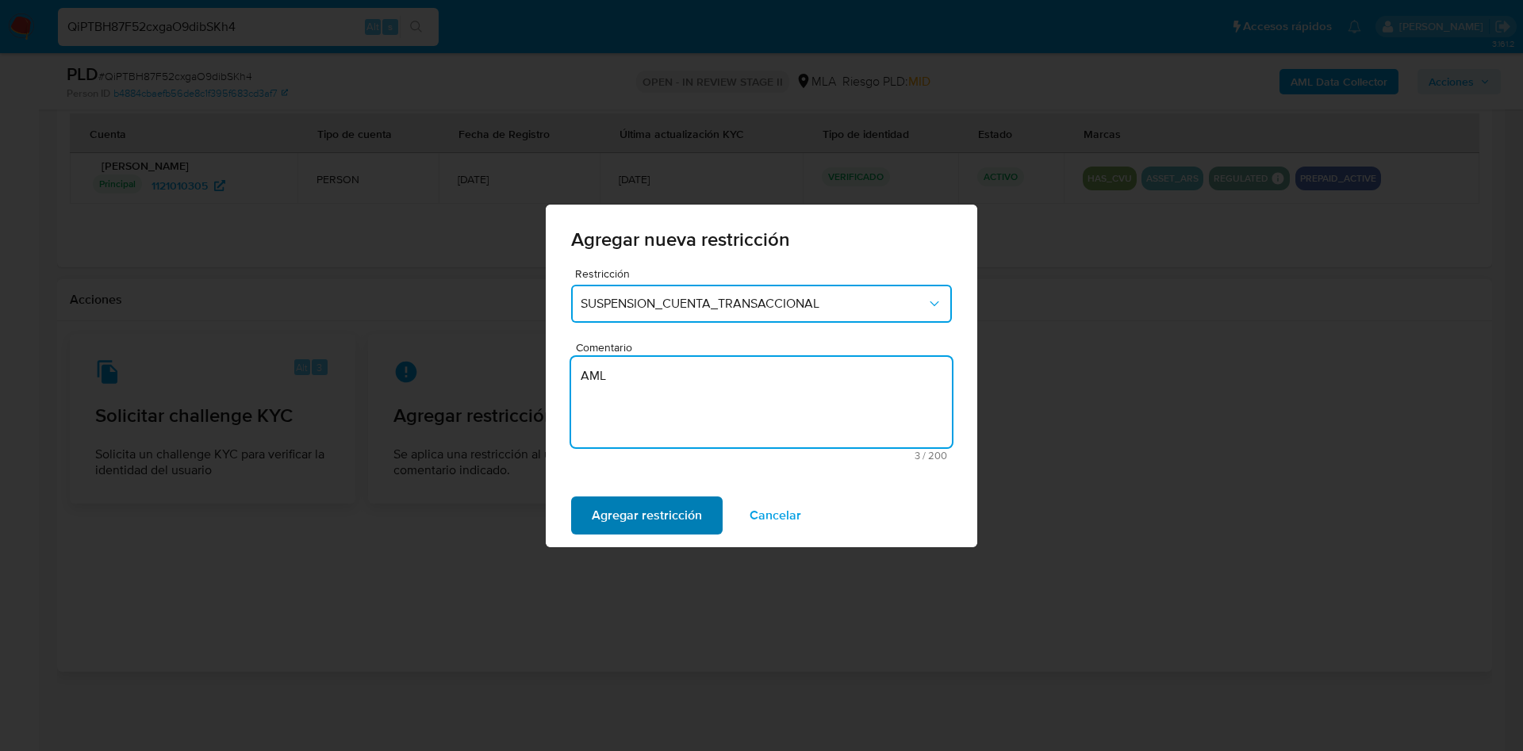
type textarea "AML"
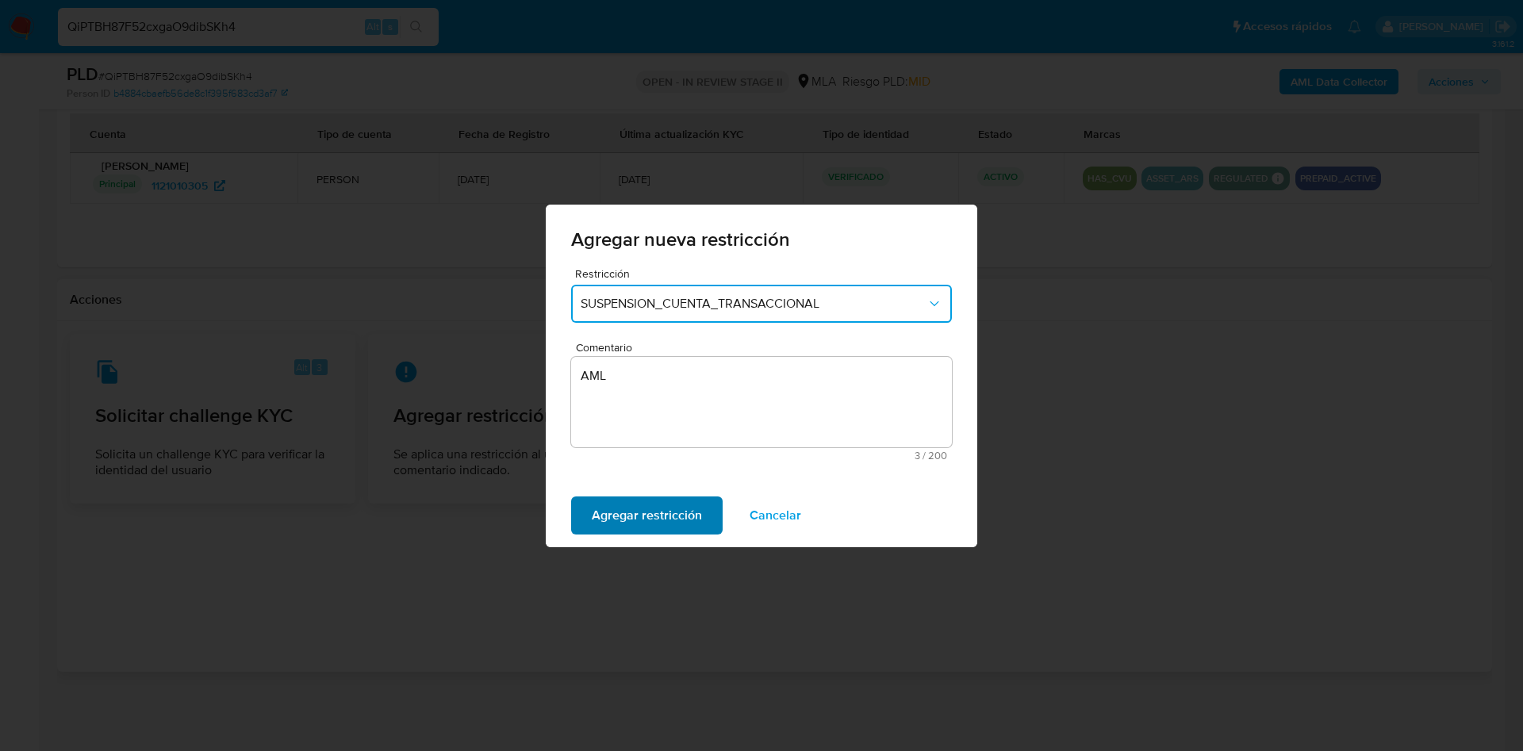
click at [668, 517] on span "Agregar restricción" at bounding box center [647, 515] width 110 height 35
click at [633, 515] on span "Confirmar" at bounding box center [620, 515] width 57 height 35
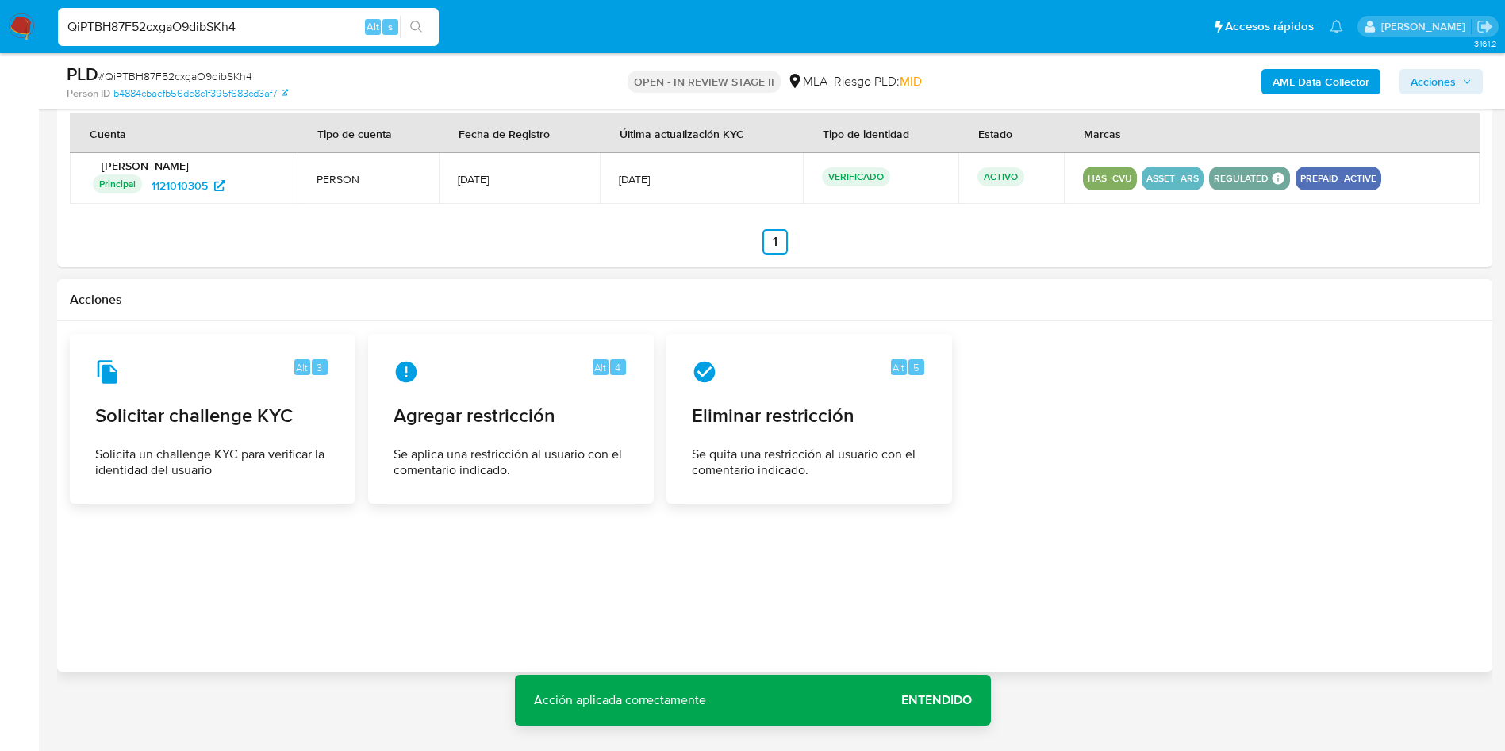
click at [1420, 81] on span "Acciones" at bounding box center [1433, 81] width 45 height 25
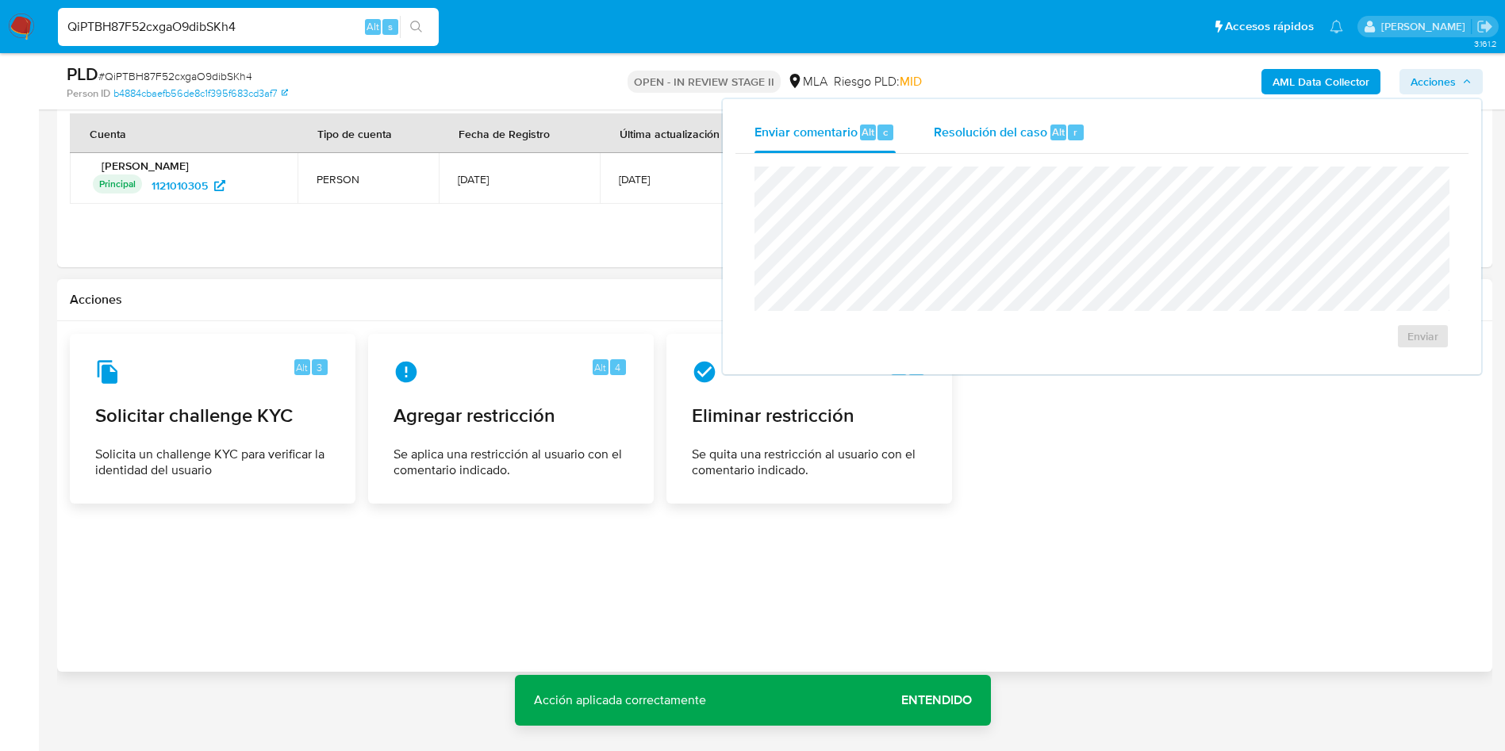
click at [1068, 133] on div "r" at bounding box center [1076, 133] width 16 height 16
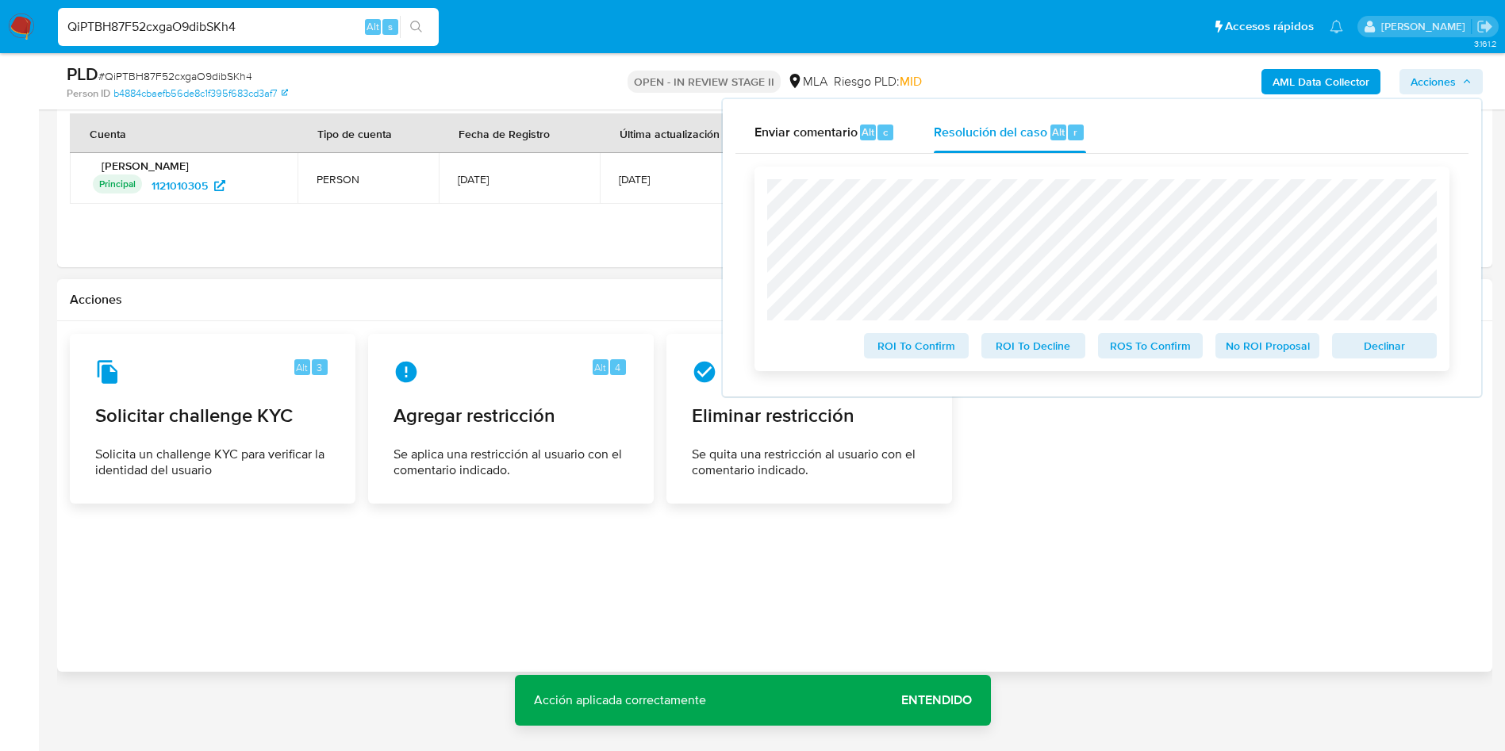
click at [1135, 340] on span "ROS To Confirm" at bounding box center [1150, 346] width 83 height 22
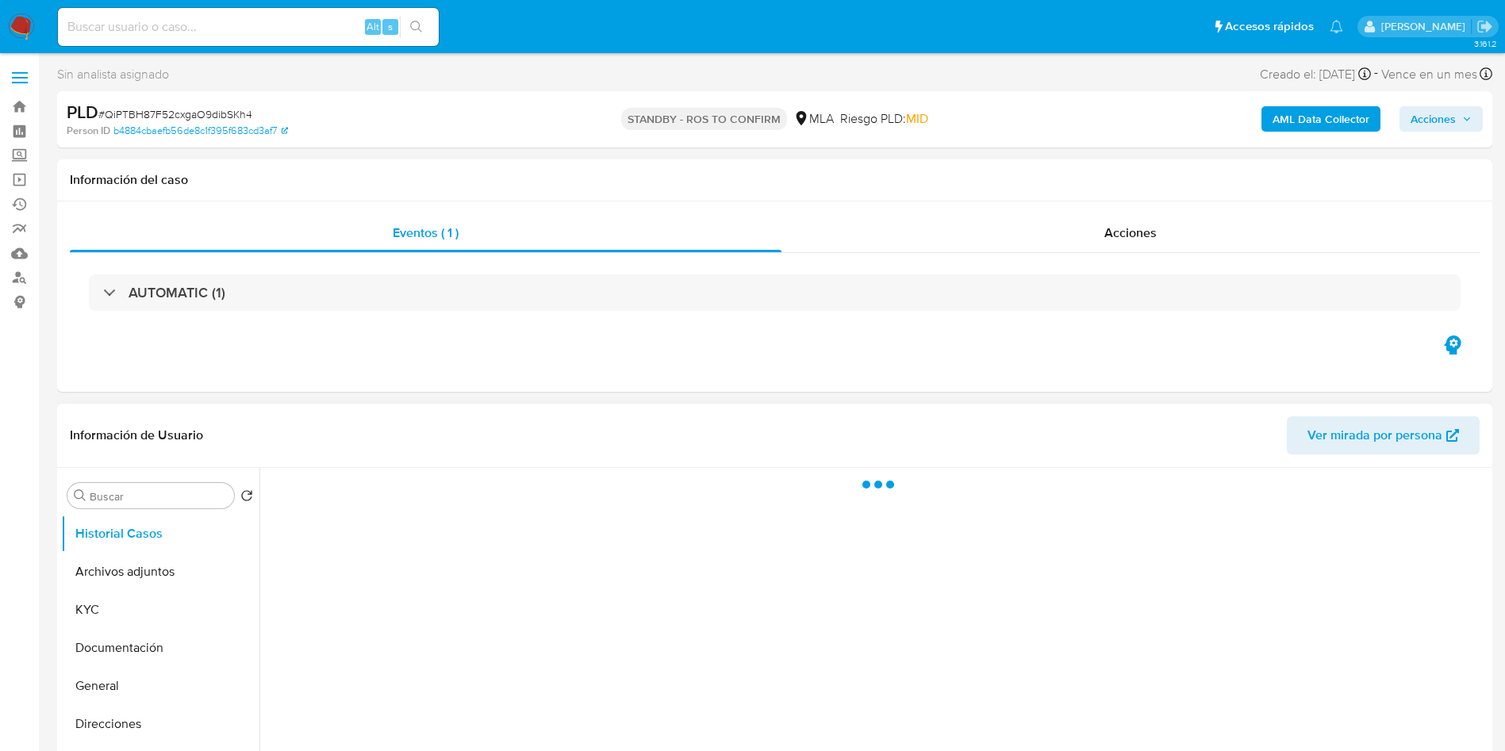
select select "10"
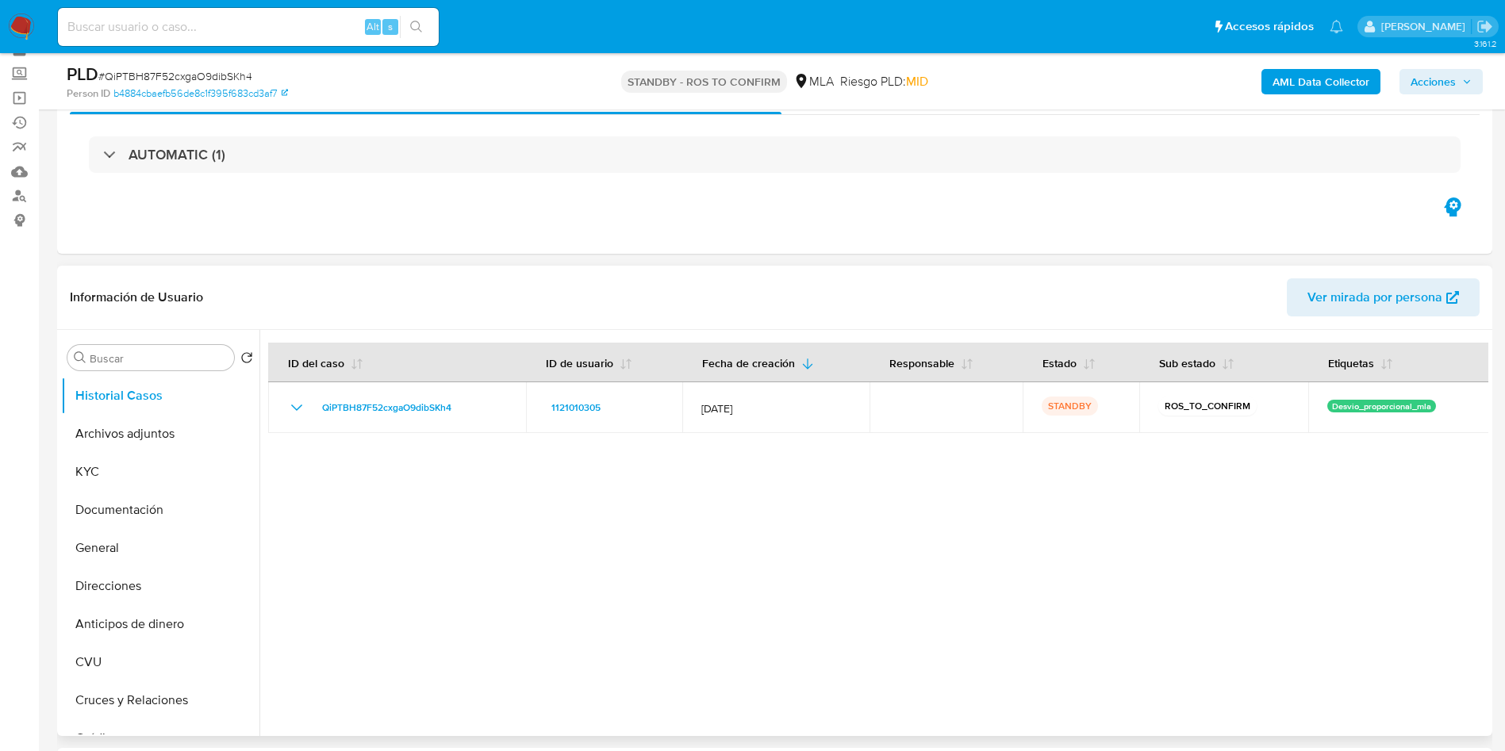
scroll to position [119, 0]
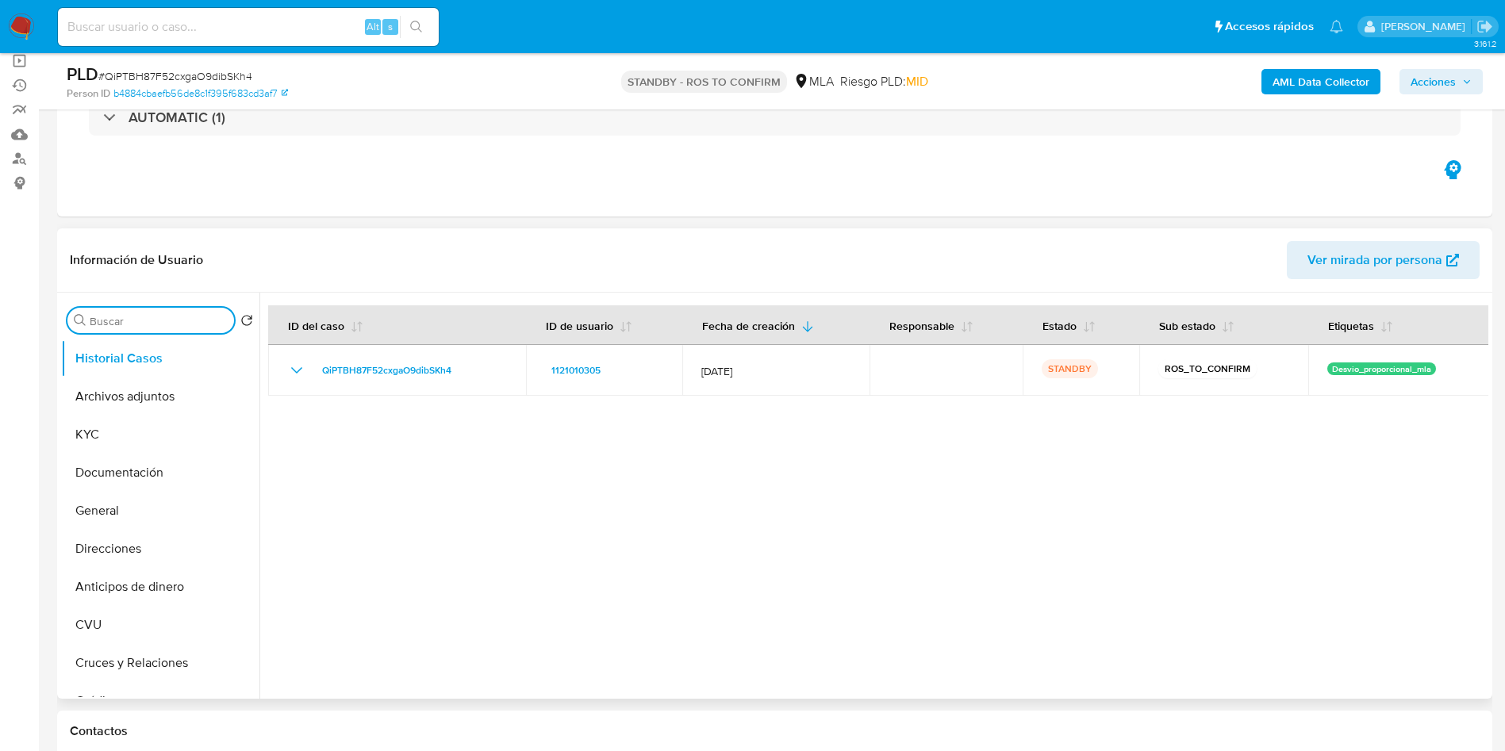
click at [154, 321] on input "Buscar" at bounding box center [159, 321] width 138 height 14
type input "RES"
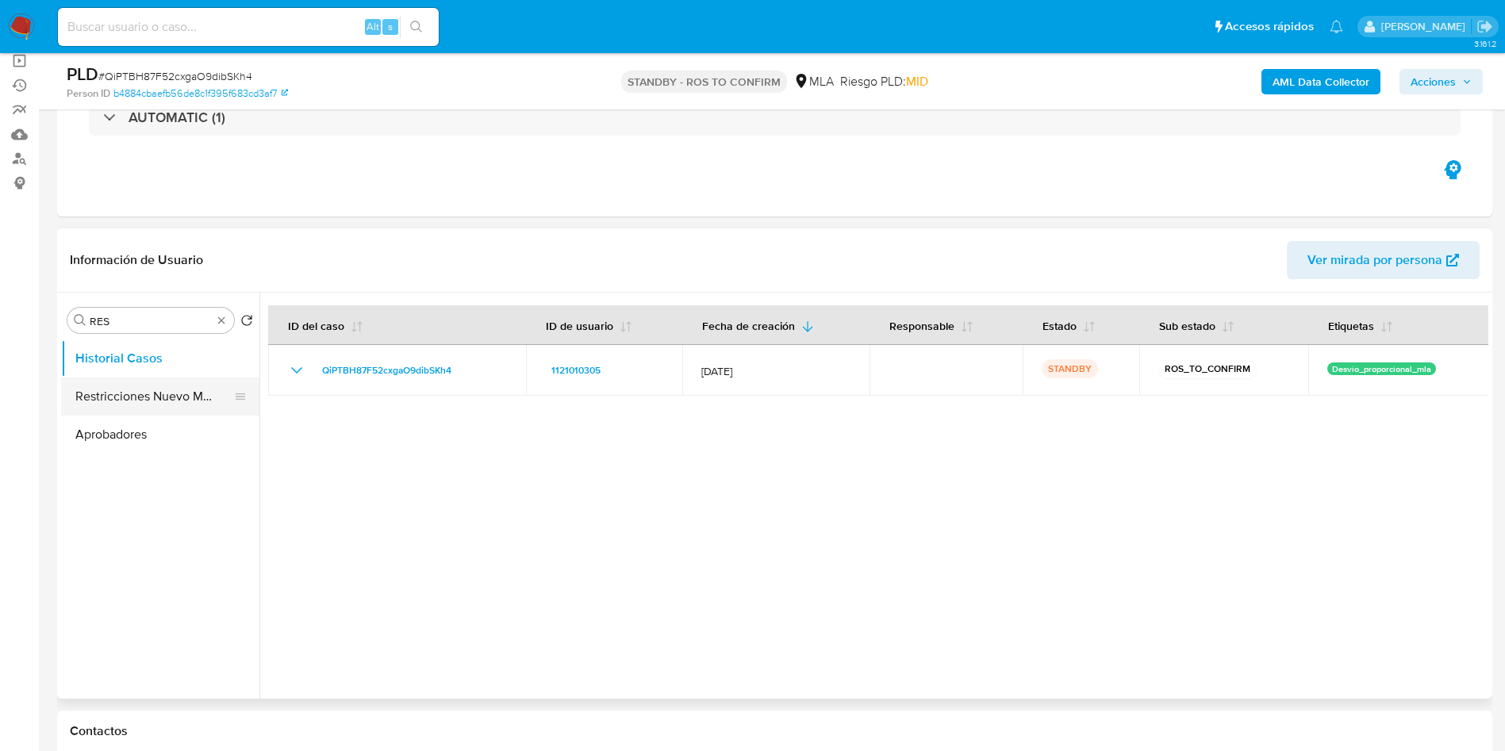
click at [125, 396] on button "Restricciones Nuevo Mundo" at bounding box center [154, 397] width 186 height 38
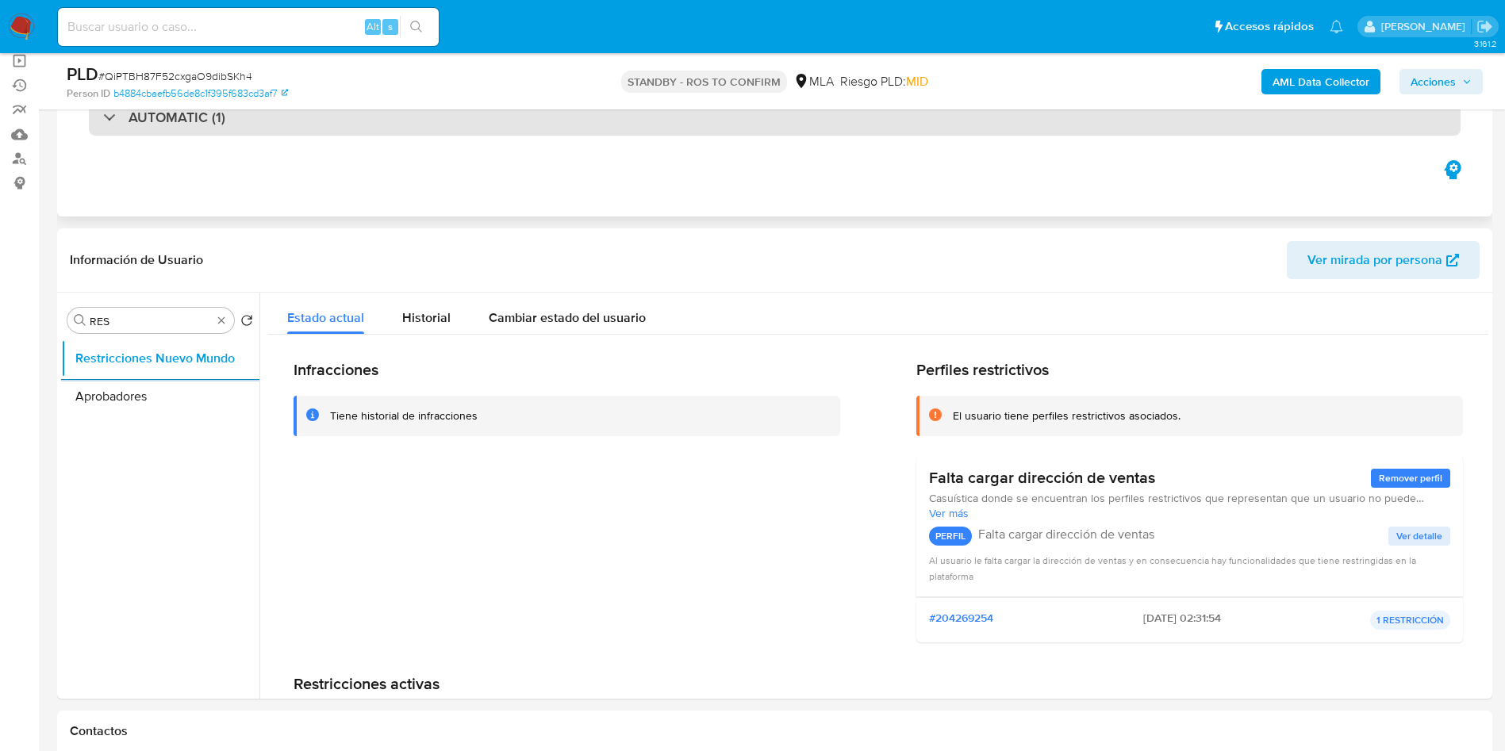
scroll to position [0, 0]
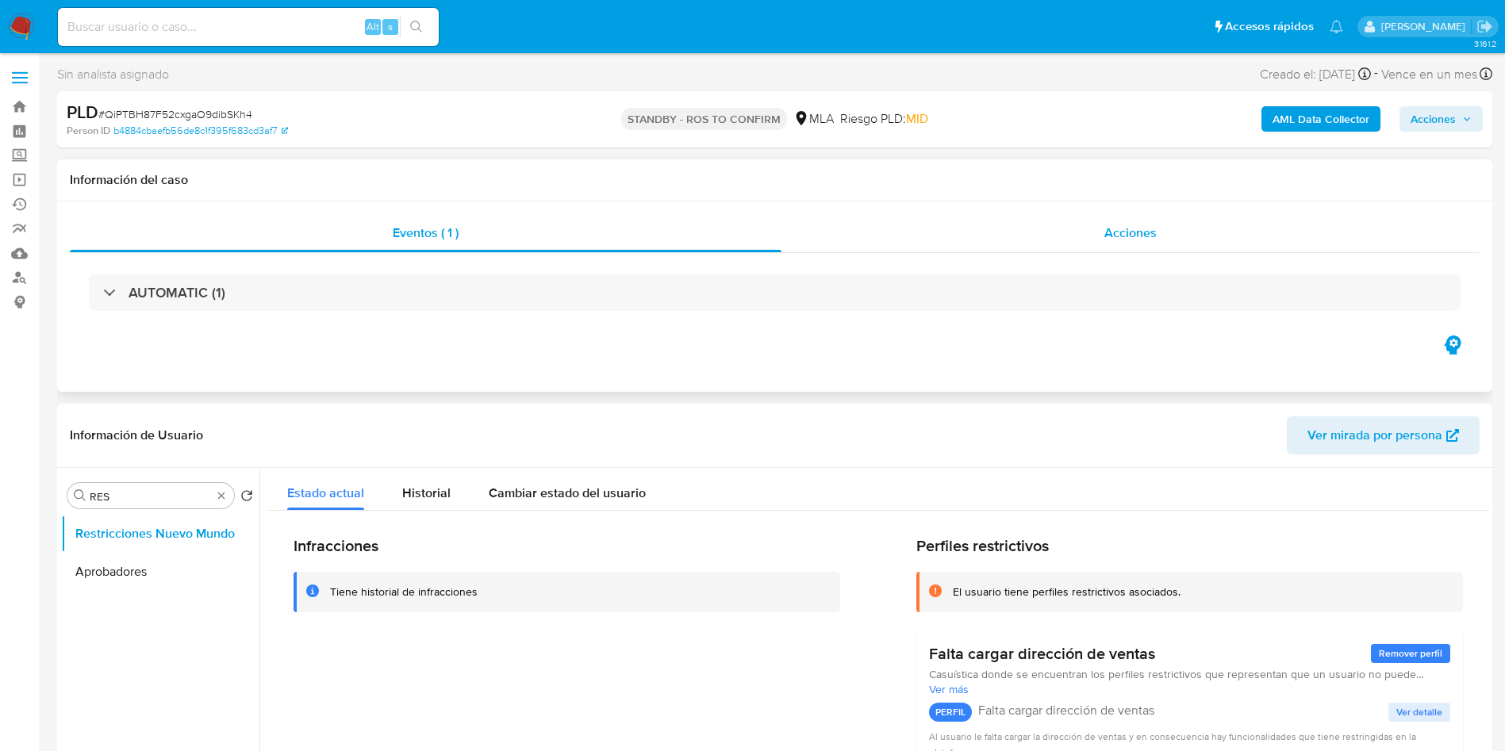
click at [1164, 224] on div "Acciones" at bounding box center [1131, 233] width 698 height 38
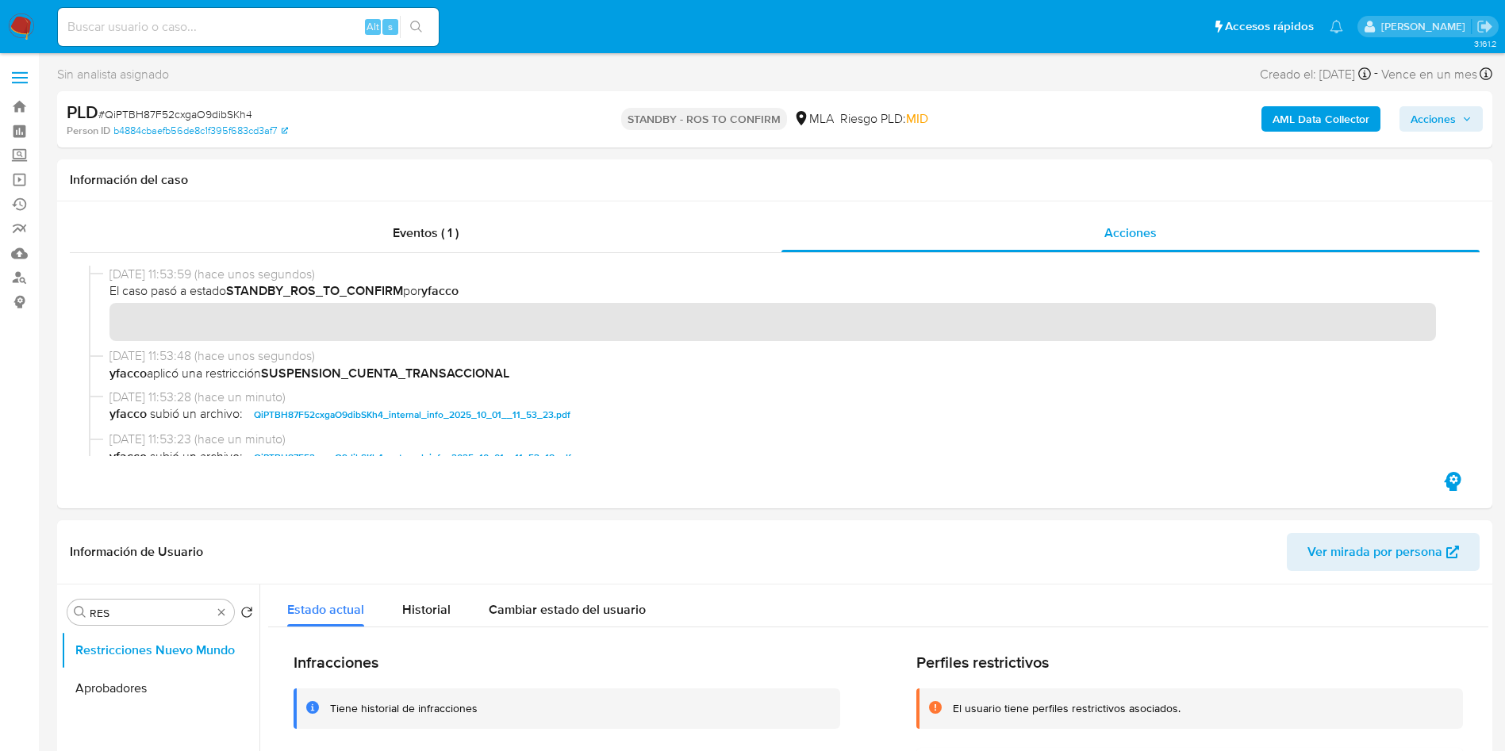
scroll to position [119, 0]
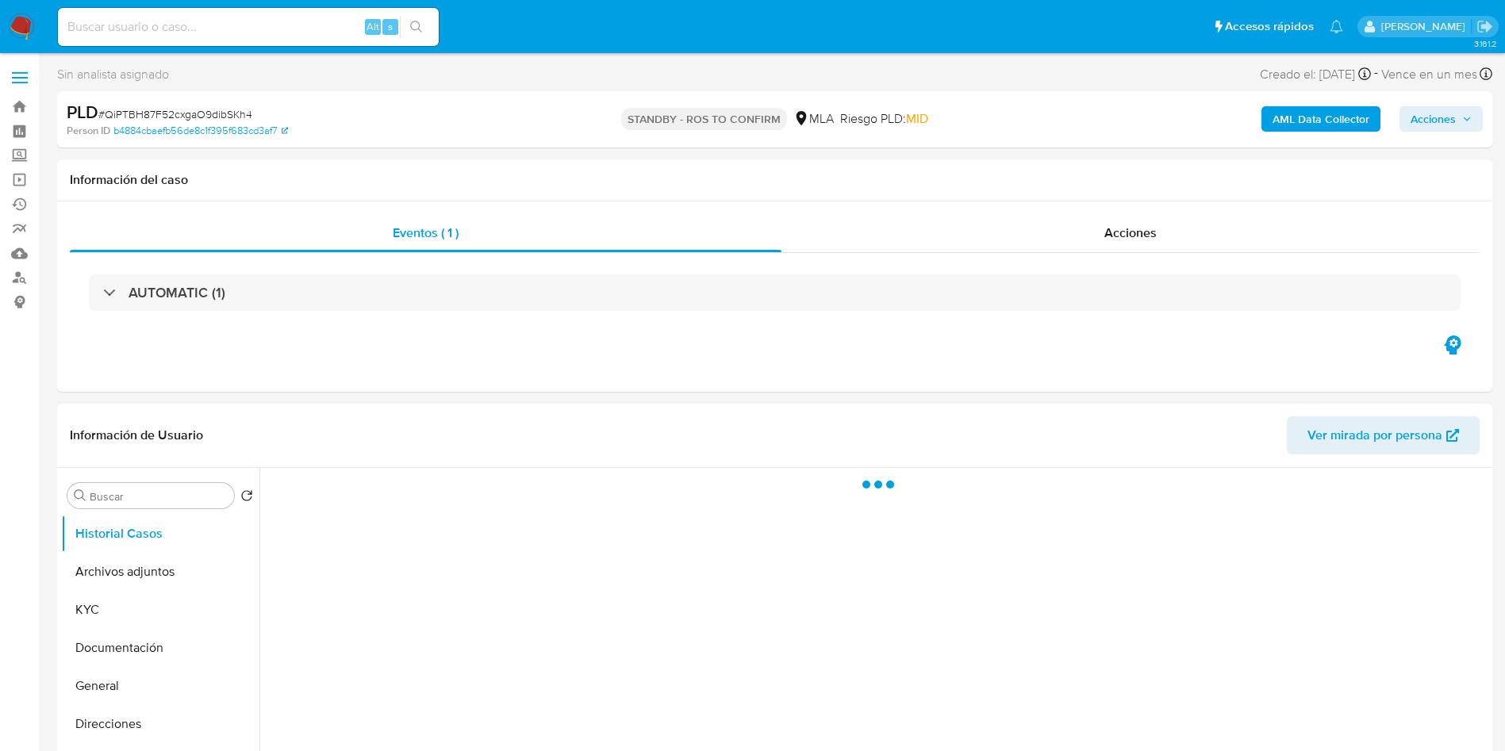
select select "10"
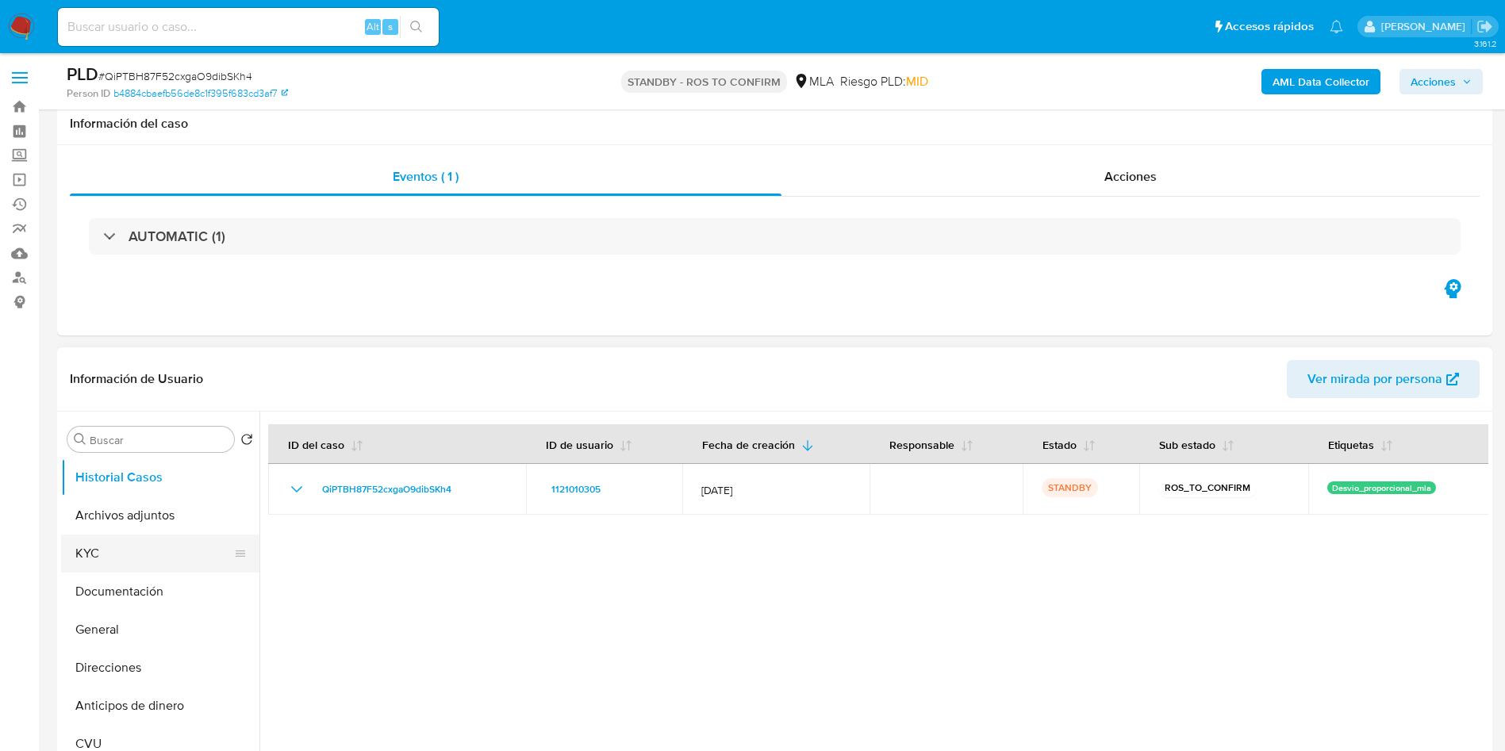
scroll to position [119, 0]
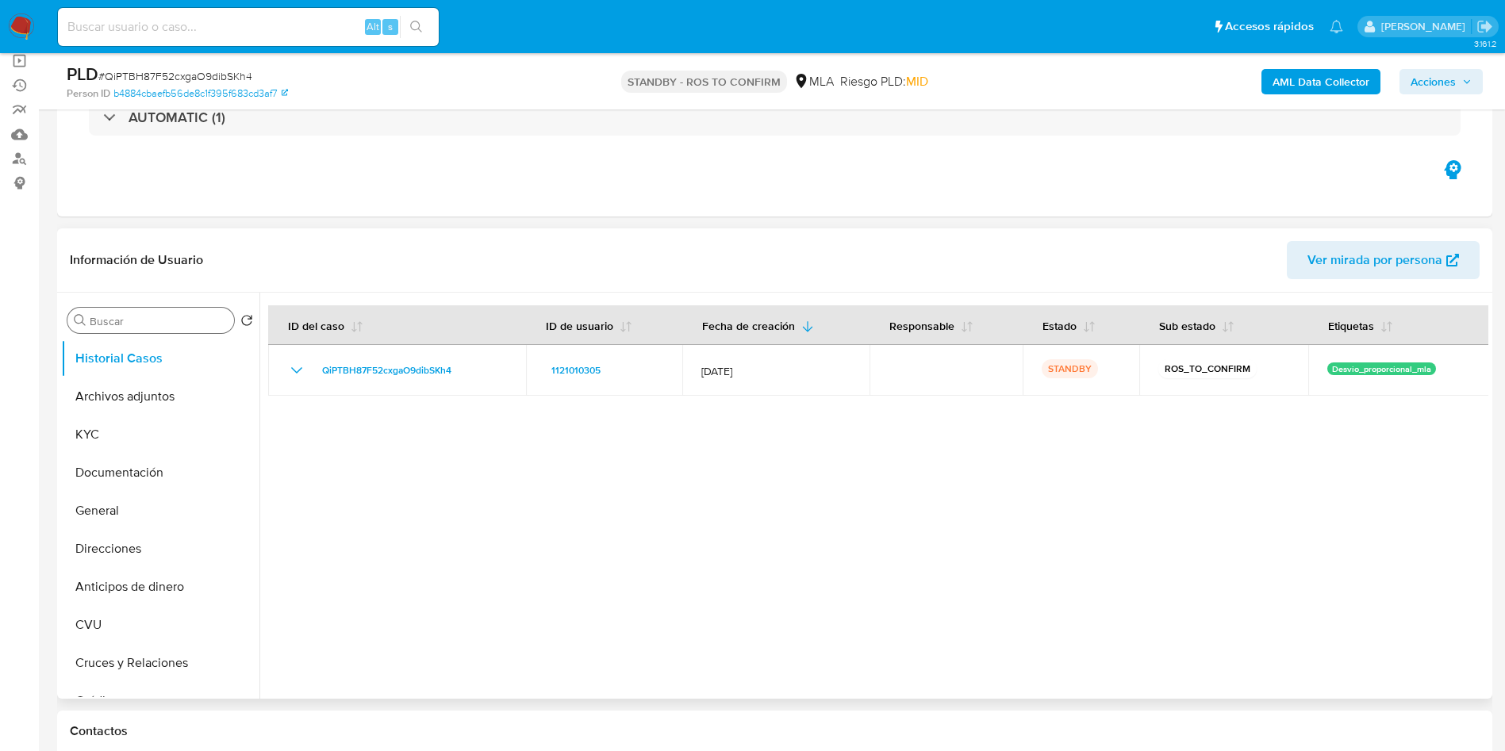
click at [131, 325] on input "Buscar" at bounding box center [159, 321] width 138 height 14
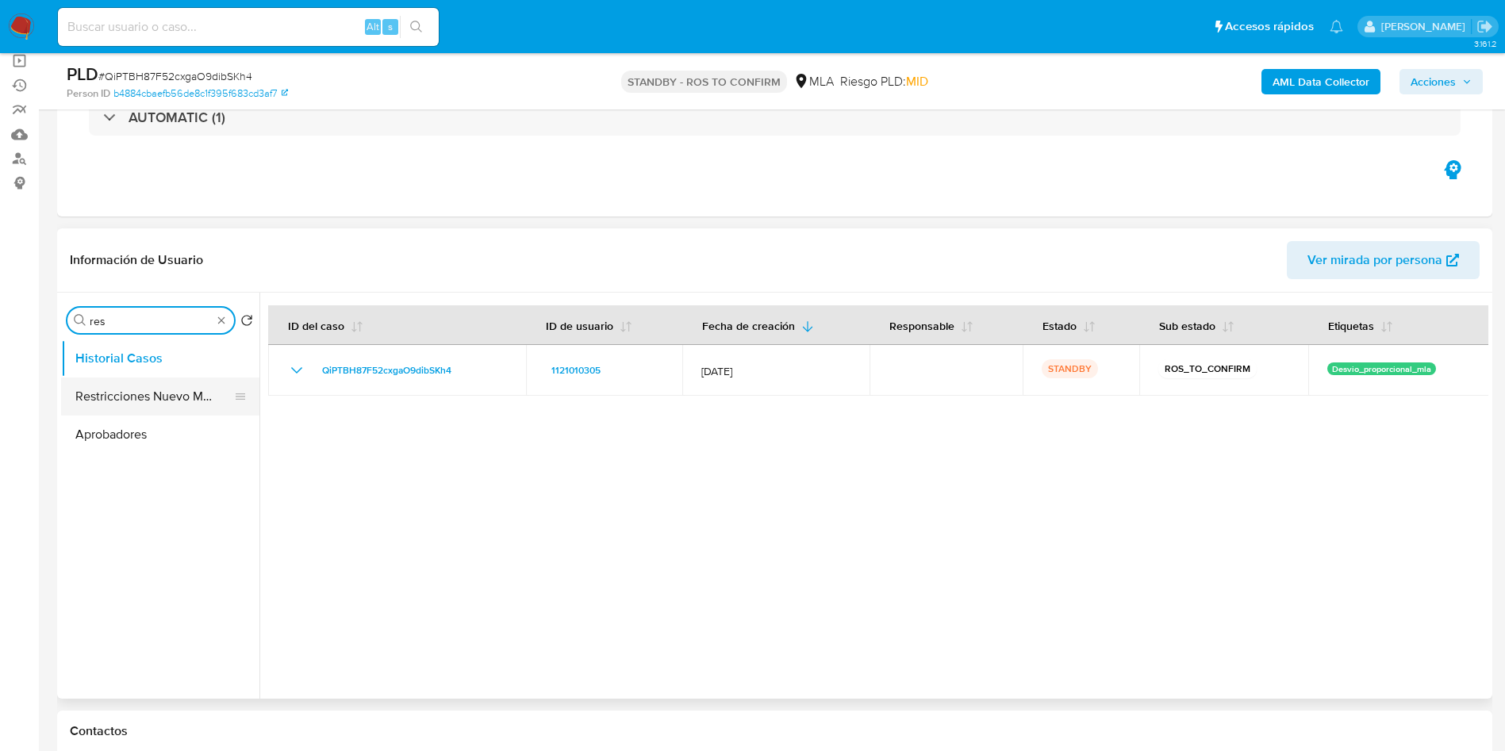
type input "res"
click at [142, 398] on button "Restricciones Nuevo Mundo" at bounding box center [154, 397] width 186 height 38
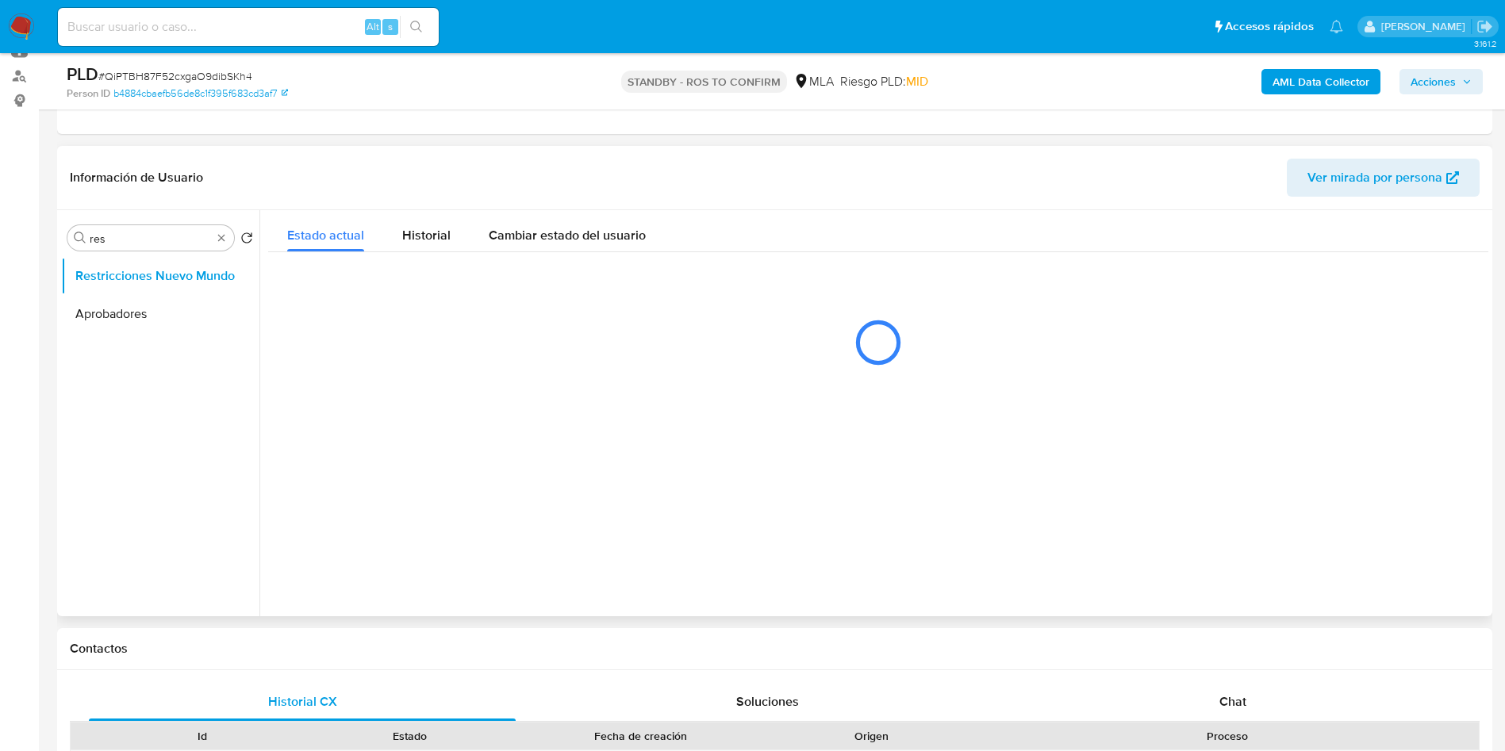
scroll to position [238, 0]
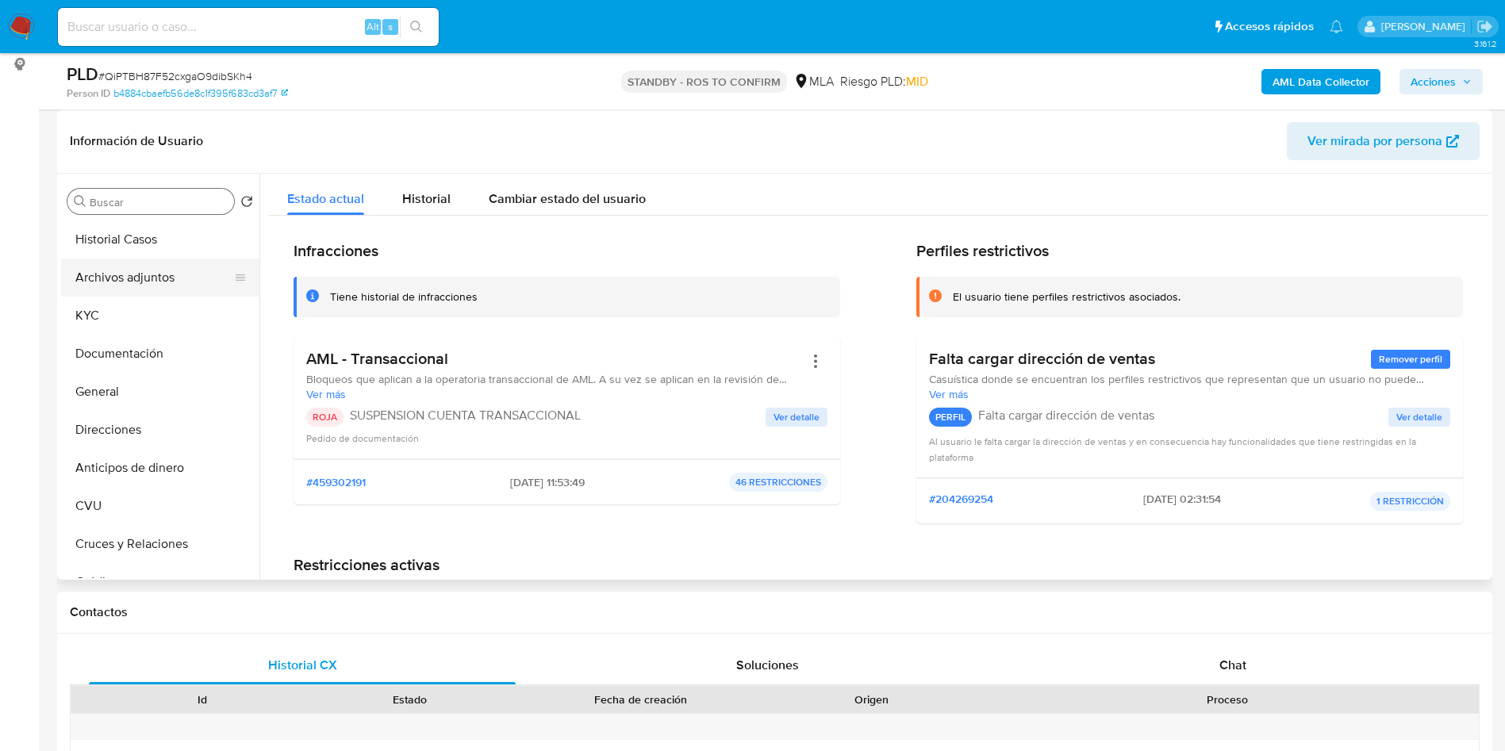
click at [187, 281] on button "Archivos adjuntos" at bounding box center [154, 278] width 186 height 38
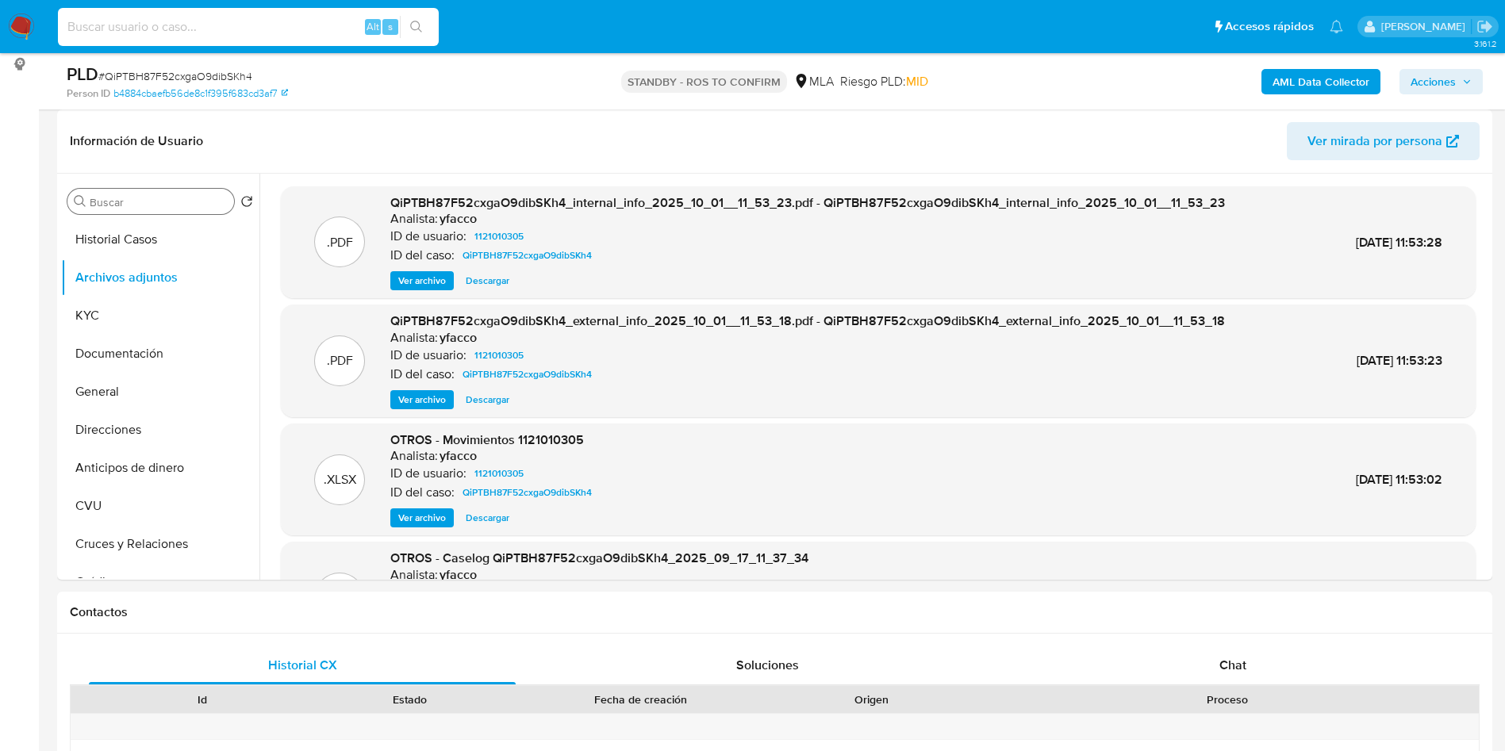
click at [244, 21] on input at bounding box center [248, 27] width 381 height 21
paste input "3lA4fTdZ2A4U13RsQVT8c1w3"
type input "3lA4fTdZ2A4U13RsQVT8c1w3"
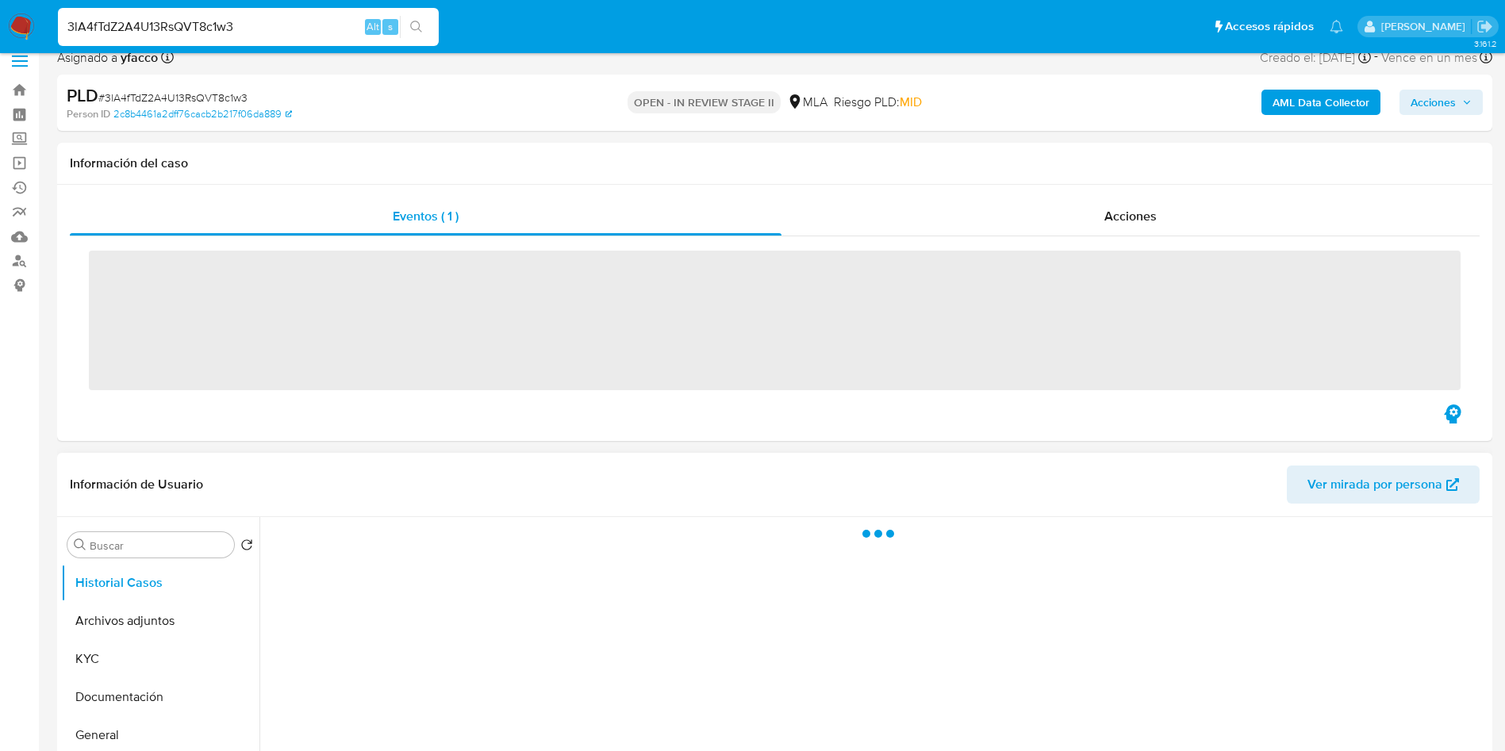
scroll to position [119, 0]
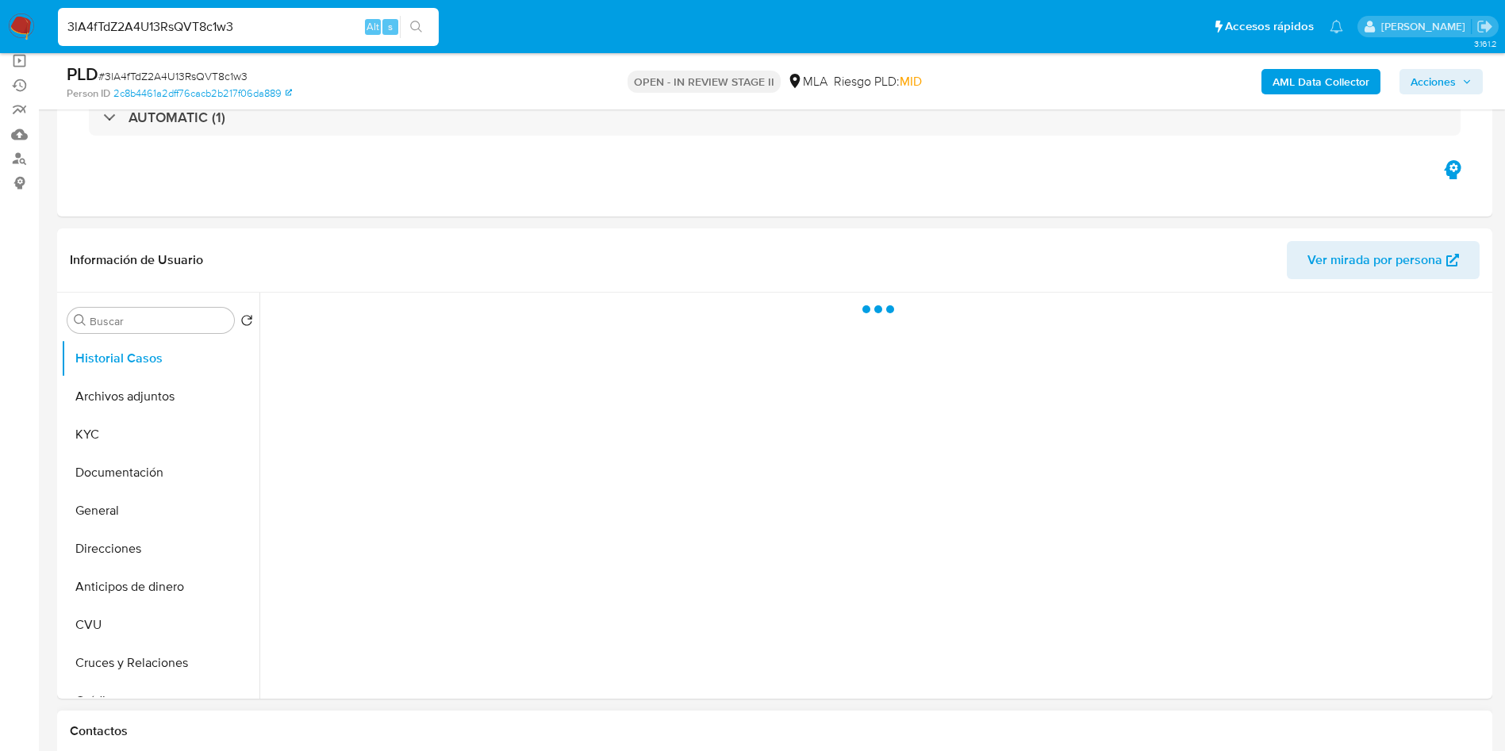
select select "10"
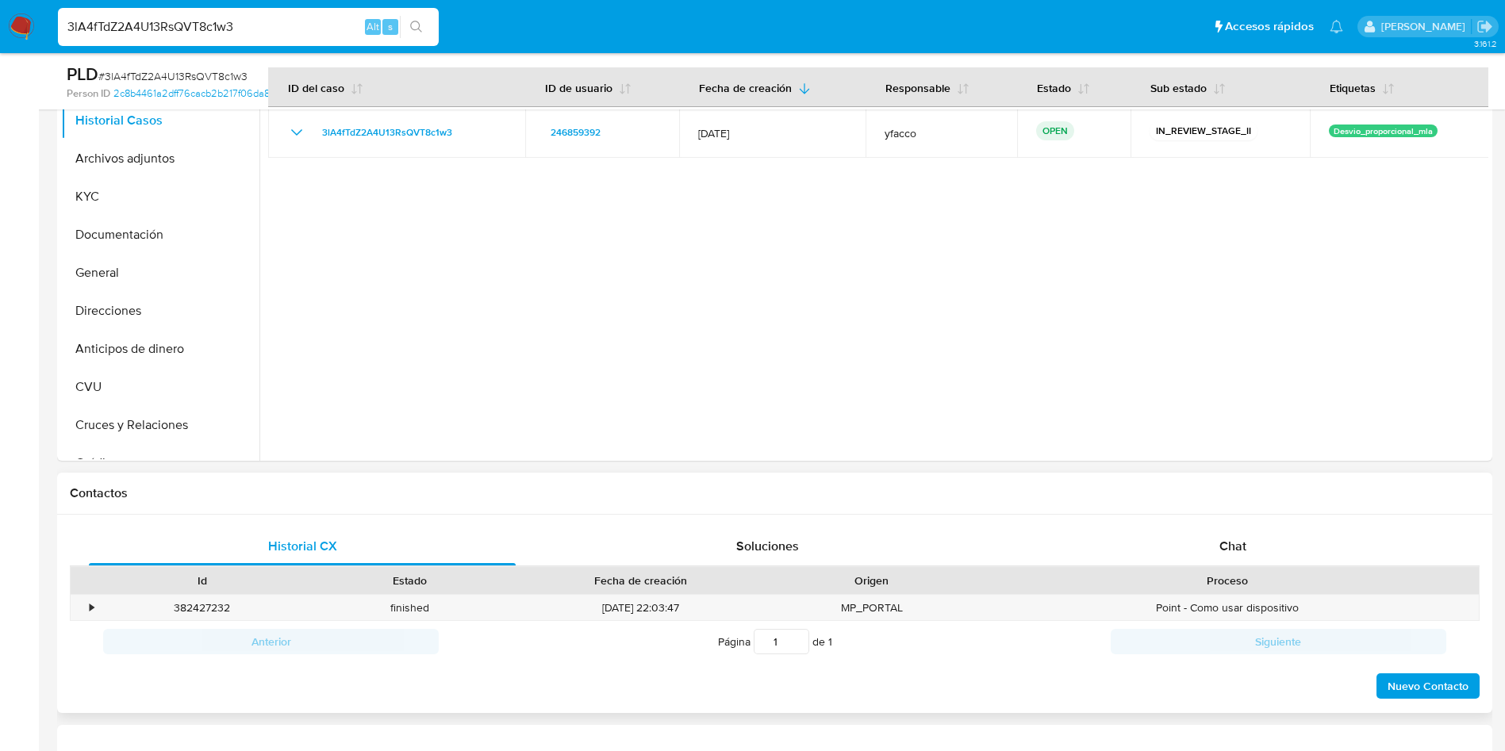
click at [1238, 549] on span "Chat" at bounding box center [1233, 546] width 27 height 18
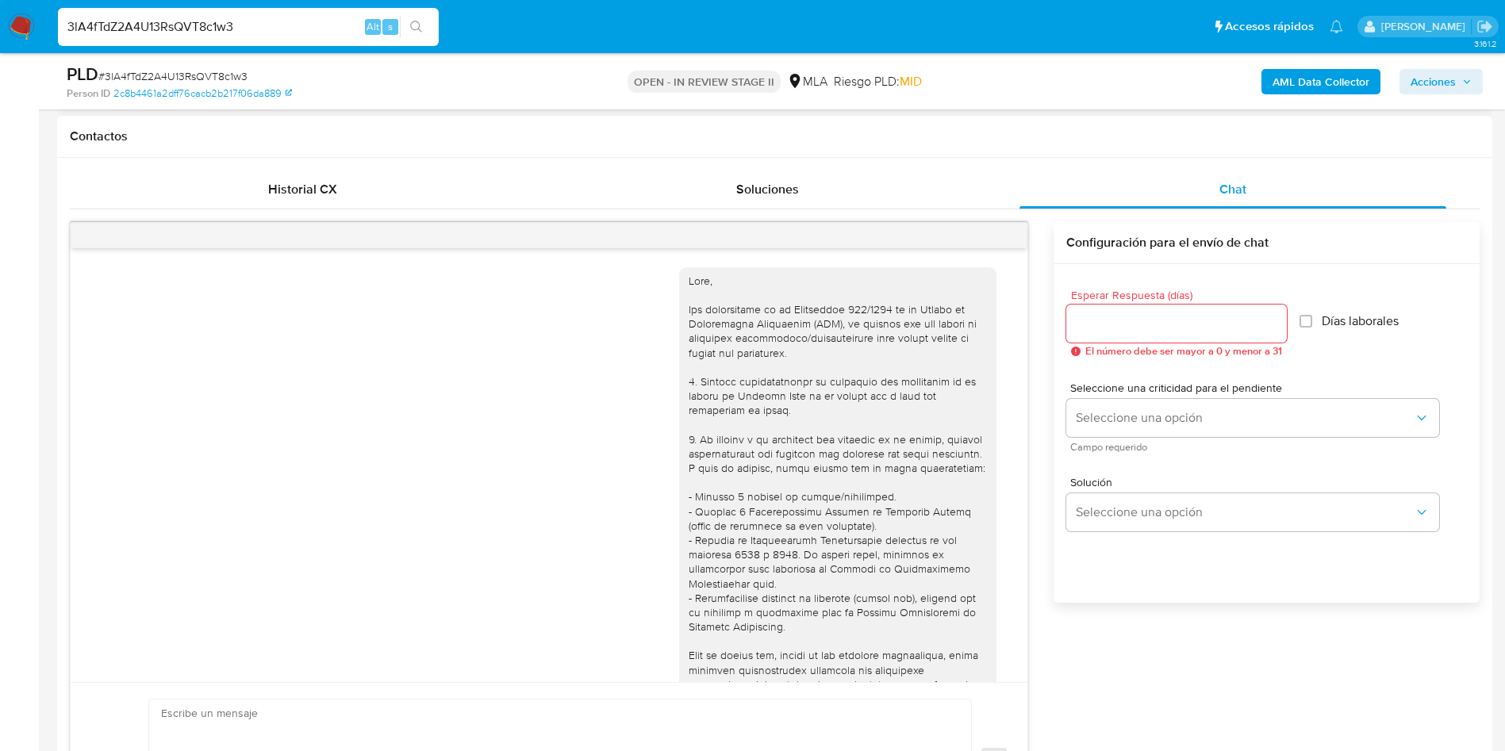
scroll to position [814, 0]
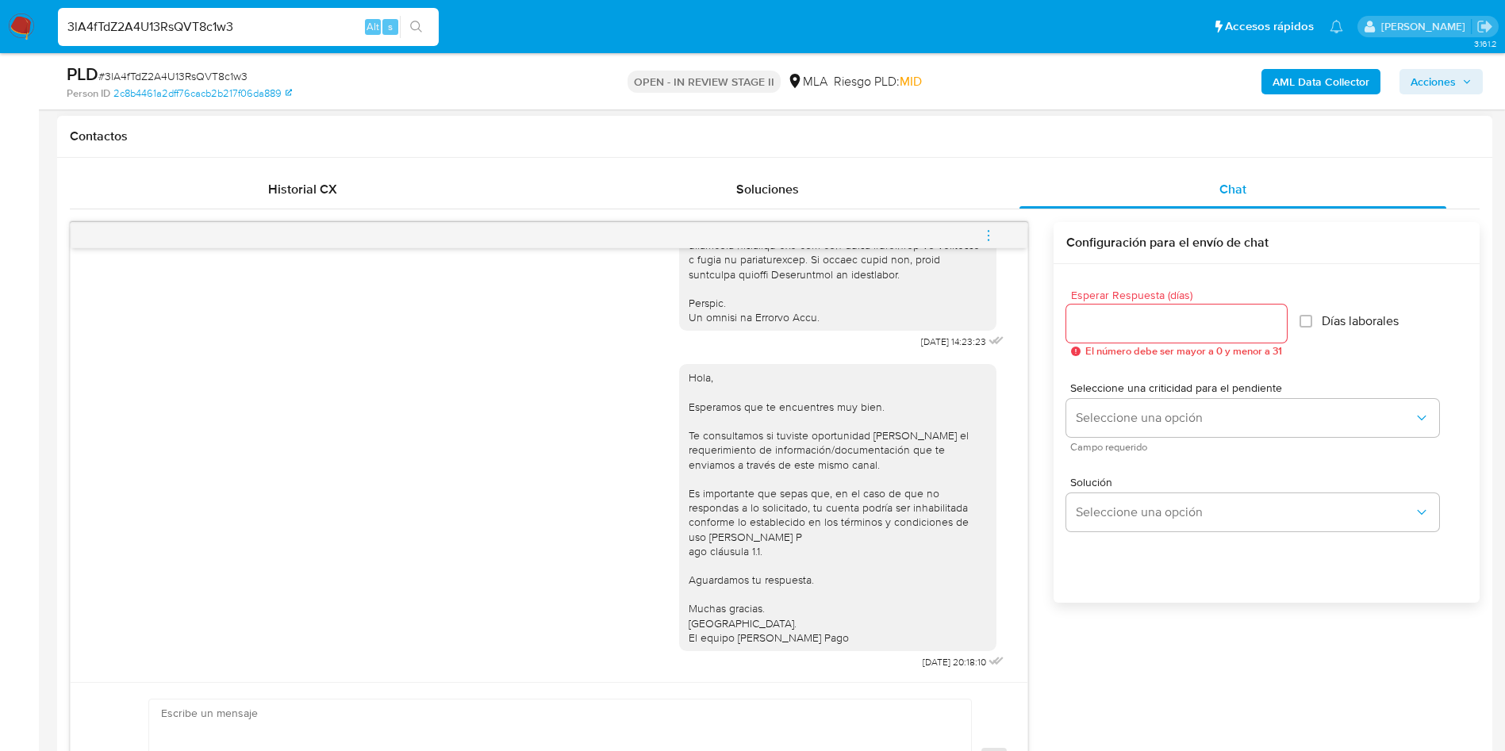
click at [986, 234] on icon "menu-action" at bounding box center [988, 236] width 14 height 14
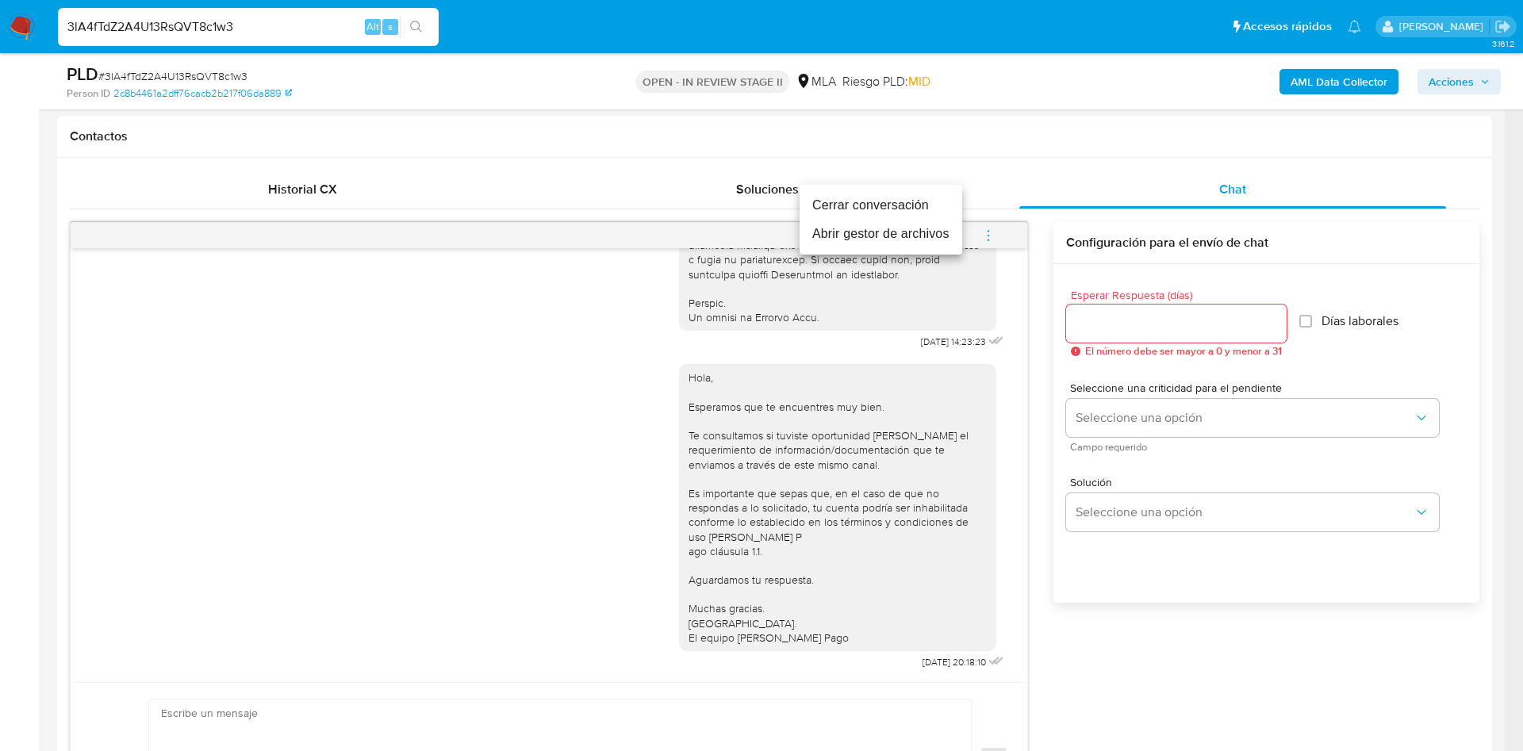
click at [927, 197] on li "Cerrar conversación" at bounding box center [881, 205] width 163 height 29
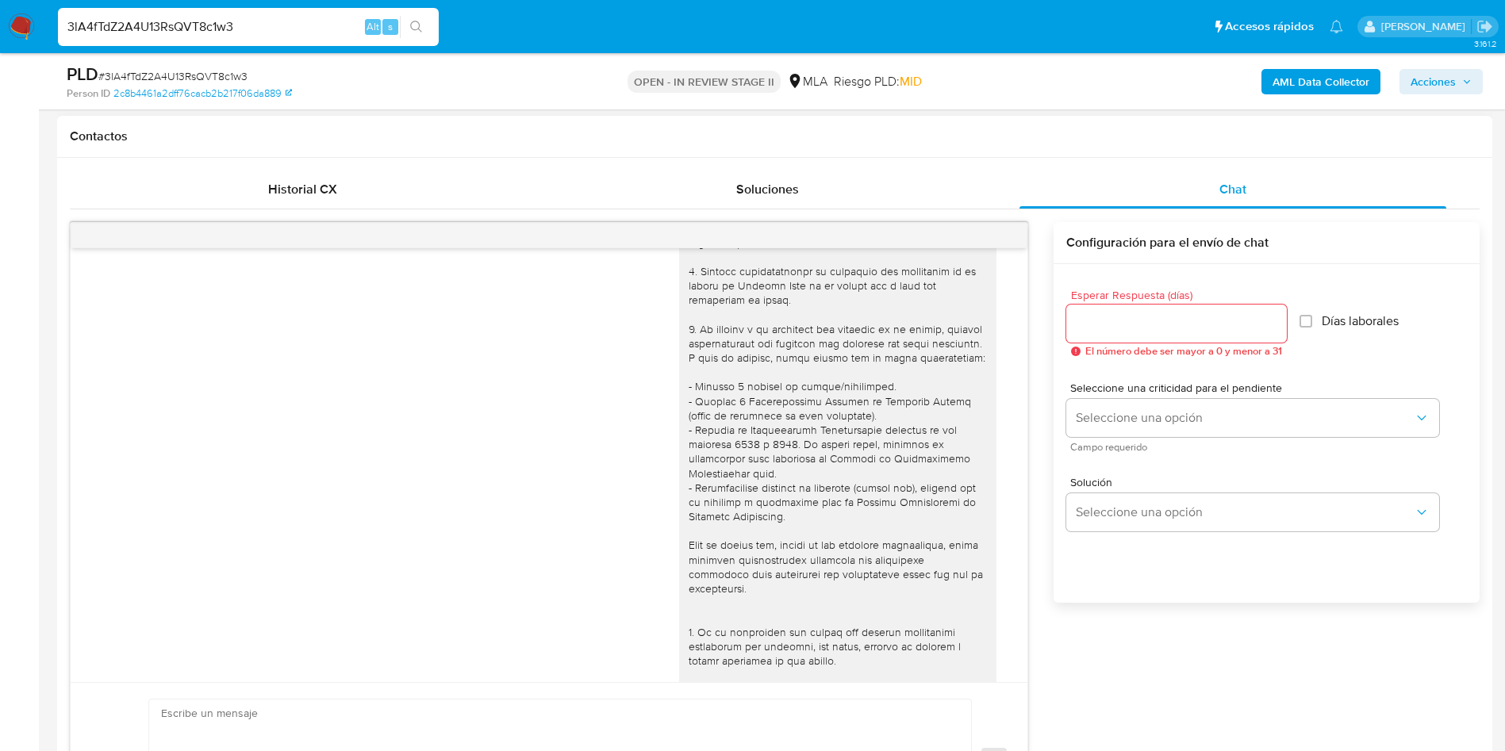
scroll to position [0, 0]
